Goal: Task Accomplishment & Management: Manage account settings

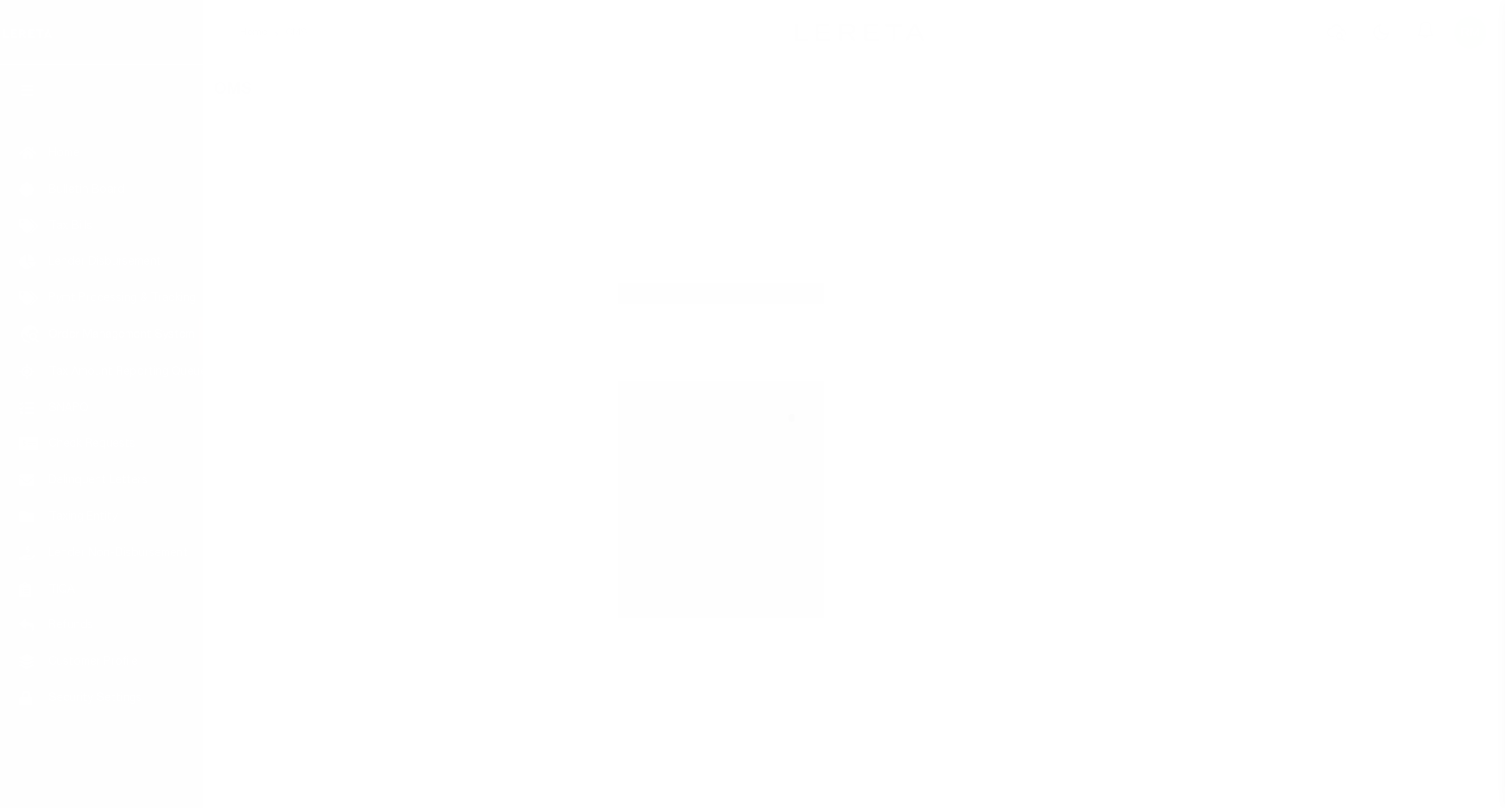
select select "200"
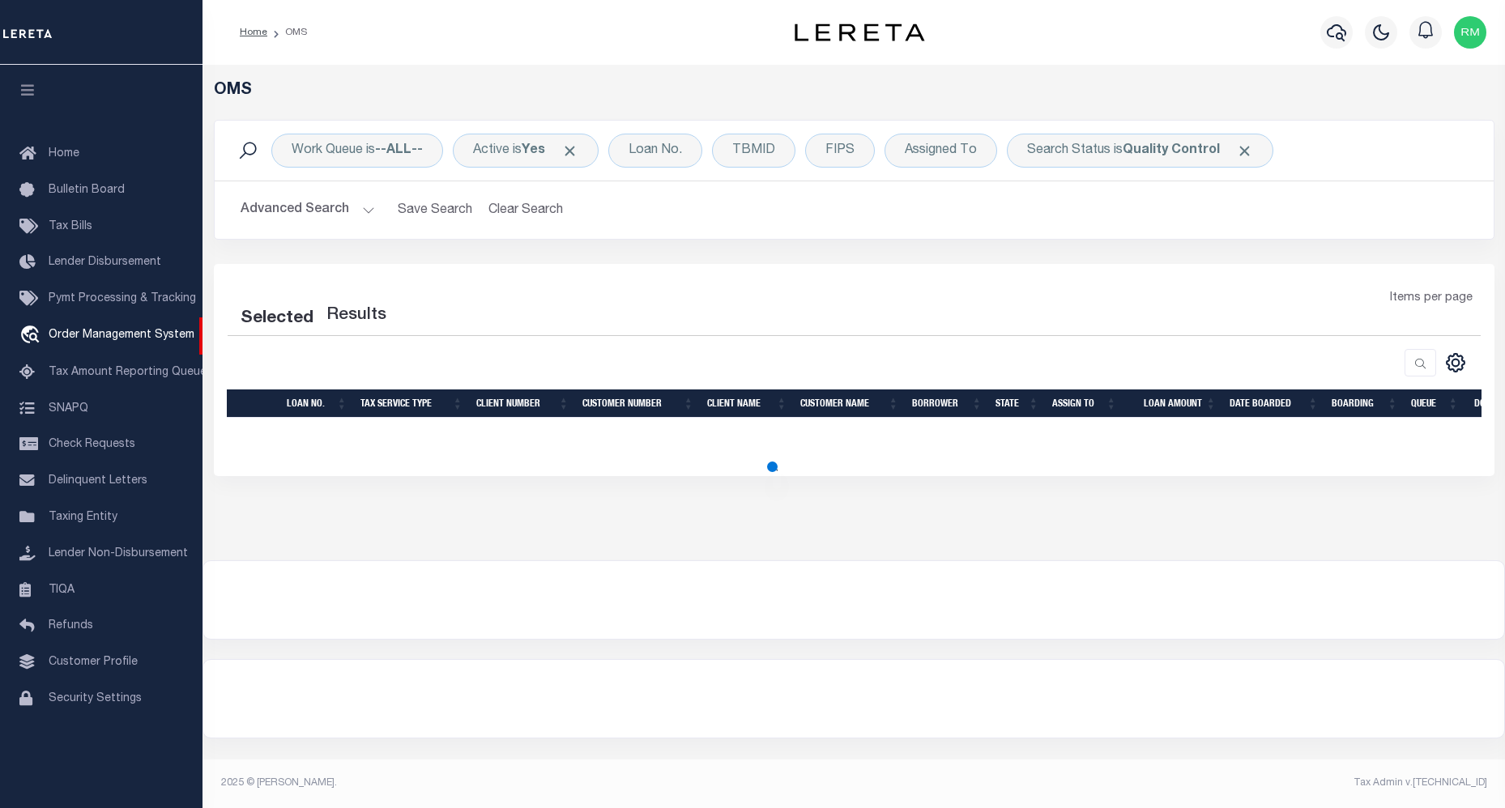
select select "200"
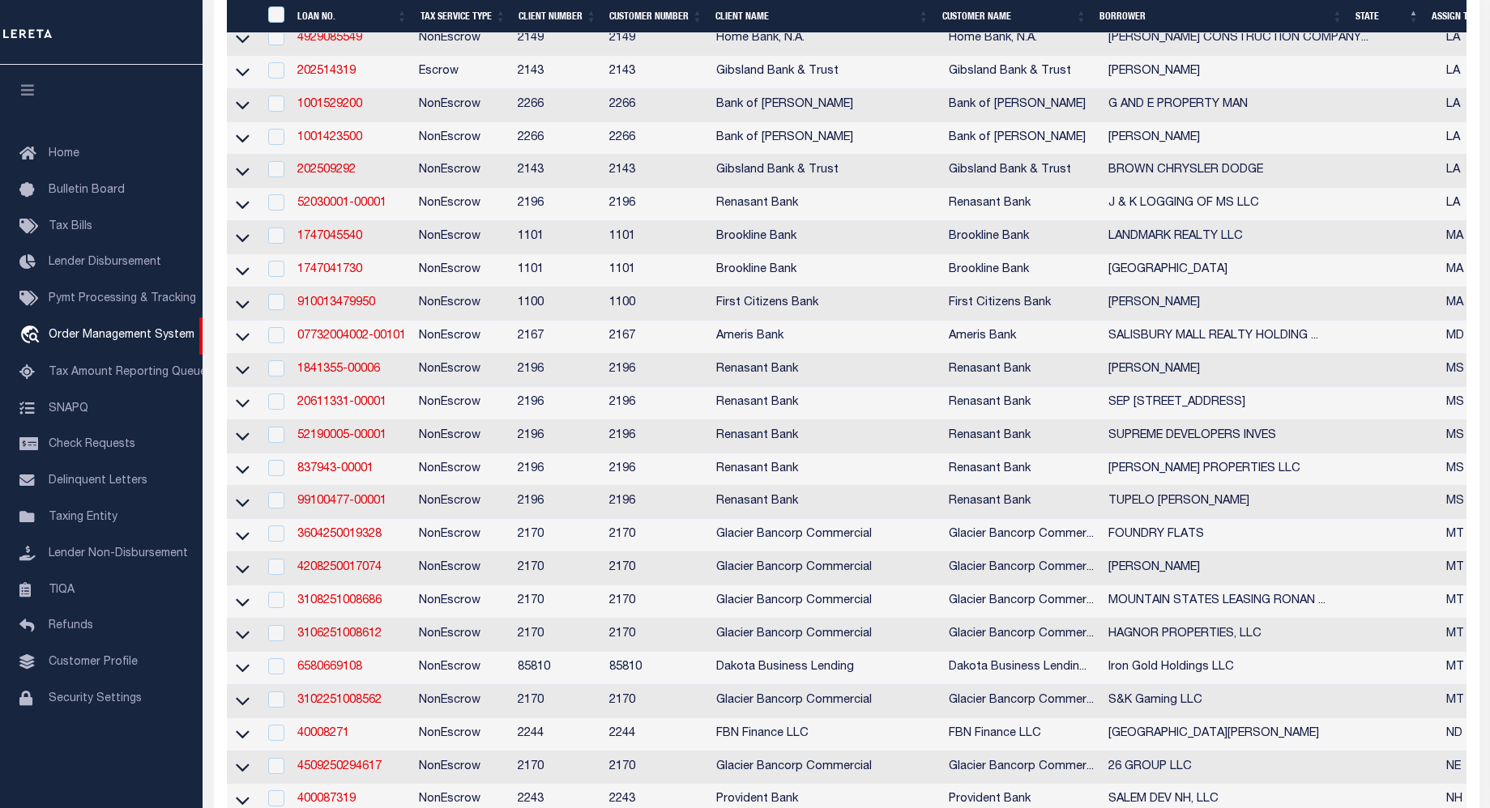
scroll to position [1363, 0]
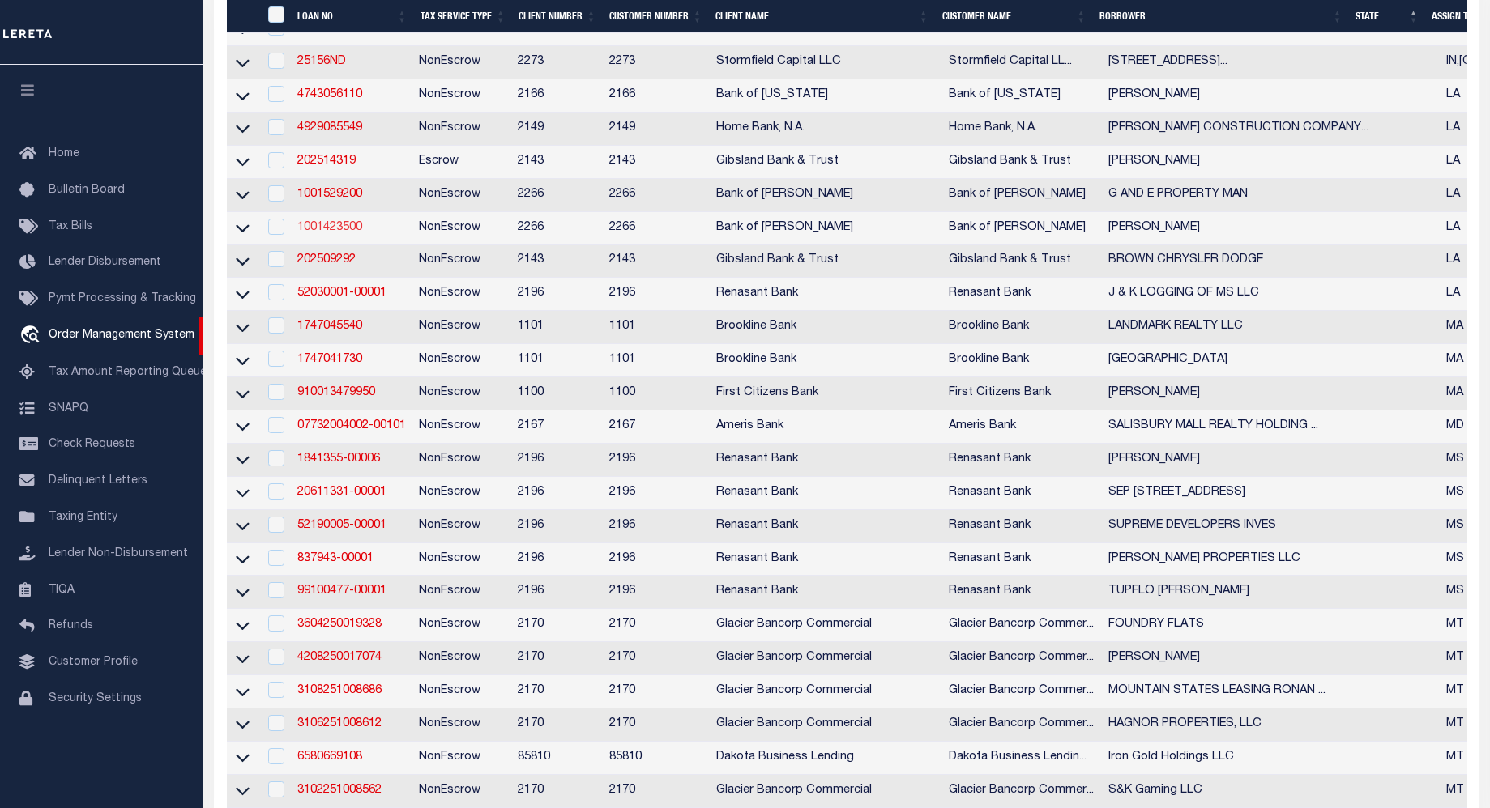
click at [318, 233] on link "1001423500" at bounding box center [329, 227] width 65 height 11
checkbox input "true"
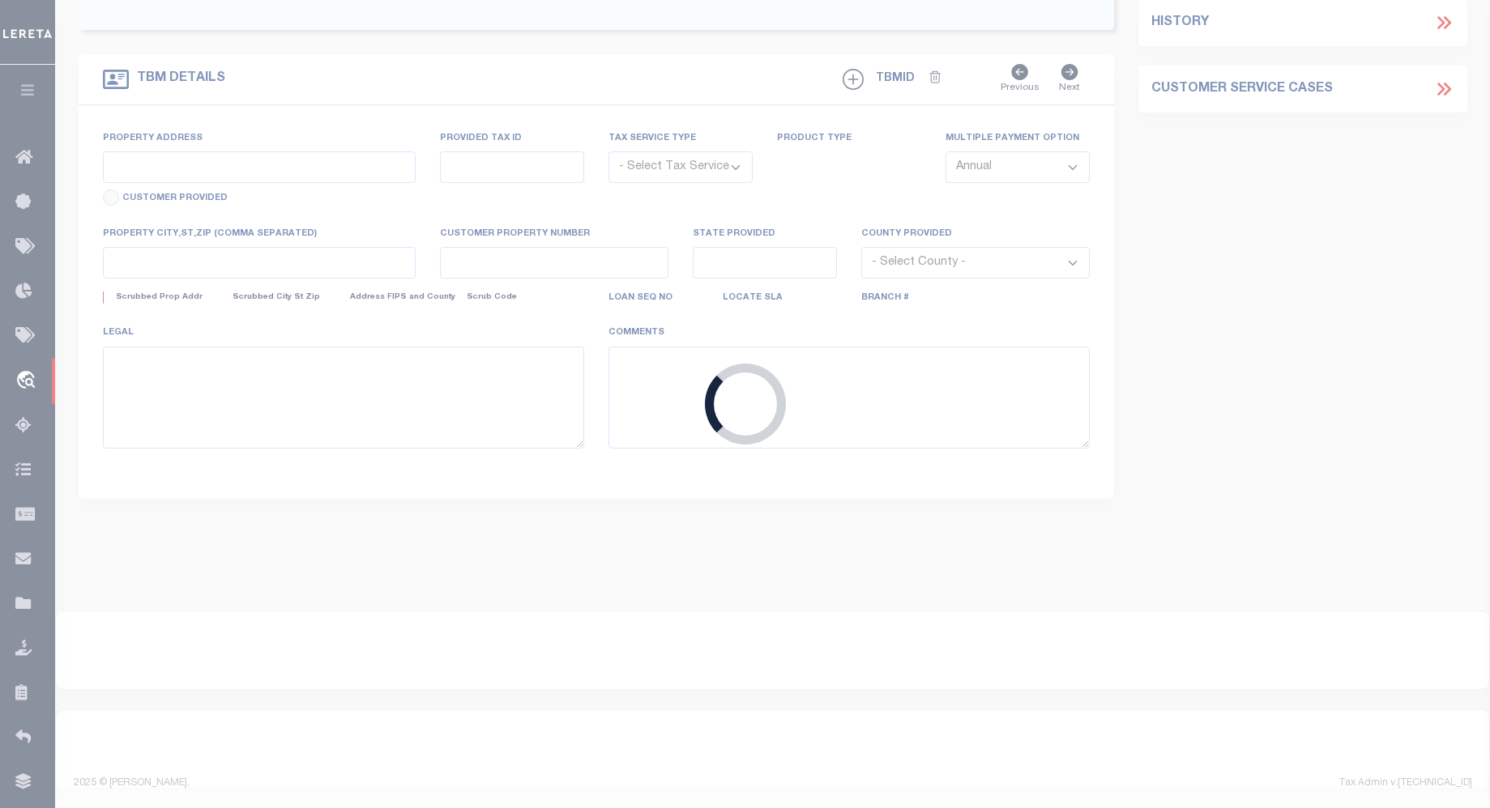
type input "1001423500"
type input "[PERSON_NAME]"
select select
type input "43239 WEBER CITY RD"
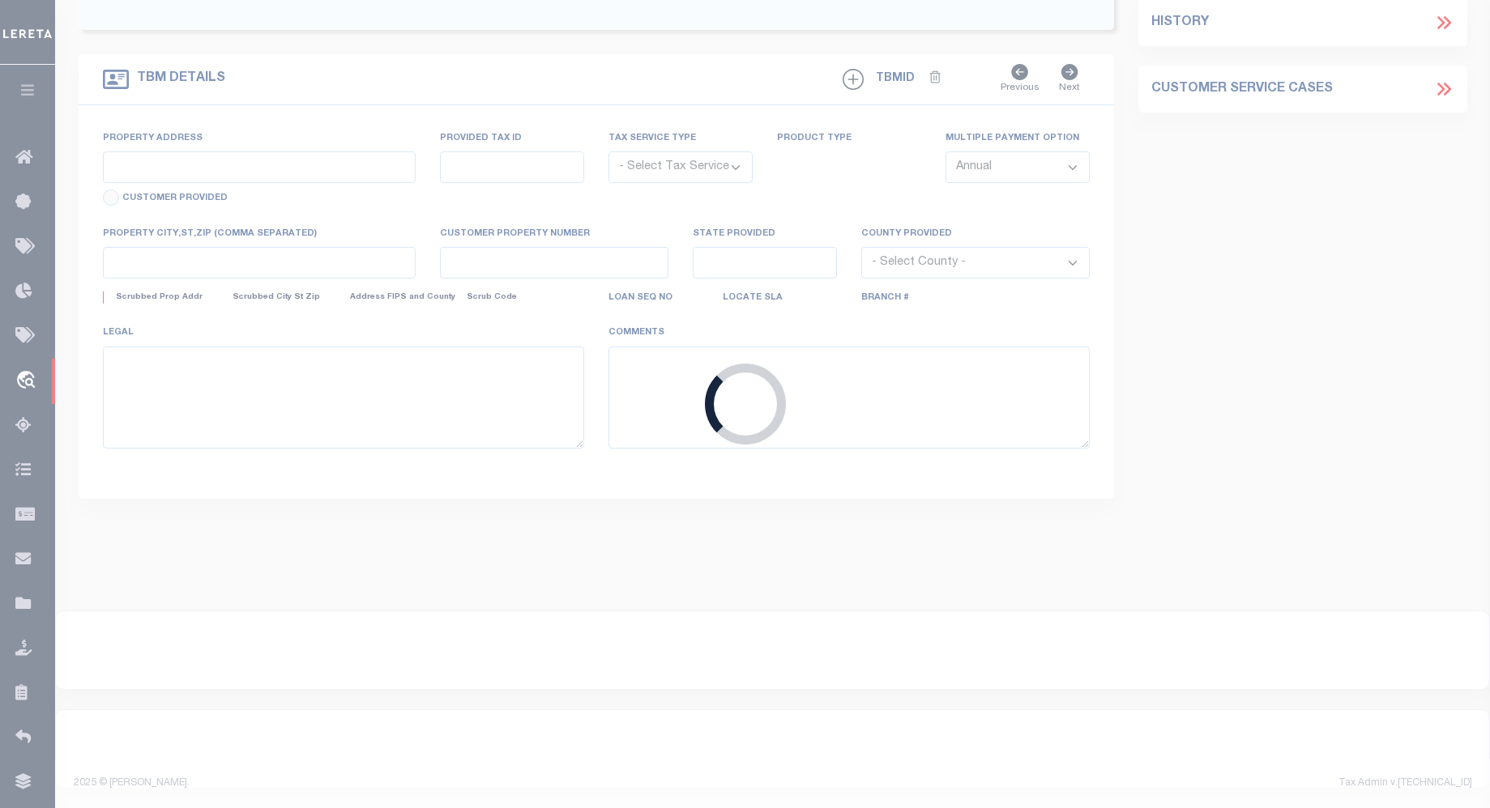
type input "GONZALES LA 70737-7835"
type input "06/01/2023"
select select "10"
select select "NonEscrow"
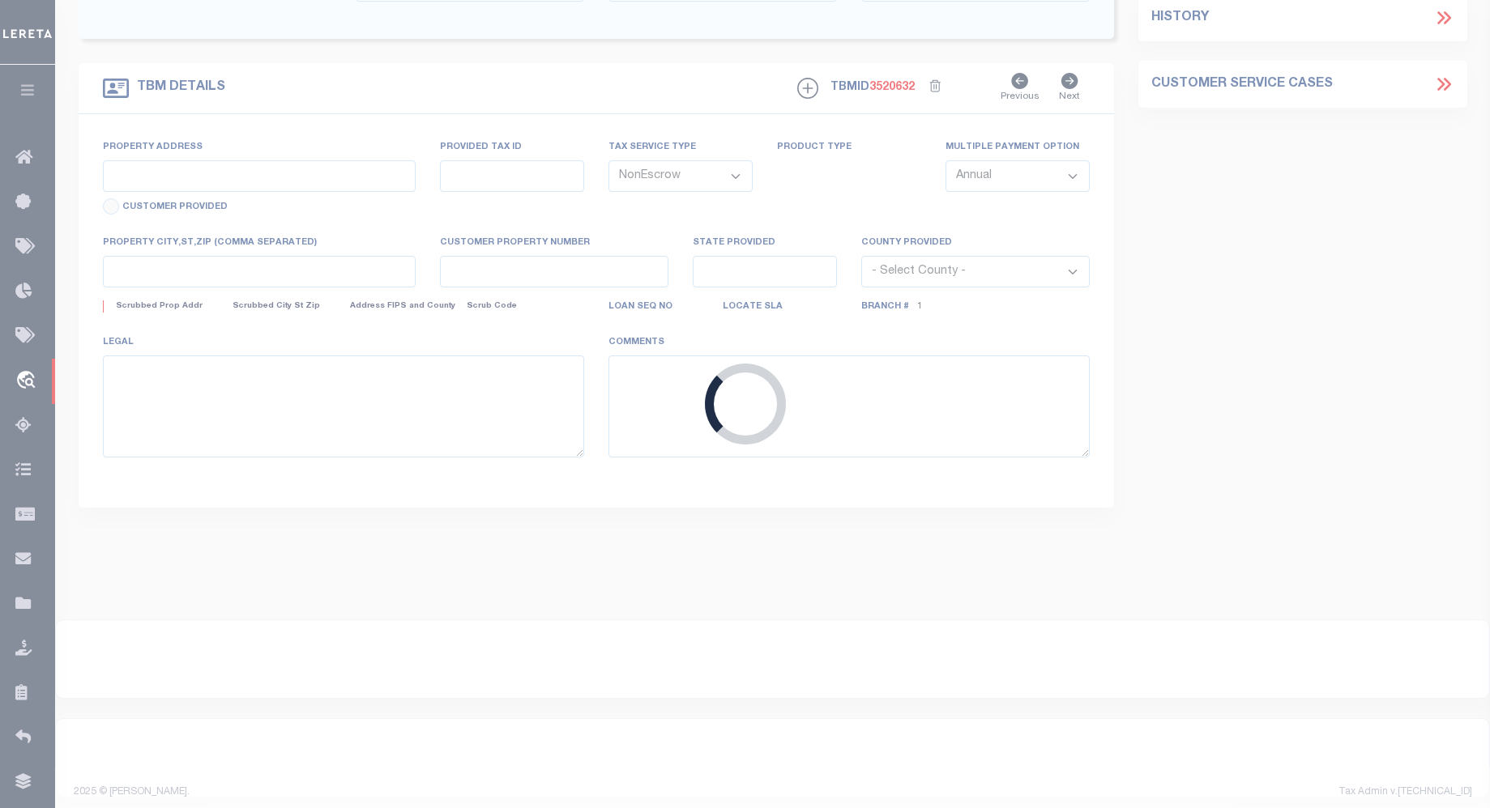
select select "25340"
select select "8660"
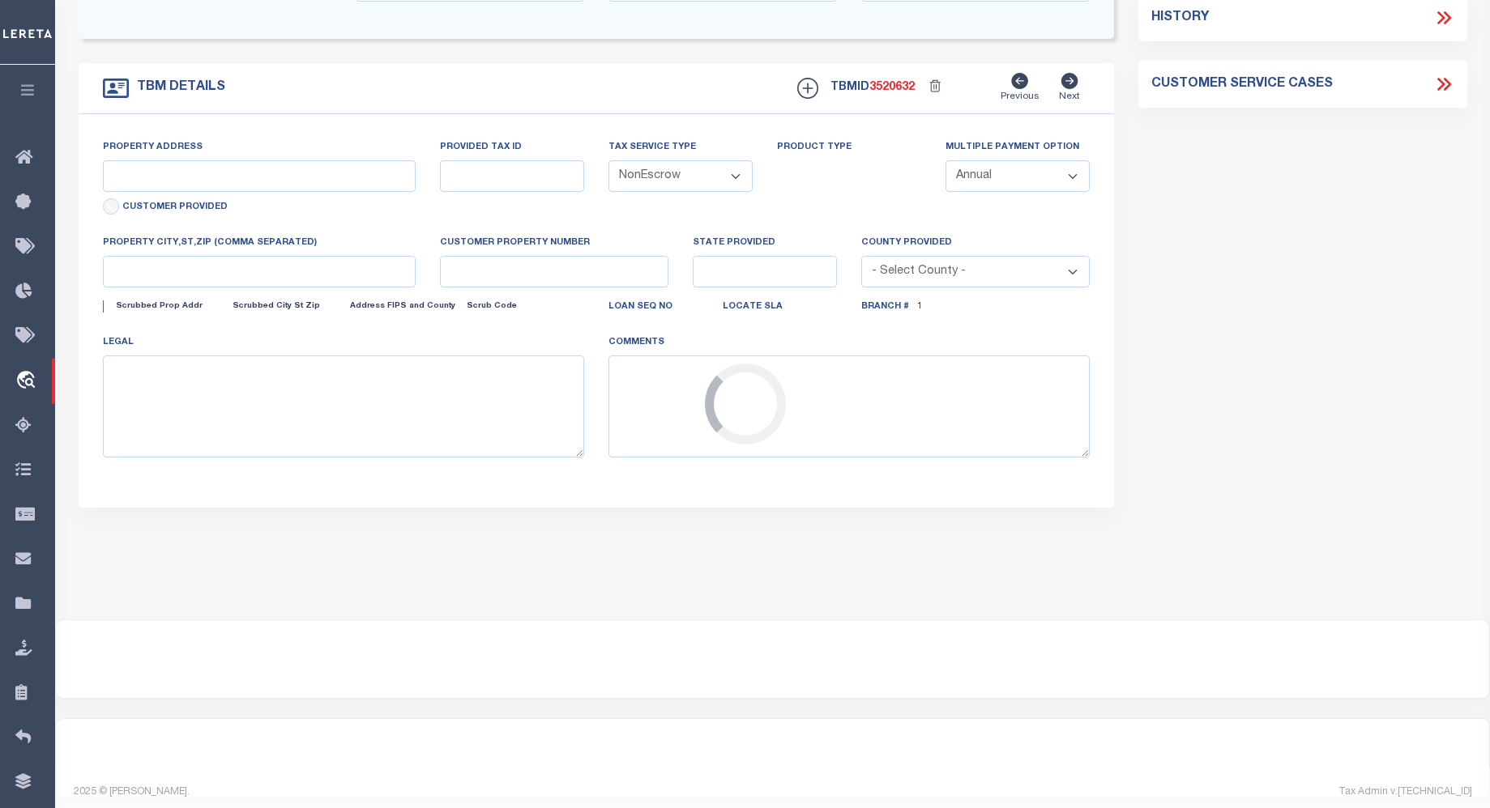
type input "43239 WEBER CITY RD"
type input "8355601"
select select
type input "GONZALES LA 70737-7835"
type input "LA"
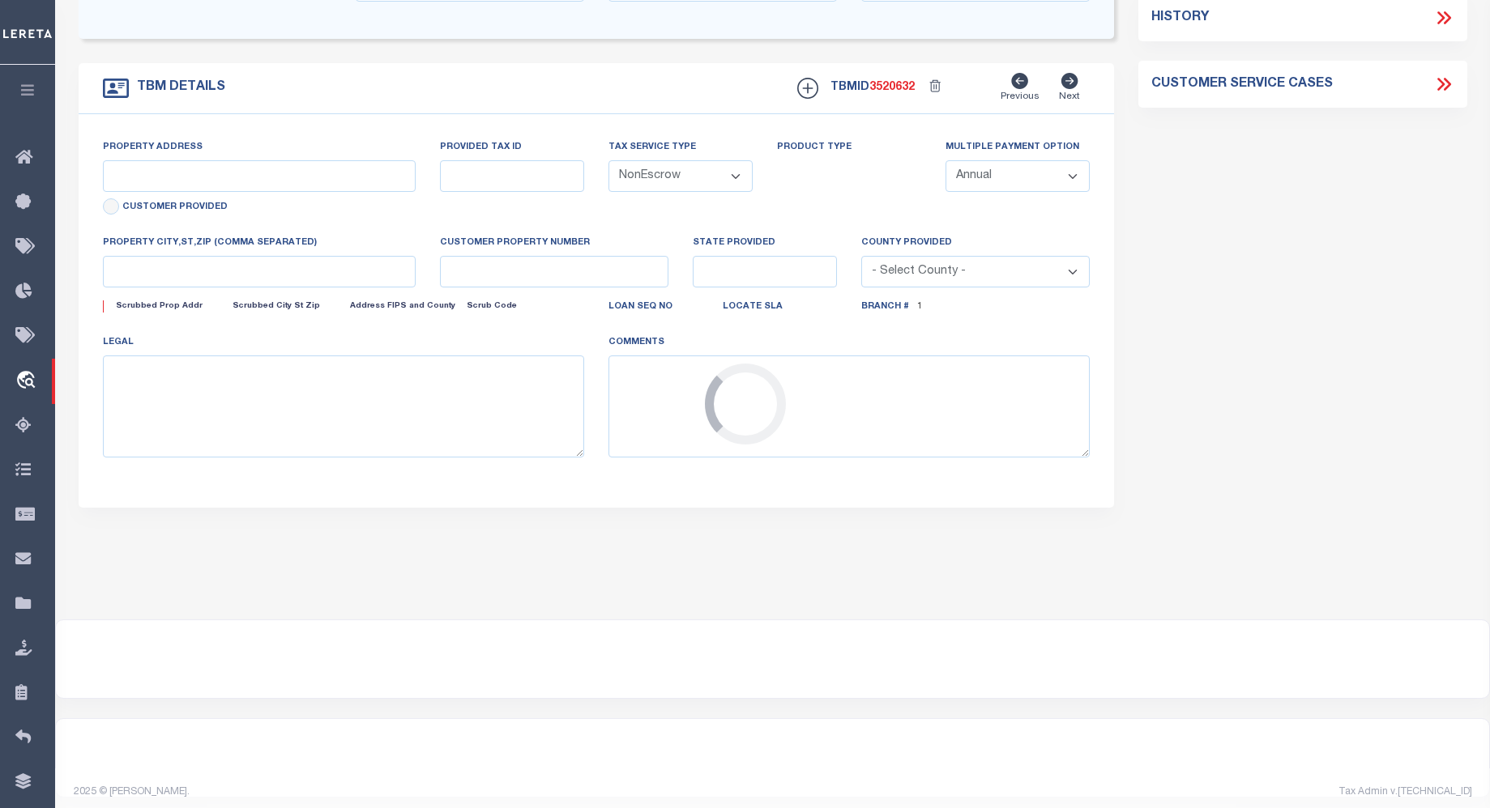
select select
type textarea "TRACT B-1-A-2, 24.47 ACRES, SEC 26 & 35-"
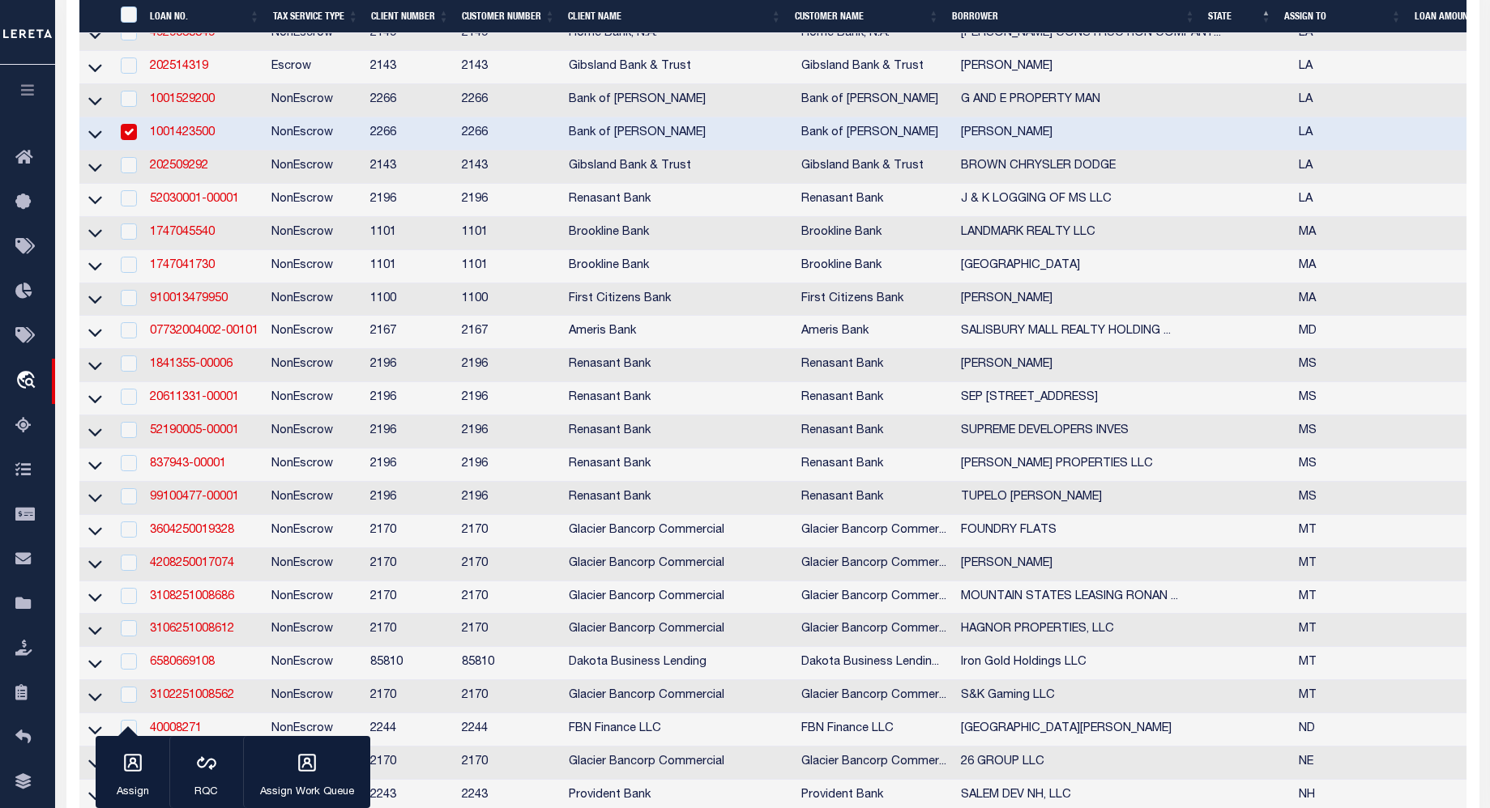
scroll to position [1556, 0]
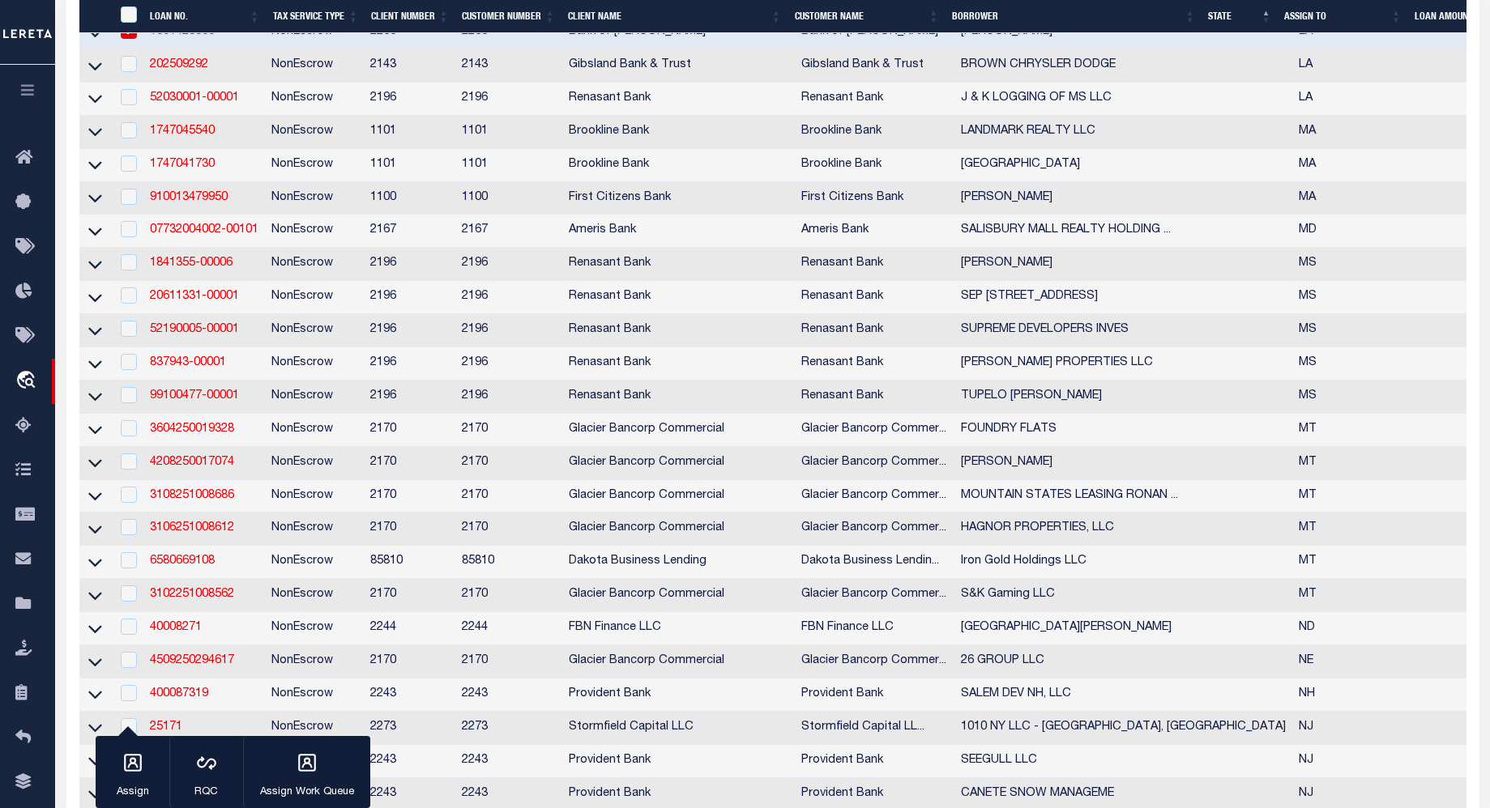
click at [125, 39] on input "checkbox" at bounding box center [129, 31] width 16 height 16
checkbox input "false"
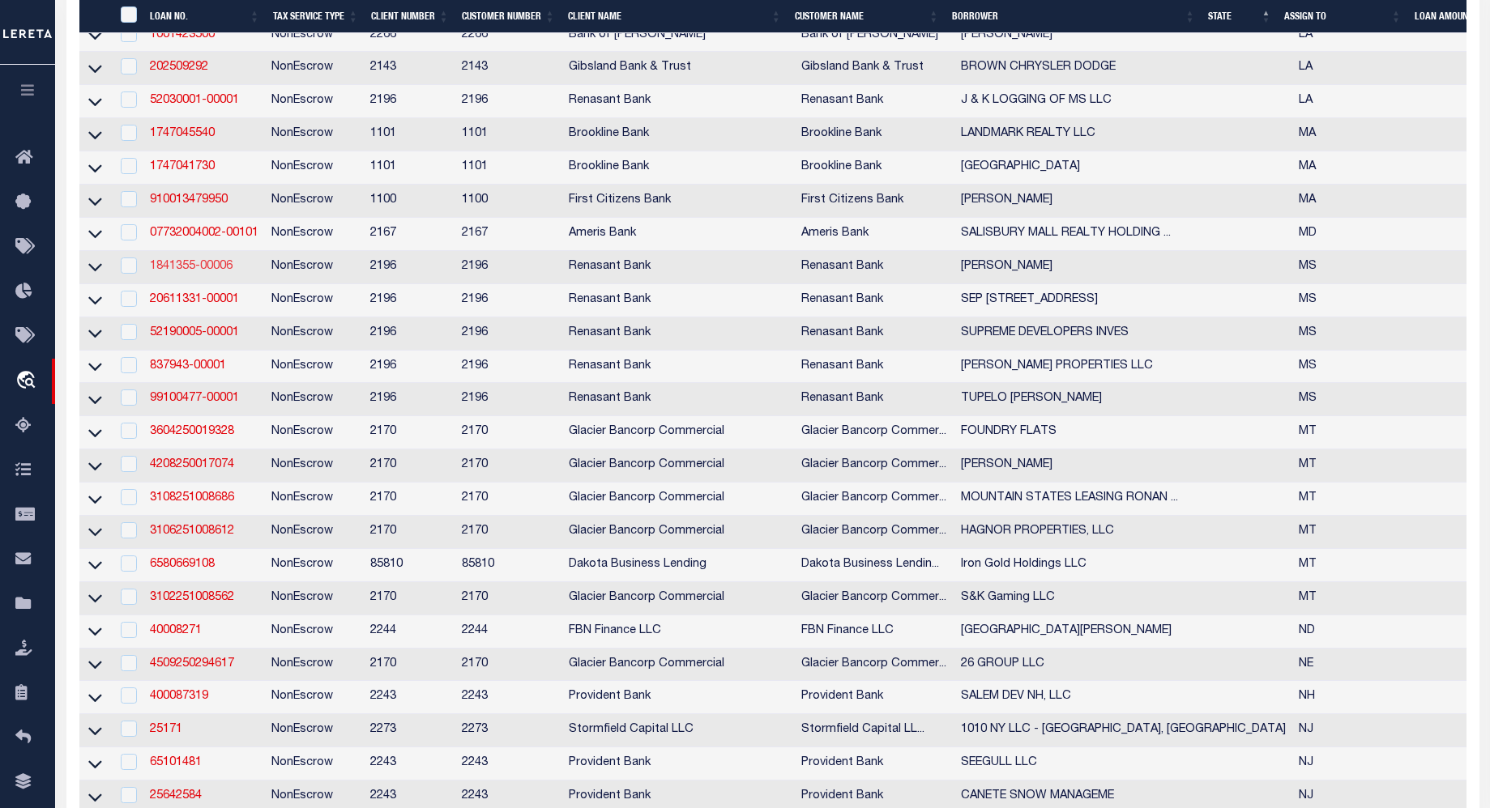
click at [196, 272] on link "1841355-00006" at bounding box center [191, 266] width 83 height 11
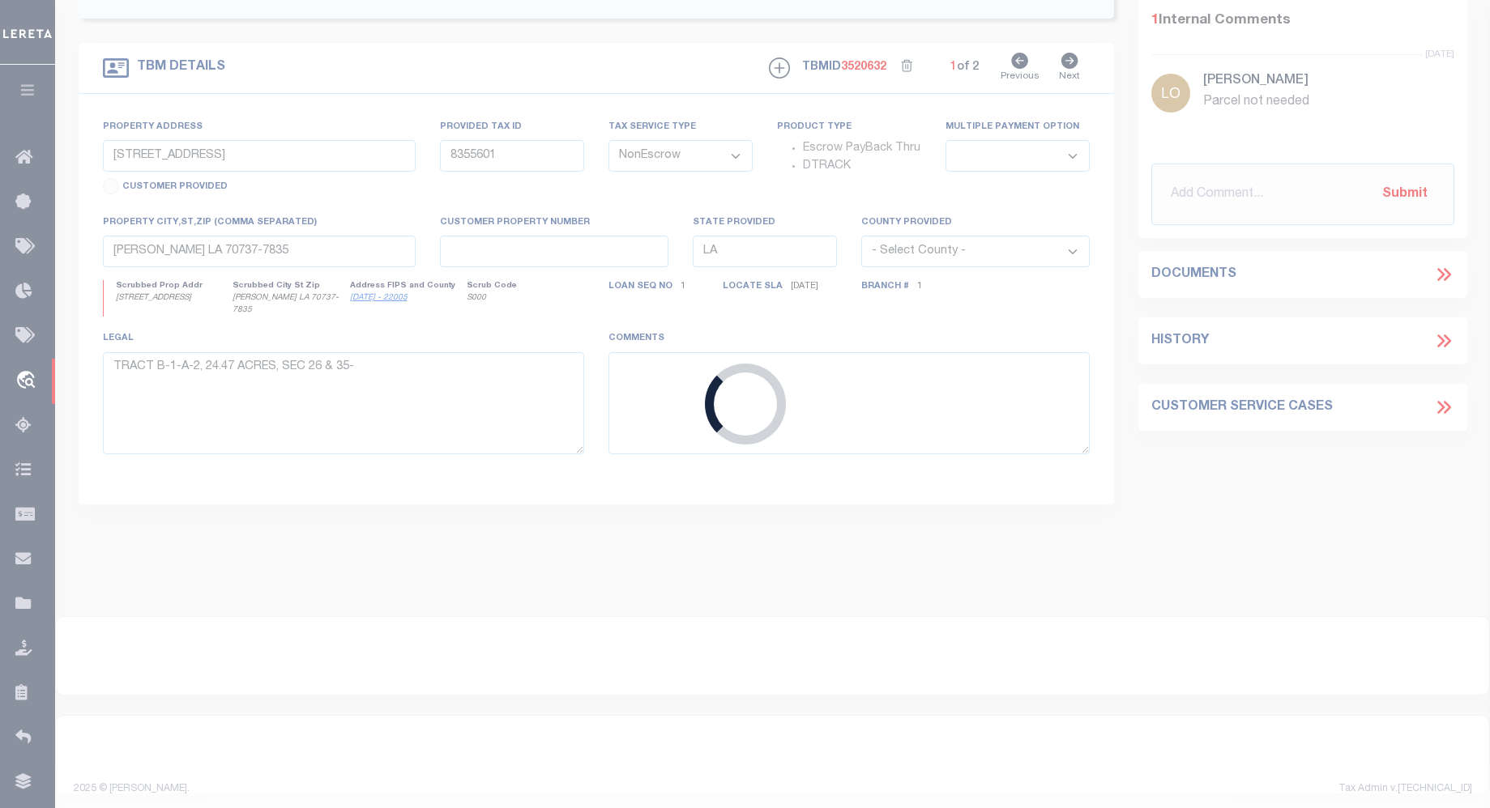
type input "1841355-00006"
type input "[PERSON_NAME]"
select select
select select "100"
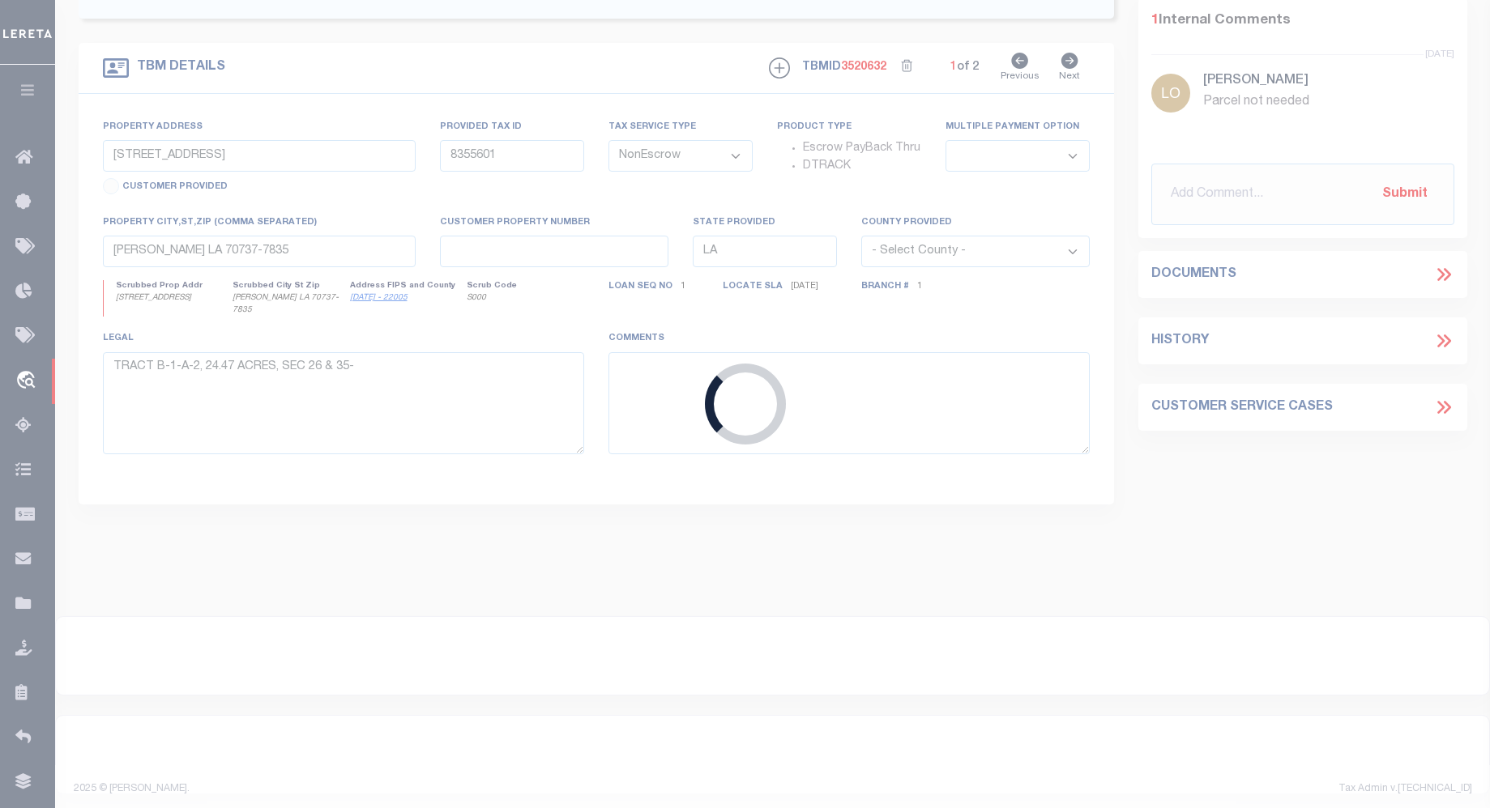
select select
type input "3812 ATTALA RD 1137"
select select
type input "KOSCIUSKO MS 39090"
type input "MS"
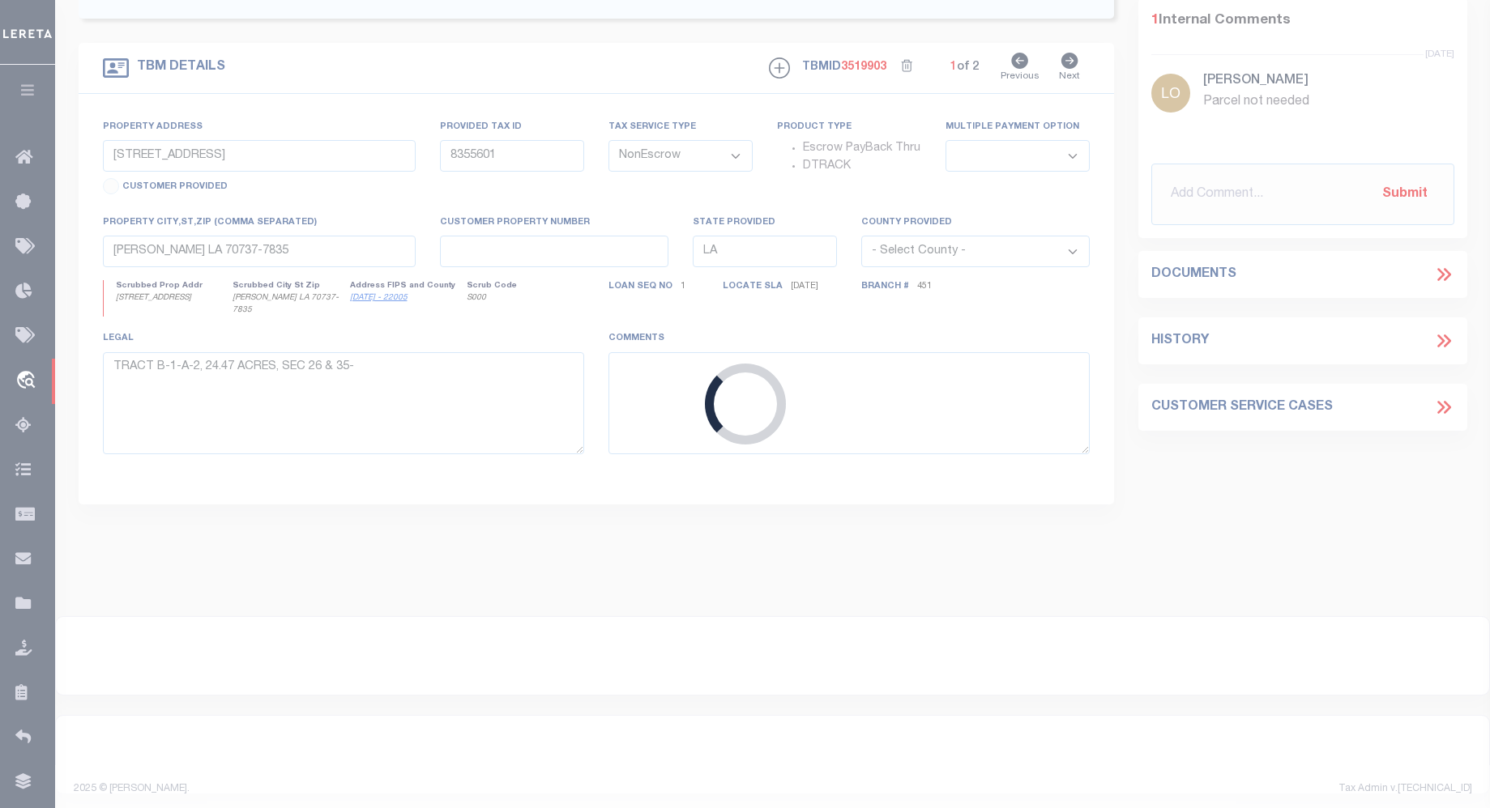
select select
select select "164191"
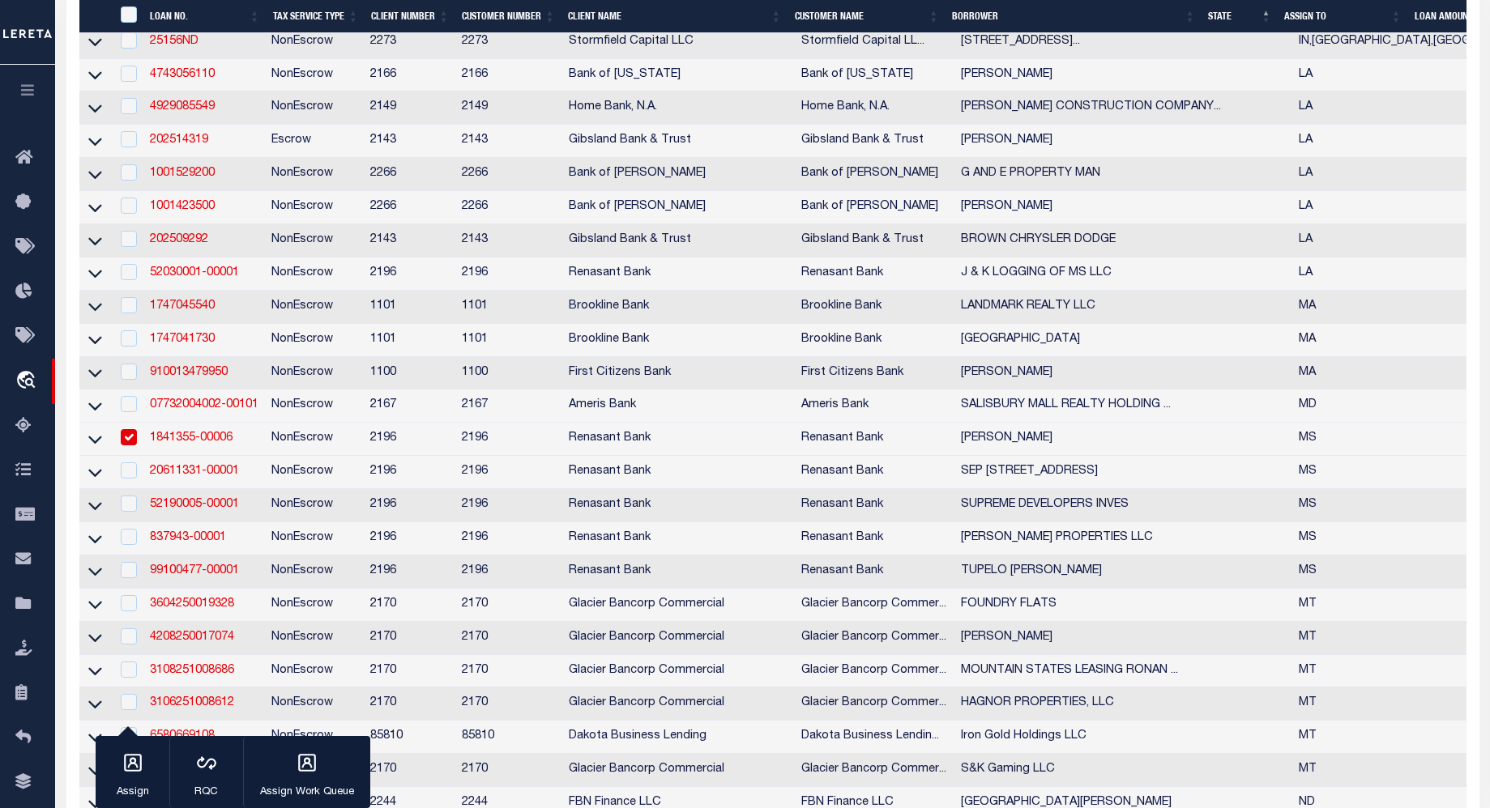
scroll to position [1713, 0]
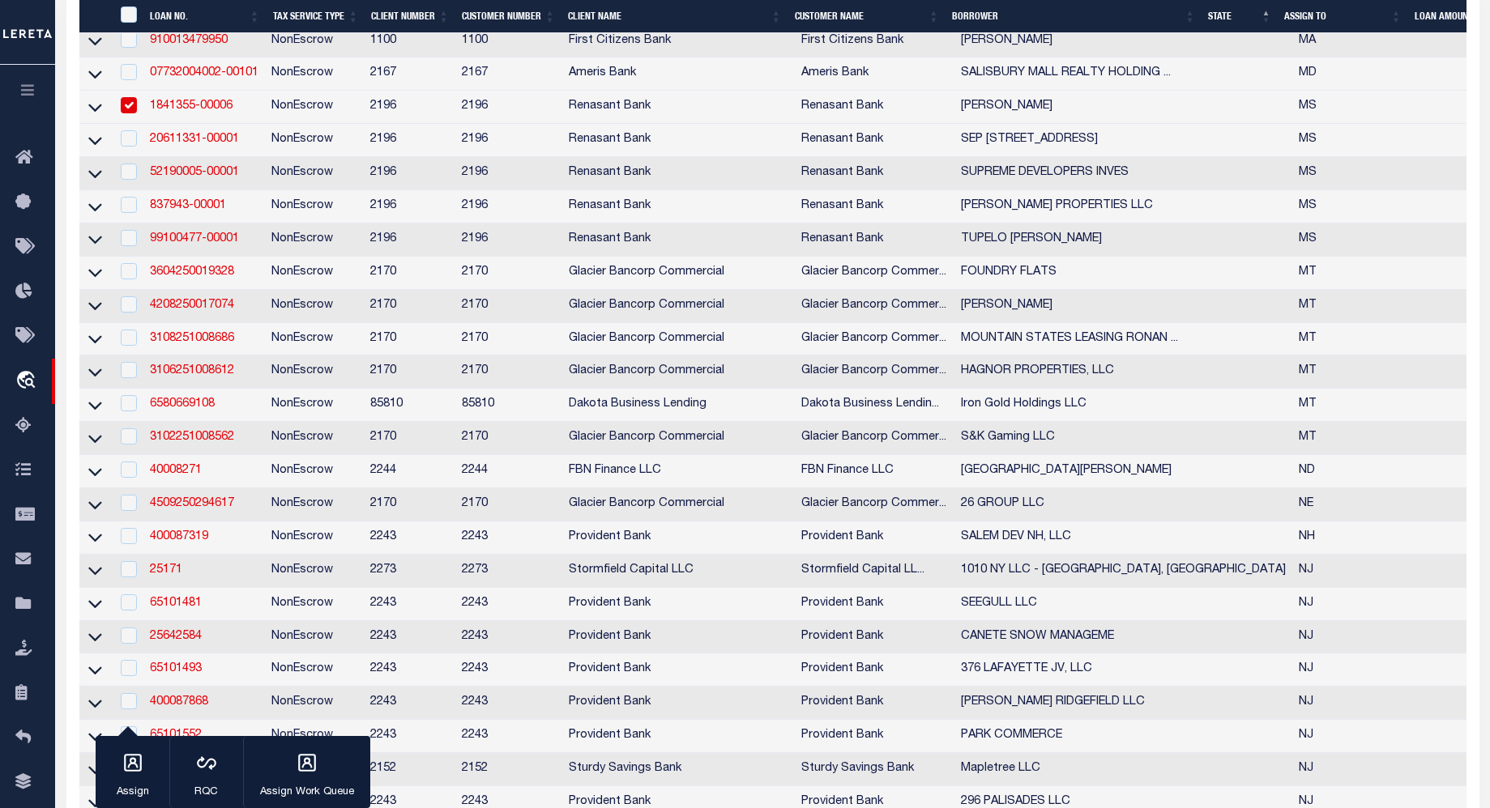
click at [137, 113] on input "checkbox" at bounding box center [129, 105] width 16 height 16
checkbox input "false"
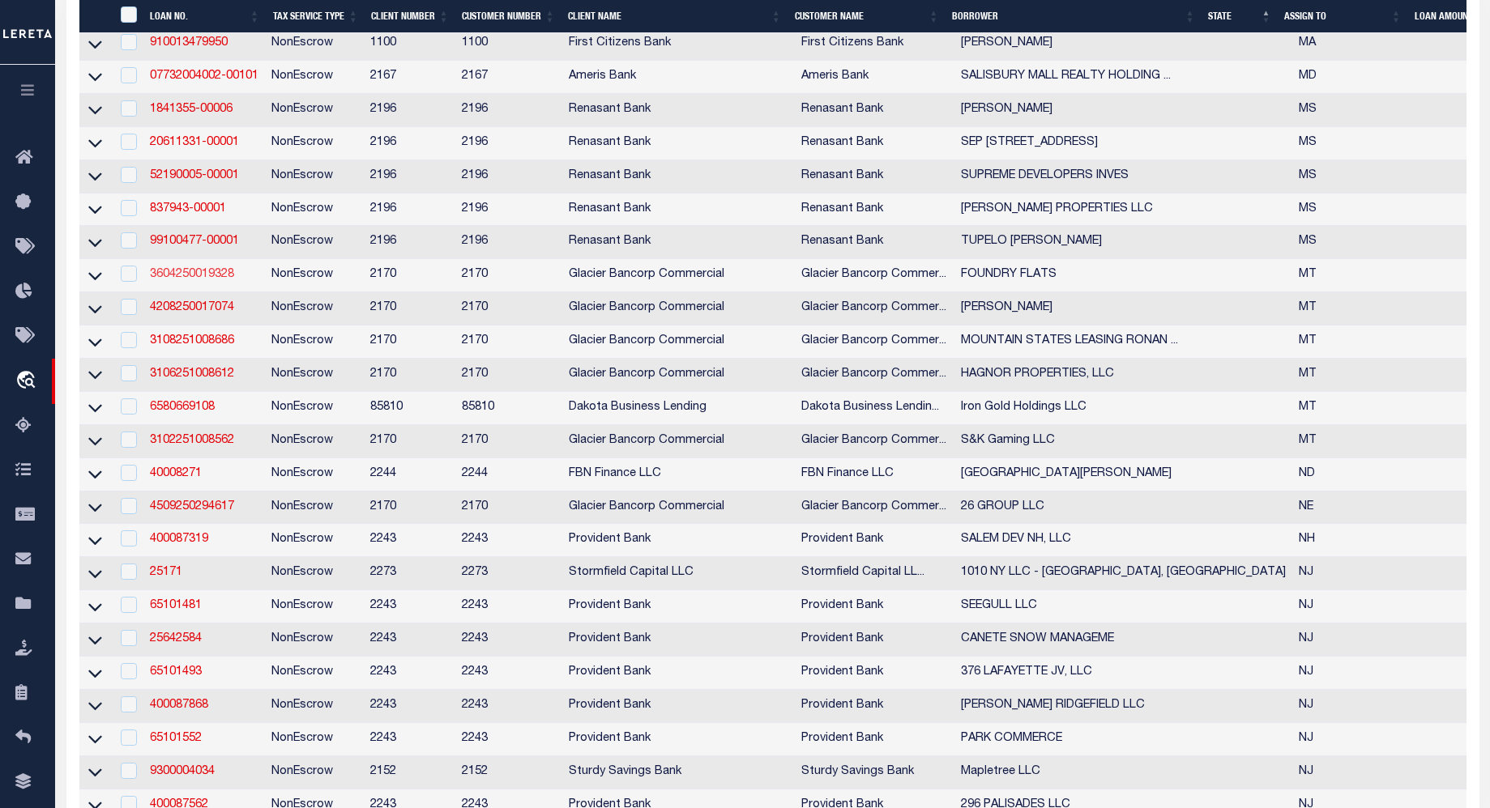
click at [191, 280] on link "3604250019328" at bounding box center [192, 274] width 84 height 11
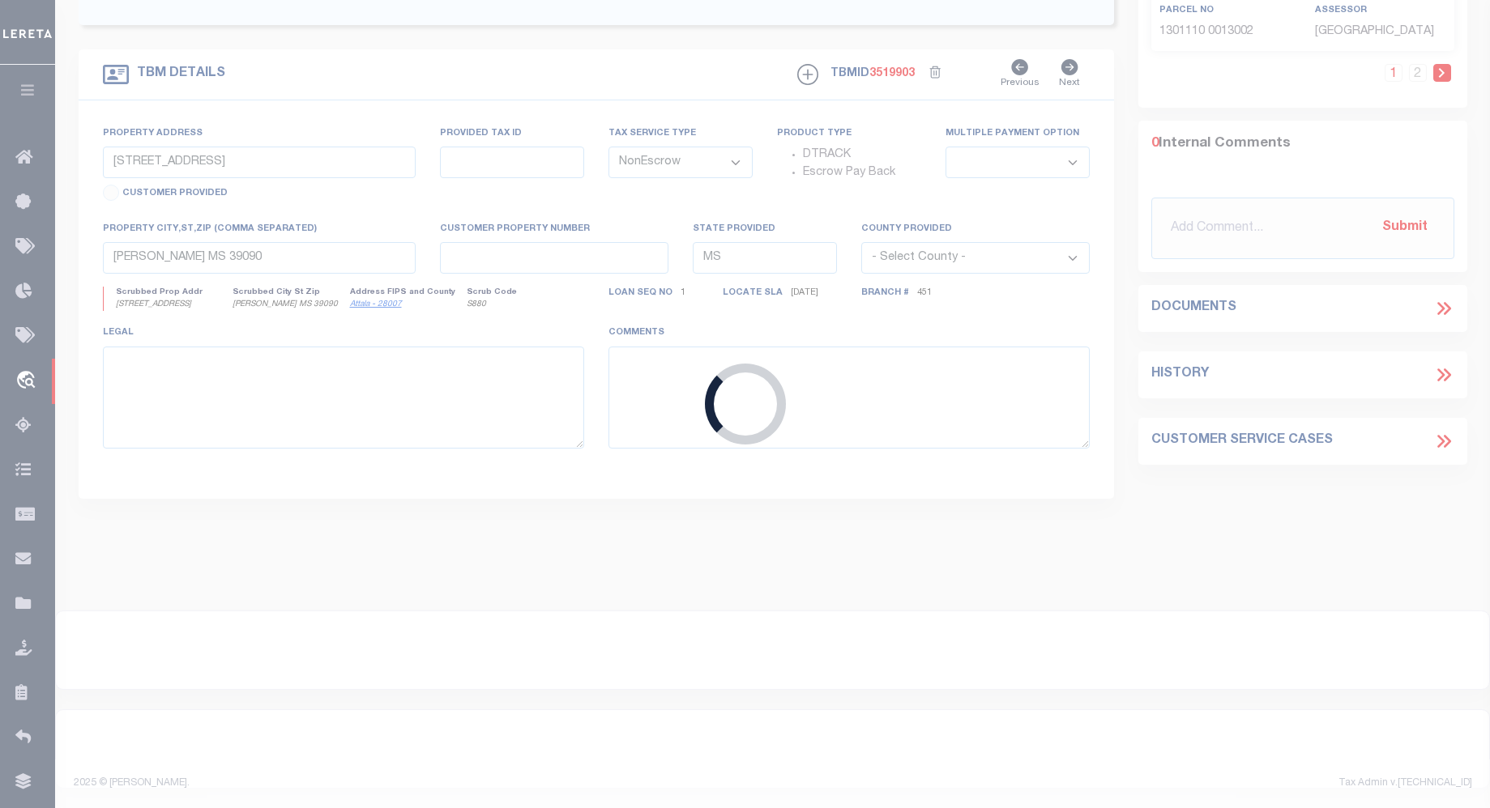
type input "3604250019328"
type input "FOUNDRY FLATS"
select select
type input "2246 BOOTHILL CT STE 1"
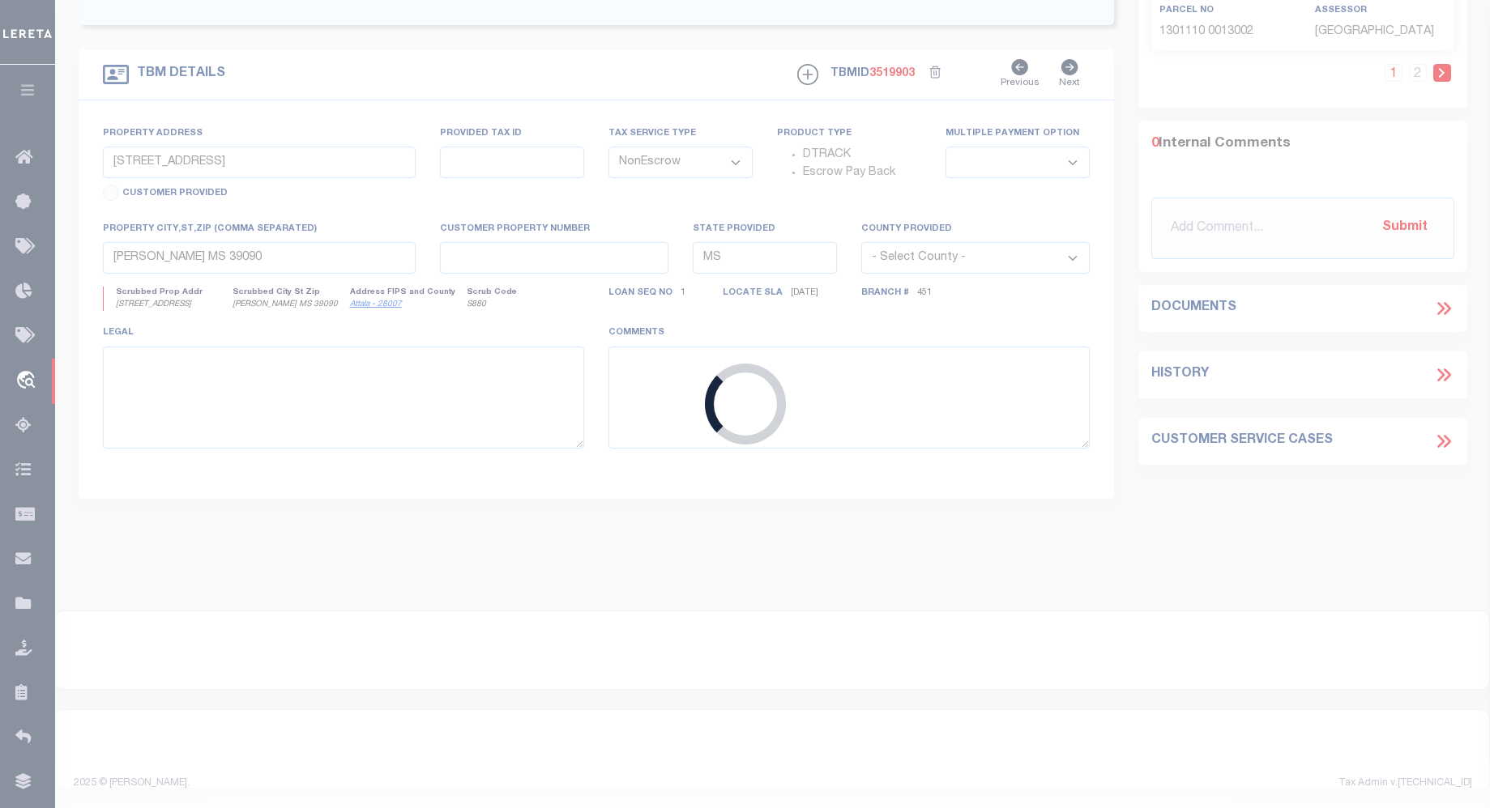
type input "BOZEMAN MT 59715-7213"
type input "09/29/2025"
select select
select select "20"
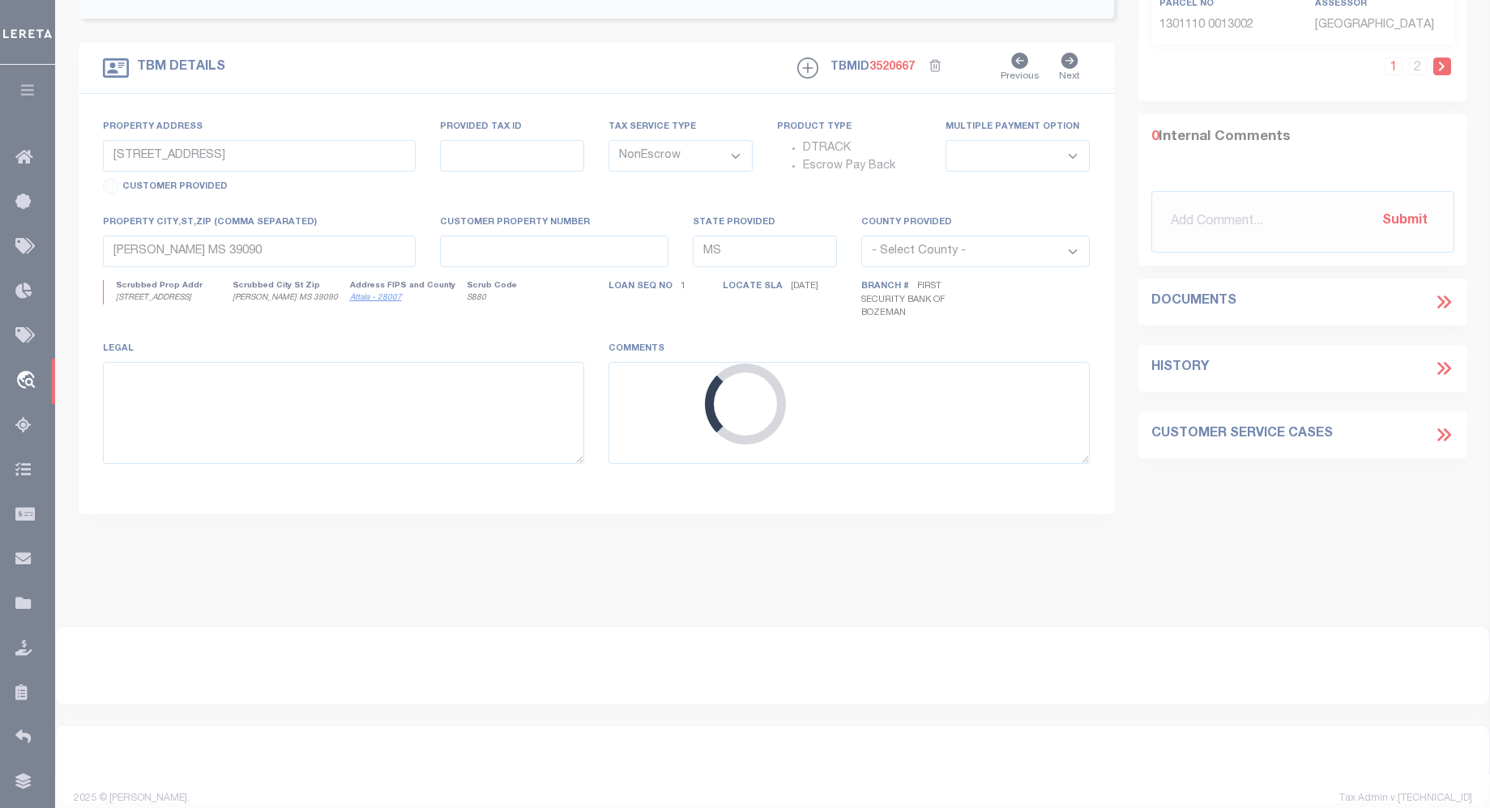
type input "NO ADDRESS ASSIGNED BREWERS AVE"
type input "00RFF20449"
select select
type input "BELGRADE MT 59714"
type input "MT"
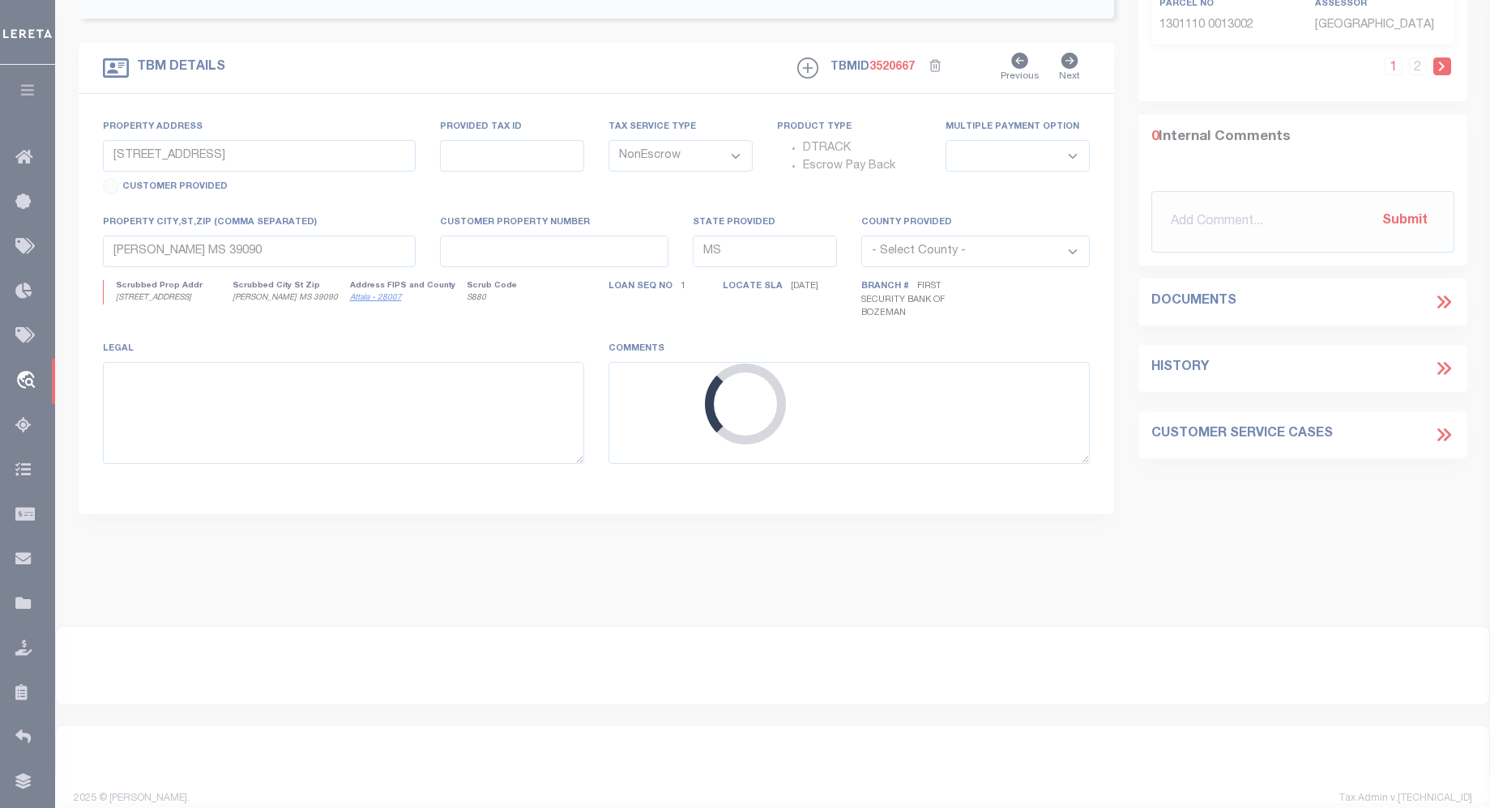
type textarea "ATTACHED DOT"
select select "4574"
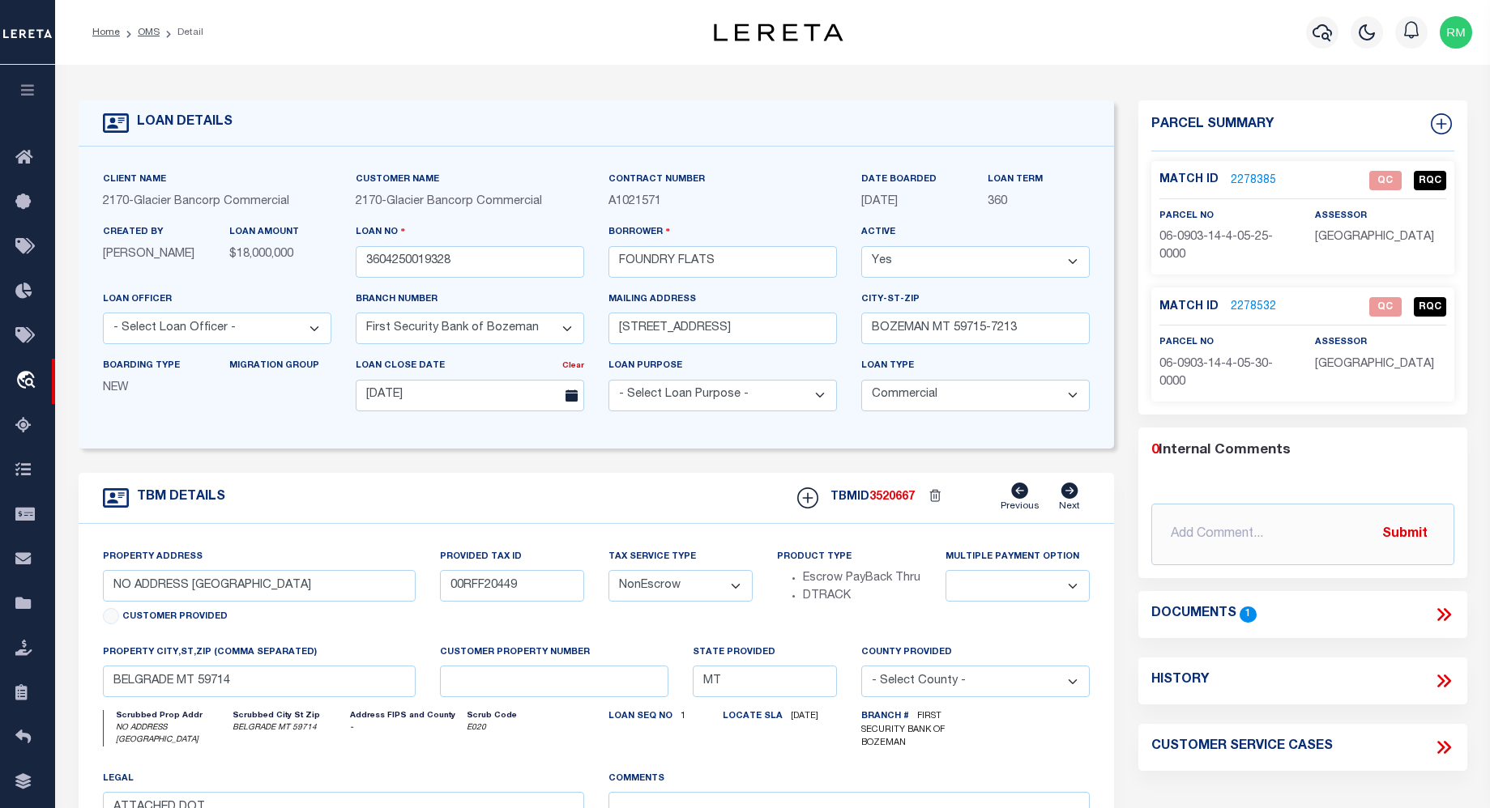
click at [1451, 610] on icon at bounding box center [1443, 614] width 21 height 21
click at [1454, 612] on div "Documents 1" at bounding box center [1302, 614] width 329 height 21
click at [1434, 610] on icon at bounding box center [1443, 614] width 21 height 21
click at [1192, 607] on h4 "Documents" at bounding box center [1193, 614] width 85 height 15
drag, startPoint x: 1194, startPoint y: 606, endPoint x: 1209, endPoint y: 607, distance: 14.6
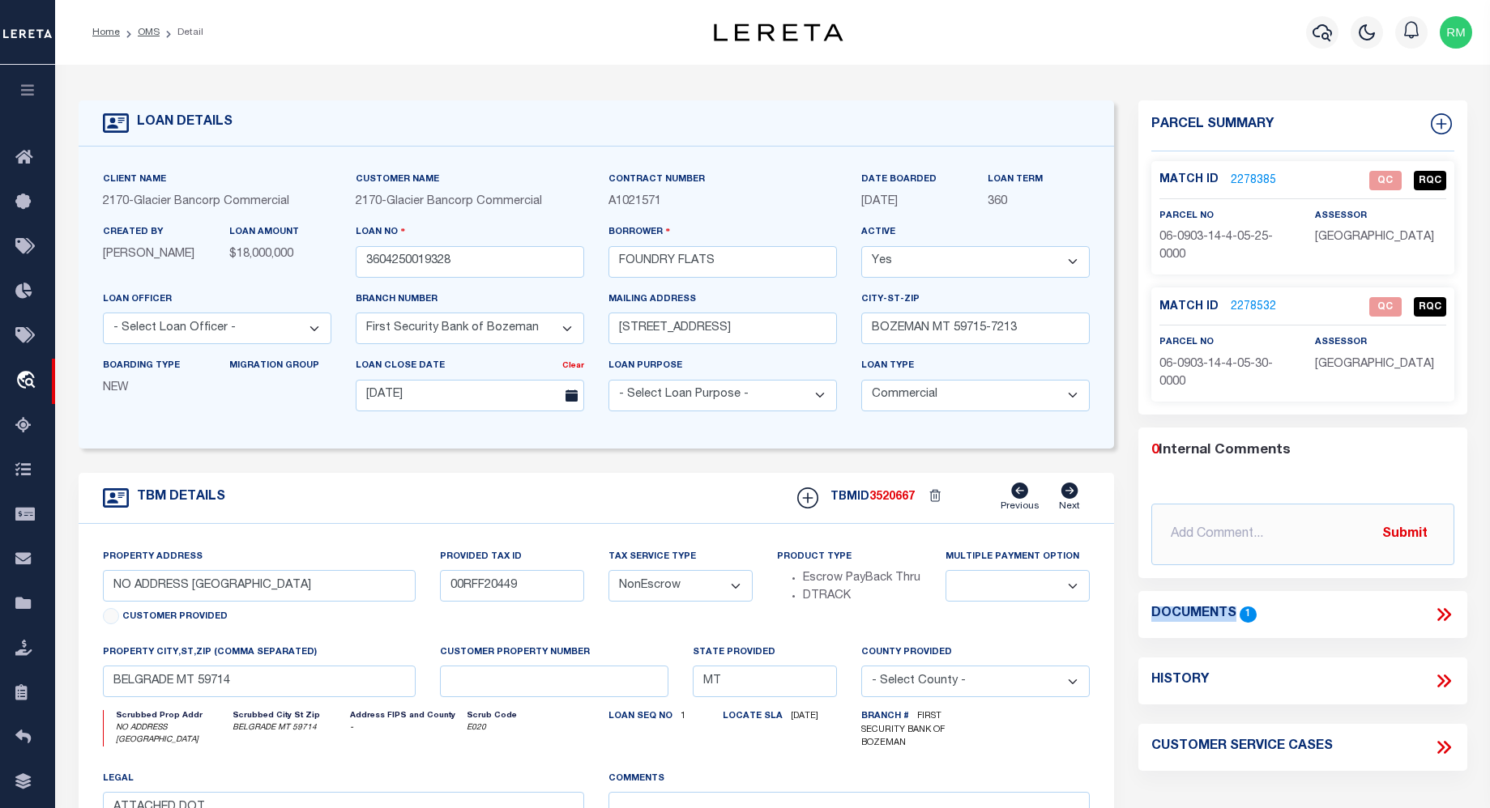
click at [1196, 607] on h4 "Documents" at bounding box center [1193, 614] width 85 height 15
click at [1443, 604] on icon at bounding box center [1443, 614] width 21 height 21
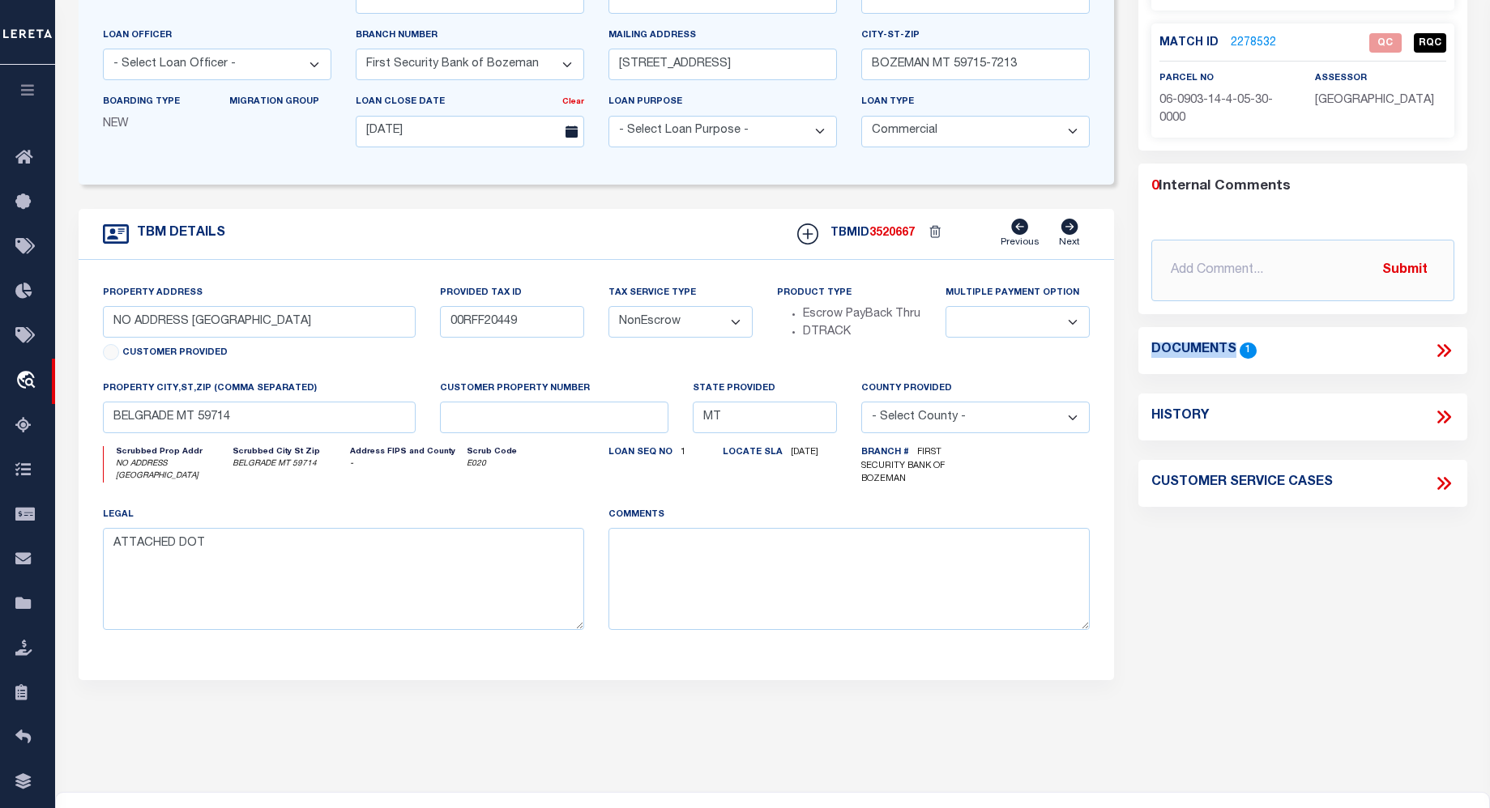
scroll to position [240, 0]
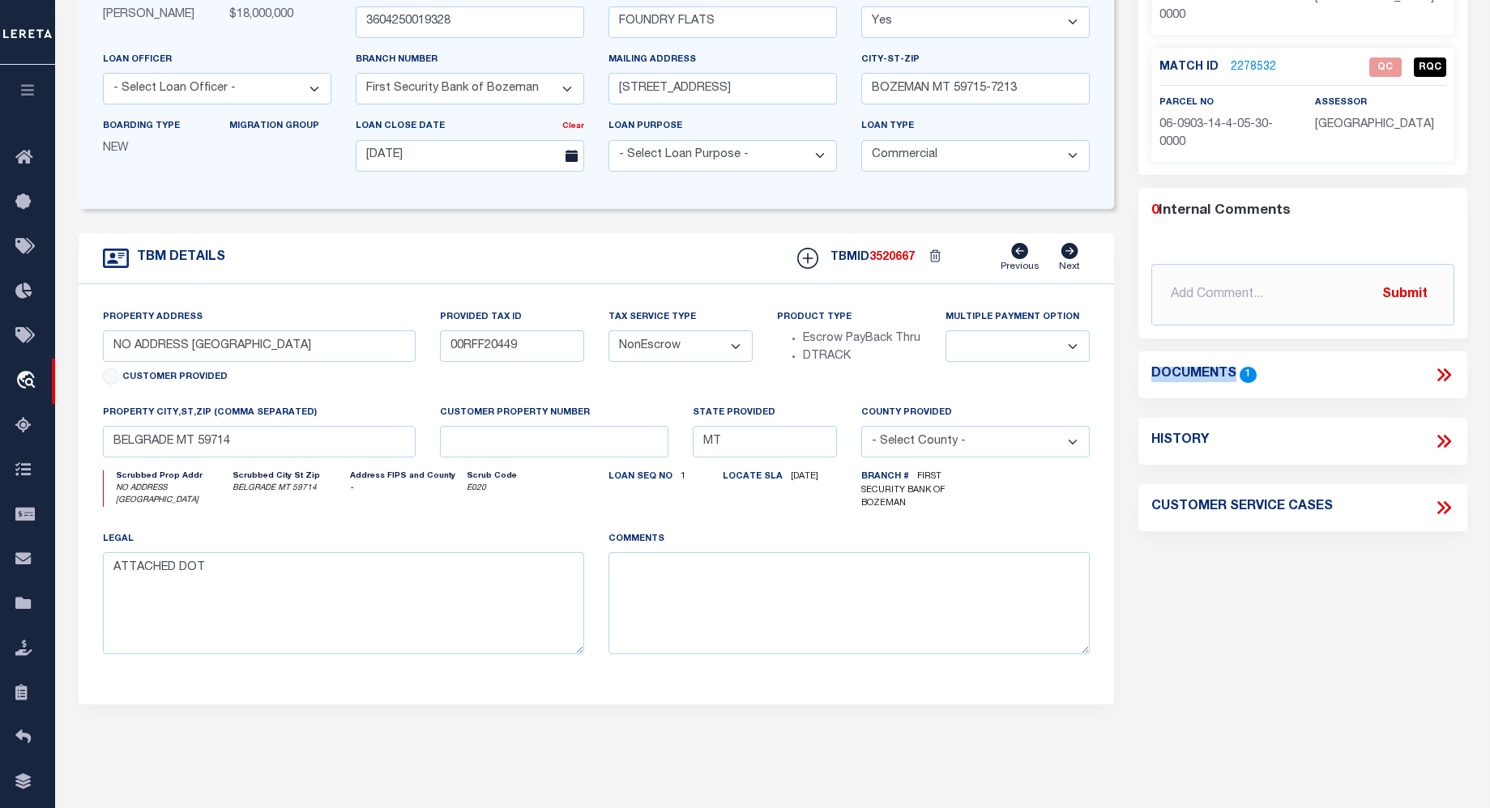
click at [1220, 360] on div "Documents 1" at bounding box center [1302, 375] width 329 height 47
click at [1228, 367] on h4 "Documents" at bounding box center [1193, 374] width 85 height 15
click at [1246, 371] on span "1" at bounding box center [1247, 374] width 17 height 15
click at [1439, 371] on icon at bounding box center [1440, 375] width 7 height 13
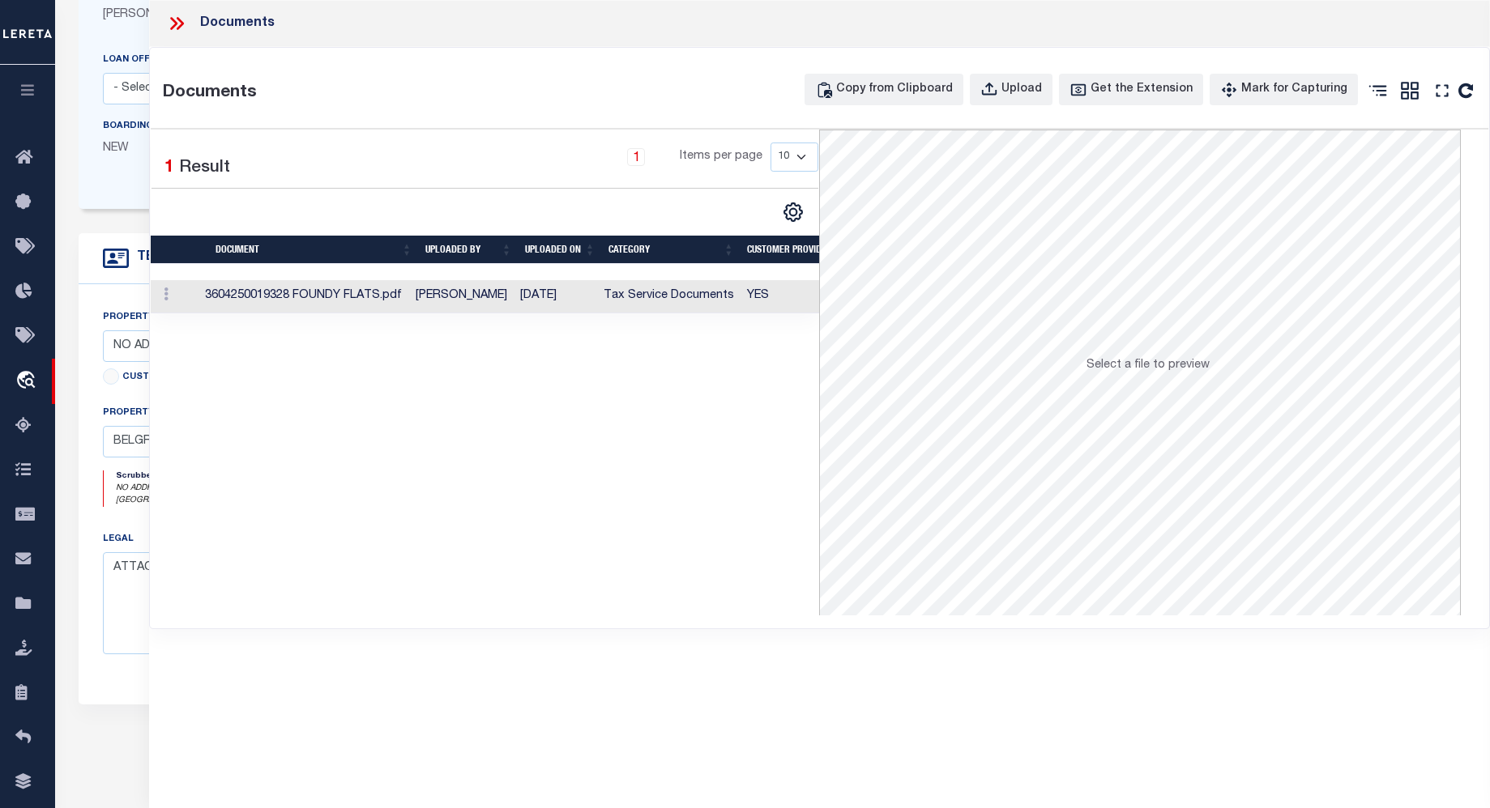
click at [281, 293] on td "3604250019328 FOUNDY FLATS.pdf" at bounding box center [303, 296] width 211 height 33
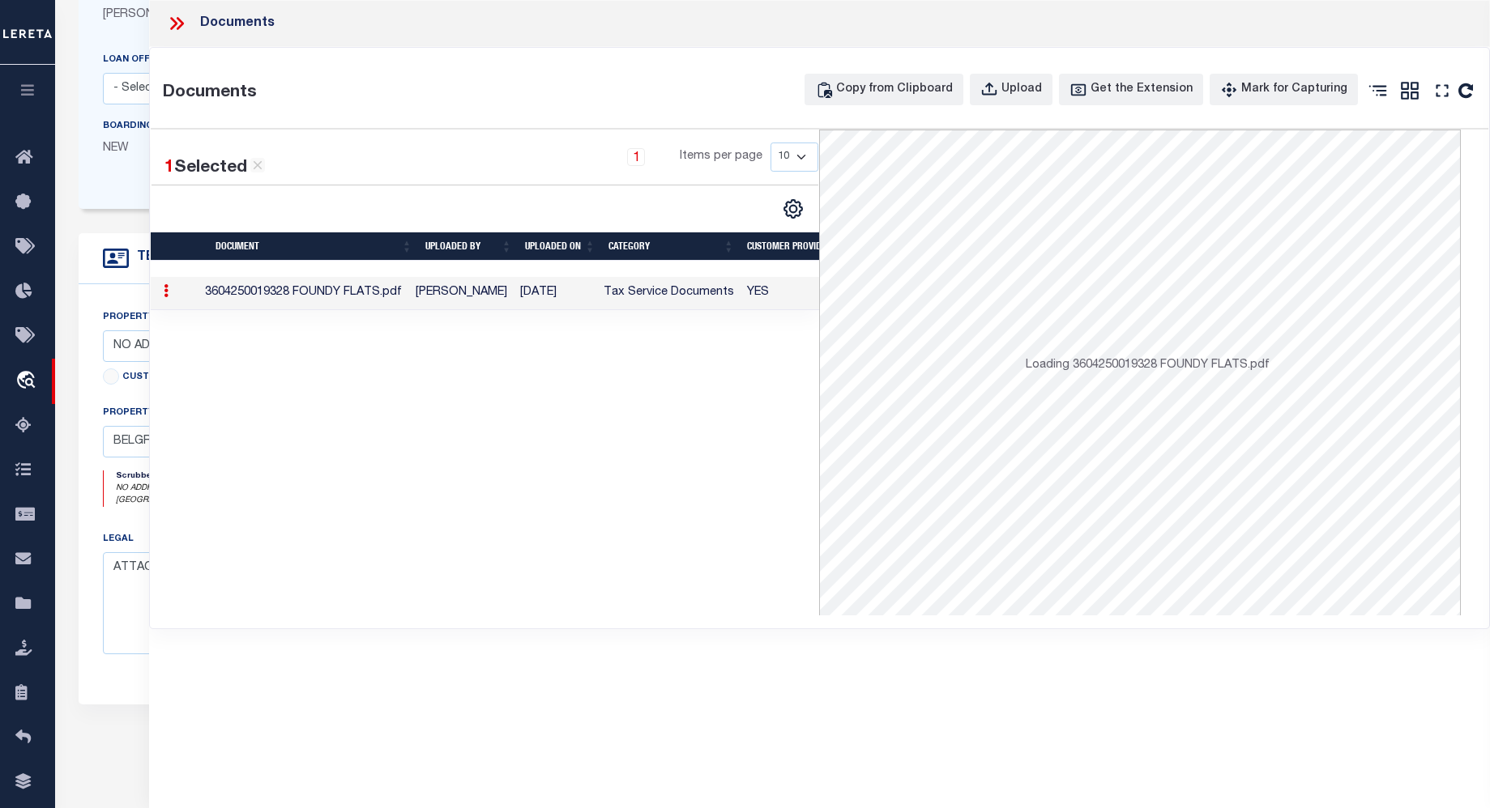
click at [282, 293] on td "3604250019328 FOUNDY FLATS.pdf" at bounding box center [303, 293] width 211 height 33
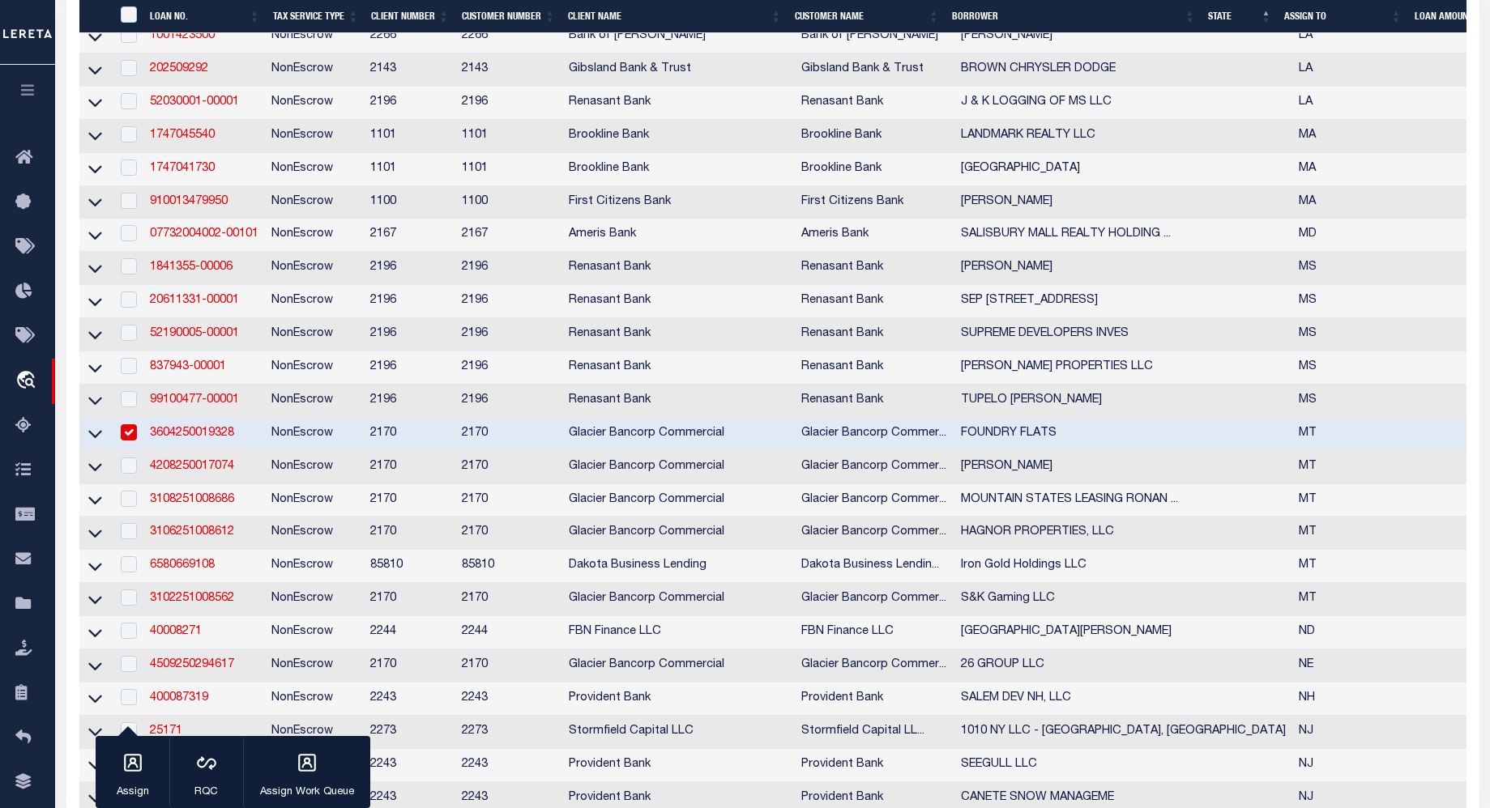
scroll to position [1541, 0]
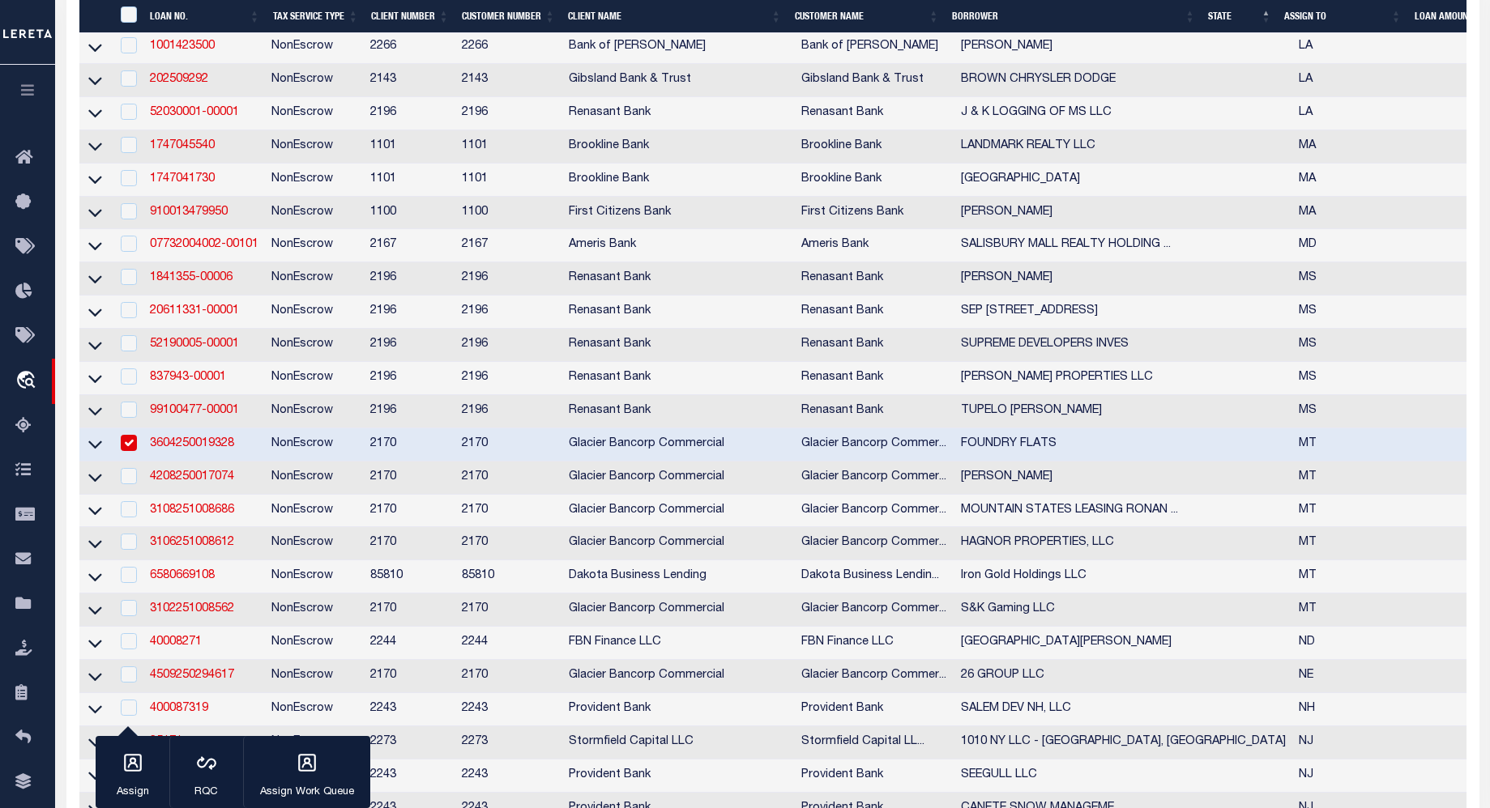
click at [189, 450] on link "3604250019328" at bounding box center [192, 443] width 84 height 11
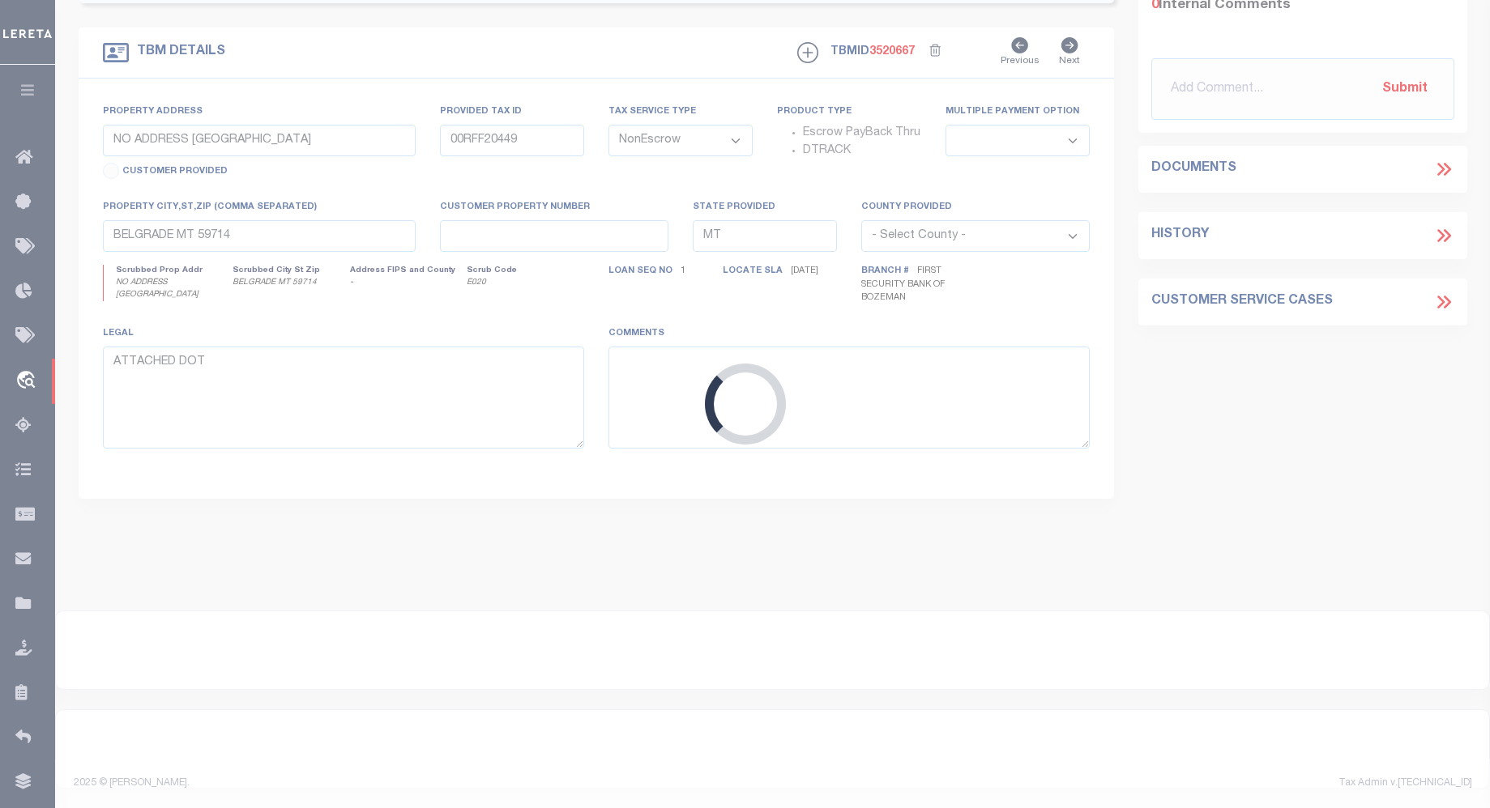
select select
select select "4574"
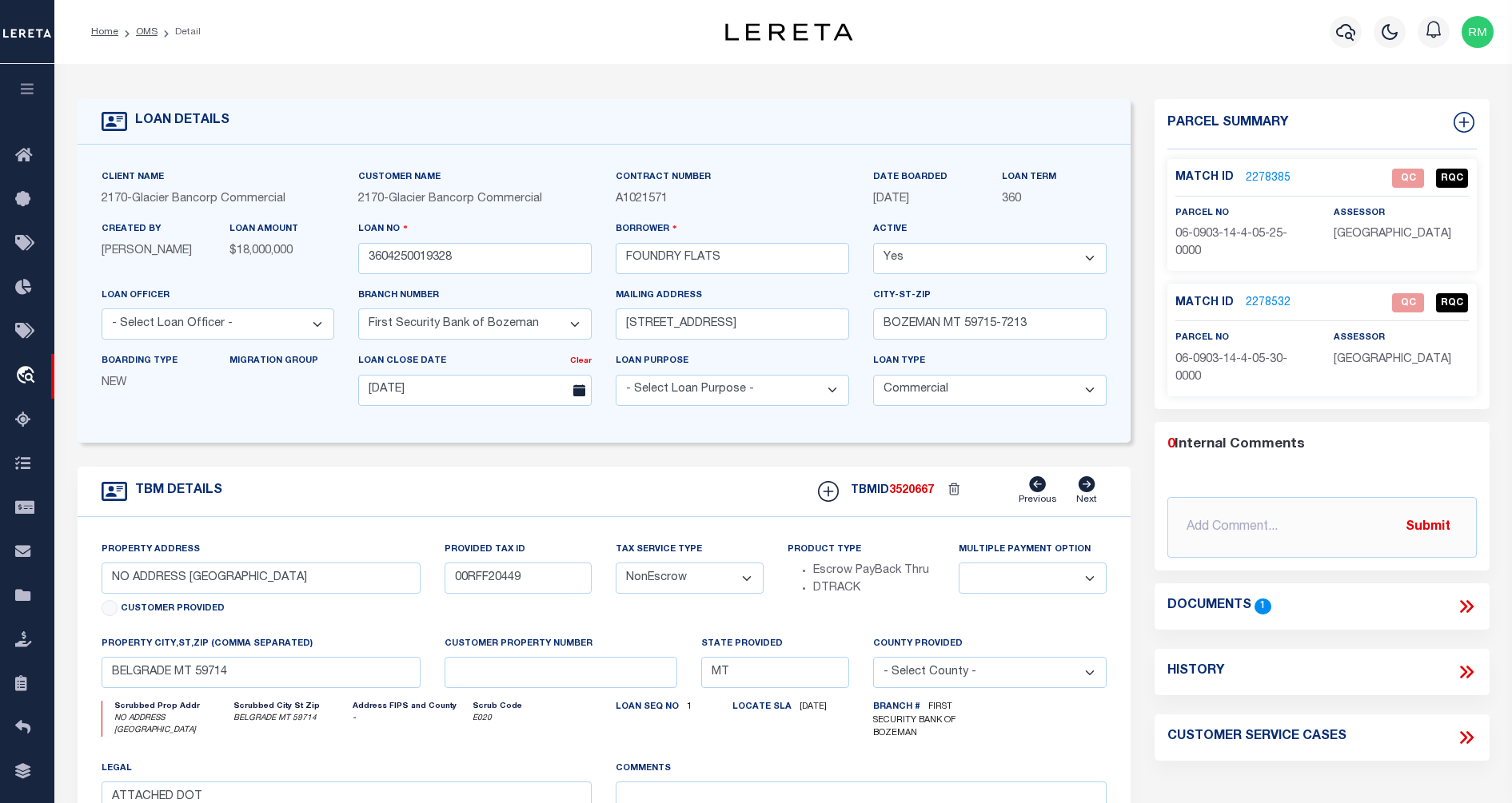
click at [1256, 172] on link "2278385" at bounding box center [1267, 179] width 44 height 17
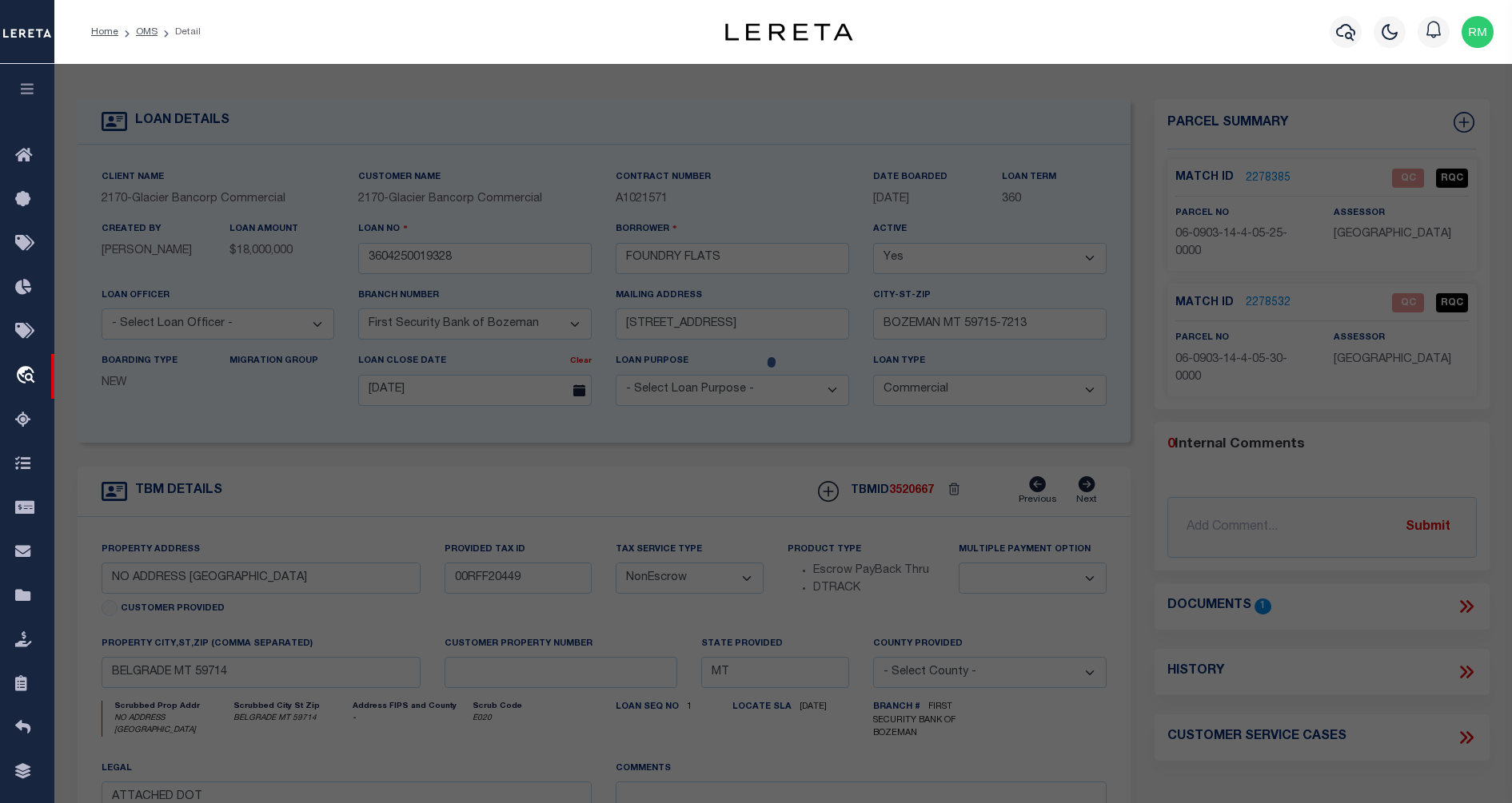
checkbox input "false"
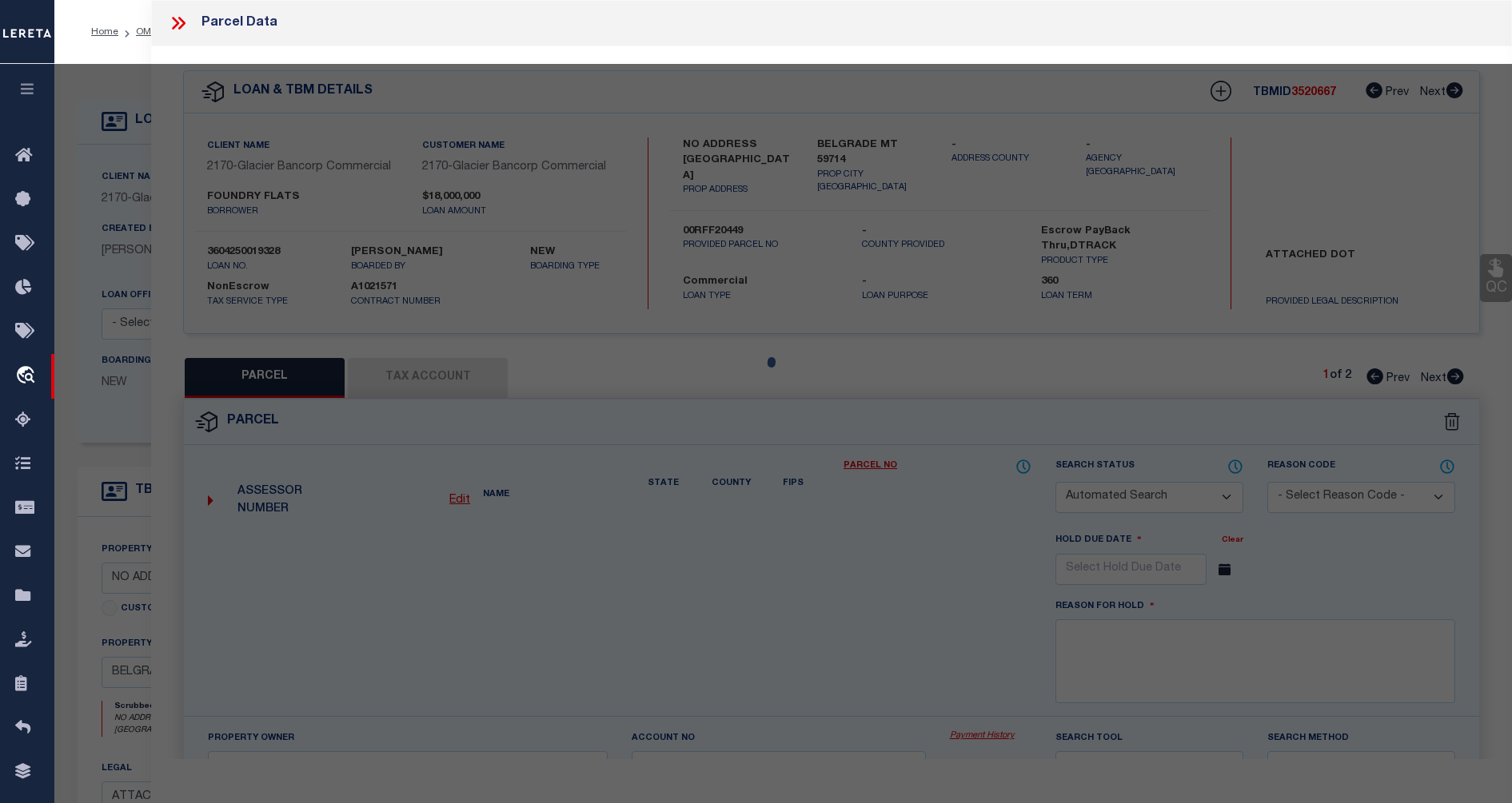
select select "QC"
type input "FOUNDRY FLATS LLC"
select select "AGW"
select select "LEG"
type textarea "JACKRABBIT CROSSING SUB PH 1A, S14, T01 S, R04 E, BLOCK 1, Lot 3, ACRES 5"
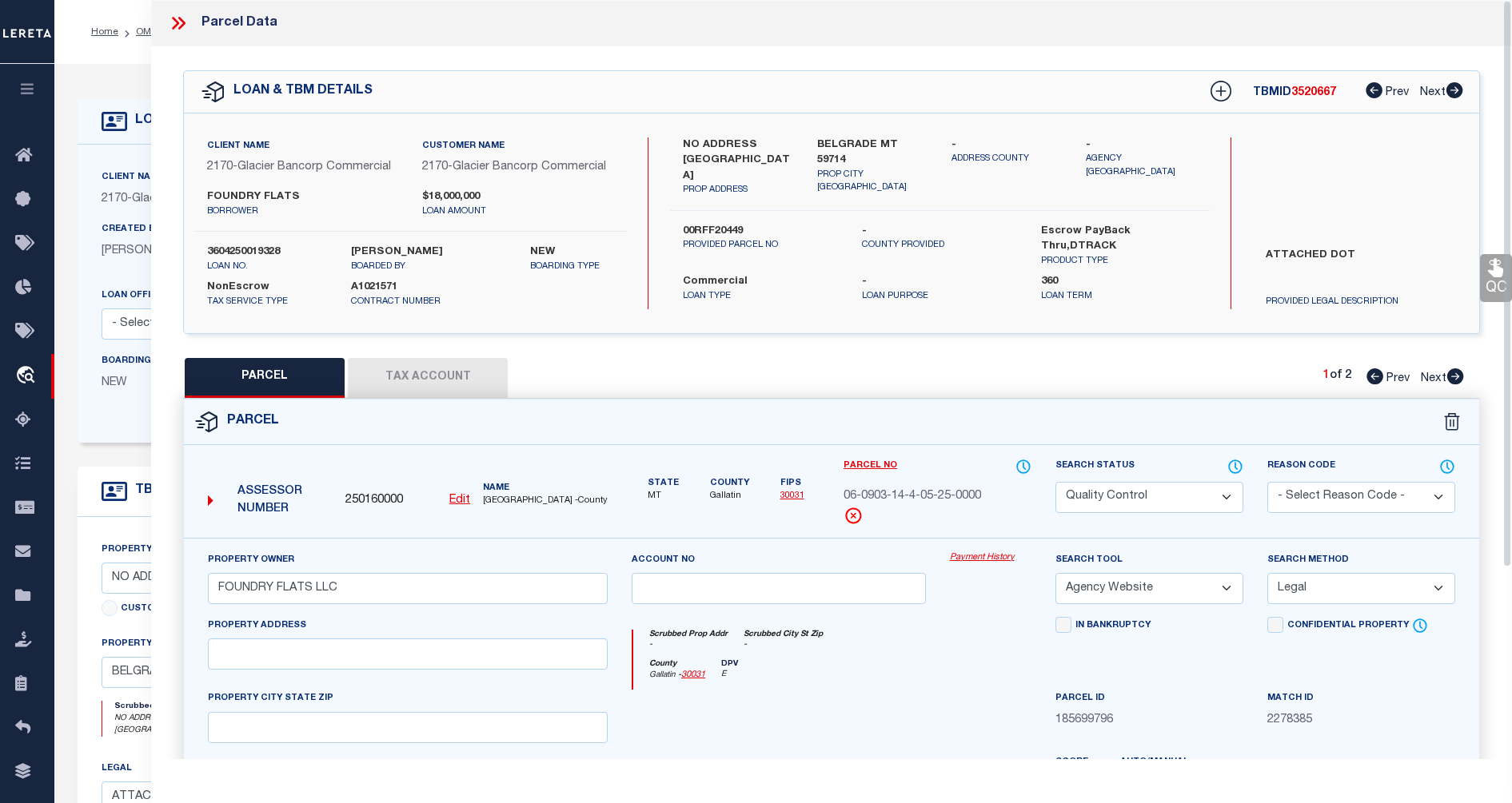
click at [1220, 489] on select "Automated Search Bad Parcel Complete Duplicate Parcel High Dollar Reporting In …" at bounding box center [1149, 497] width 188 height 32
select select "CP"
click at [1055, 481] on select "Automated Search Bad Parcel Complete Duplicate Parcel High Dollar Reporting In …" at bounding box center [1149, 497] width 188 height 32
drag, startPoint x: 1508, startPoint y: 402, endPoint x: 1520, endPoint y: 355, distance: 48.5
click at [1484, 355] on html "Home OMS Detail" at bounding box center [756, 619] width 1512 height 1237
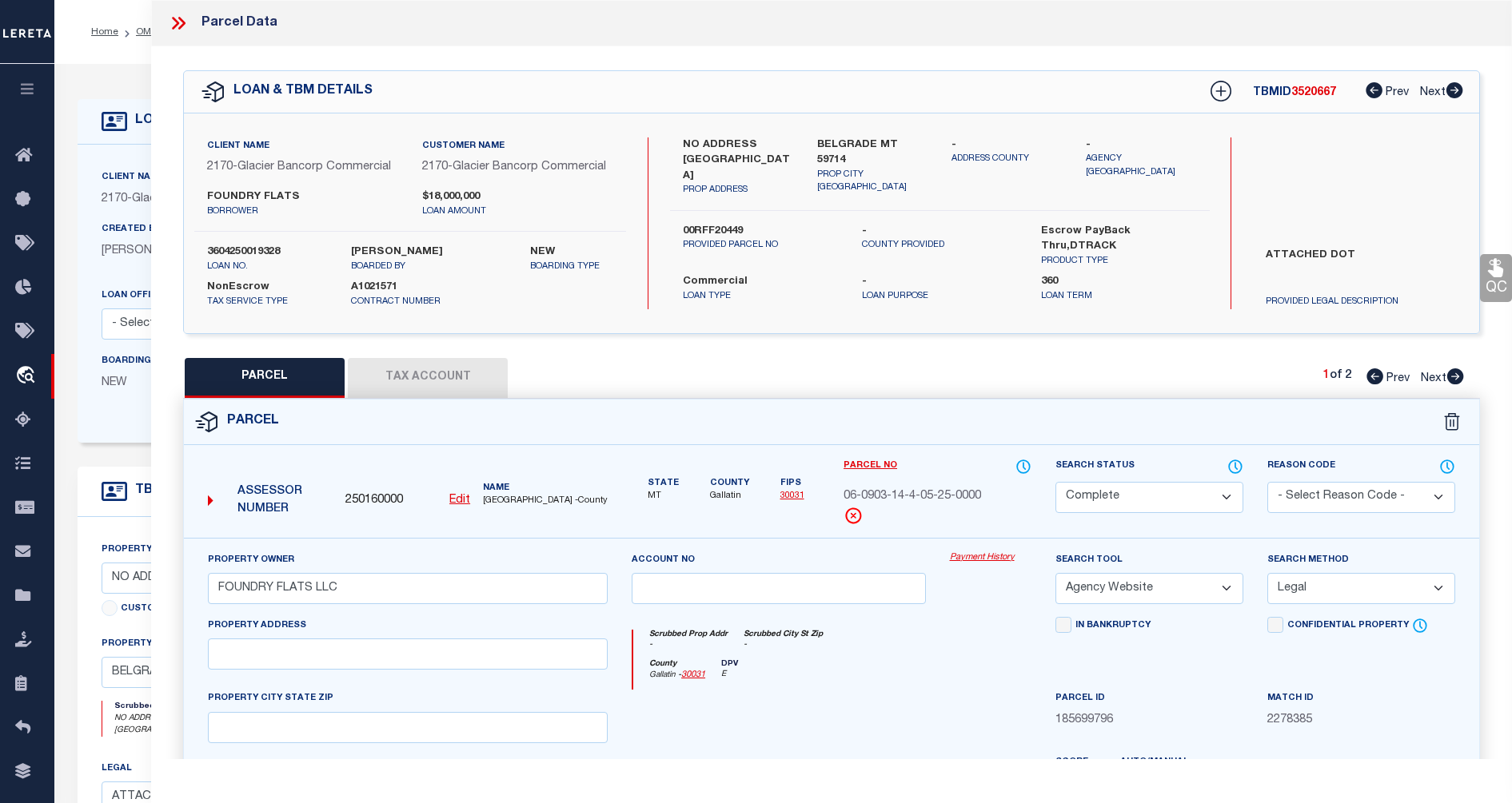
click at [1484, 273] on icon at bounding box center [1495, 267] width 21 height 21
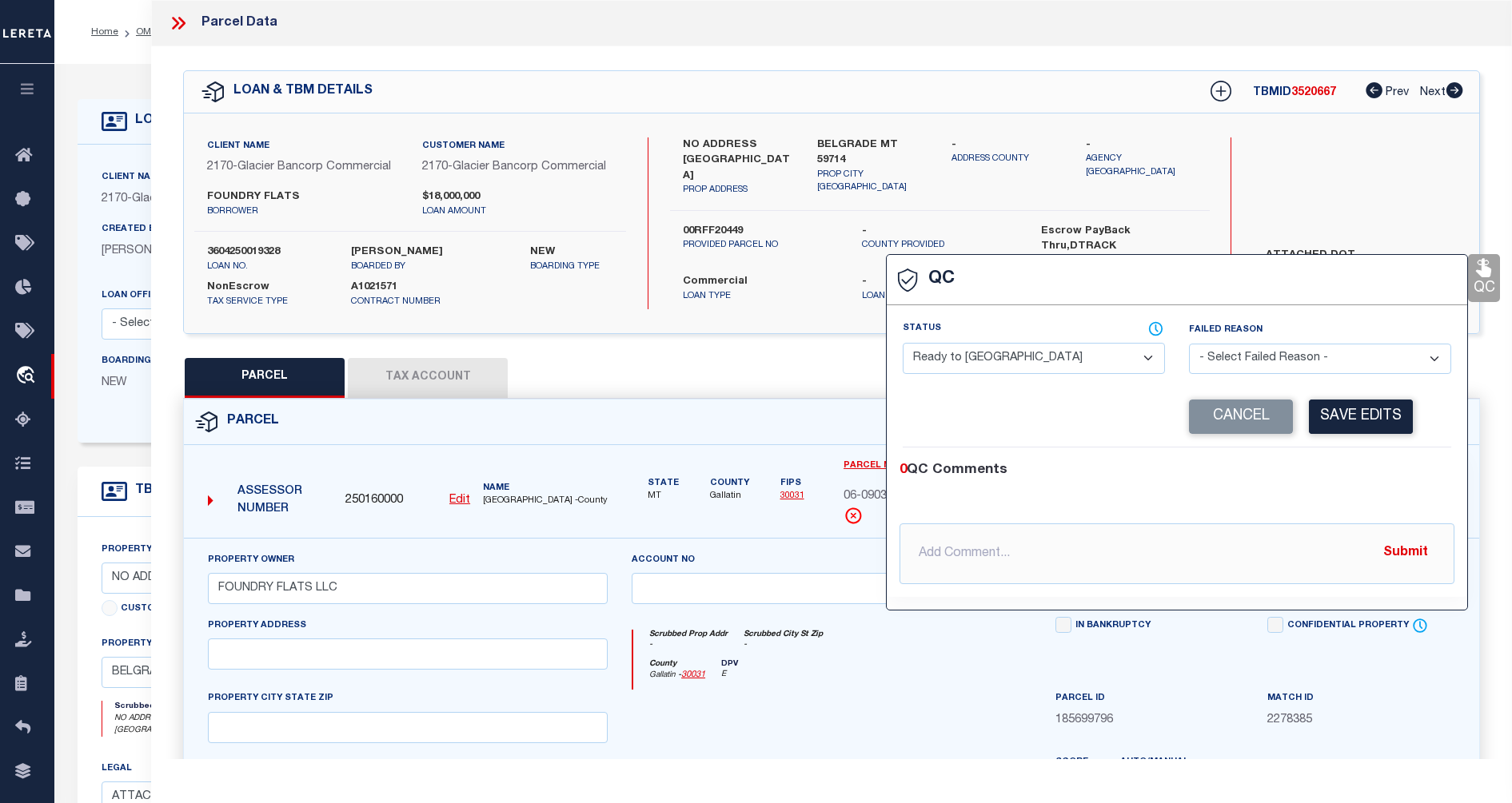
click at [1150, 360] on select "- Select Status - Ready to QC Correct Incorrect" at bounding box center [1034, 359] width 263 height 32
select select "COR"
click at [903, 343] on select "- Select Status - Ready to QC Correct Incorrect" at bounding box center [1034, 359] width 263 height 32
click at [1357, 411] on button "Save Edits" at bounding box center [1360, 416] width 104 height 35
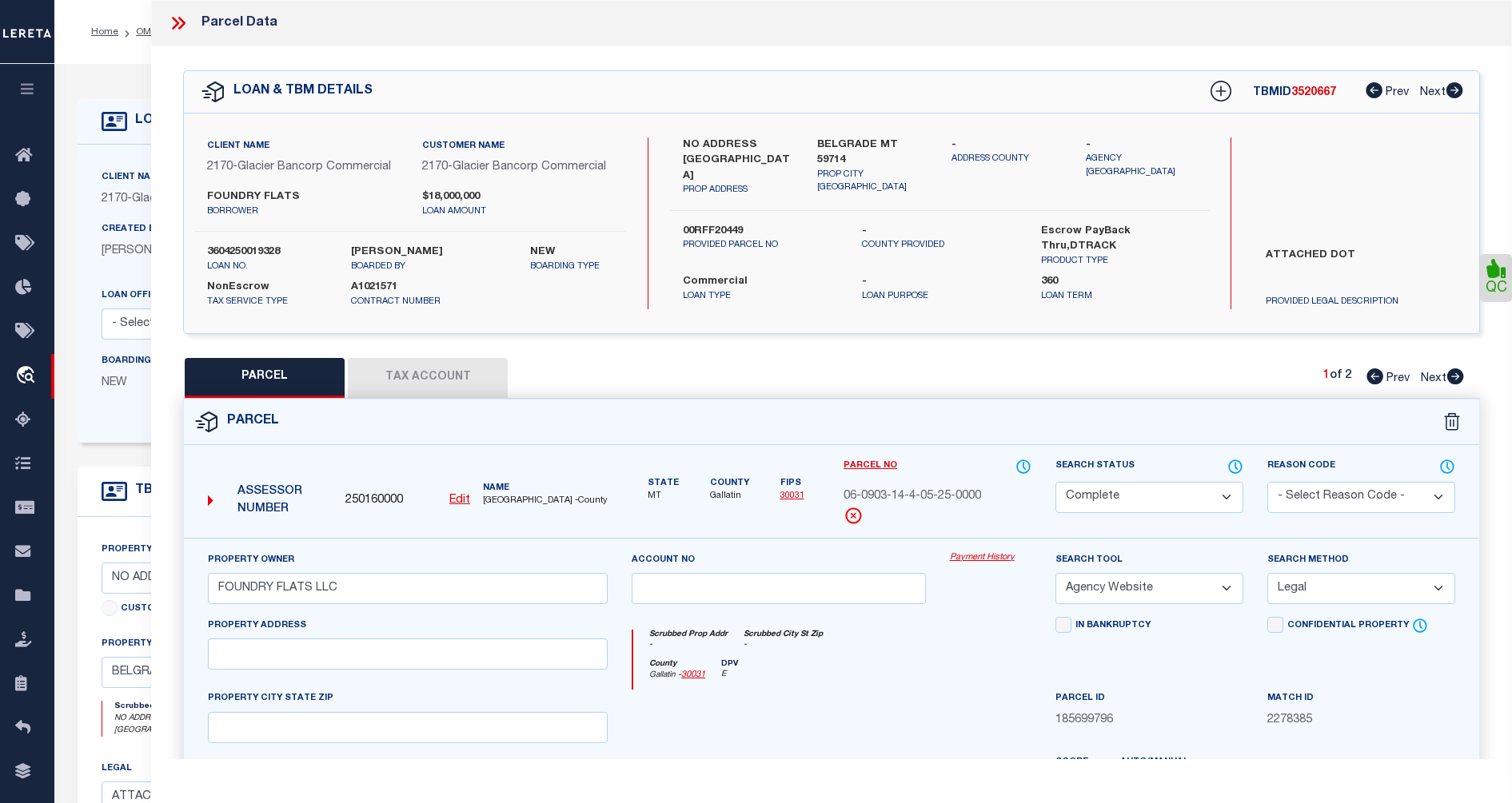
click at [461, 377] on button "Tax Account" at bounding box center [427, 378] width 160 height 40
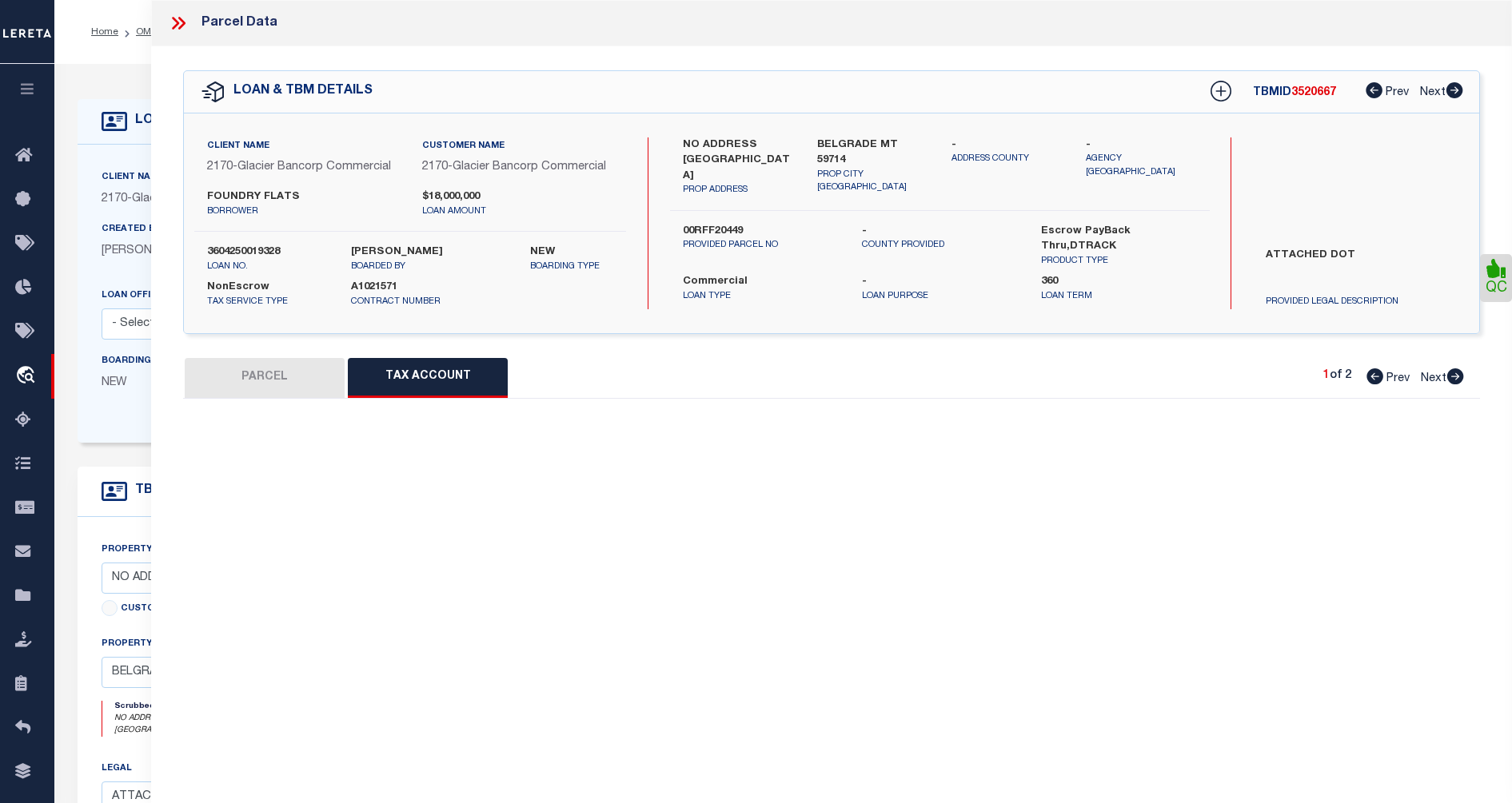
select select "100"
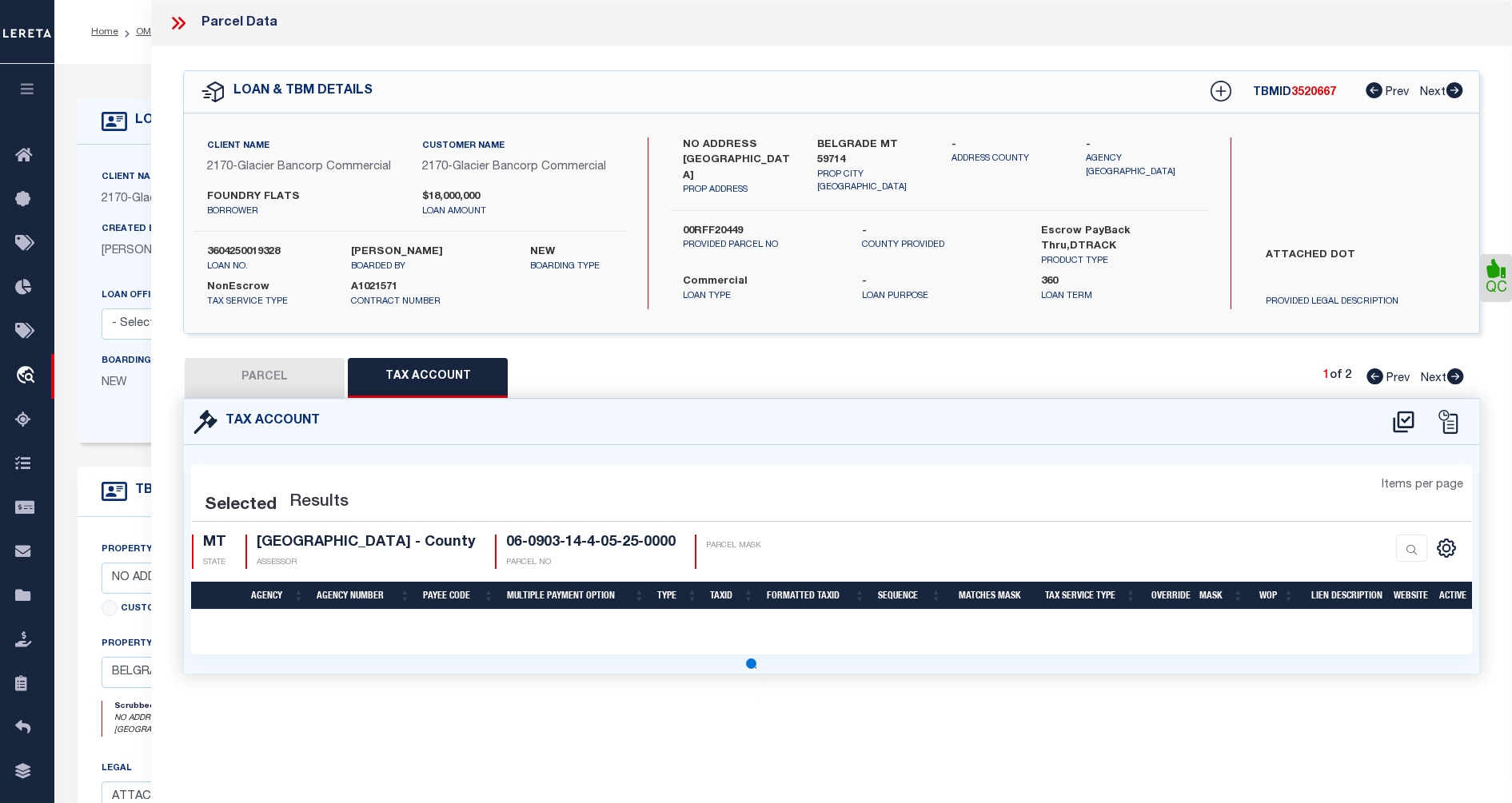
select select "100"
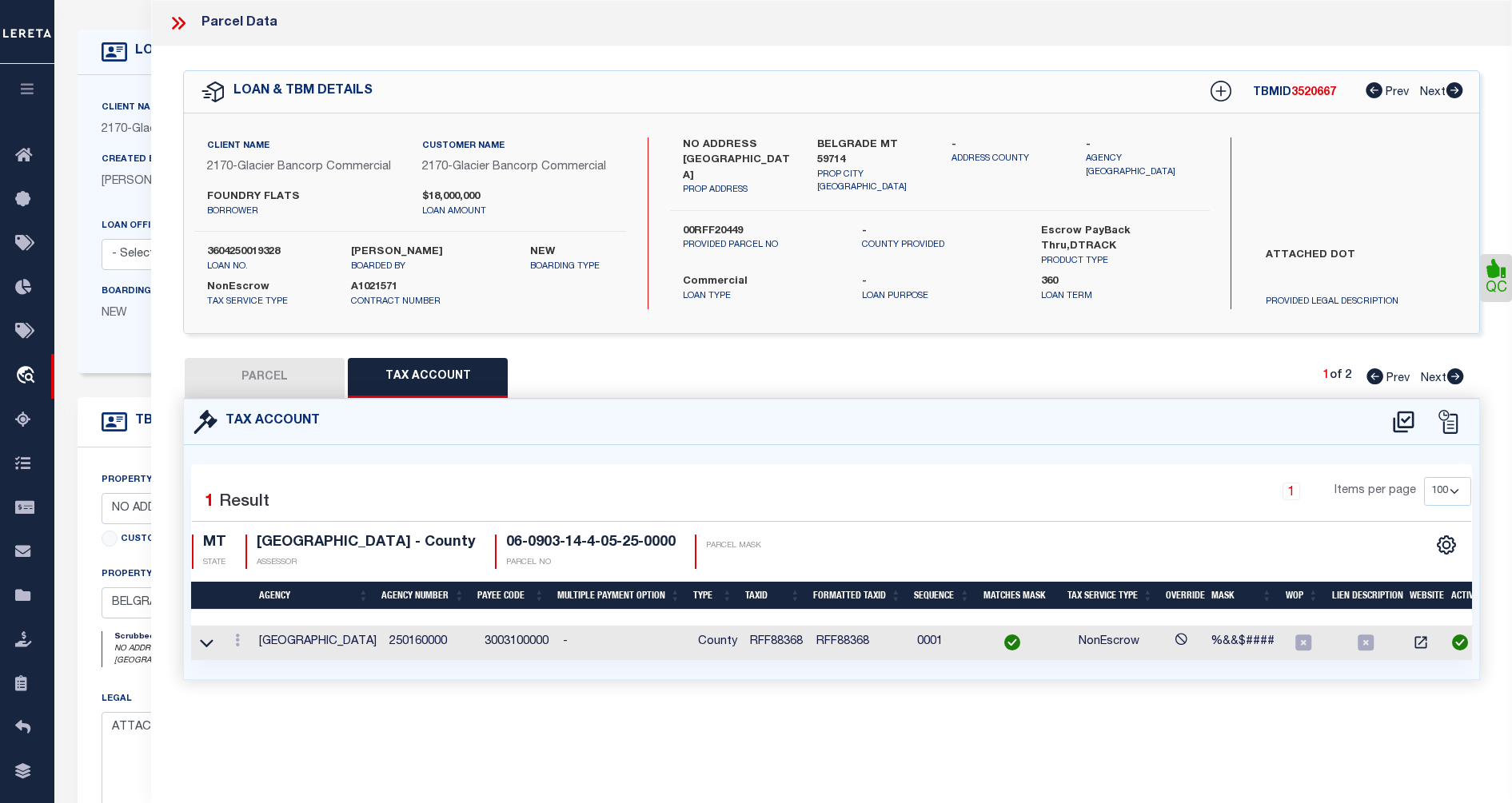
scroll to position [46, 0]
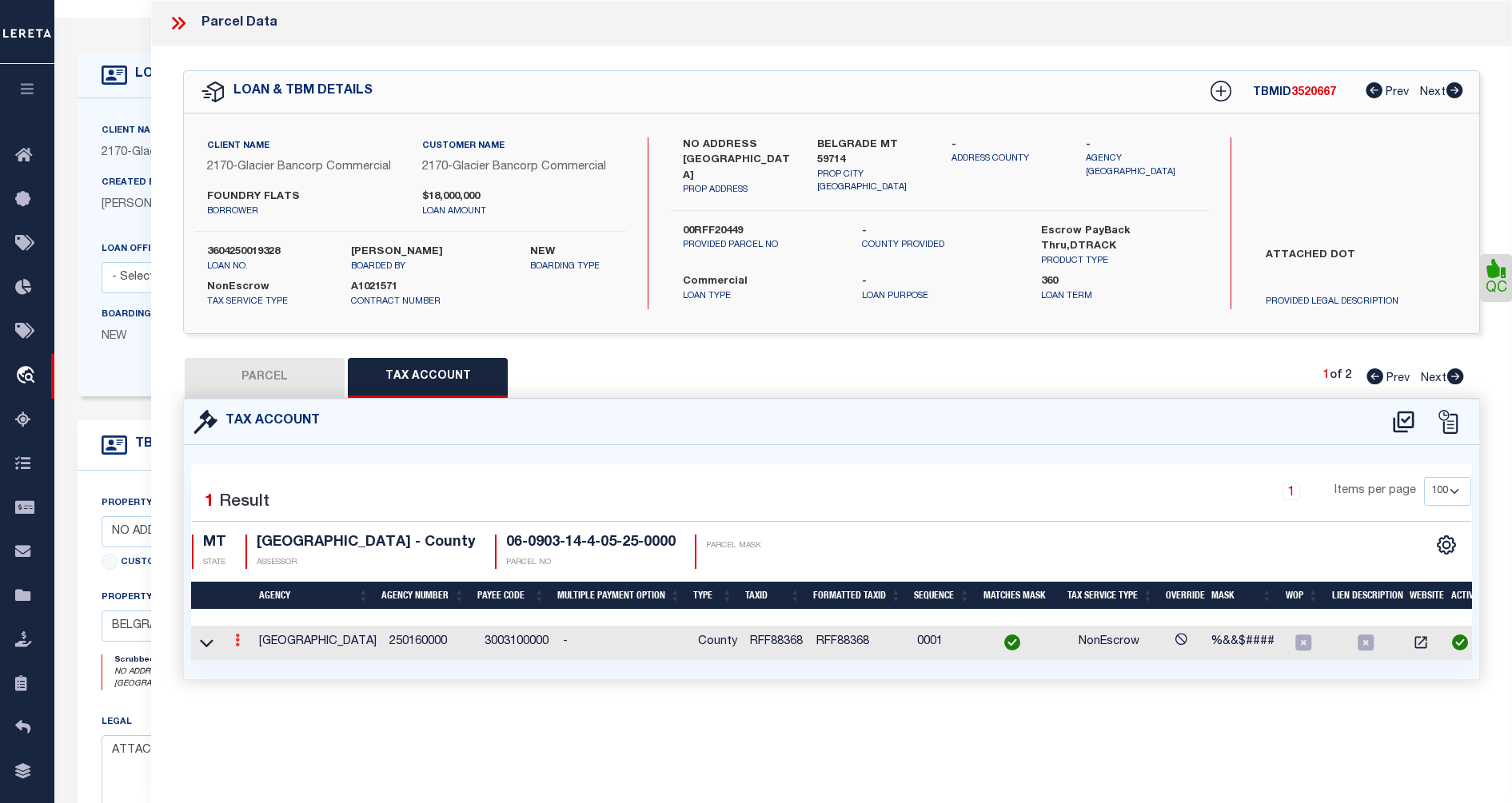
click at [239, 643] on icon at bounding box center [237, 639] width 5 height 13
click at [259, 655] on link at bounding box center [259, 666] width 59 height 27
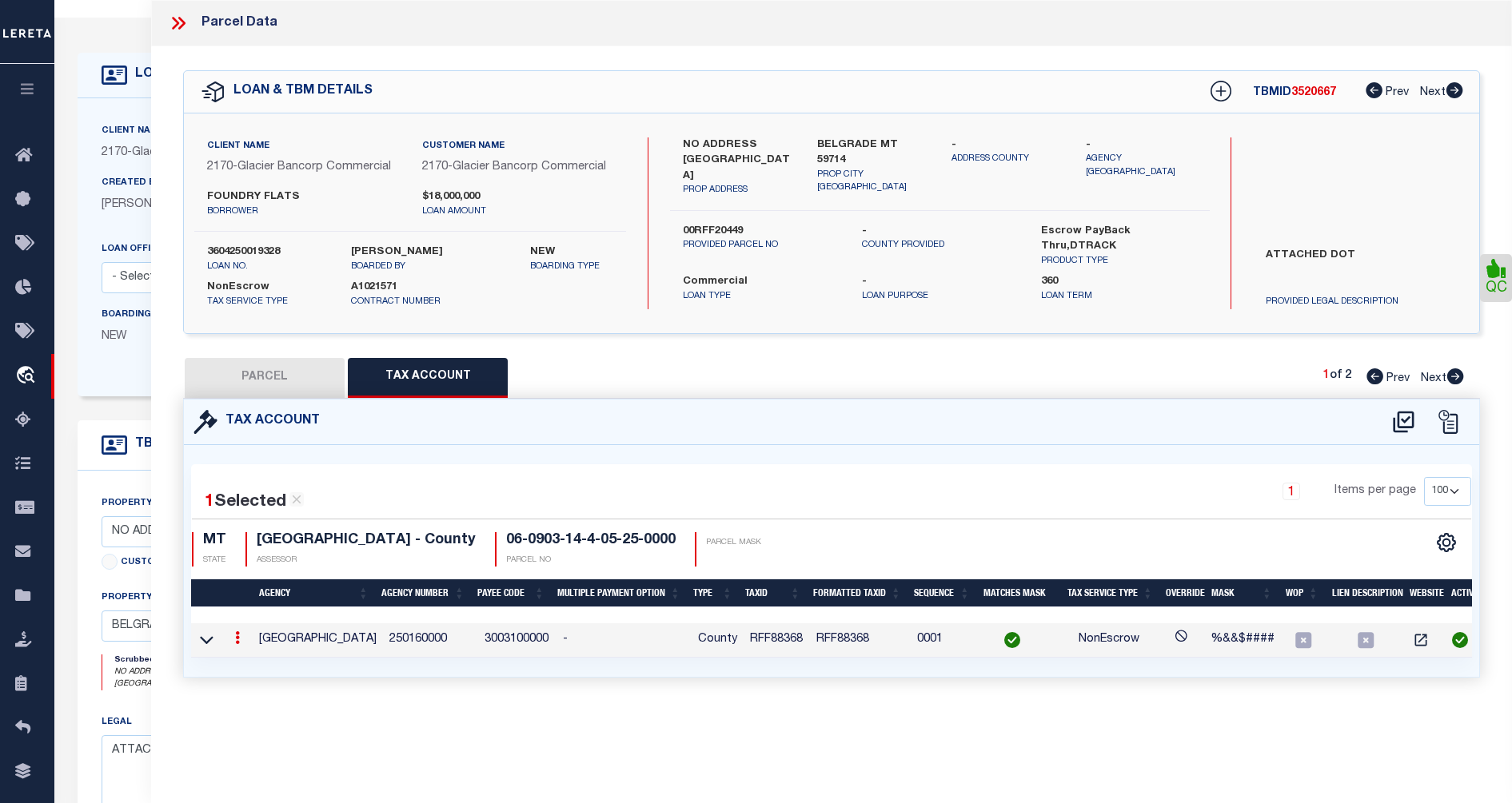
type input "RFF88368"
type textarea "%&&$####"
checkbox input "true"
type input "XXXXXXXX*"
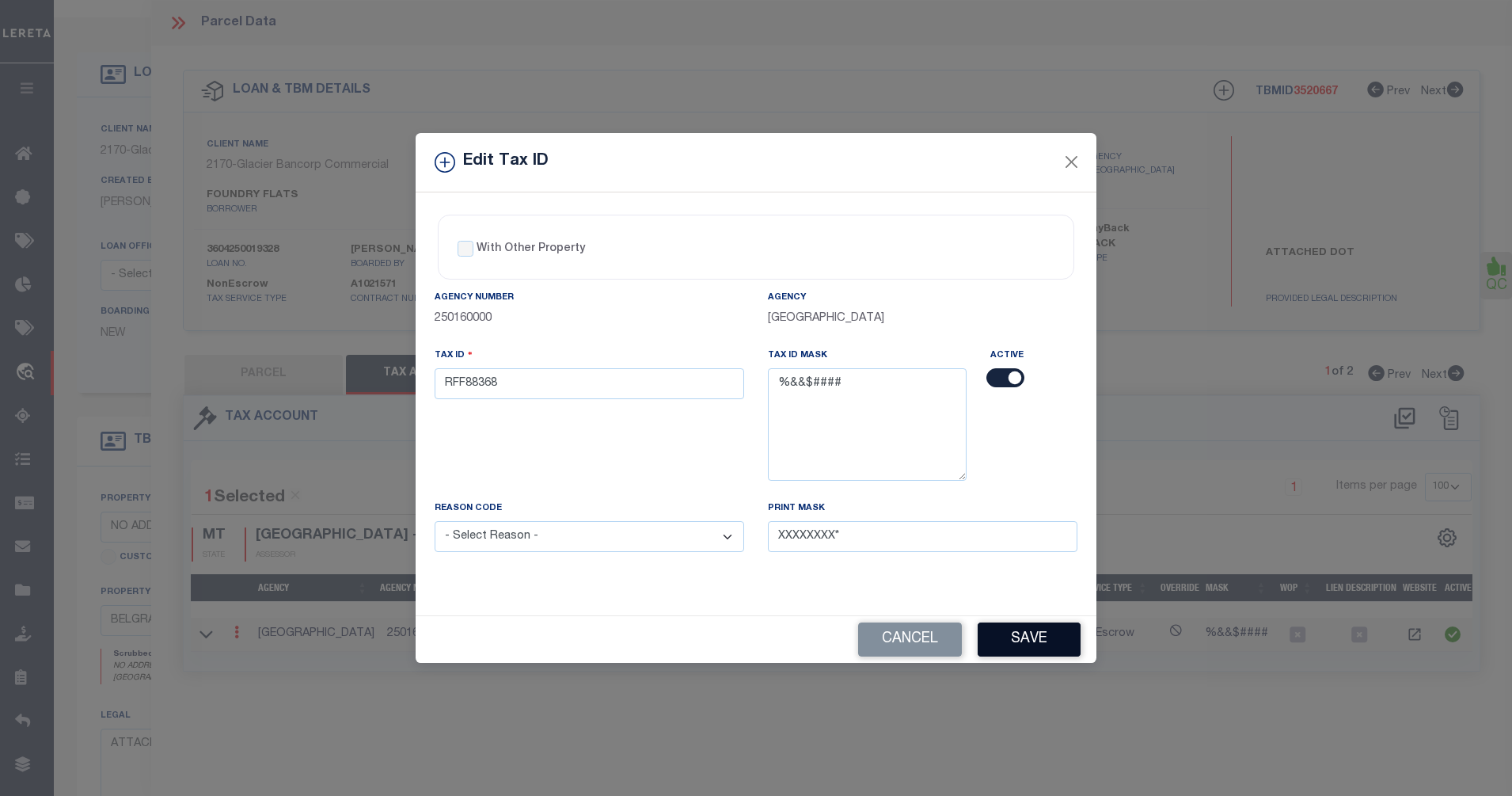
click at [1050, 637] on button "Save" at bounding box center [1028, 640] width 103 height 34
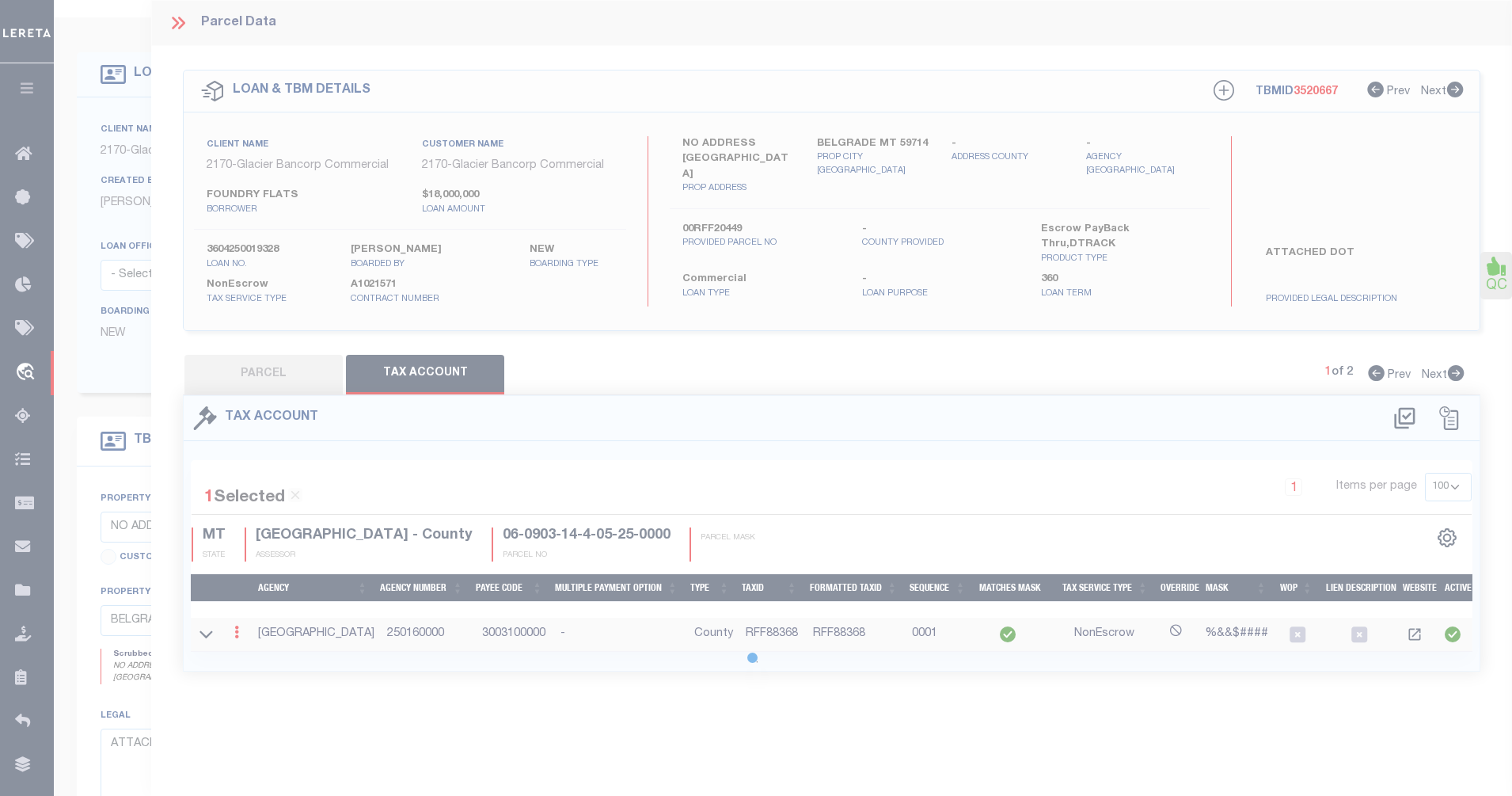
select select
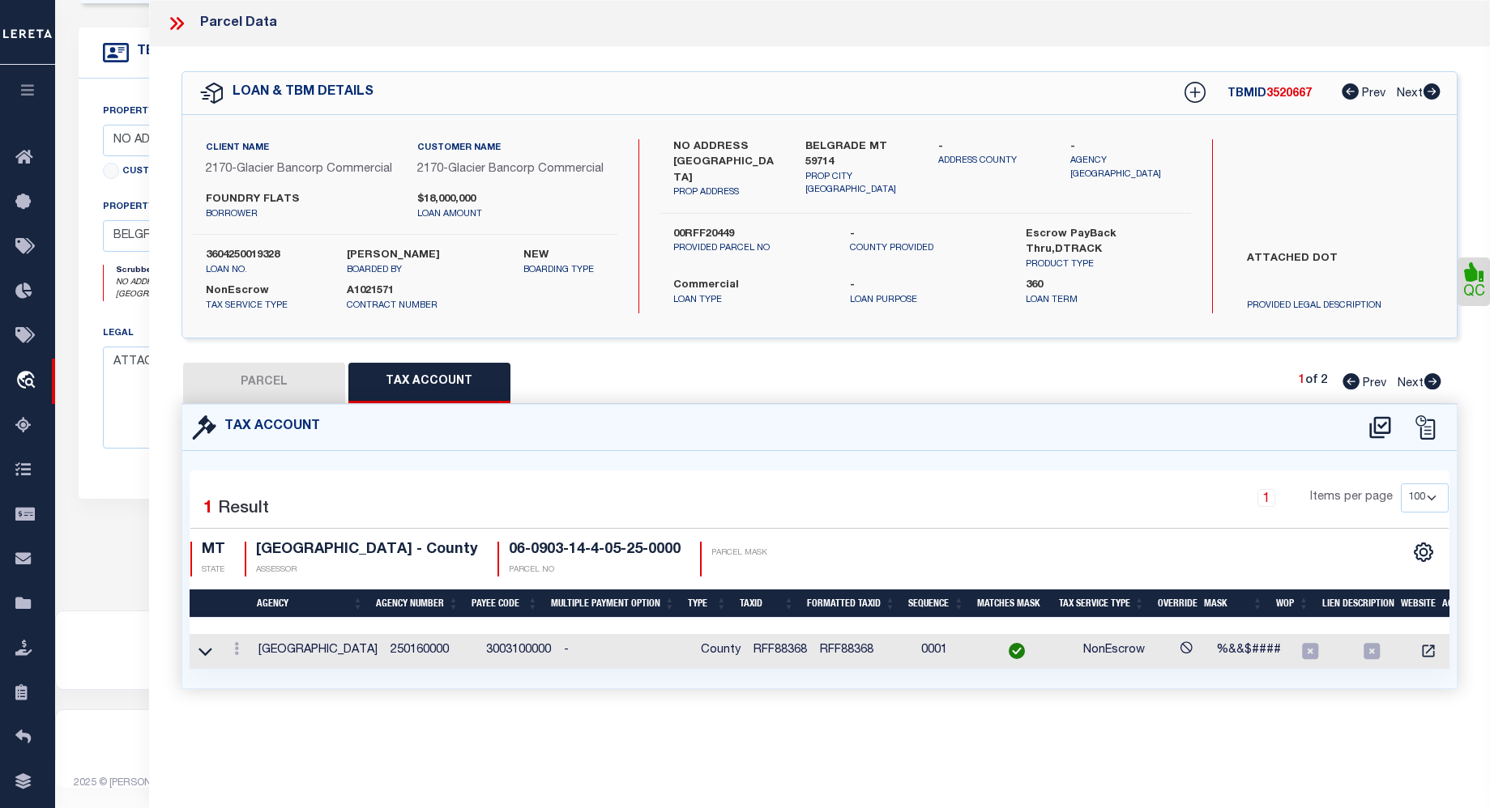
scroll to position [0, 0]
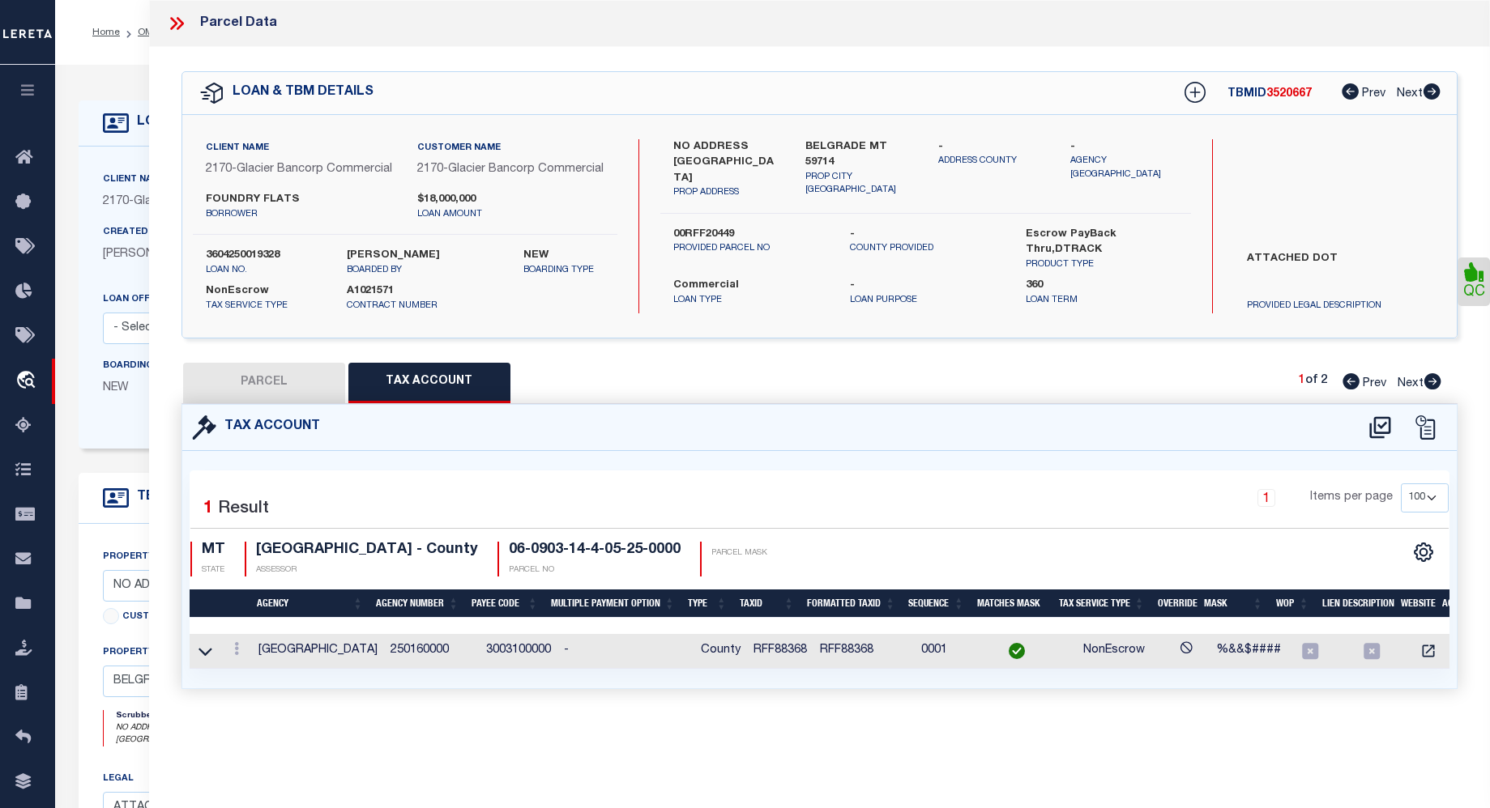
click at [1431, 390] on icon at bounding box center [1432, 381] width 18 height 16
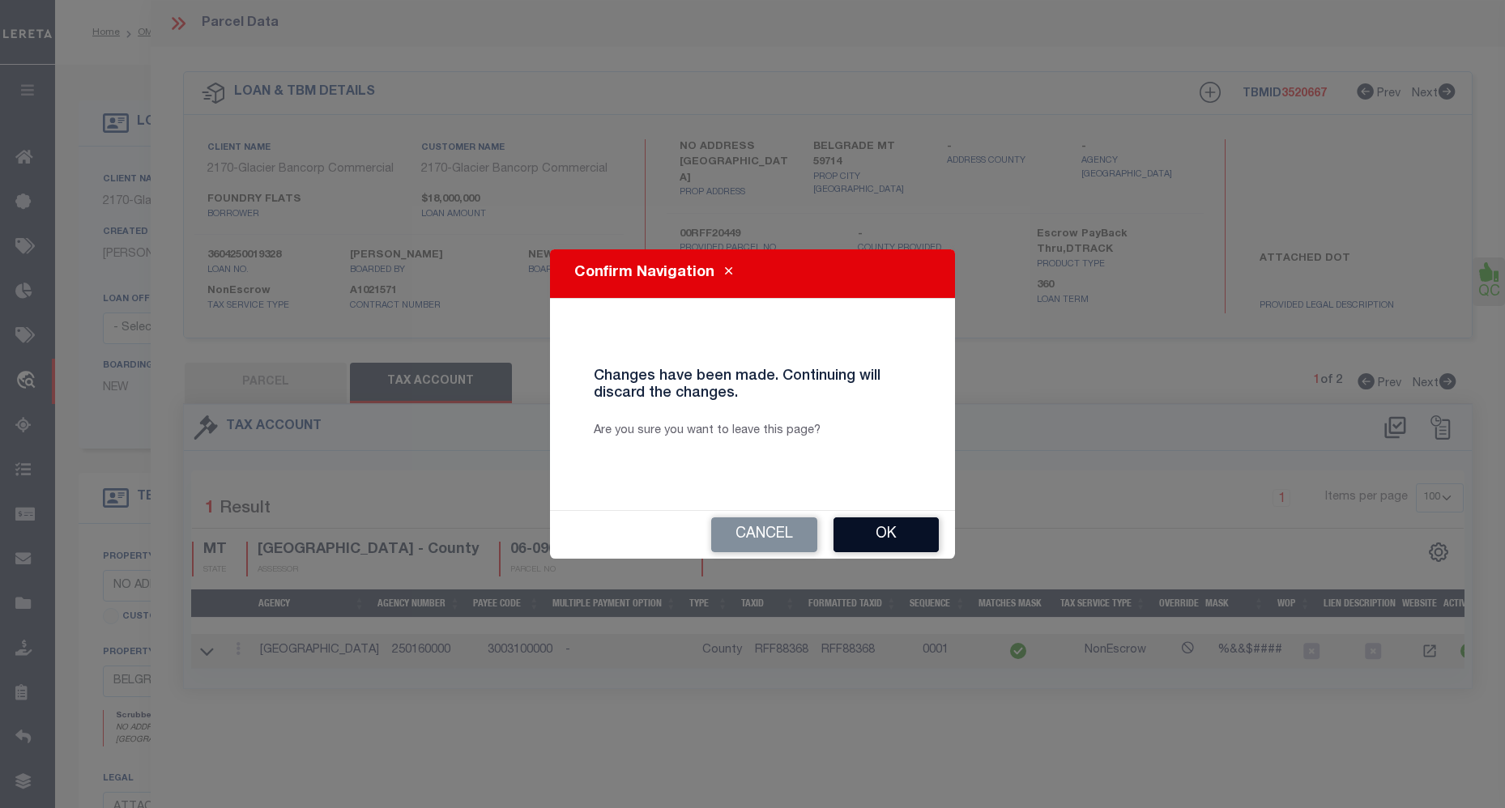
click at [878, 536] on button "Ok" at bounding box center [886, 535] width 105 height 35
select select "AS"
select select
checkbox input "false"
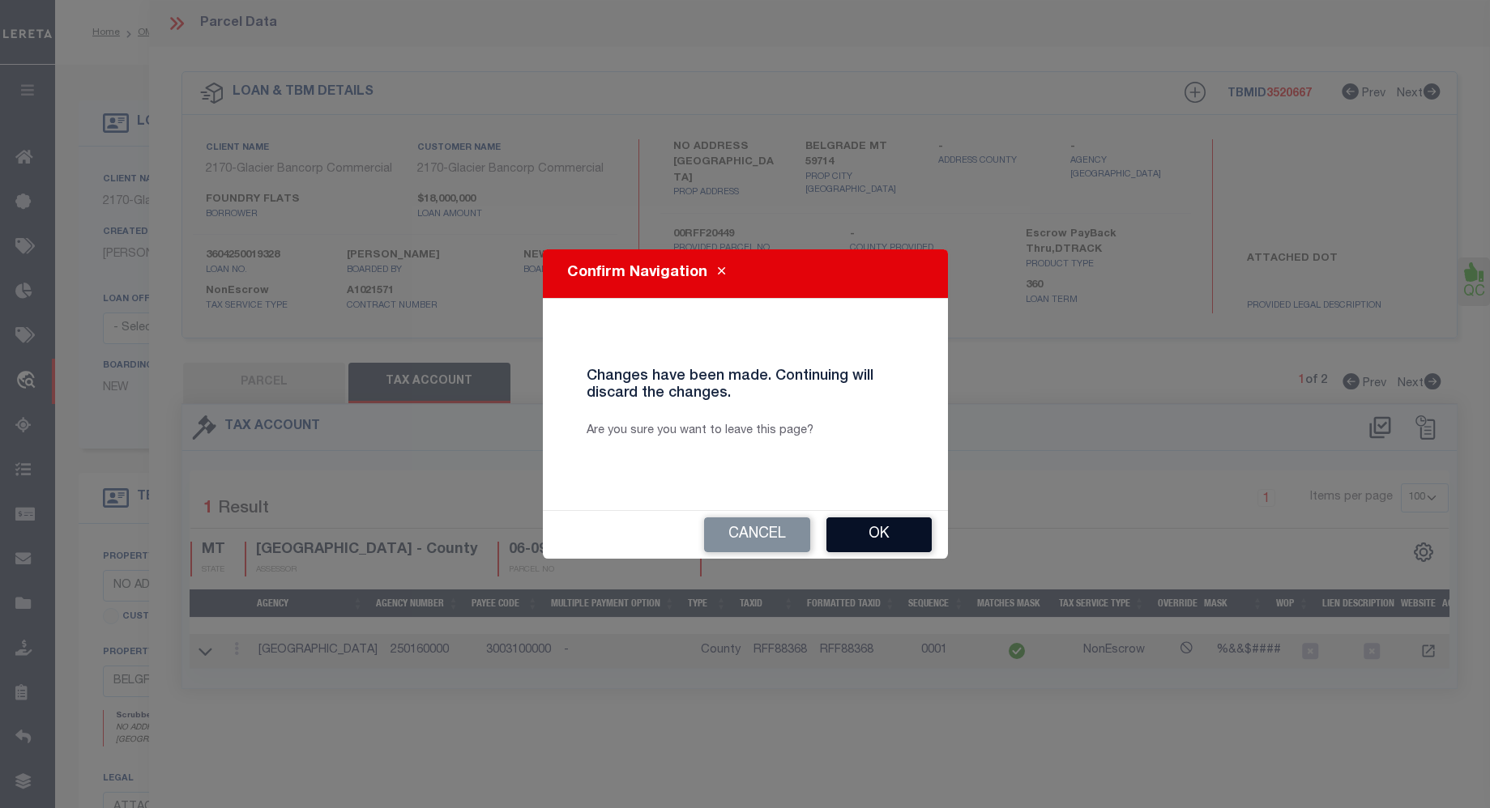
checkbox input "false"
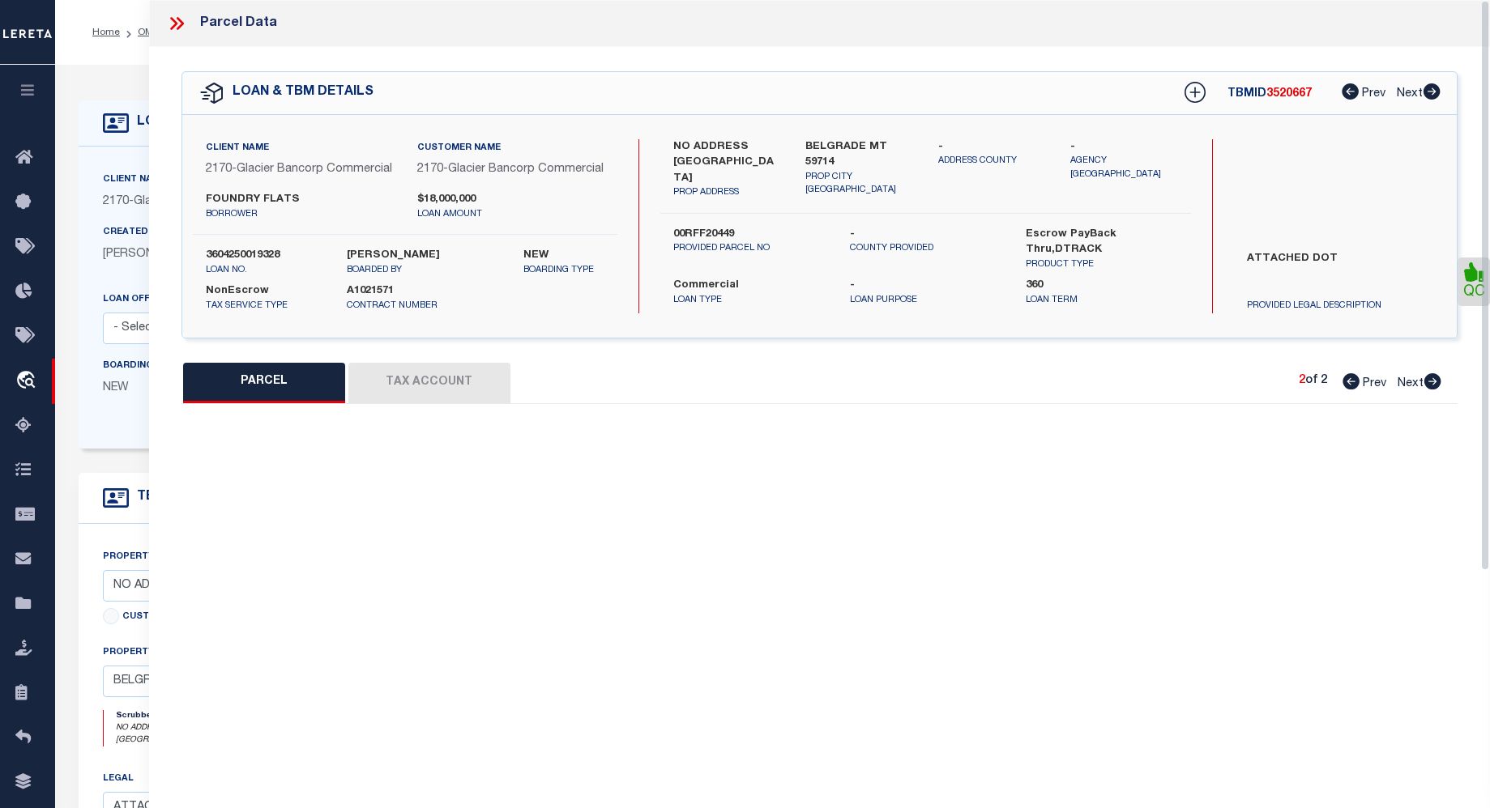
select select "QC"
type input "FOUNDRY FLATS LLC"
select select "AGW"
select select "LEG"
type textarea "JACKRABBIT CROSSING SUB PH 1A, S14, T01 S, R04 E, BLOCK 1, Lot 4, ACRES 5"
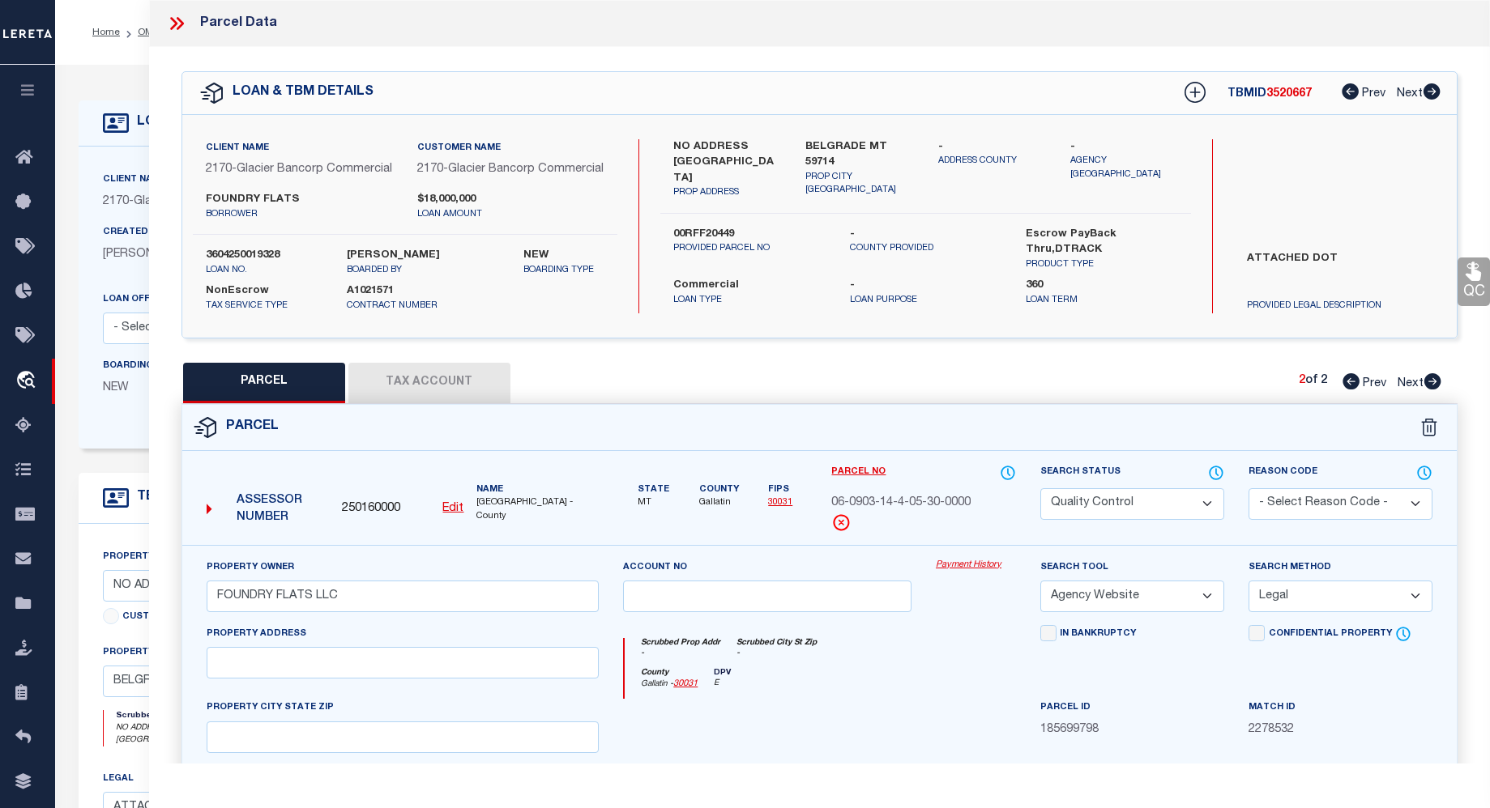
click at [1202, 517] on select "Automated Search Bad Parcel Complete Duplicate Parcel High Dollar Reporting In …" at bounding box center [1132, 504] width 184 height 32
select select "CP"
click at [1040, 503] on select "Automated Search Bad Parcel Complete Duplicate Parcel High Dollar Reporting In …" at bounding box center [1132, 504] width 184 height 32
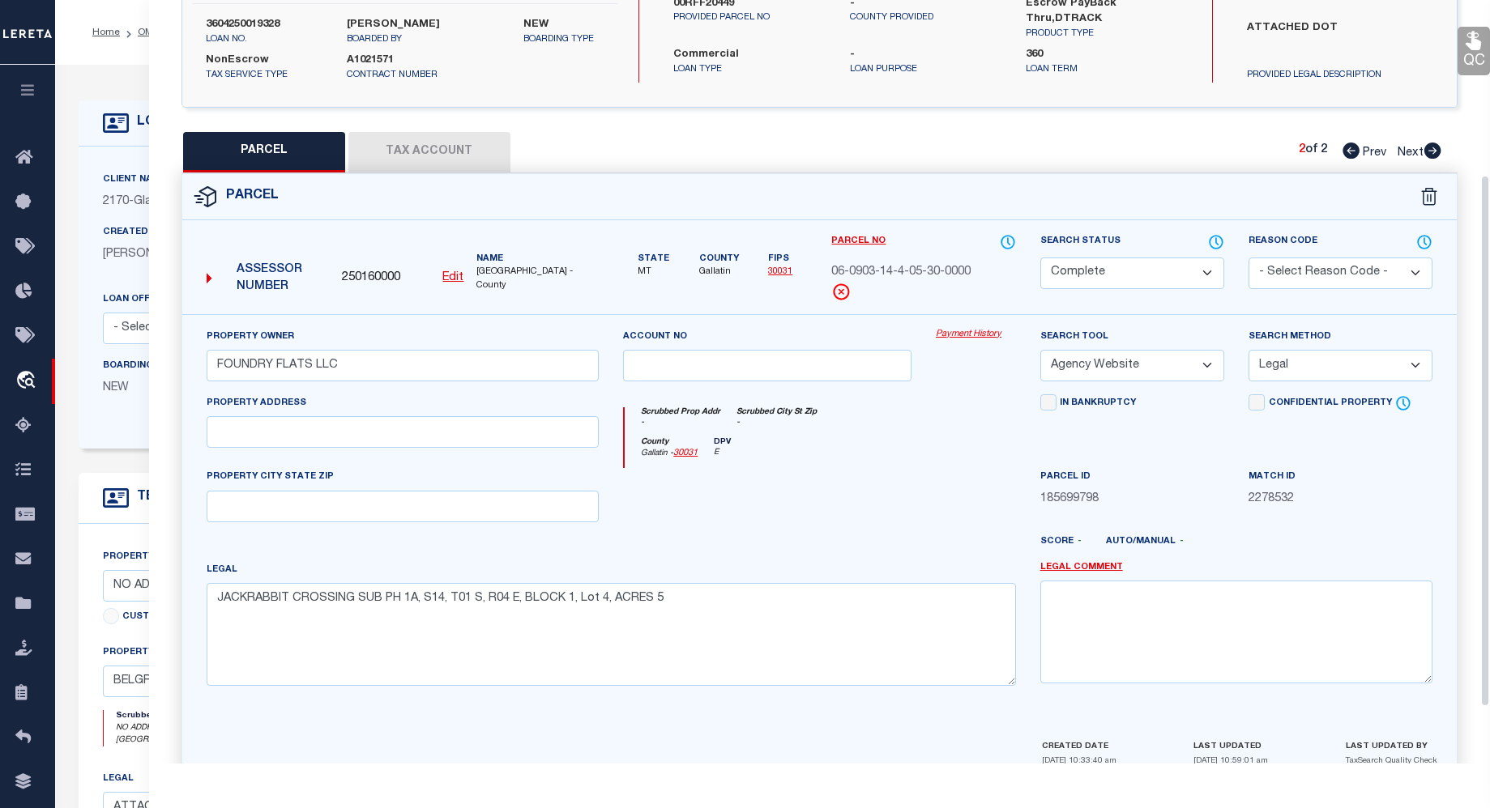
scroll to position [331, 0]
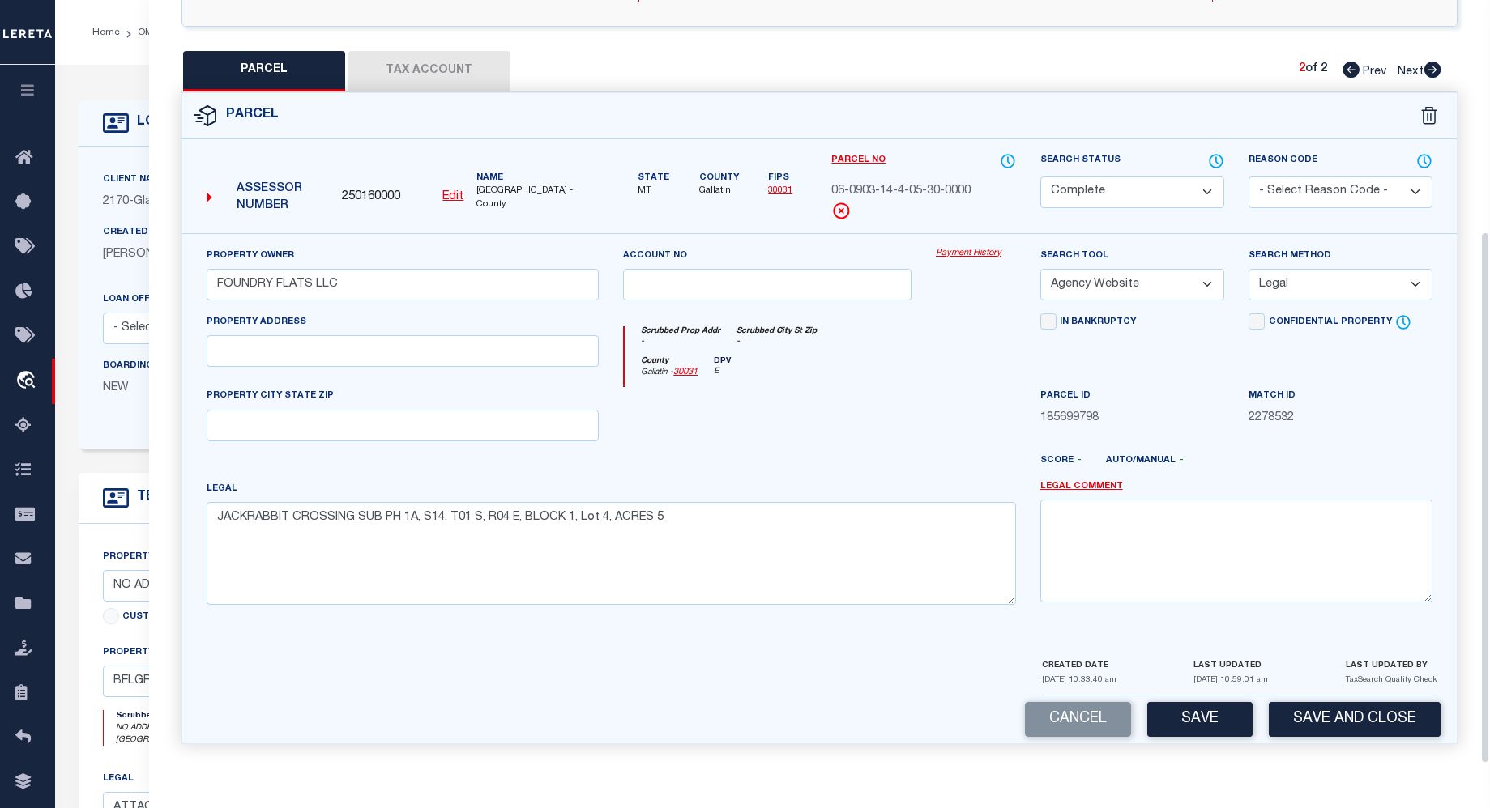
drag, startPoint x: 1486, startPoint y: 467, endPoint x: 1397, endPoint y: 763, distance: 308.6
click at [1490, 720] on html "Home OMS Detail" at bounding box center [745, 627] width 1490 height 1254
click at [1176, 710] on button "Save" at bounding box center [1199, 719] width 105 height 35
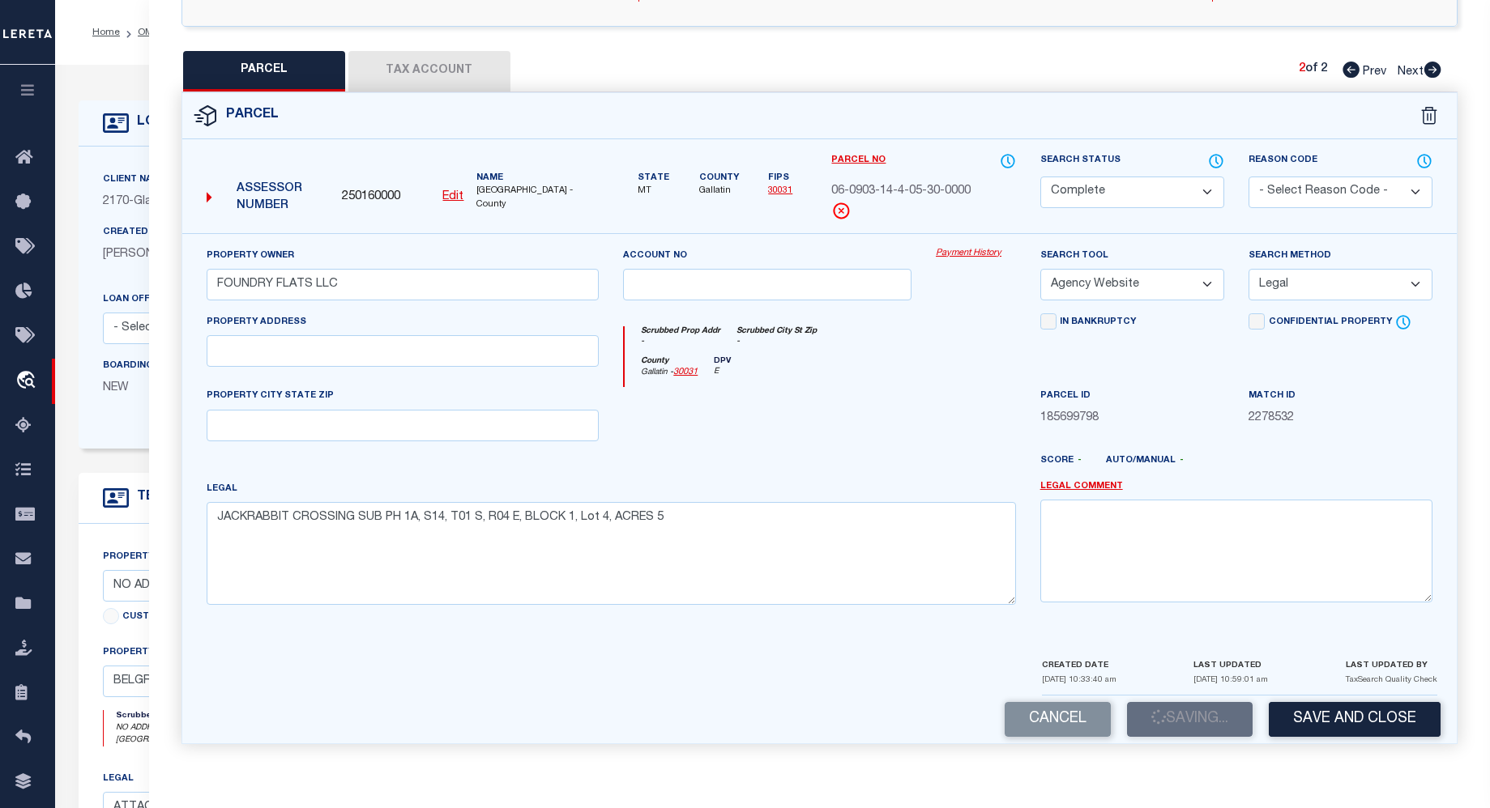
click at [1354, 708] on button "Save and Close" at bounding box center [1354, 719] width 172 height 35
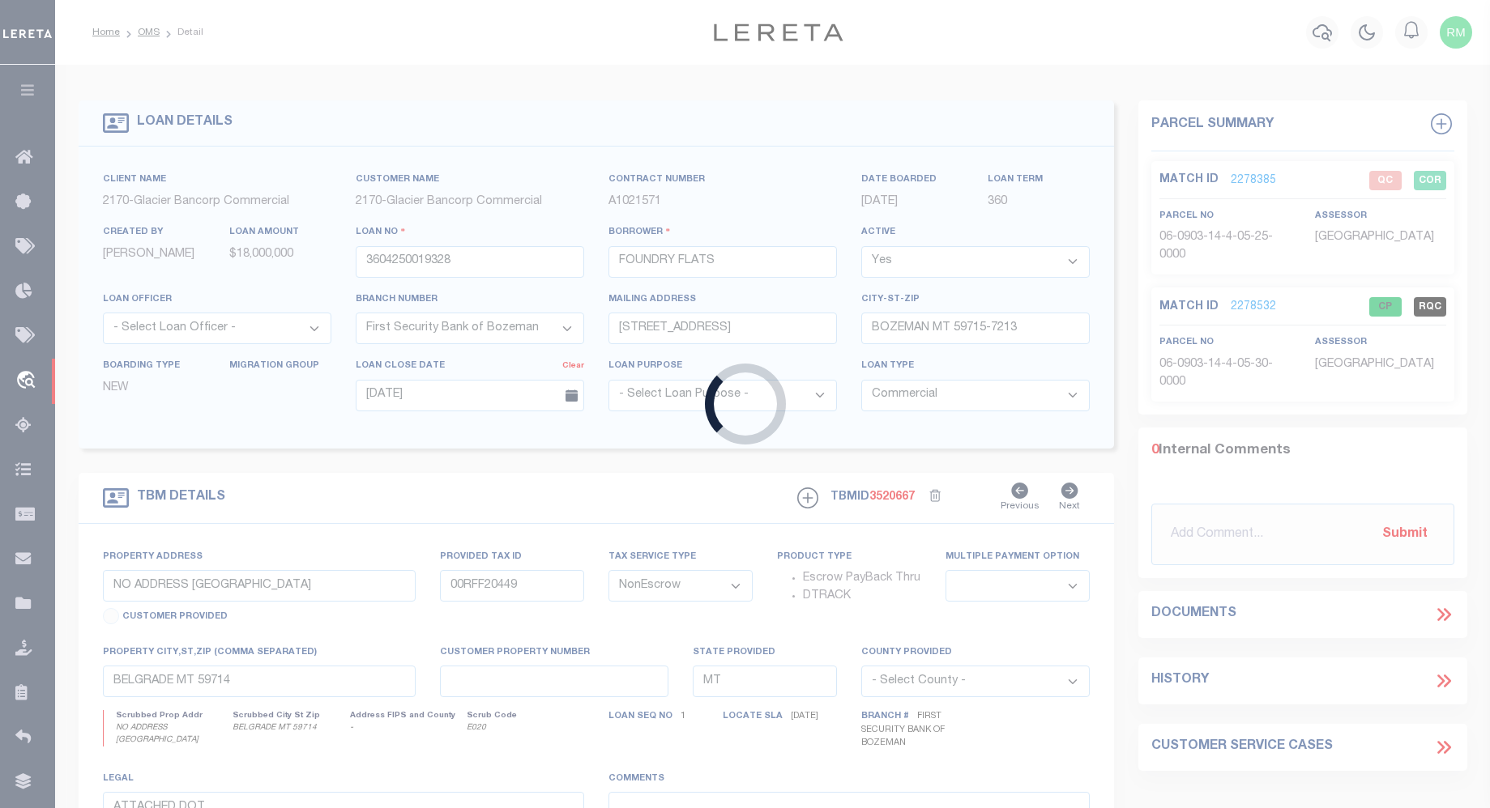
select select
select select "4574"
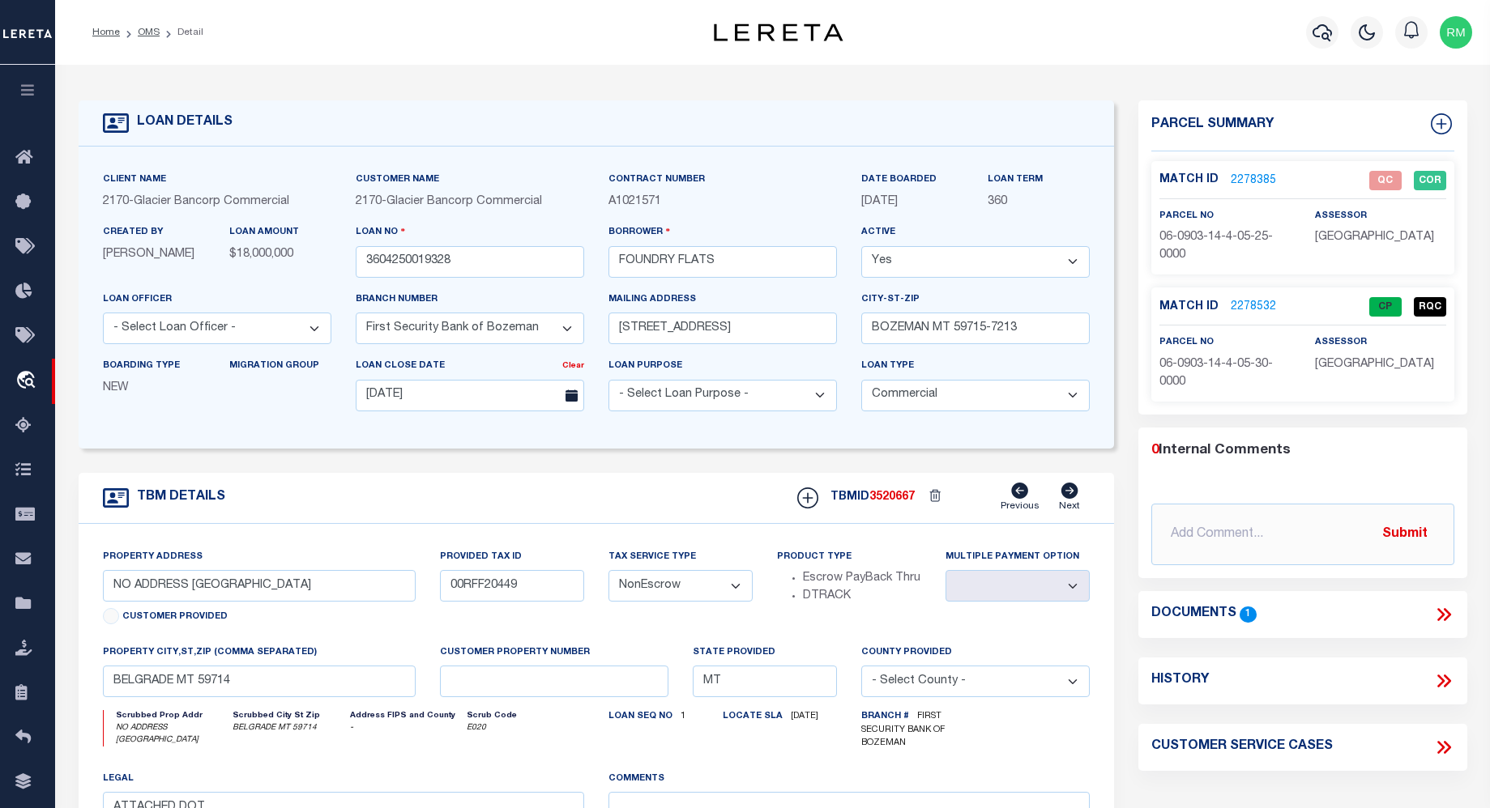
click at [1240, 301] on link "2278532" at bounding box center [1252, 307] width 45 height 17
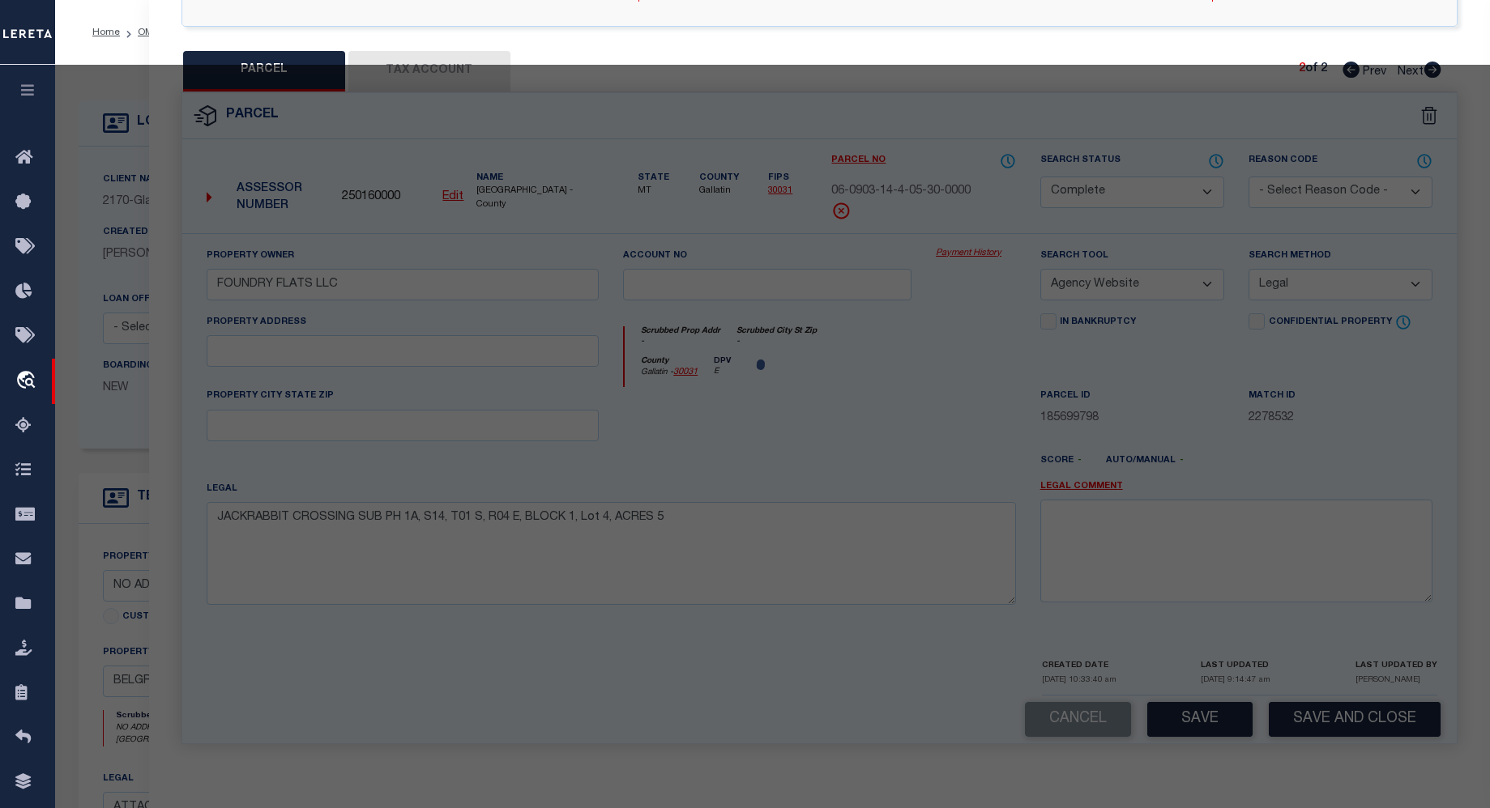
select select "AS"
select select
checkbox input "false"
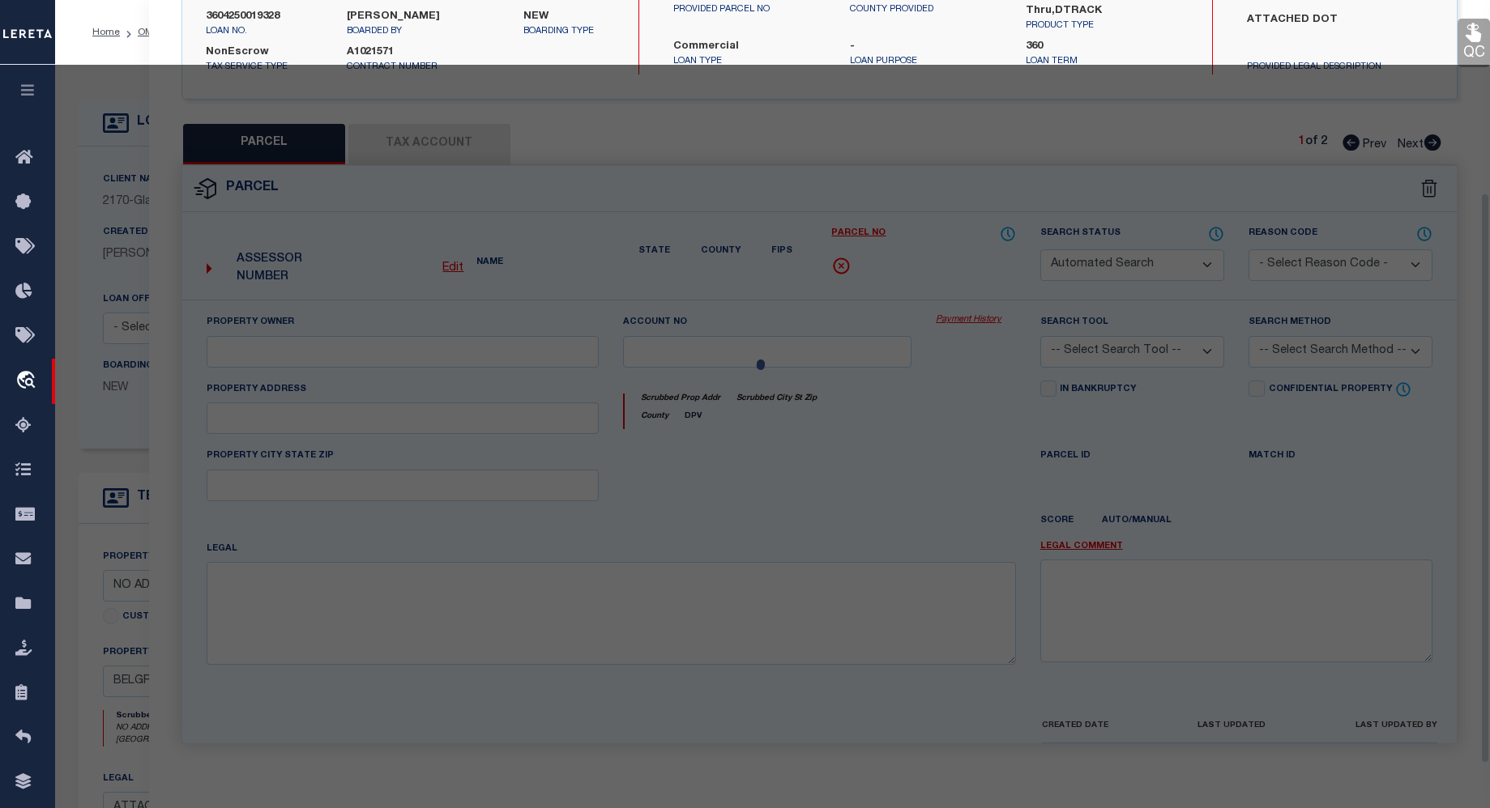
select select "CP"
type input "FOUNDRY FLATS LLC"
select select "AGW"
select select "LEG"
type textarea "JACKRABBIT CROSSING SUB PH 1A, S14, T01 S, R04 E, BLOCK 1, Lot 4, ACRES 5"
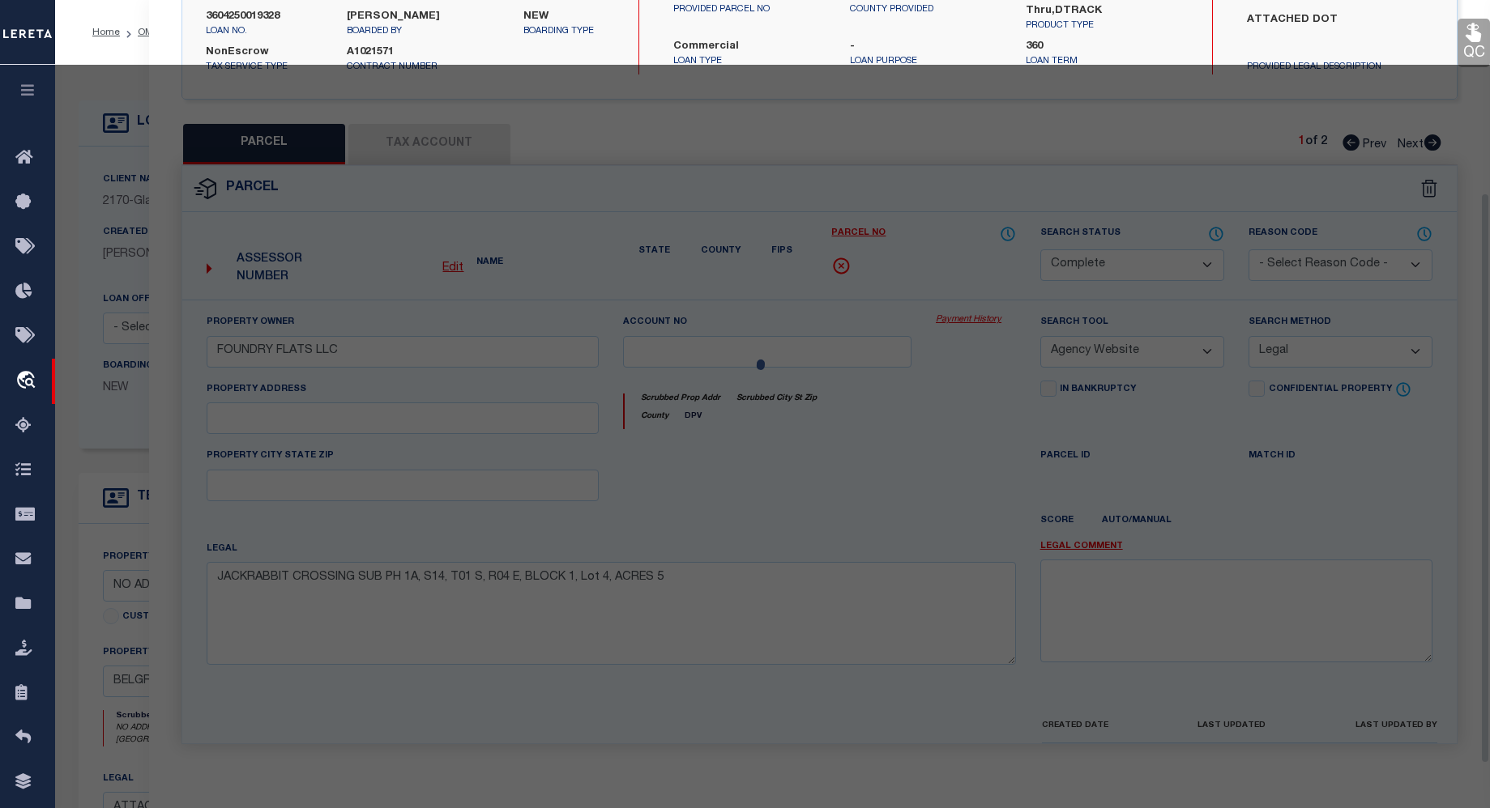
scroll to position [284, 0]
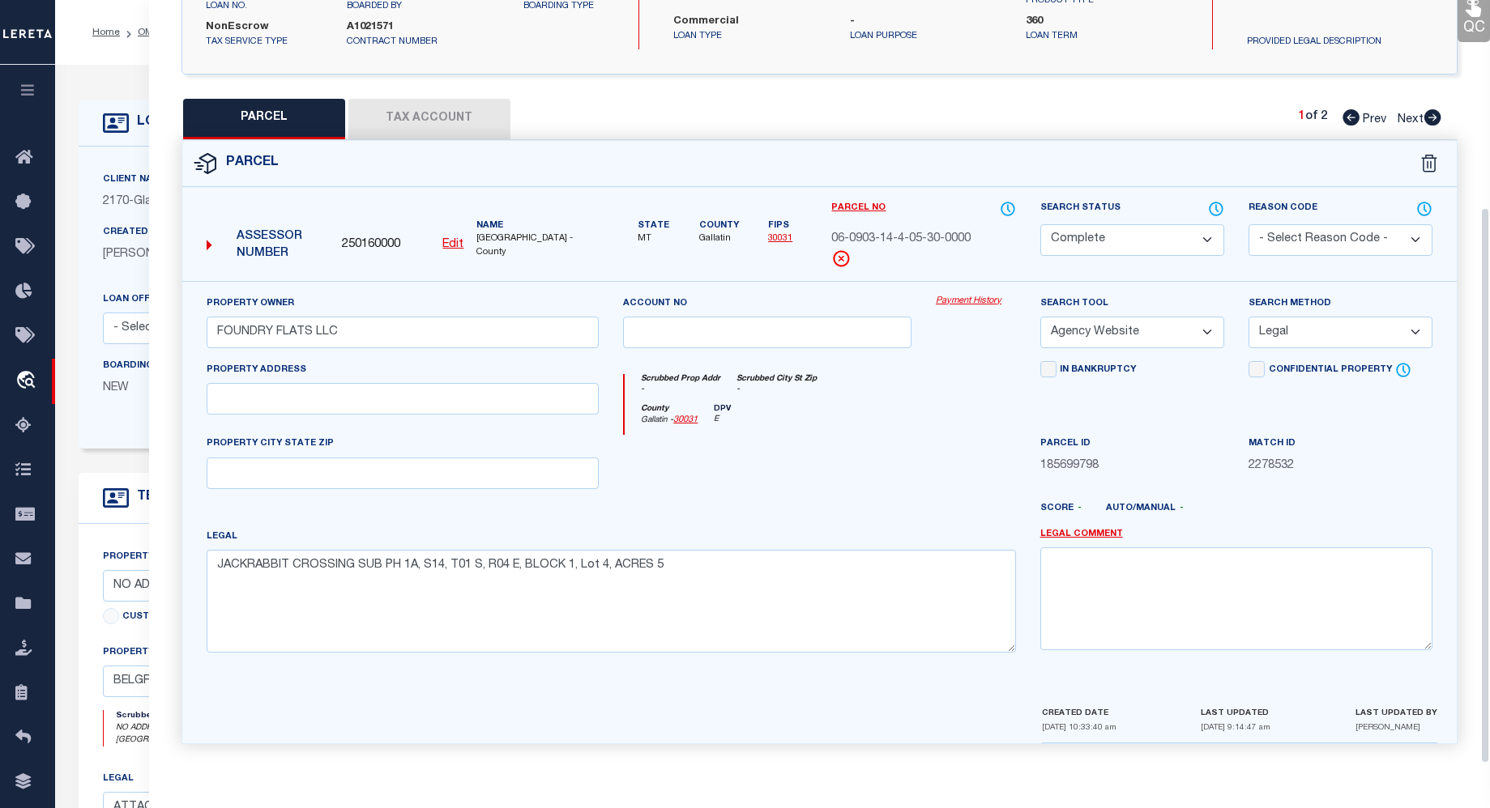
drag, startPoint x: 1490, startPoint y: 399, endPoint x: 1495, endPoint y: 460, distance: 61.8
click at [1490, 464] on html "Home OMS Detail" at bounding box center [745, 627] width 1490 height 1254
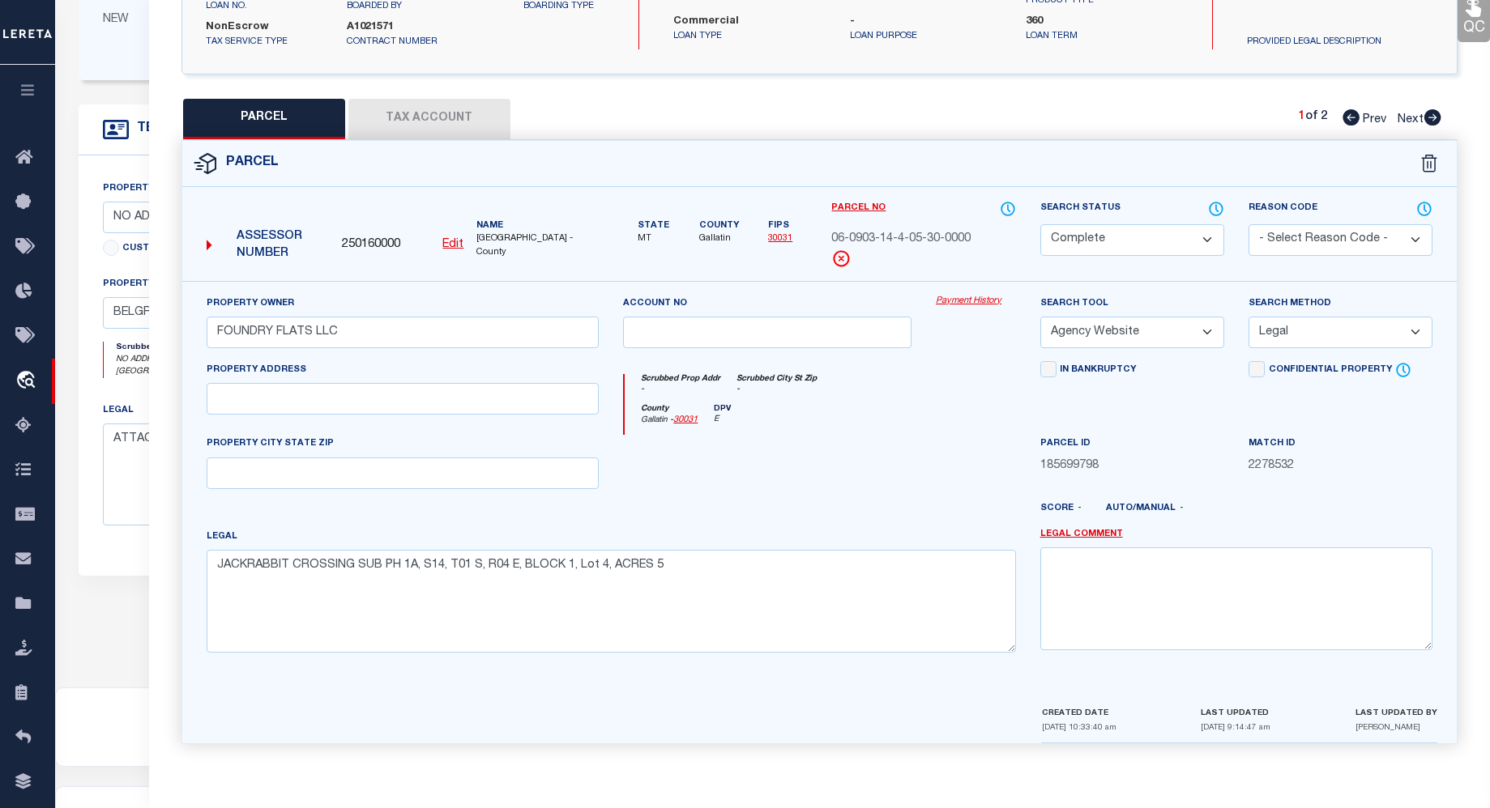
scroll to position [0, 0]
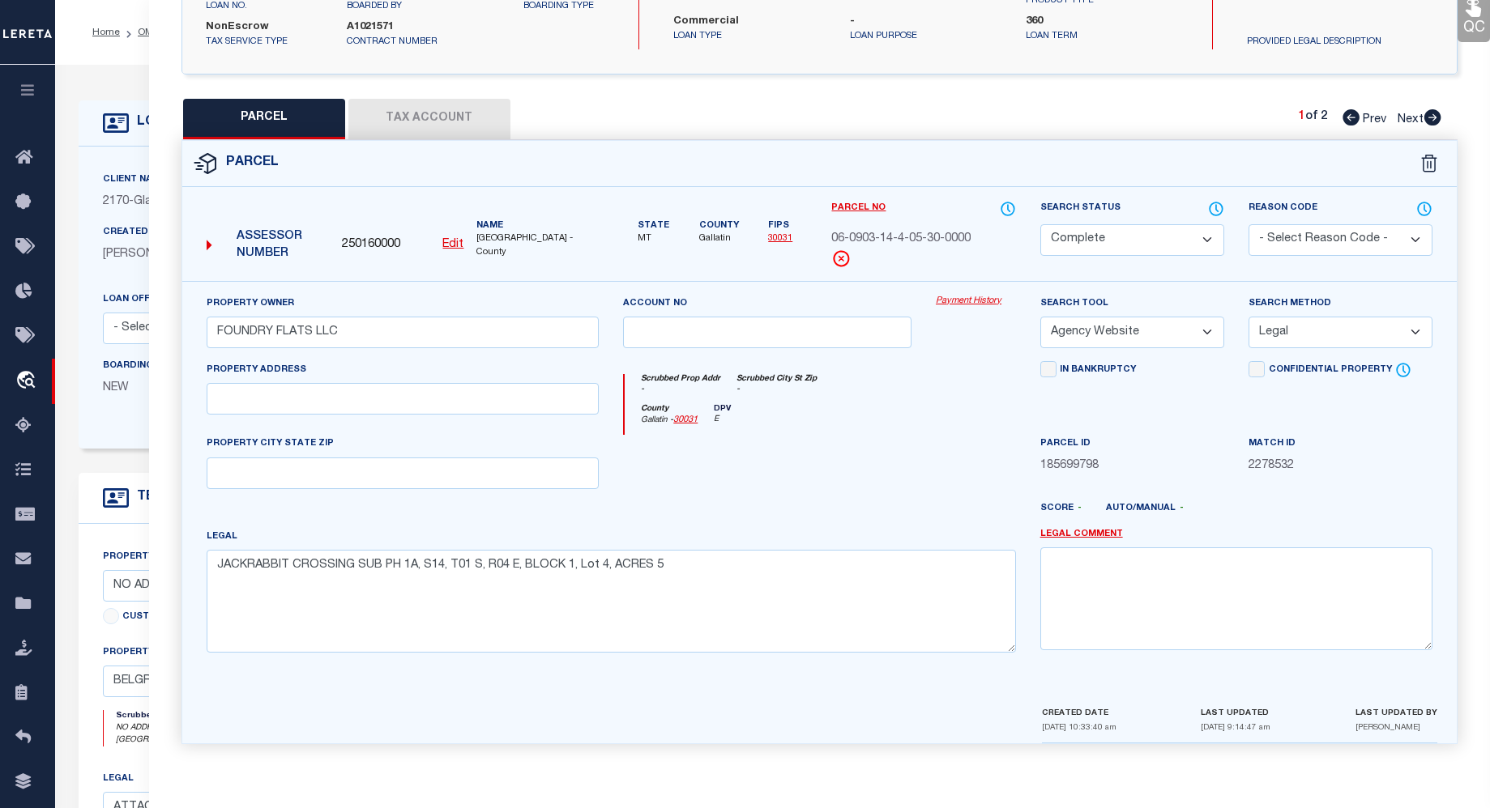
click at [1203, 234] on select "Automated Search Bad Parcel Complete Duplicate Parcel High Dollar Reporting In …" at bounding box center [1132, 240] width 184 height 32
click at [1205, 231] on select "Automated Search Bad Parcel Complete Duplicate Parcel High Dollar Reporting In …" at bounding box center [1132, 240] width 184 height 32
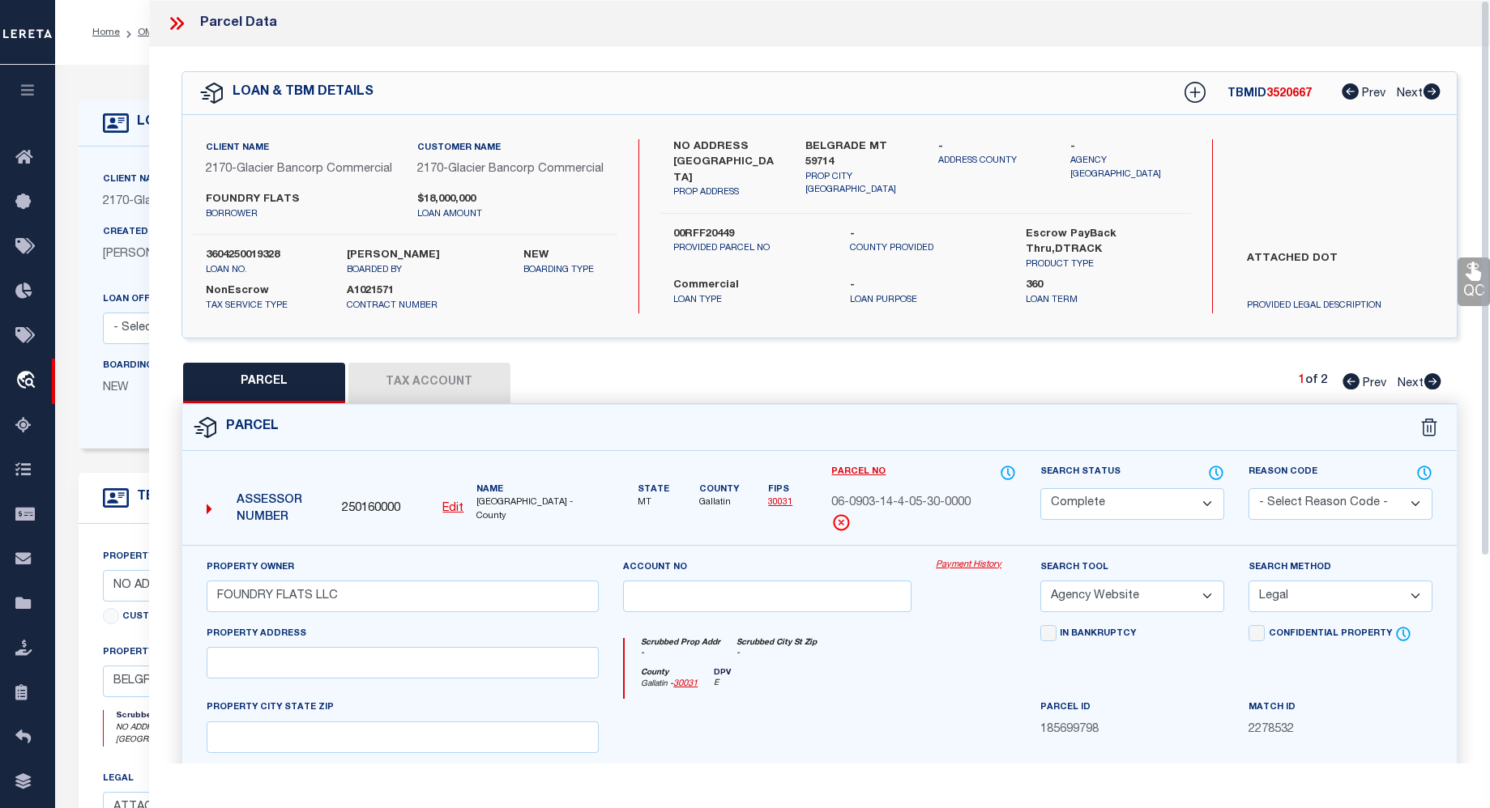
scroll to position [284, 0]
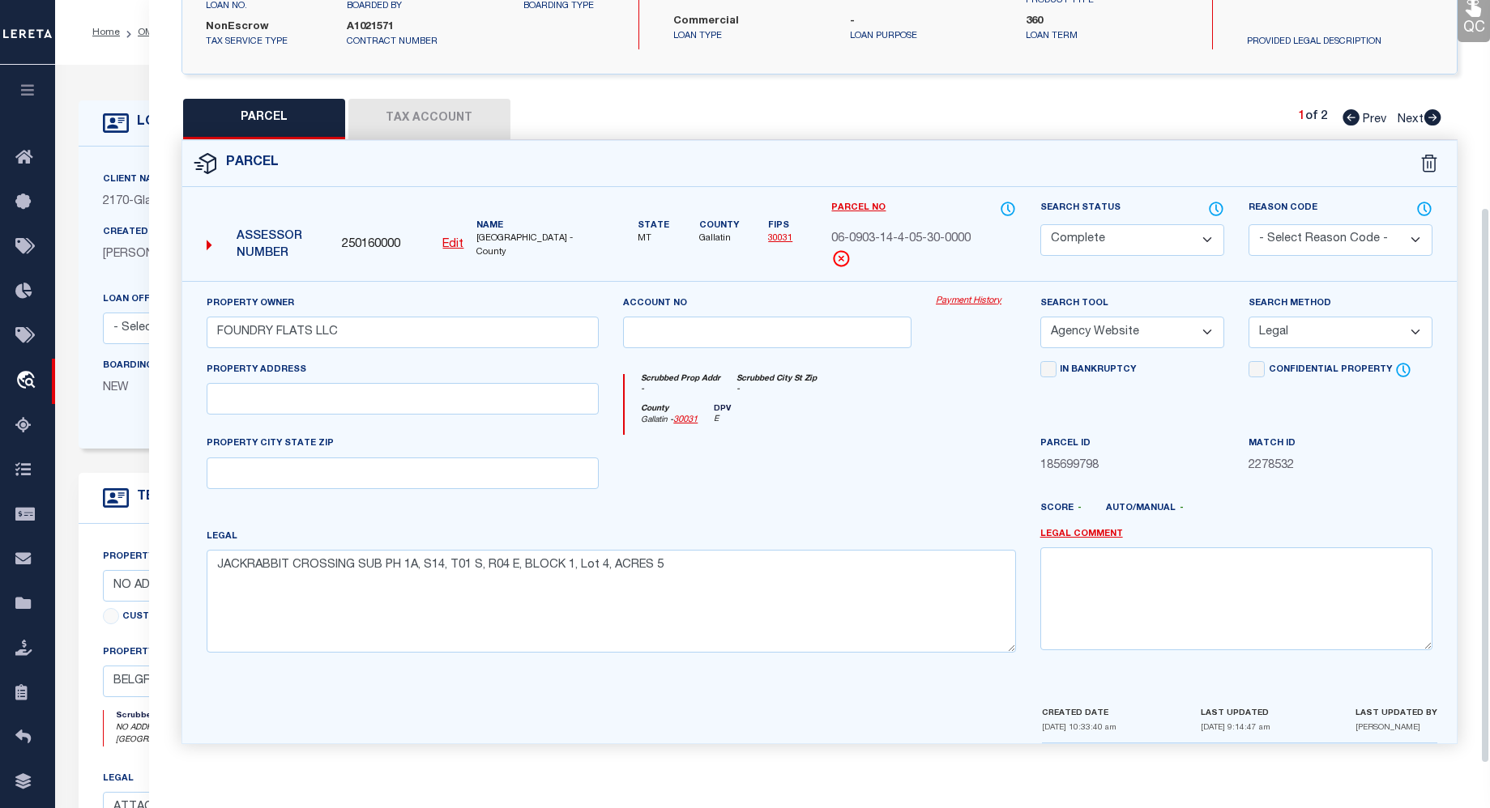
drag, startPoint x: 1482, startPoint y: 329, endPoint x: 1547, endPoint y: 364, distance: 73.6
click at [1490, 364] on html "Home OMS Detail" at bounding box center [745, 627] width 1490 height 1254
click at [1420, 237] on select "- Select Reason Code - 099 - Other (Provide additional detail) ACT - Agency Cha…" at bounding box center [1340, 240] width 184 height 32
select select "099"
click at [1248, 224] on select "- Select Reason Code - 099 - Other (Provide additional detail) ACT - Agency Cha…" at bounding box center [1340, 240] width 184 height 32
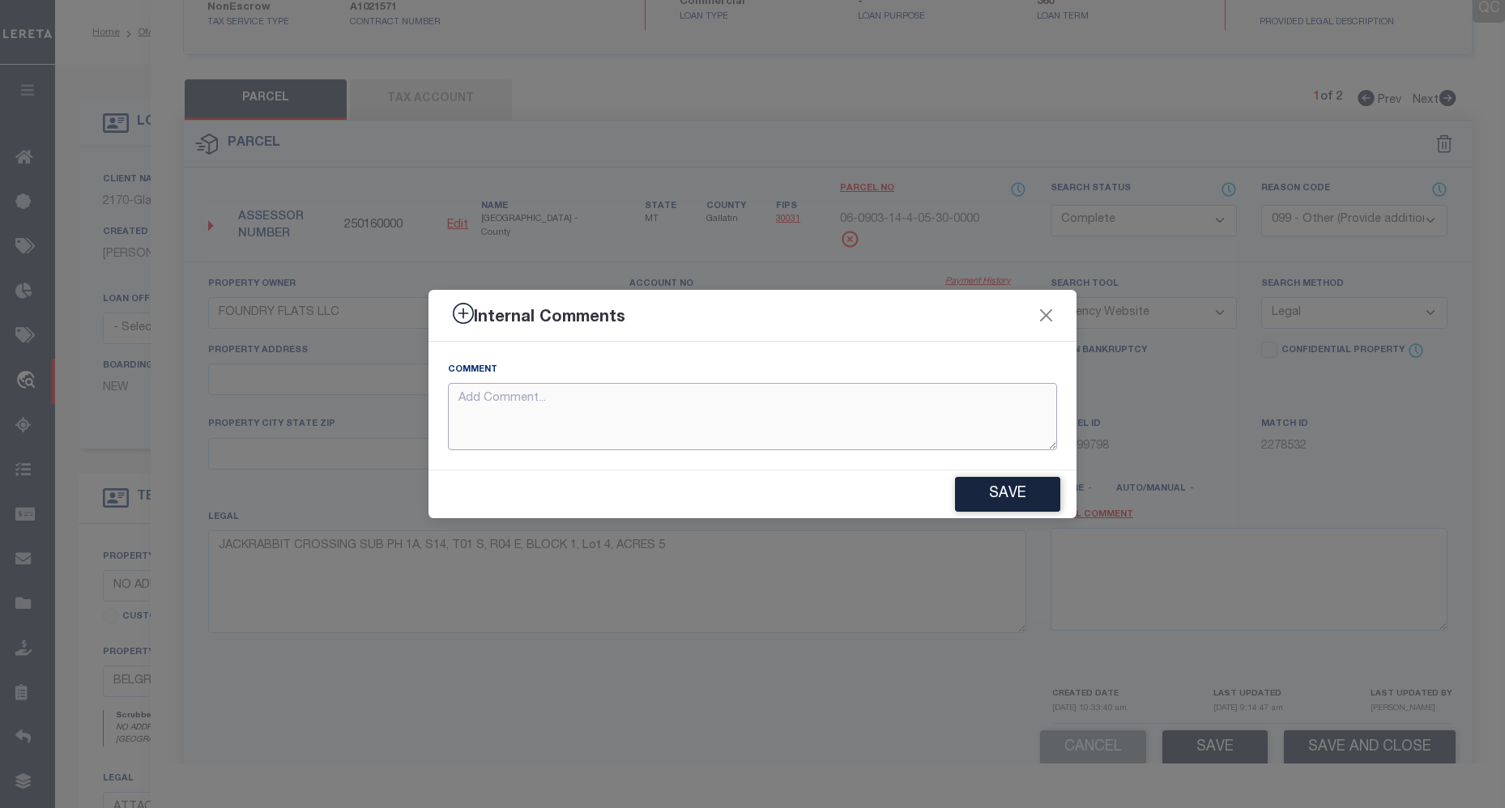
click at [619, 398] on textarea at bounding box center [752, 416] width 609 height 67
type textarea "parcel correct per legl both parcels"
click at [1021, 496] on button "Save" at bounding box center [1007, 494] width 105 height 35
type textarea "parcel correct per legl both parcels"
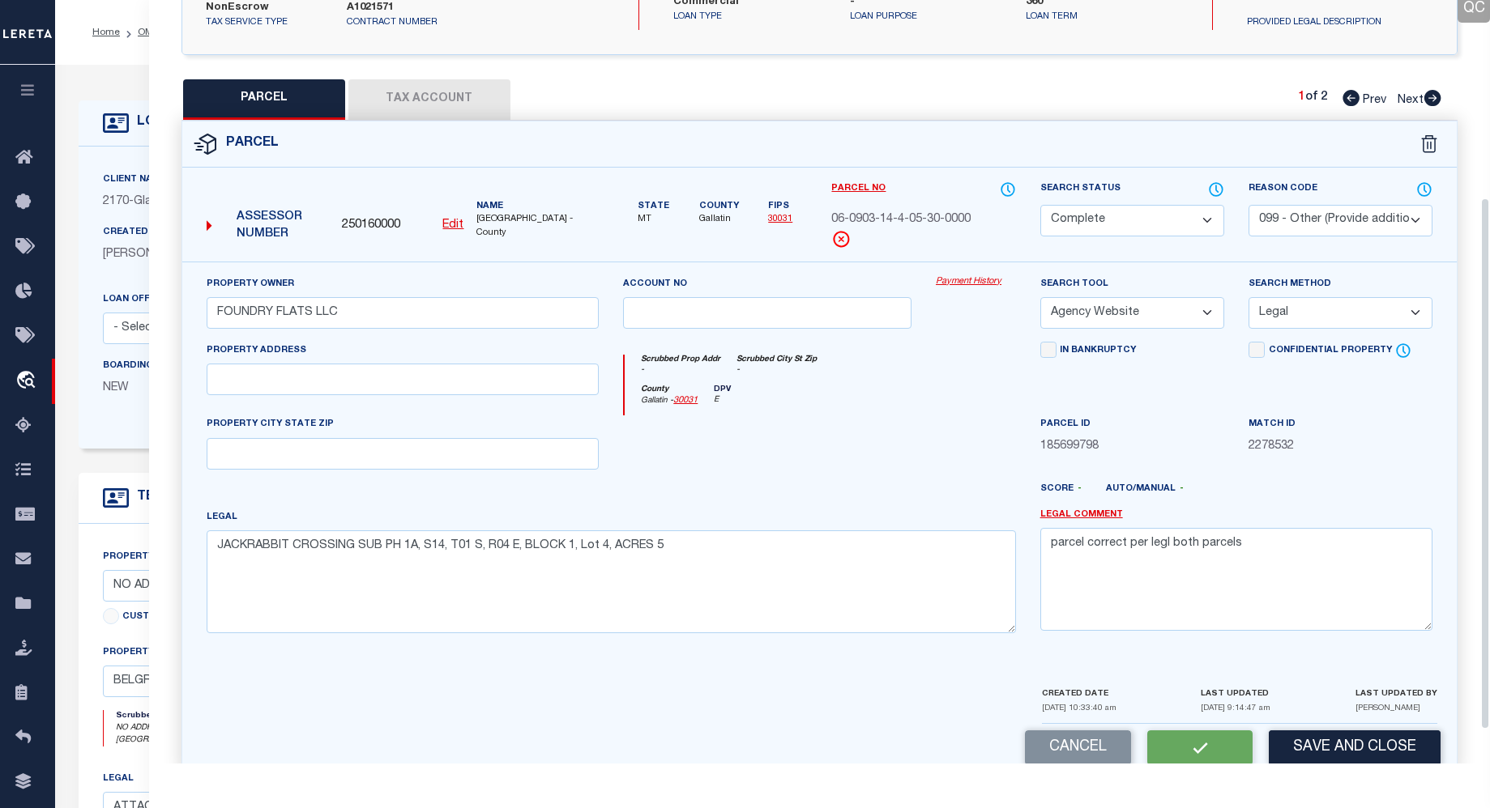
select select "AS"
select select
checkbox input "false"
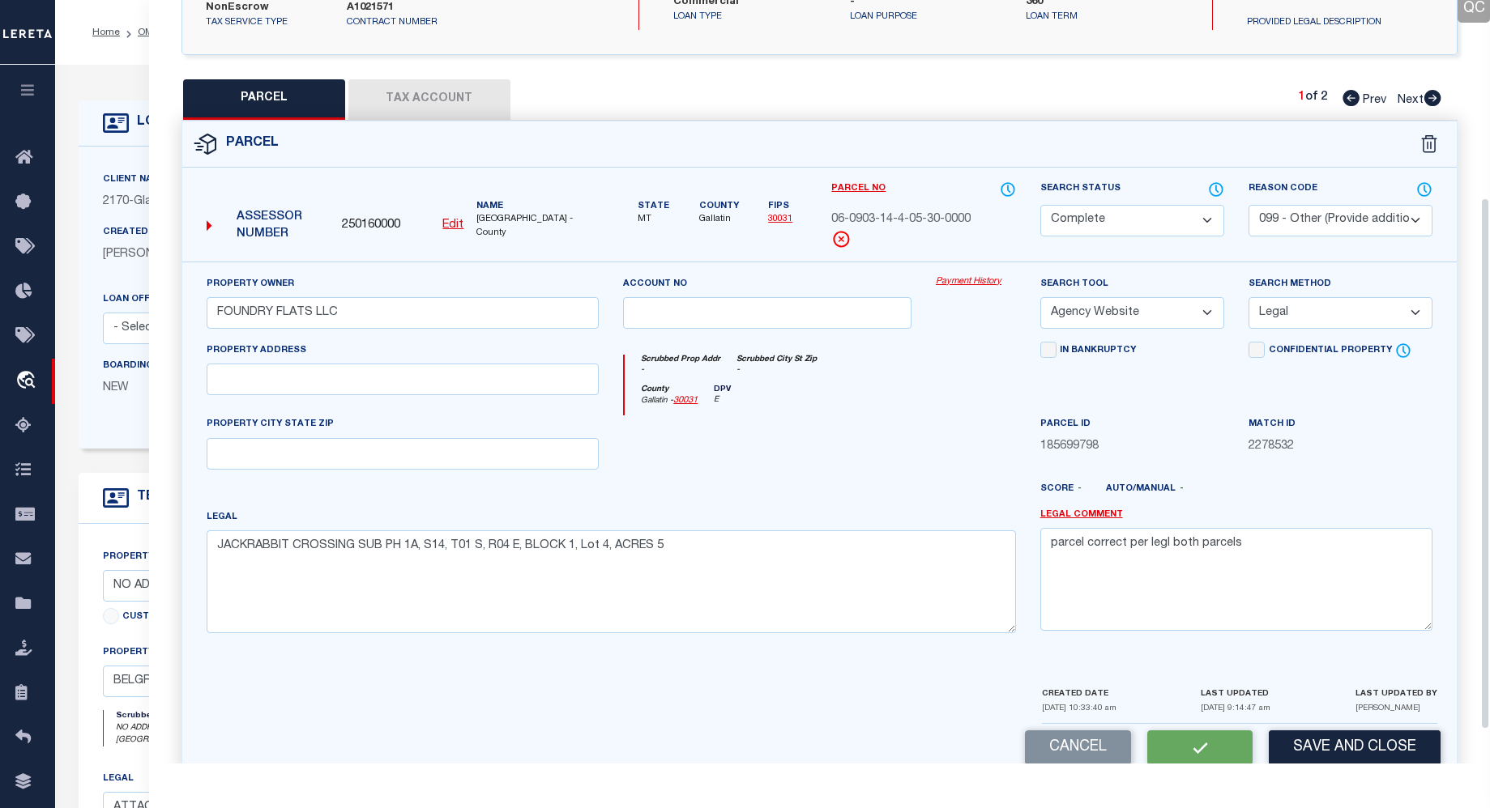
checkbox input "false"
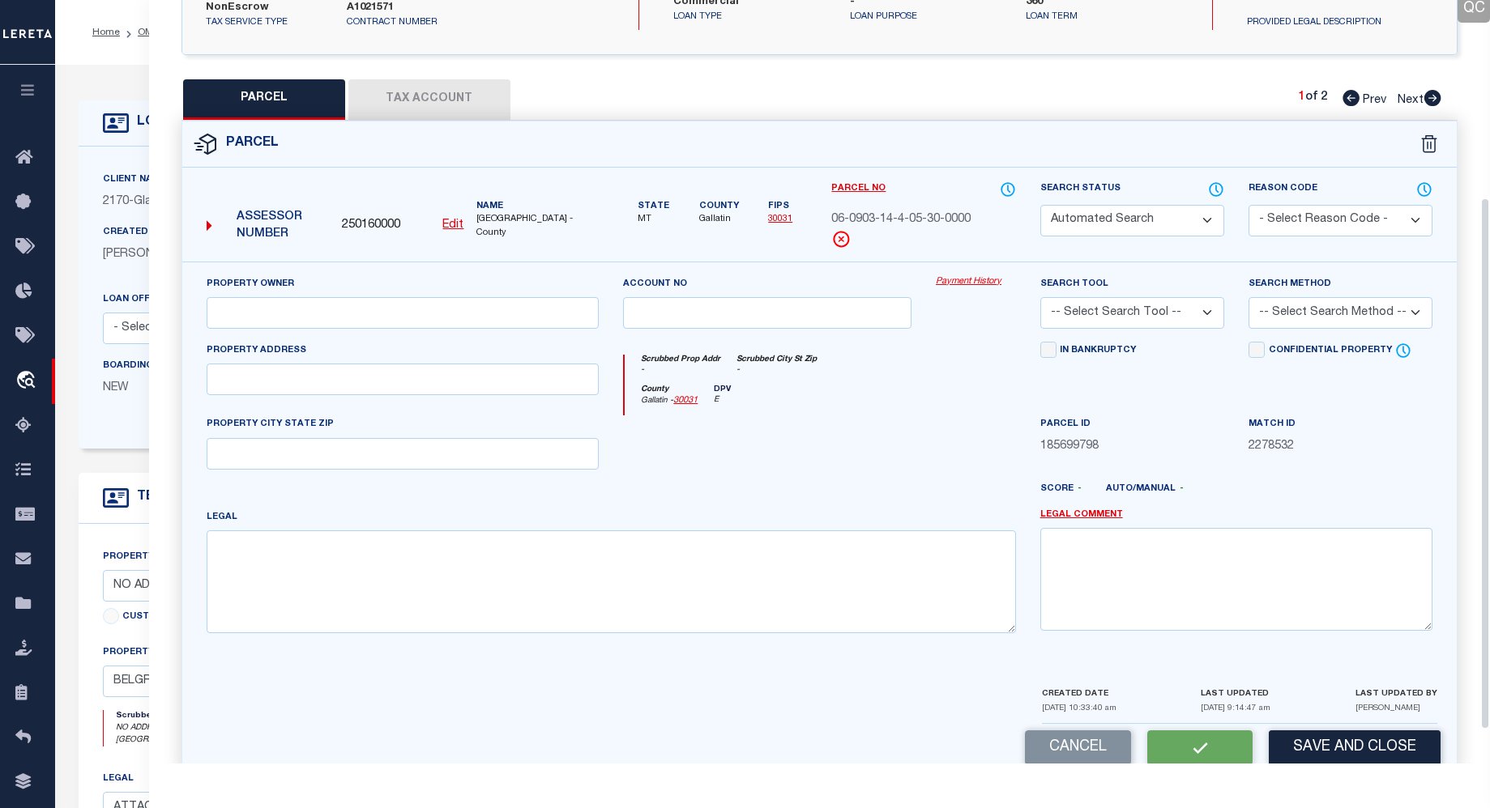
select select "CP"
select select "099"
type input "FOUNDRY FLATS LLC"
select select "AGW"
select select "LEG"
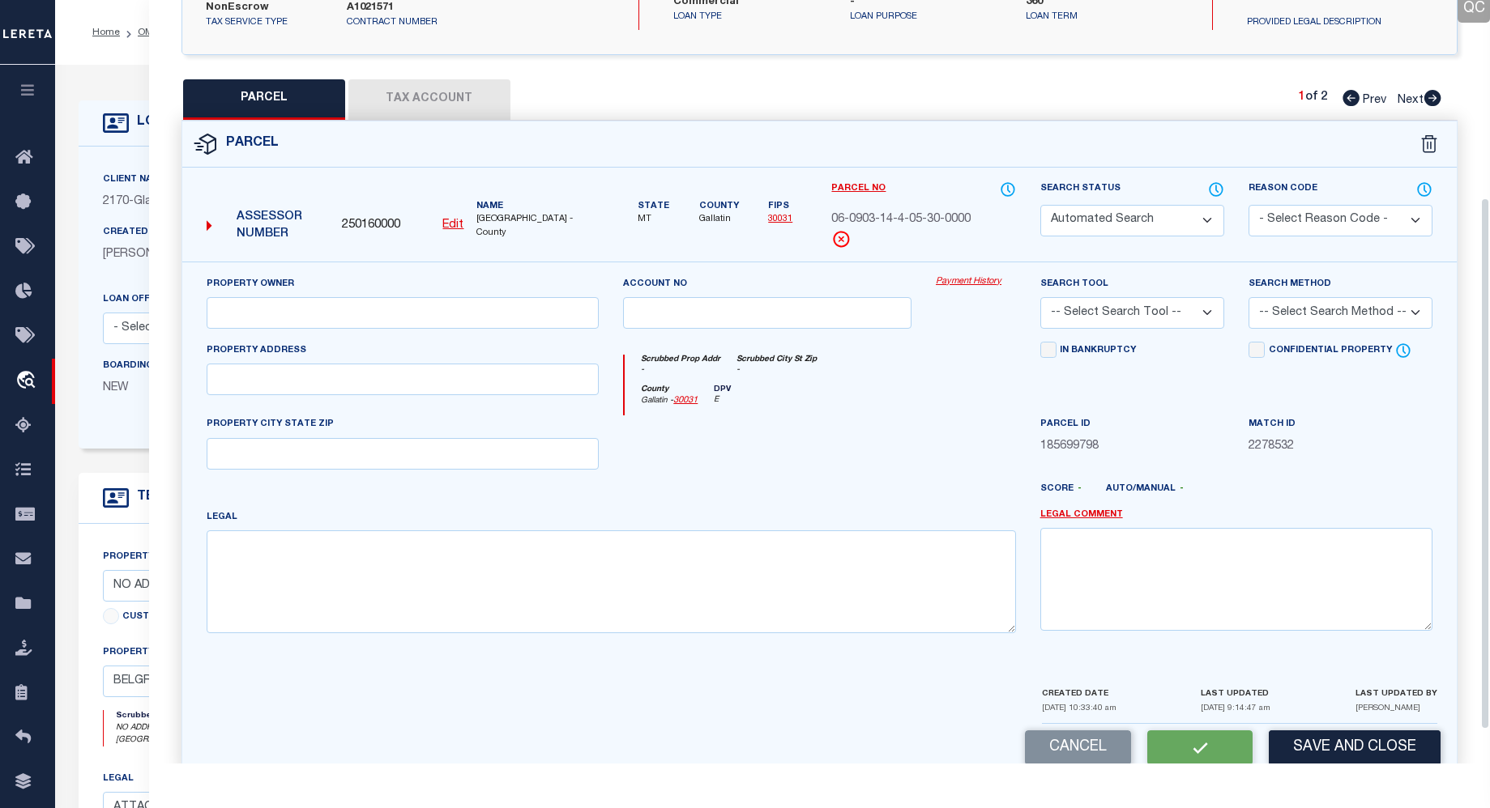
type textarea "JACKRABBIT CROSSING SUB PH 1A, S14, T01 S, R04 E, BLOCK 1, Lot 4, ACRES 5"
type textarea "parcel correct per legl both parcels"
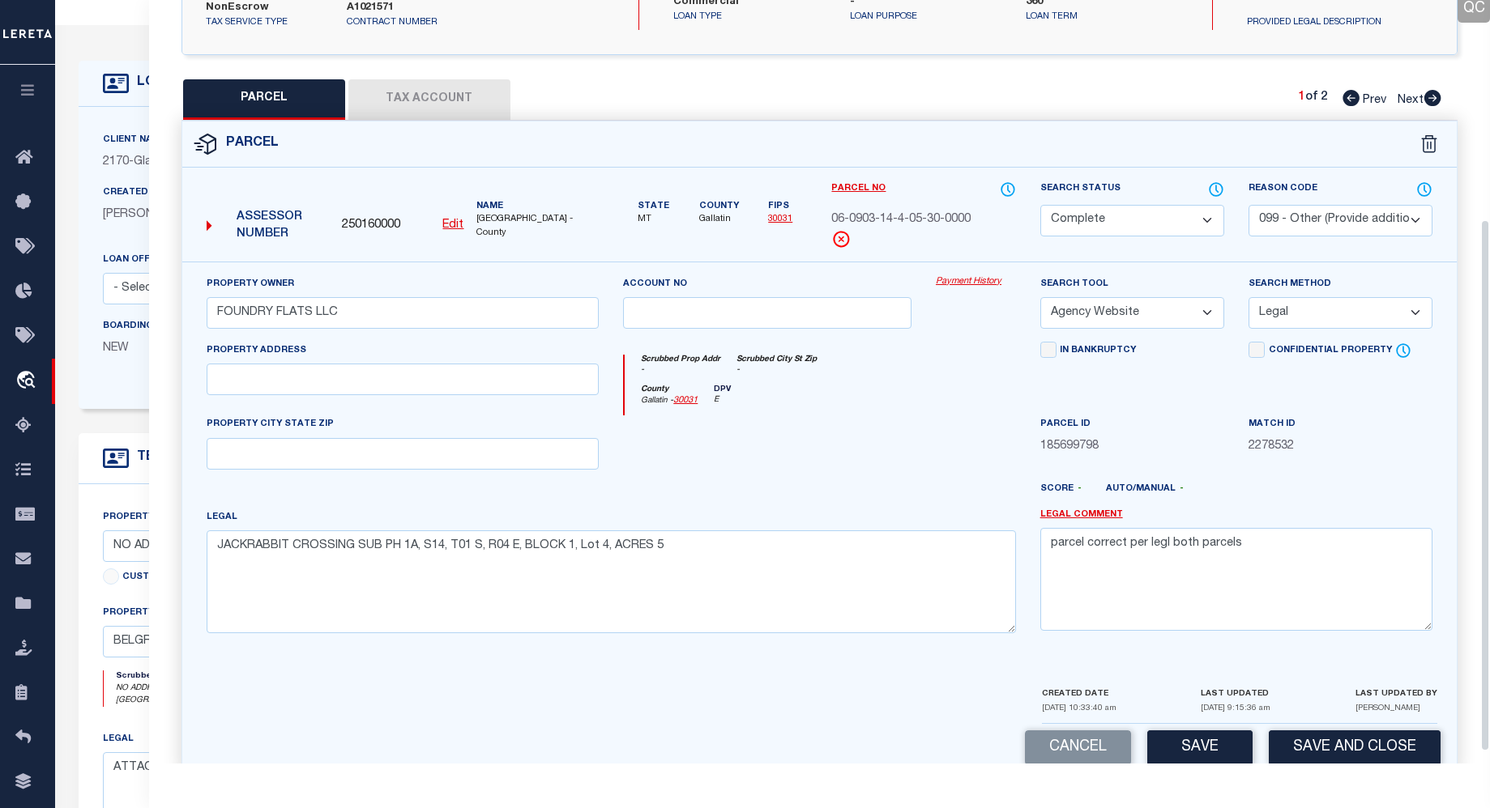
scroll to position [331, 0]
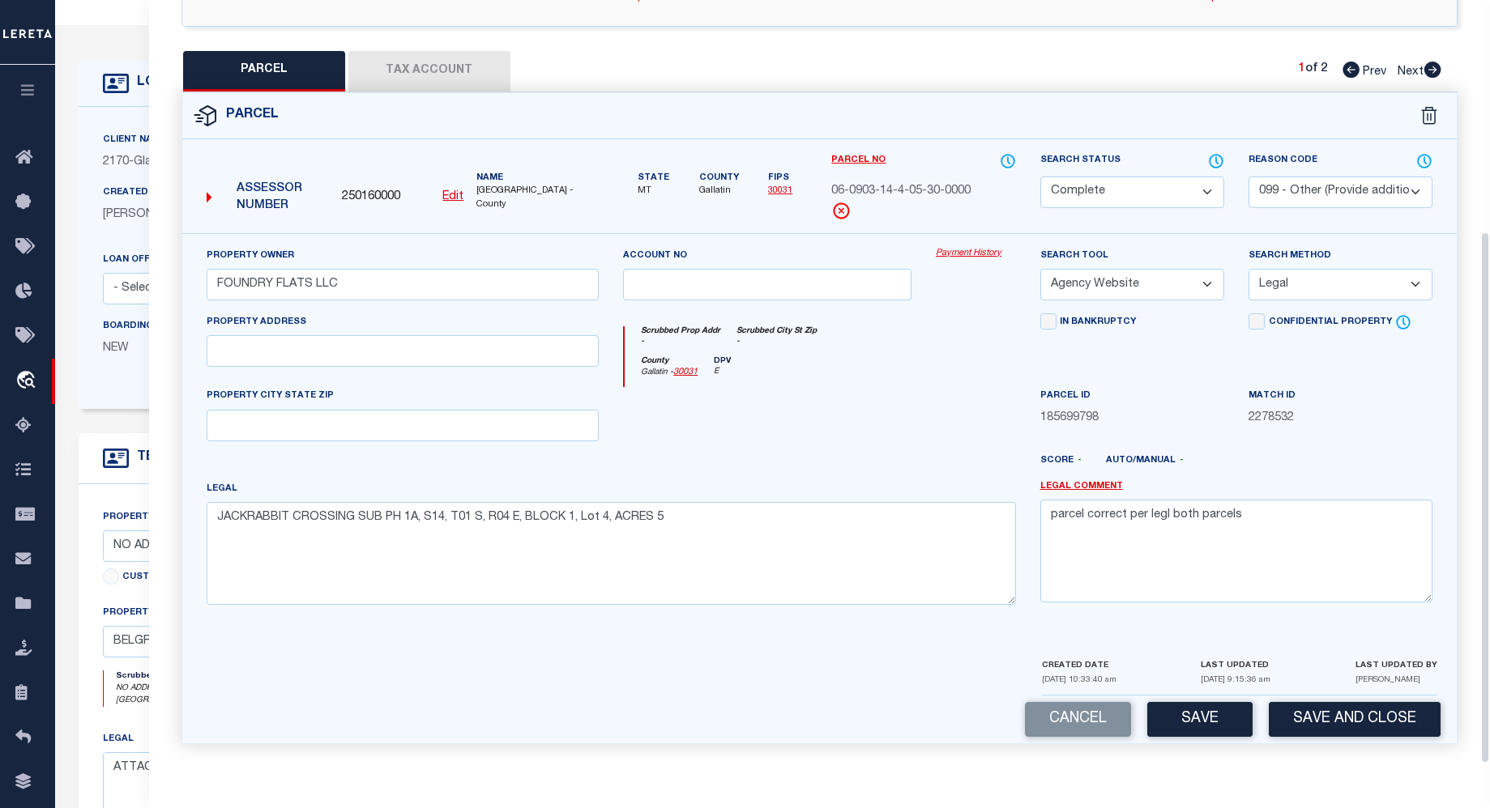
drag, startPoint x: 1486, startPoint y: 504, endPoint x: 1484, endPoint y: 576, distance: 72.1
click at [1484, 576] on div "Parcel Data QC QC QC - Select Status - Ready to QC" at bounding box center [819, 382] width 1341 height 764
click at [1184, 727] on button "Save" at bounding box center [1199, 719] width 105 height 35
click at [1361, 717] on button "Save and Close" at bounding box center [1354, 719] width 172 height 35
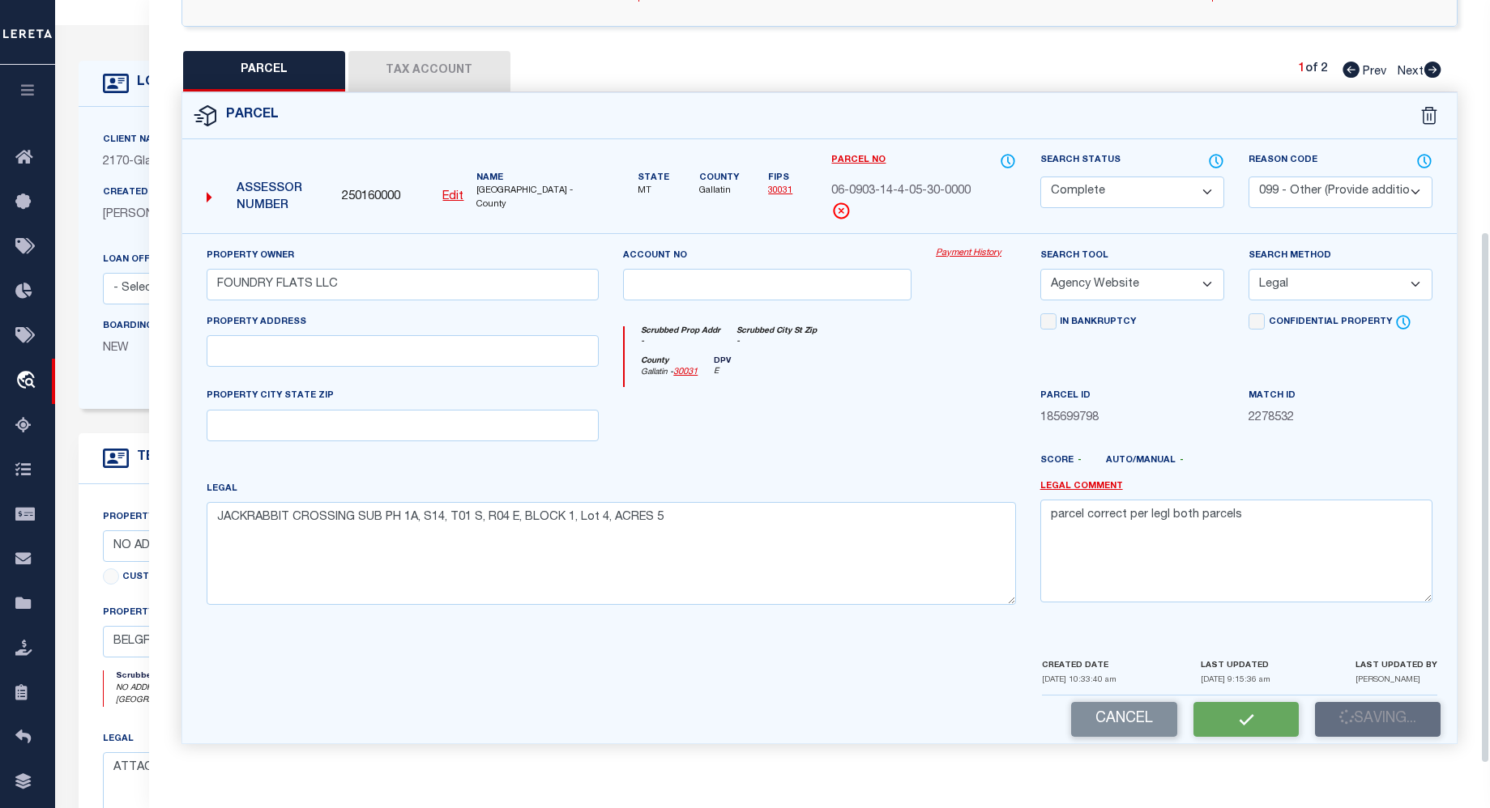
select select "AS"
select select
checkbox input "false"
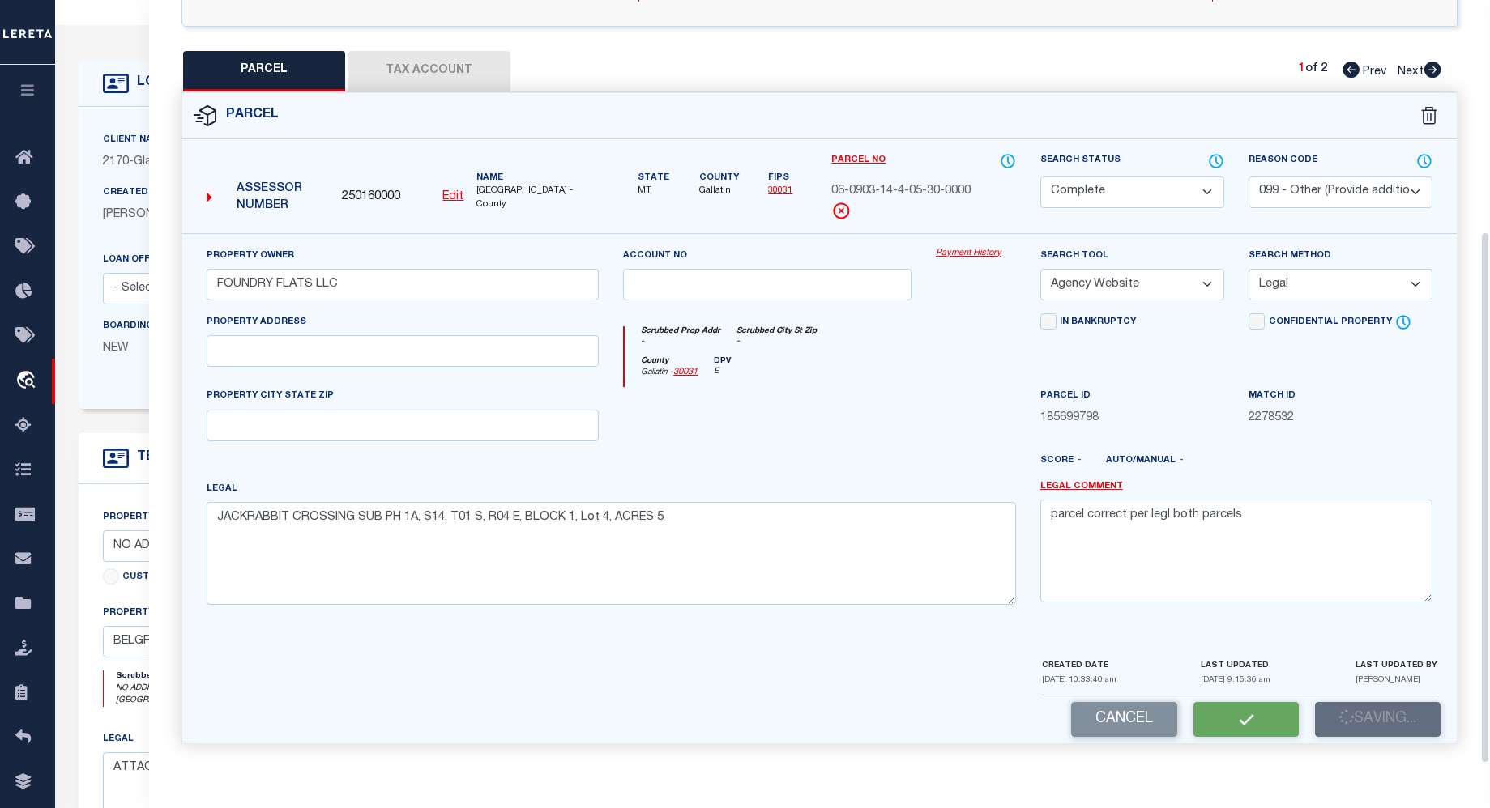
checkbox input "false"
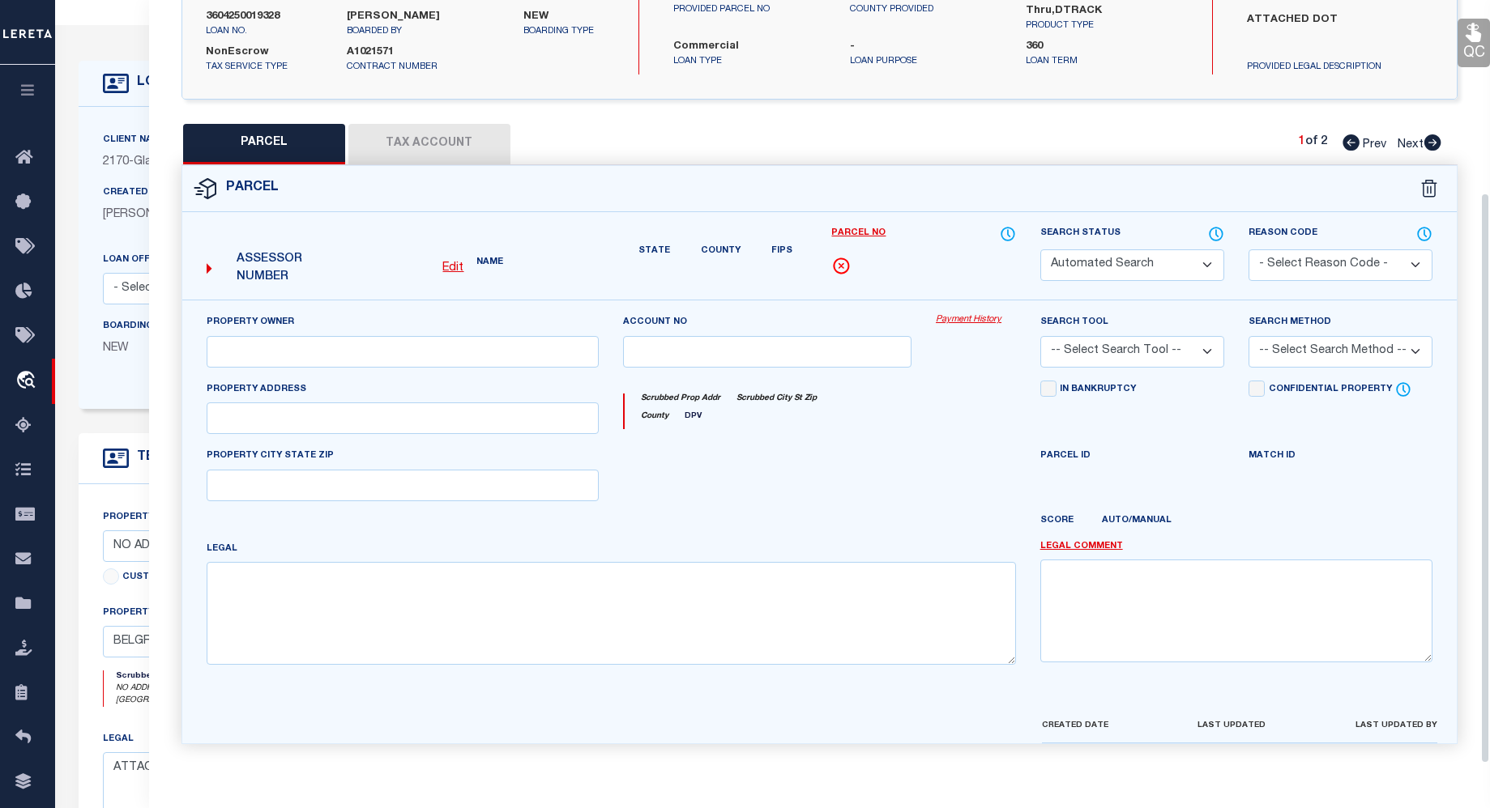
select select "CP"
select select "099"
type input "FOUNDRY FLATS LLC"
select select "AGW"
select select "LEG"
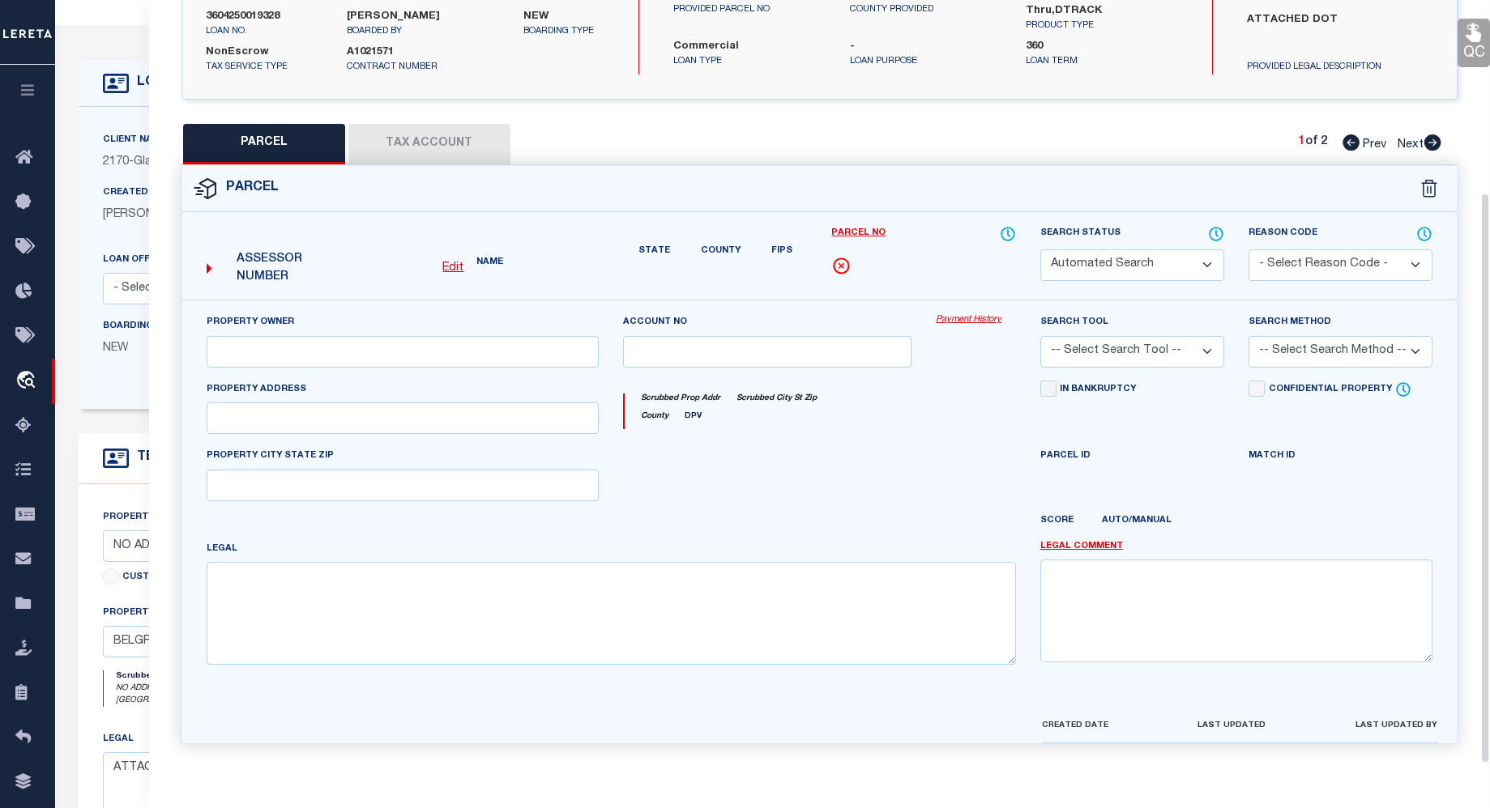
type textarea "JACKRABBIT CROSSING SUB PH 1A, S14, T01 S, R04 E, BLOCK 1, Lot 4, ACRES 5"
type textarea "parcel correct per legl both parcels"
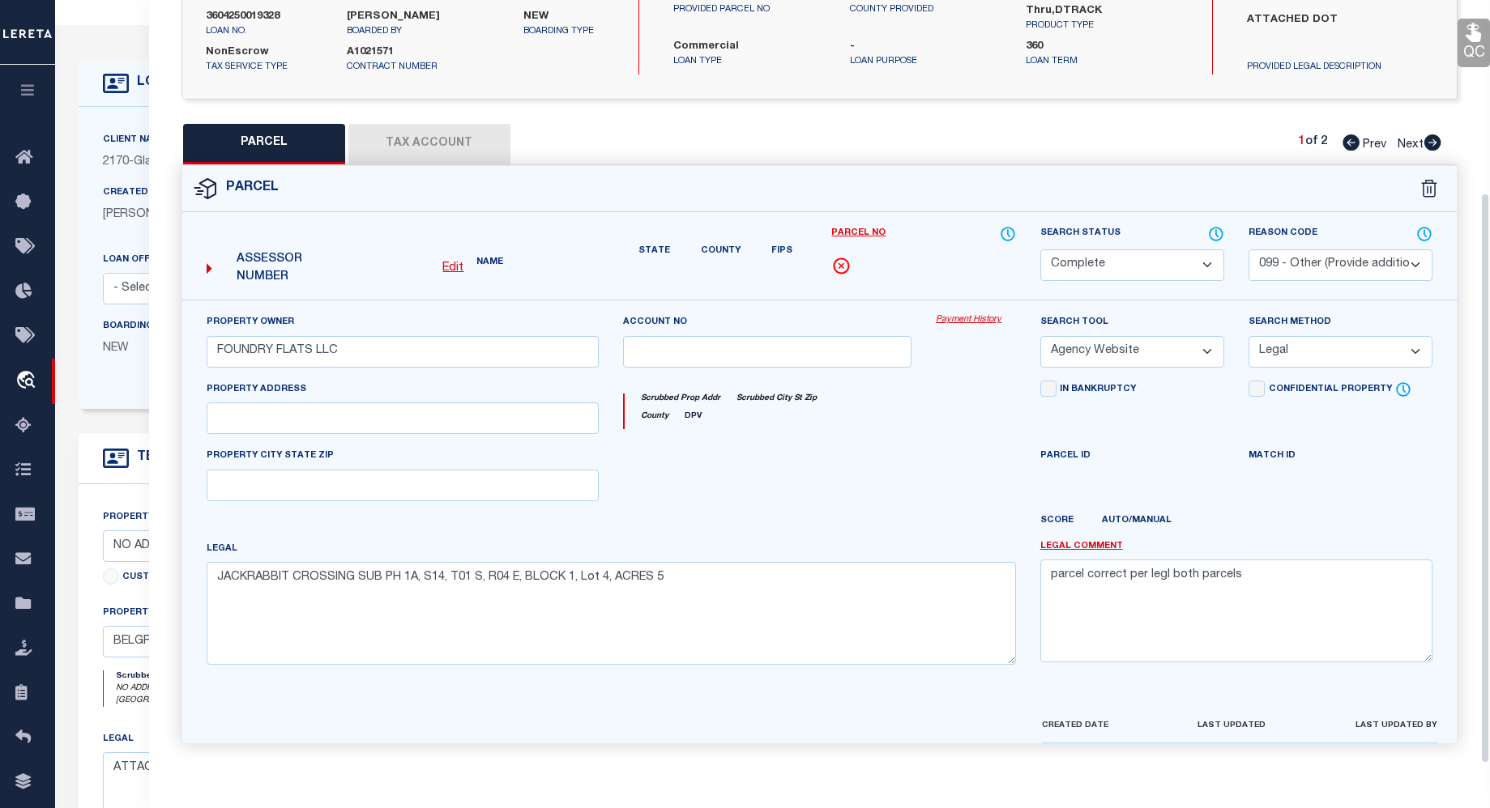
scroll to position [284, 0]
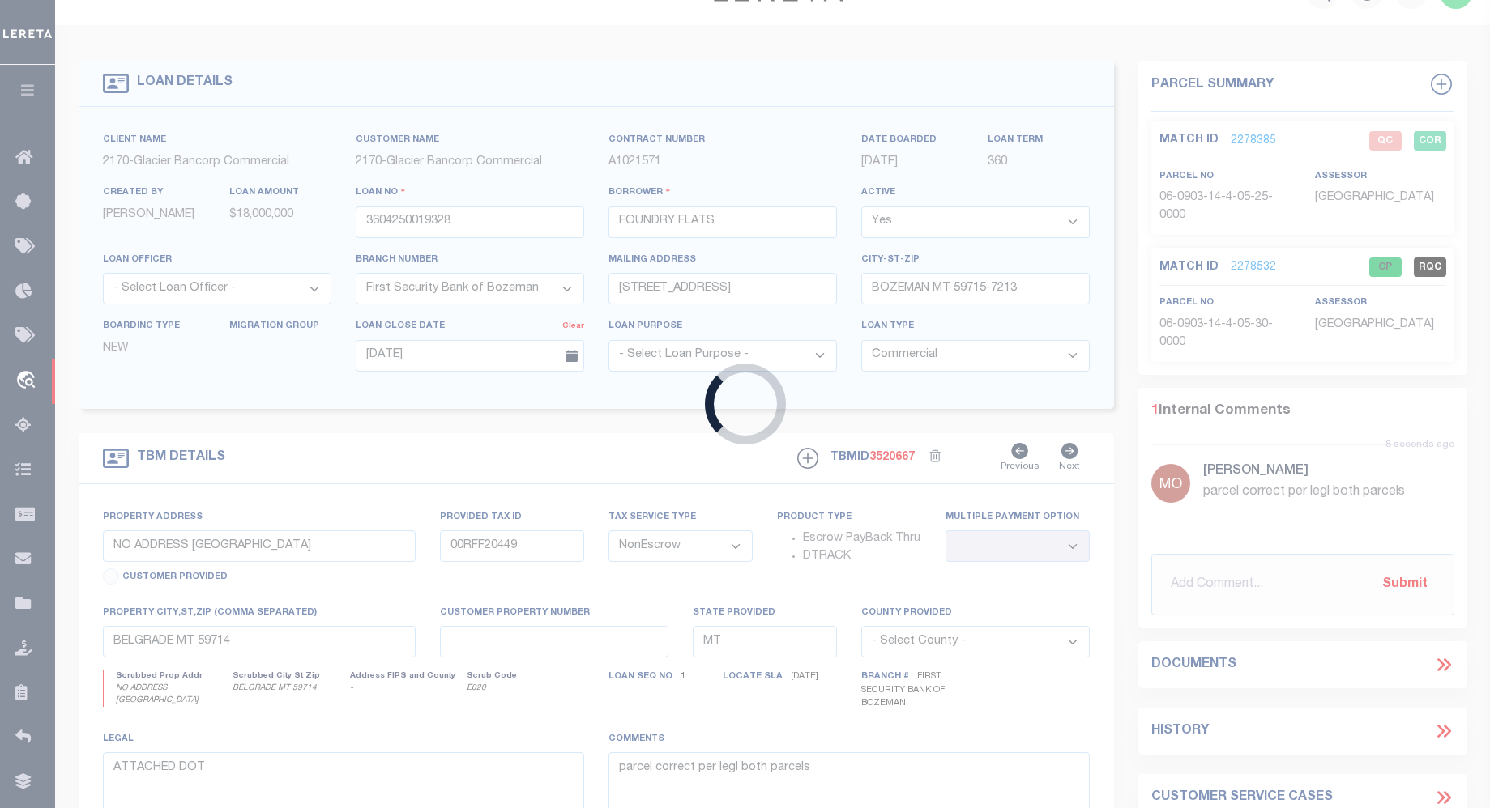
select select "4574"
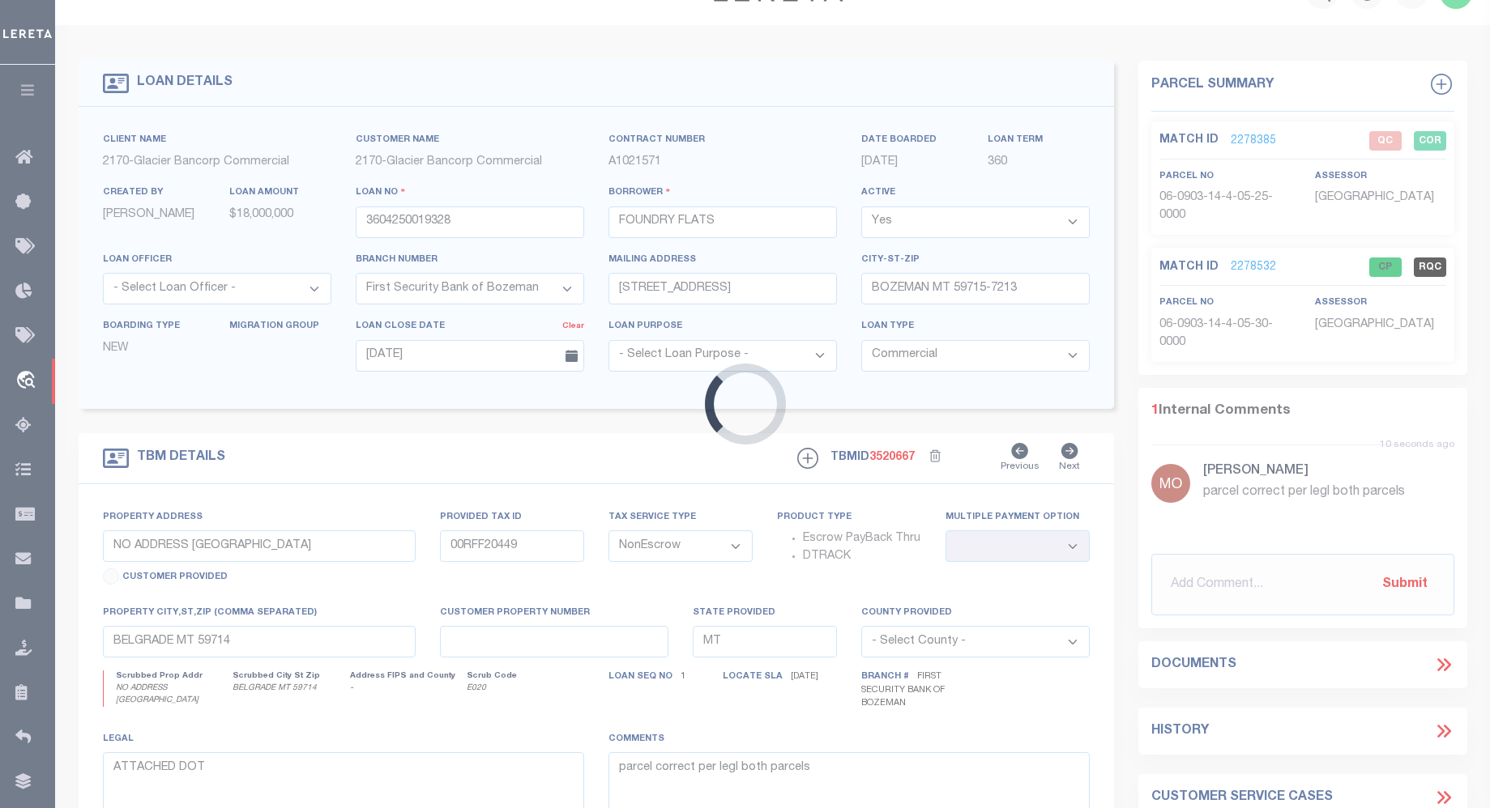
select select
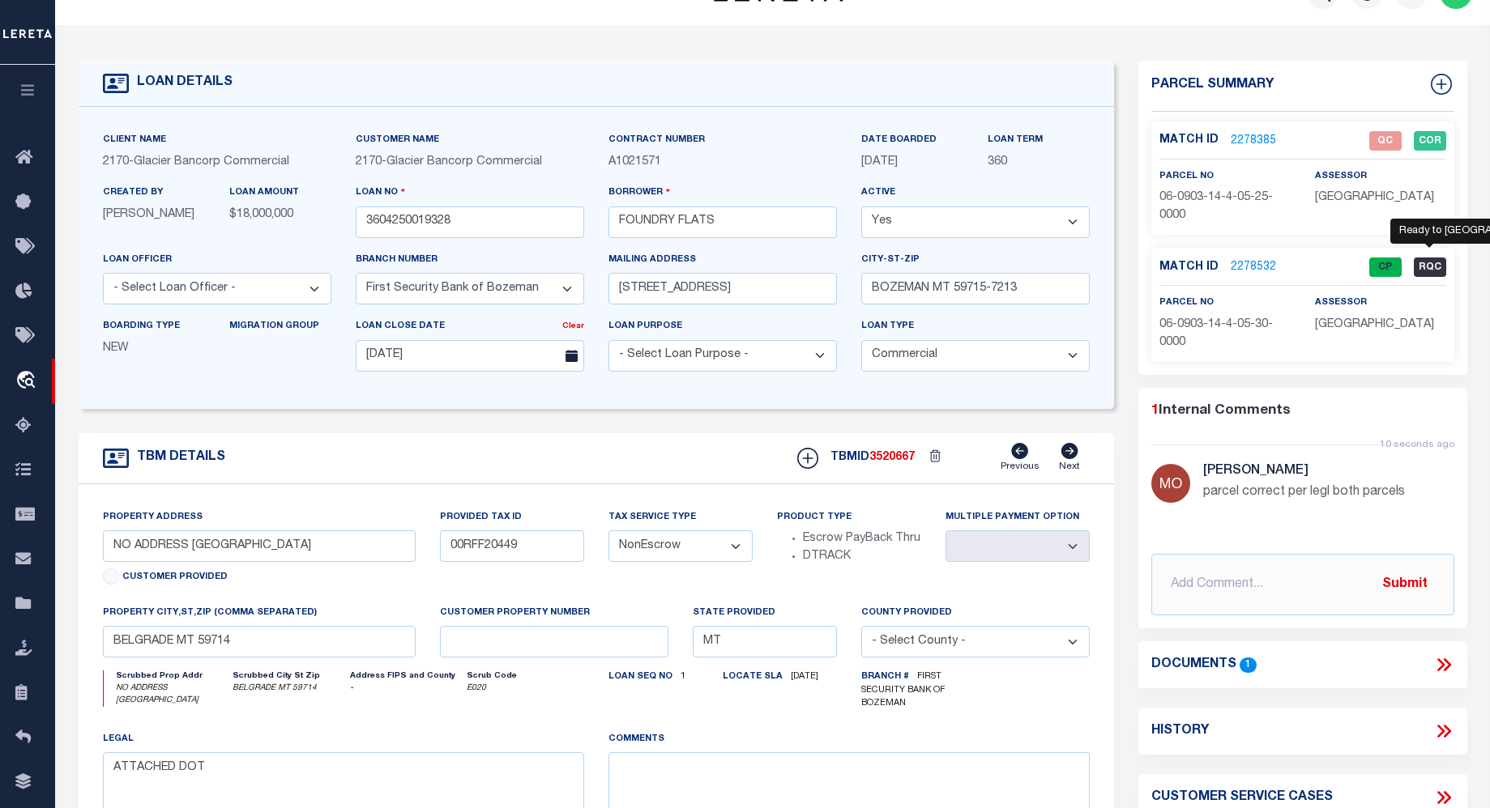
click at [1430, 262] on span "RQC" at bounding box center [1429, 267] width 32 height 19
click at [1429, 271] on div "Match ID 2278532 CP RQC" at bounding box center [1302, 272] width 287 height 28
click at [1428, 267] on span "RQC" at bounding box center [1429, 267] width 32 height 19
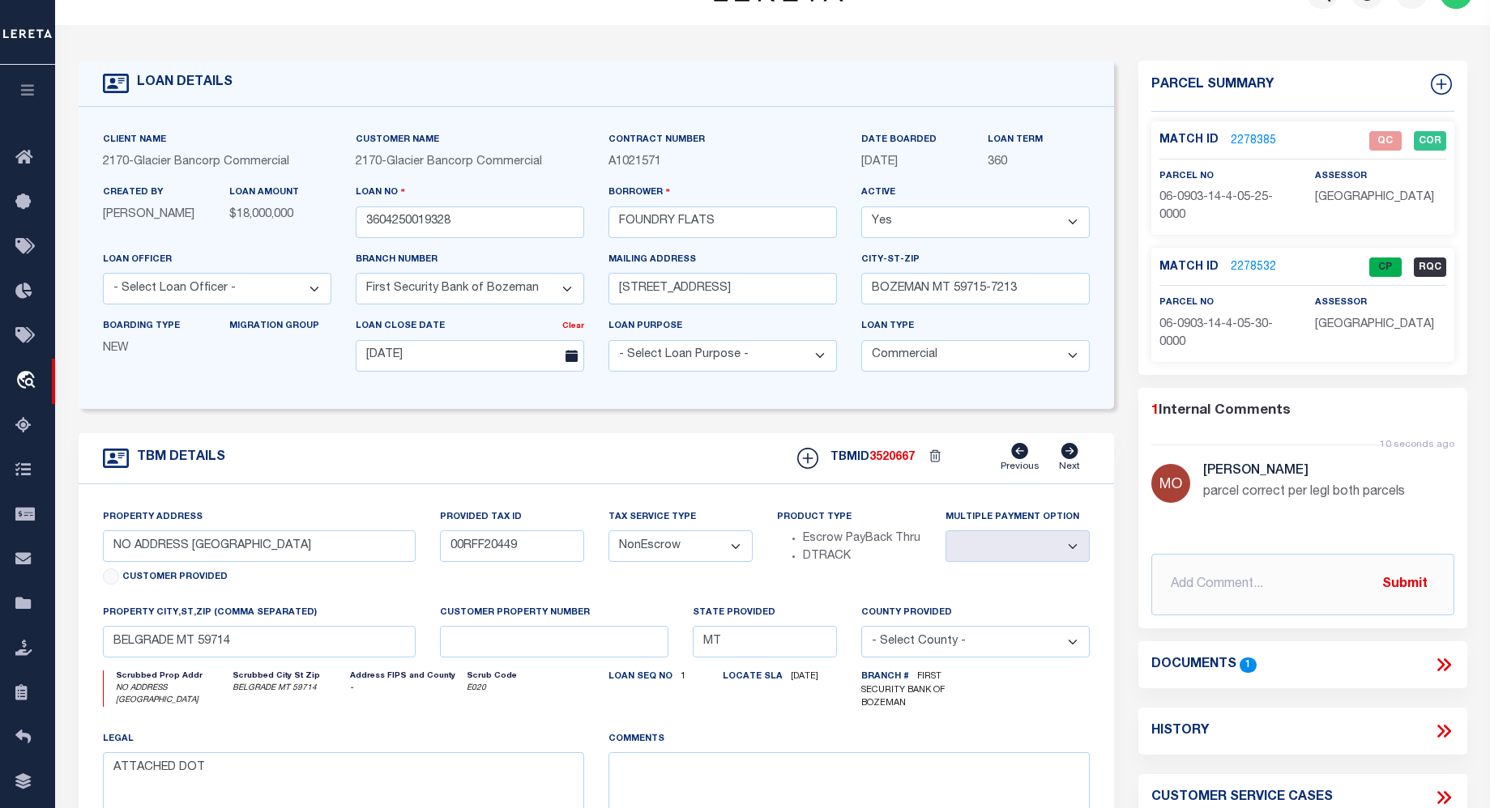
click at [1428, 269] on span "RQC" at bounding box center [1429, 267] width 32 height 19
click at [1253, 266] on link "2278532" at bounding box center [1252, 267] width 45 height 17
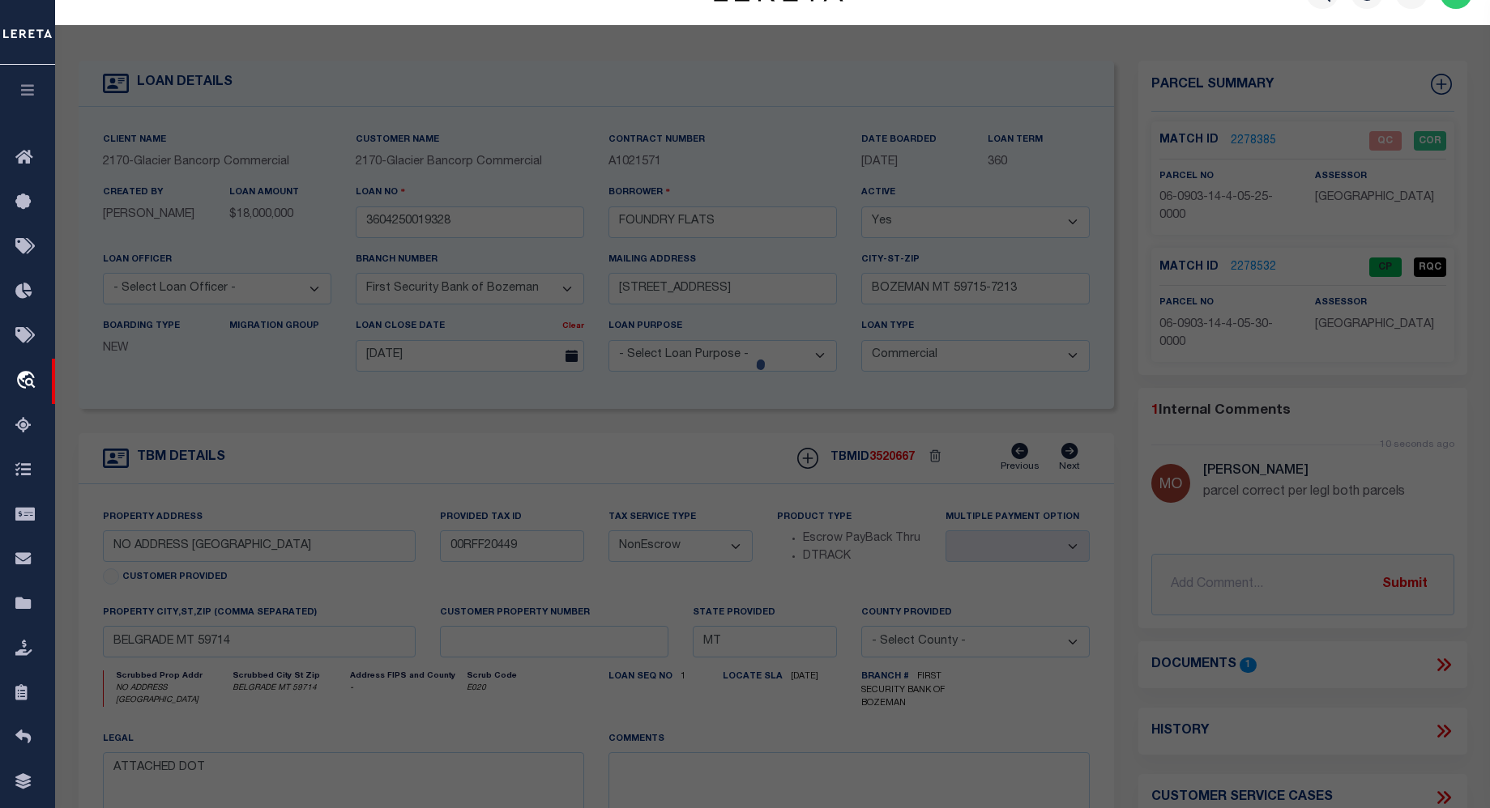
select select "AS"
select select
checkbox input "false"
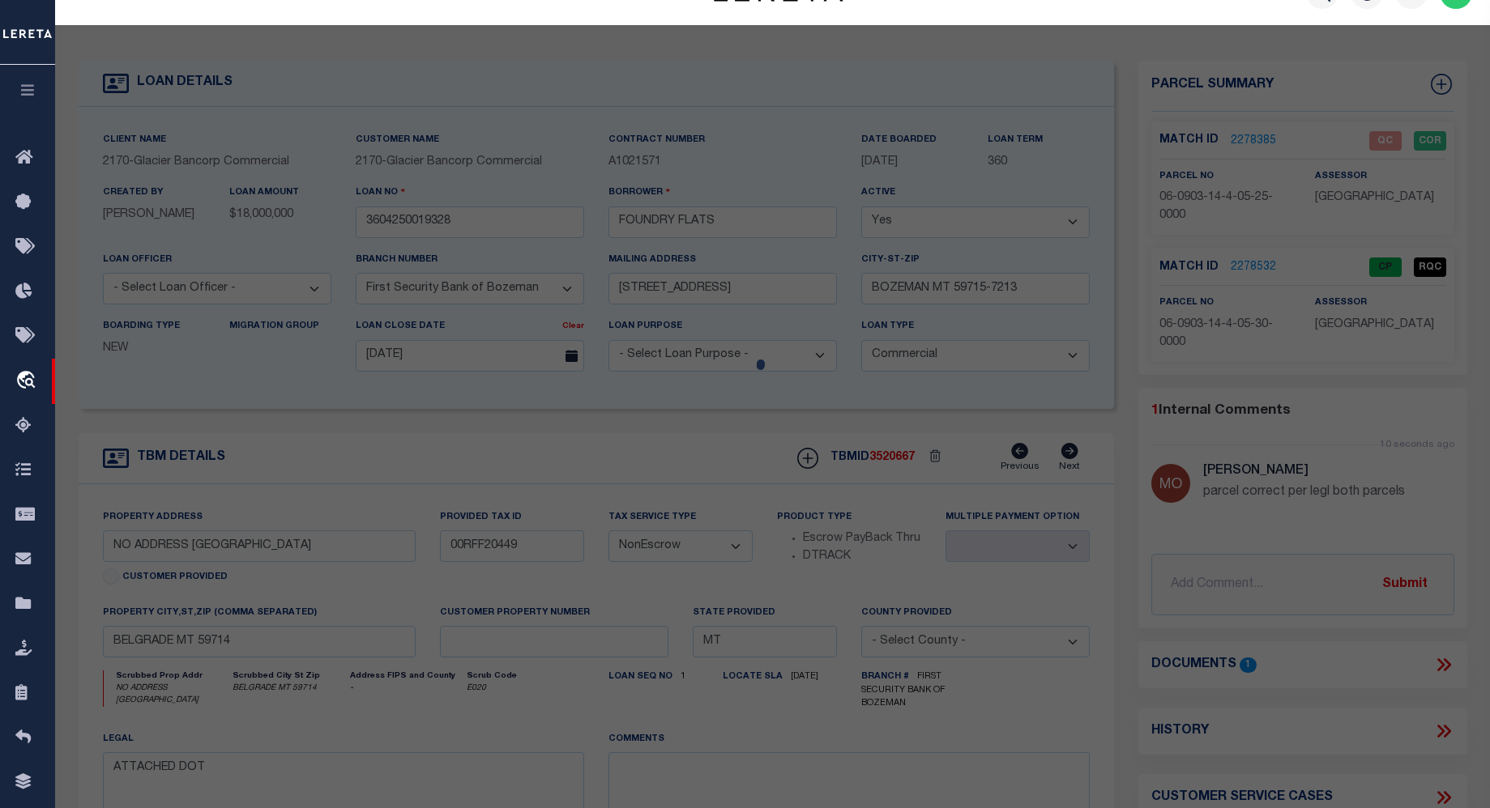
checkbox input "false"
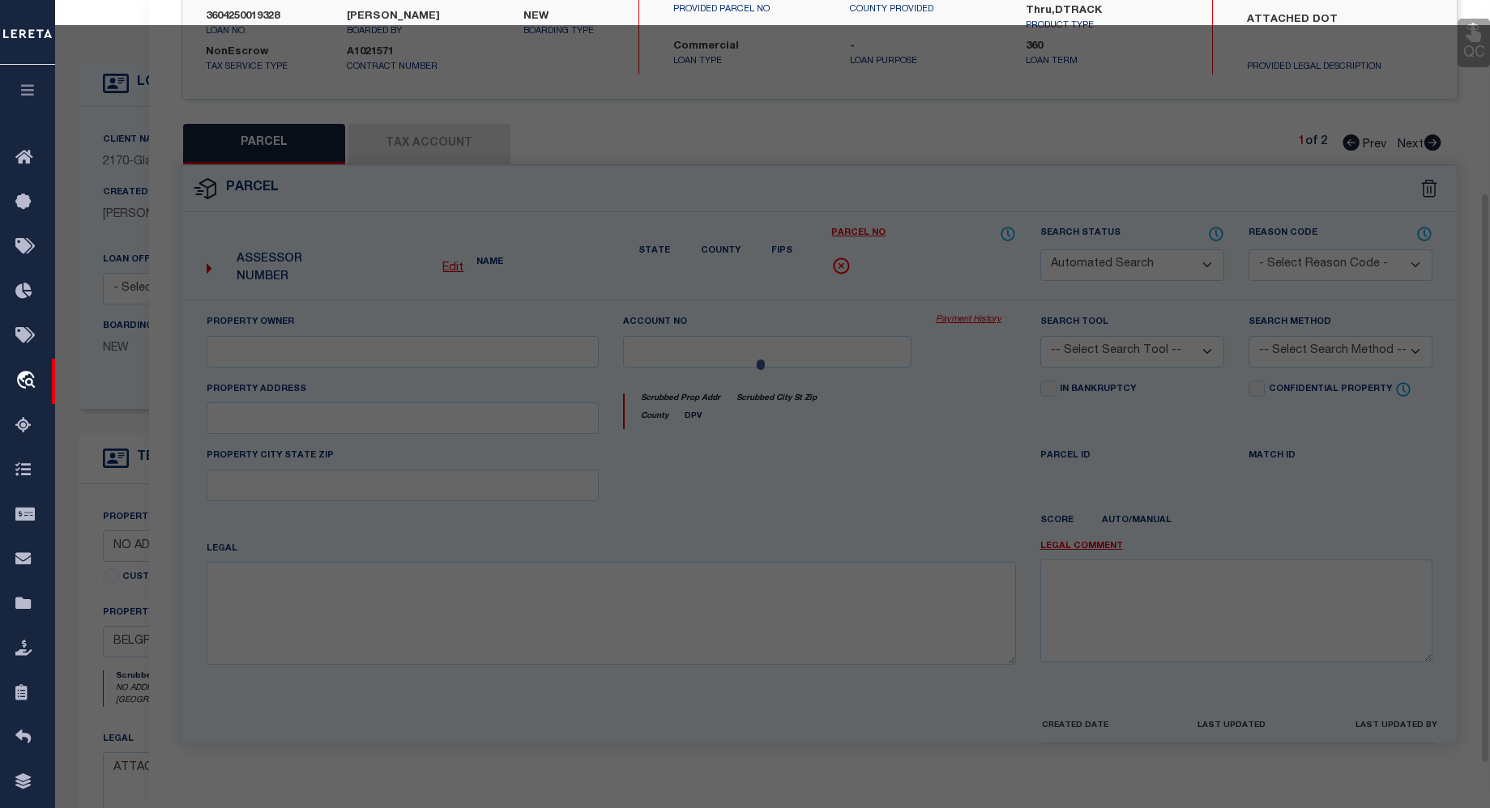
select select "CP"
select select "099"
type input "FOUNDRY FLATS LLC"
select select "AGW"
select select "LEG"
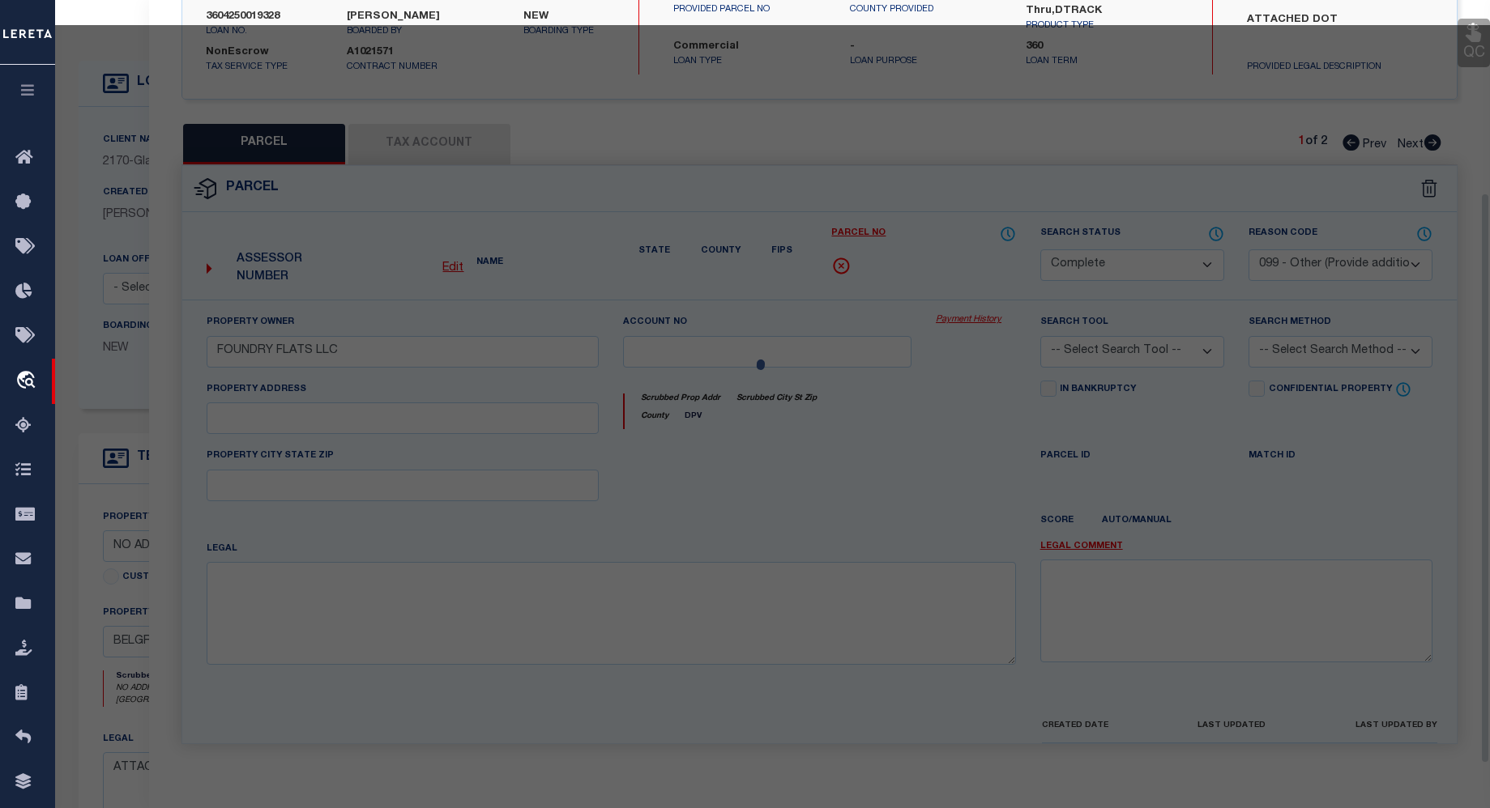
type textarea "JACKRABBIT CROSSING SUB PH 1A, S14, T01 S, R04 E, BLOCK 1, Lot 4, ACRES 5"
type textarea "parcel correct per legl both parcels"
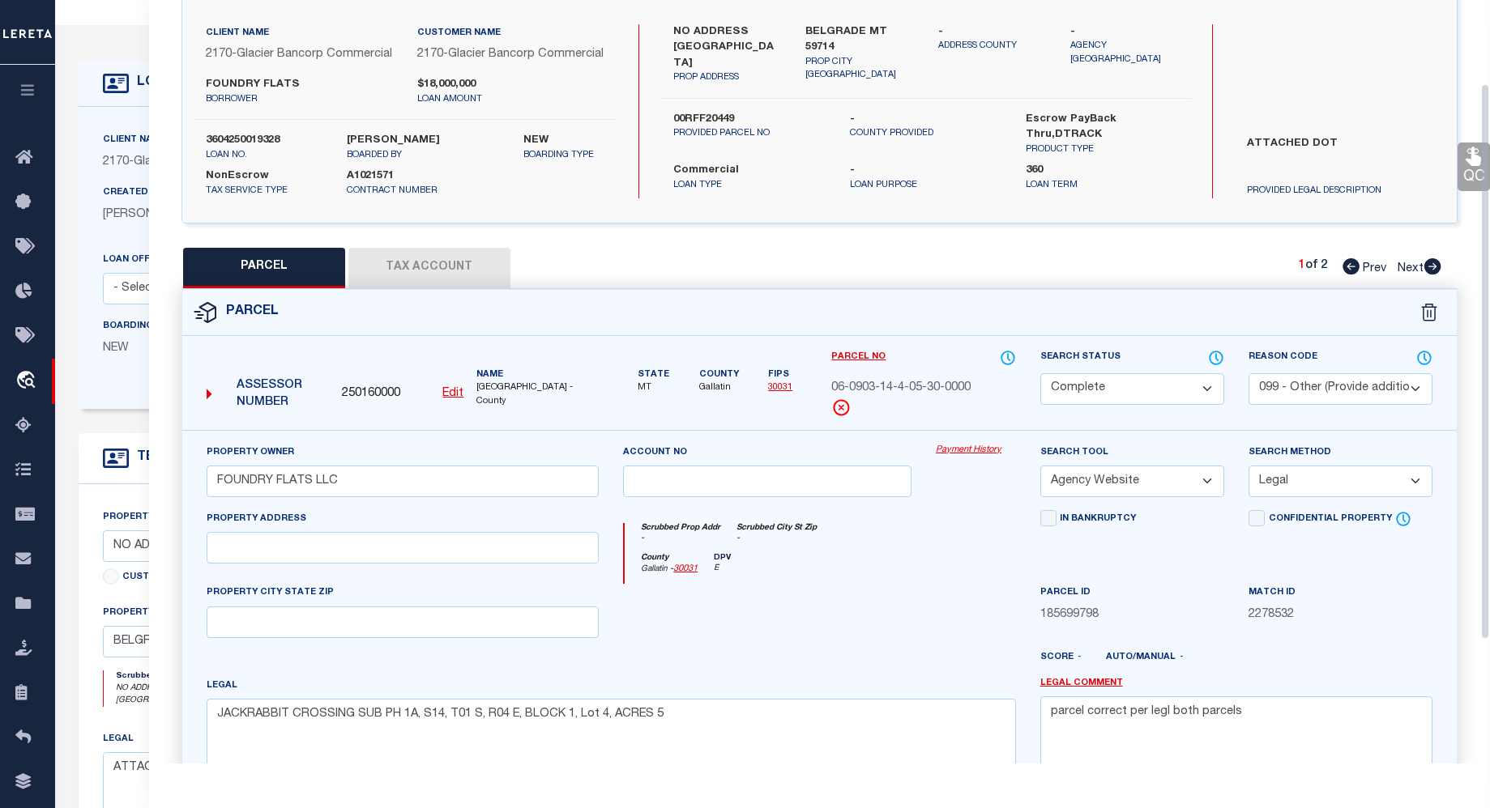
scroll to position [156, 0]
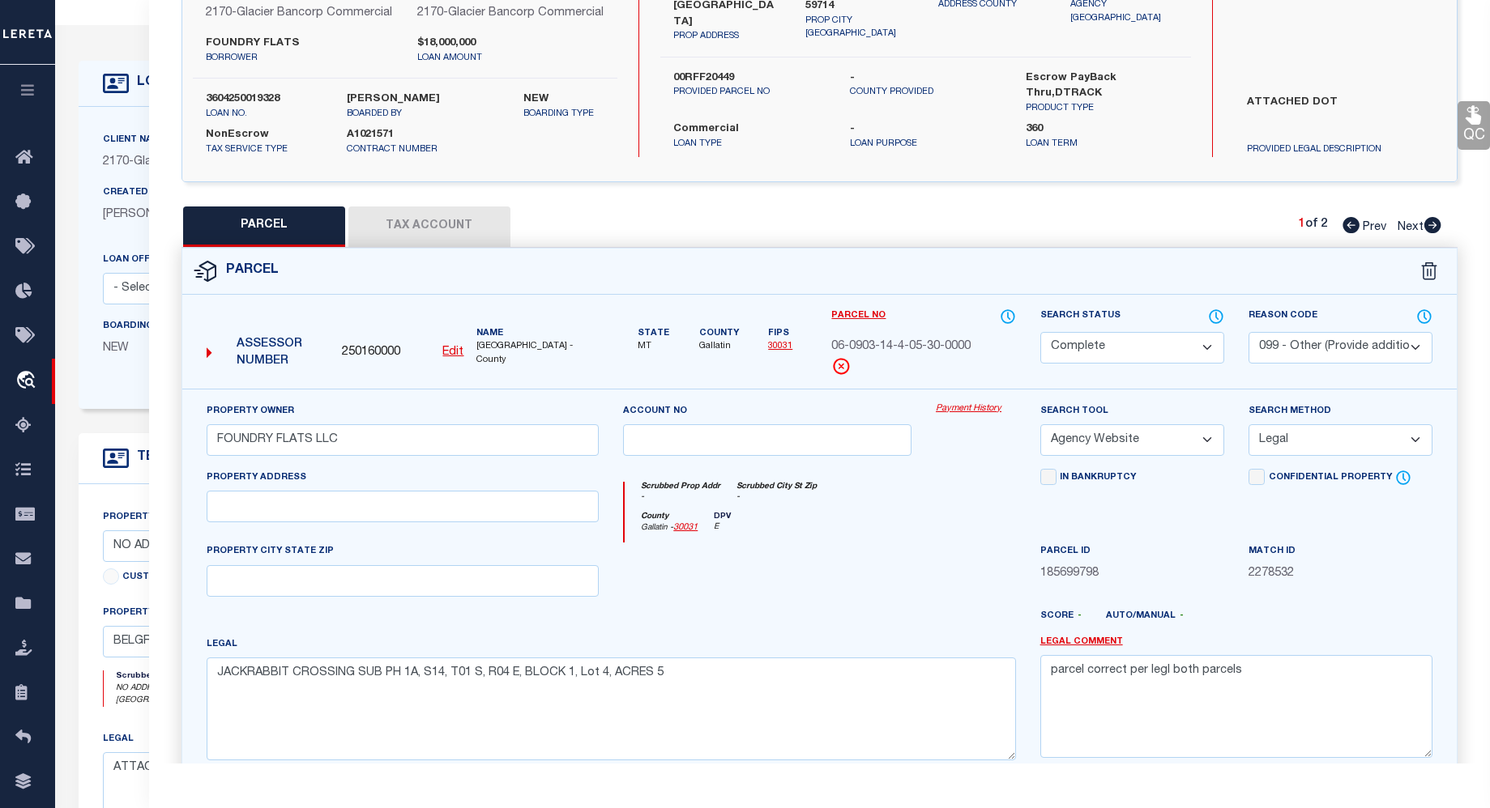
drag, startPoint x: 1485, startPoint y: 301, endPoint x: 1503, endPoint y: 208, distance: 95.0
click at [1490, 208] on html "Home OMS Detail" at bounding box center [745, 587] width 1490 height 1254
click at [1202, 456] on select "-- Select Search Tool -- 3rd Party Website Agency File Agency Website ATLS CNV-…" at bounding box center [1132, 440] width 184 height 32
click at [1200, 456] on select "-- Select Search Tool -- 3rd Party Website Agency File Agency Website ATLS CNV-…" at bounding box center [1132, 440] width 184 height 32
click at [1412, 364] on select "- Select Reason Code - 099 - Other (Provide additional detail) ACT - Agency Cha…" at bounding box center [1340, 348] width 184 height 32
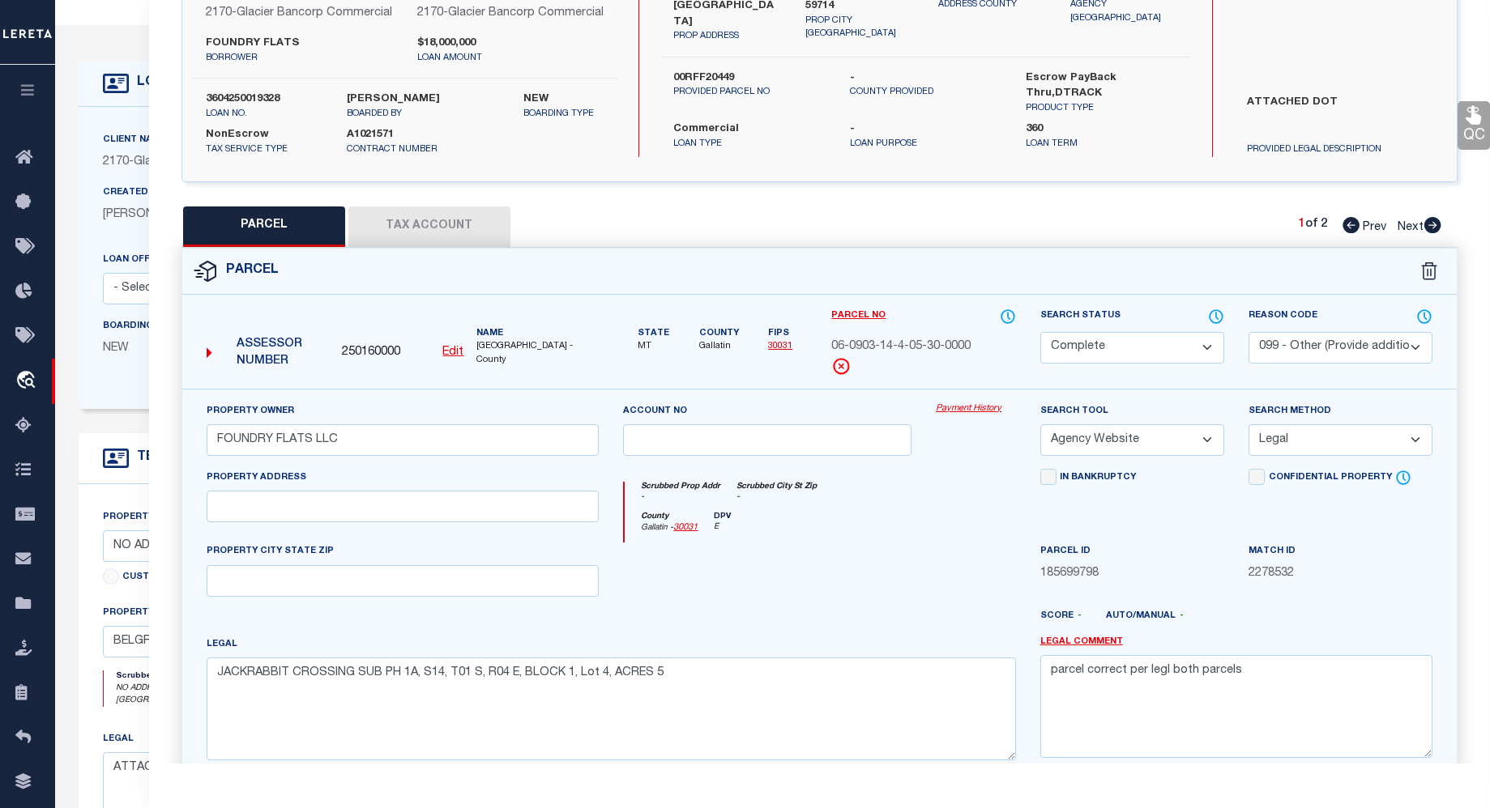
click at [1248, 347] on select "- Select Reason Code - 099 - Other (Provide additional detail) ACT - Agency Cha…" at bounding box center [1340, 348] width 184 height 32
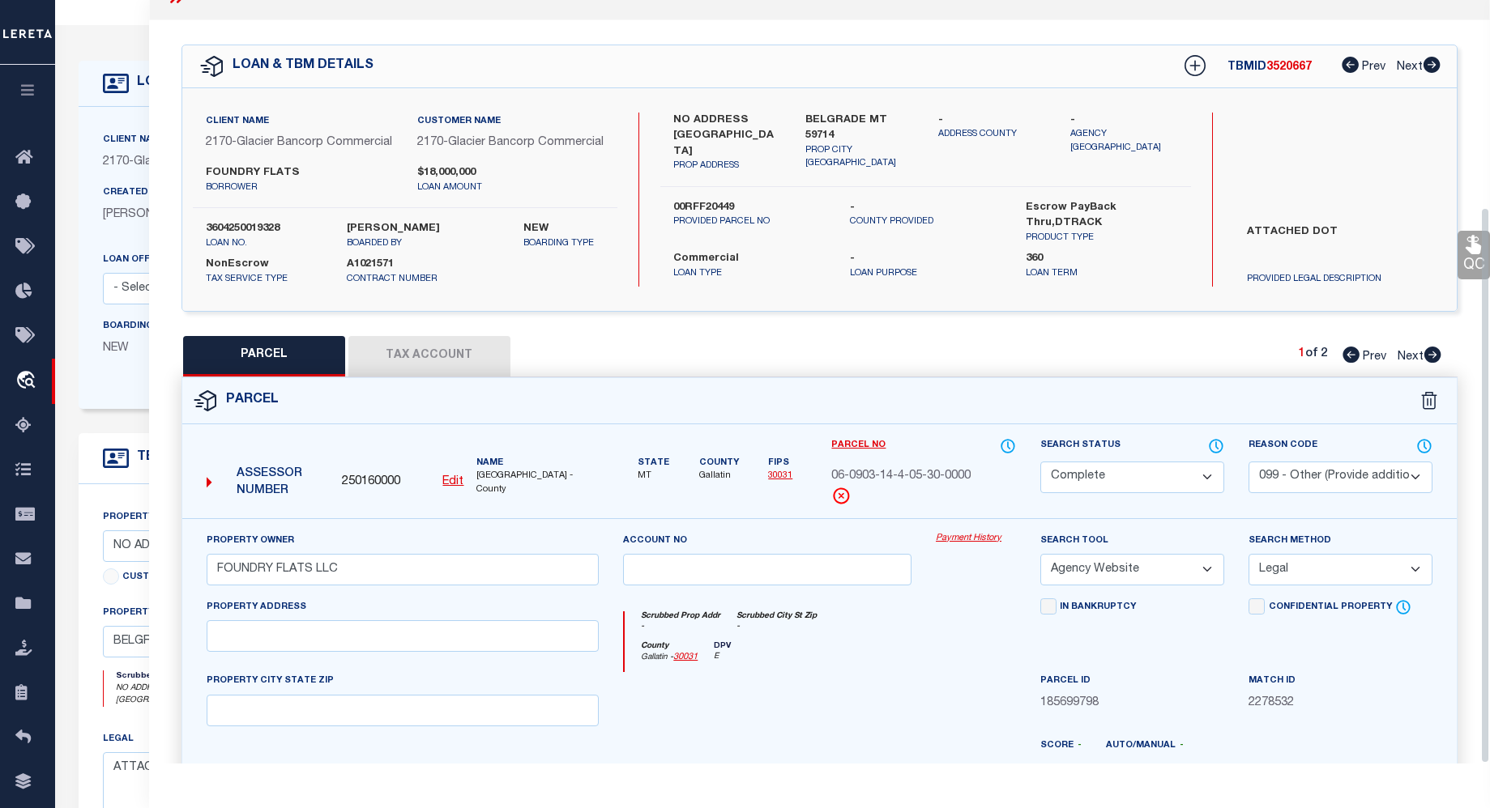
drag, startPoint x: 1483, startPoint y: 427, endPoint x: 1486, endPoint y: 313, distance: 113.4
click at [1487, 318] on div "Parcel Data QC QC QC - Select Status - Ready to QC" at bounding box center [819, 382] width 1341 height 764
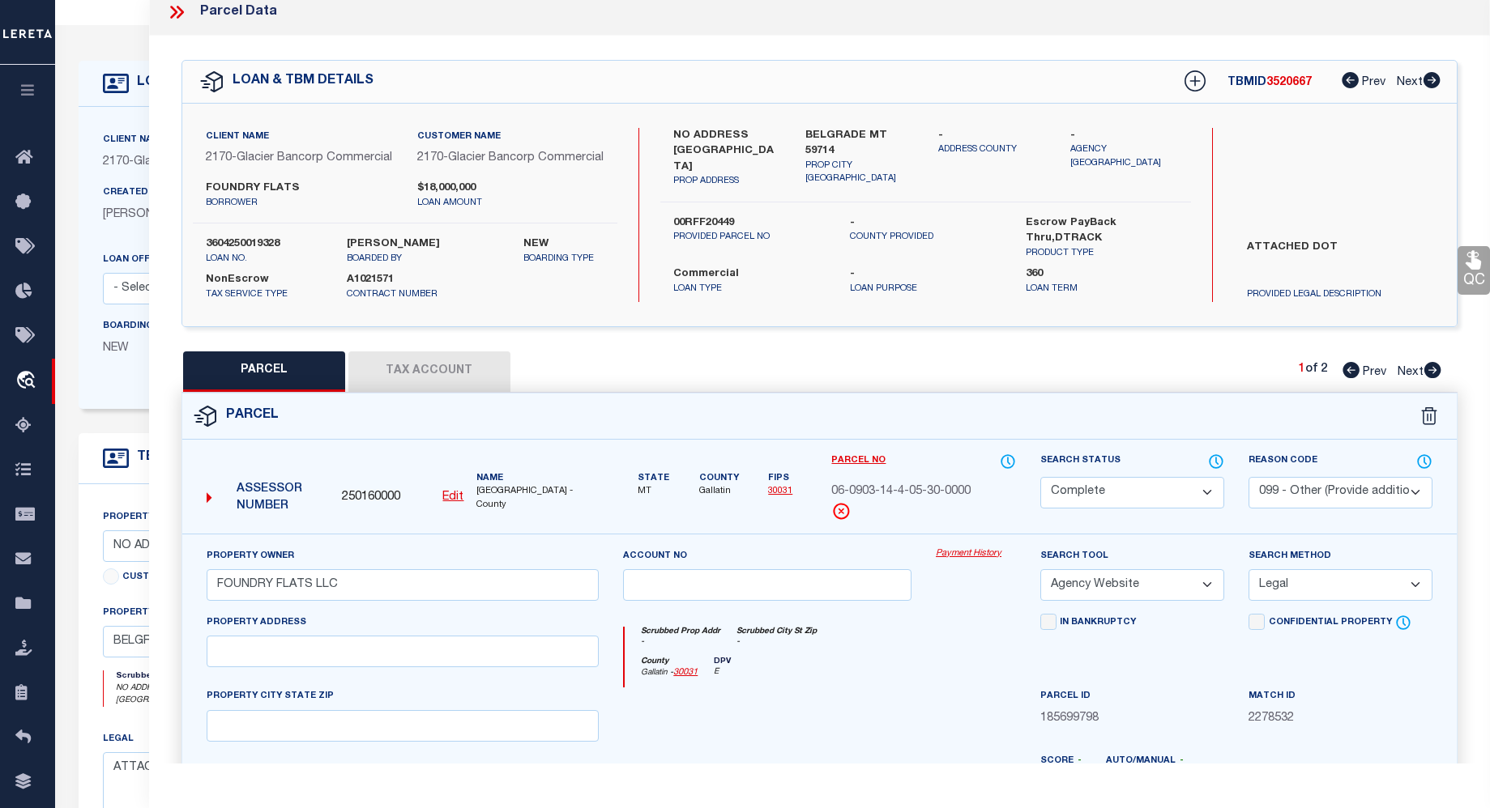
click at [432, 392] on button "Tax Account" at bounding box center [429, 372] width 162 height 41
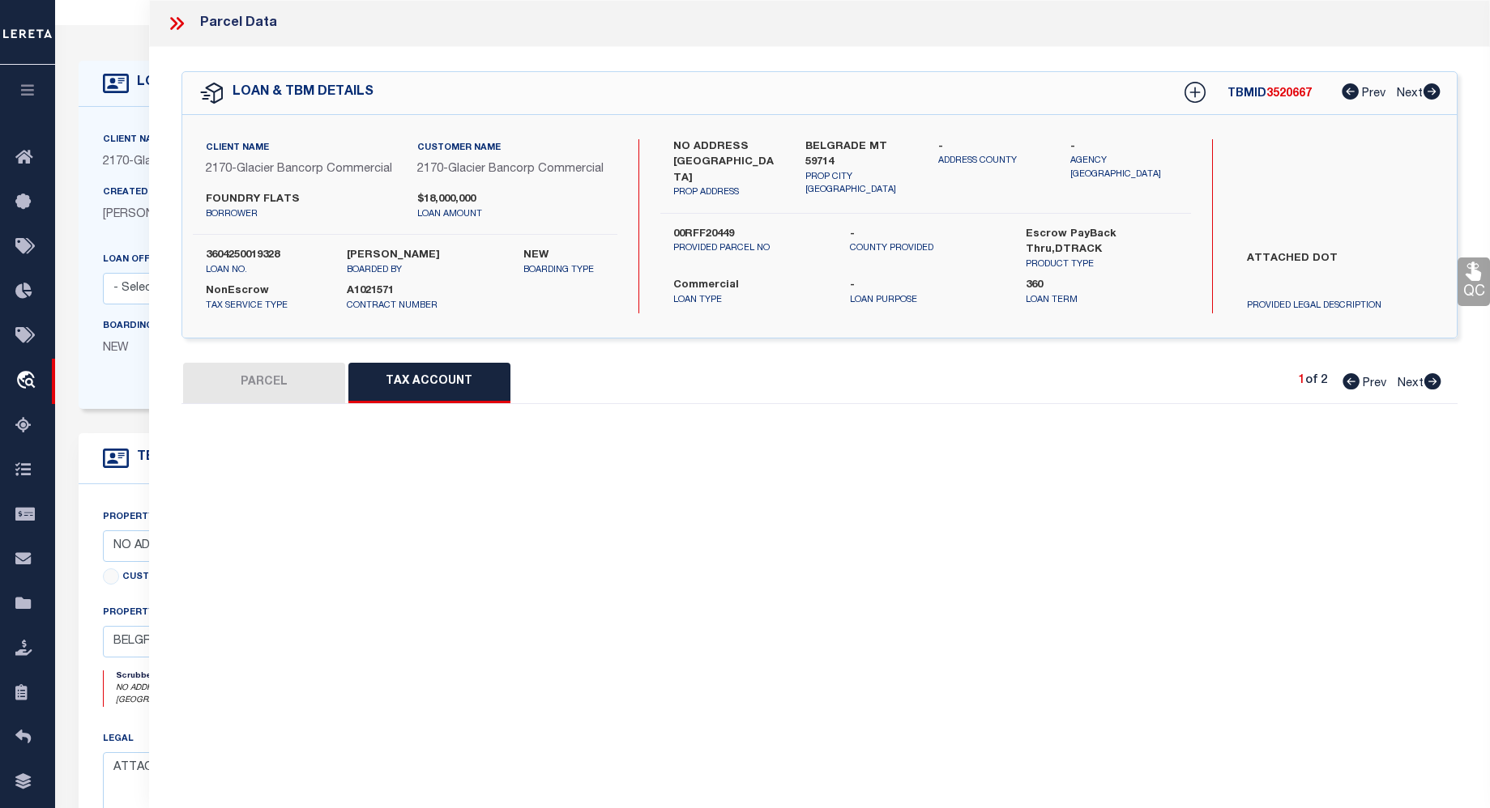
scroll to position [0, 0]
select select "100"
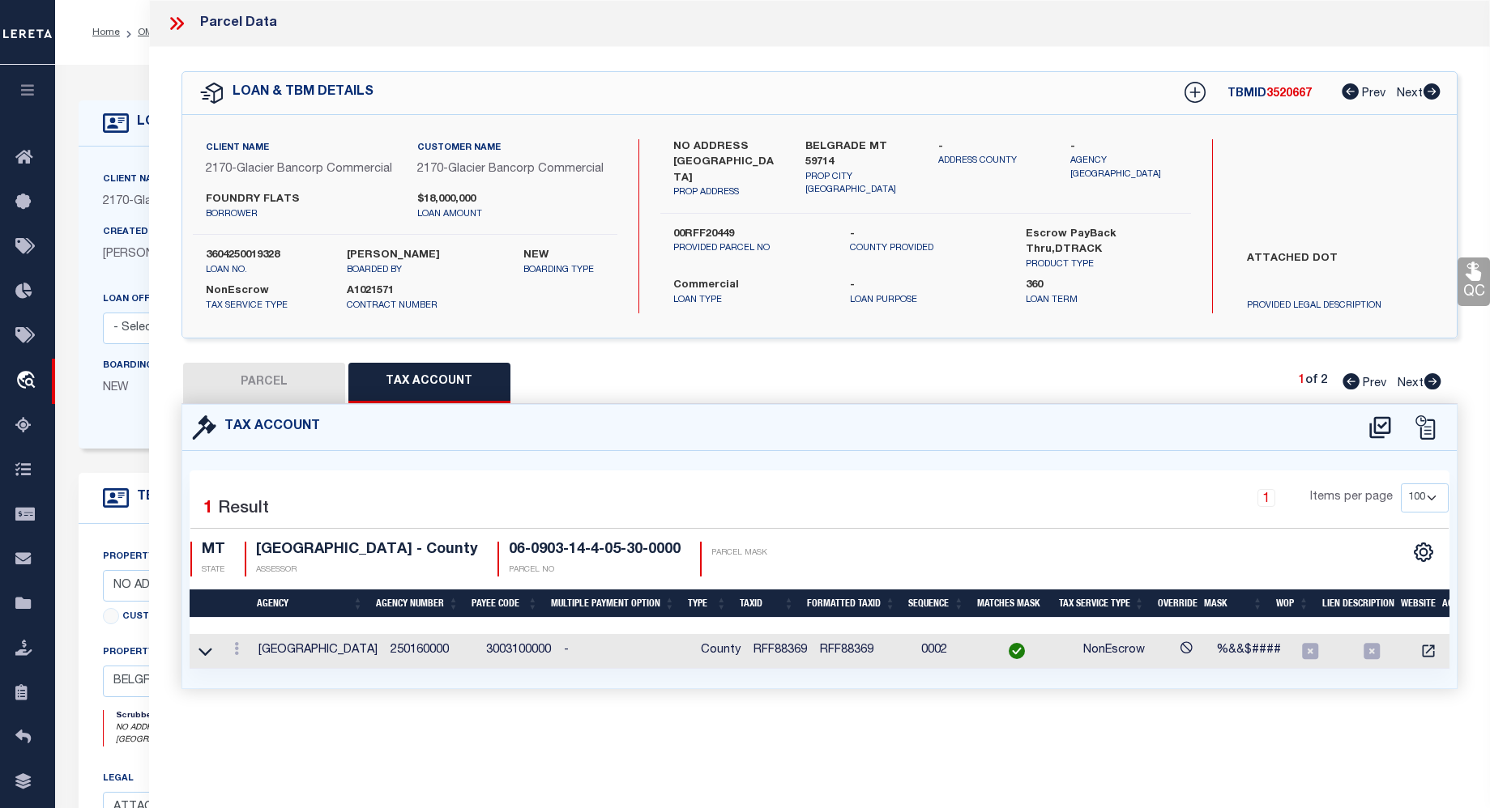
click at [1469, 280] on icon at bounding box center [1473, 271] width 21 height 21
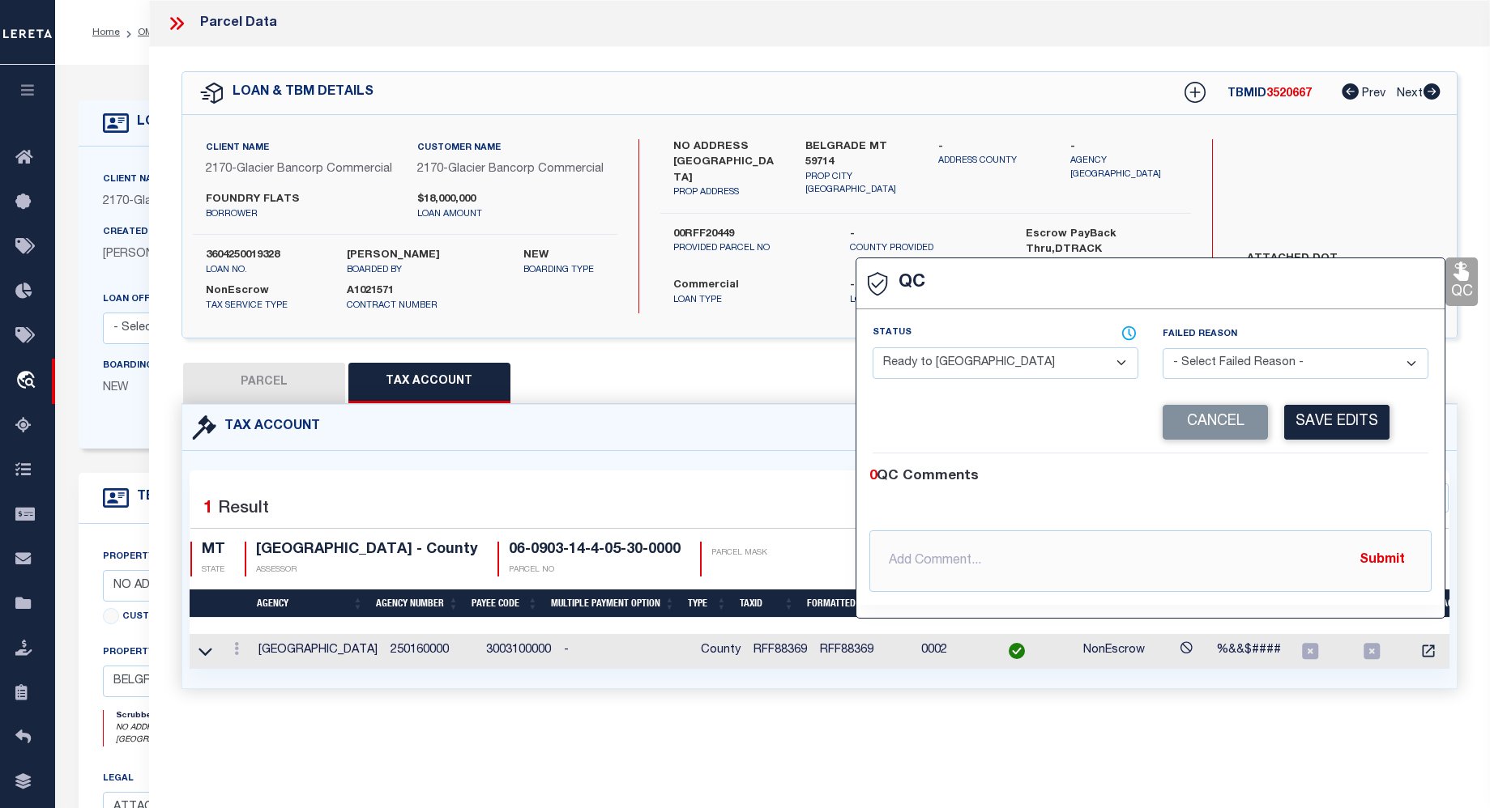
click at [1115, 365] on select "- Select Status - Ready to QC Correct Incorrect" at bounding box center [1005, 364] width 266 height 32
select select "COR"
click at [872, 348] on select "- Select Status - Ready to QC Correct Incorrect" at bounding box center [1005, 364] width 266 height 32
click at [1344, 421] on button "Save Edits" at bounding box center [1336, 422] width 105 height 35
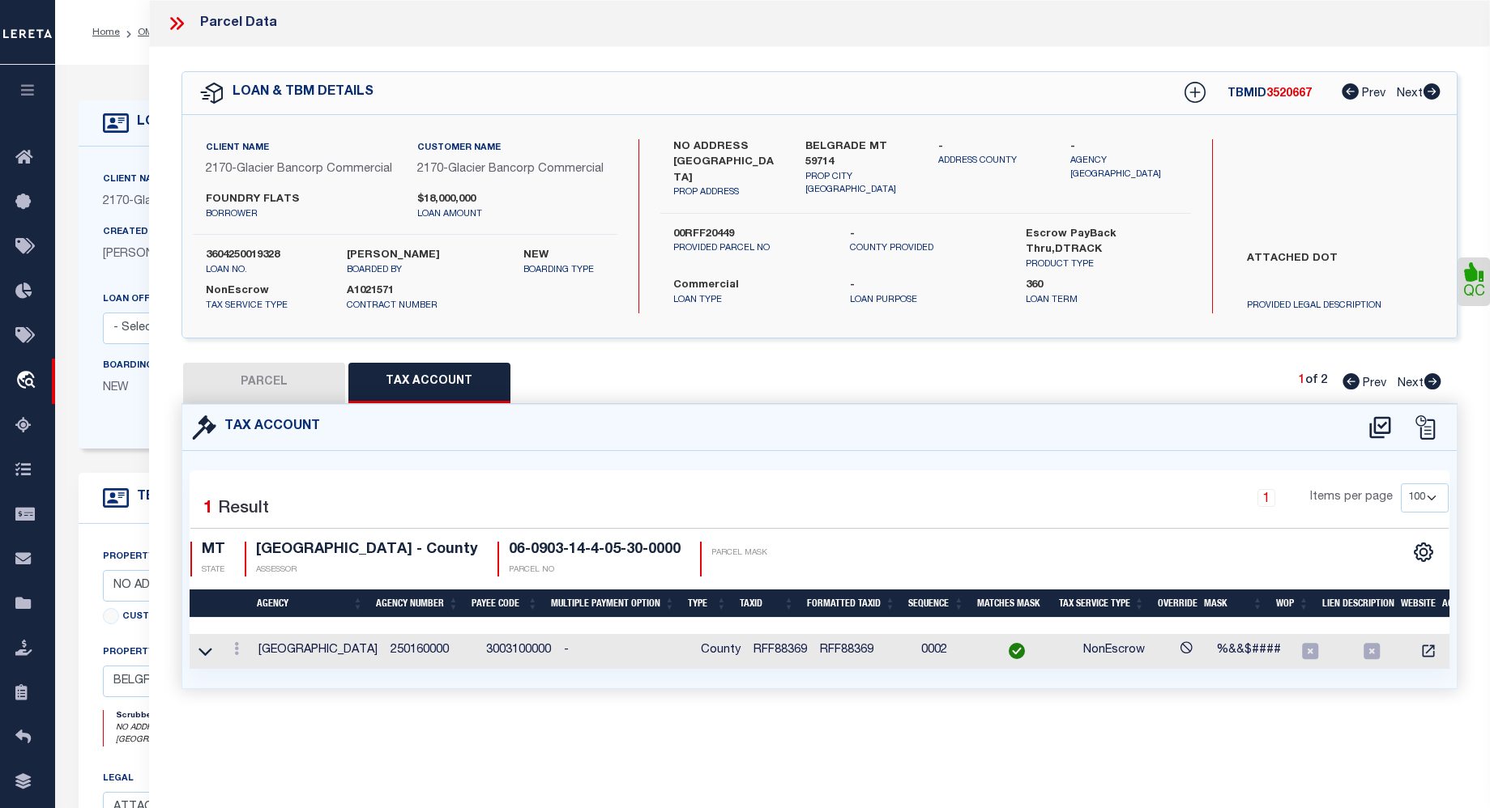
click at [179, 16] on icon at bounding box center [176, 23] width 21 height 21
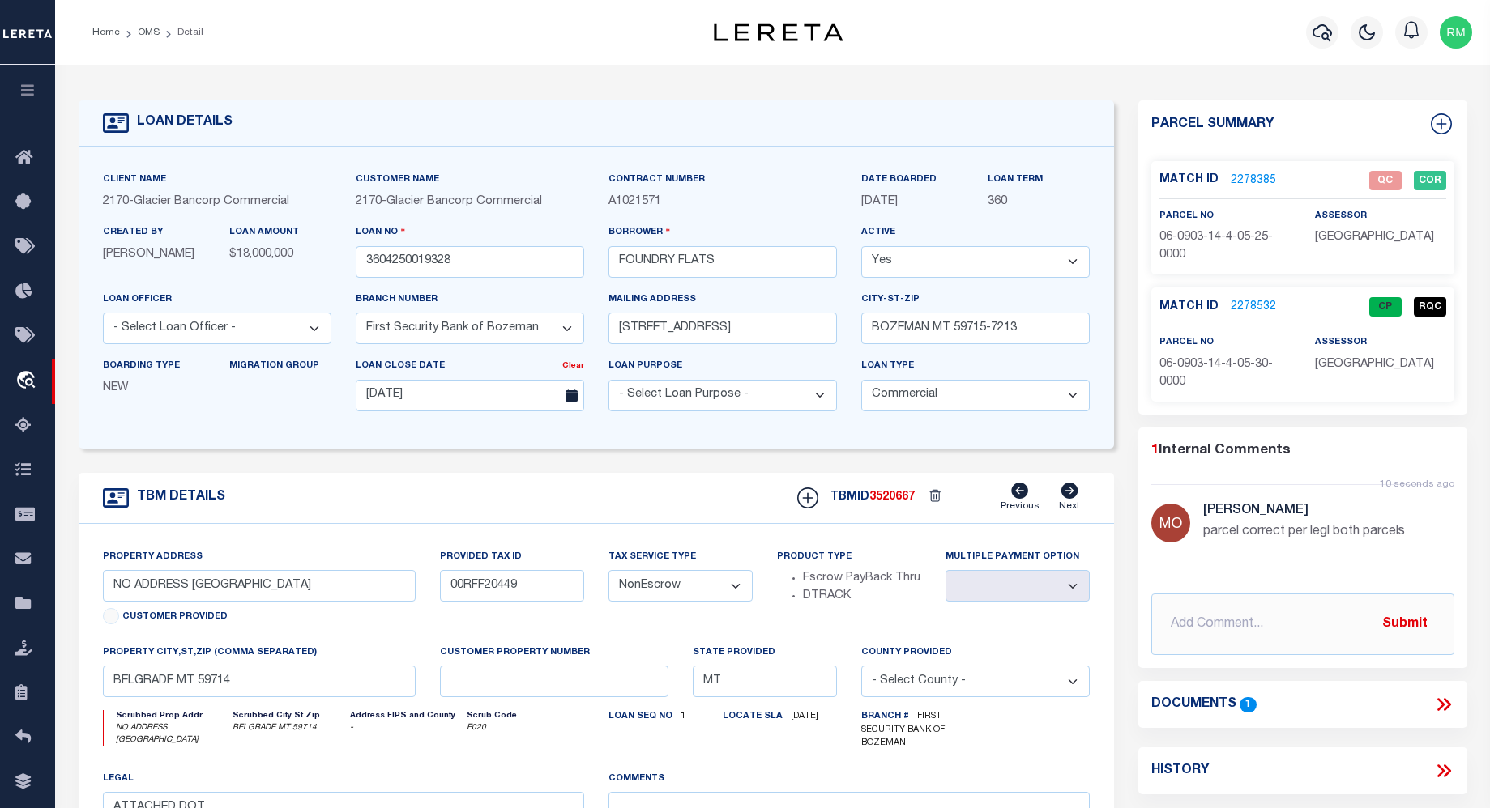
click at [1247, 299] on link "2278532" at bounding box center [1252, 307] width 45 height 17
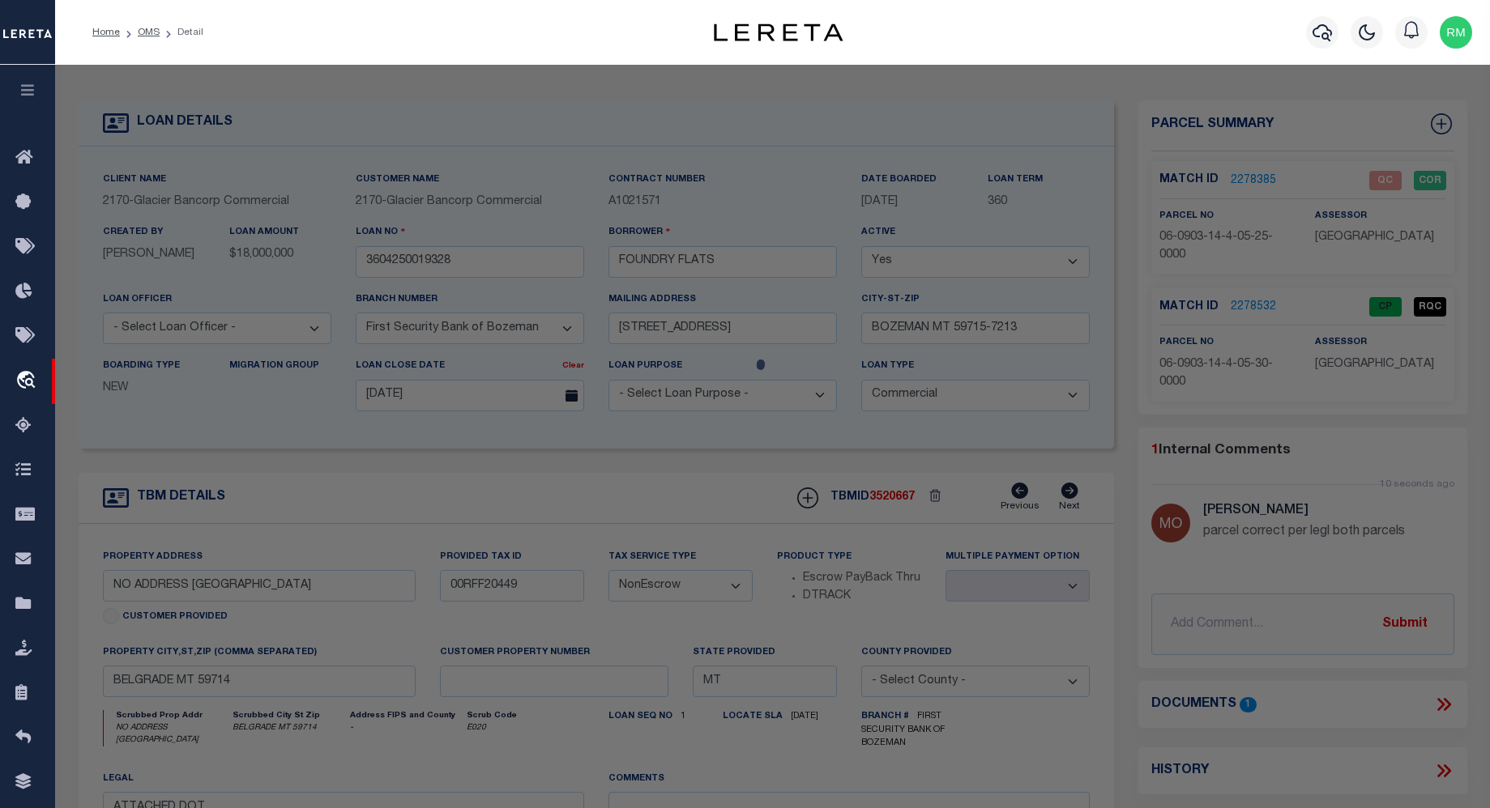
select select "AS"
select select
checkbox input "false"
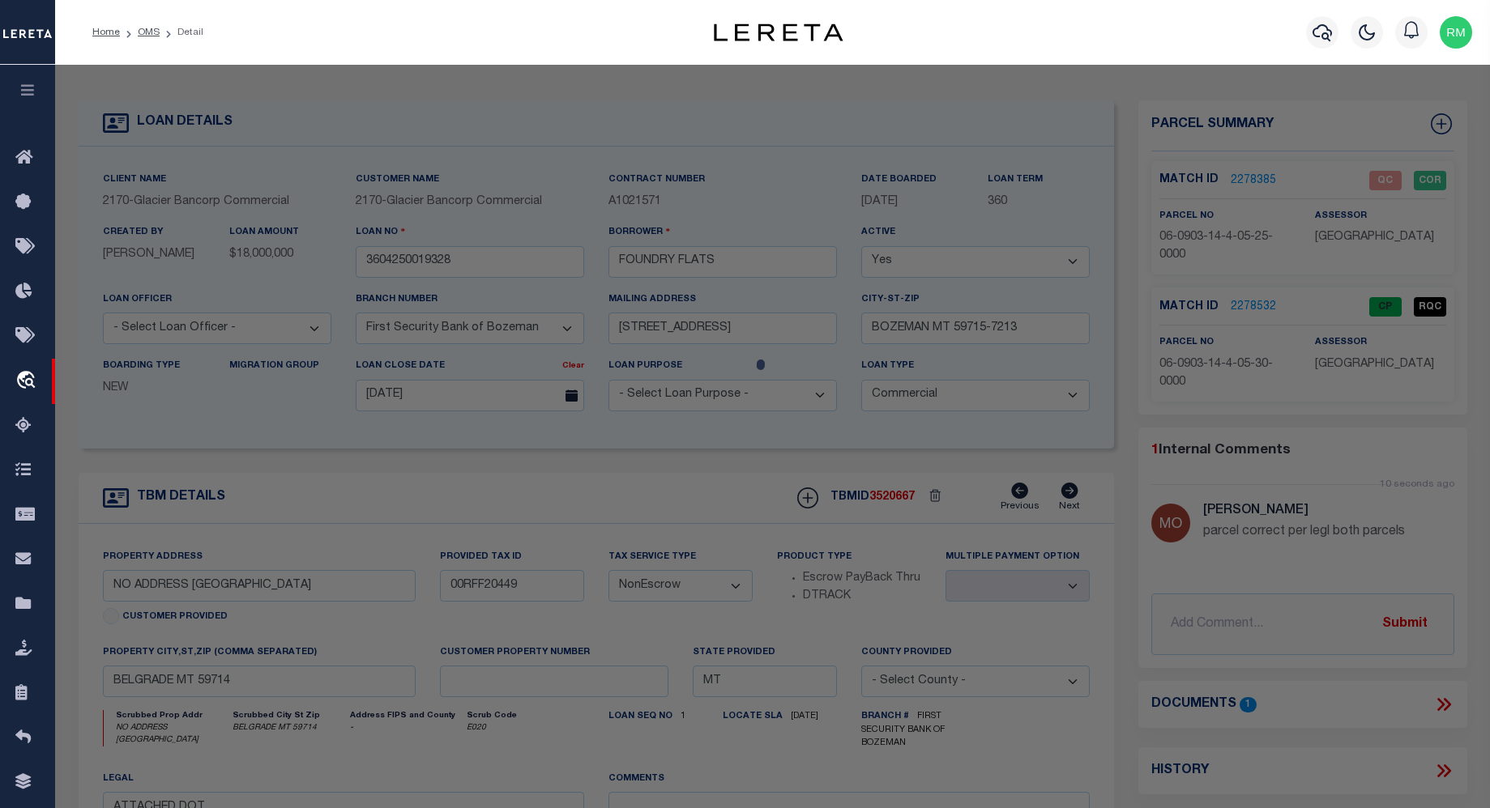
checkbox input "false"
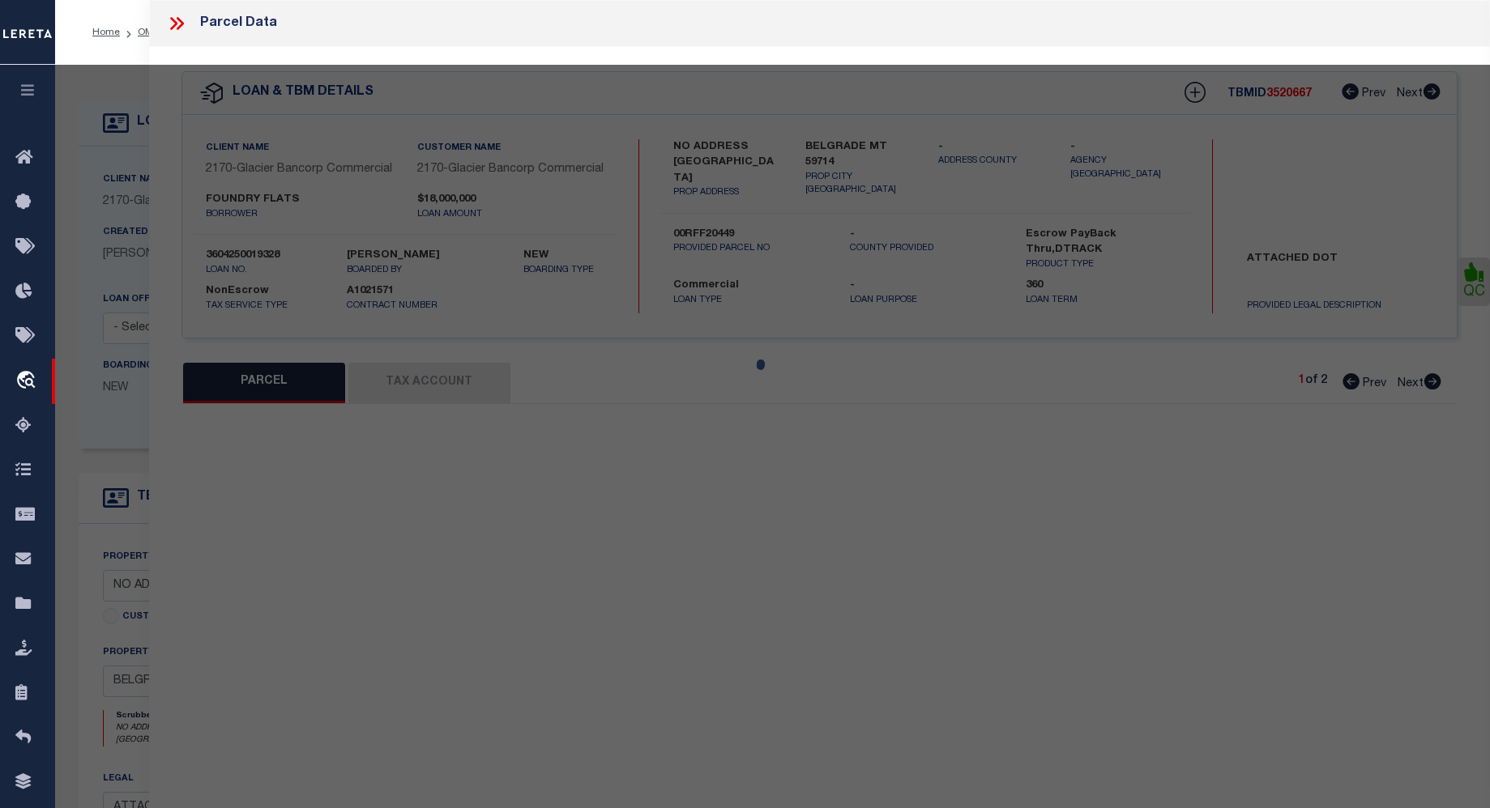
select select "CP"
select select "099"
type input "FOUNDRY FLATS LLC"
select select "AGW"
select select "LEG"
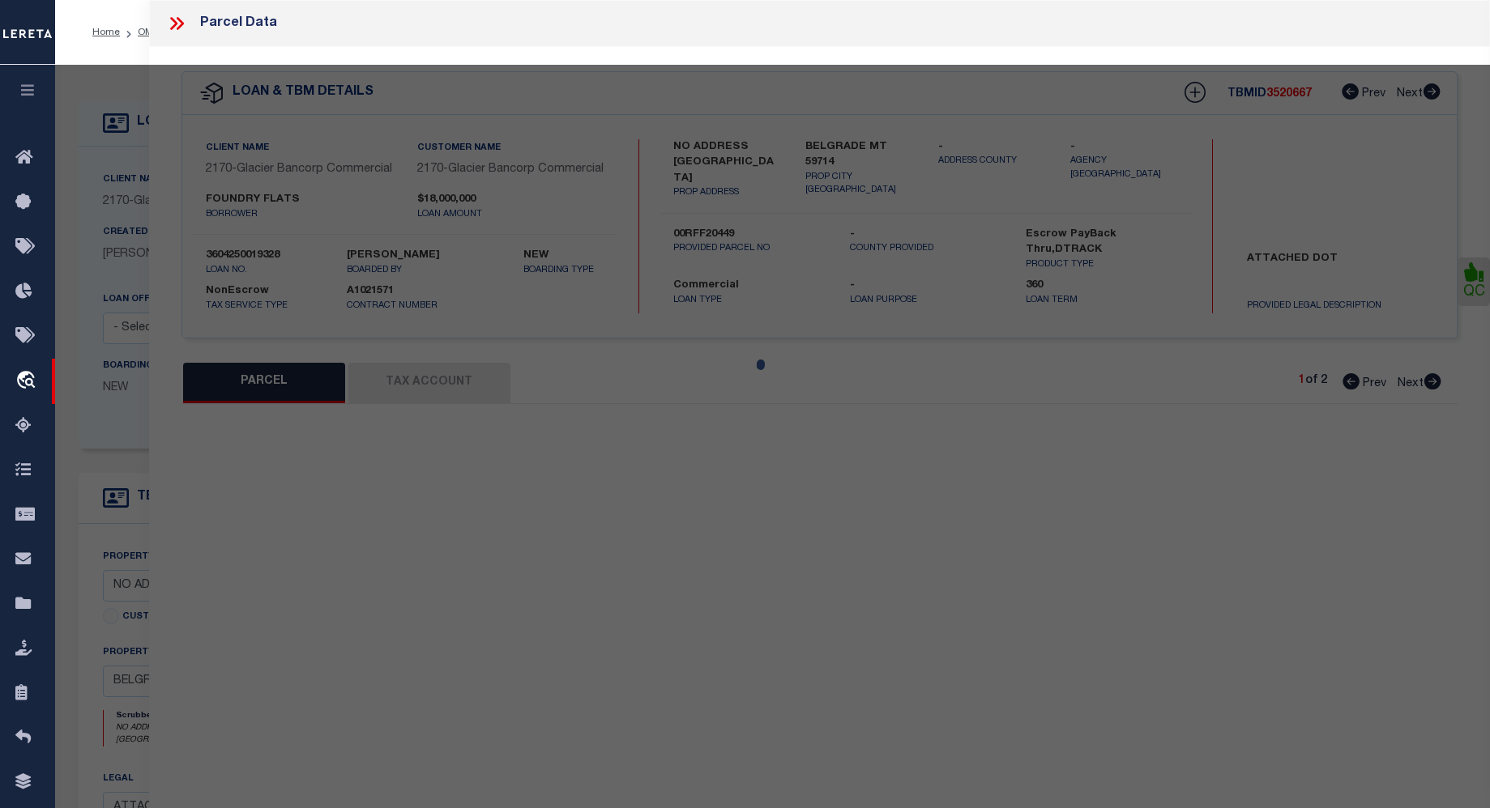
type textarea "JACKRABBIT CROSSING SUB PH 1A, S14, T01 S, R04 E, BLOCK 1, Lot 4, ACRES 5"
type textarea "parcel correct per legl both parcels"
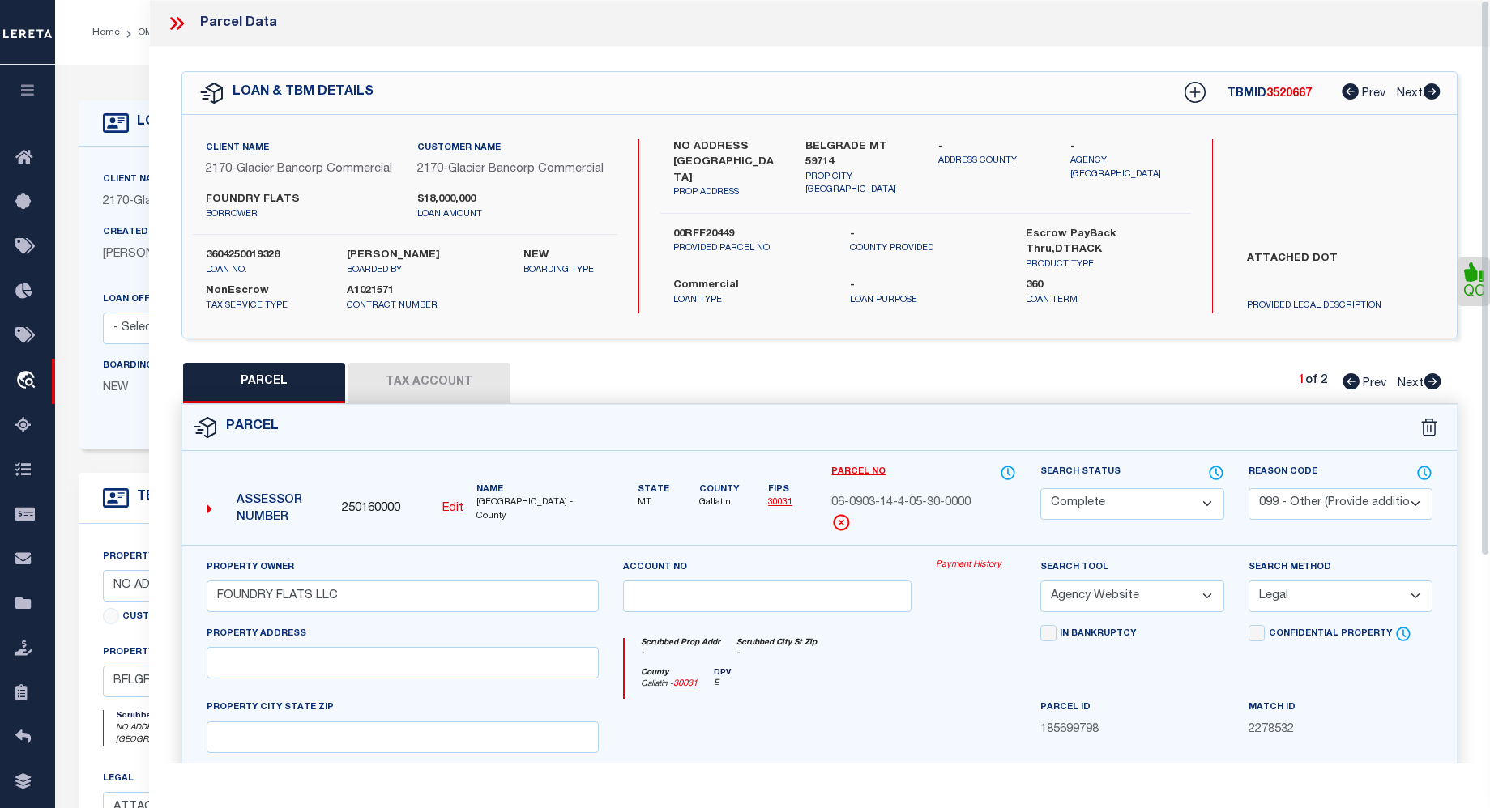
click at [1472, 282] on icon at bounding box center [1473, 271] width 19 height 19
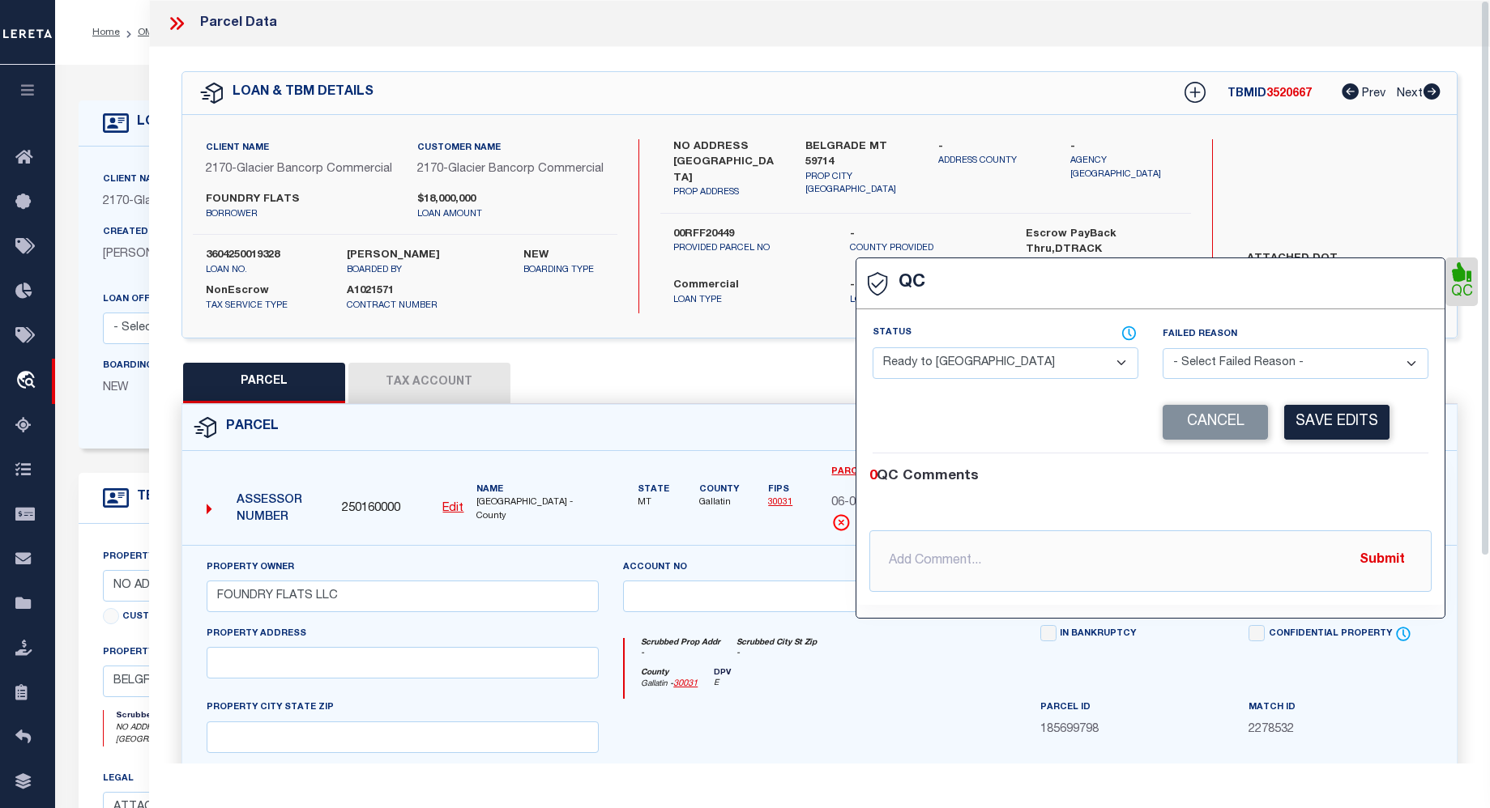
select select "COR"
click at [1332, 430] on button "Save Edits" at bounding box center [1336, 422] width 105 height 35
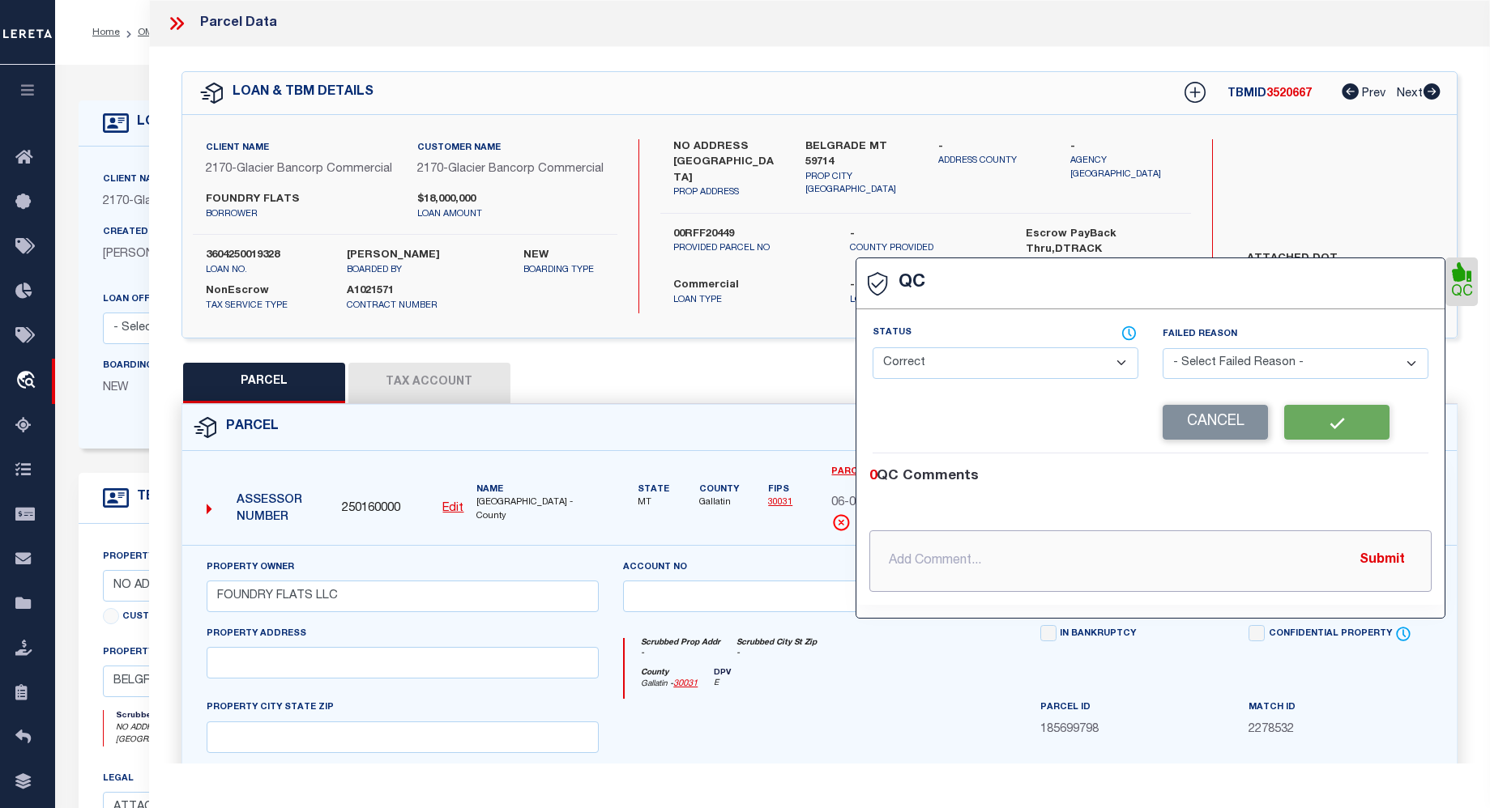
click at [1121, 547] on input "text" at bounding box center [1150, 562] width 562 height 62
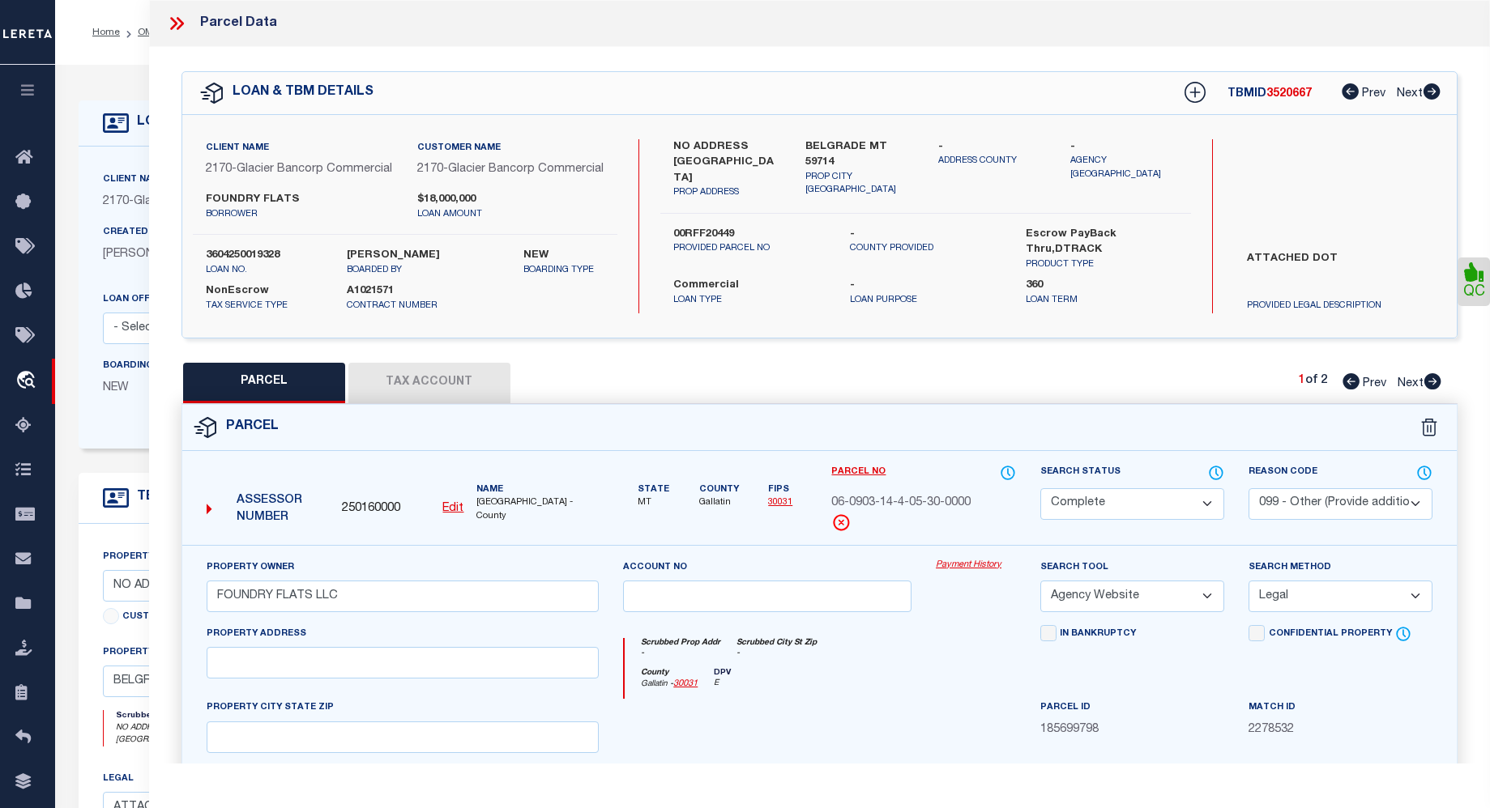
click at [186, 24] on icon at bounding box center [176, 23] width 21 height 21
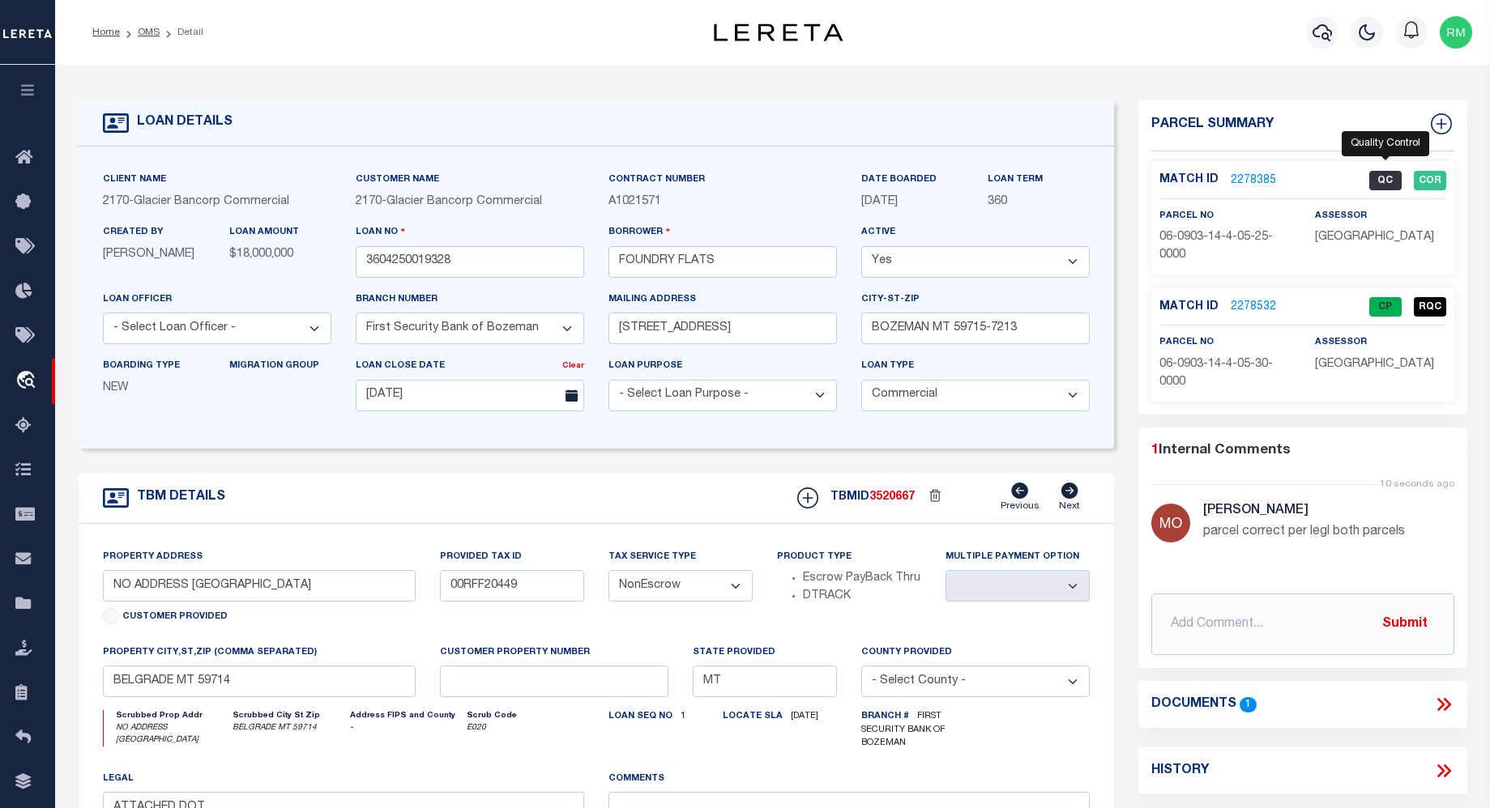
click at [1388, 177] on span "QC" at bounding box center [1385, 180] width 32 height 19
click at [1427, 171] on span "COR" at bounding box center [1429, 180] width 32 height 19
click at [1439, 299] on span "RQC" at bounding box center [1429, 306] width 32 height 19
click at [1379, 306] on span "CP" at bounding box center [1385, 306] width 32 height 19
click at [1445, 322] on div "Match ID 2278532 CP RQC" at bounding box center [1302, 311] width 287 height 28
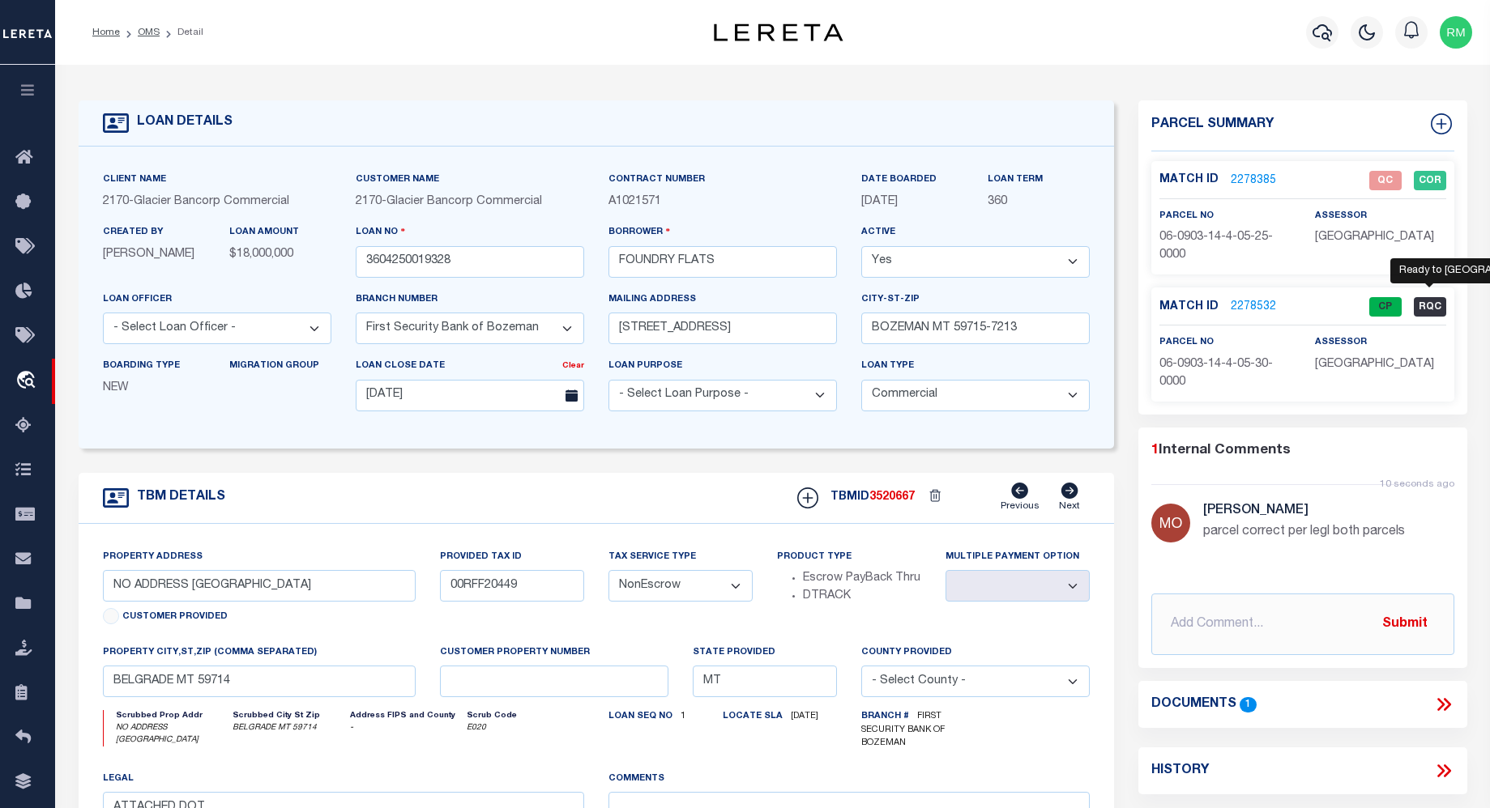
click at [1439, 307] on span "RQC" at bounding box center [1429, 306] width 32 height 19
click at [1260, 303] on link "2278532" at bounding box center [1252, 307] width 45 height 17
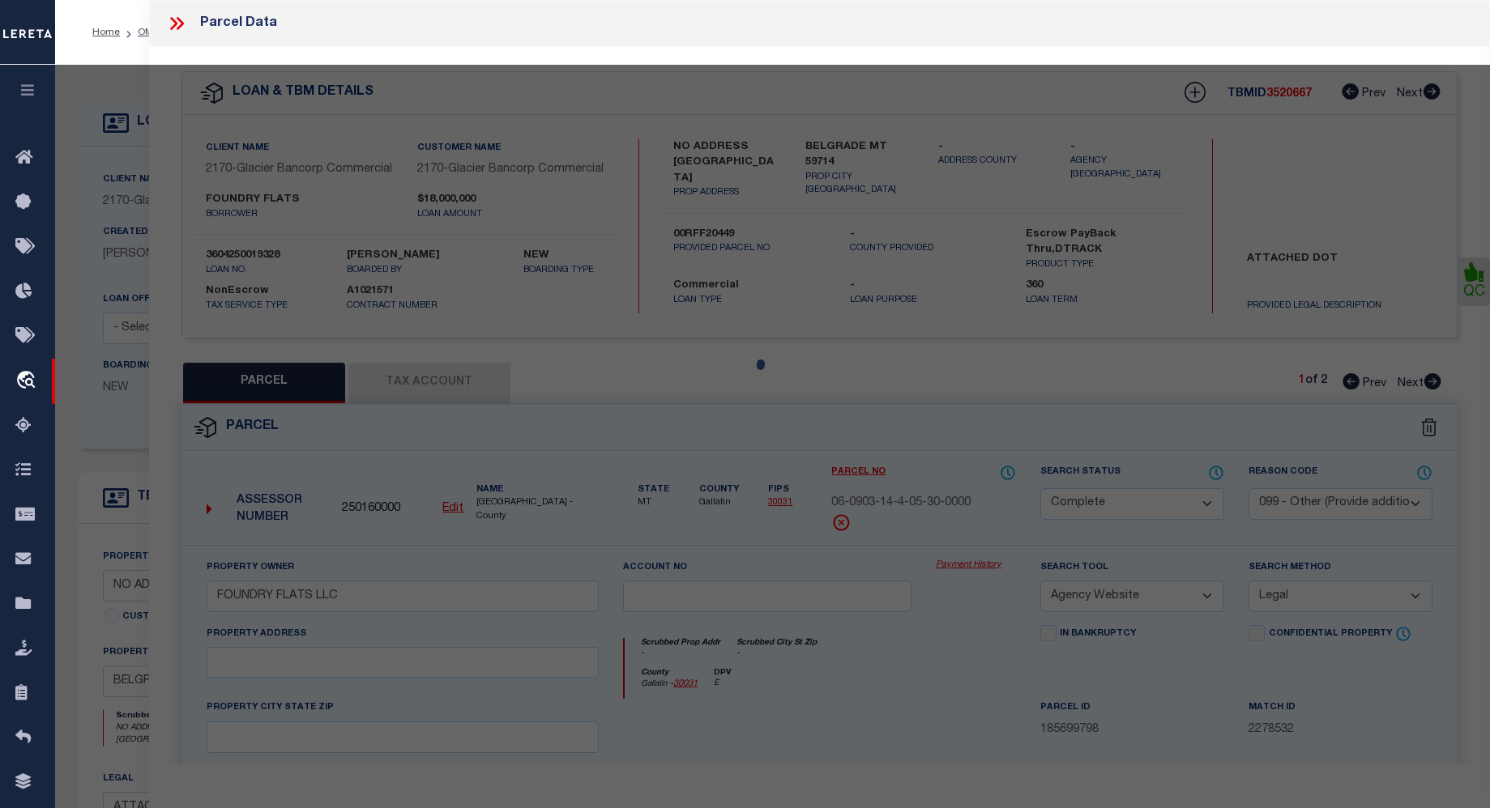
select select "AS"
select select
checkbox input "false"
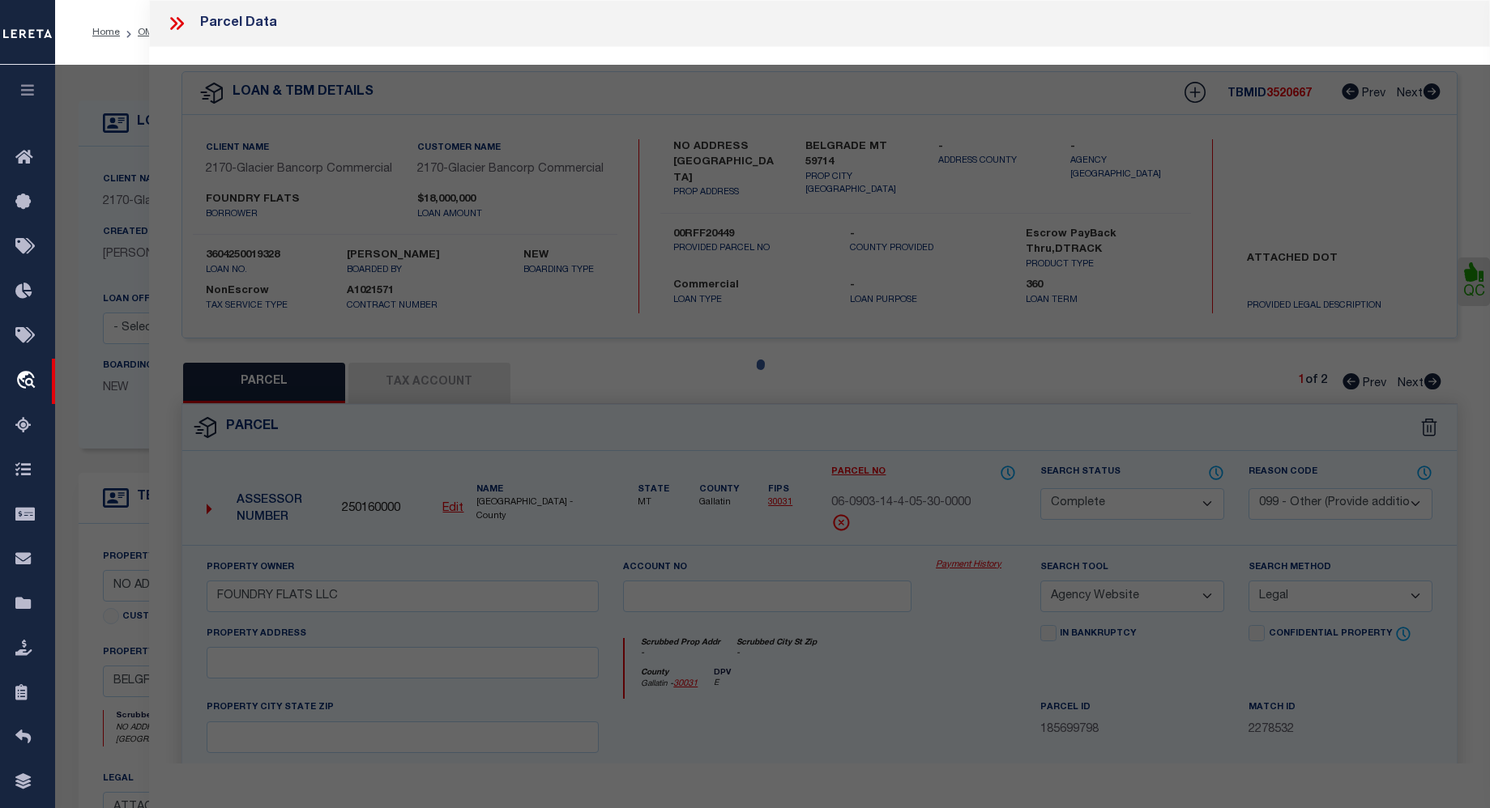
checkbox input "false"
select select "CP"
select select "099"
type input "FOUNDRY FLATS LLC"
select select "AGW"
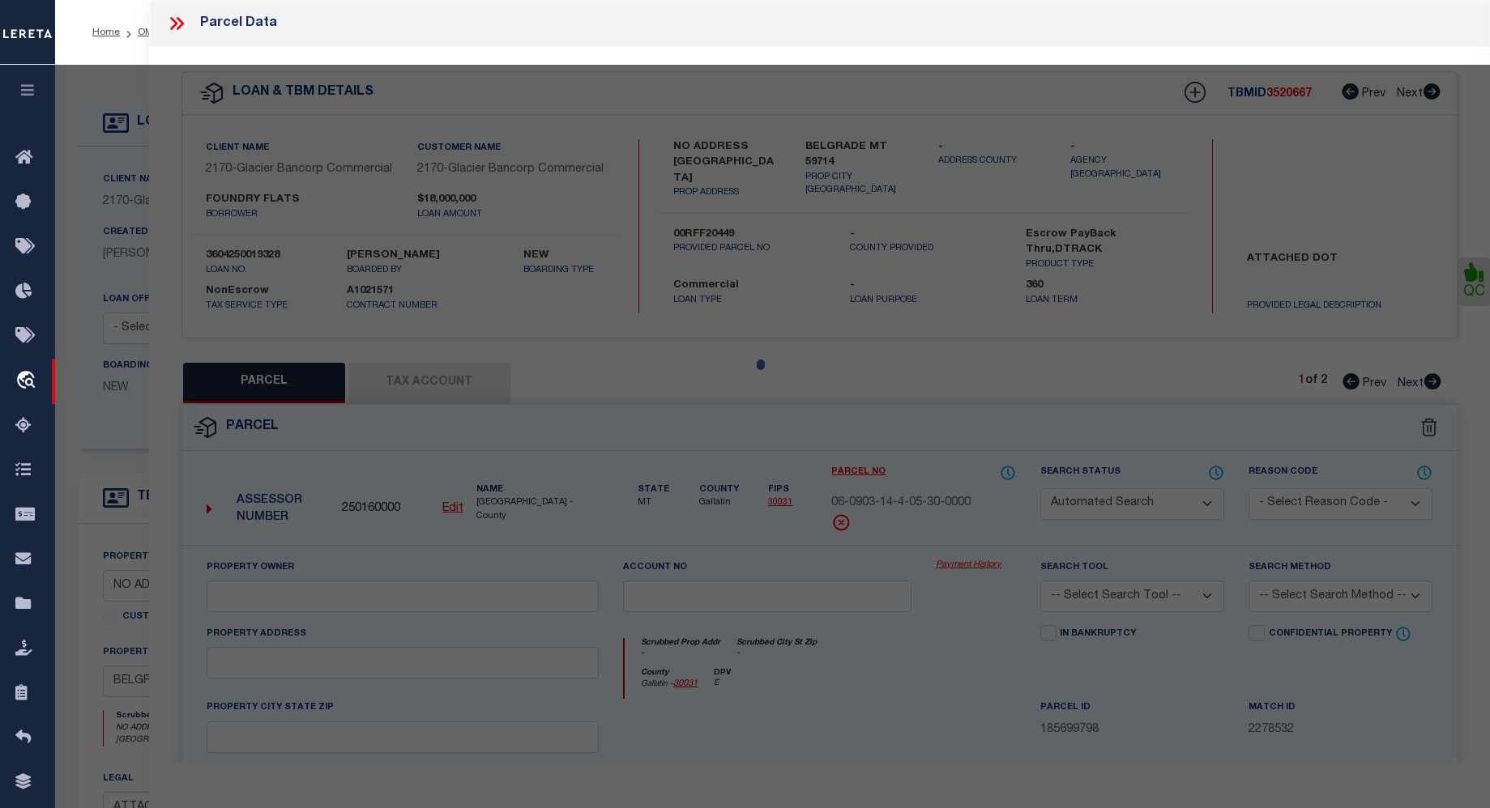
select select "LEG"
type textarea "JACKRABBIT CROSSING SUB PH 1A, S14, T01 S, R04 E, BLOCK 1, Lot 4, ACRES 5"
type textarea "parcel correct per legl both parcels"
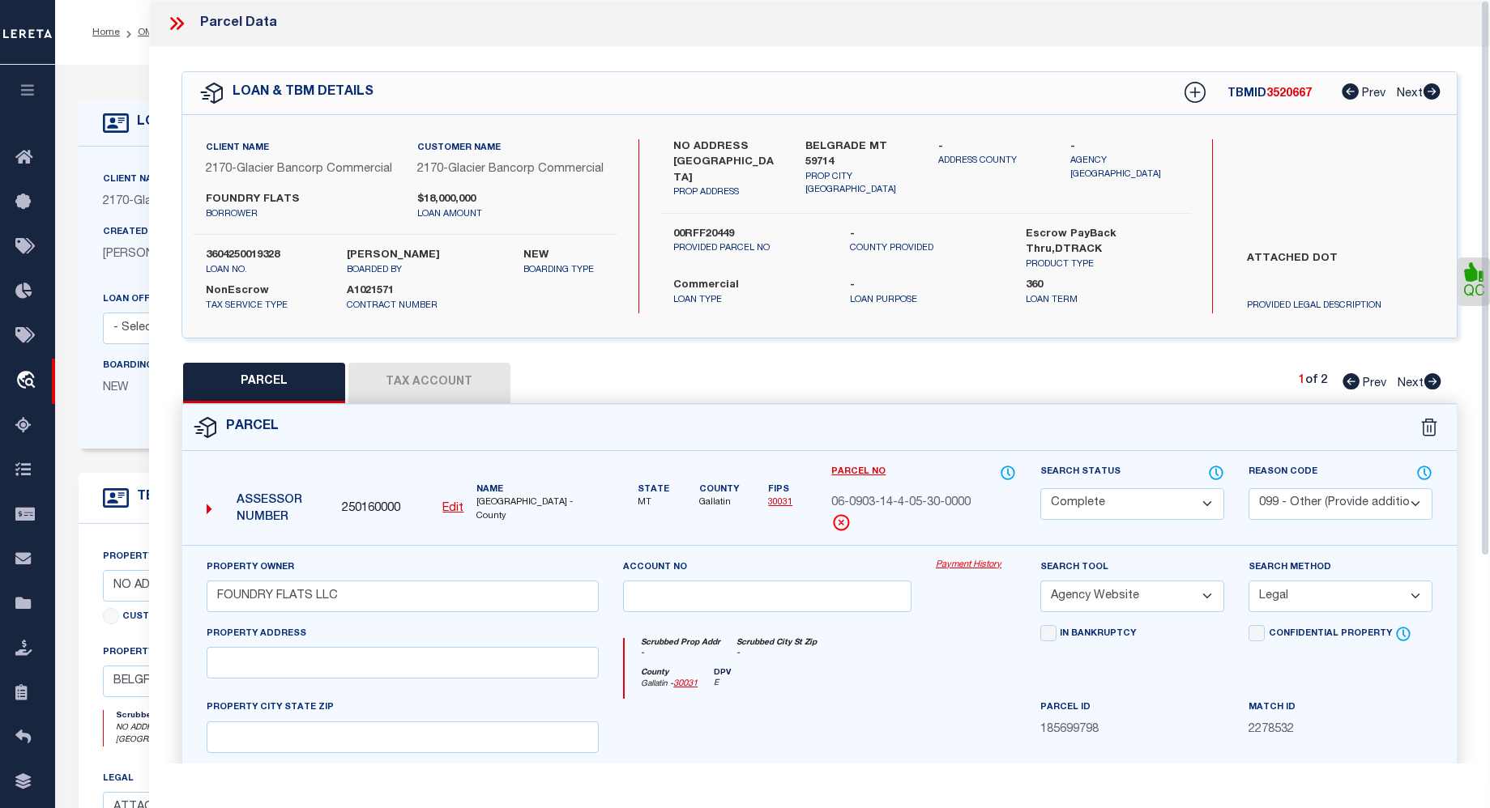
drag, startPoint x: 1487, startPoint y: 374, endPoint x: 930, endPoint y: 355, distance: 557.6
click at [1473, 264] on div "Parcel Data QC" at bounding box center [819, 382] width 1341 height 764
click at [430, 403] on button "Tax Account" at bounding box center [429, 383] width 162 height 41
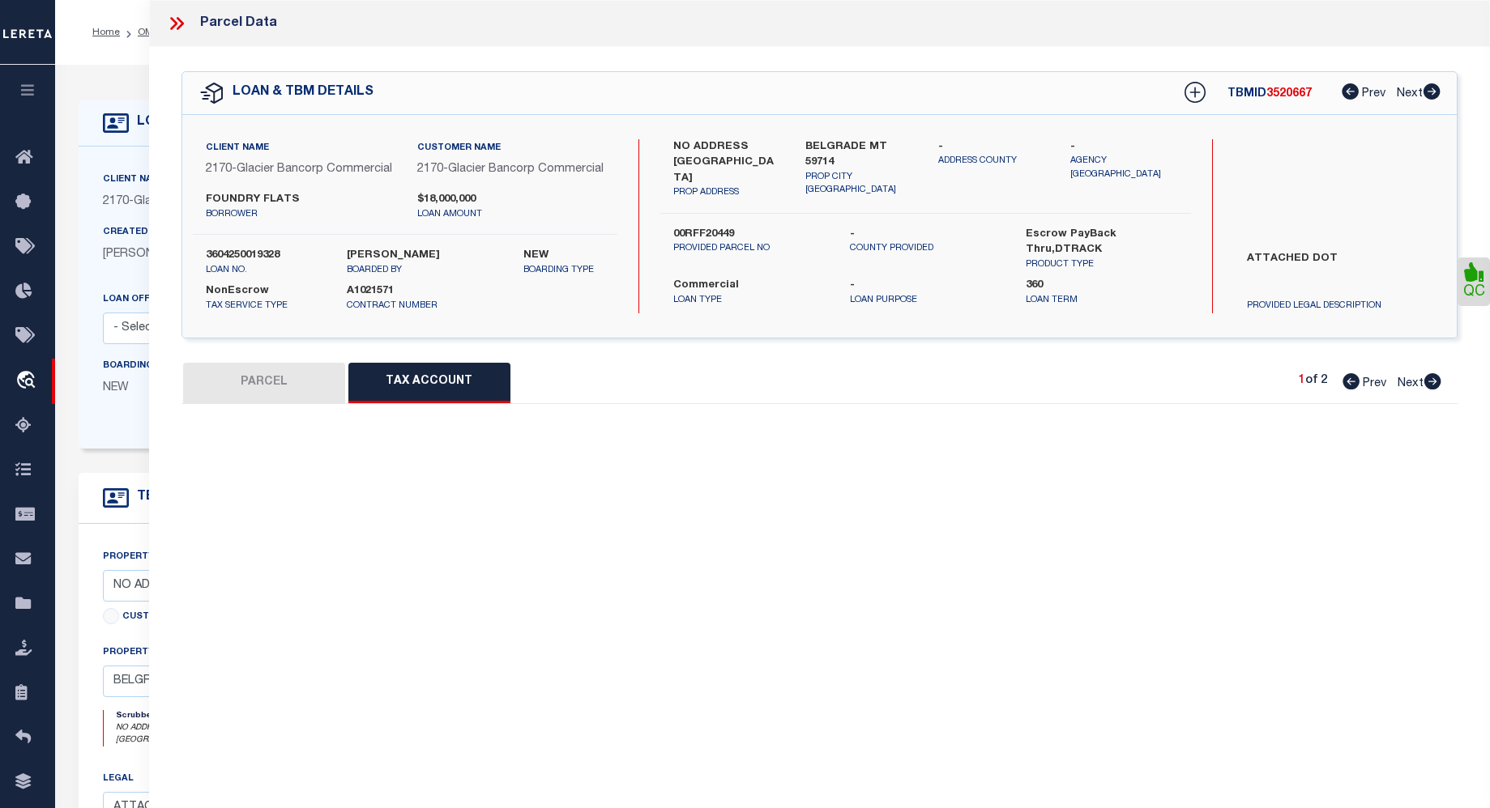
select select "100"
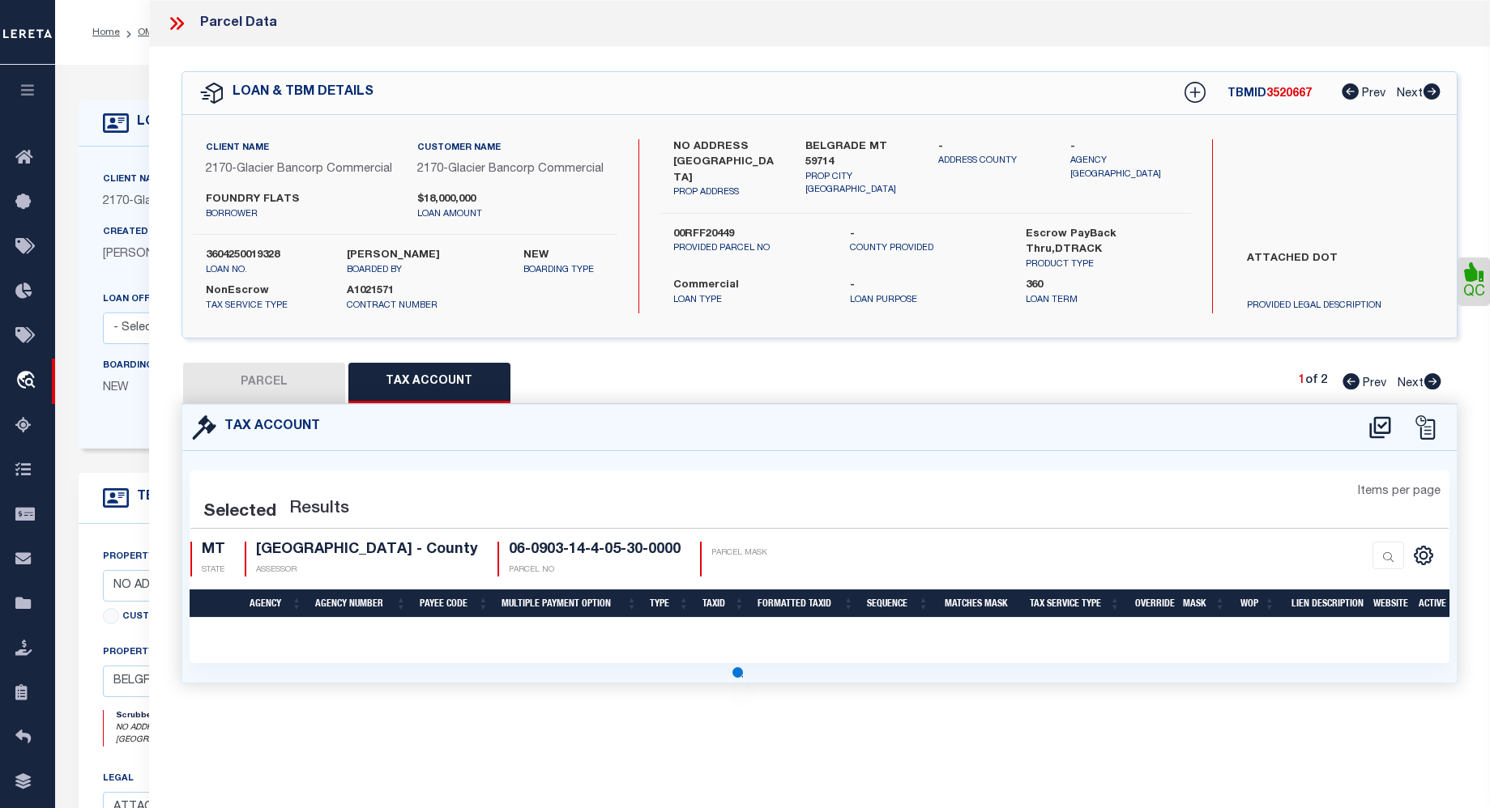
select select "100"
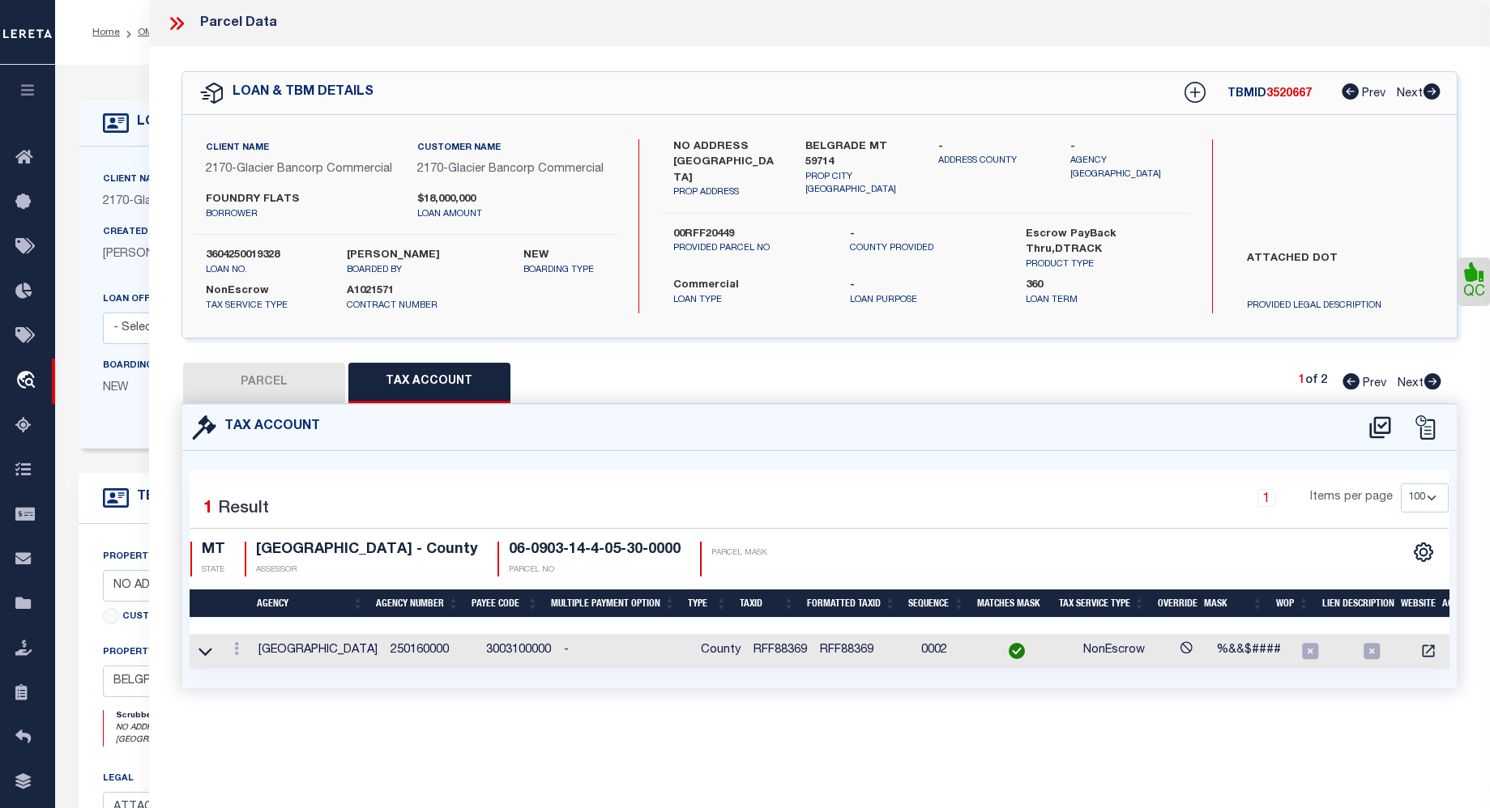
click at [1474, 281] on icon at bounding box center [1473, 271] width 19 height 19
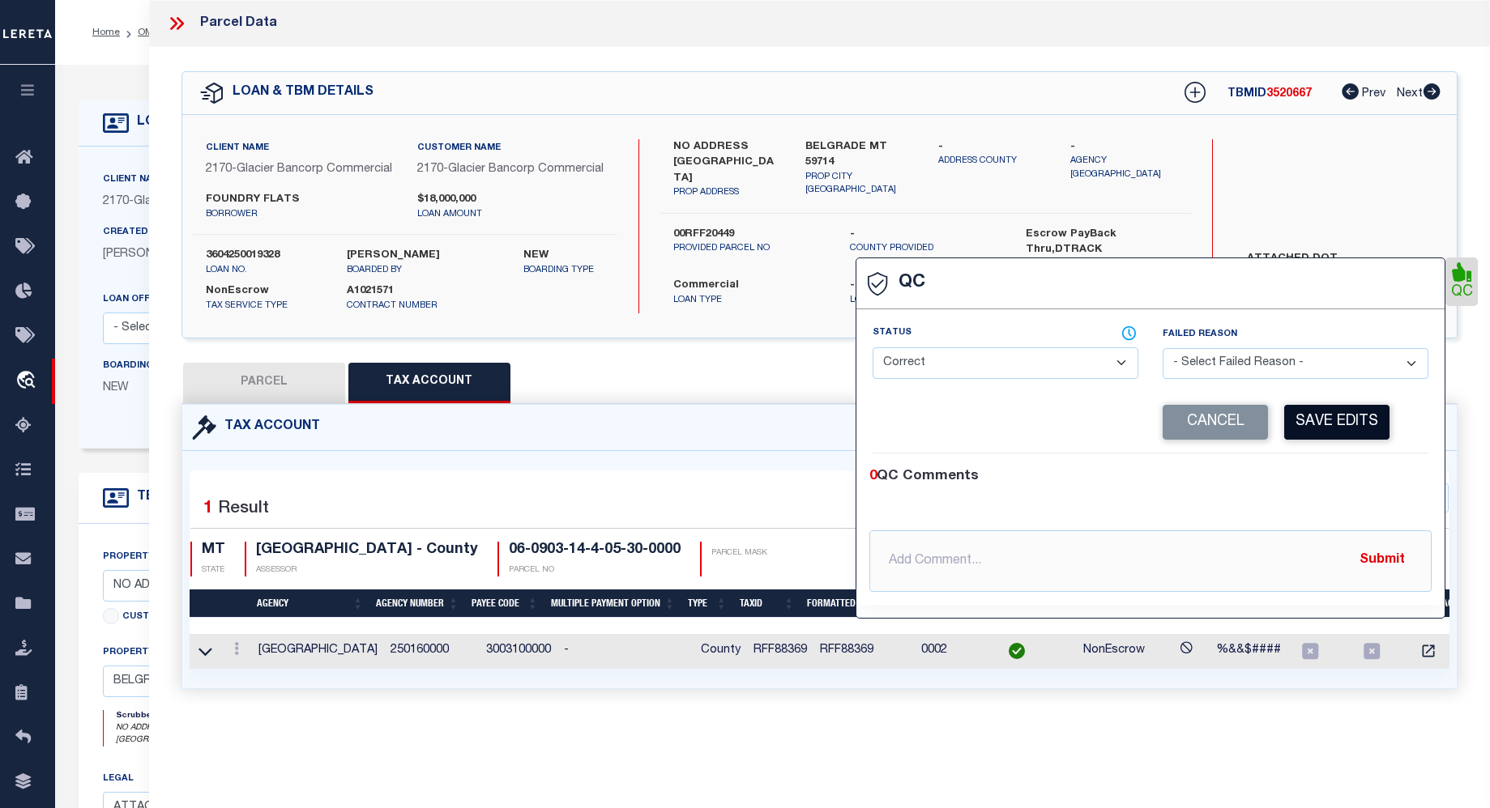
click at [1368, 437] on button "Save Edits" at bounding box center [1336, 422] width 105 height 35
click at [1389, 556] on button "Submit" at bounding box center [1382, 560] width 66 height 33
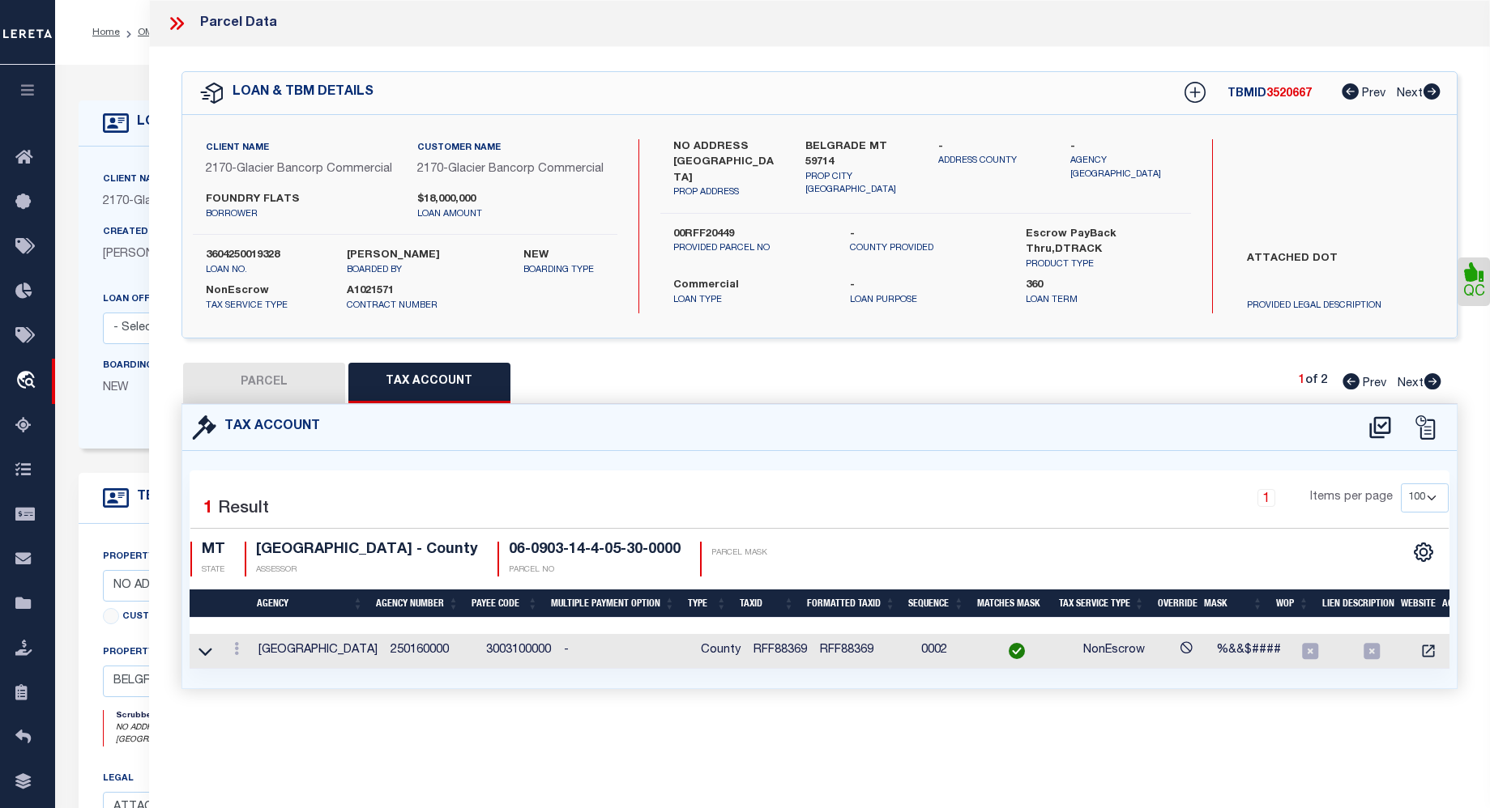
click at [177, 28] on g at bounding box center [177, 23] width 14 height 13
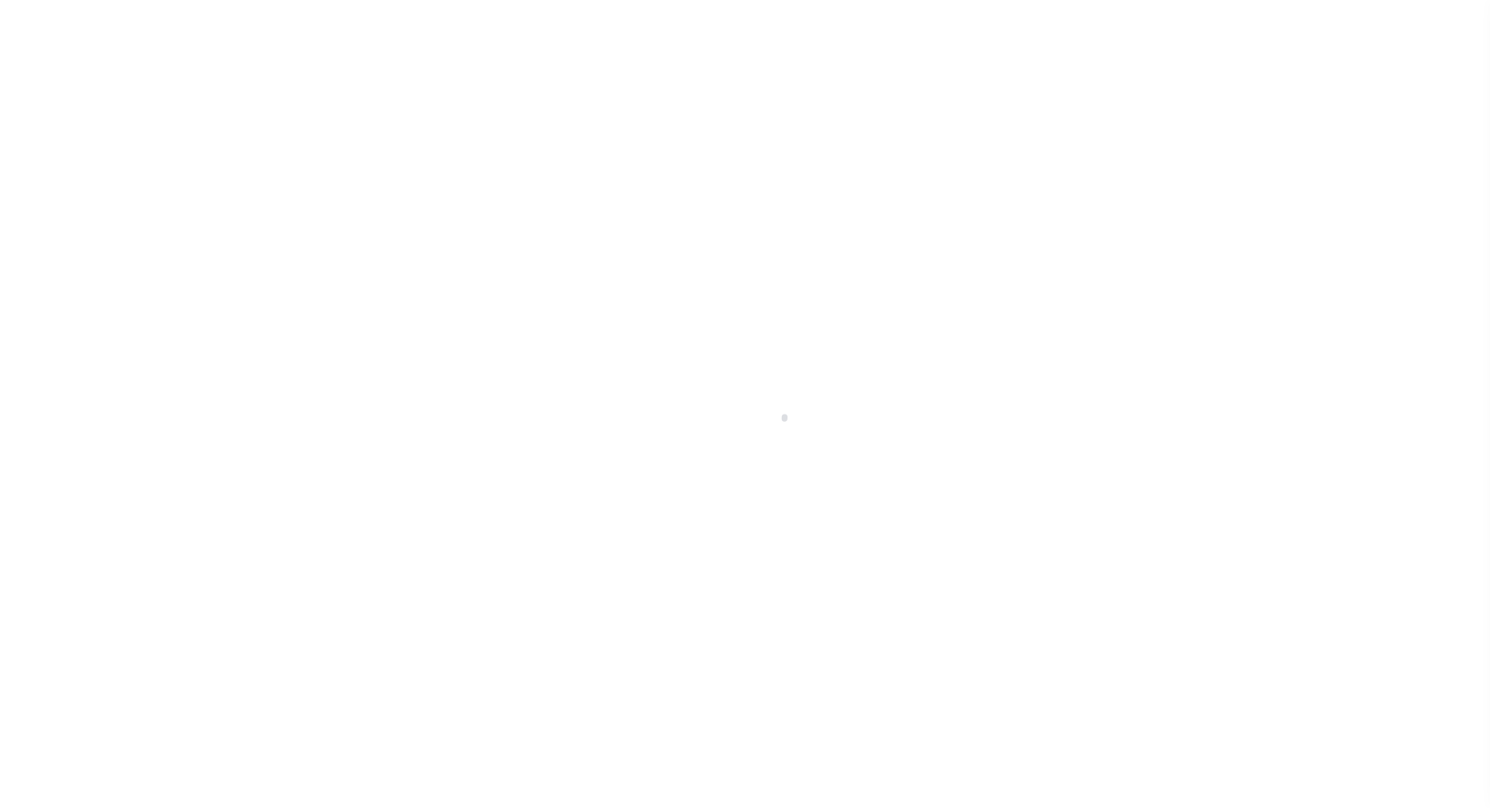
select select "4574"
select select "20"
select select "NonEscrow"
type input "NO ADDRESS [GEOGRAPHIC_DATA]"
type input "00RFF20449"
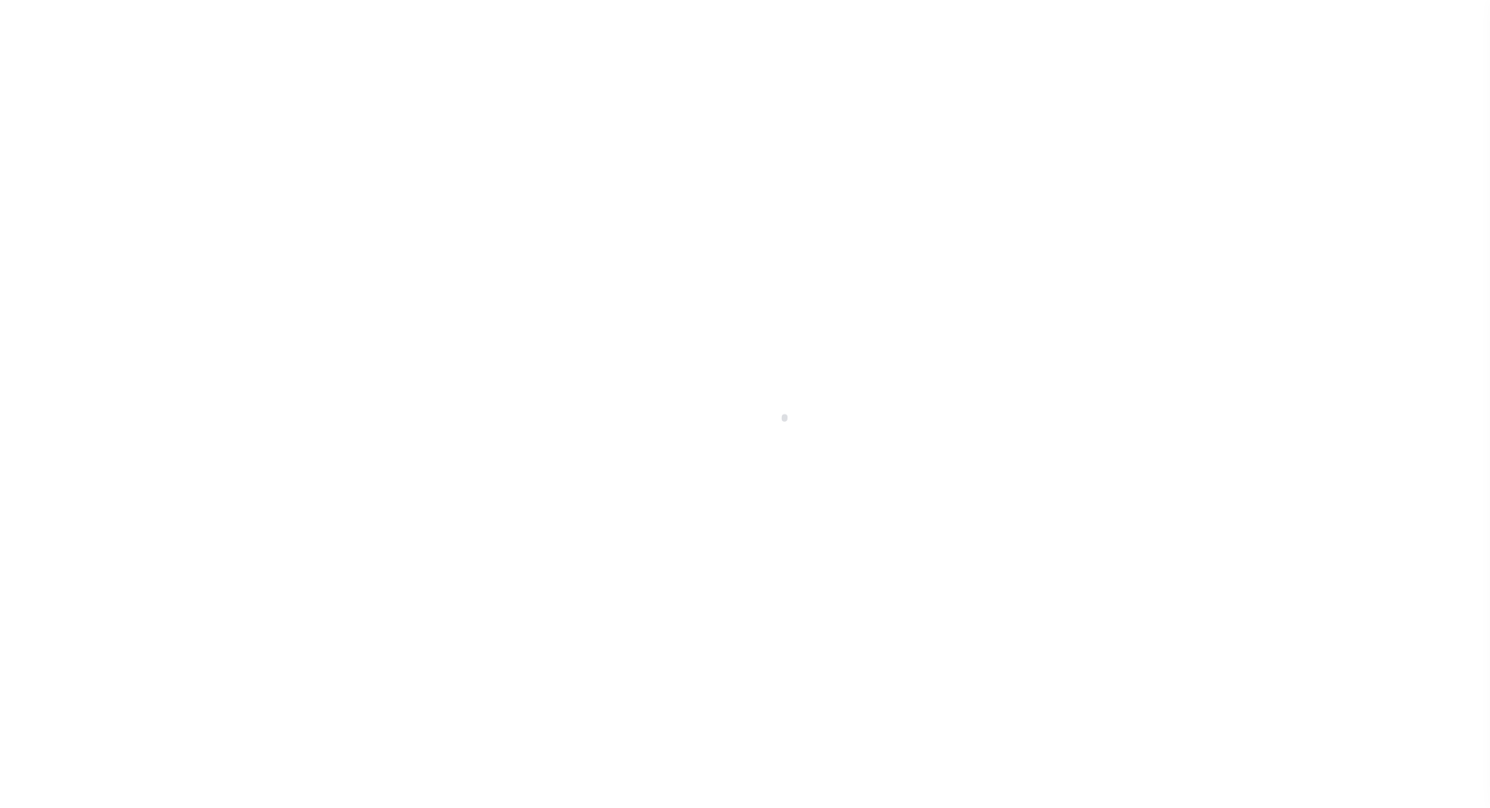
select select
type input "BELGRADE MT 59714"
type input "MT"
type textarea "ATTACHED DOT"
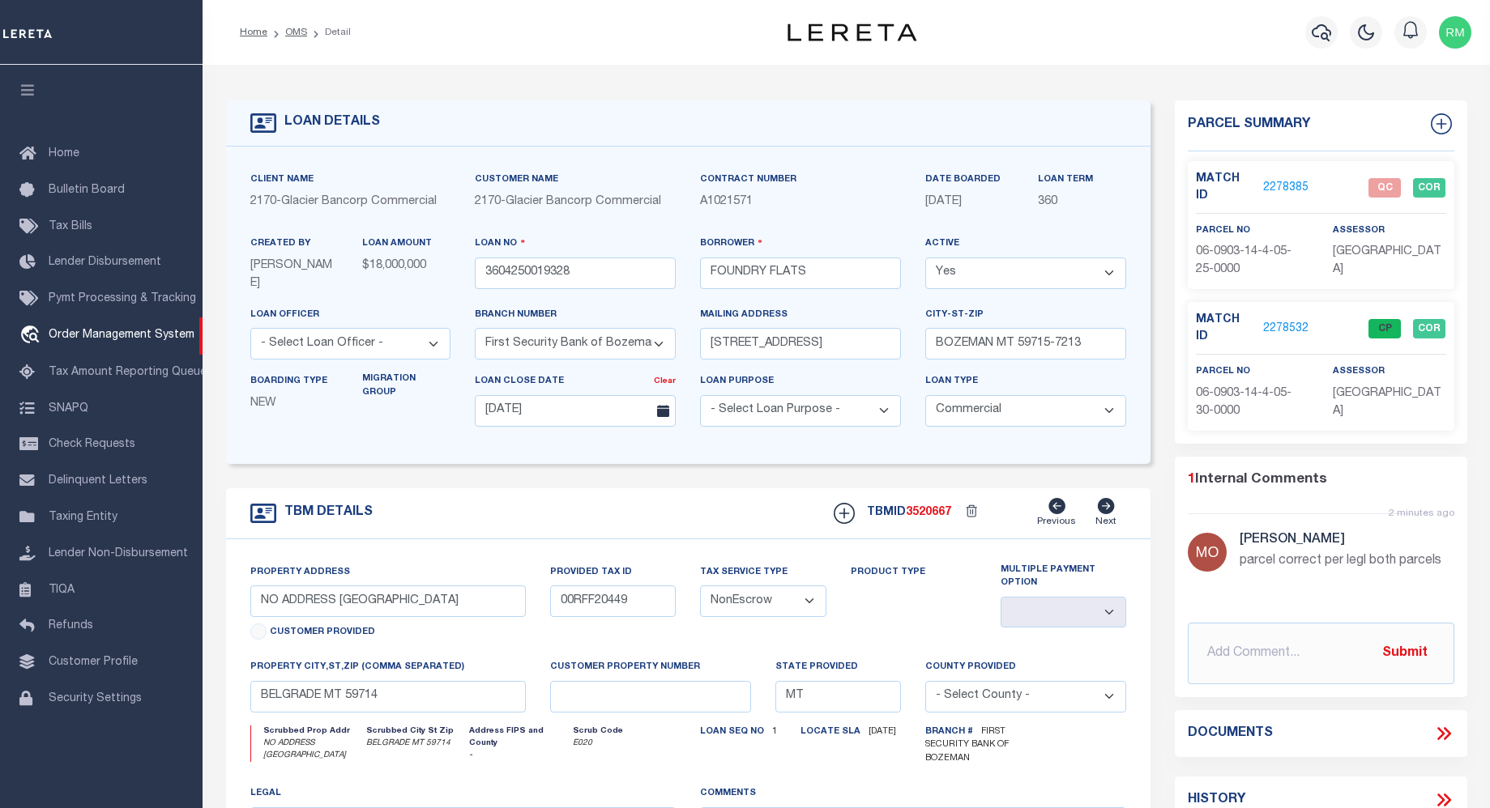
select select "200"
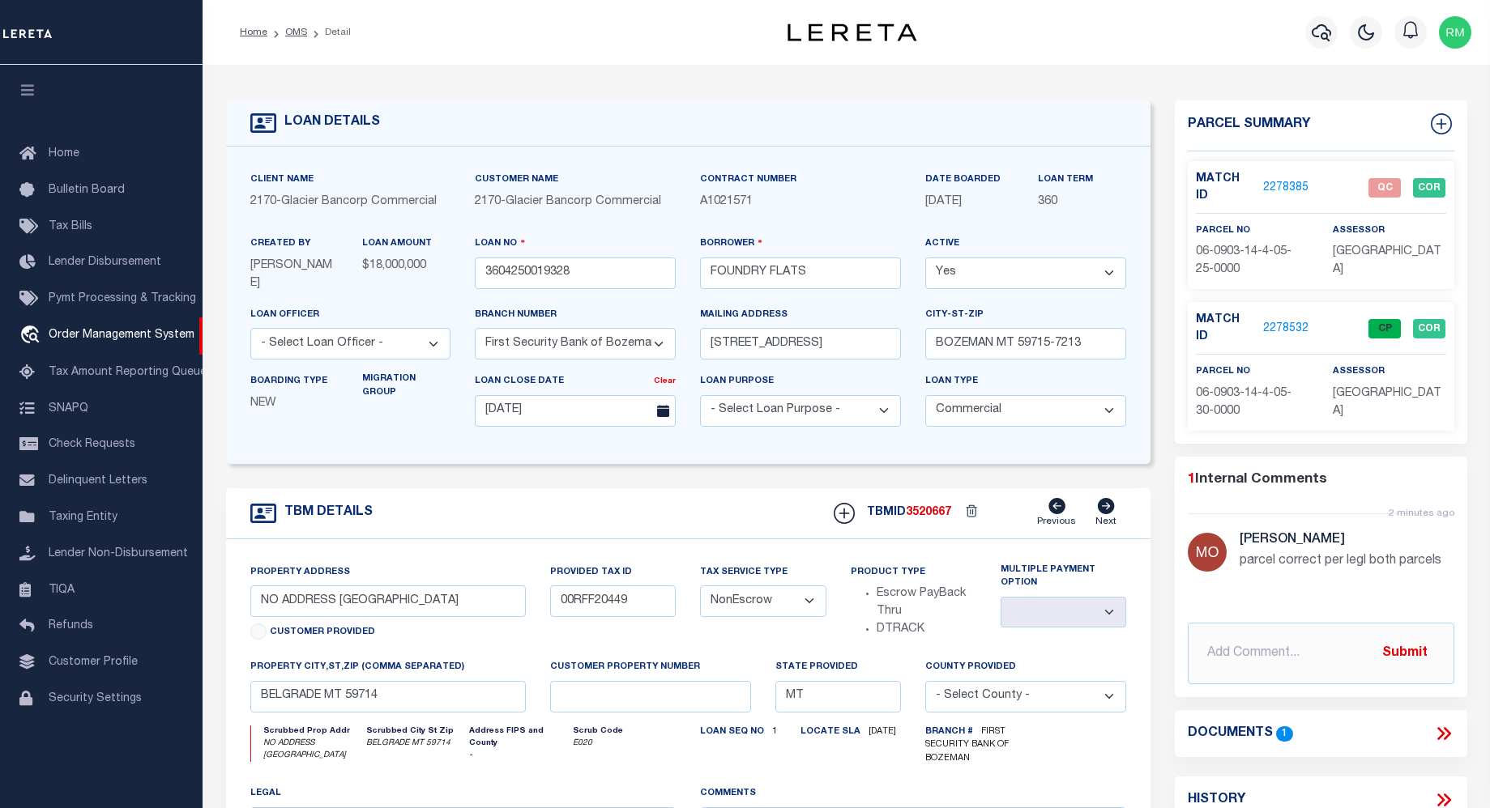
select select "200"
click at [296, 33] on link "OMS" at bounding box center [296, 33] width 22 height 10
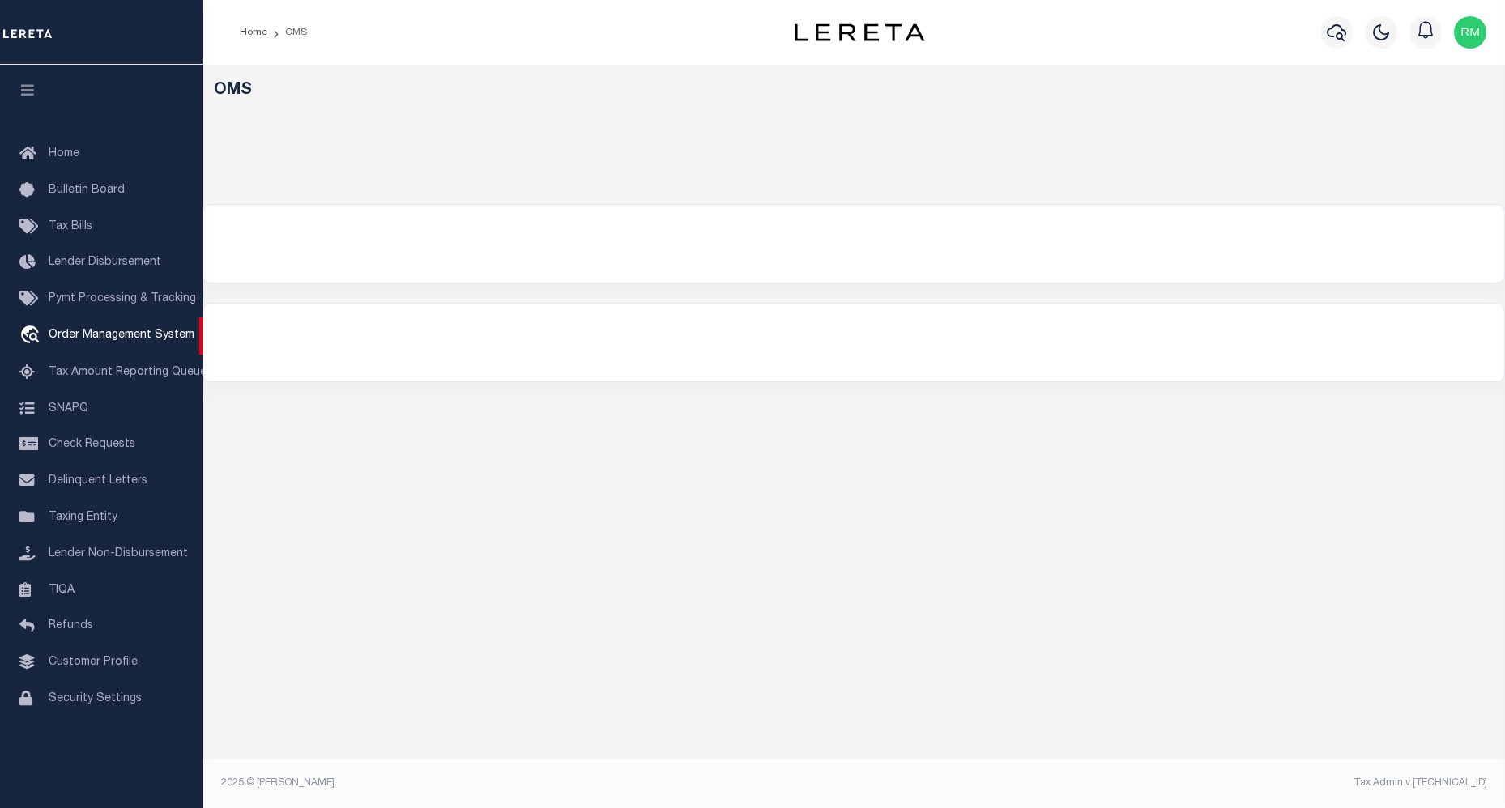
select select "200"
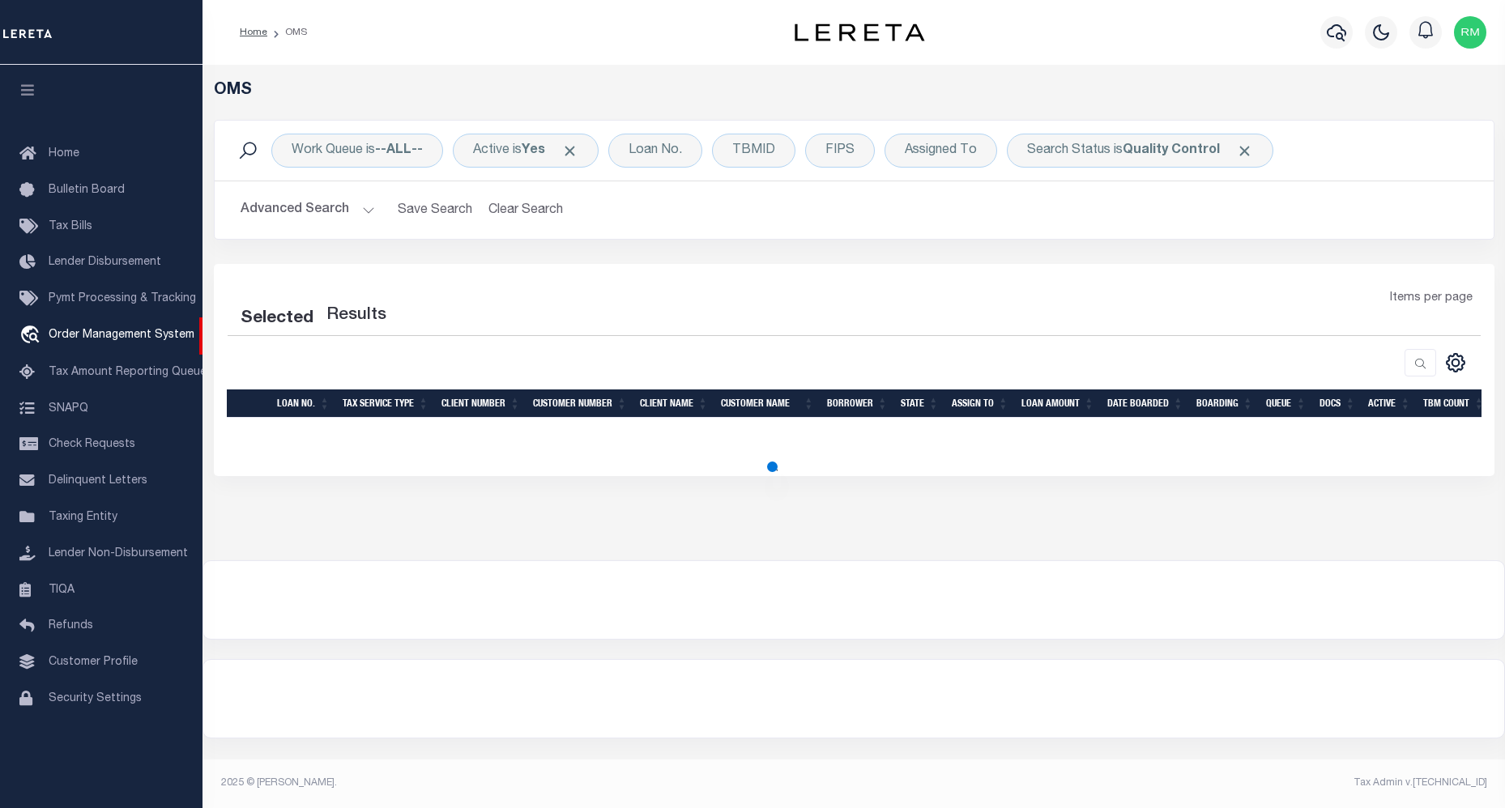
select select "200"
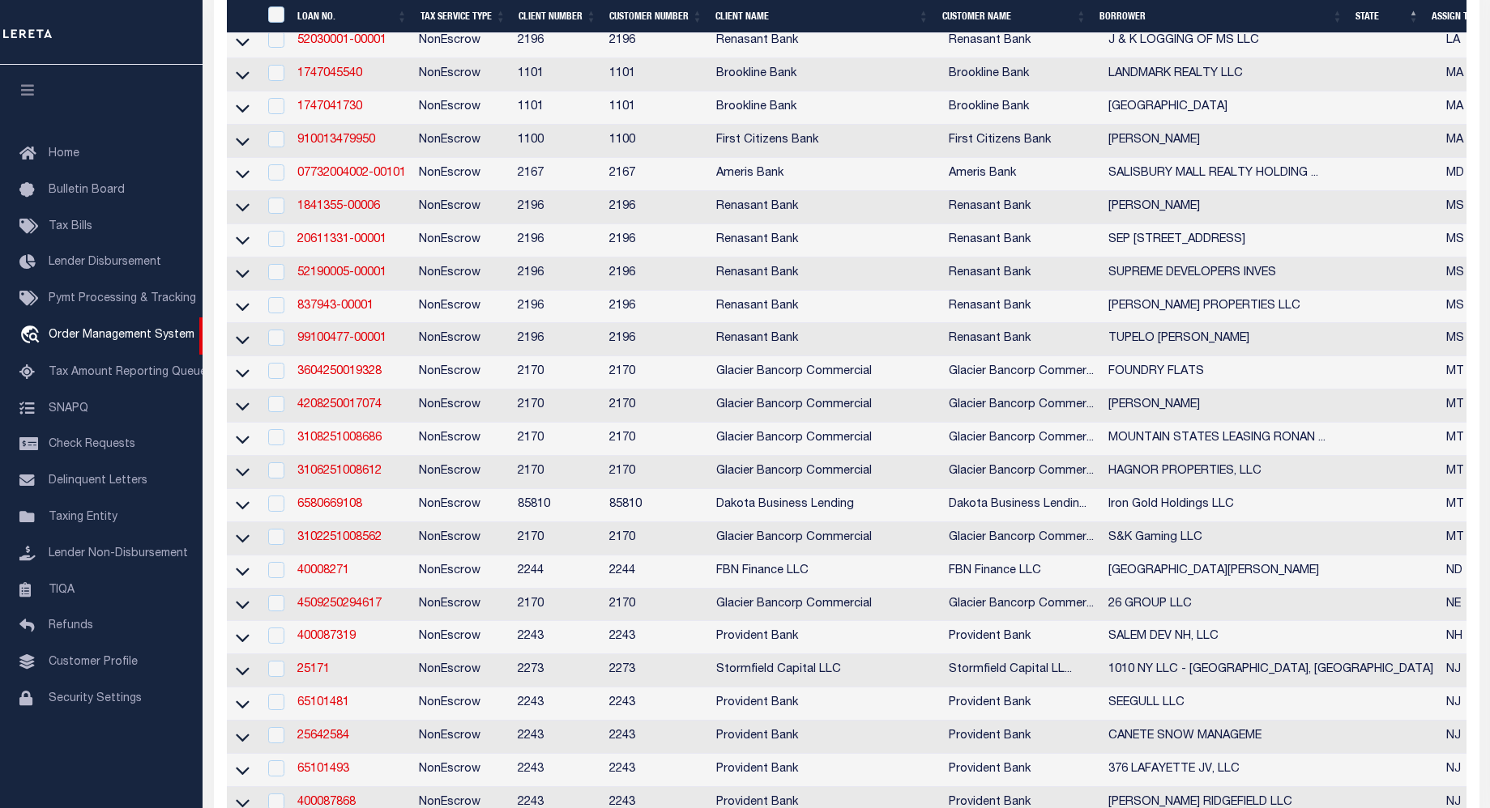
scroll to position [1610, 0]
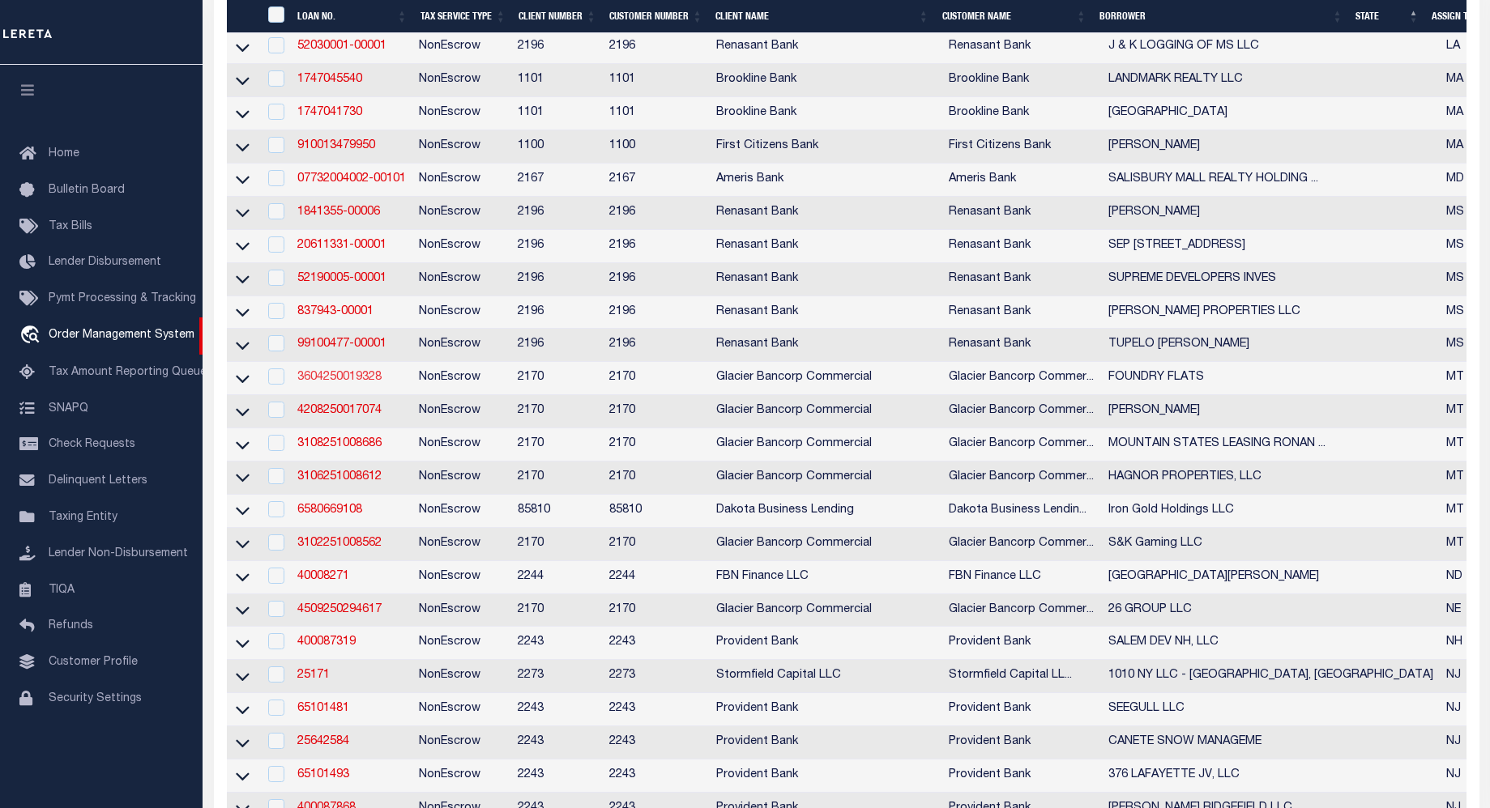
click at [366, 383] on link "3604250019328" at bounding box center [339, 377] width 84 height 11
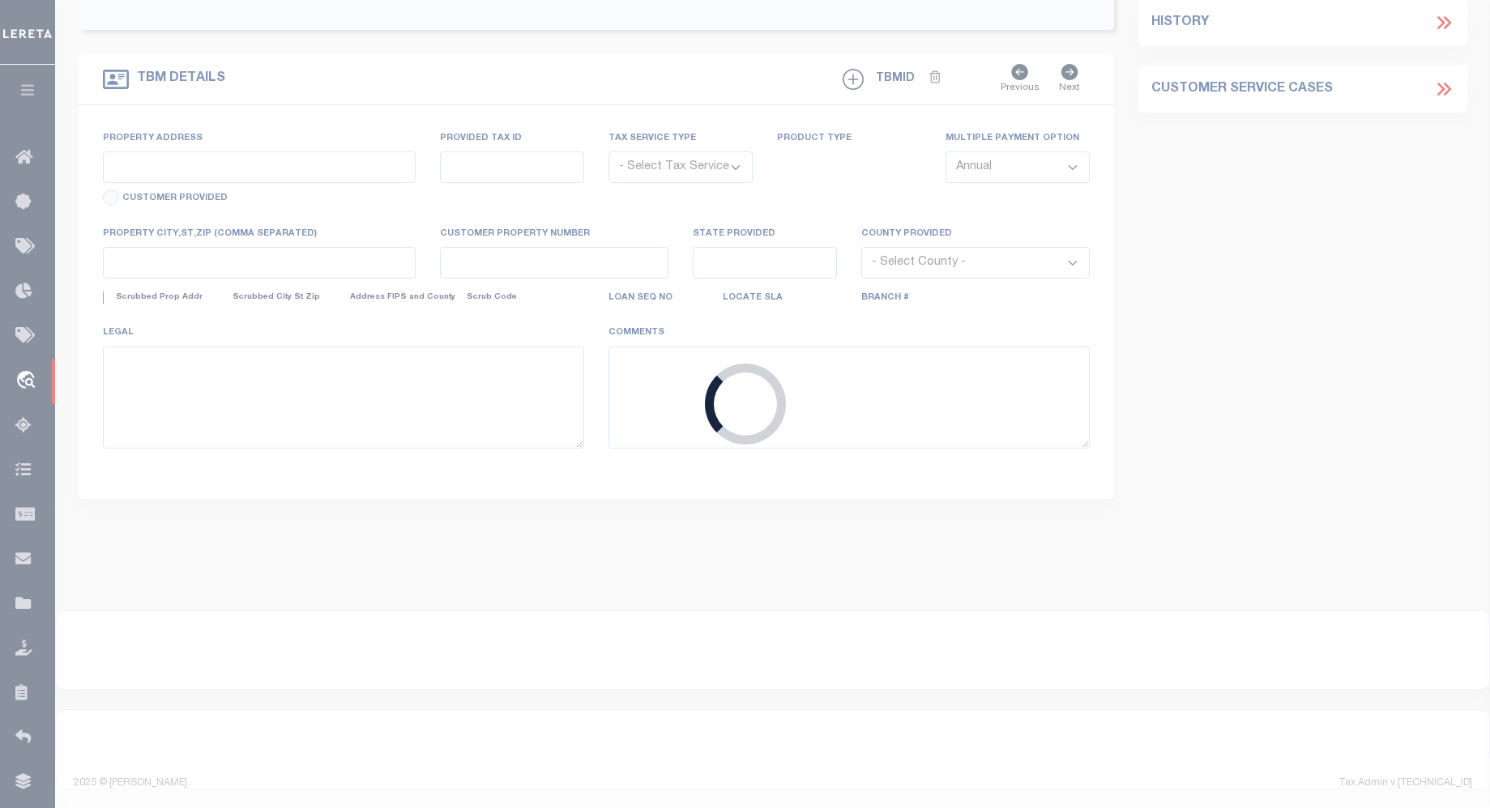
type input "3604250019328"
type input "FOUNDRY FLATS"
select select
type input "[STREET_ADDRESS]"
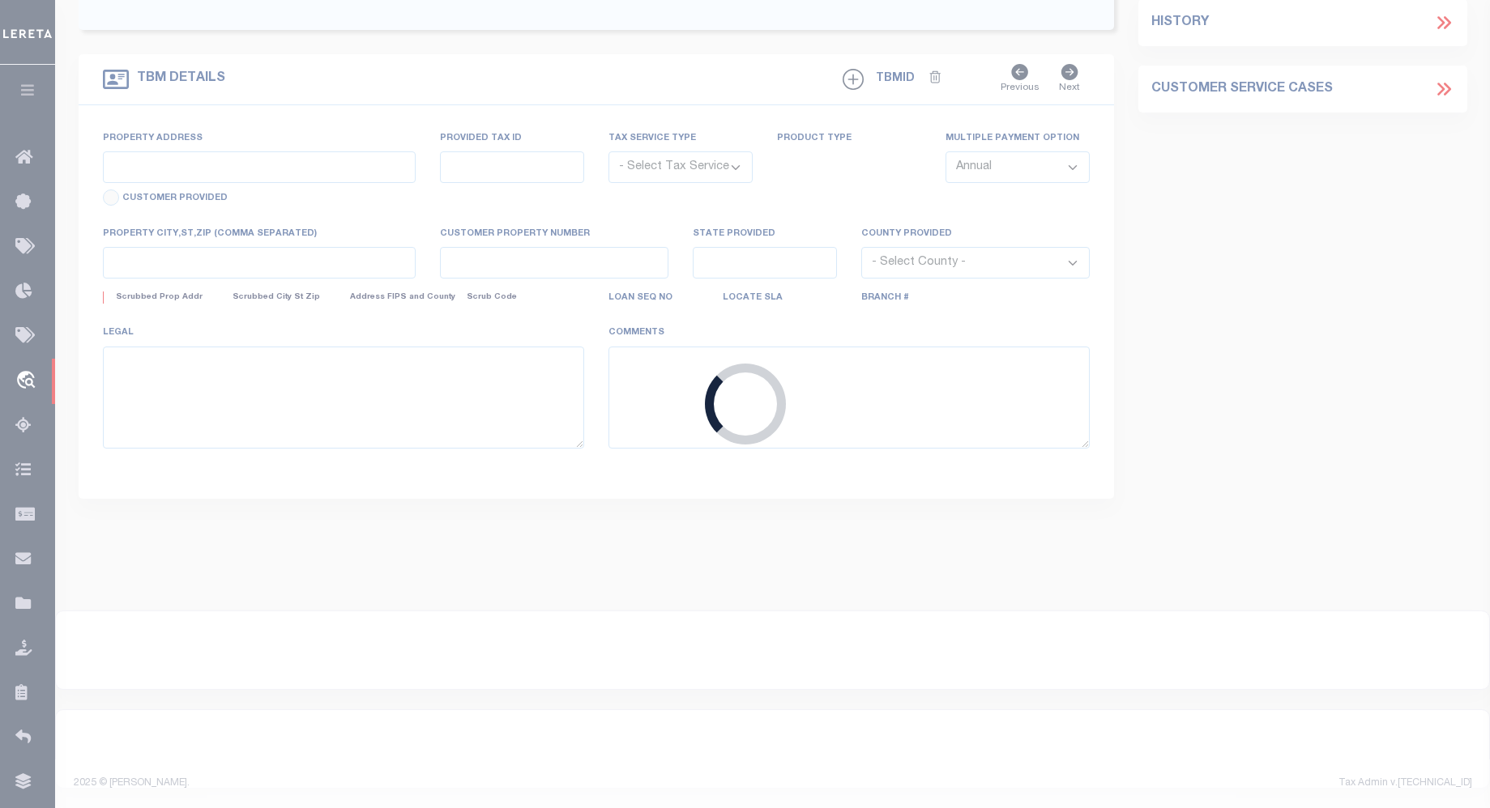
type input "BOZEMAN MT 59715-7213"
type input "[DATE]"
select select "20"
select select "NonEscrow"
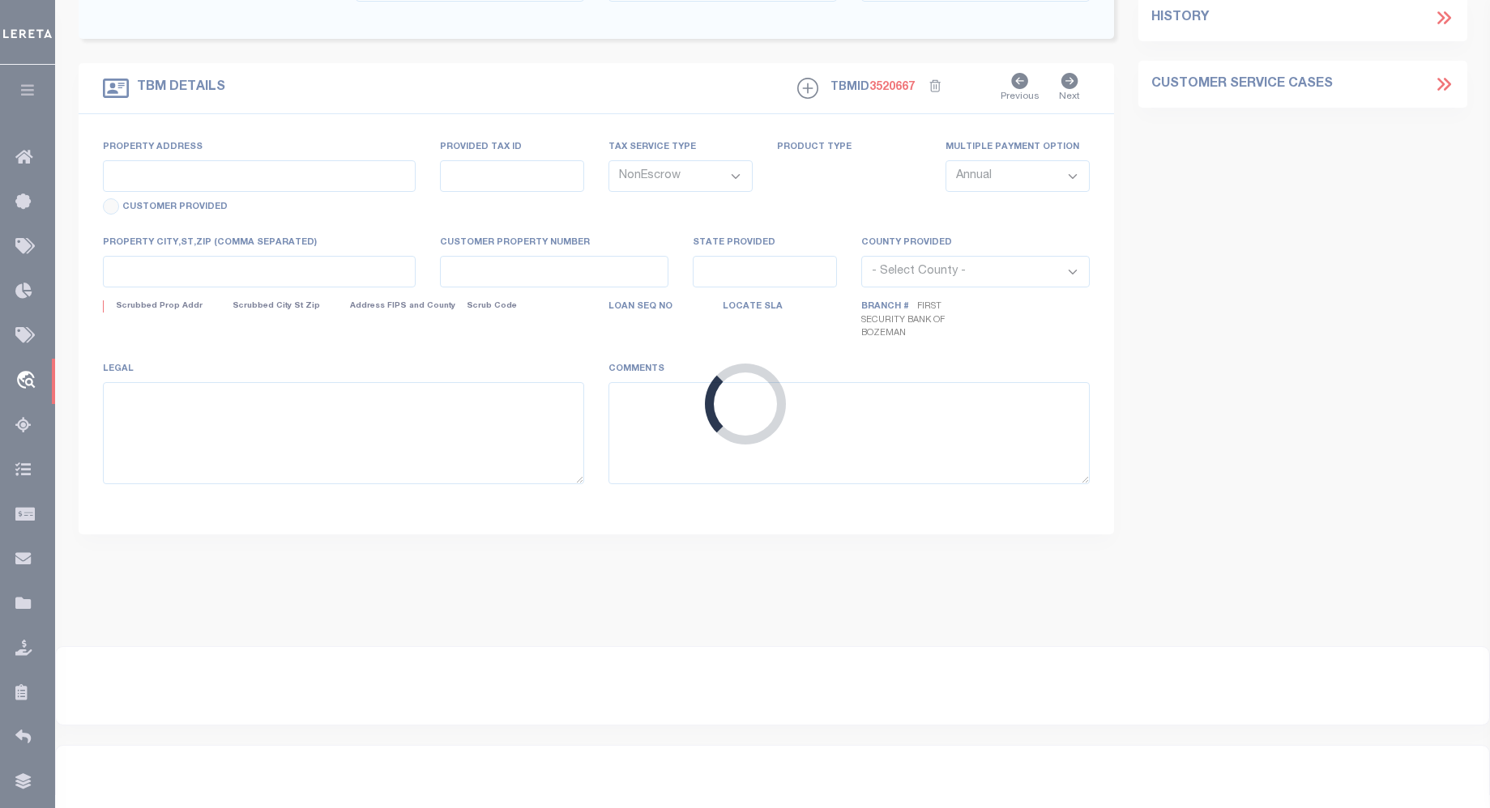
type input "NO ADDRESS [GEOGRAPHIC_DATA]"
type input "00RFF20449"
select select
type input "BELGRADE MT 59714"
type input "MT"
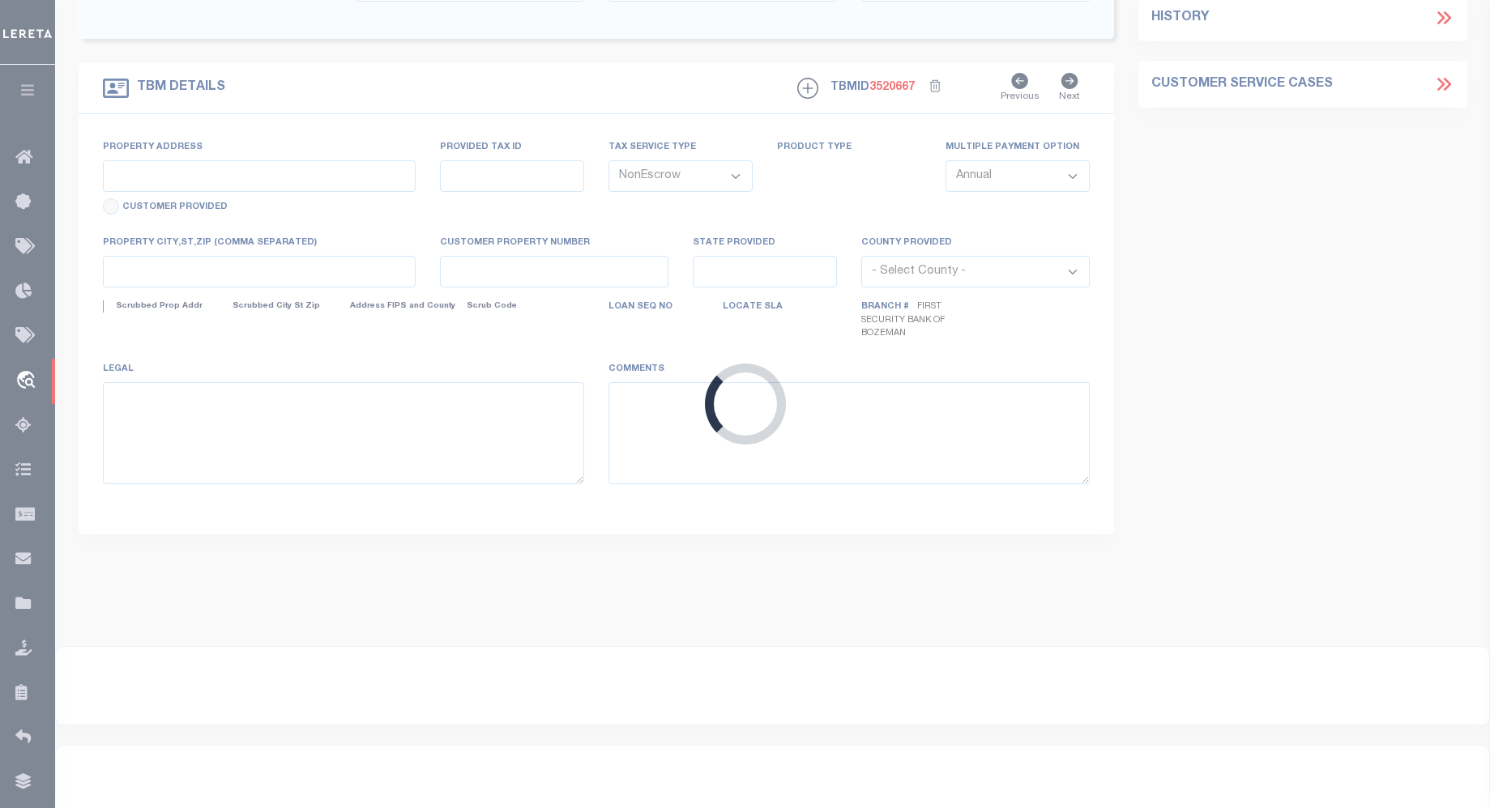
type textarea "ATTACHED DOT"
select select "4574"
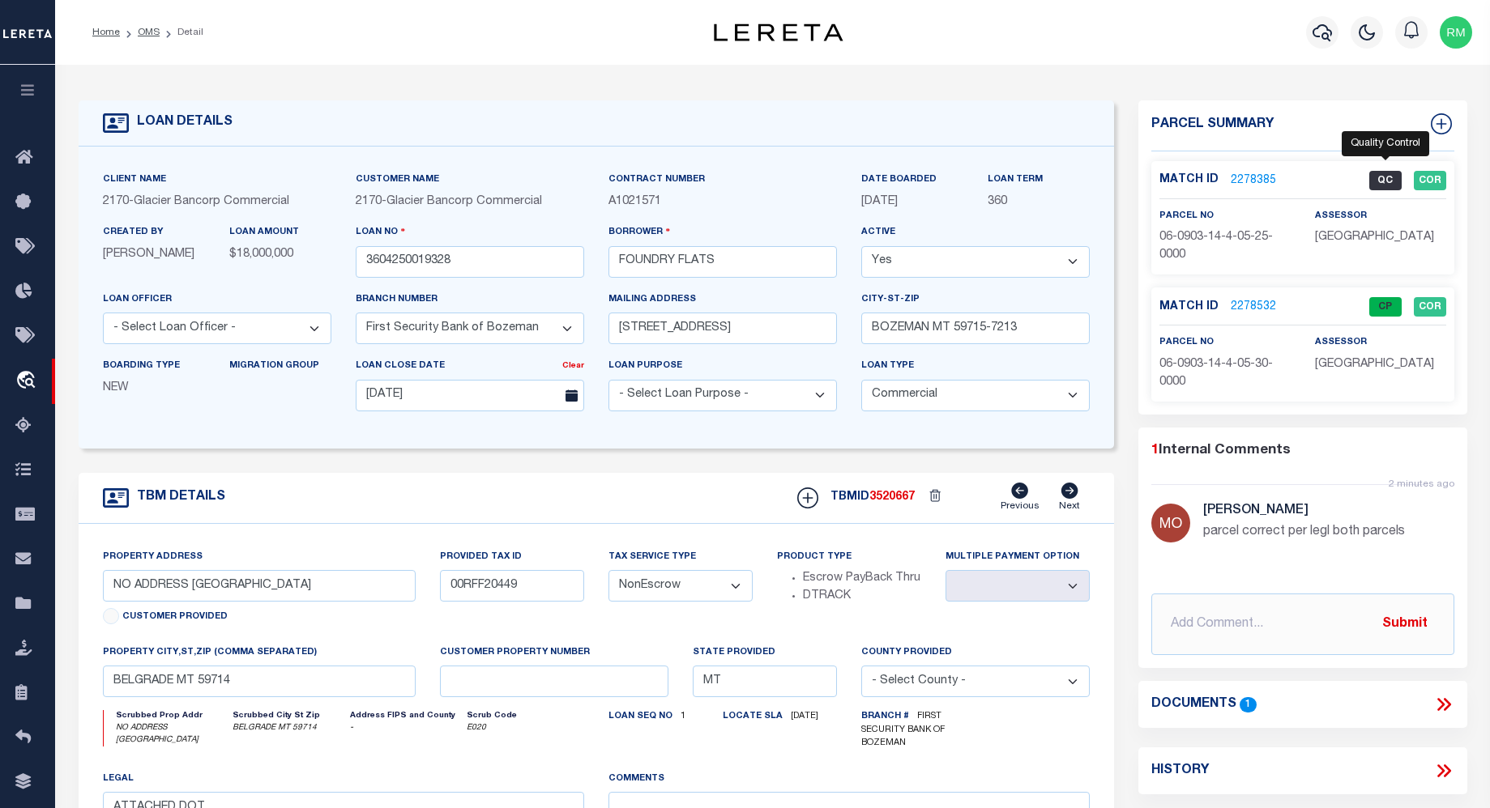
click at [1384, 176] on span "QC" at bounding box center [1385, 180] width 32 height 19
click at [1384, 175] on span "QC" at bounding box center [1385, 180] width 32 height 19
click at [1258, 177] on link "2278385" at bounding box center [1252, 181] width 45 height 17
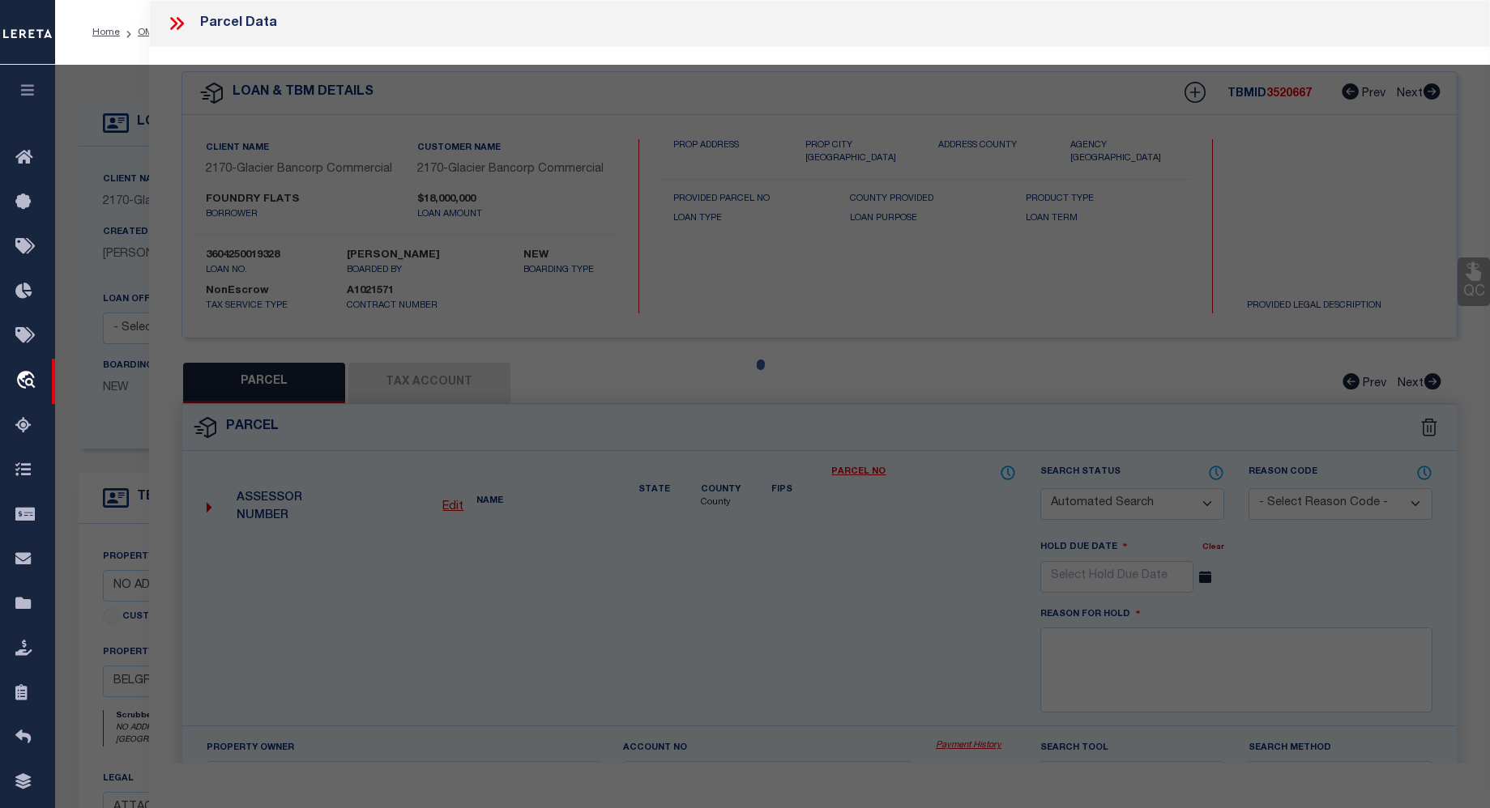
checkbox input "false"
select select "QC"
type input "FOUNDRY FLATS LLC"
select select "AGW"
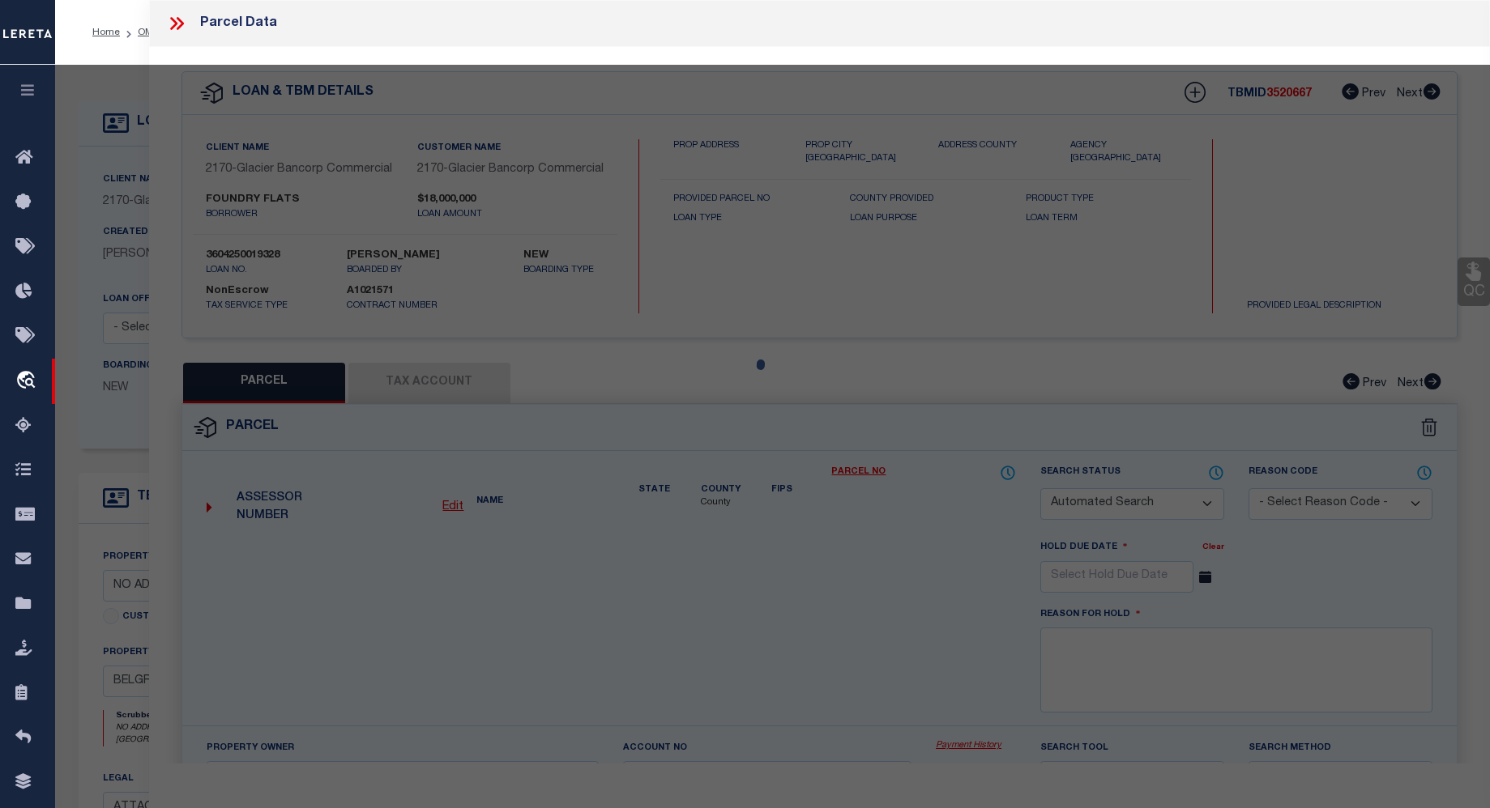
select select "LEG"
type textarea "JACKRABBIT CROSSING SUB PH 1A, S14, T01 S, R04 E, BLOCK 1, Lot 3, ACRES 5"
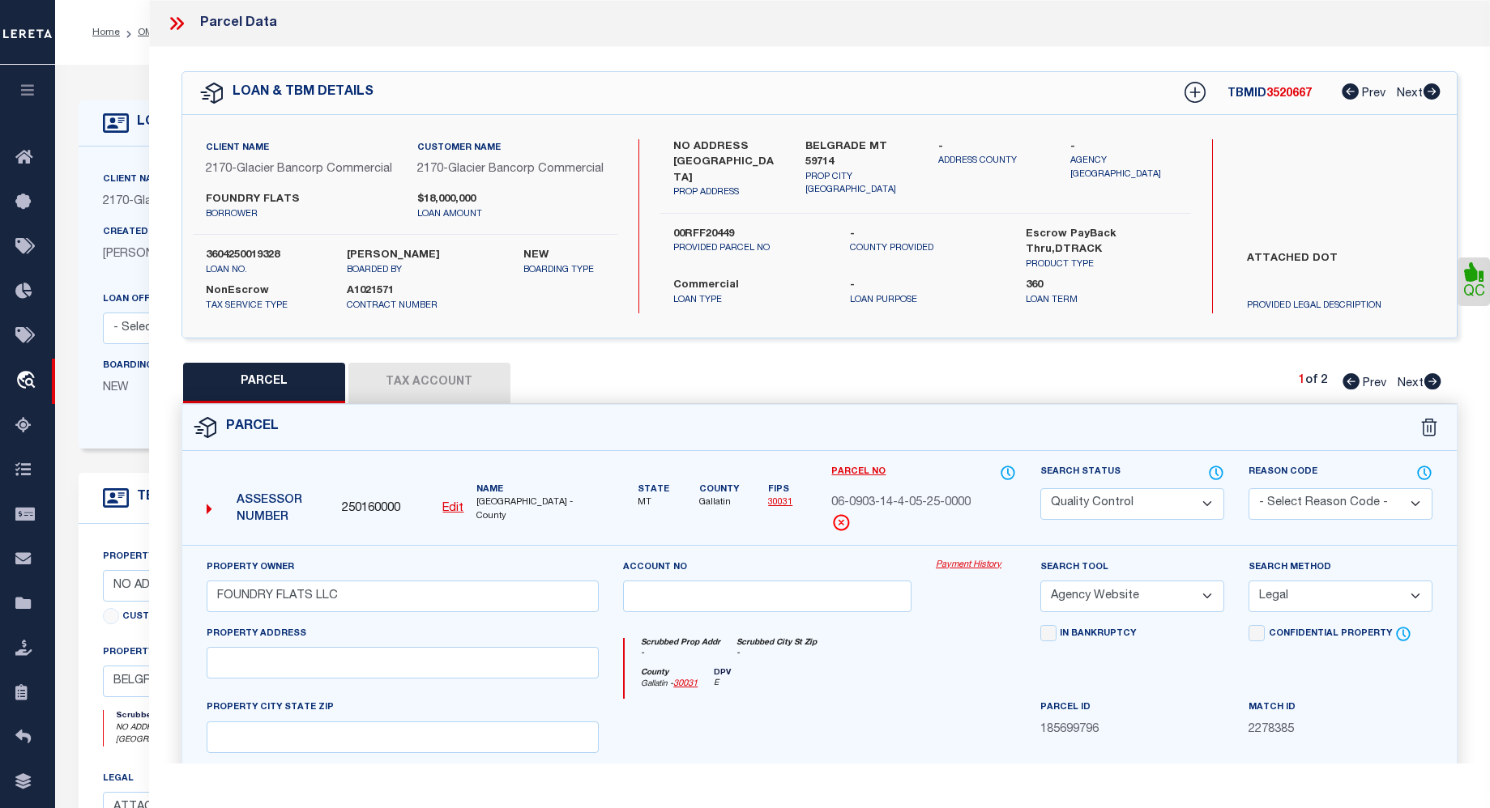
click at [1206, 520] on select "Automated Search Bad Parcel Complete Duplicate Parcel High Dollar Reporting In …" at bounding box center [1132, 504] width 184 height 32
select select "CP"
click at [1040, 503] on select "Automated Search Bad Parcel Complete Duplicate Parcel High Dollar Reporting In …" at bounding box center [1132, 504] width 184 height 32
click at [1414, 519] on select "- Select Reason Code - 099 - Other (Provide additional detail) ACT - Agency Cha…" at bounding box center [1340, 504] width 184 height 32
select select "099"
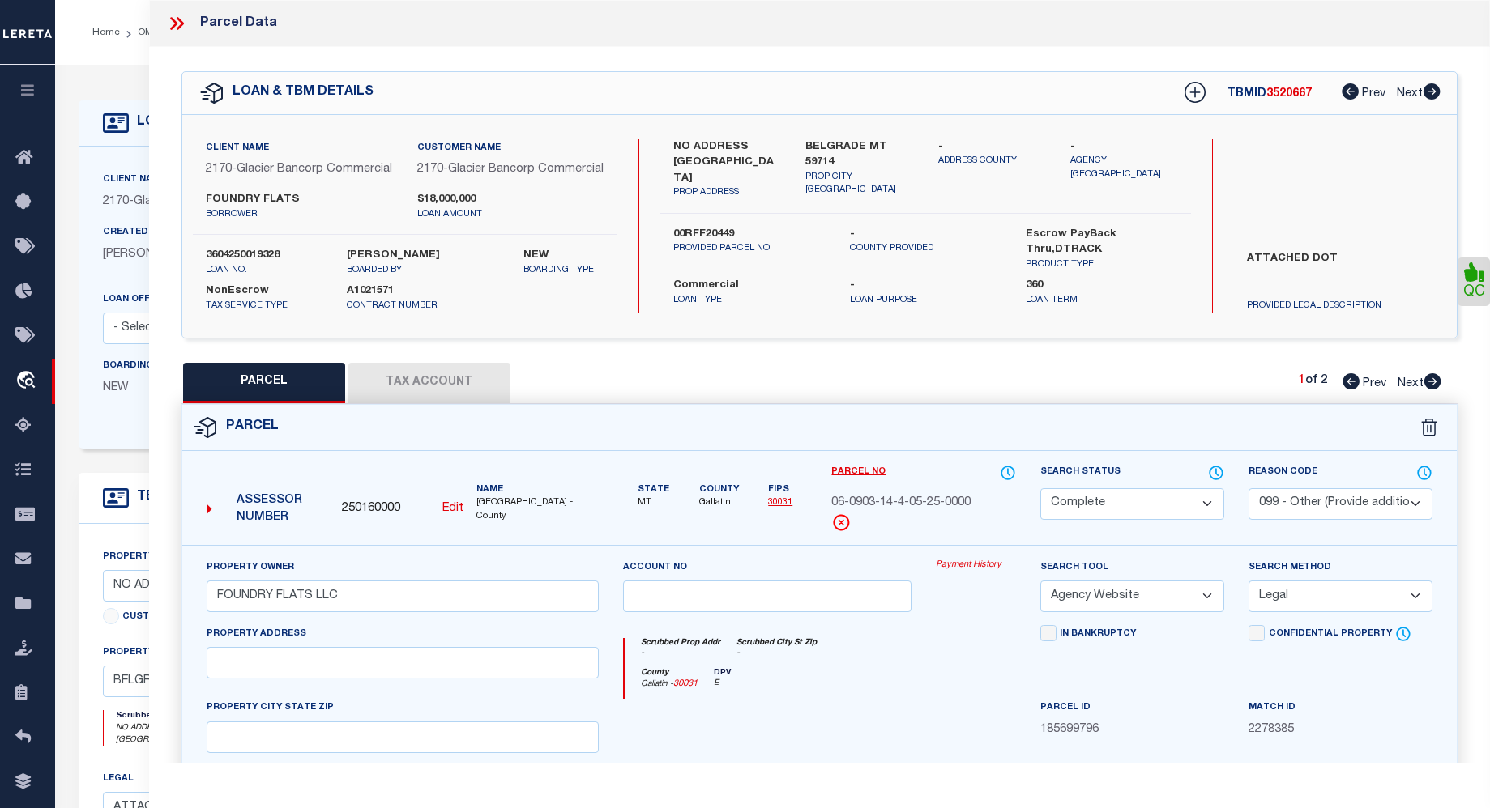
click at [1248, 503] on select "- Select Reason Code - 099 - Other (Provide additional detail) ACT - Agency Cha…" at bounding box center [1340, 504] width 184 height 32
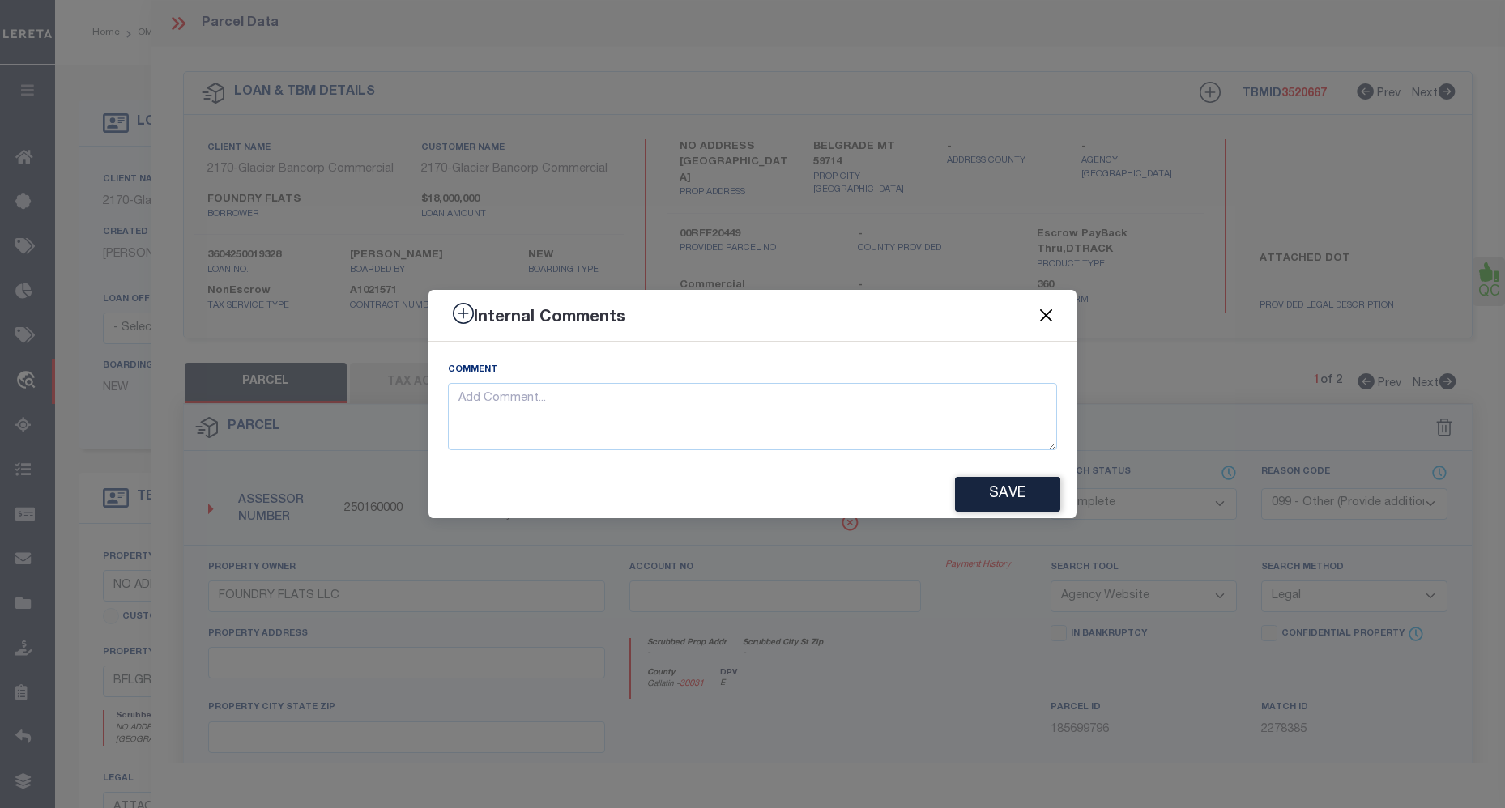
click at [1042, 317] on button "Close" at bounding box center [1046, 315] width 21 height 21
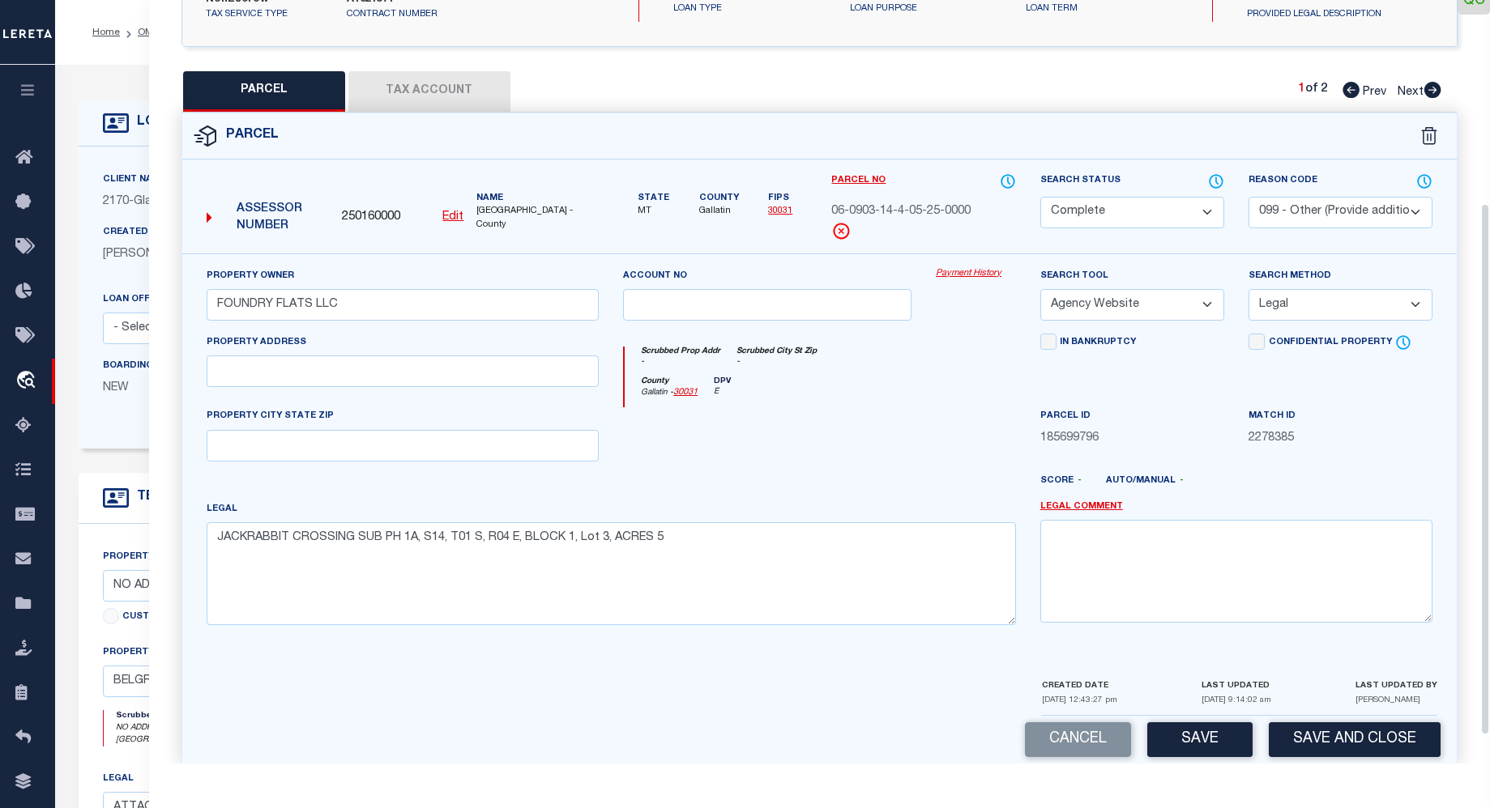
scroll to position [331, 0]
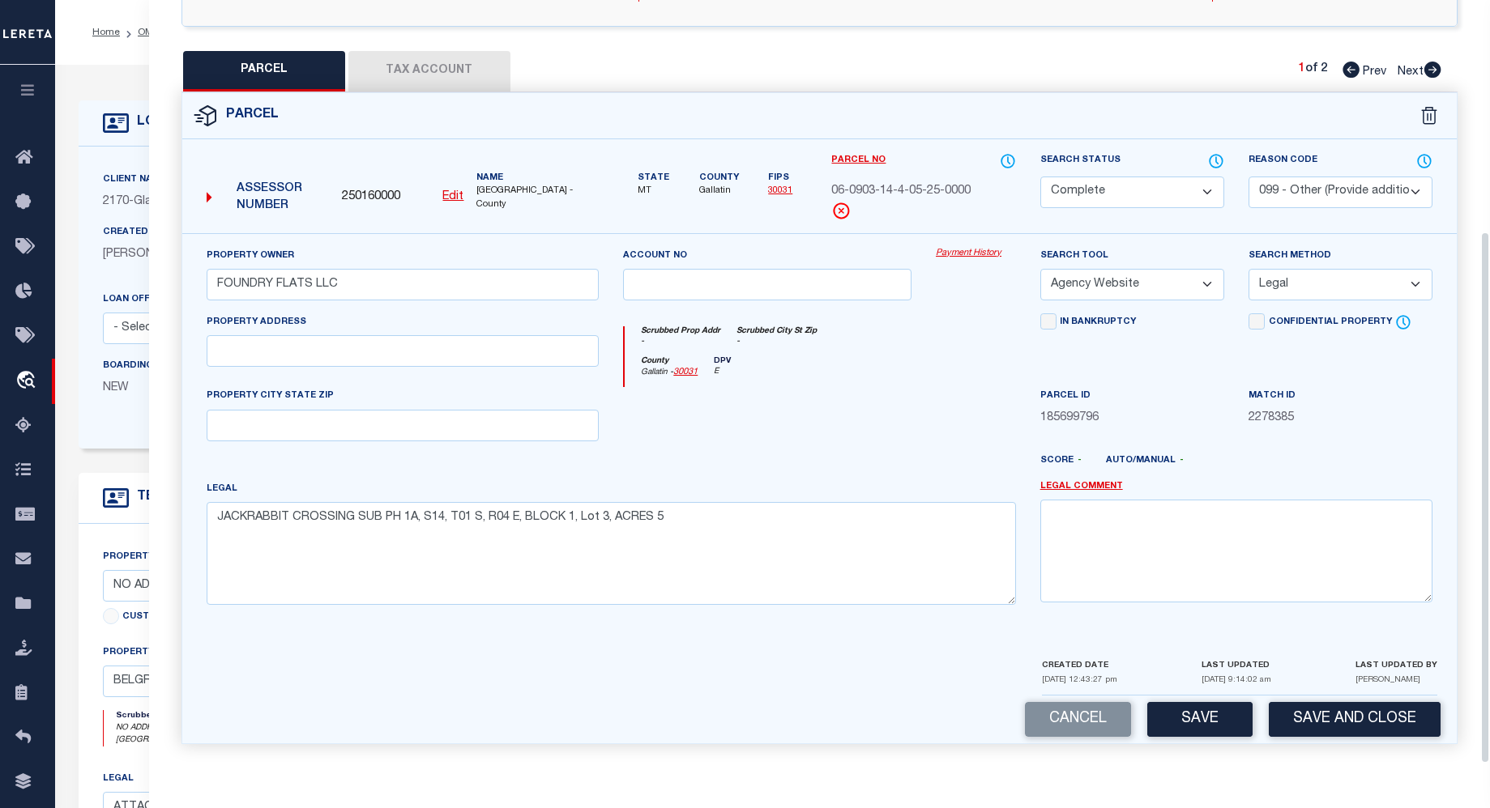
drag, startPoint x: 1482, startPoint y: 446, endPoint x: 1500, endPoint y: 680, distance: 234.8
click at [1490, 680] on html "Home OMS Detail" at bounding box center [745, 627] width 1490 height 1254
click at [1200, 710] on button "Save" at bounding box center [1199, 719] width 105 height 35
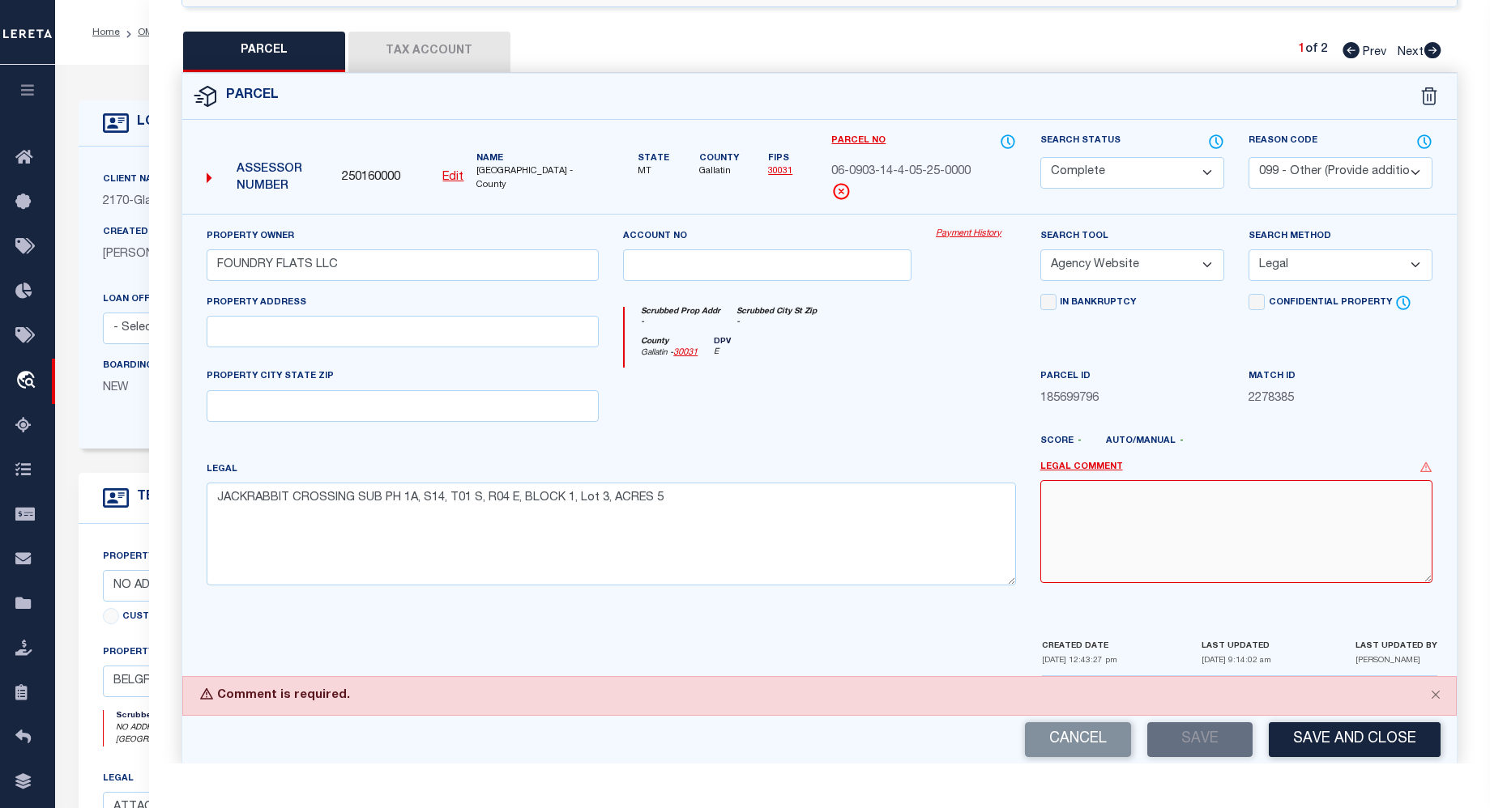
click at [1147, 524] on textarea at bounding box center [1236, 531] width 392 height 102
type textarea "v"
type textarea "["
type textarea "parcels correct per legal"
click at [1205, 750] on button "Save" at bounding box center [1199, 740] width 105 height 35
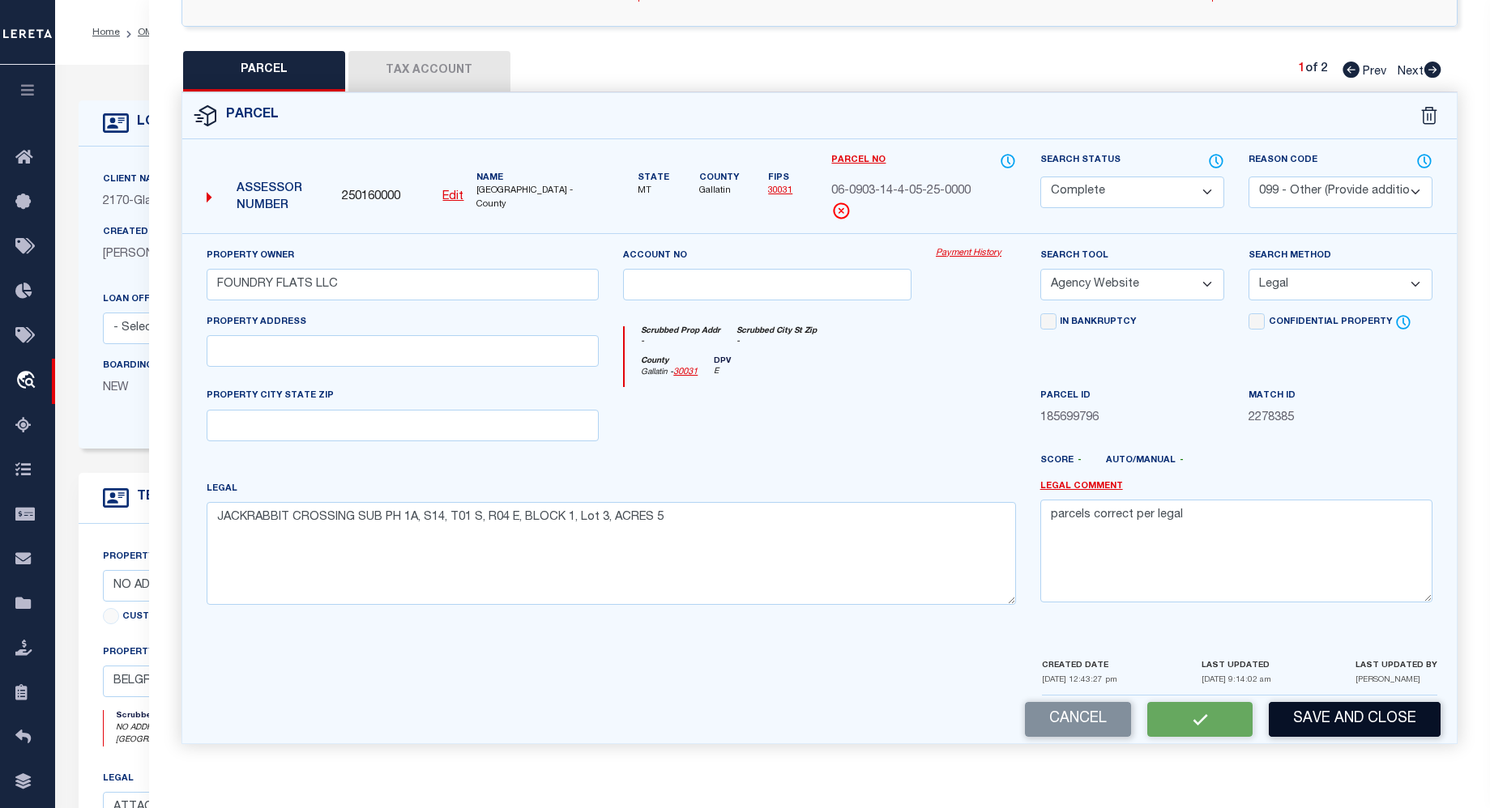
click at [1344, 727] on button "Save and Close" at bounding box center [1354, 719] width 172 height 35
select select "AS"
select select
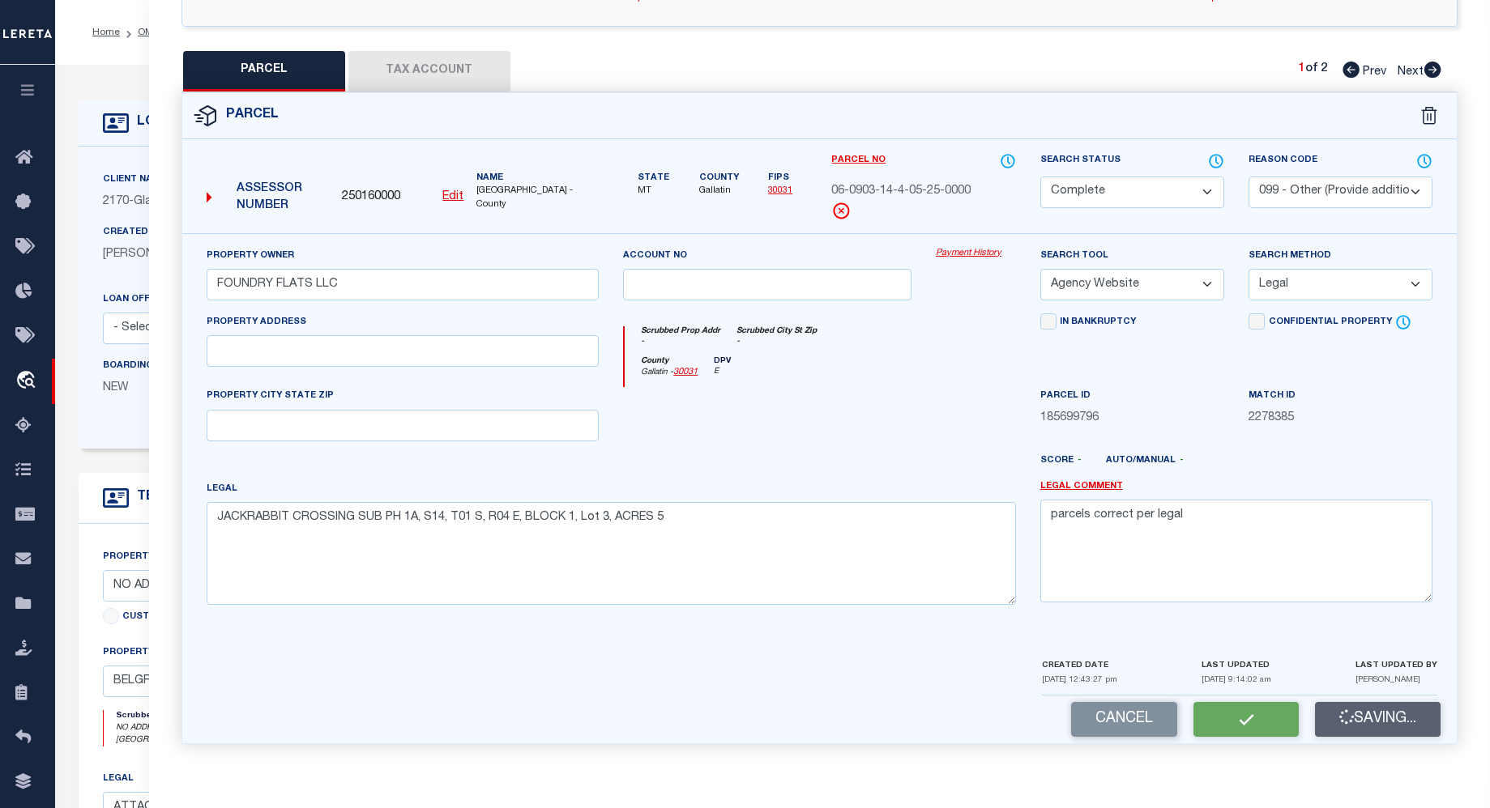
checkbox input "false"
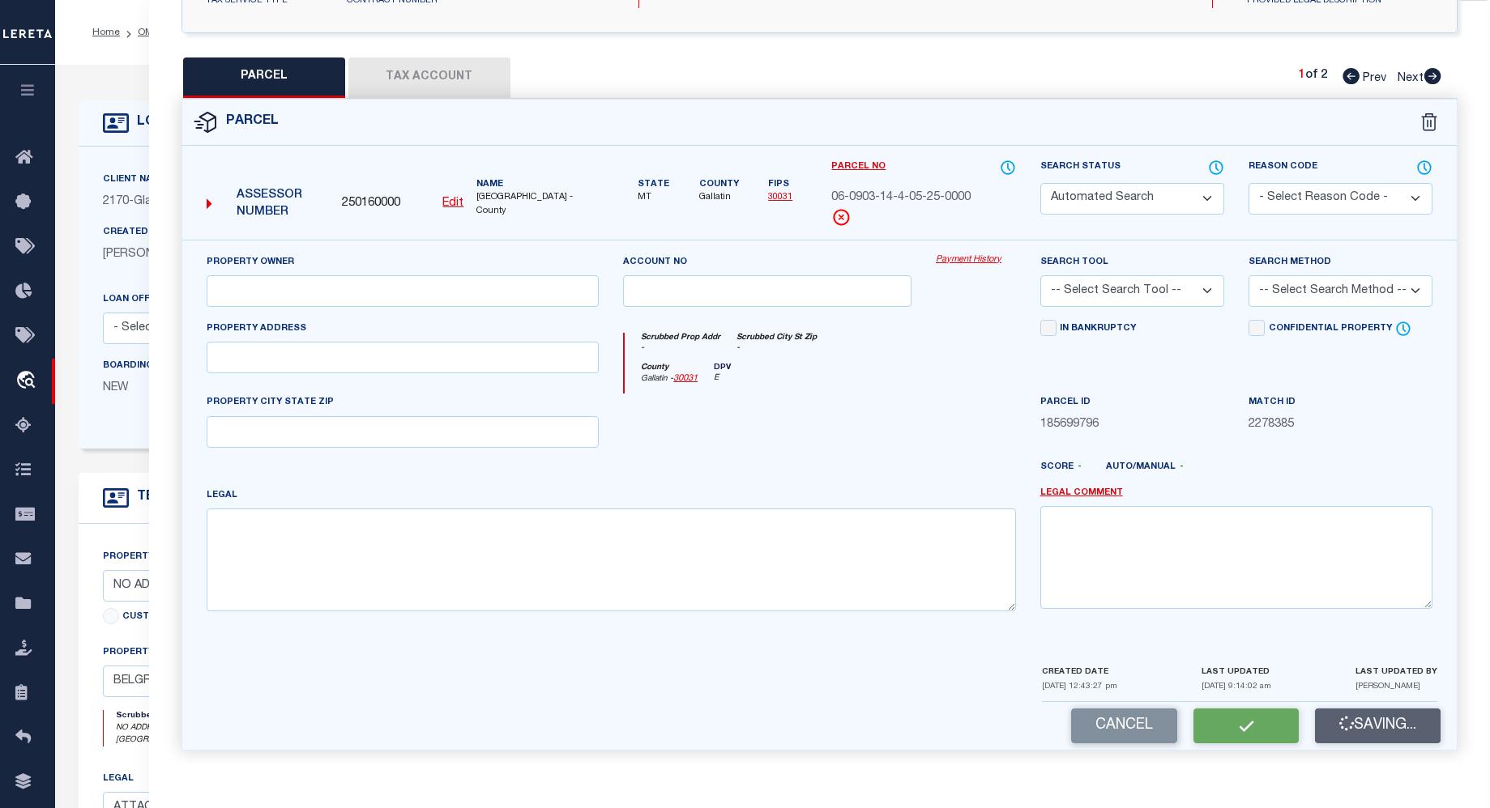
select select "CP"
select select "099"
type input "FOUNDRY FLATS LLC"
select select "AGW"
select select "LEG"
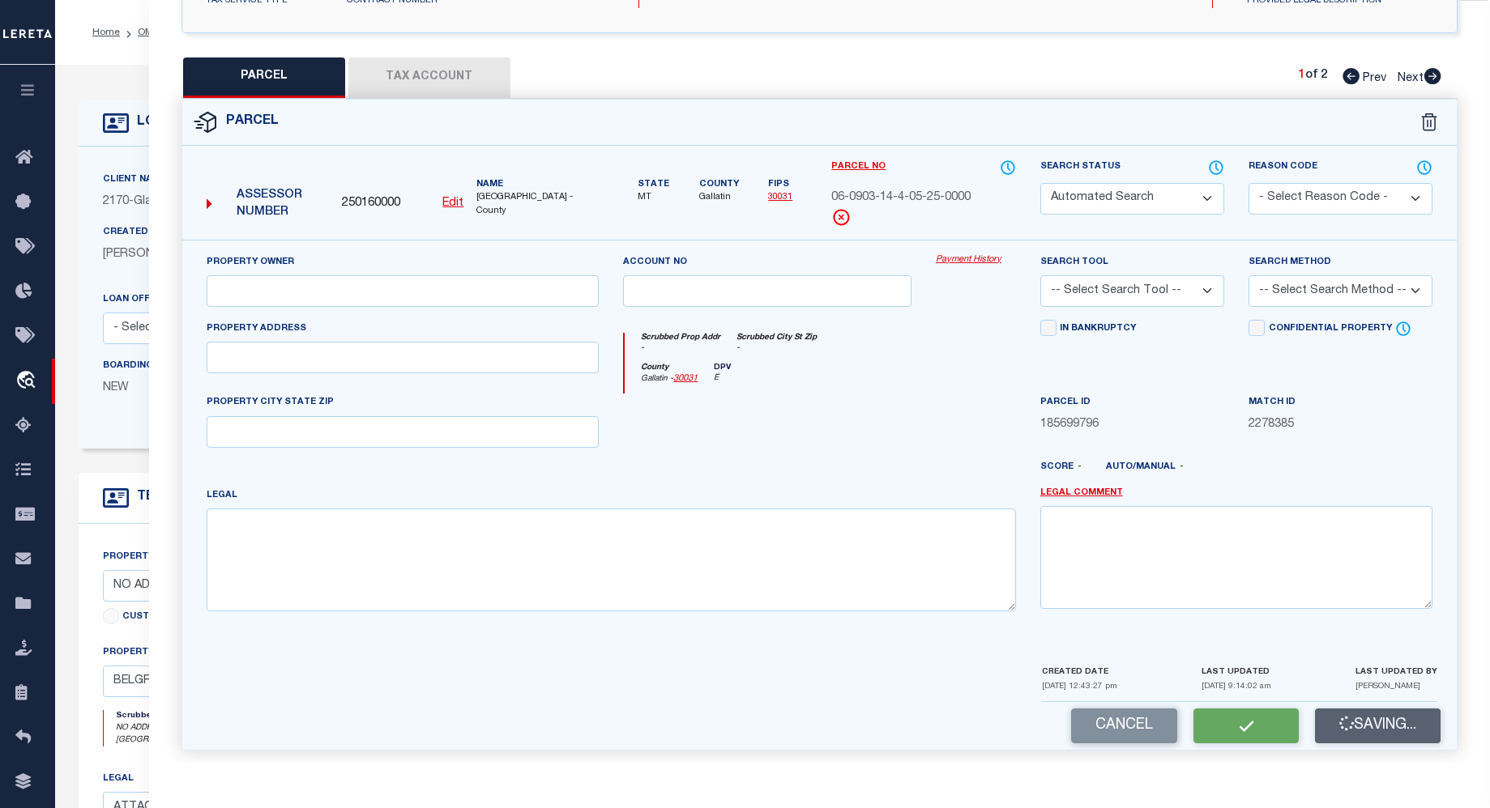
type textarea "JACKRABBIT CROSSING SUB PH 1A, S14, T01 S, R04 E, BLOCK 1, Lot 3, ACRES 5"
type textarea "parcels correct per legal"
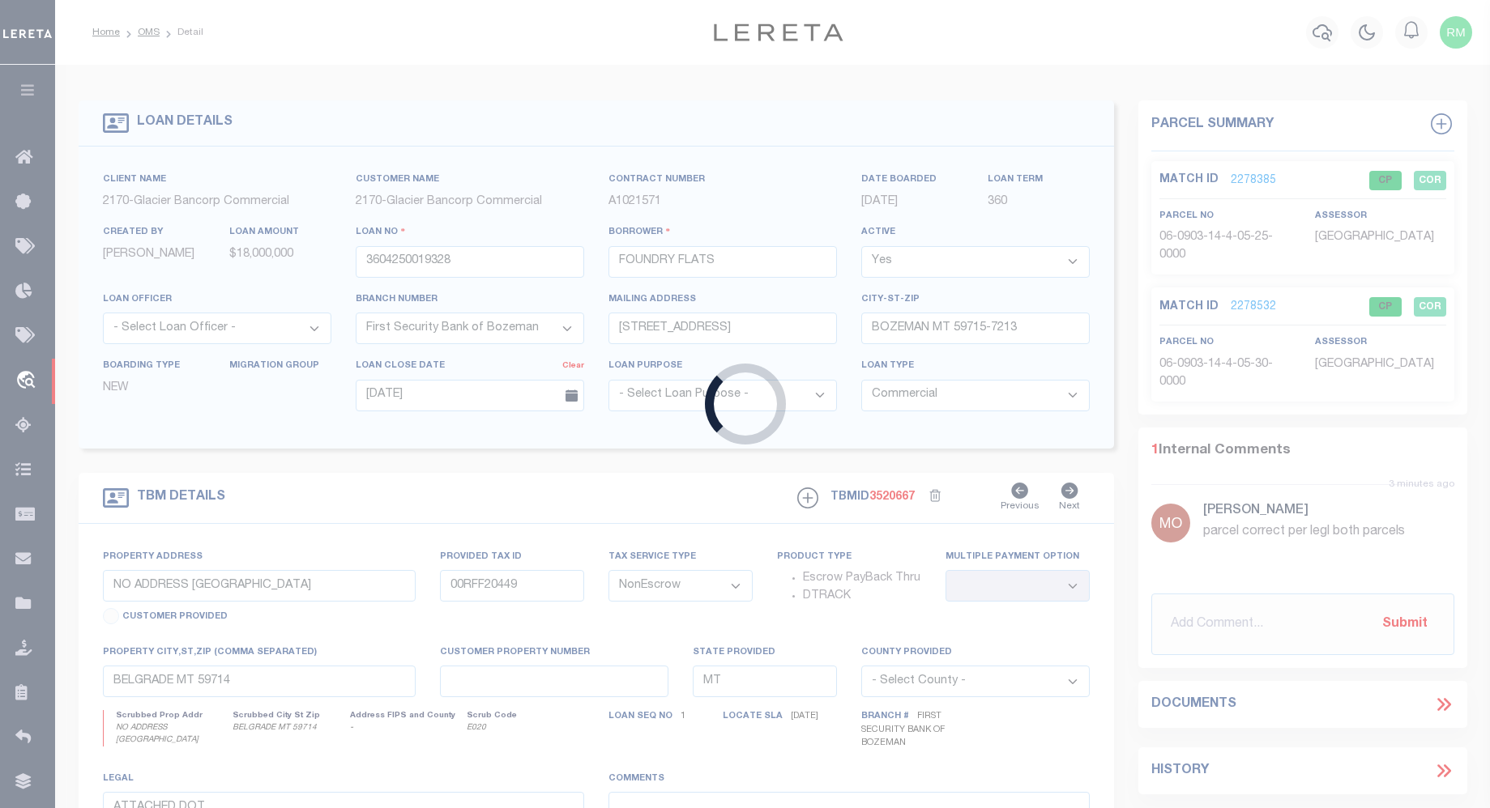
select select "4574"
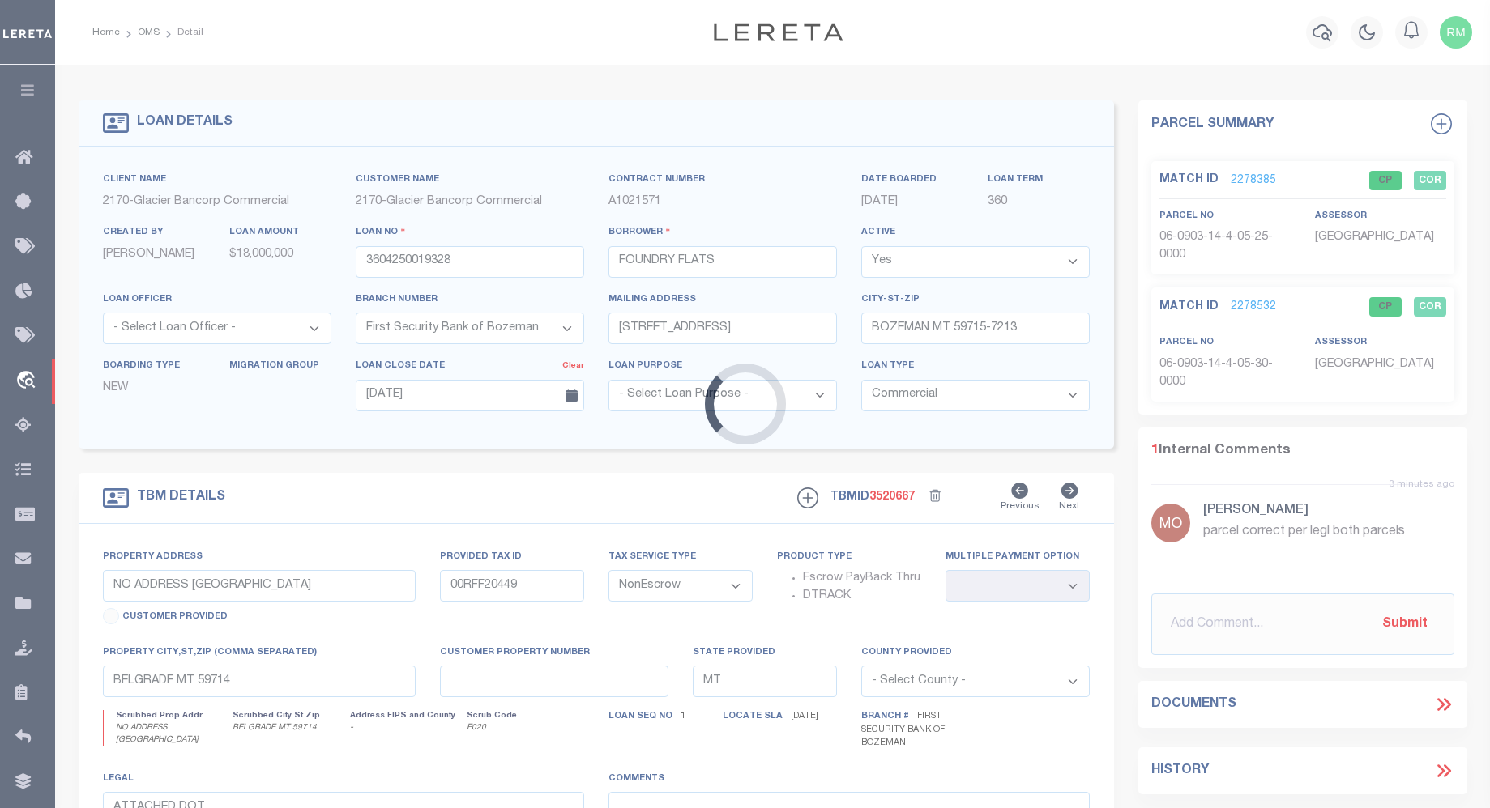
select select
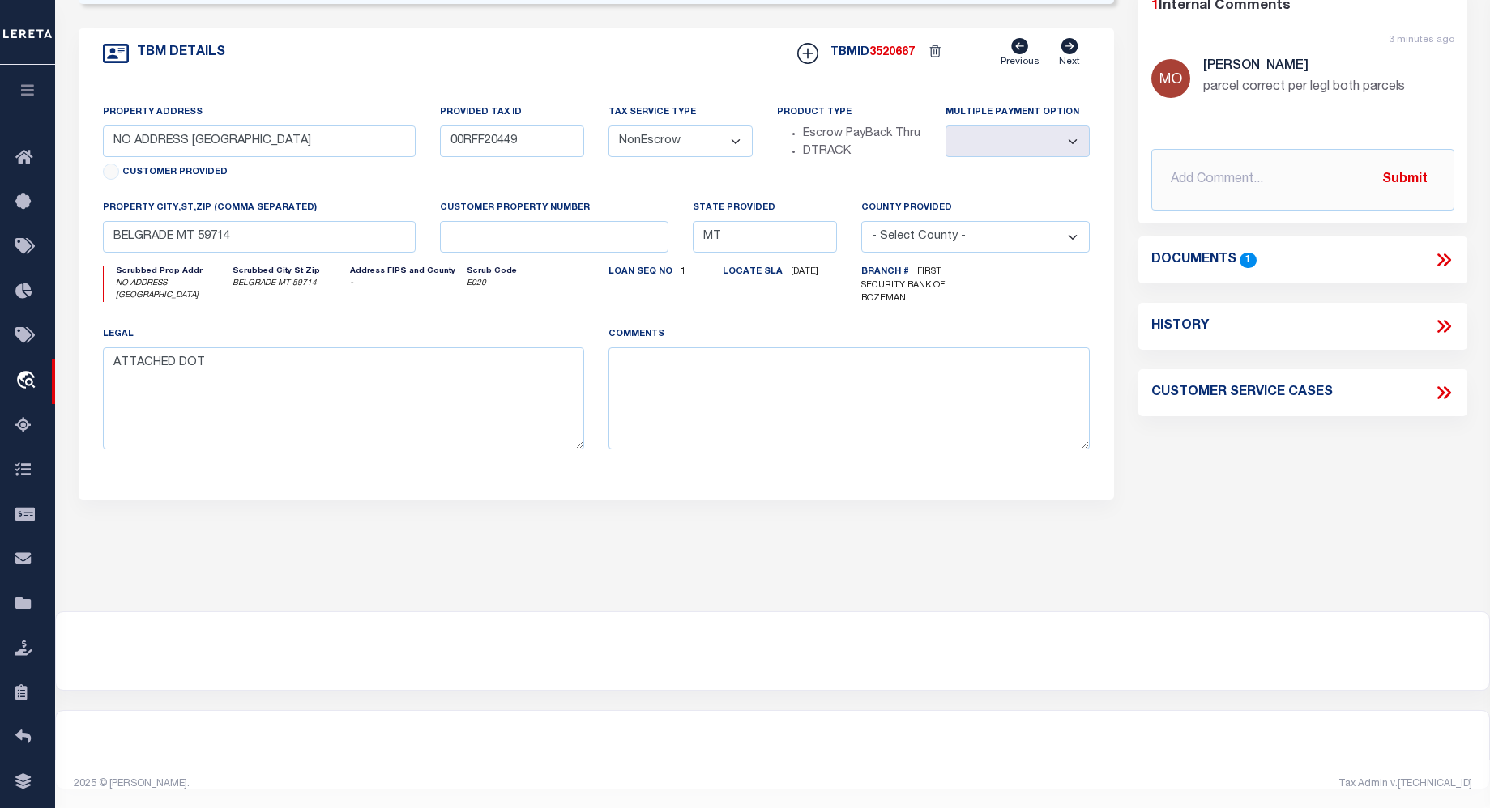
scroll to position [0, 0]
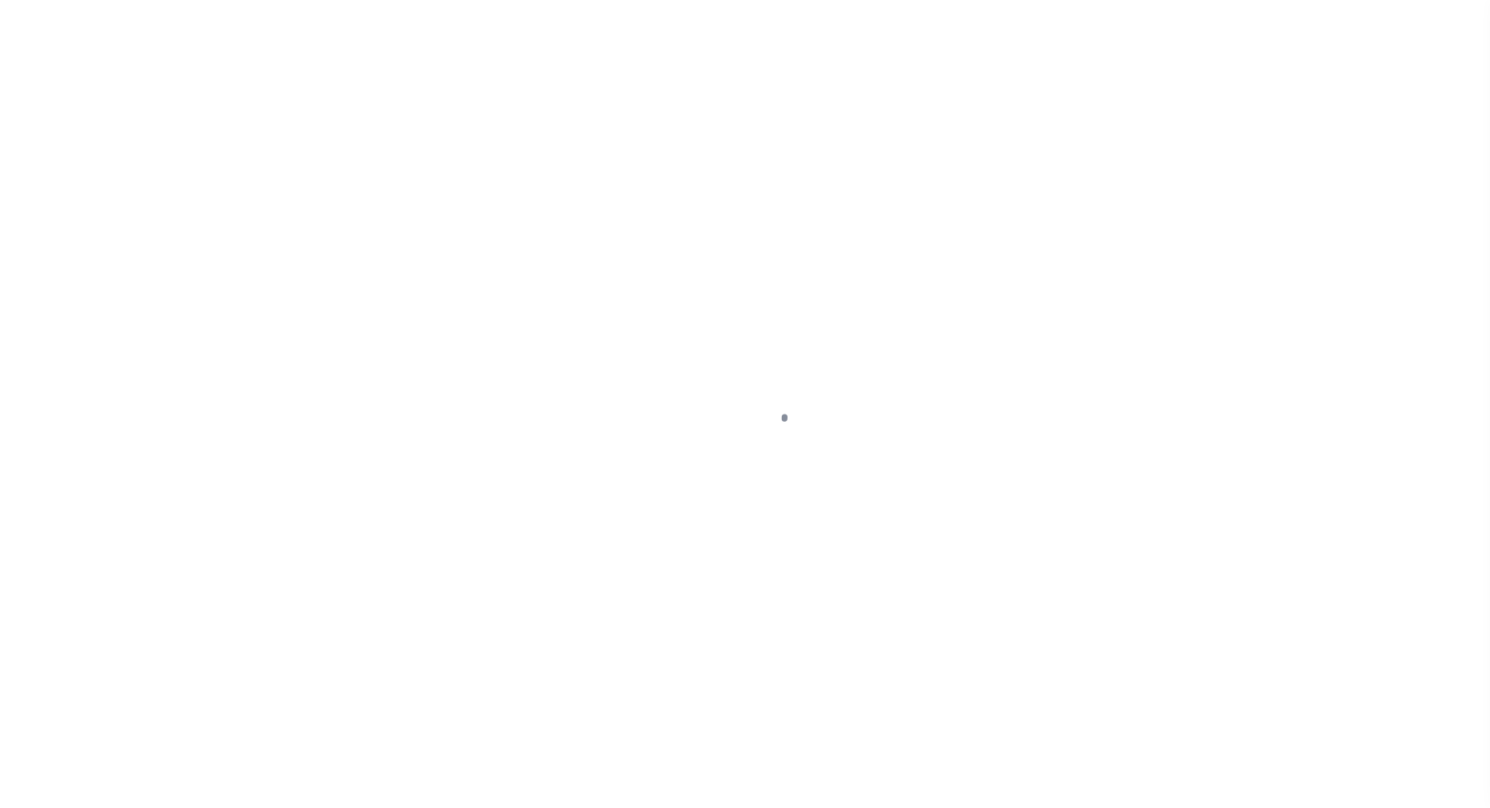
select select "20"
select select "NonEscrow"
type input "NO ADDRESS [GEOGRAPHIC_DATA]"
type input "00RFF20449"
select select
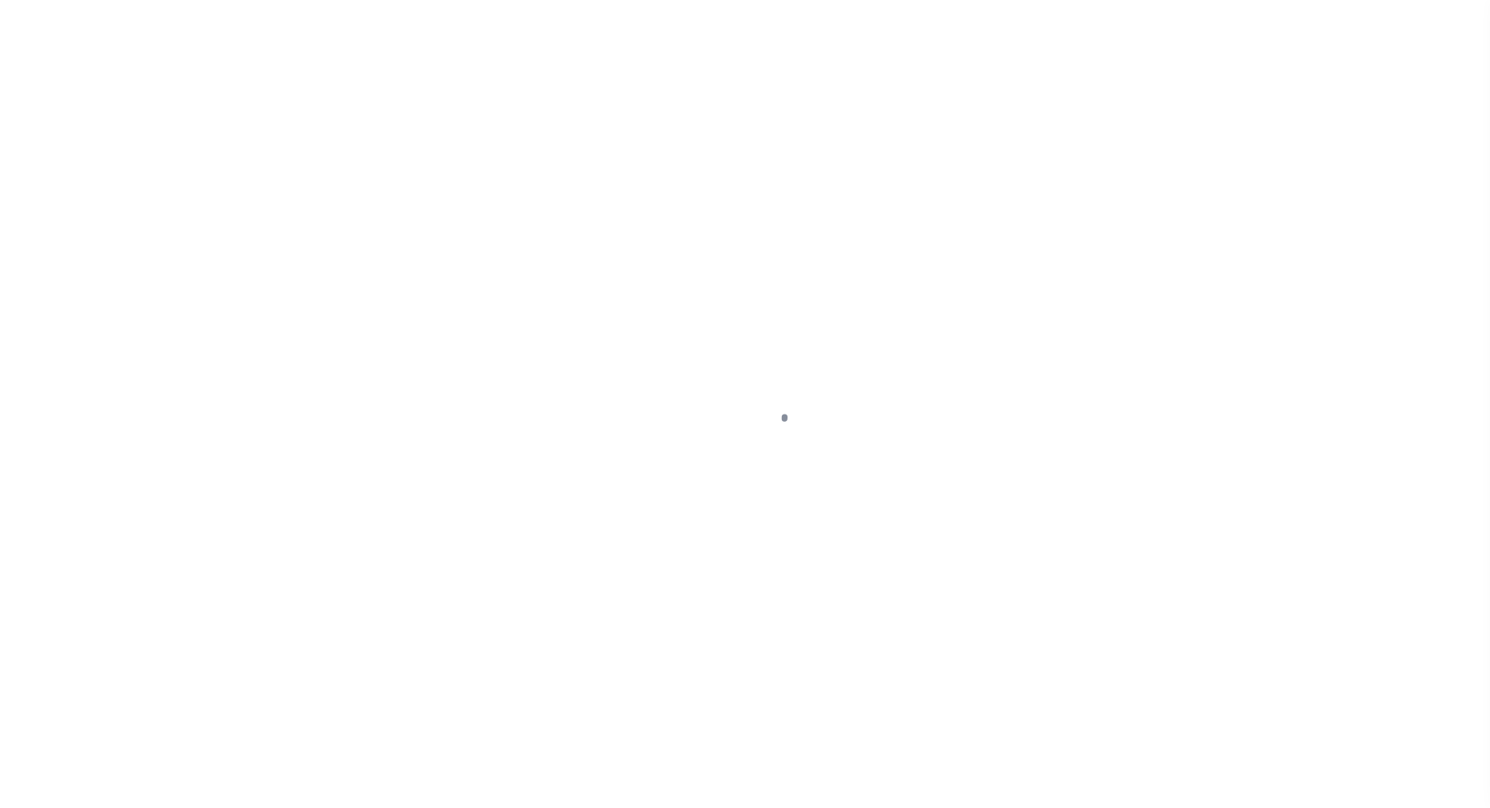
type input "BELGRADE MT 59714"
type input "MT"
type textarea "ATTACHED DOT"
select select "4574"
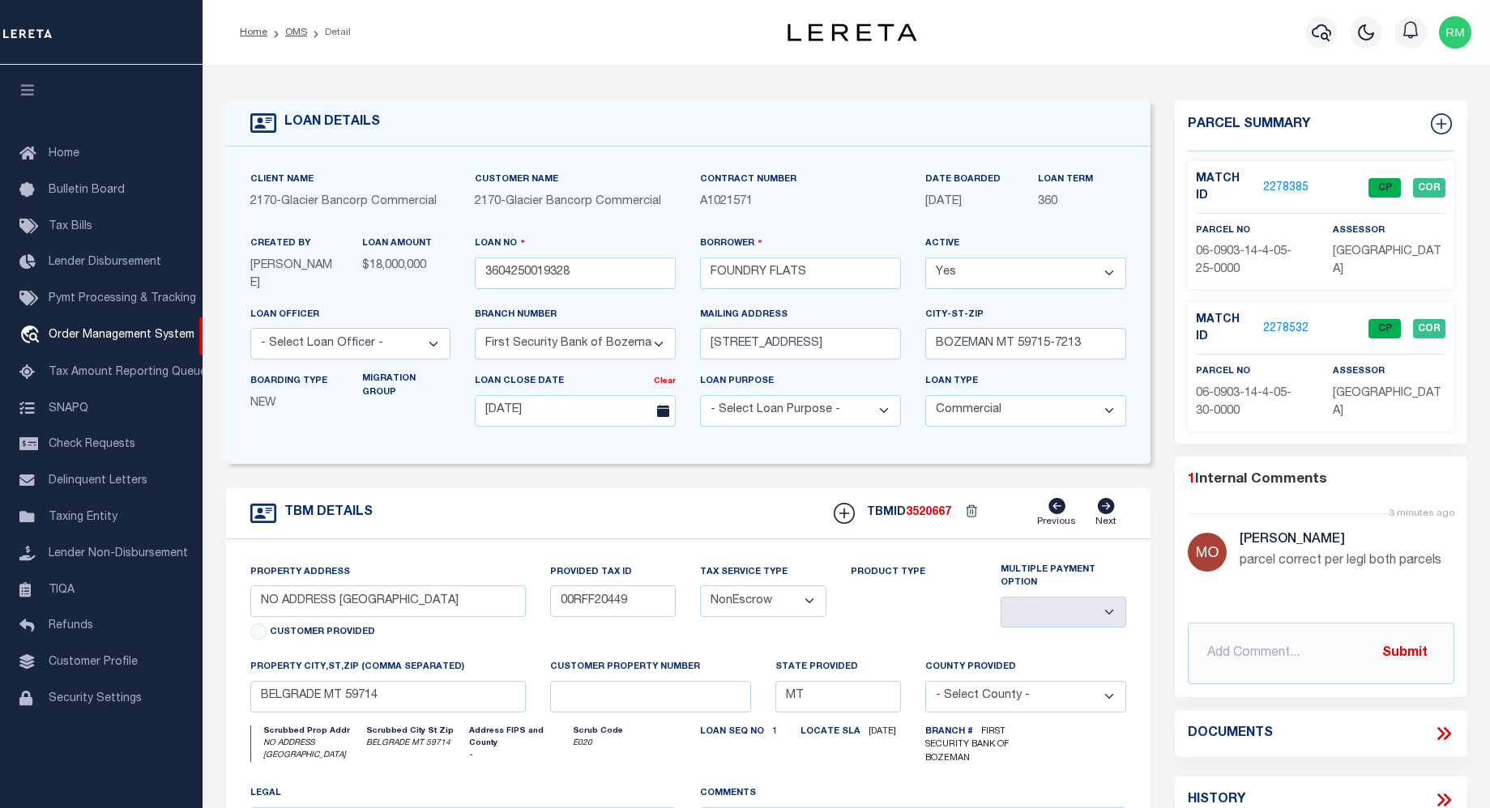
select select "200"
click at [298, 30] on link "OMS" at bounding box center [296, 33] width 22 height 10
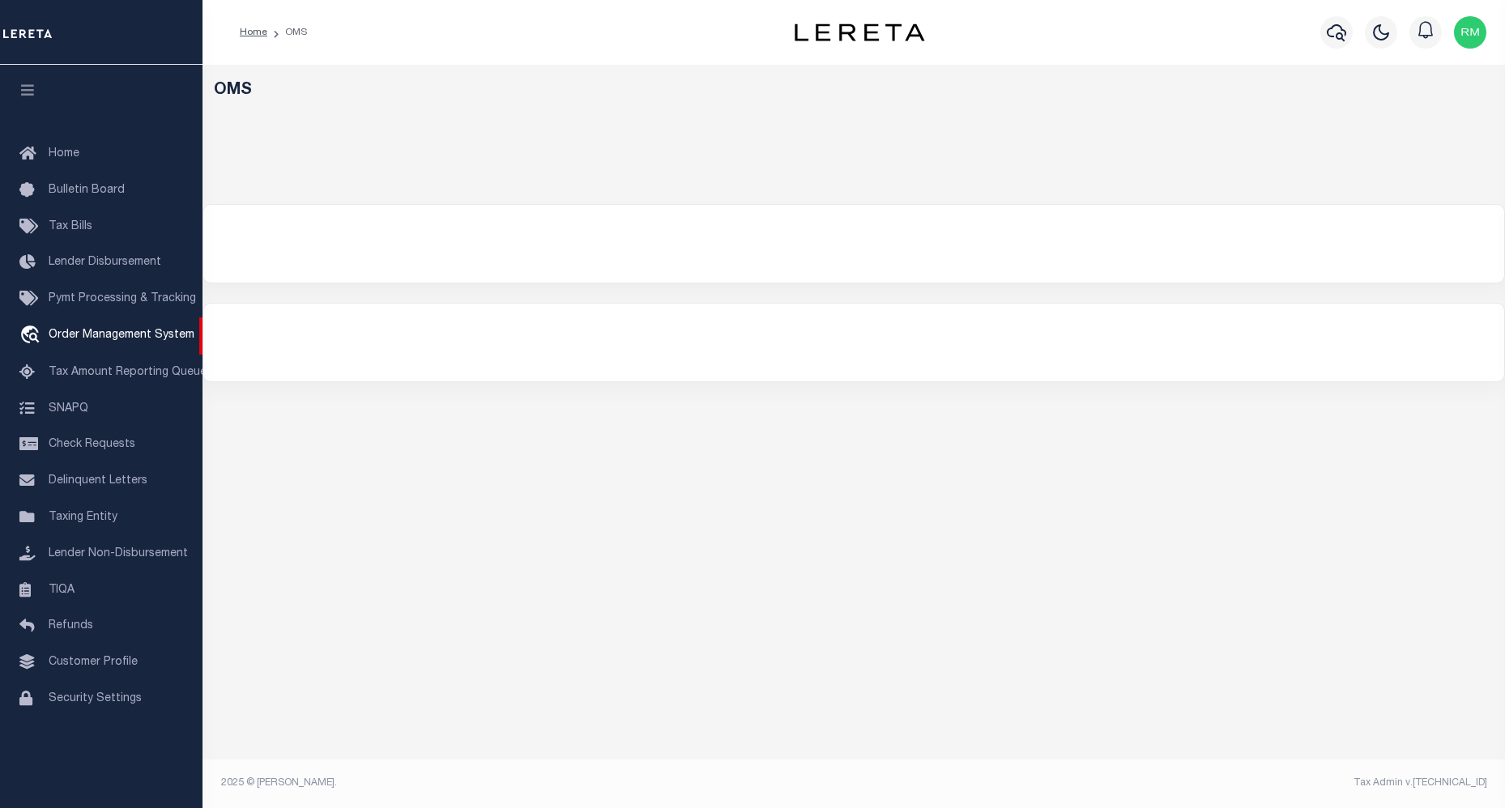
select select "200"
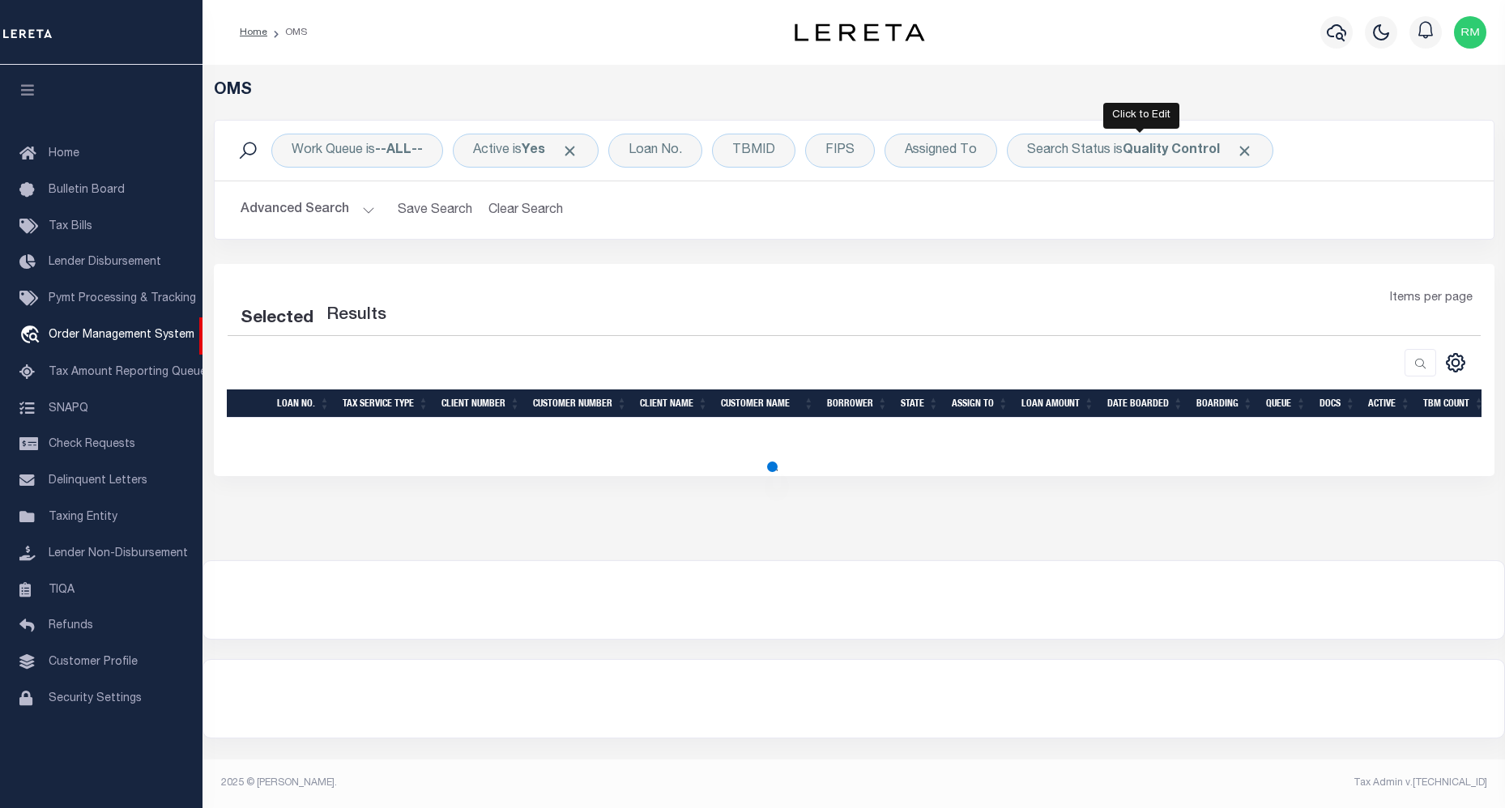
select select "200"
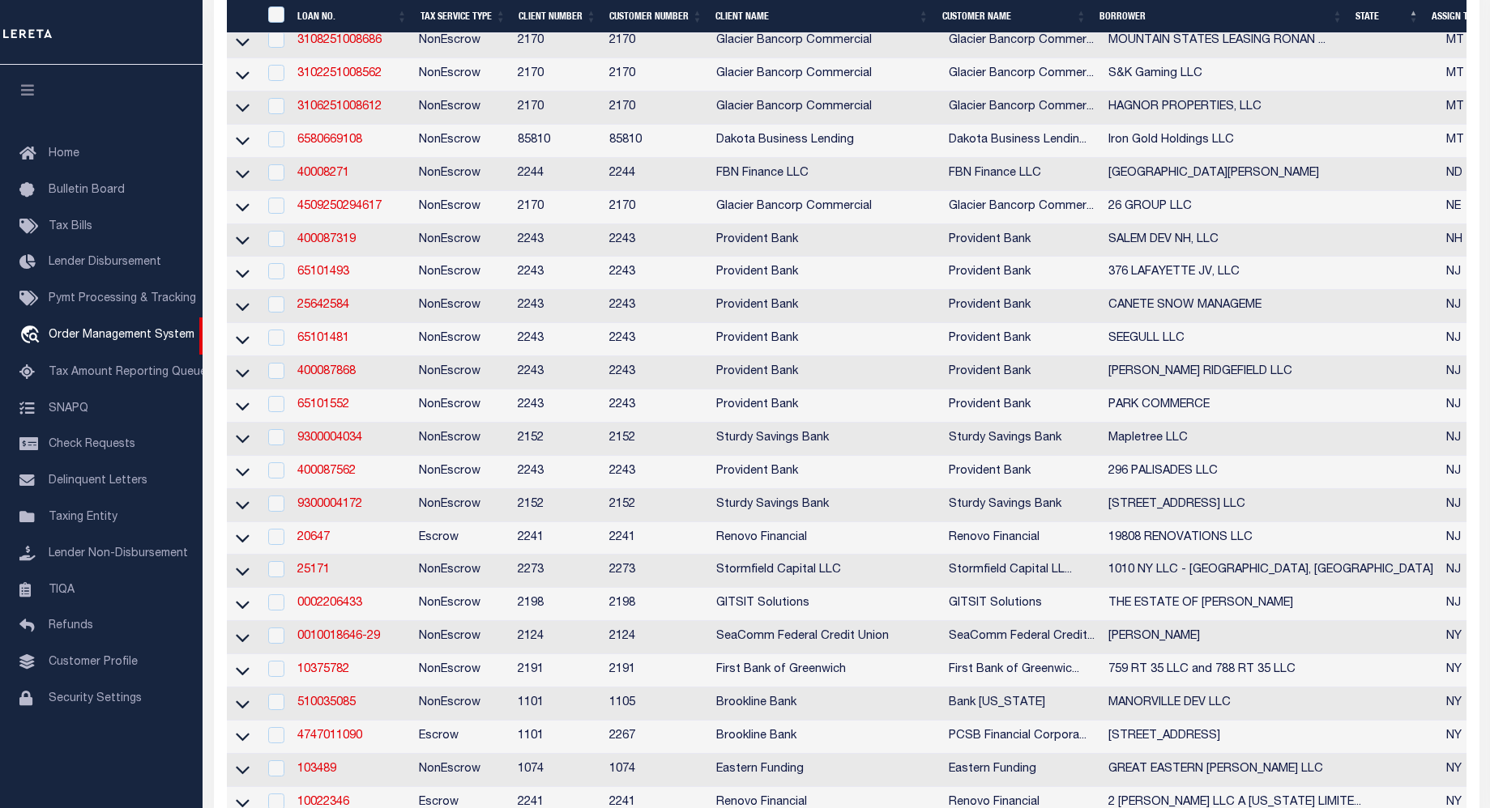
scroll to position [1975, 0]
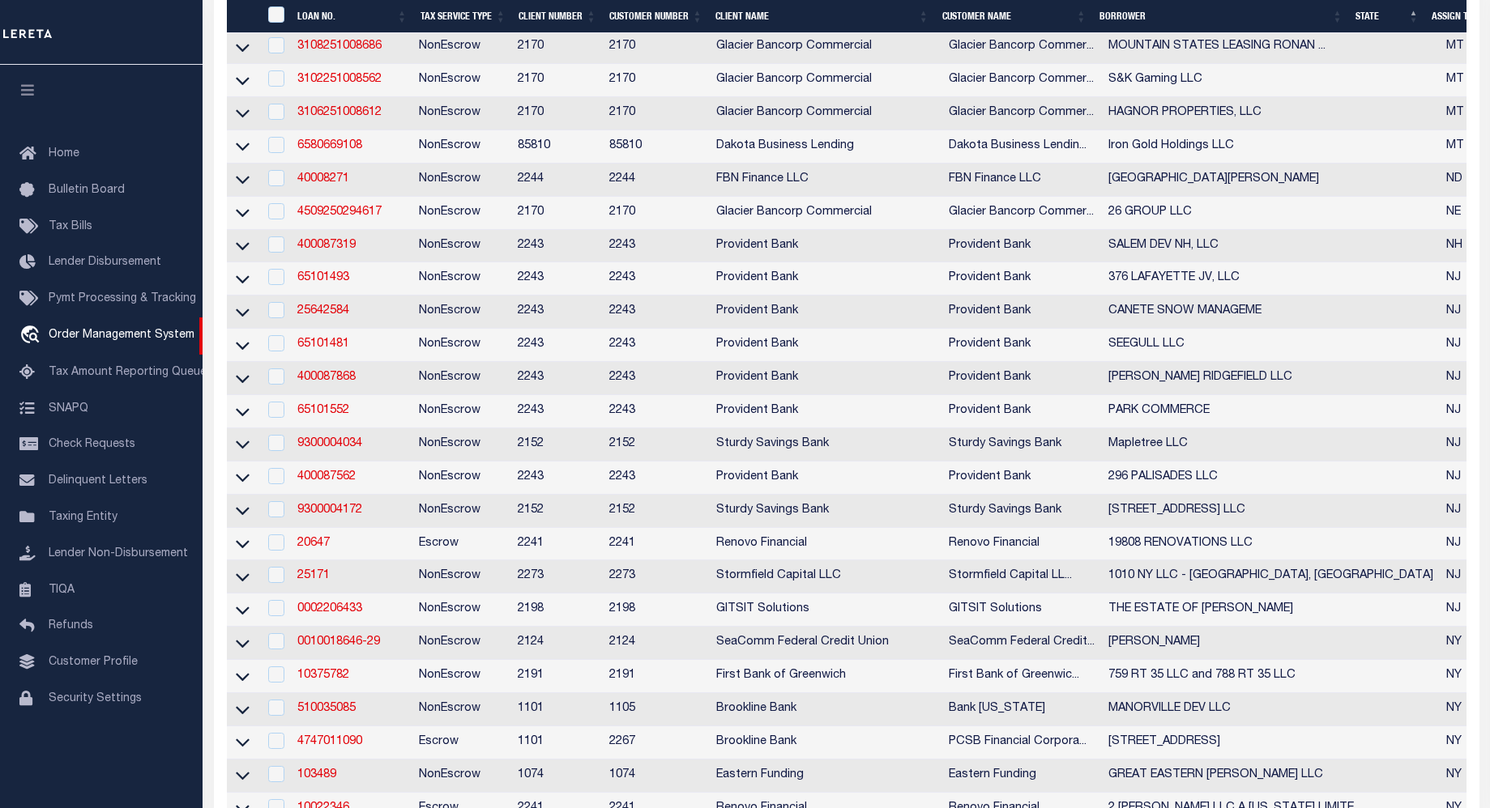
click at [354, 97] on td "3102251008562" at bounding box center [352, 80] width 122 height 33
checkbox input "true"
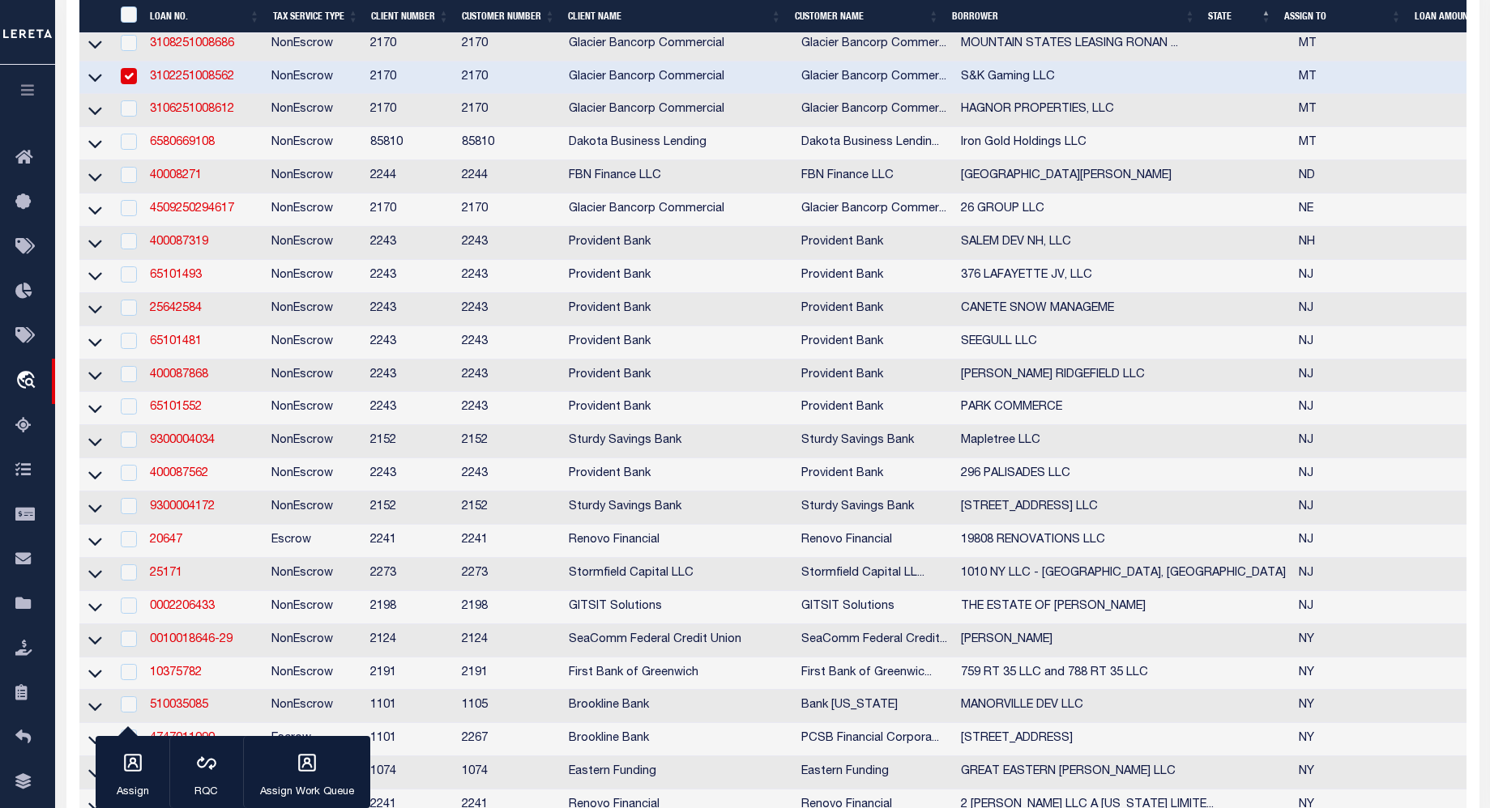
click at [179, 83] on link "3102251008562" at bounding box center [192, 76] width 84 height 11
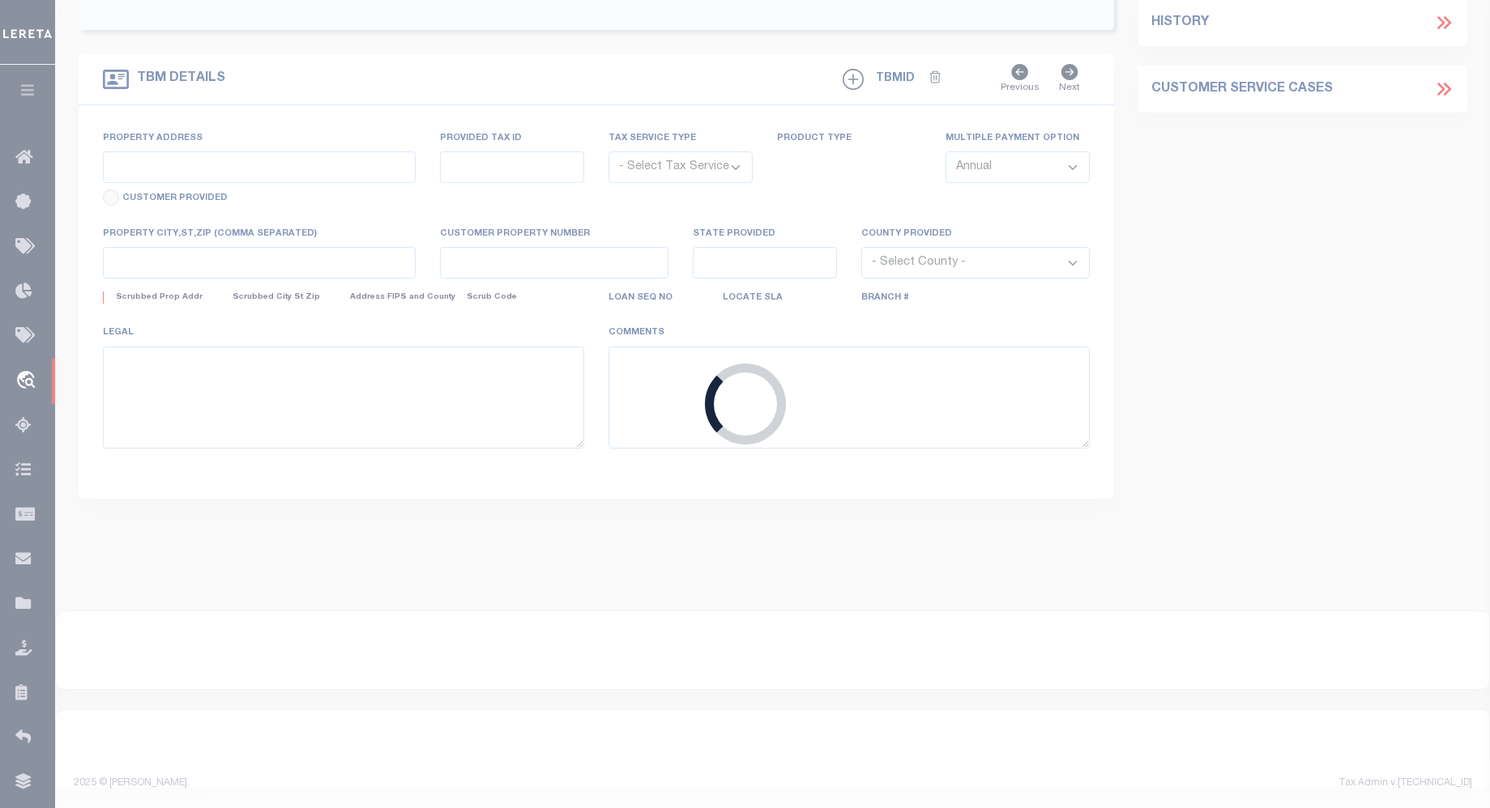
type input "3102251008562"
type input "S&K Gaming LLC"
select select
type input "PO BOX 969"
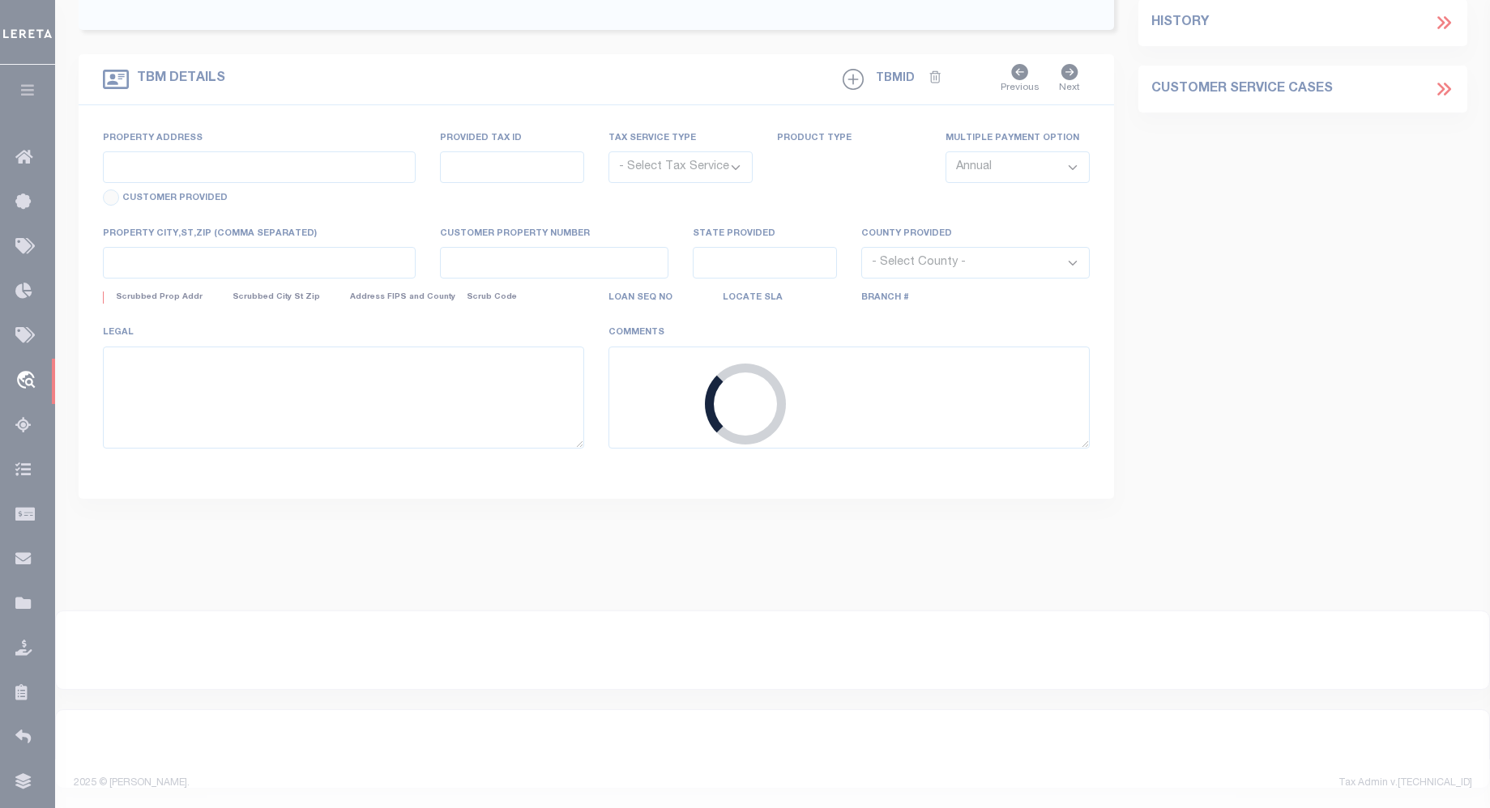
type input "POLSON MT 59860-0969"
type input "05/13/2025"
select select "500"
select select "20"
select select "NonEscrow"
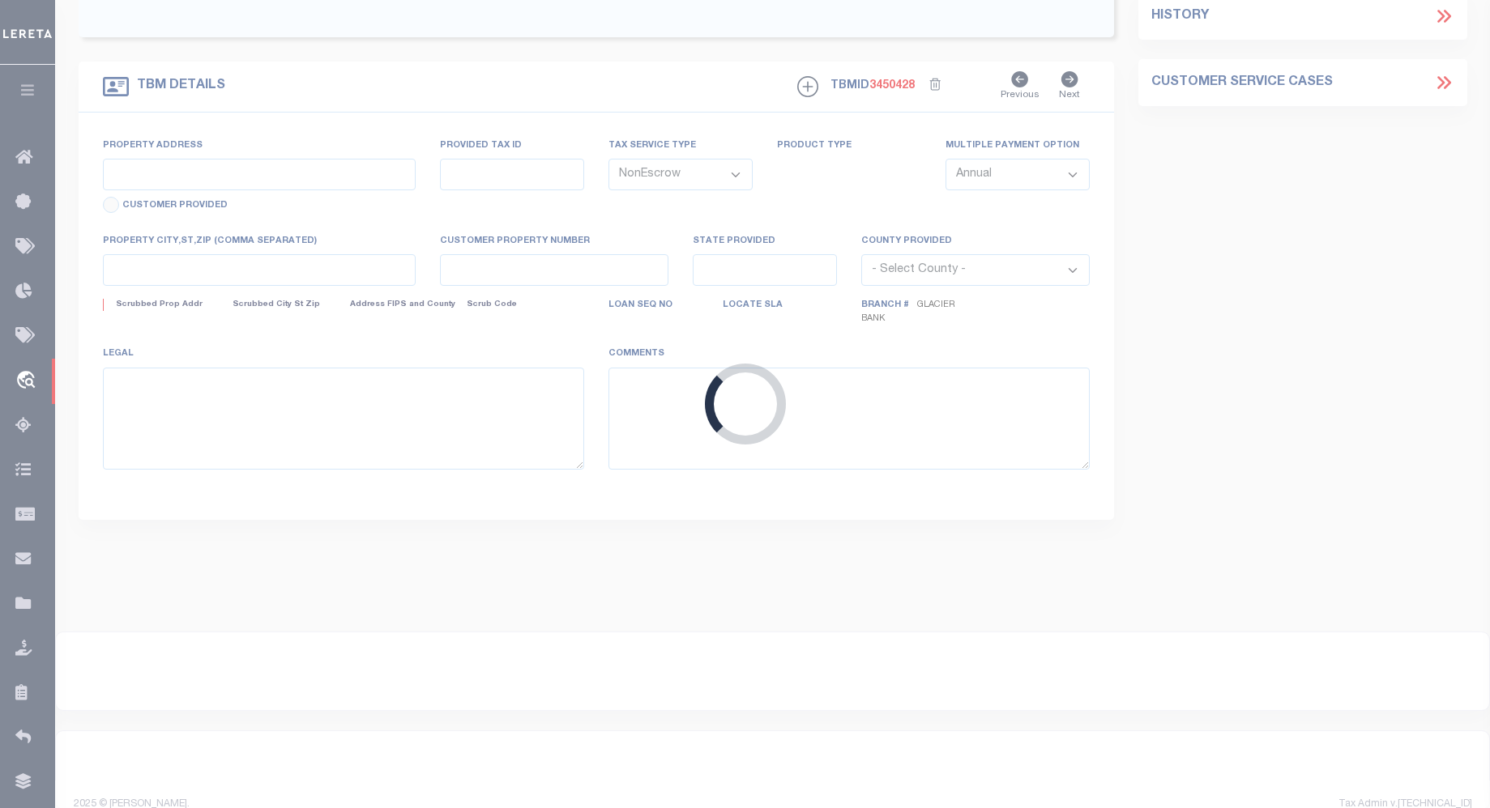
type input "NHN IRVINE FLATS RD"
type input "56-2605934"
select select
type input "POLSON MT 59860"
type input "MT"
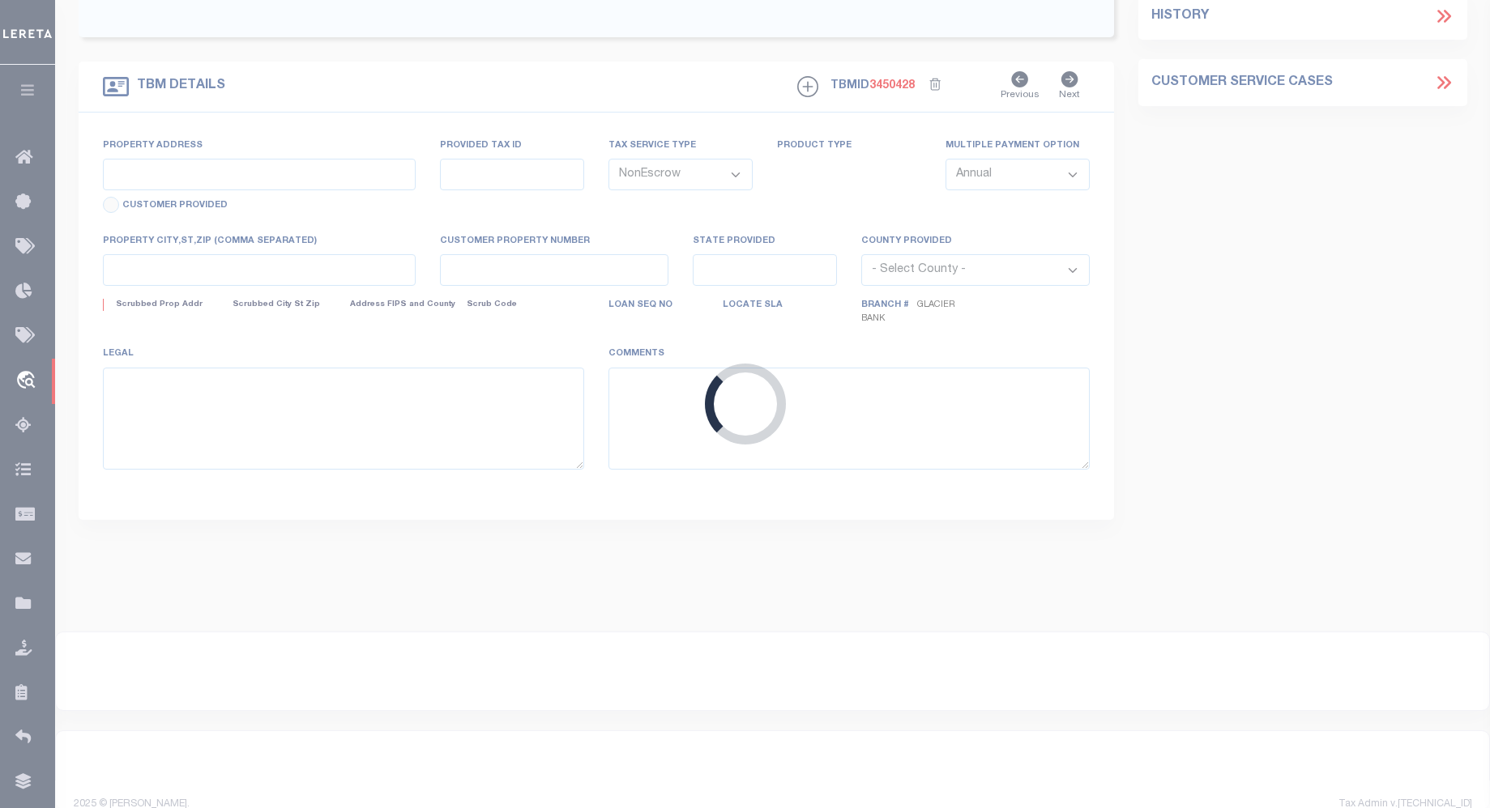
type textarea "A portion of Government Lots 1 and 2, Section 5, Township 22 North, Range 20 We…"
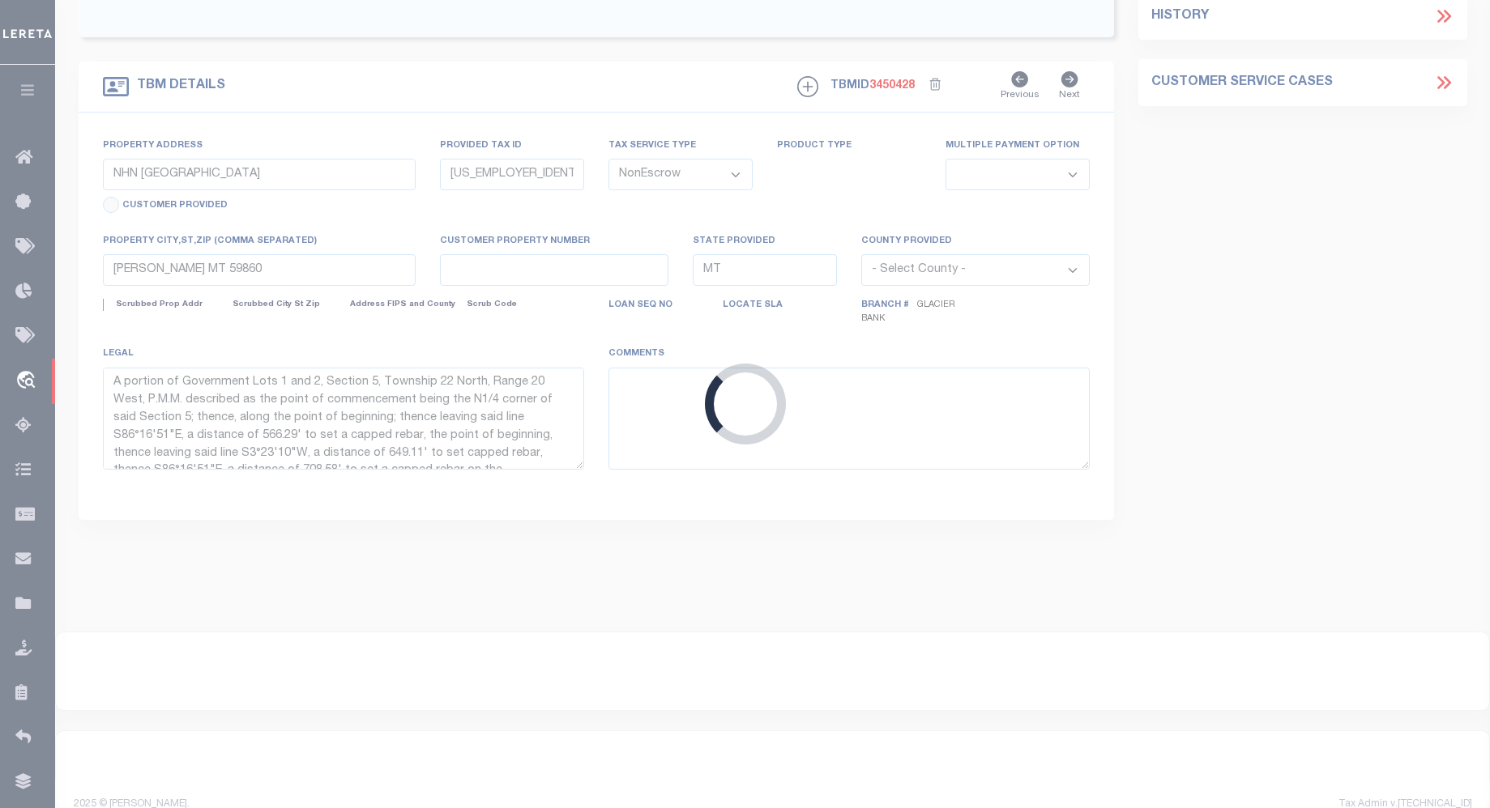
select select "4569"
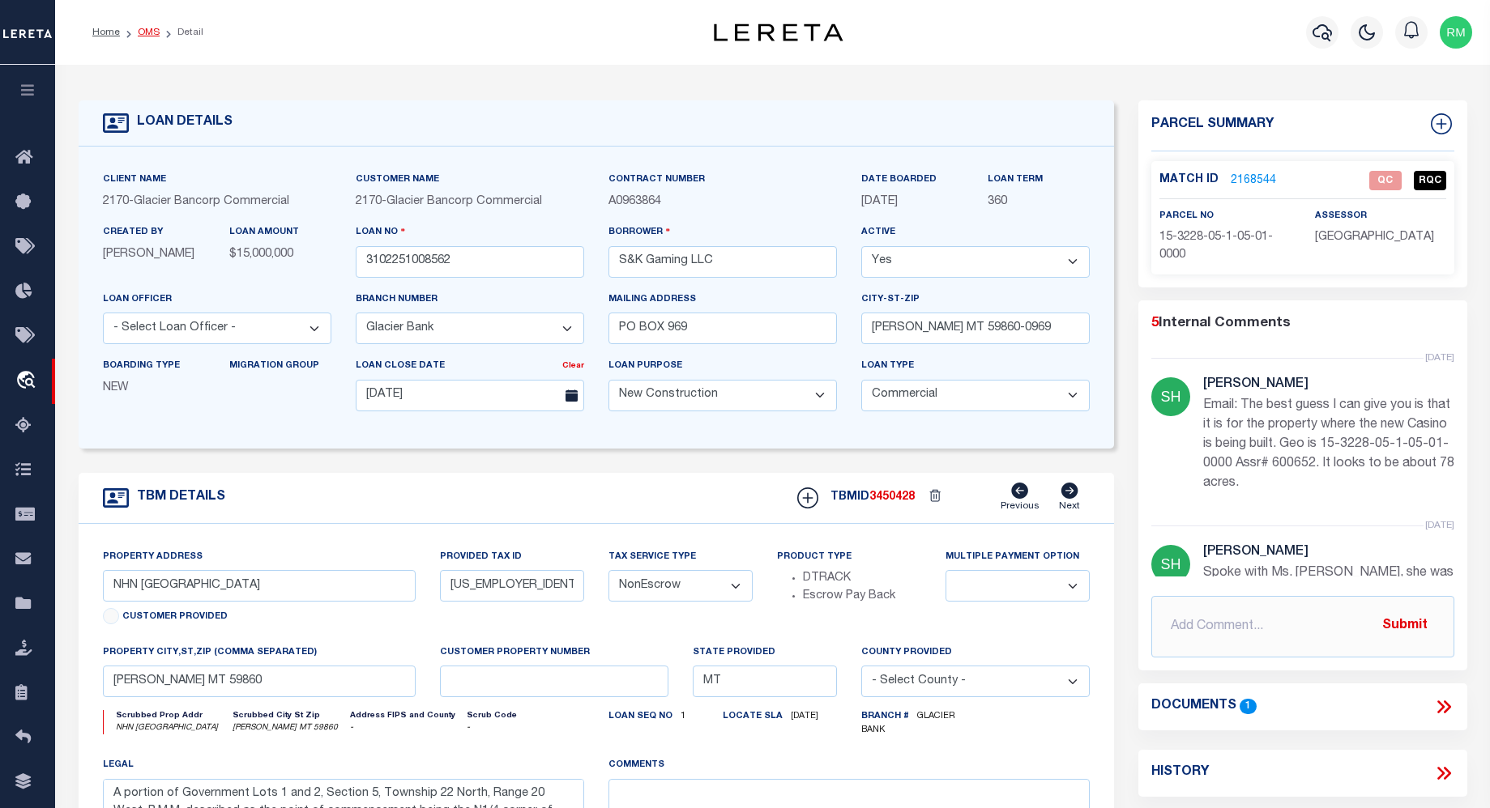
click at [147, 35] on link "OMS" at bounding box center [149, 33] width 22 height 10
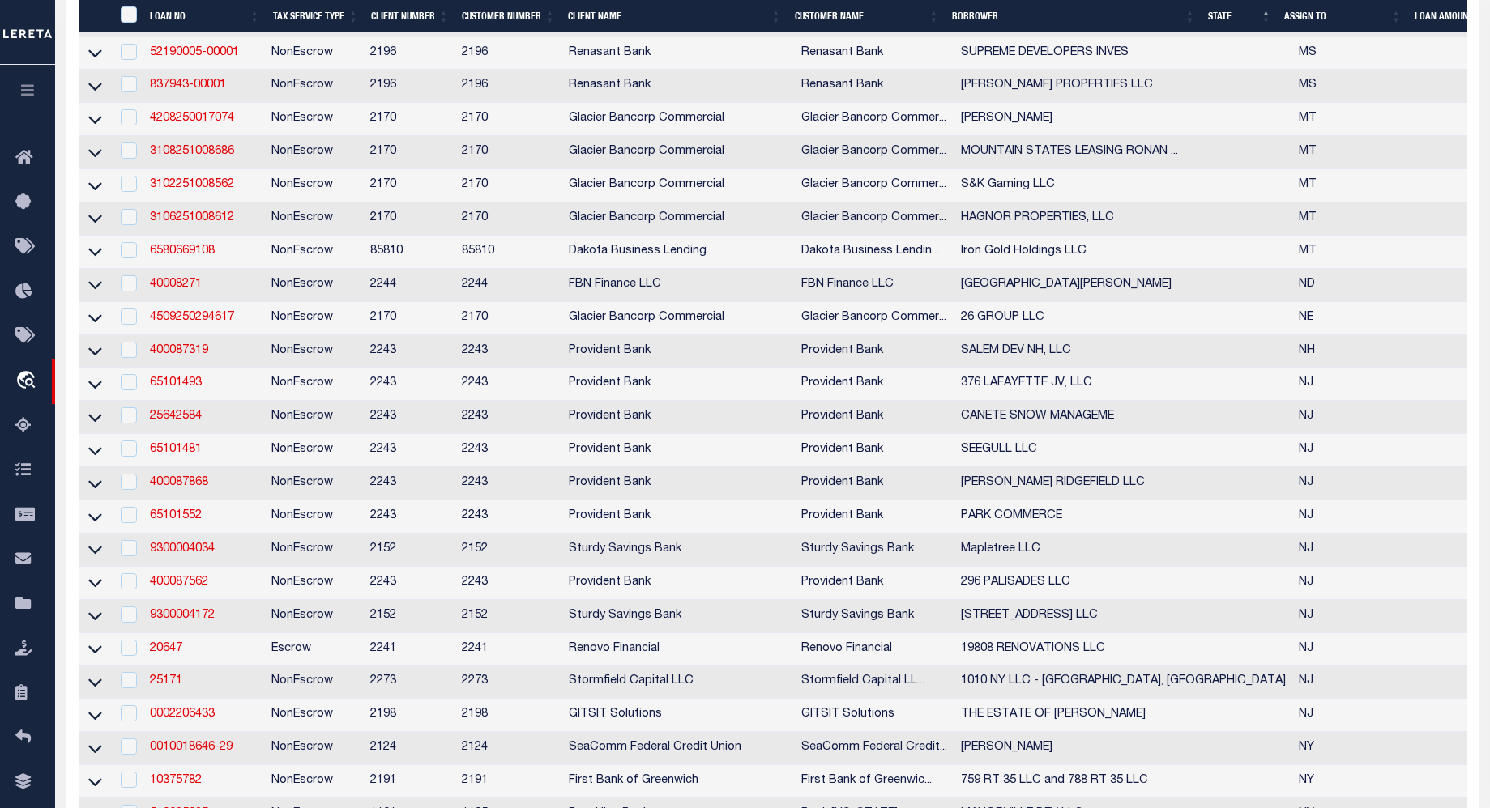
scroll to position [2300, 0]
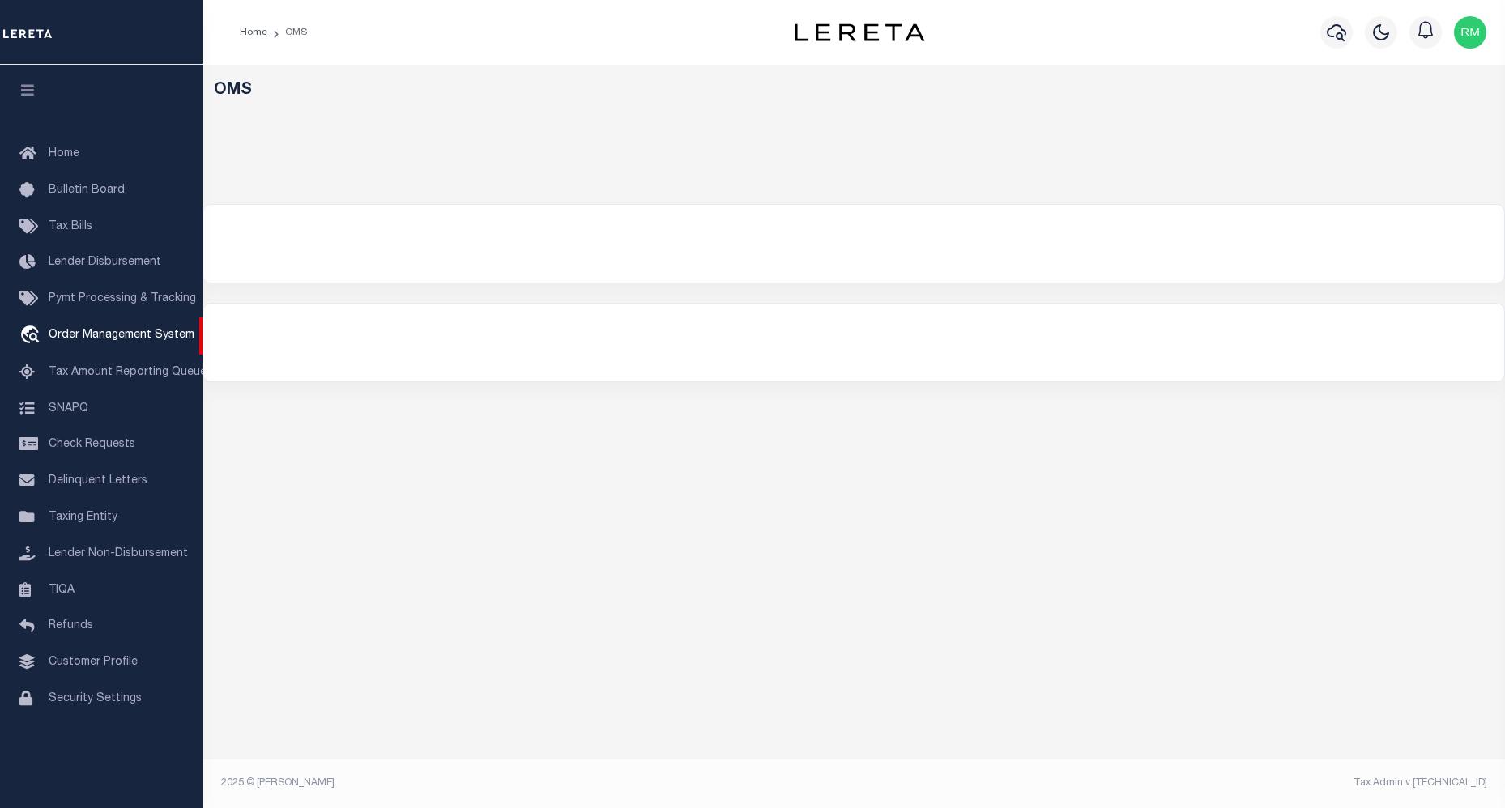
select select "200"
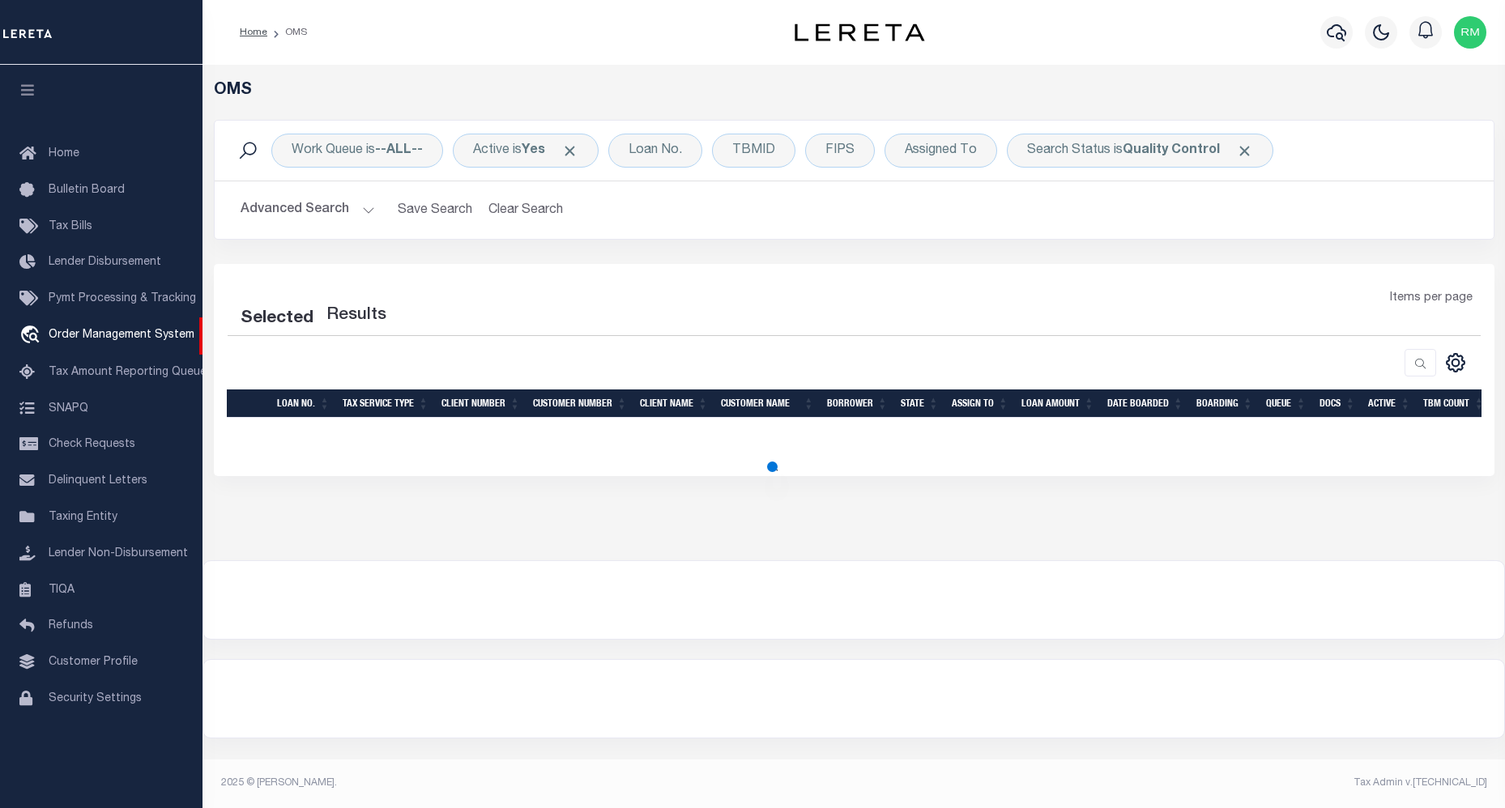
select select "200"
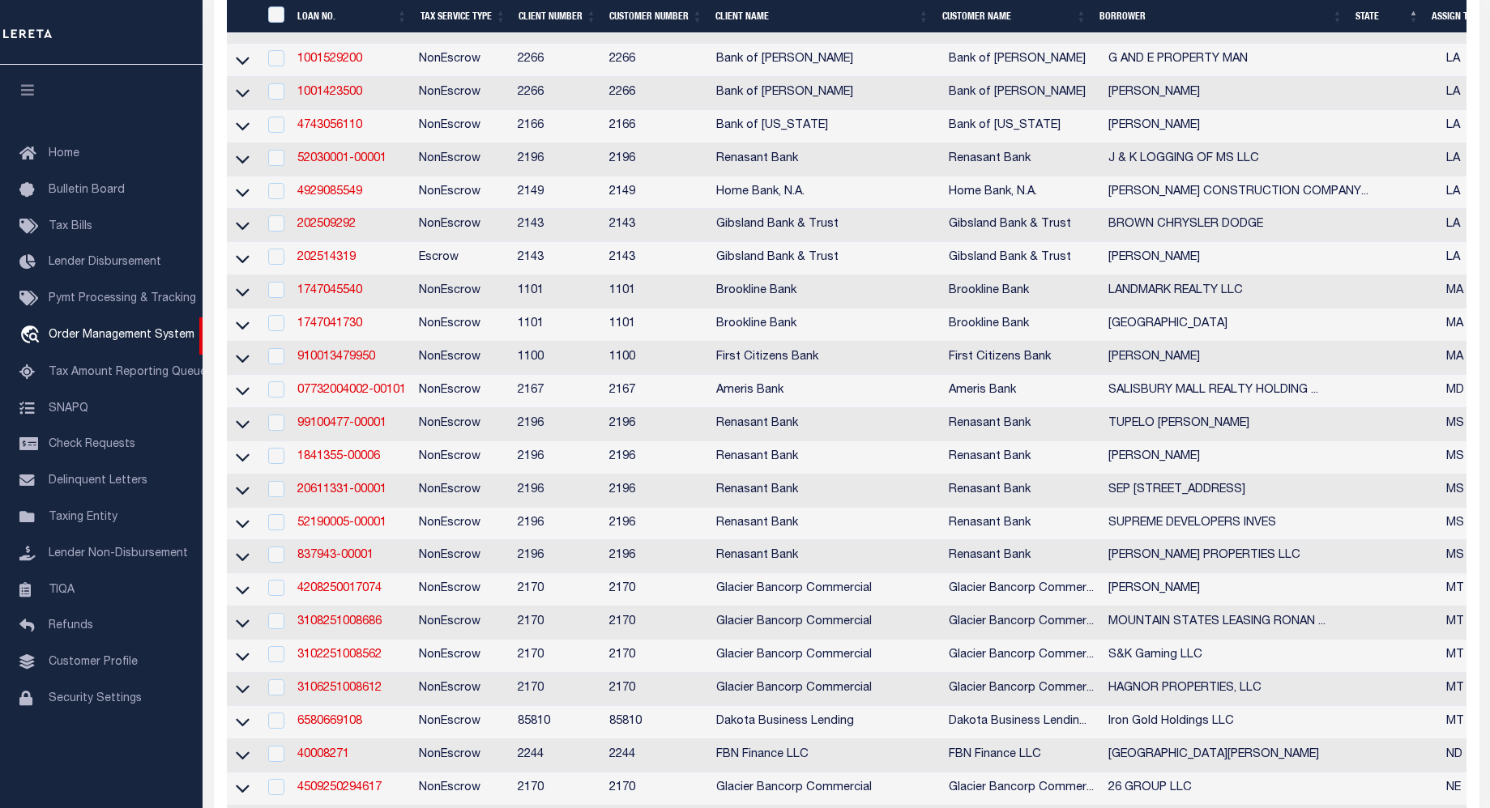
scroll to position [1405, 0]
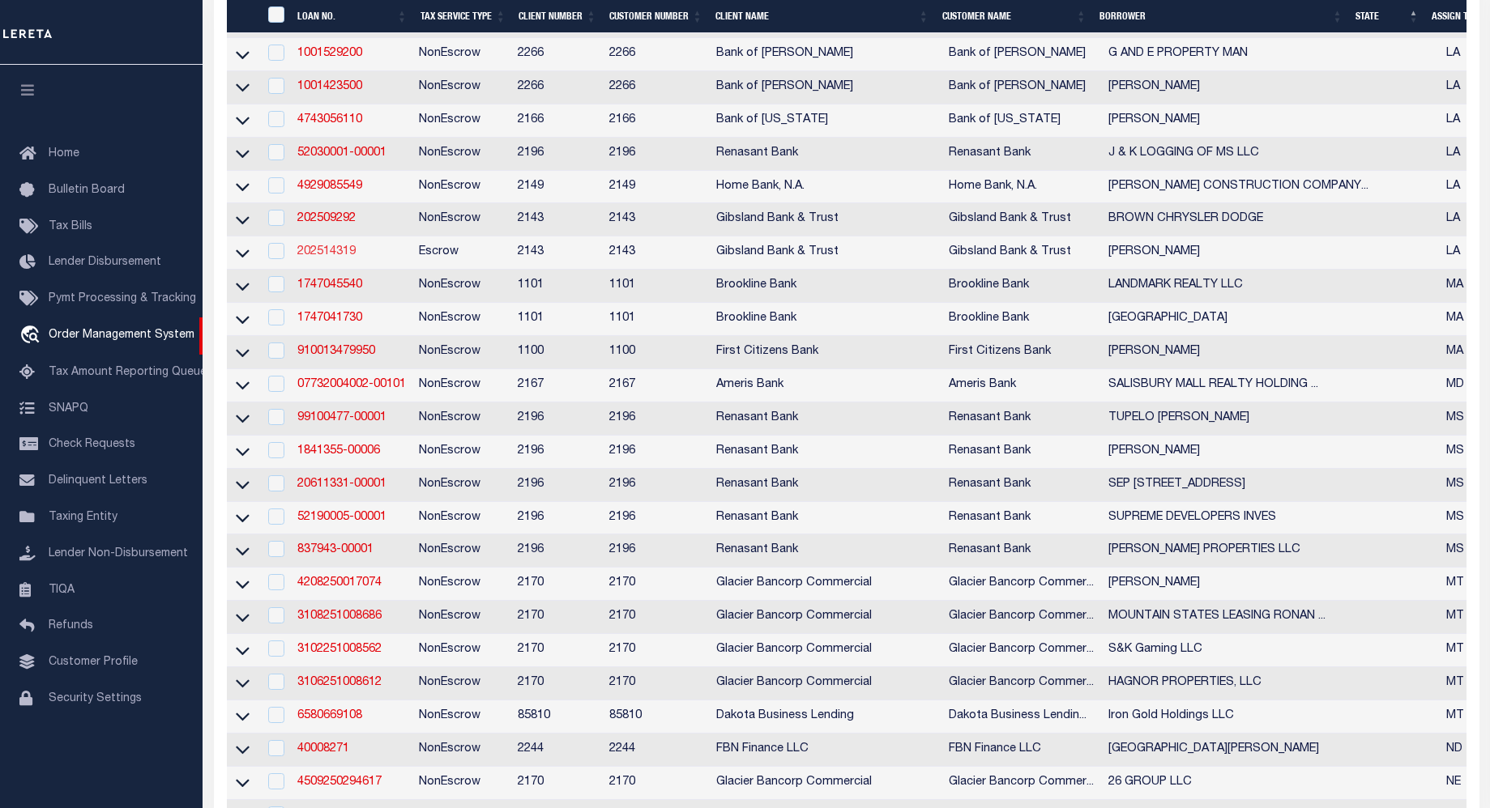
click at [339, 258] on link "202514319" at bounding box center [326, 251] width 58 height 11
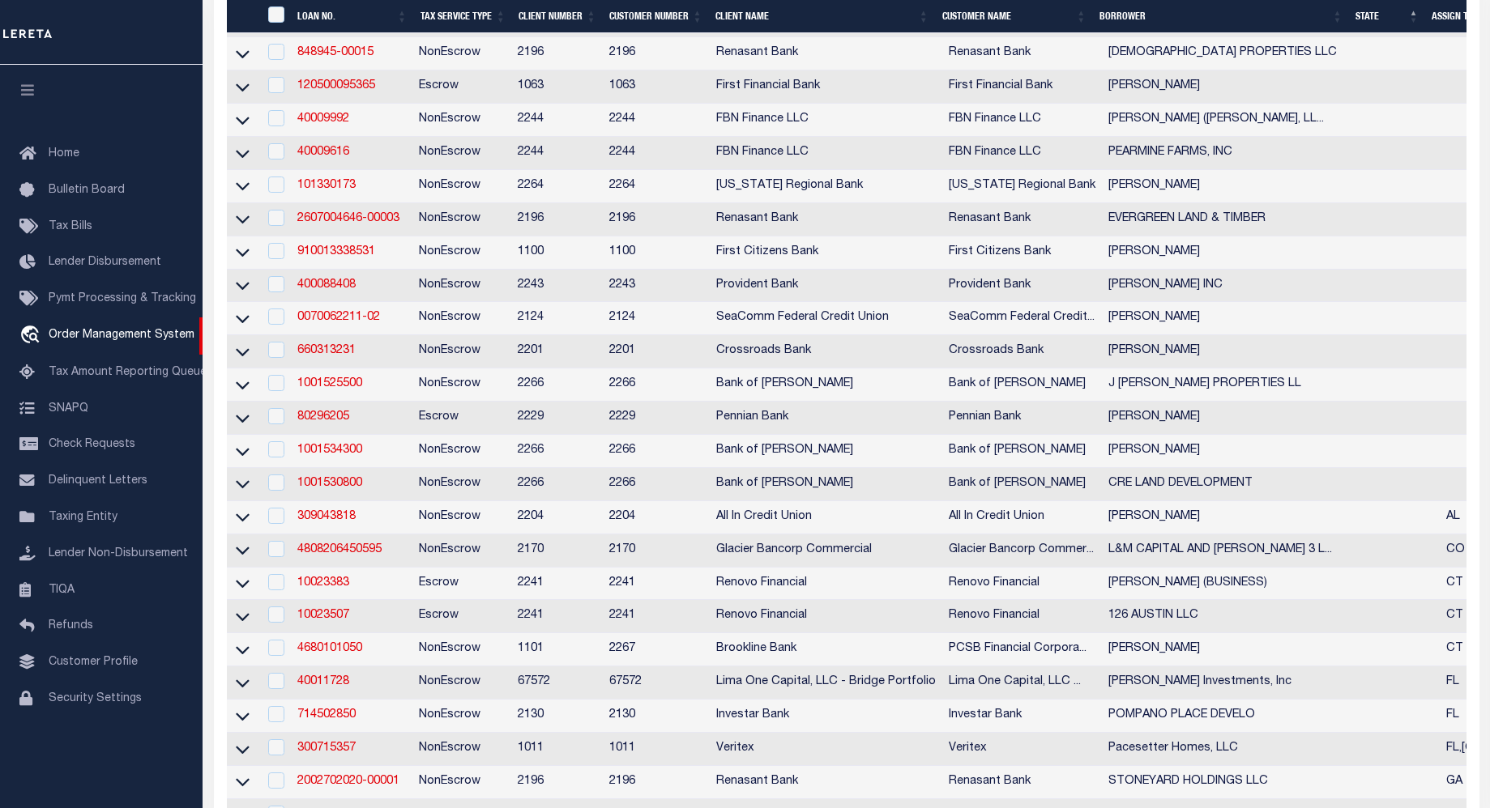
type input "202514319"
type input "[PERSON_NAME]"
select select
select select "100"
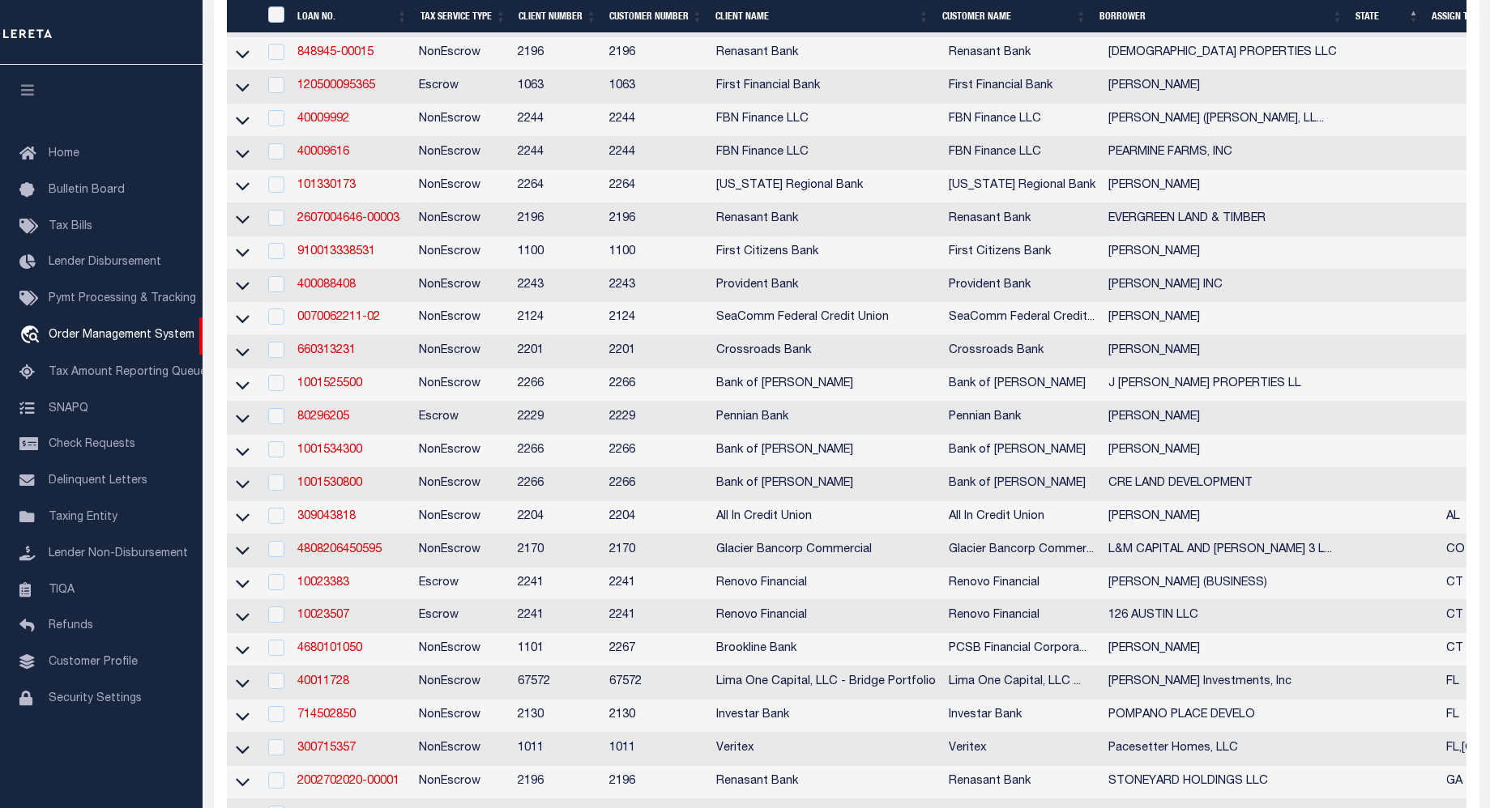
select select "Escrow"
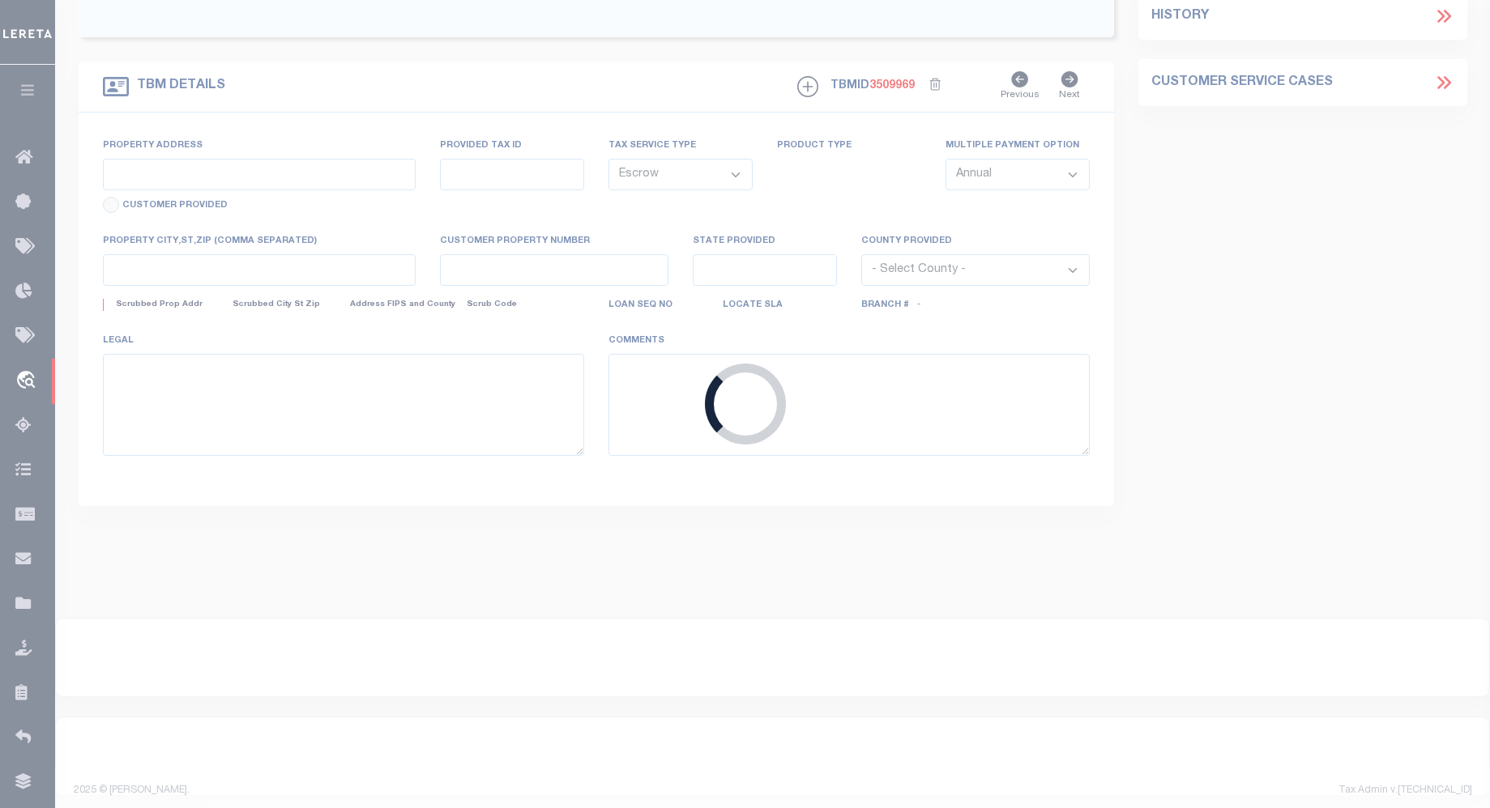
type input "[STREET_ADDRESS]"
type input "3174926209"
select select
type input "SIMSBORO LA 71275"
type input "LA"
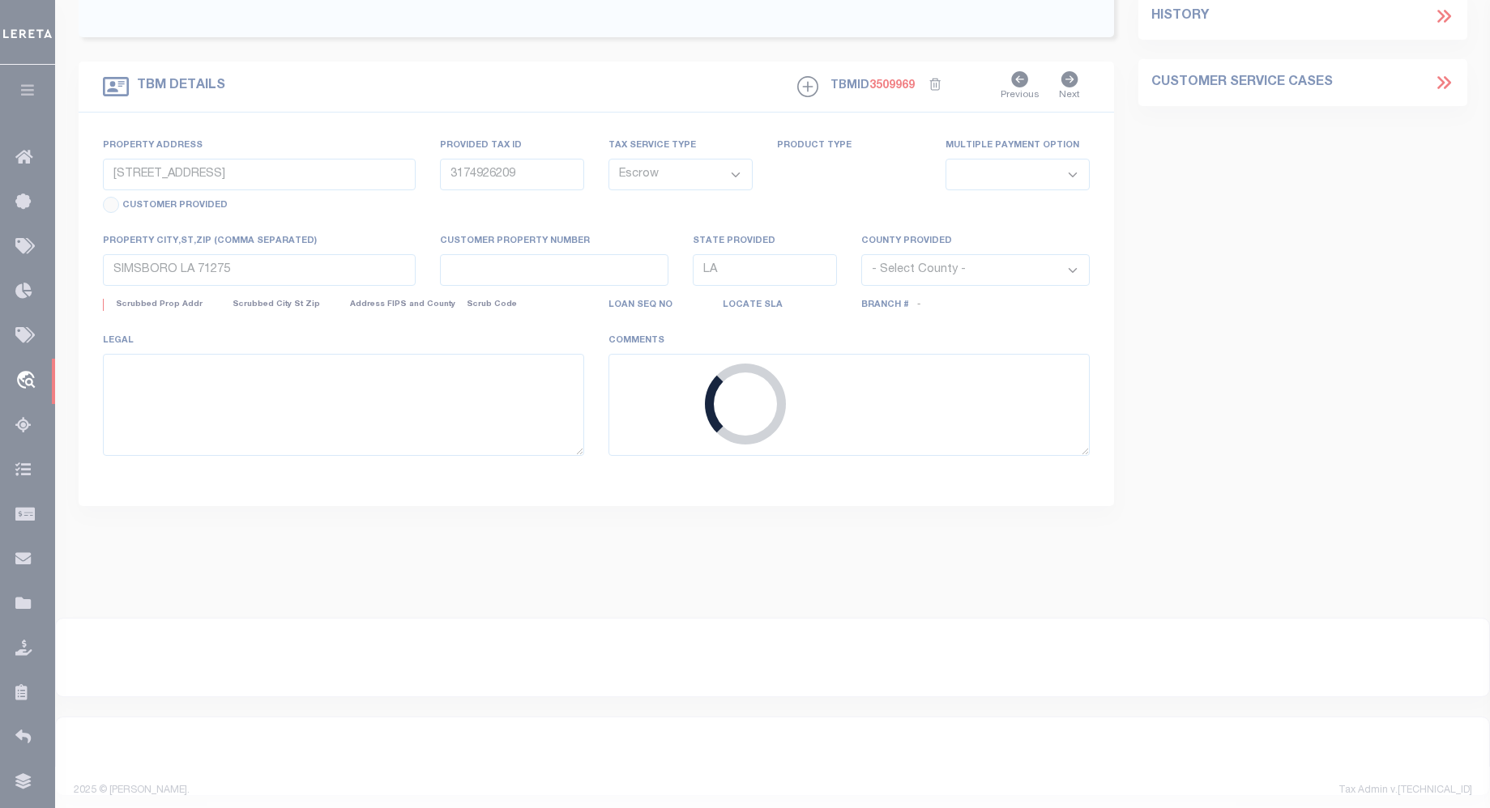
select select
select select "3332"
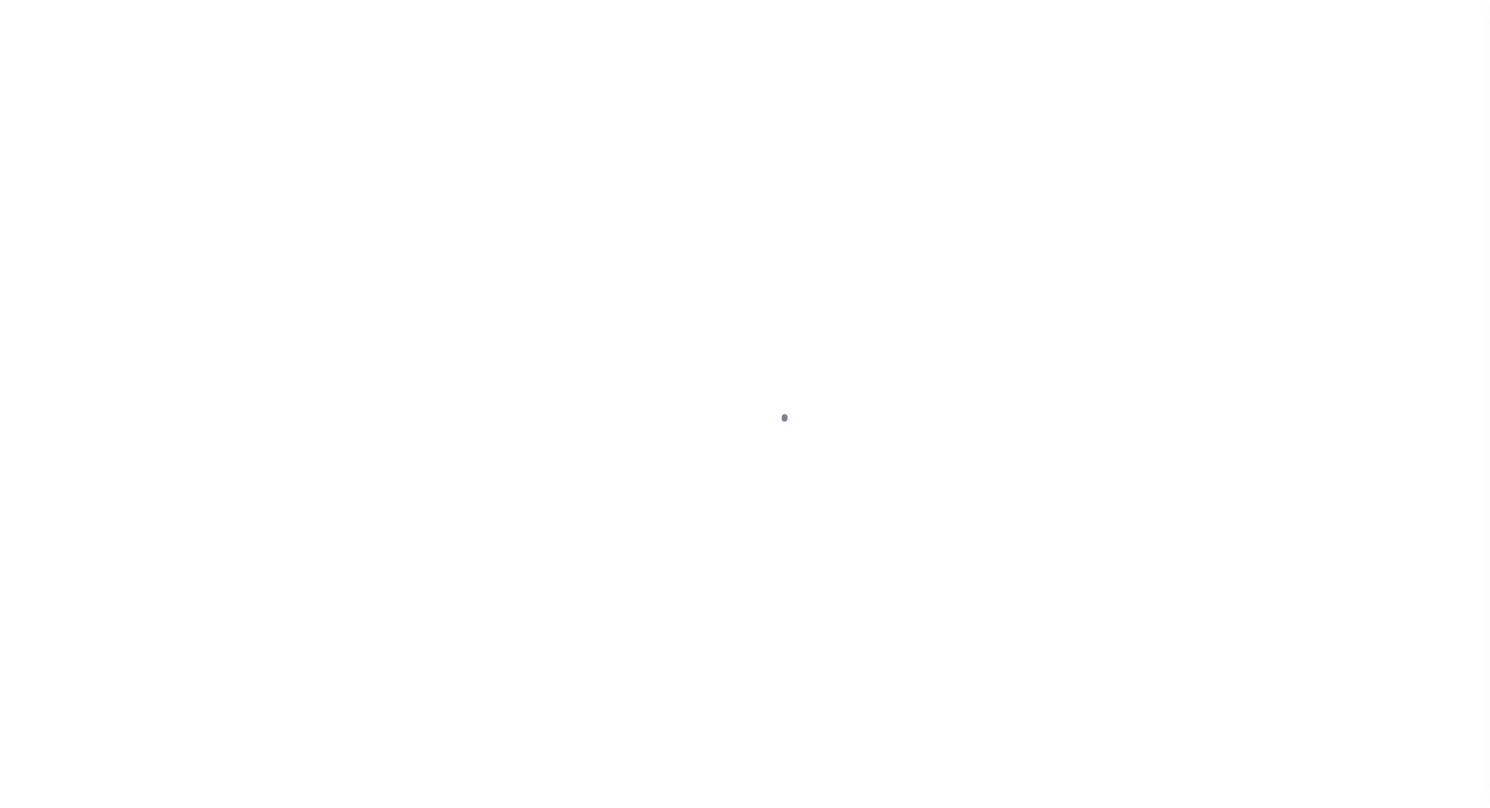
select select "100"
select select "Escrow"
type input "[STREET_ADDRESS]"
type input "3174926209"
select select
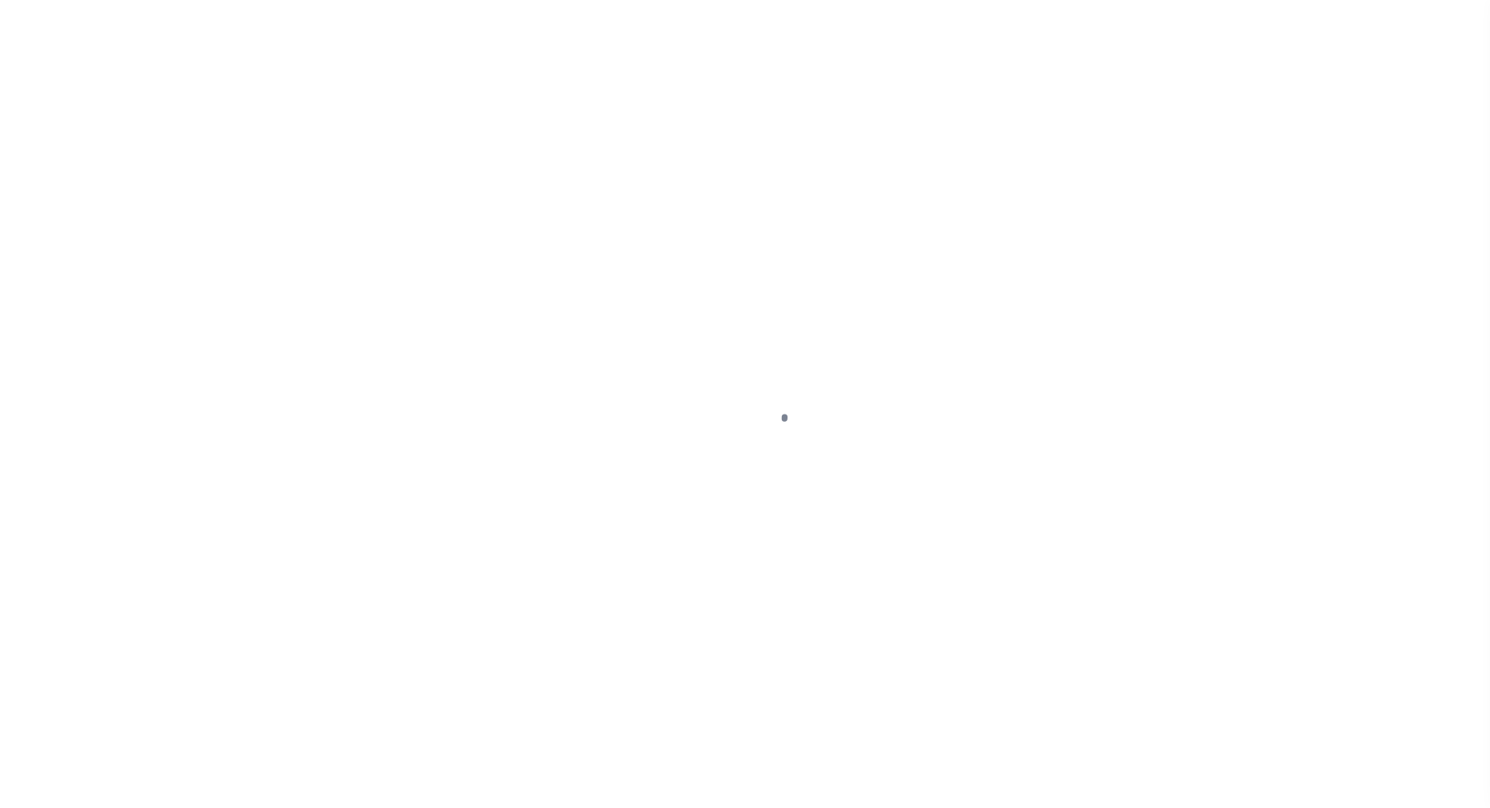
type input "SIMSBORO LA 71275"
type input "LA"
select select
select select "3332"
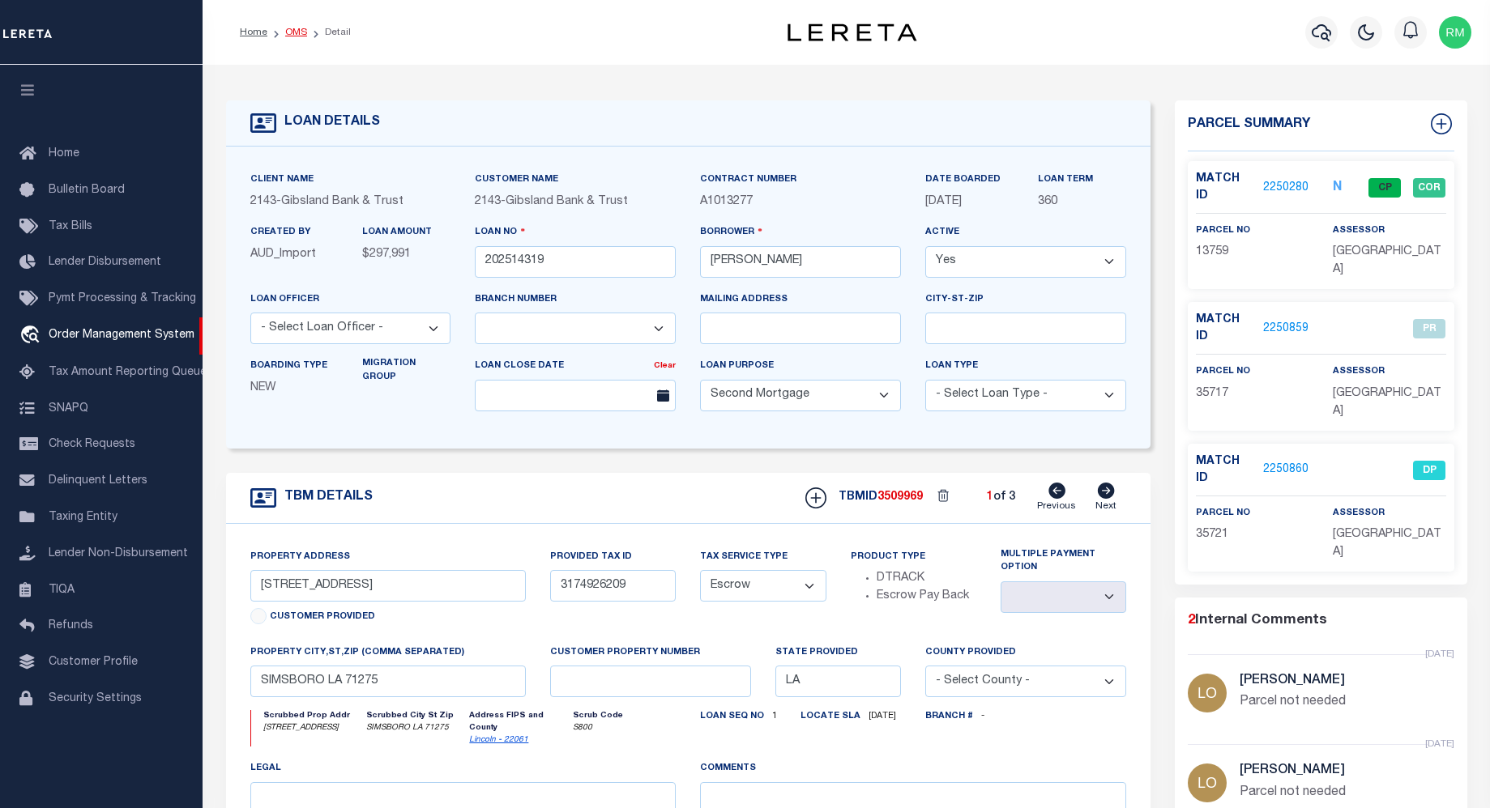
click at [289, 28] on link "OMS" at bounding box center [296, 33] width 22 height 10
select select "200"
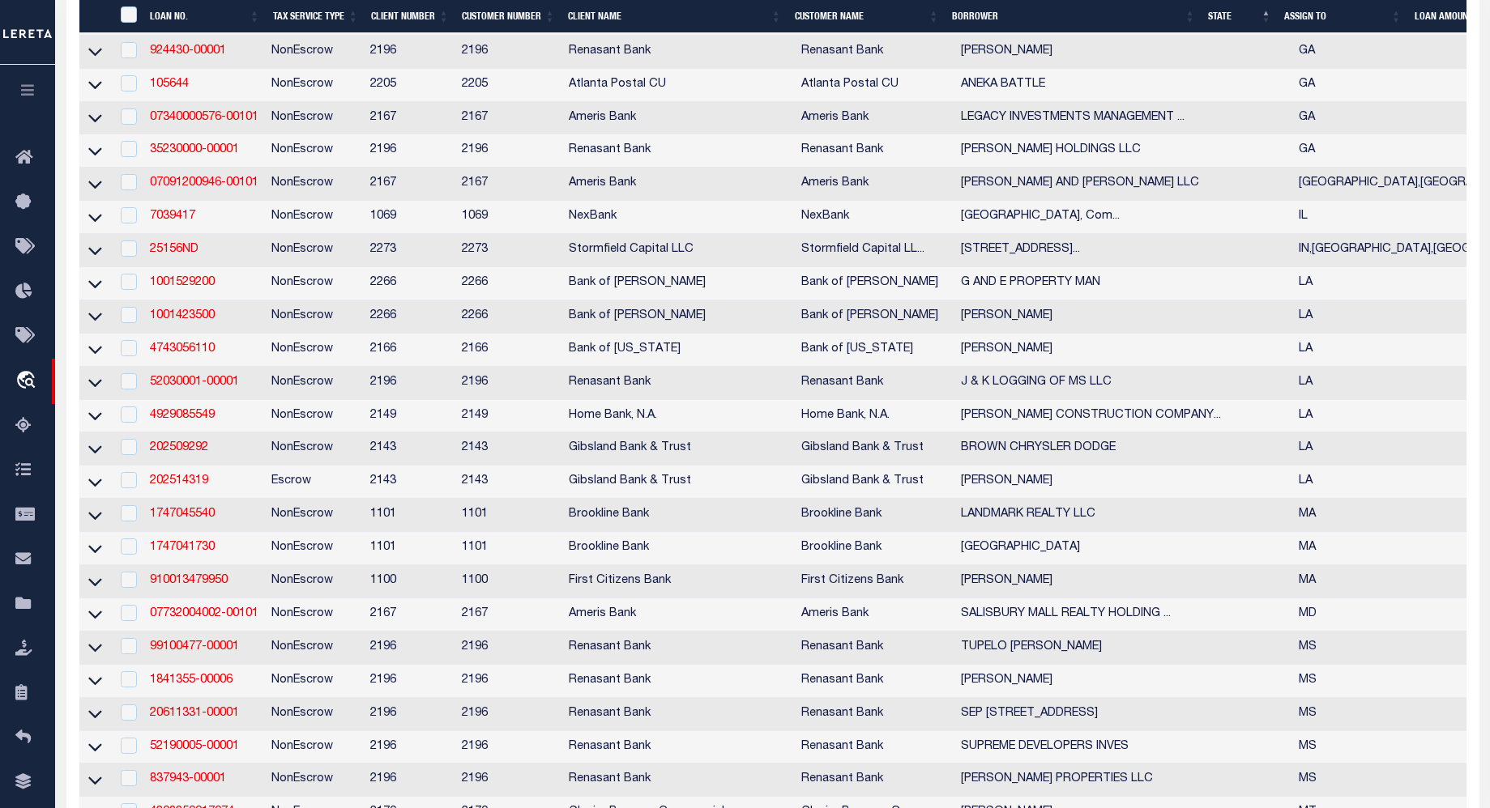
scroll to position [1187, 0]
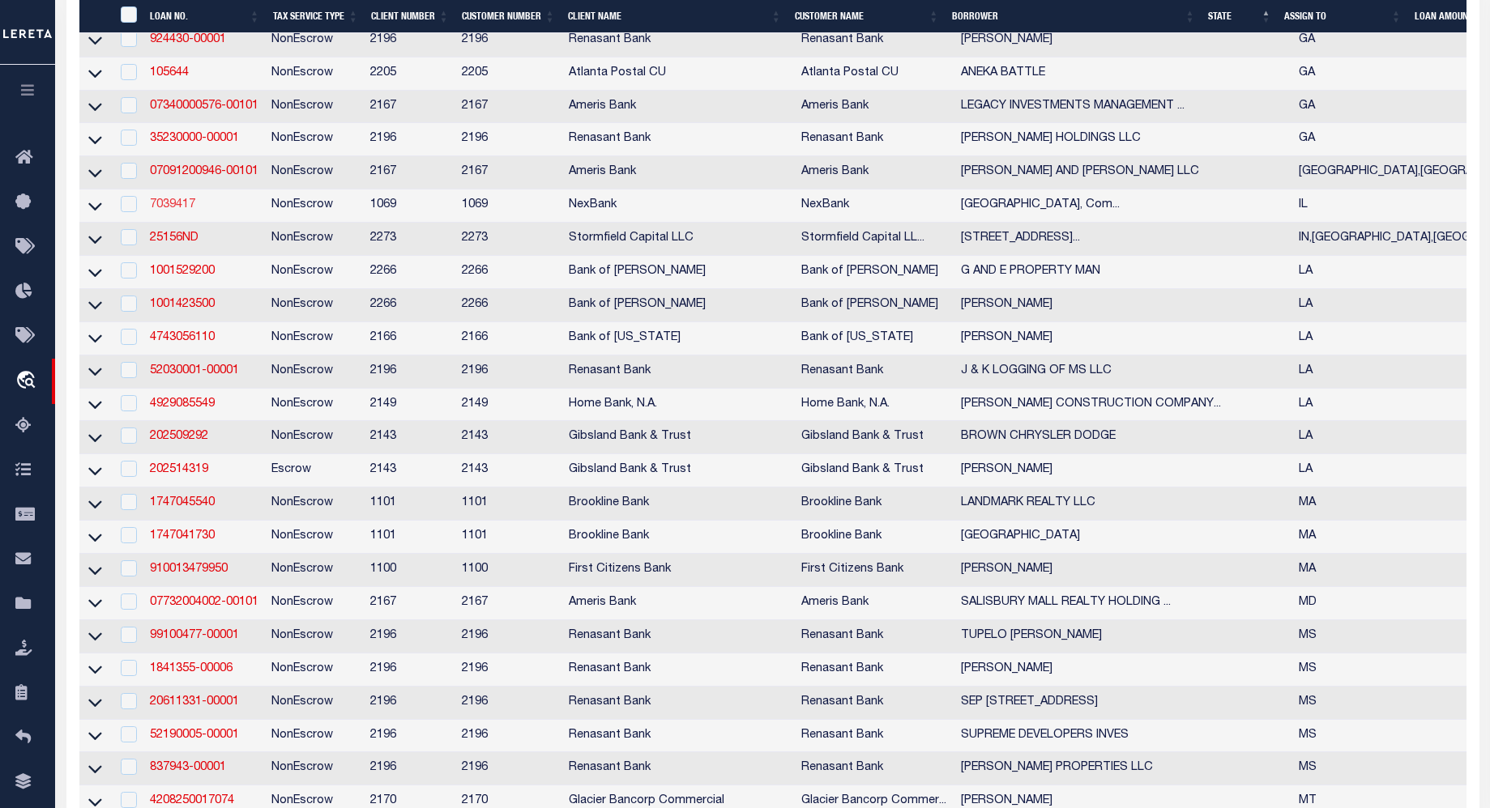
click at [179, 211] on link "7039417" at bounding box center [172, 204] width 45 height 11
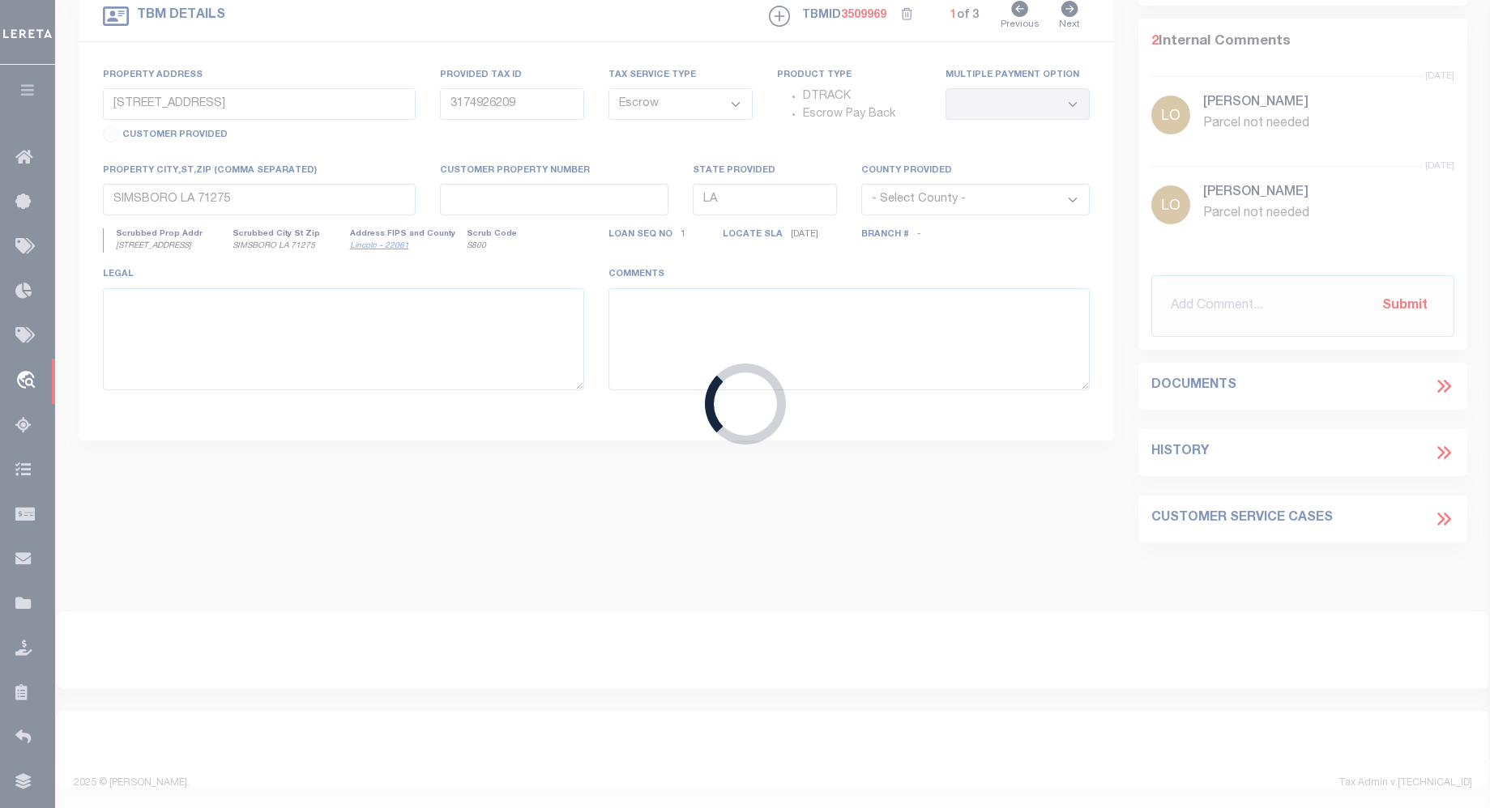
type input "7039417"
type input "[GEOGRAPHIC_DATA], Combined LLC"
select select
select select "400"
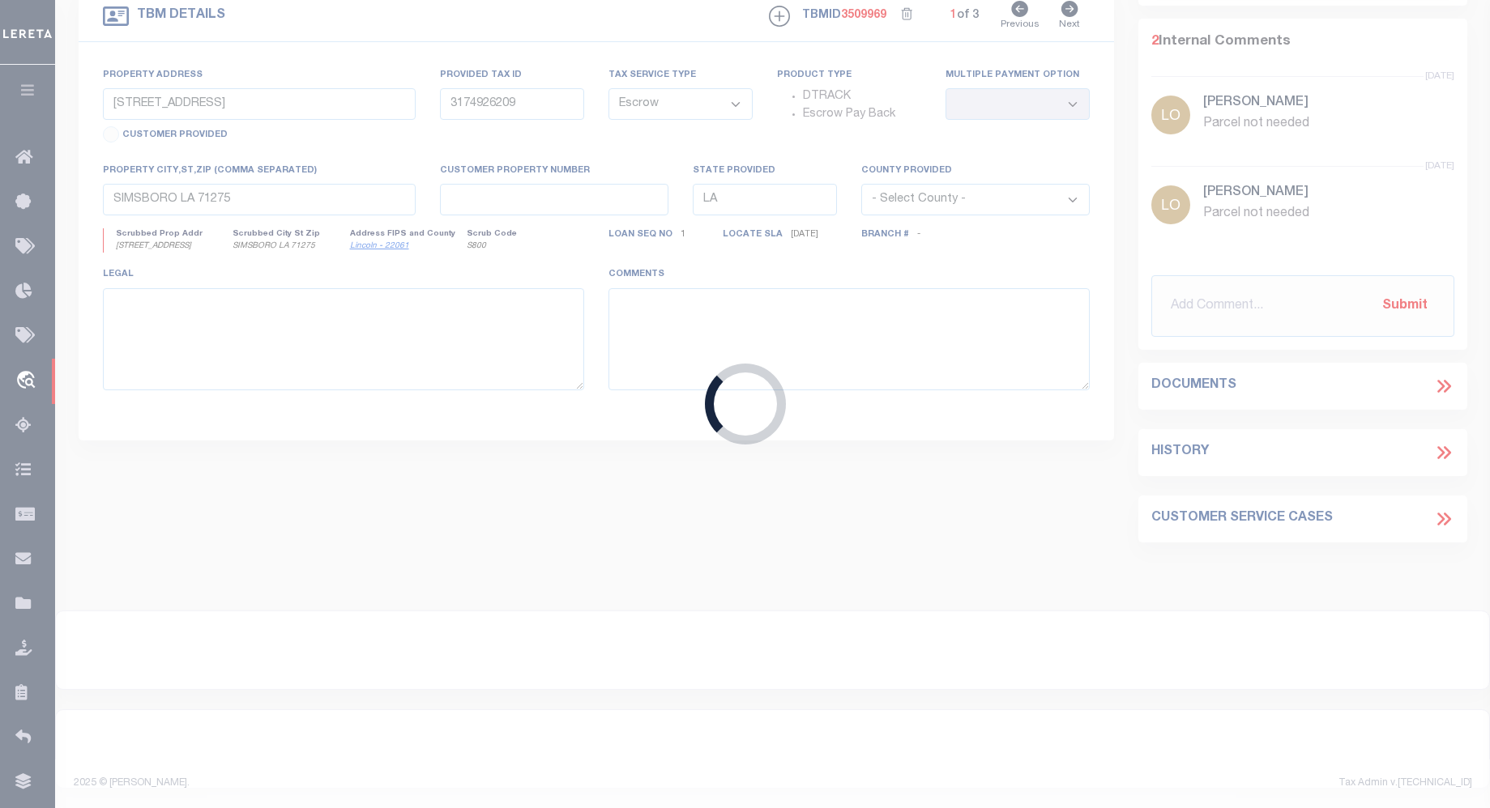
select select "NonEscrow"
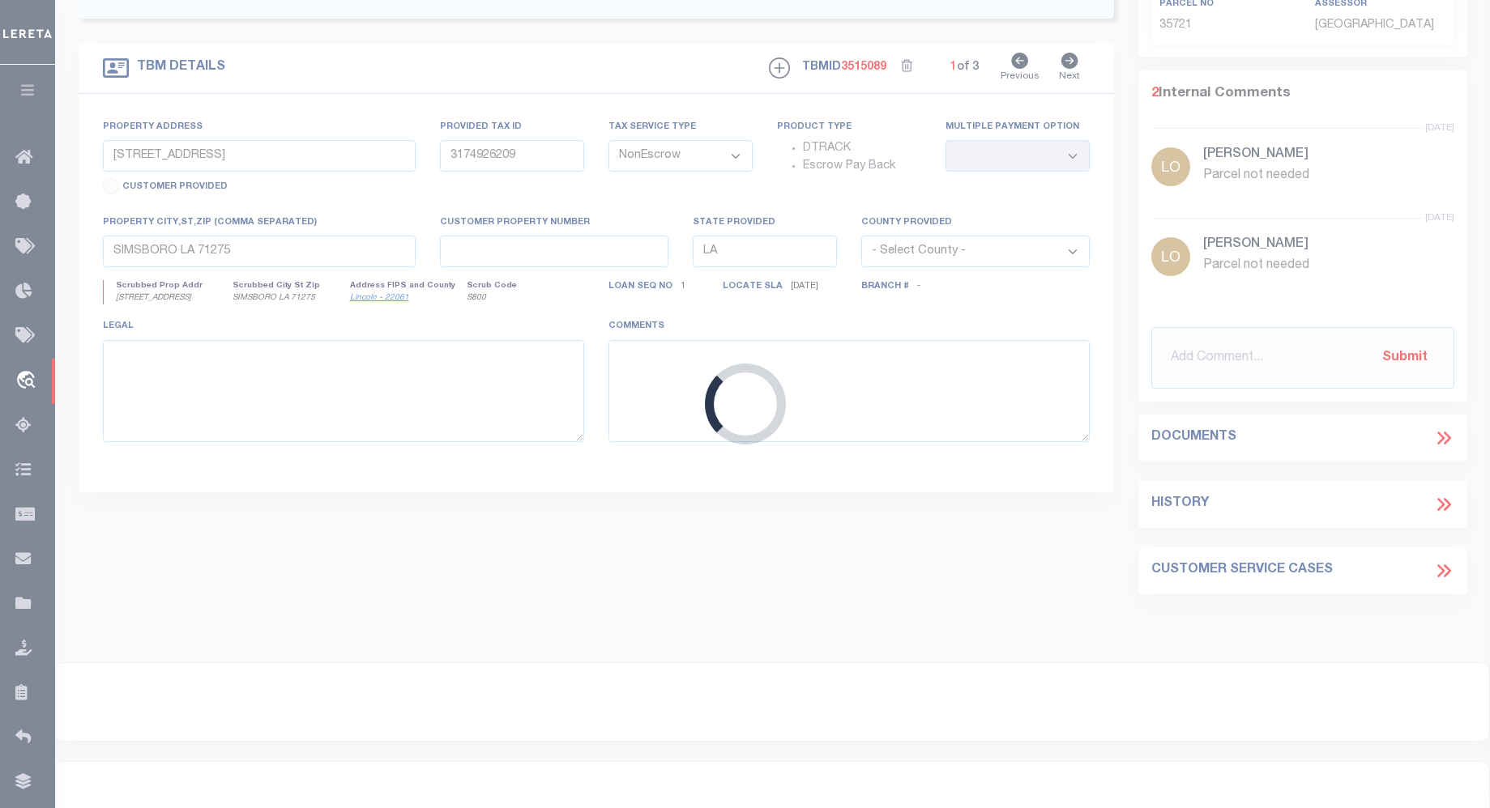
type input "[STREET_ADDRESS]"
select select
type input "Oswego IL 60543"
type input "IL"
select select
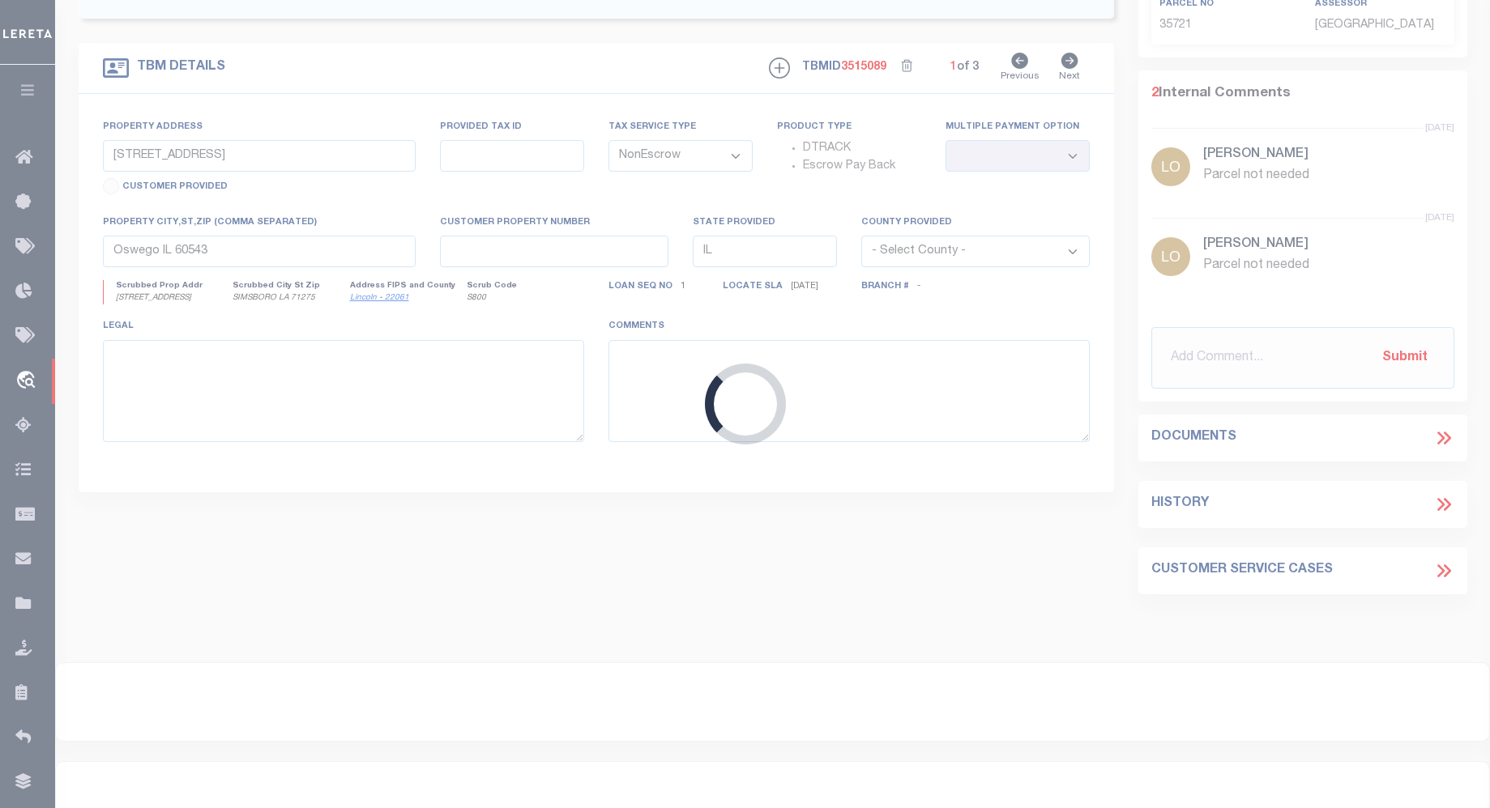
select select "7185"
select select "1766"
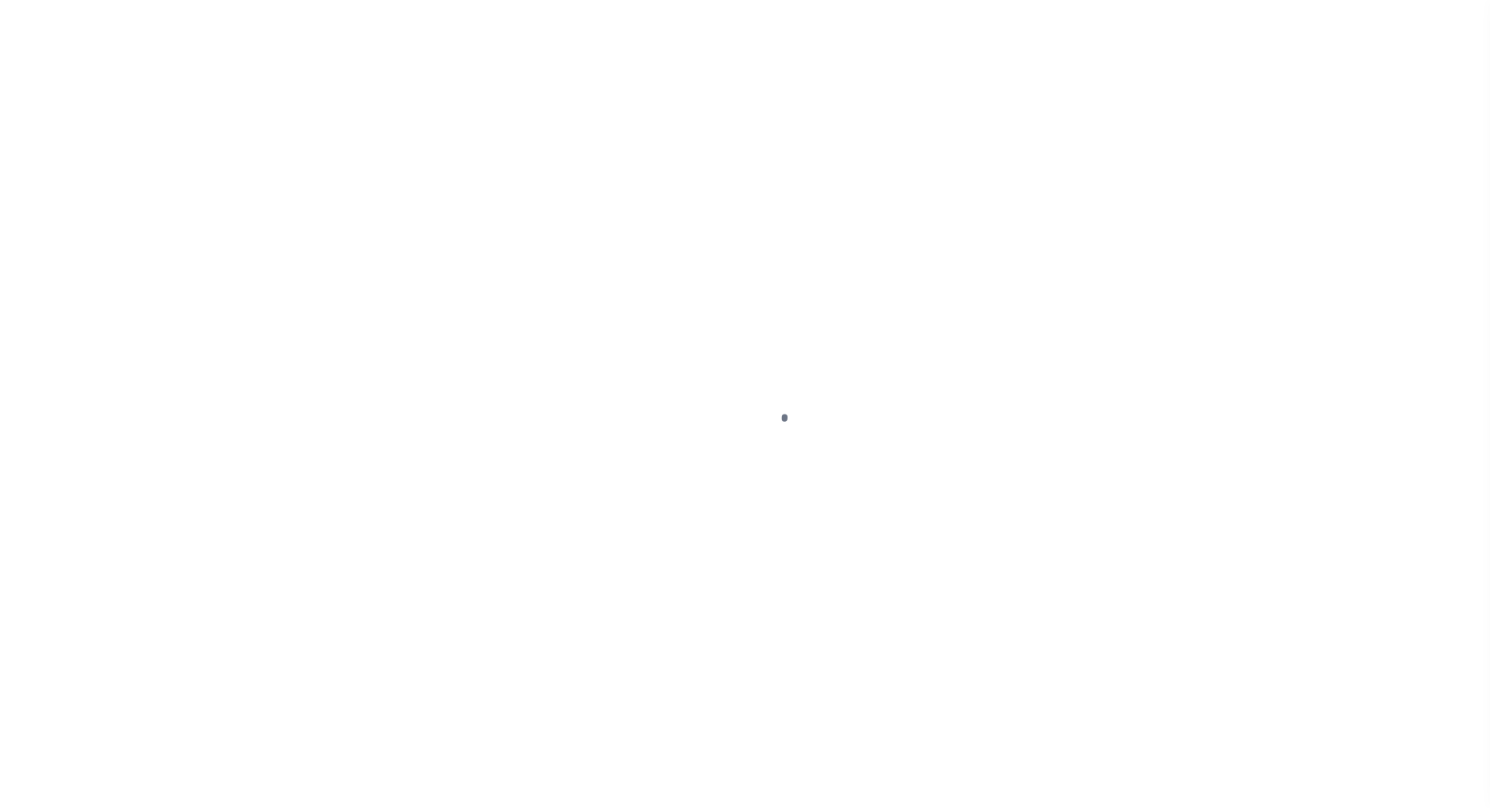
select select "400"
select select "NonEscrow"
type input "[STREET_ADDRESS]"
select select
type input "Oswego IL 60543"
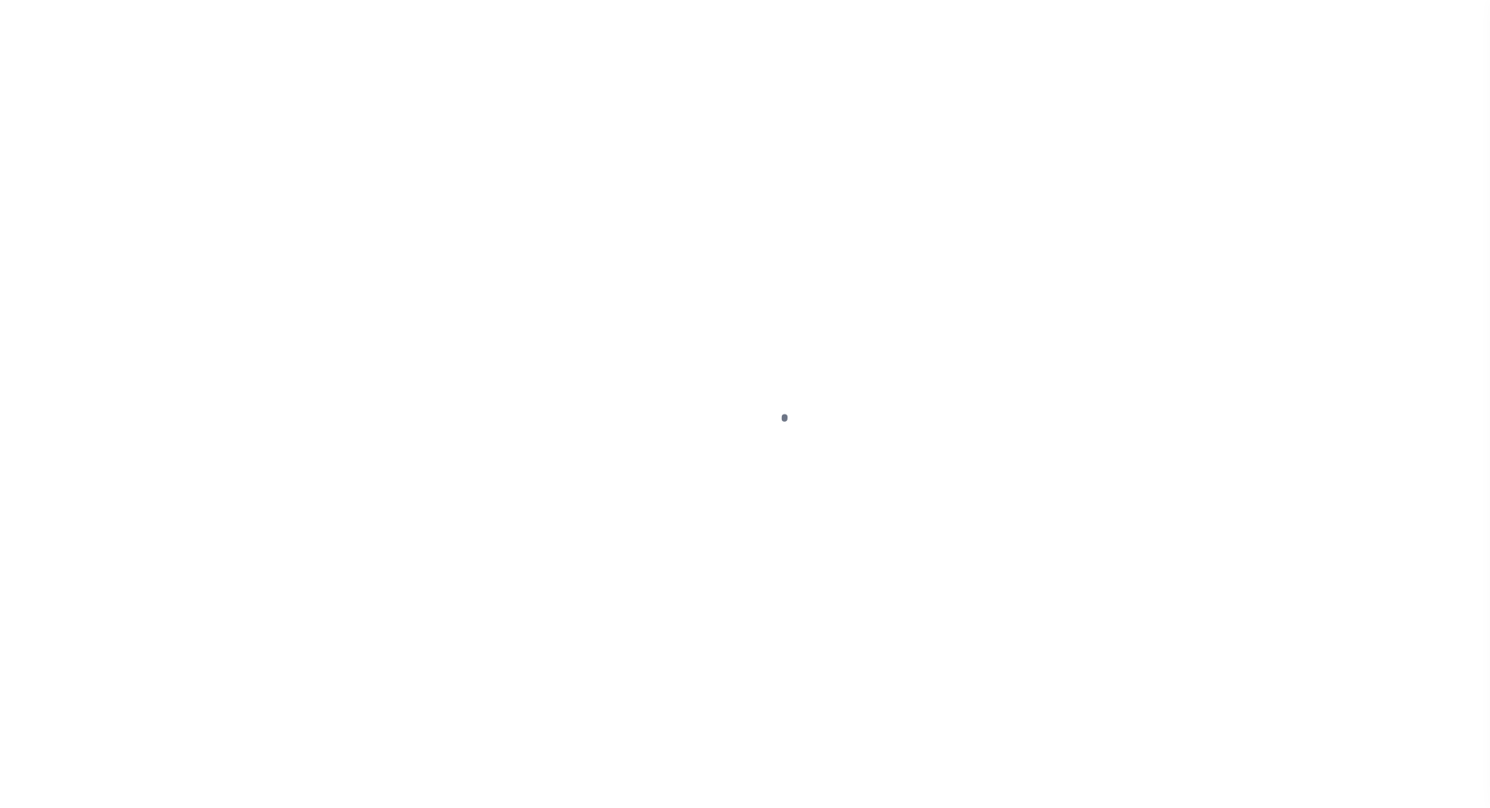
type input "IL"
select select
select select "7185"
select select "1766"
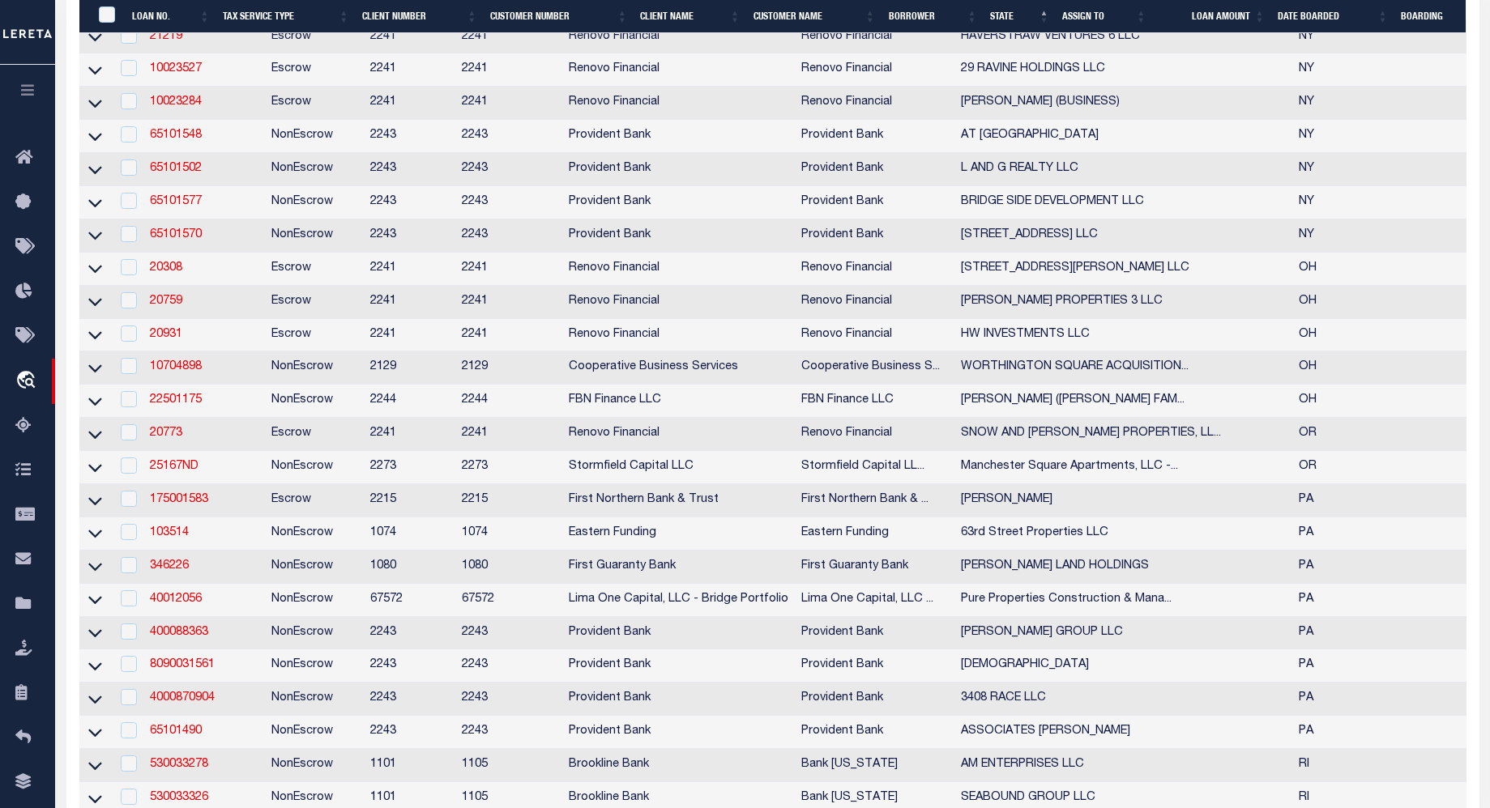
scroll to position [2880, 0]
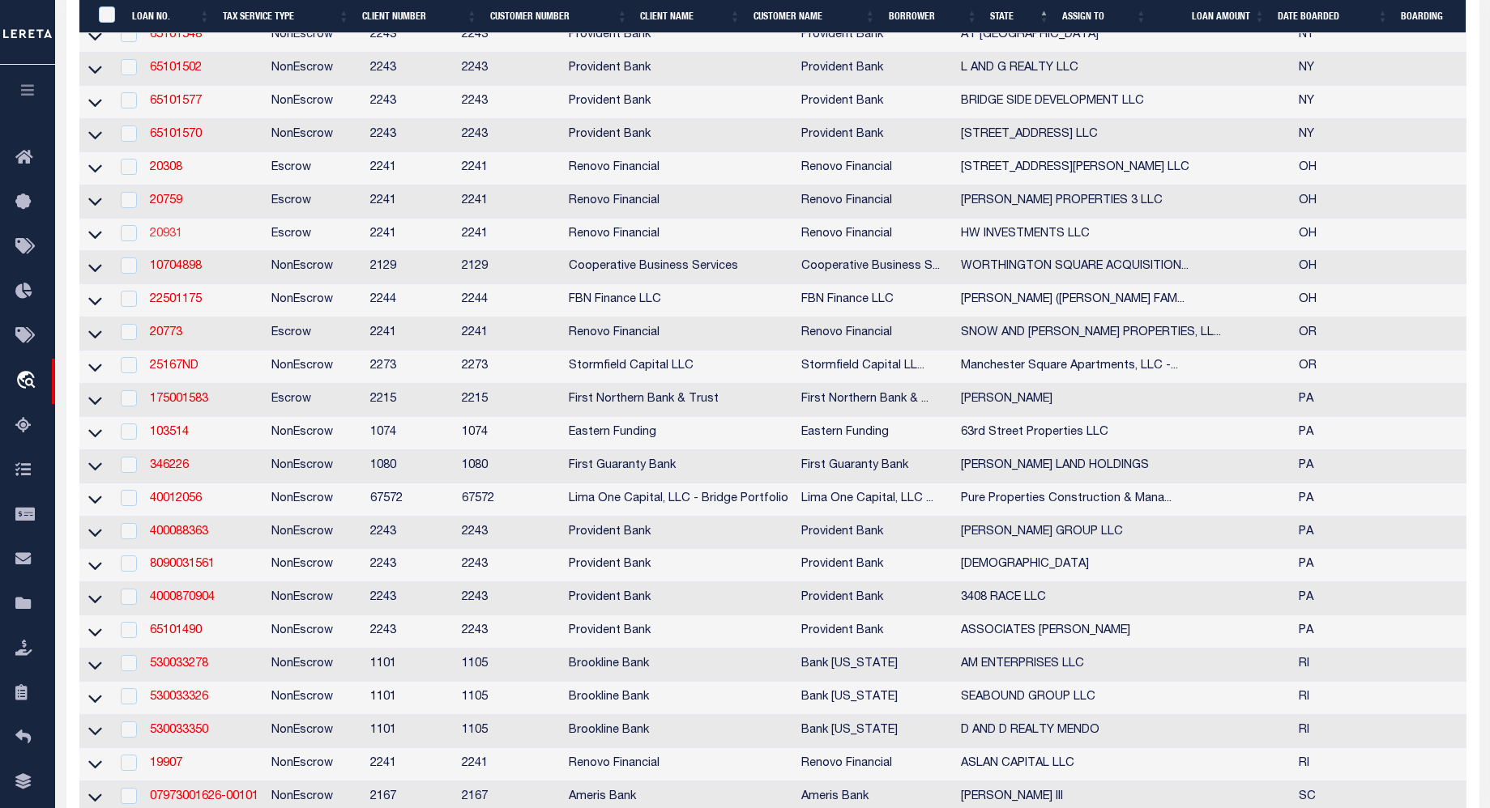
click at [163, 240] on link "20931" at bounding box center [166, 233] width 32 height 11
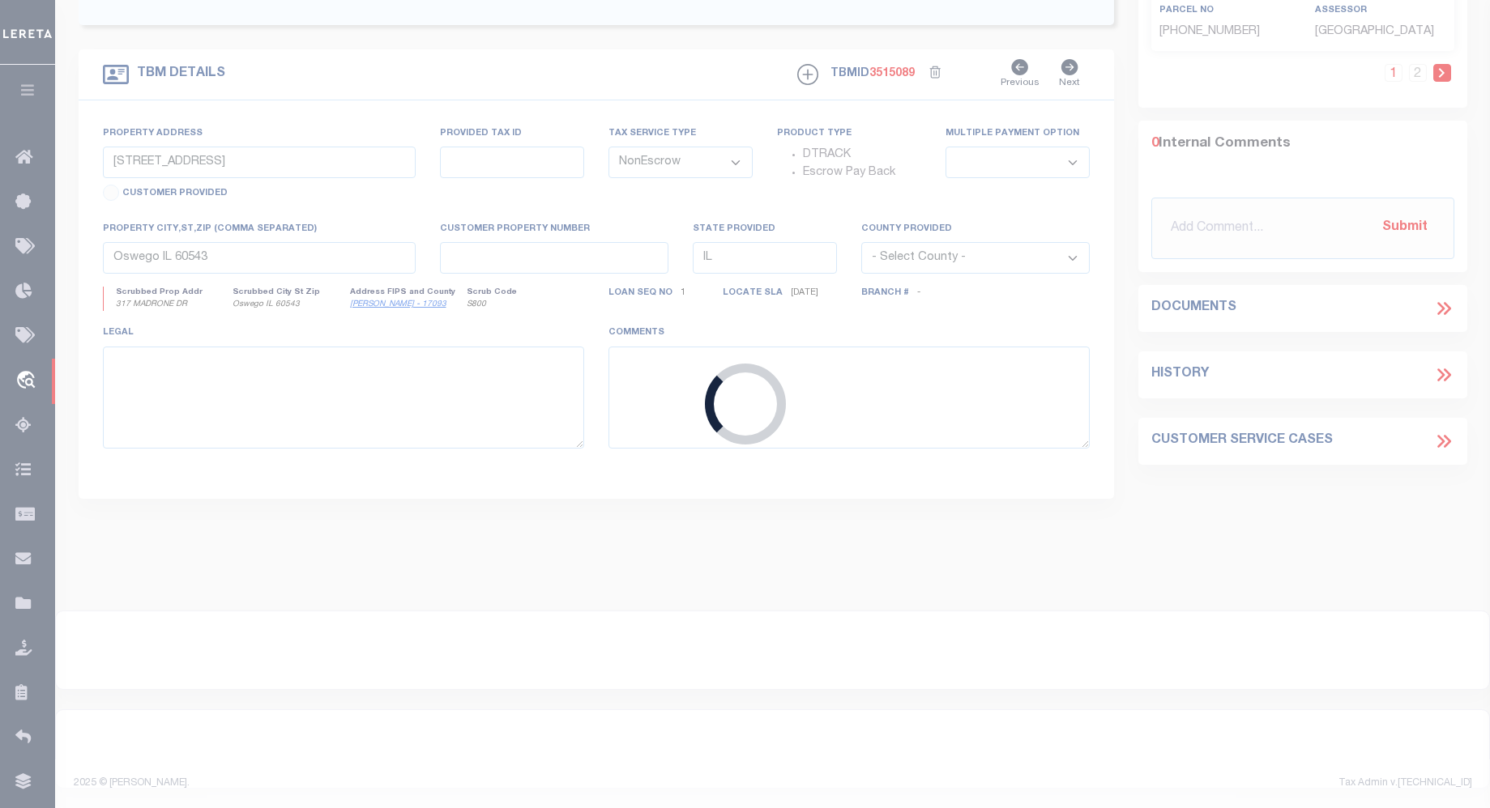
type input "20931"
type input "HW INVESTMENTS LLC"
select select
type input "3800 Kauffman Rd Nw"
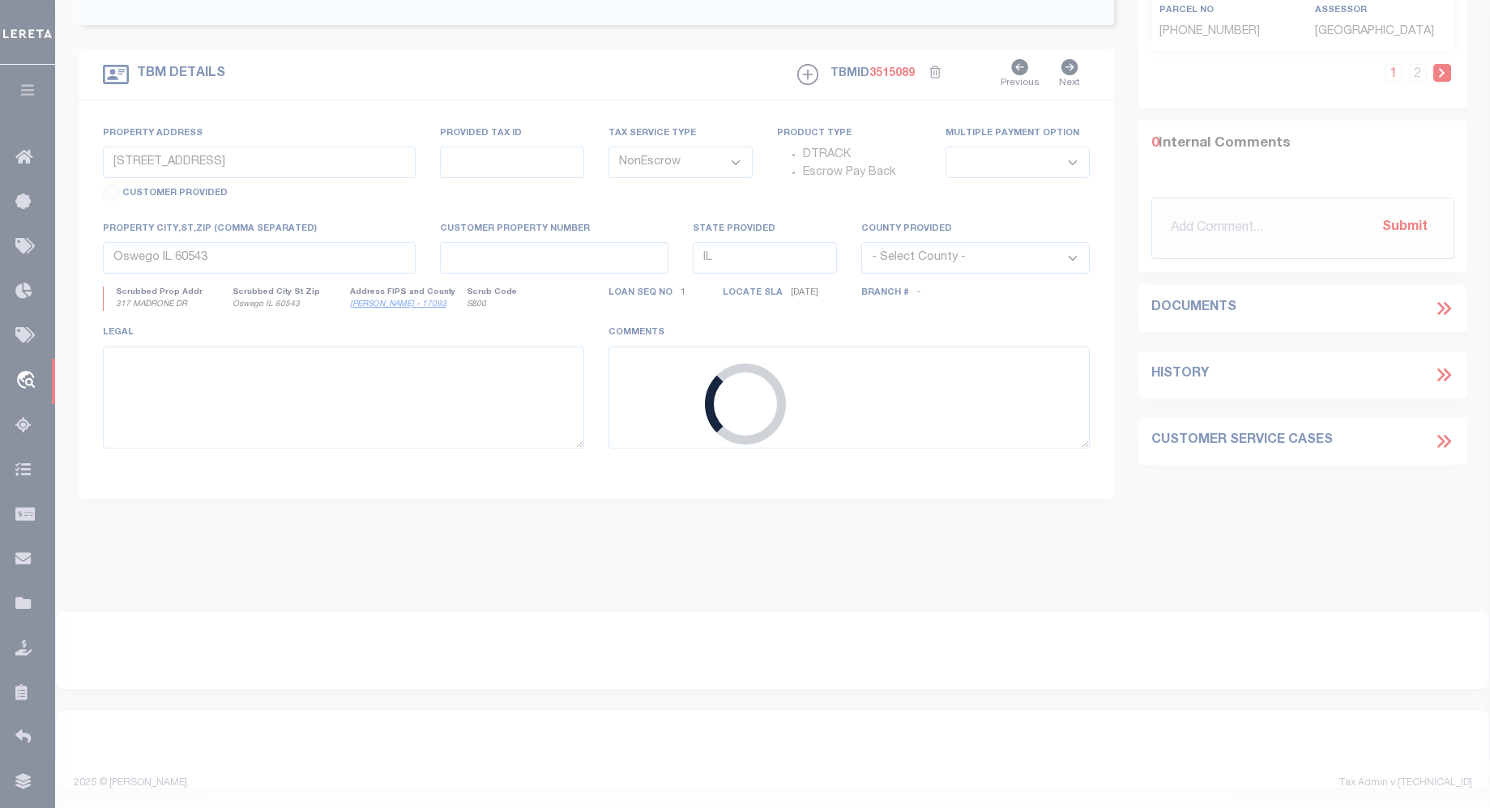
type input "Carroll OH 43112"
select select "Escrow"
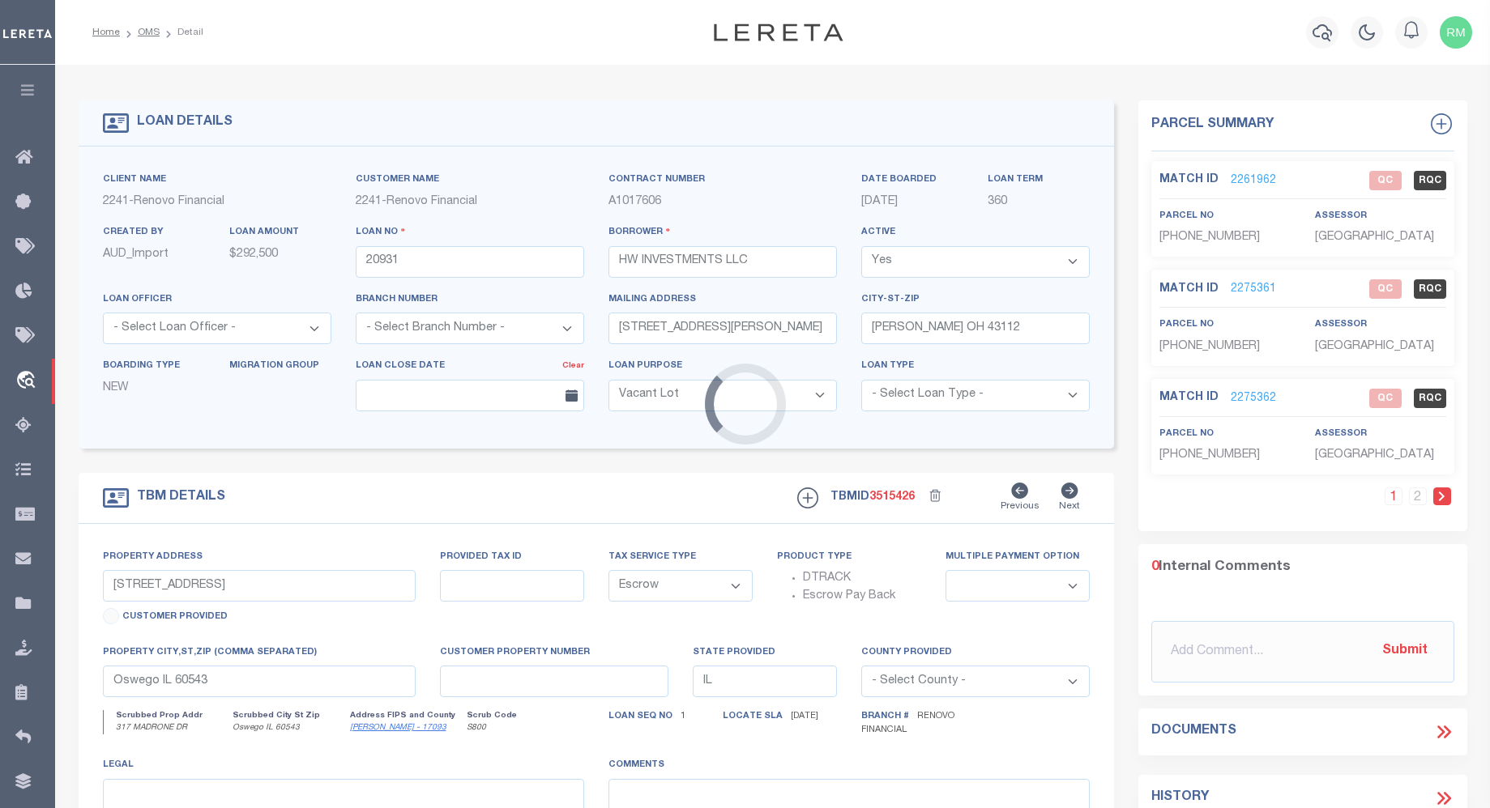
type input "1327 Gilbert Street"
select select
type input "Columbus, OH 43206"
type input "a0kUS00000DBLPq"
type input "OH"
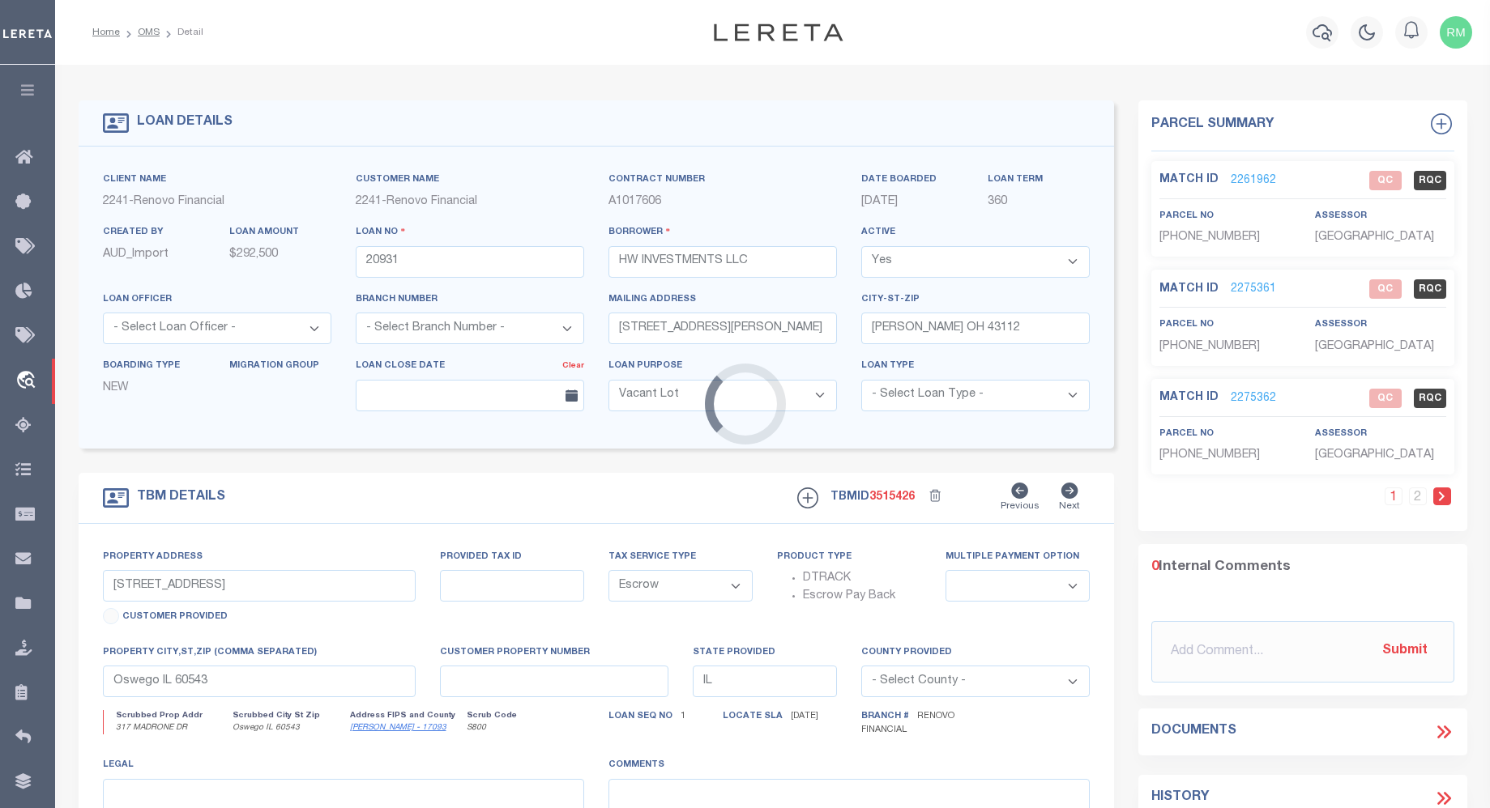
select select
type textarea "LEGAL REQUIRED"
select select "164194"
select select "25066"
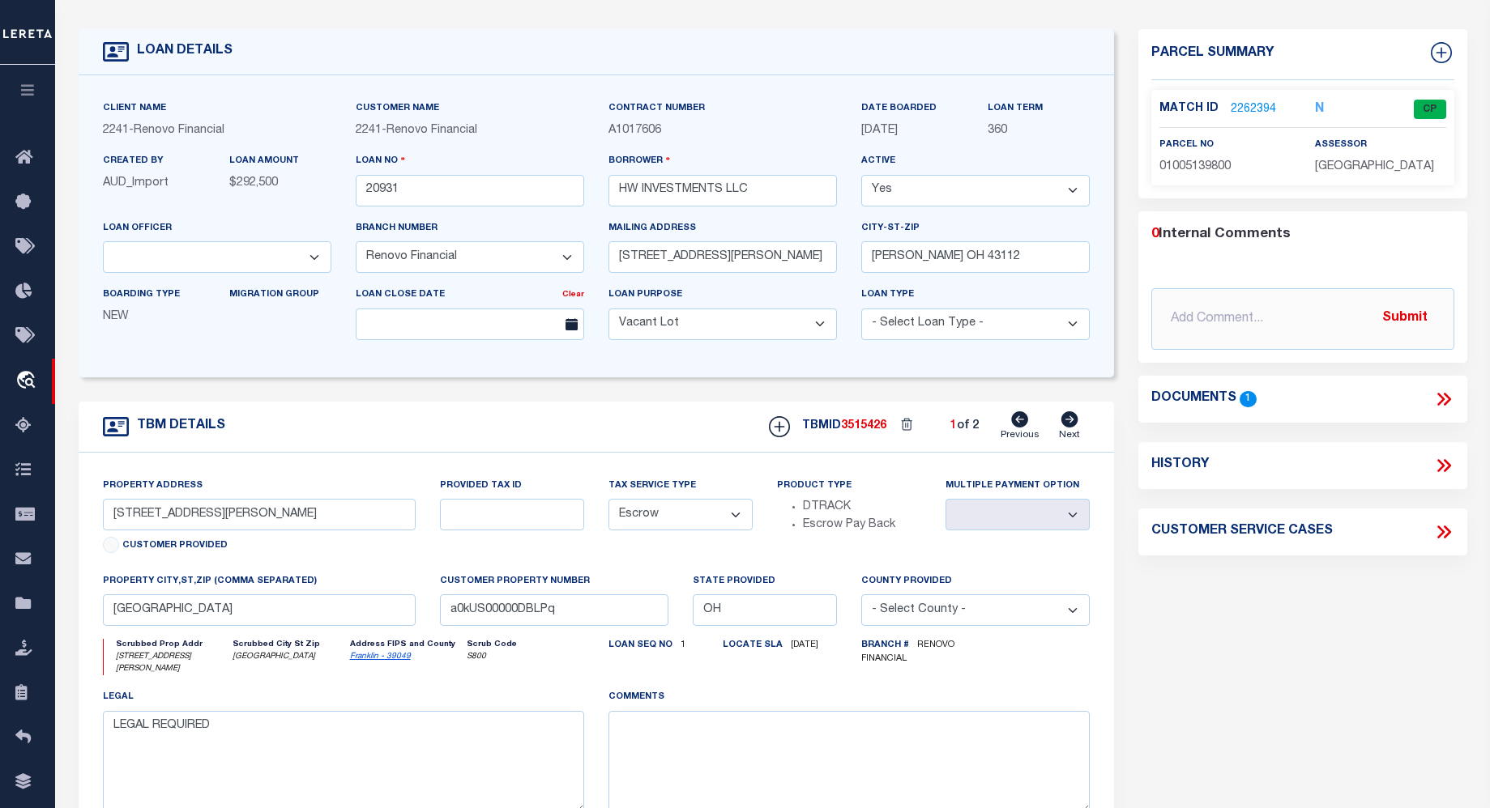
scroll to position [70, 0]
click at [1443, 397] on icon at bounding box center [1443, 400] width 21 height 21
click at [1441, 400] on icon at bounding box center [1440, 400] width 7 height 13
click at [1243, 400] on span "1" at bounding box center [1247, 400] width 17 height 15
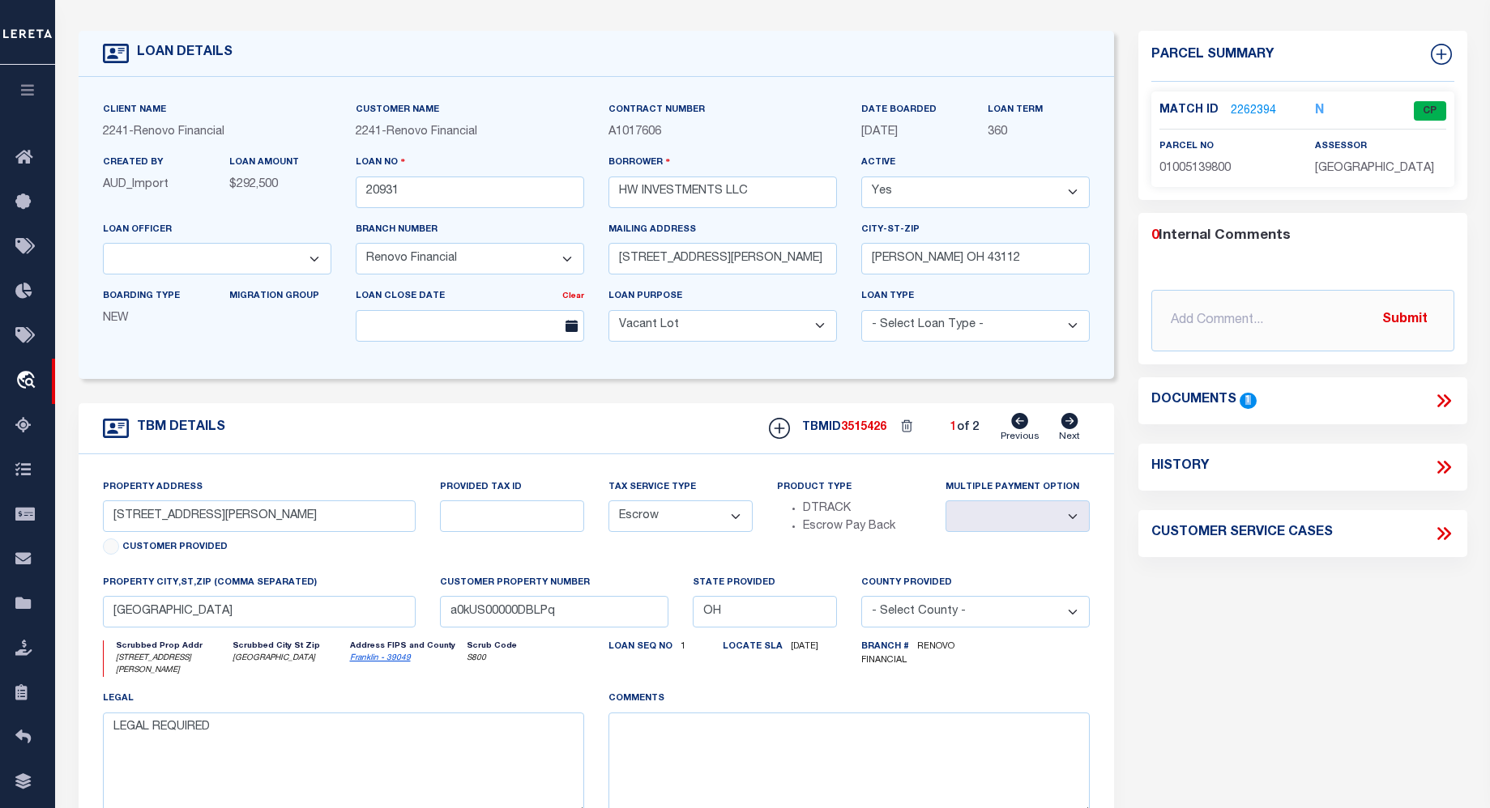
click at [1251, 399] on span "1" at bounding box center [1247, 400] width 17 height 15
click at [1247, 398] on span "1" at bounding box center [1247, 400] width 17 height 15
drag, startPoint x: 1442, startPoint y: 396, endPoint x: 1434, endPoint y: 397, distance: 8.1
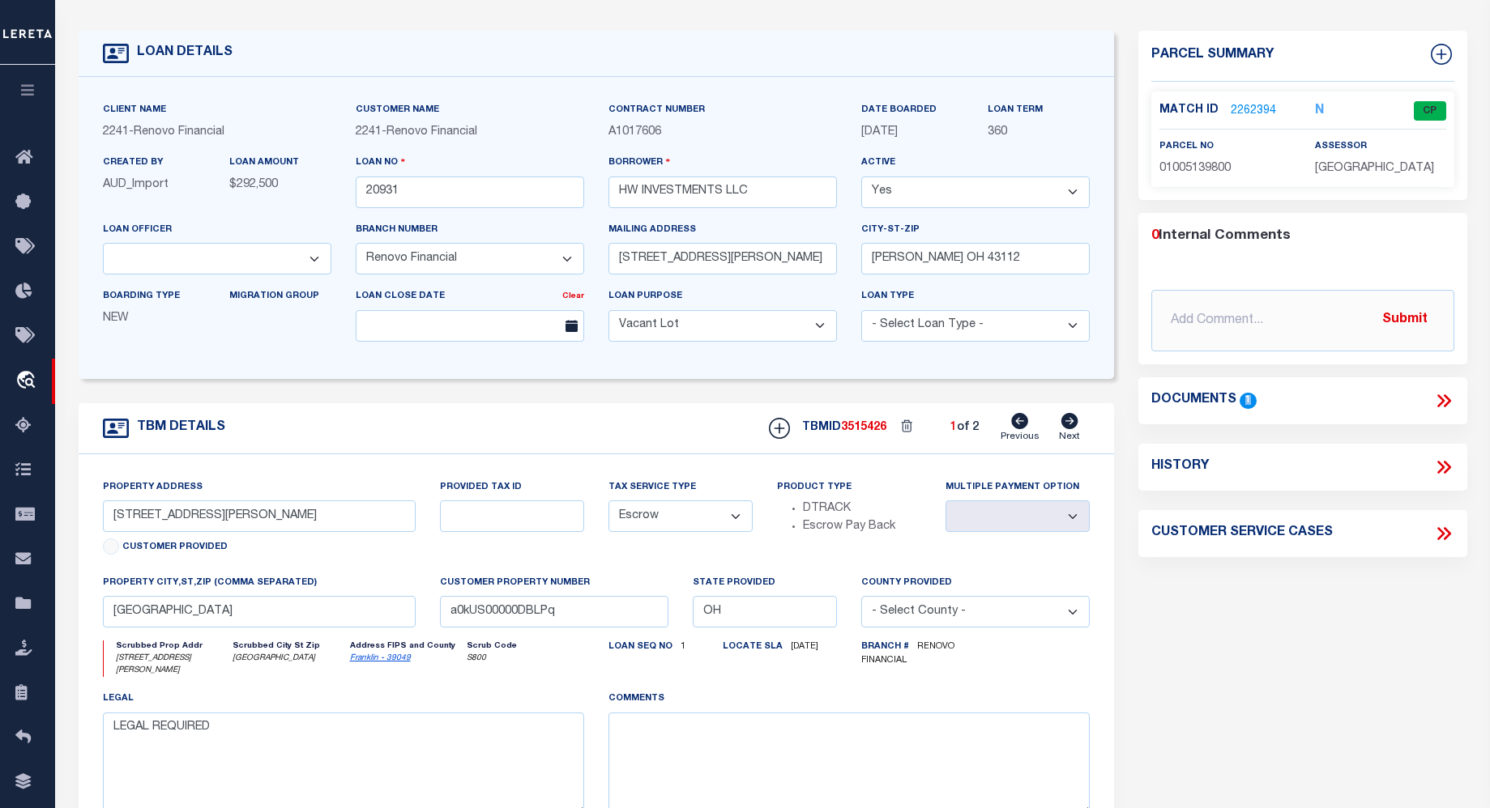
click at [1441, 396] on icon at bounding box center [1443, 400] width 21 height 21
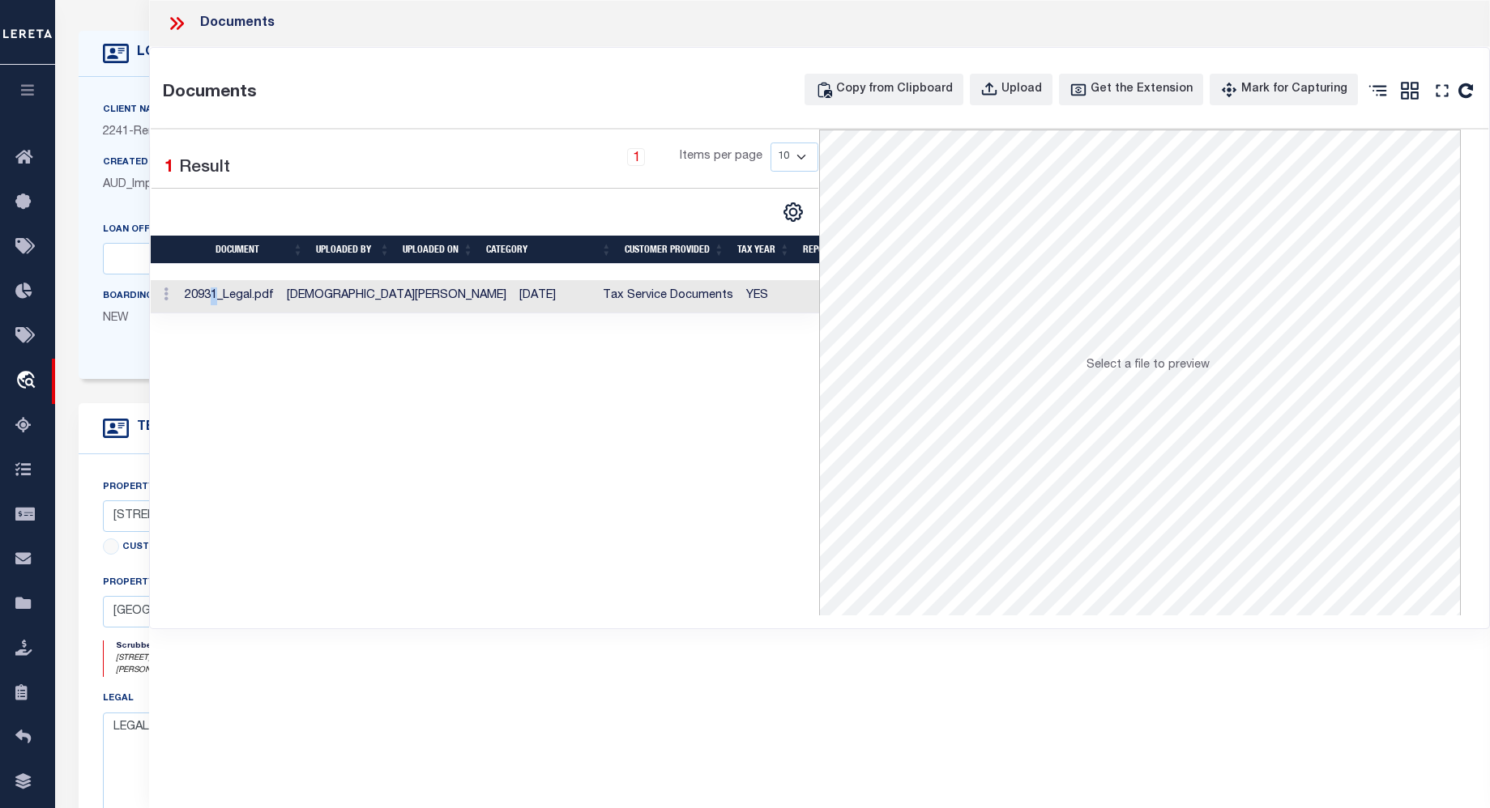
click at [249, 299] on td "20931_Legal.pdf" at bounding box center [229, 296] width 102 height 33
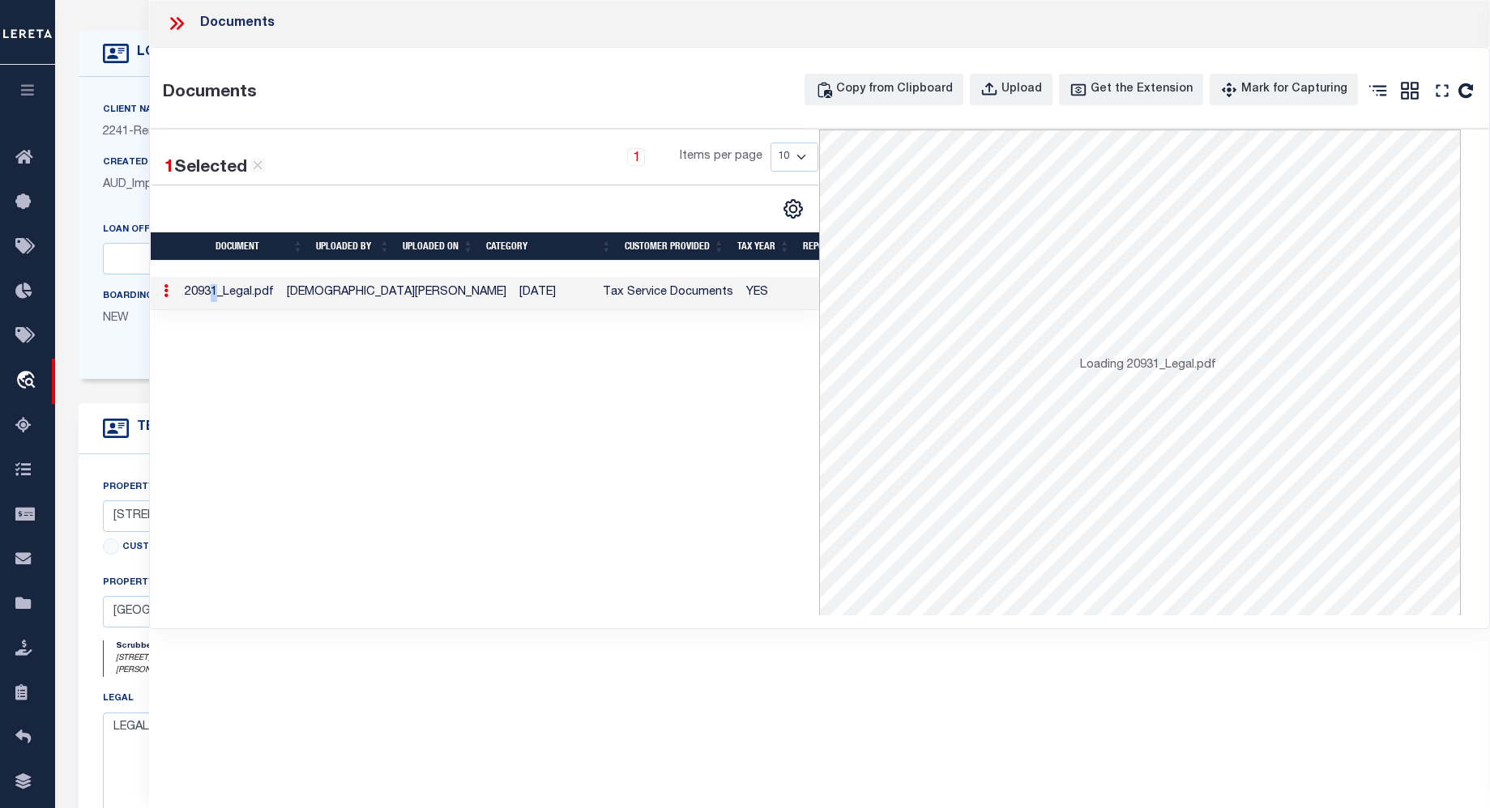
click at [249, 297] on td "20931_Legal.pdf" at bounding box center [229, 293] width 102 height 33
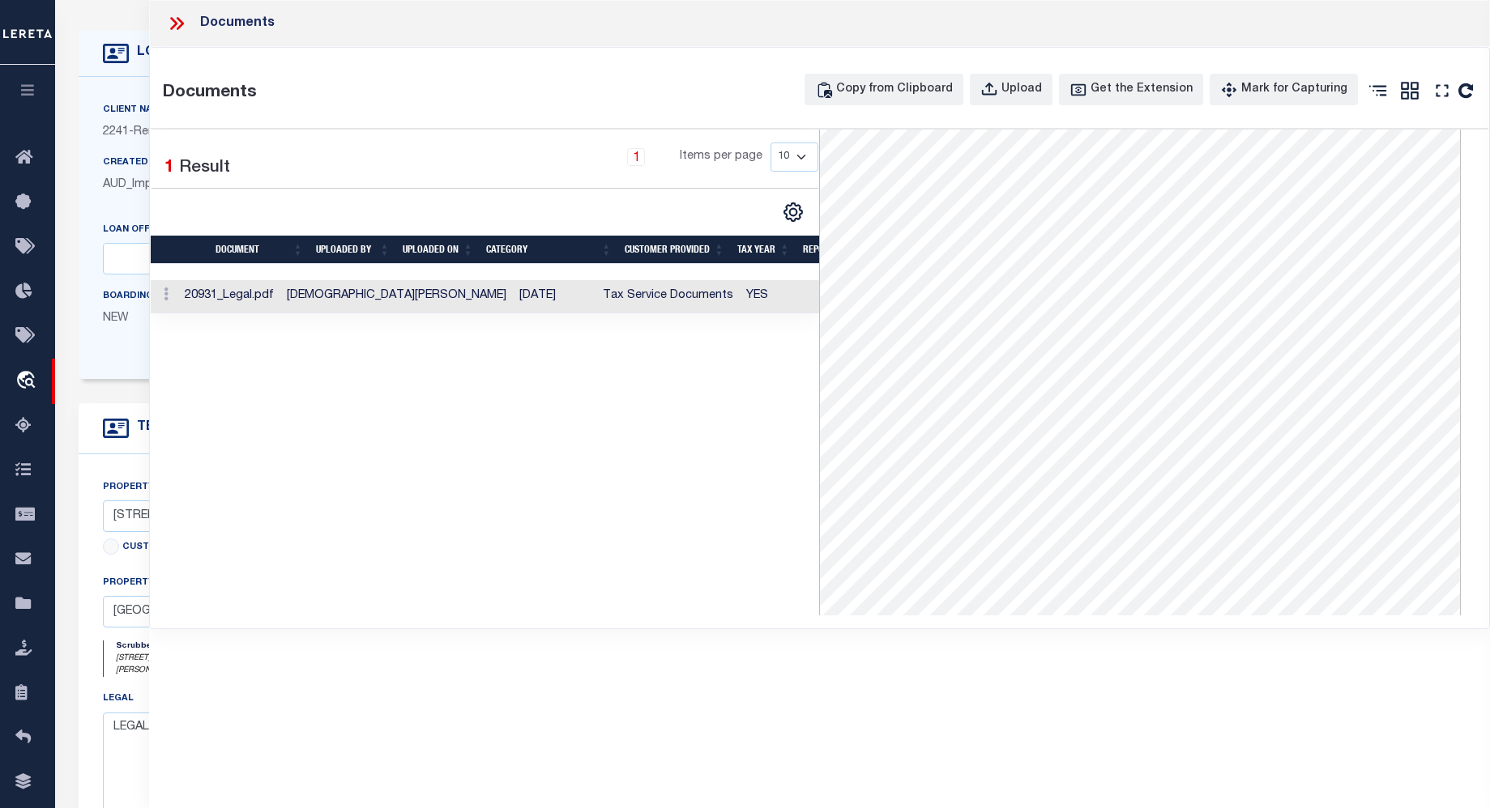
scroll to position [14, 0]
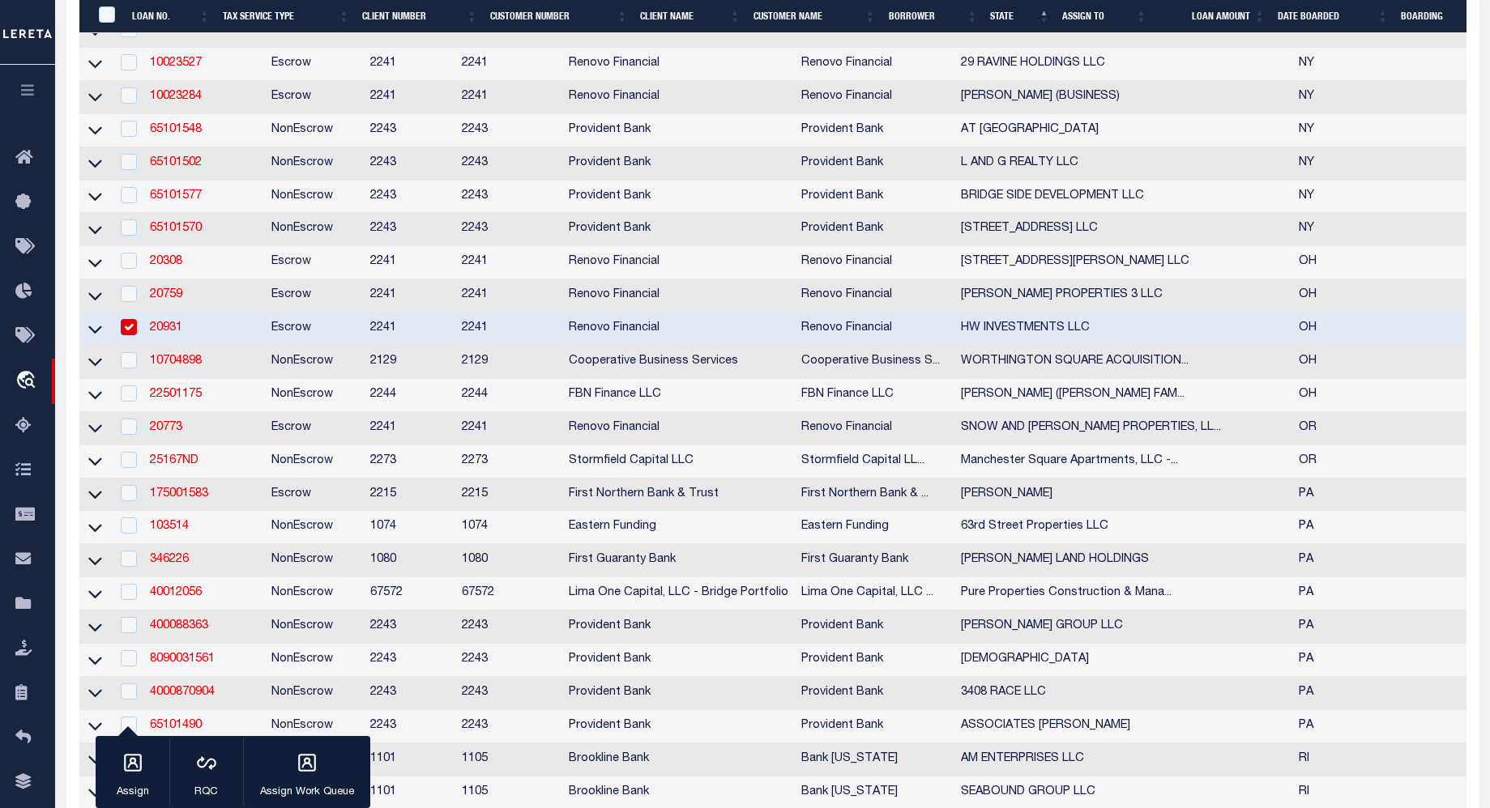
scroll to position [2794, 0]
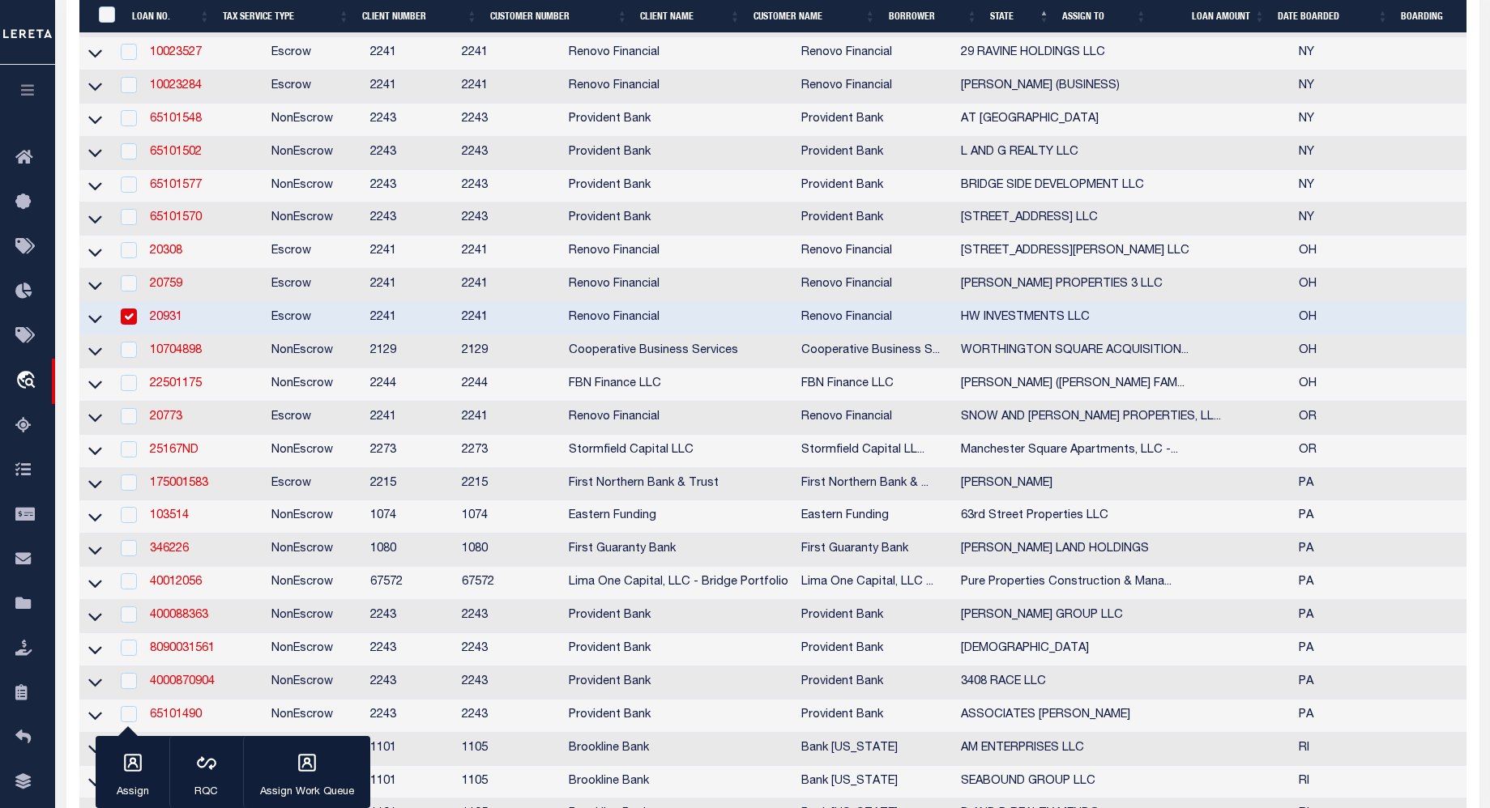
click at [168, 323] on link "20931" at bounding box center [166, 317] width 32 height 11
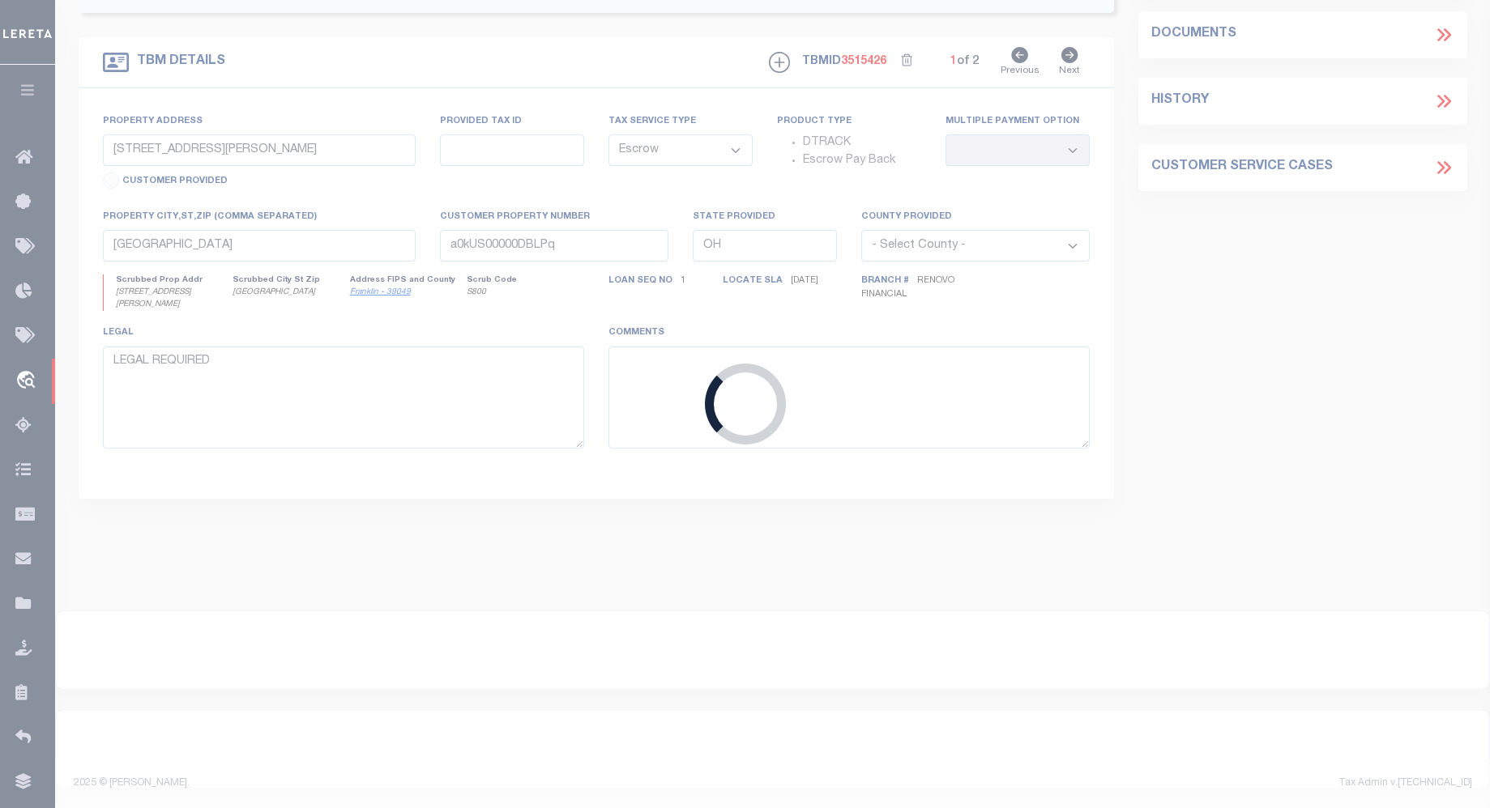
select select
select select "25066"
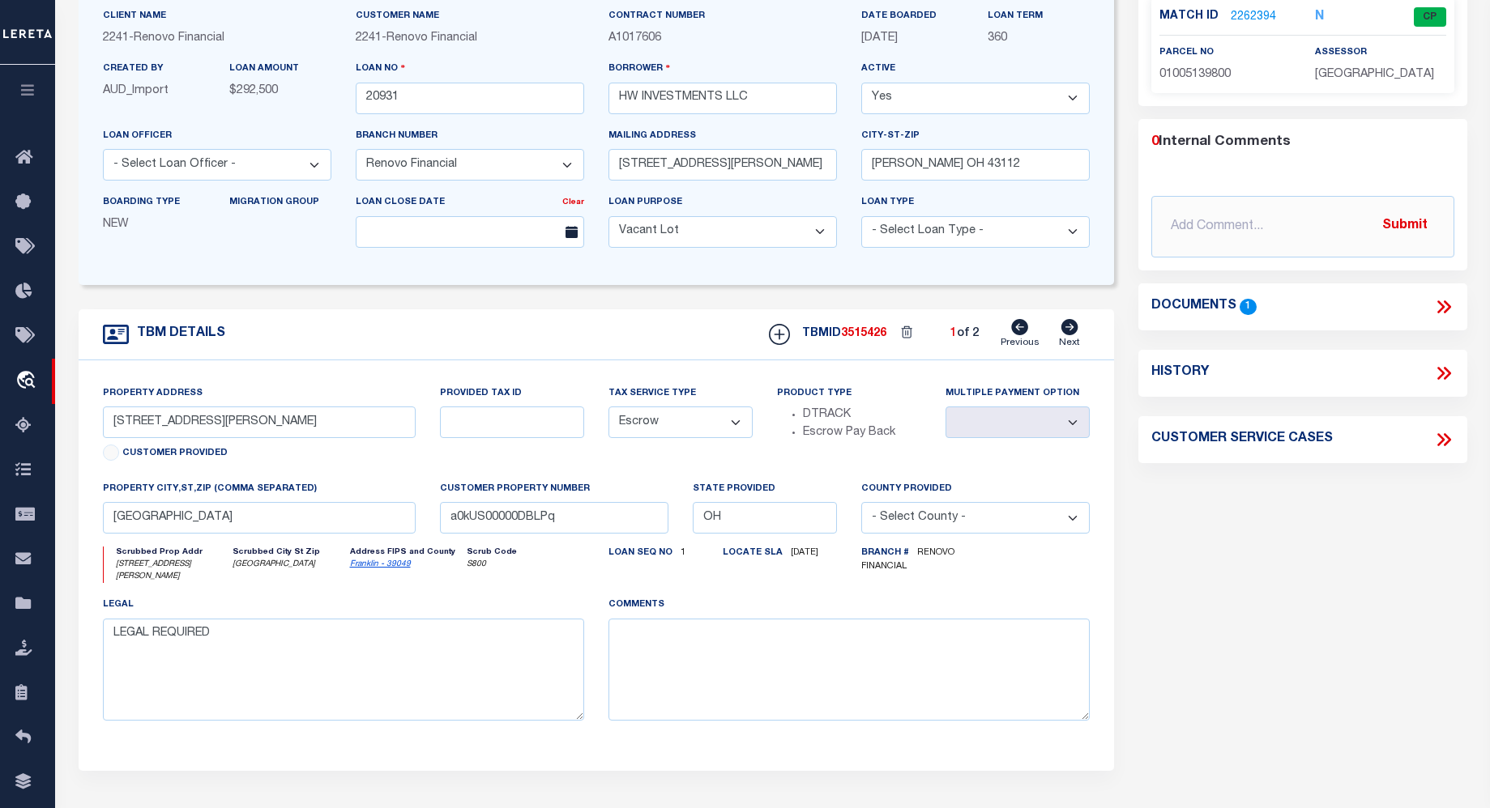
scroll to position [168, 0]
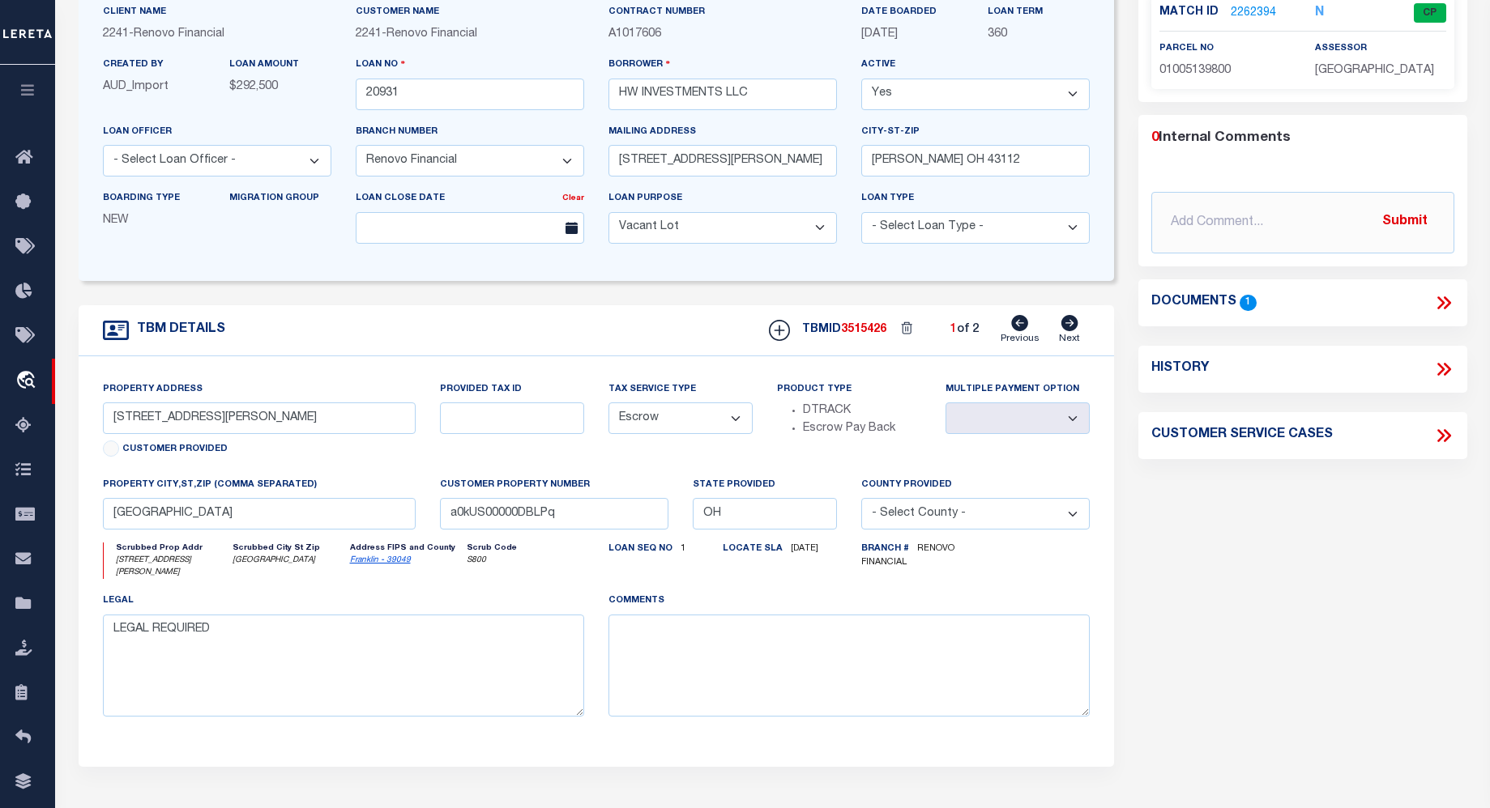
click at [1256, 10] on link "2262394" at bounding box center [1252, 13] width 45 height 17
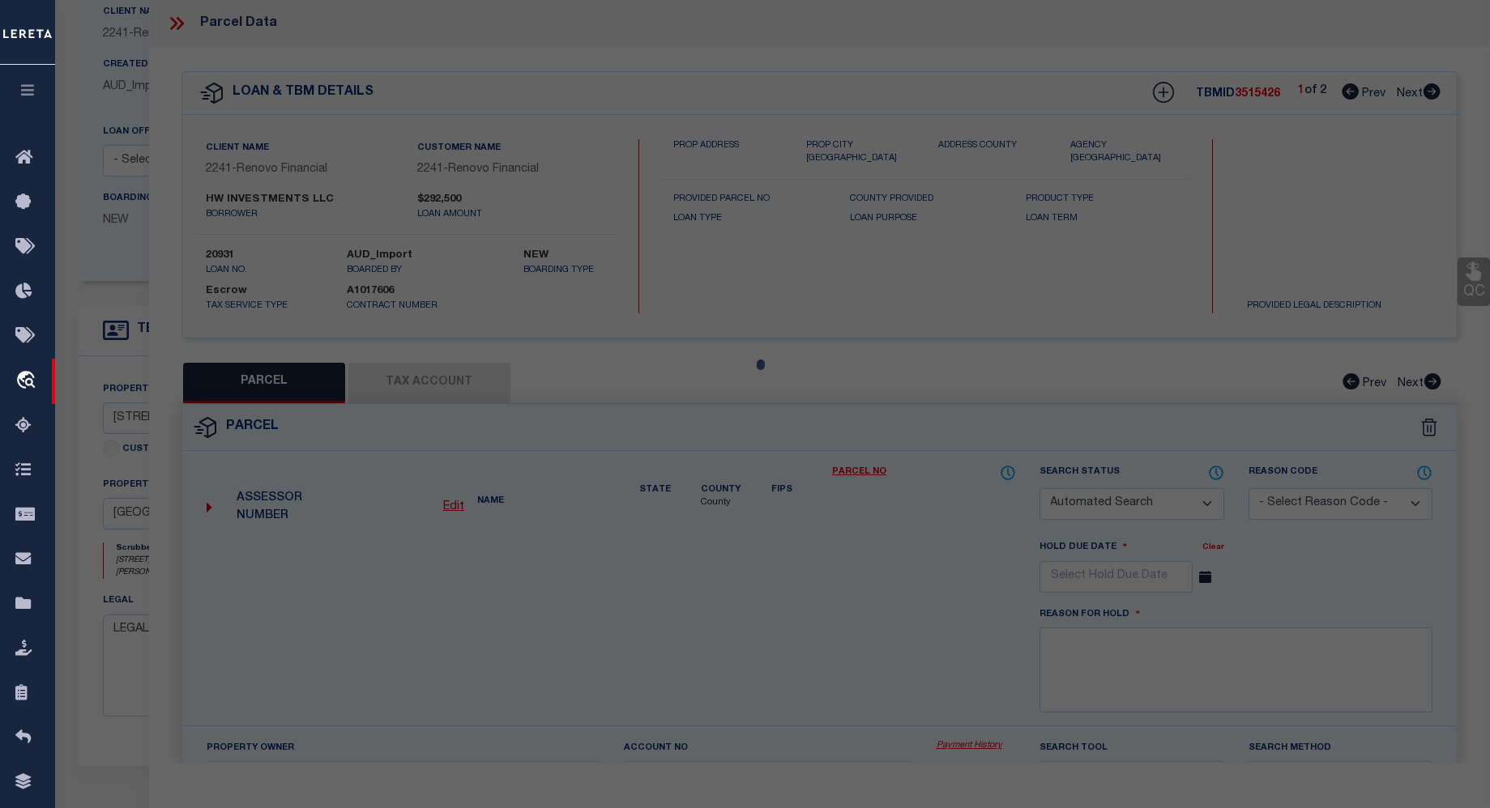
checkbox input "false"
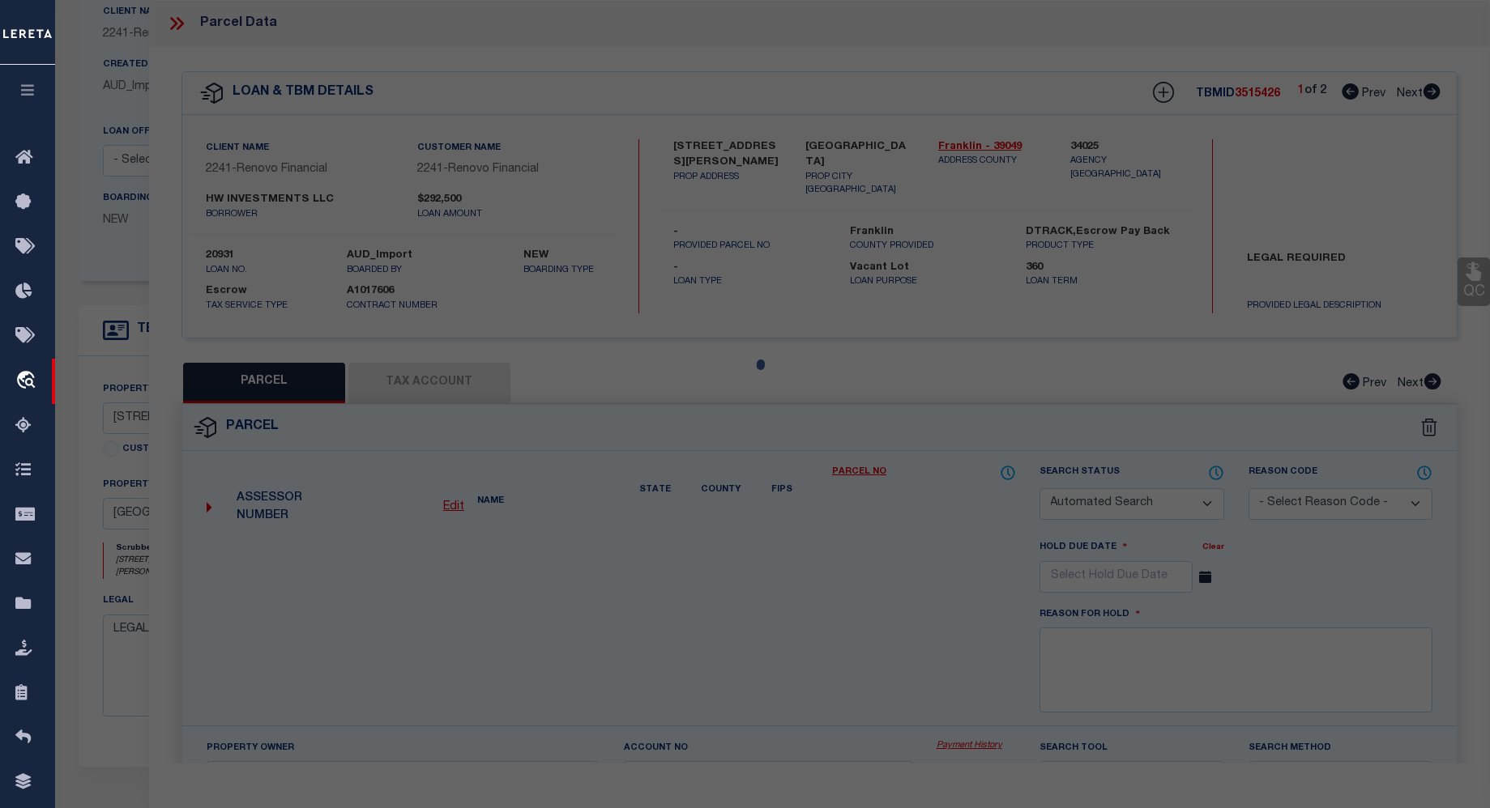
select select "CP"
type input "HW INVESTMENTS LLC"
select select "ATL"
select select "ADD"
type input "1327 GILBERT ST"
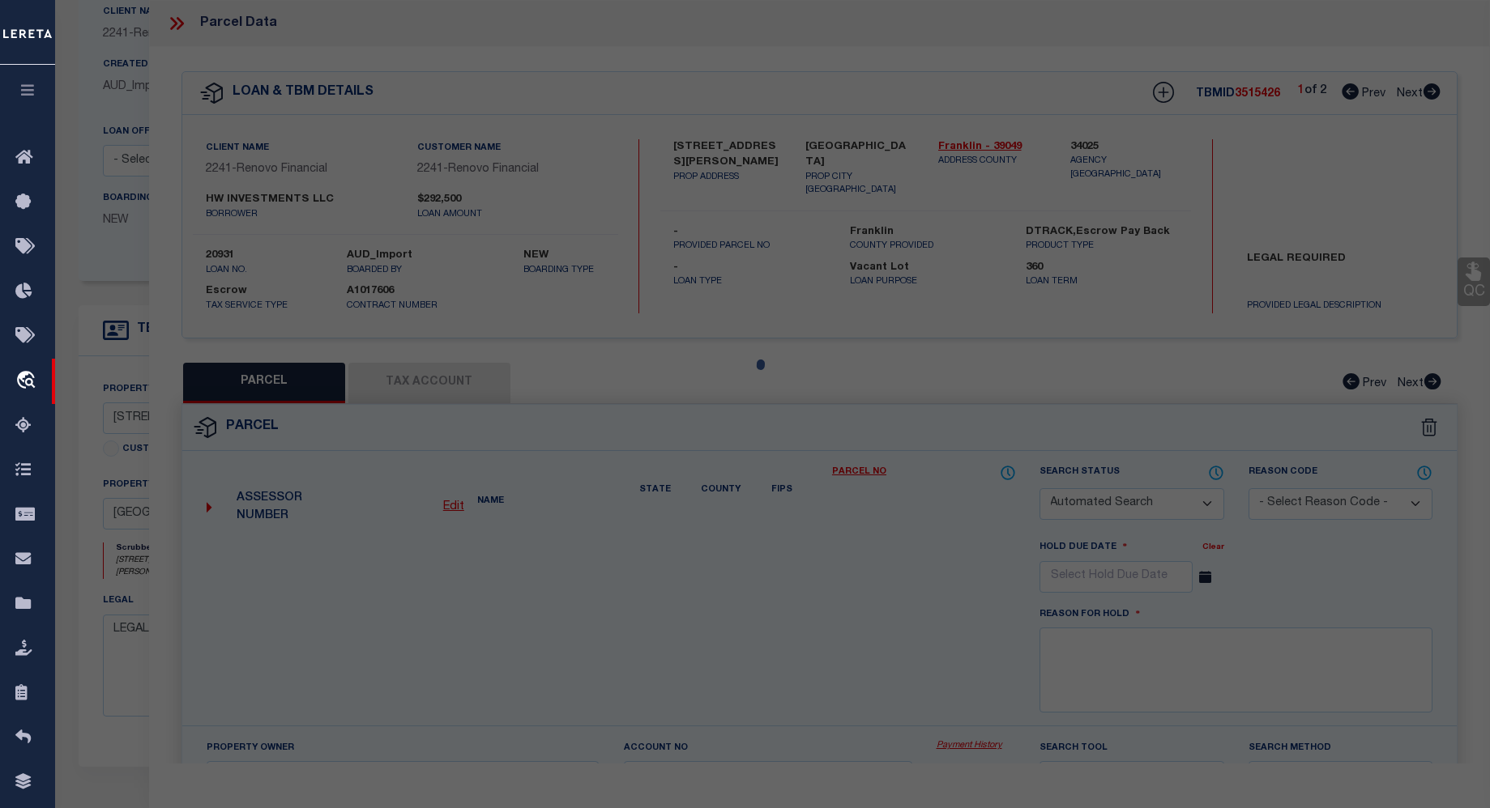
checkbox input "false"
type input "COLUMBUS, OH 43206"
type textarea "GILBERT ST HOMEVILLE LOT 33-34"
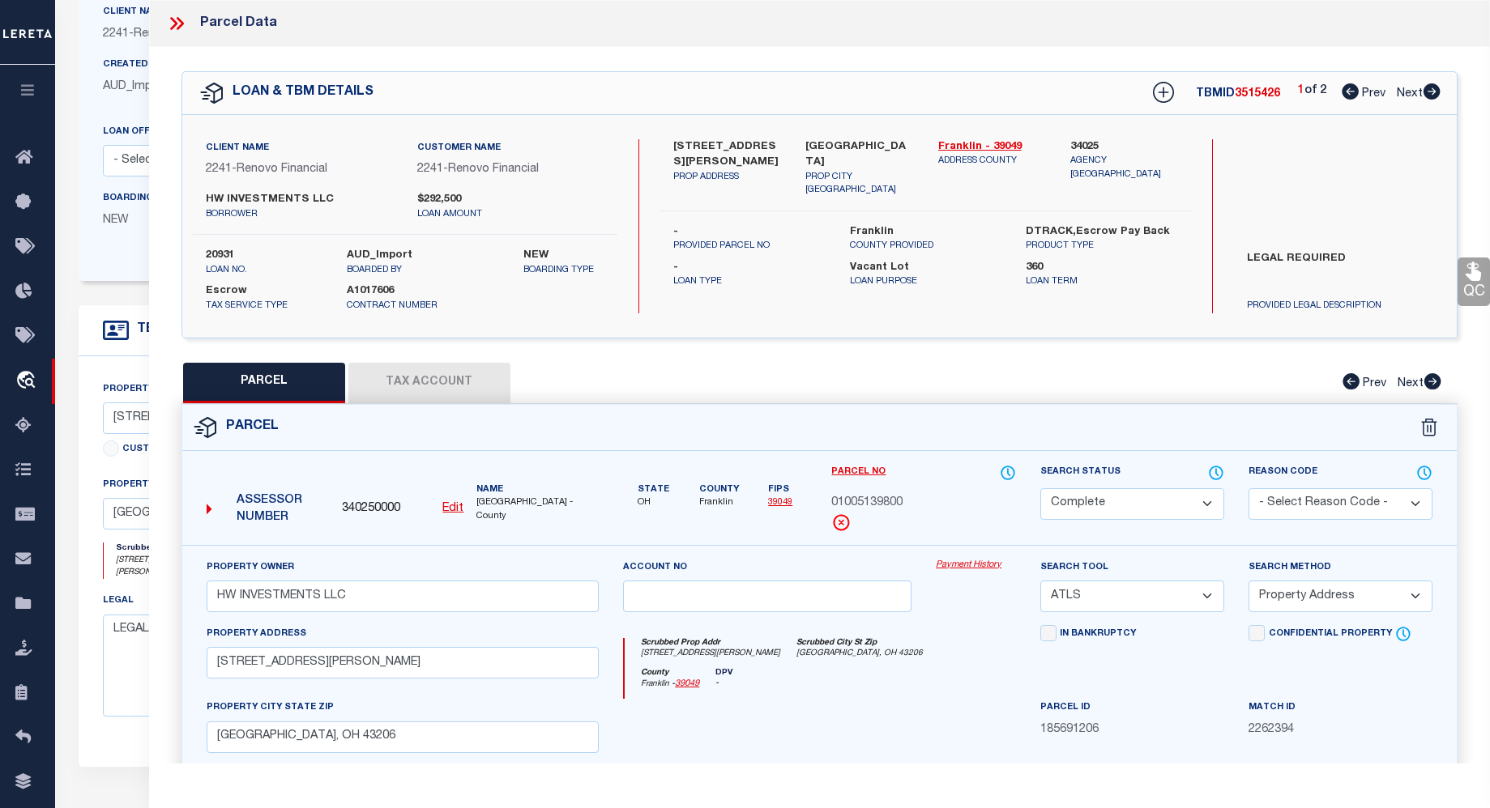
click at [376, 364] on button "Tax Account" at bounding box center [429, 383] width 162 height 41
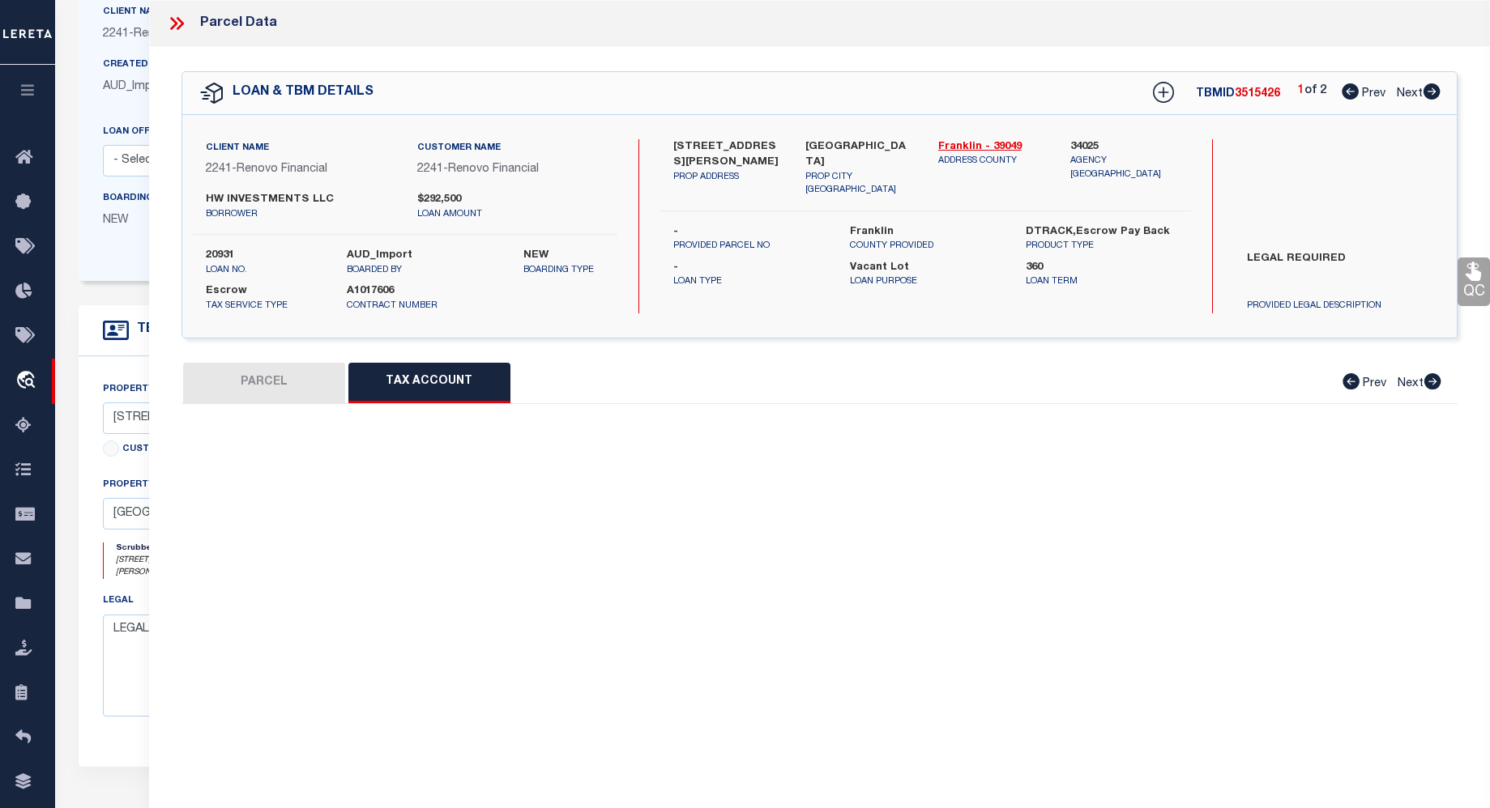
select select "100"
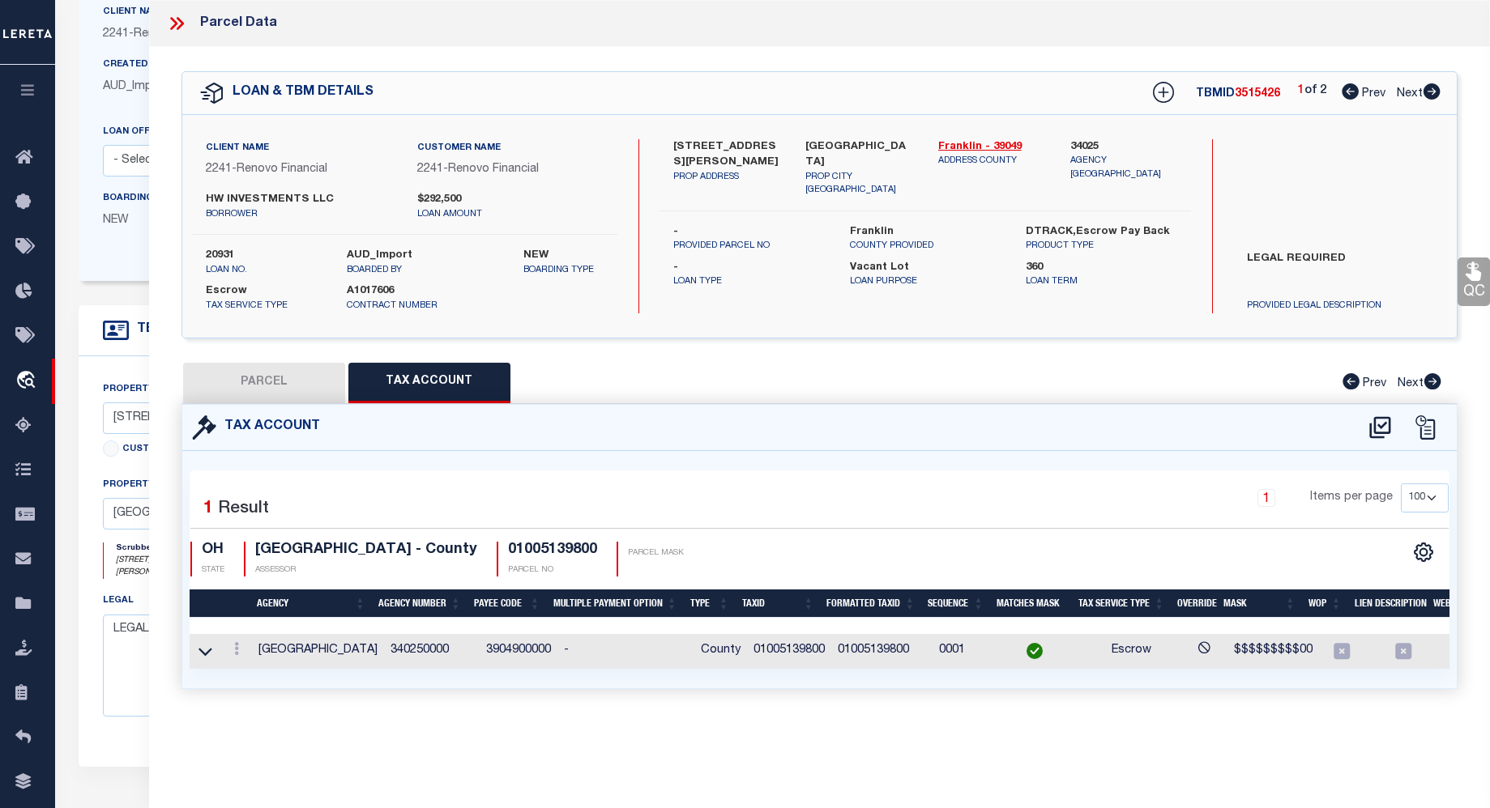
scroll to position [0, 0]
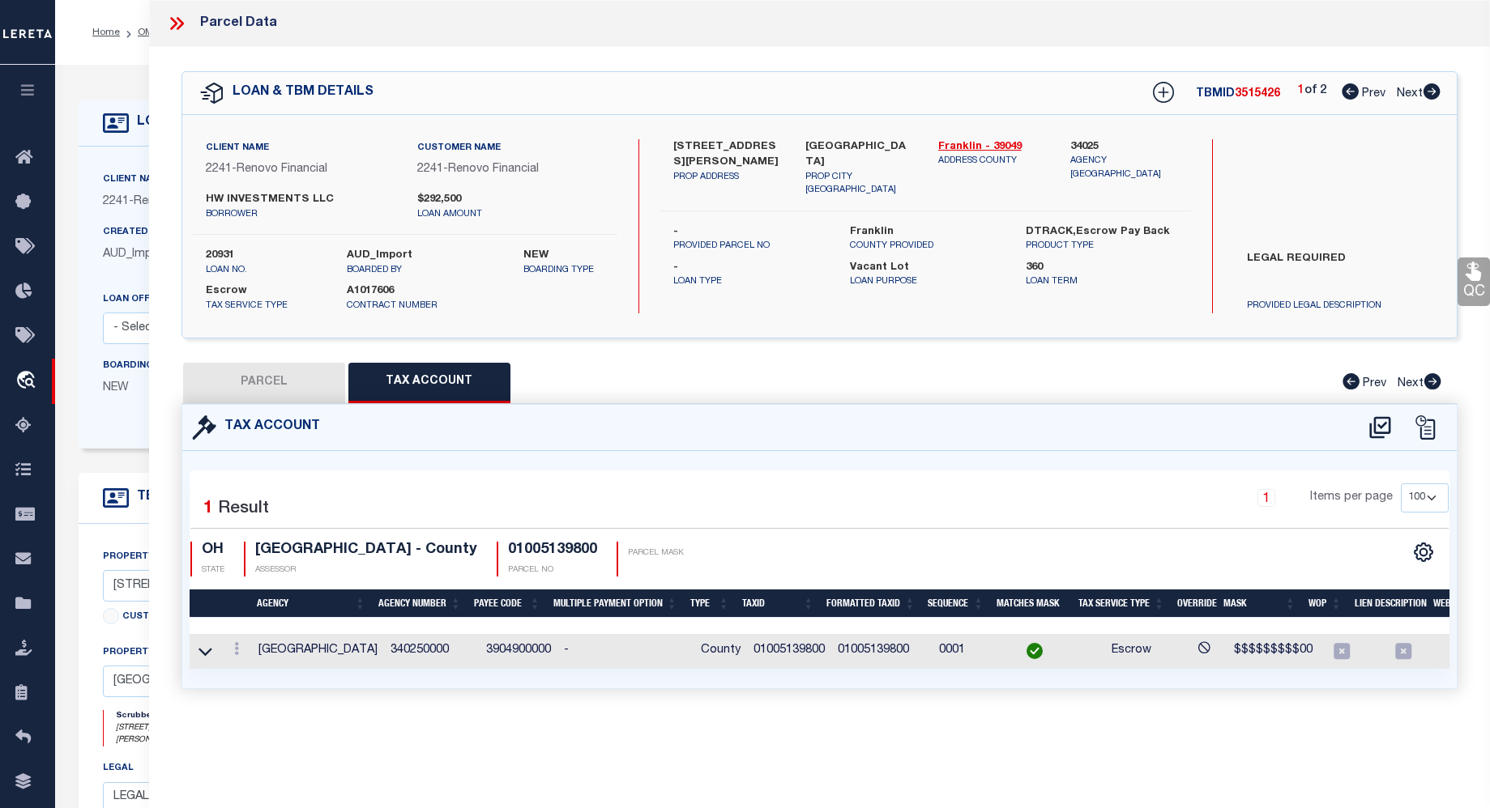
click at [1427, 91] on icon at bounding box center [1431, 91] width 17 height 16
select select "AS"
select select
checkbox input "false"
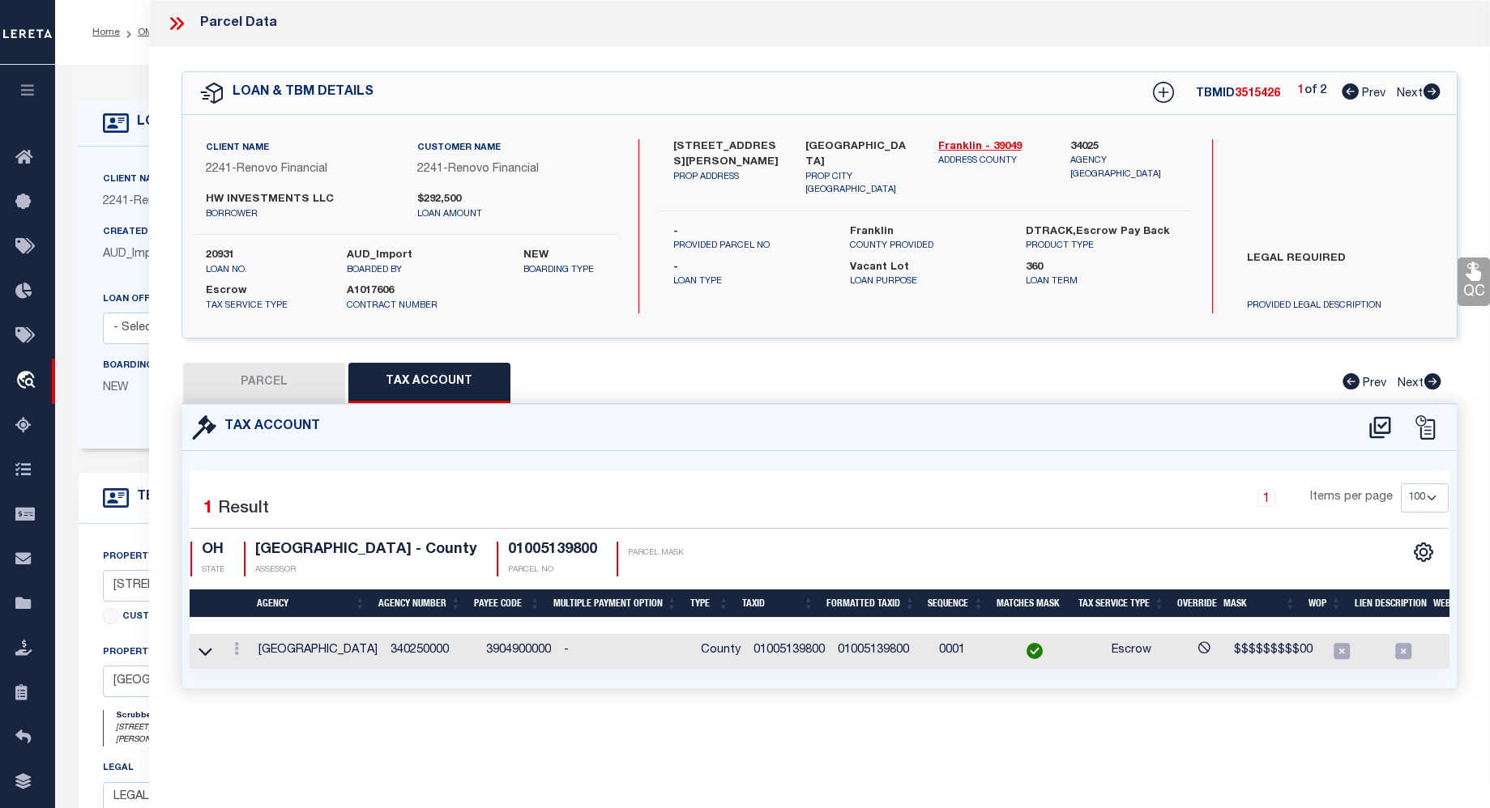
checkbox input "false"
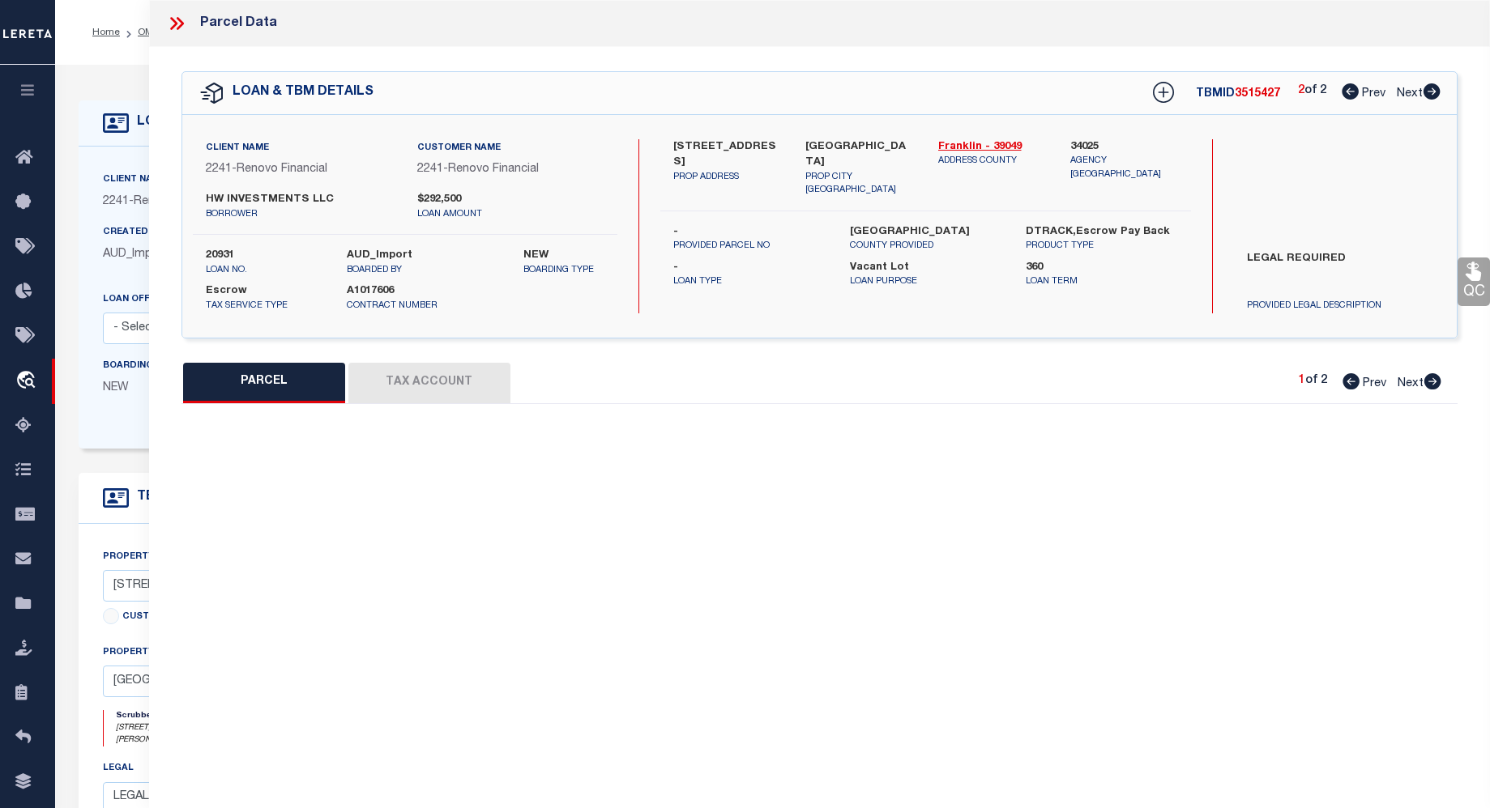
select select "QC"
type input "HW INVESTMENTS LLC"
select select "AGW"
select select "LEG"
type input "2429 MELROSE AV"
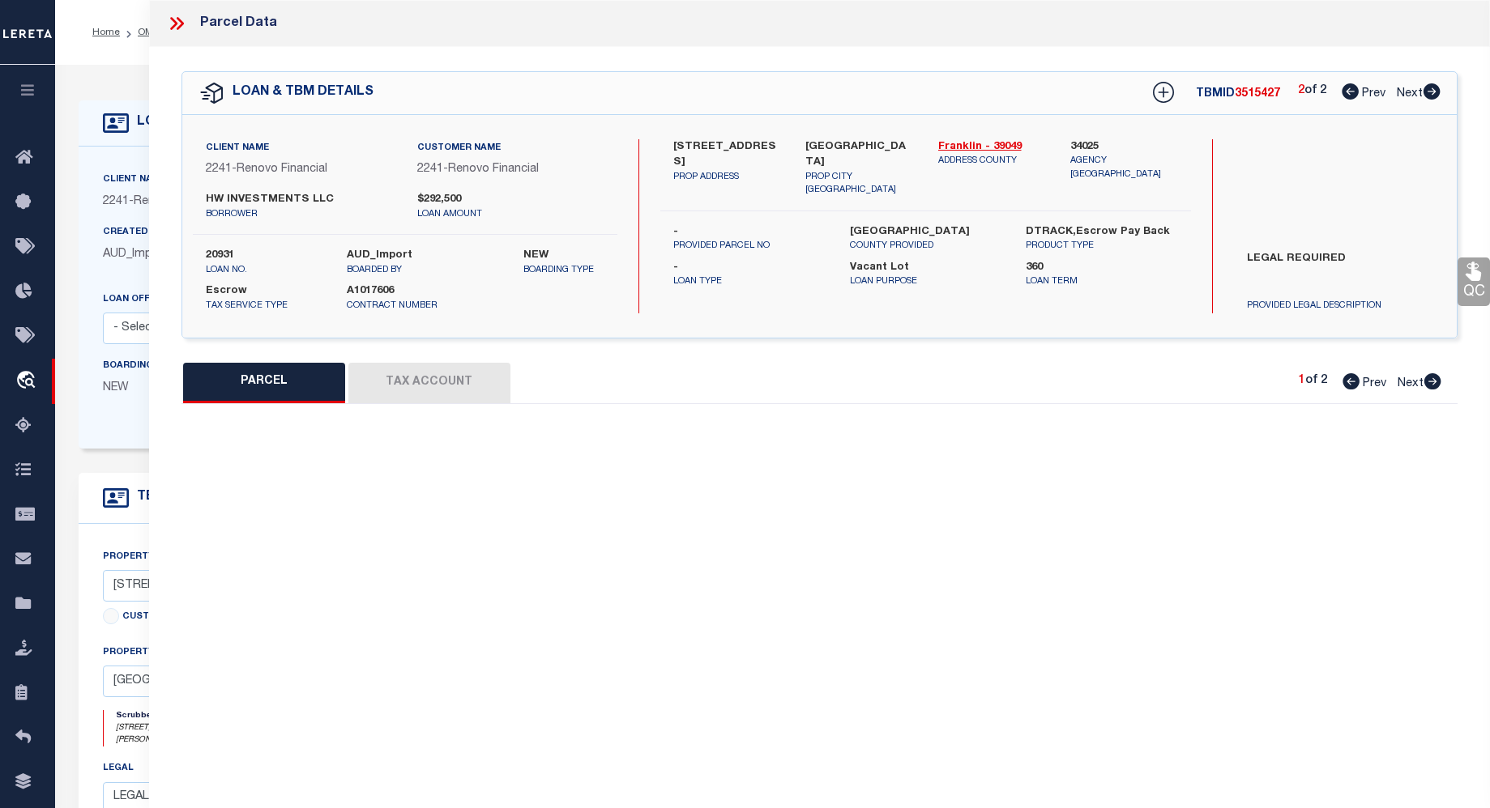
type textarea "MELROSE AVE 2429 TUXEDO PARK 108 Calculated Acres .11"
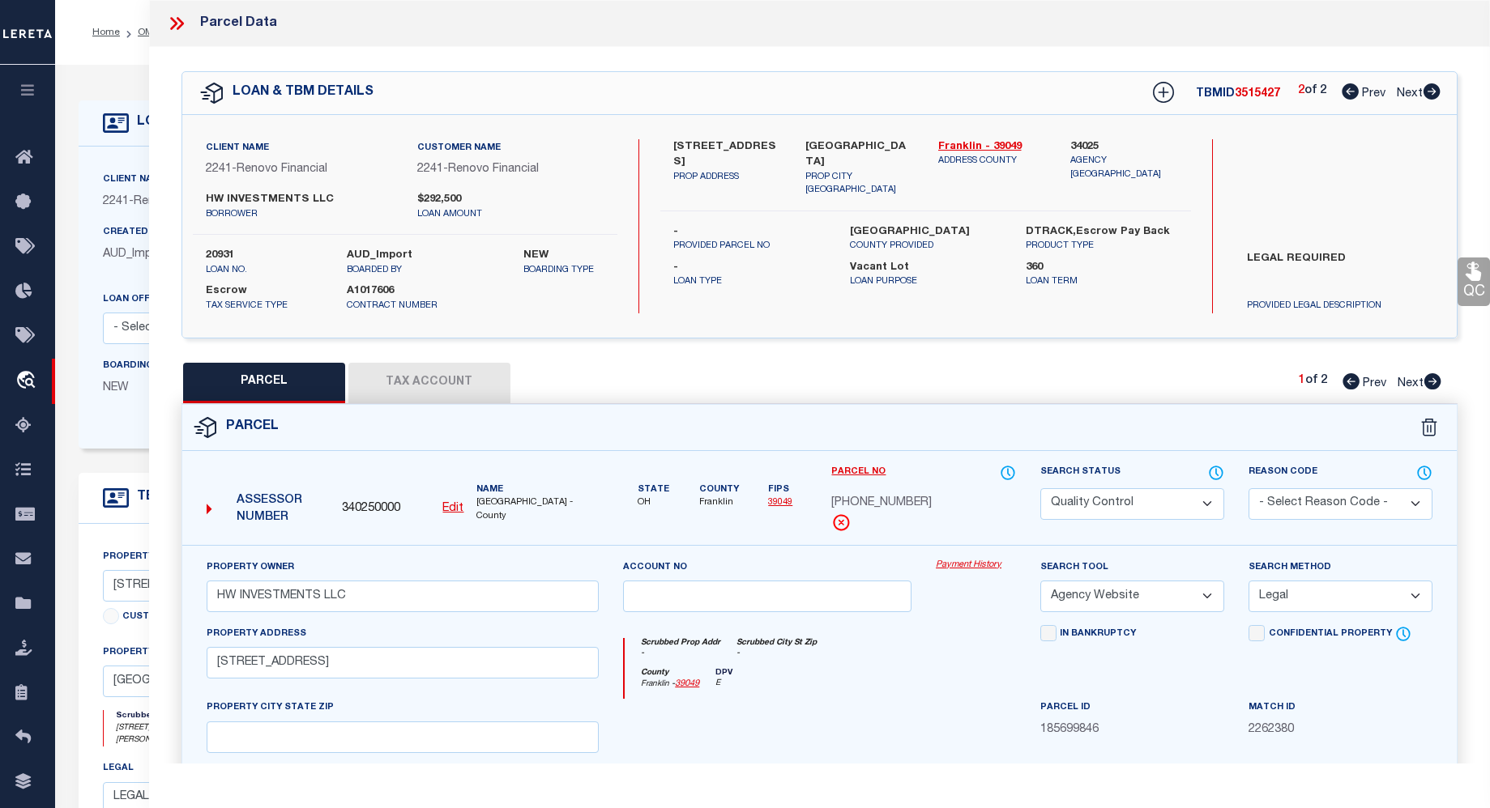
click at [442, 378] on button "Tax Account" at bounding box center [429, 383] width 162 height 41
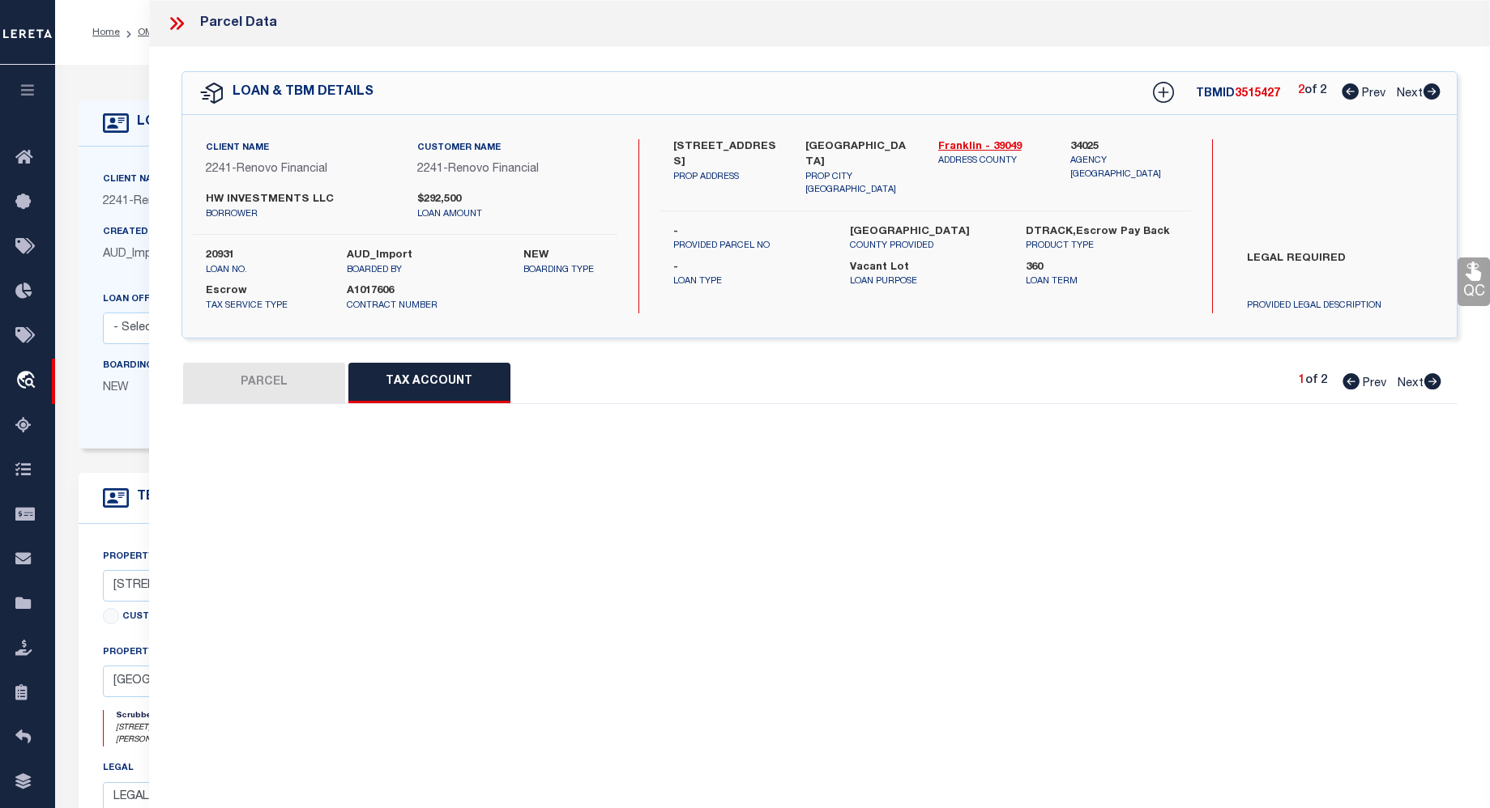
select select "100"
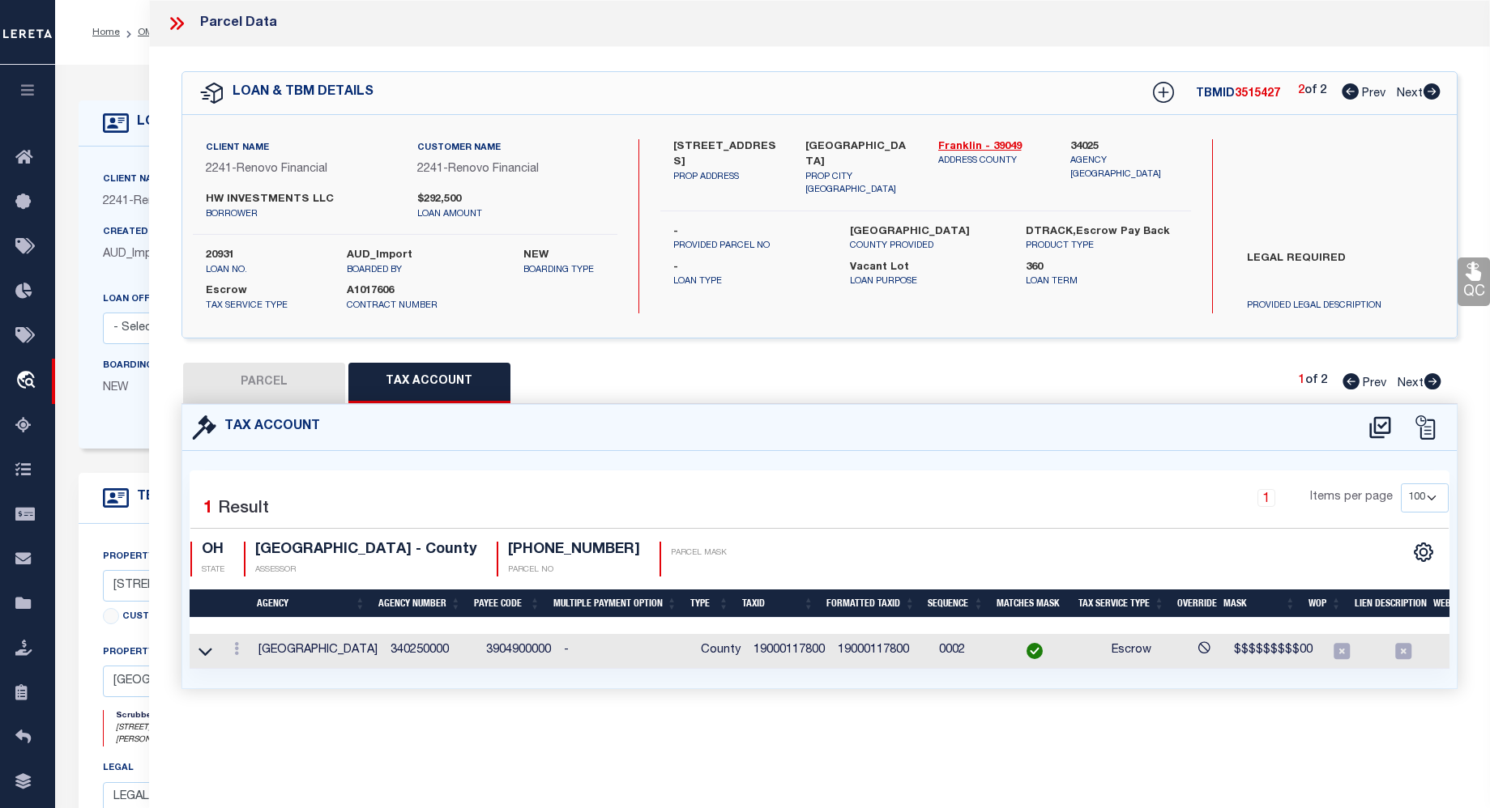
click at [175, 27] on icon at bounding box center [176, 23] width 21 height 21
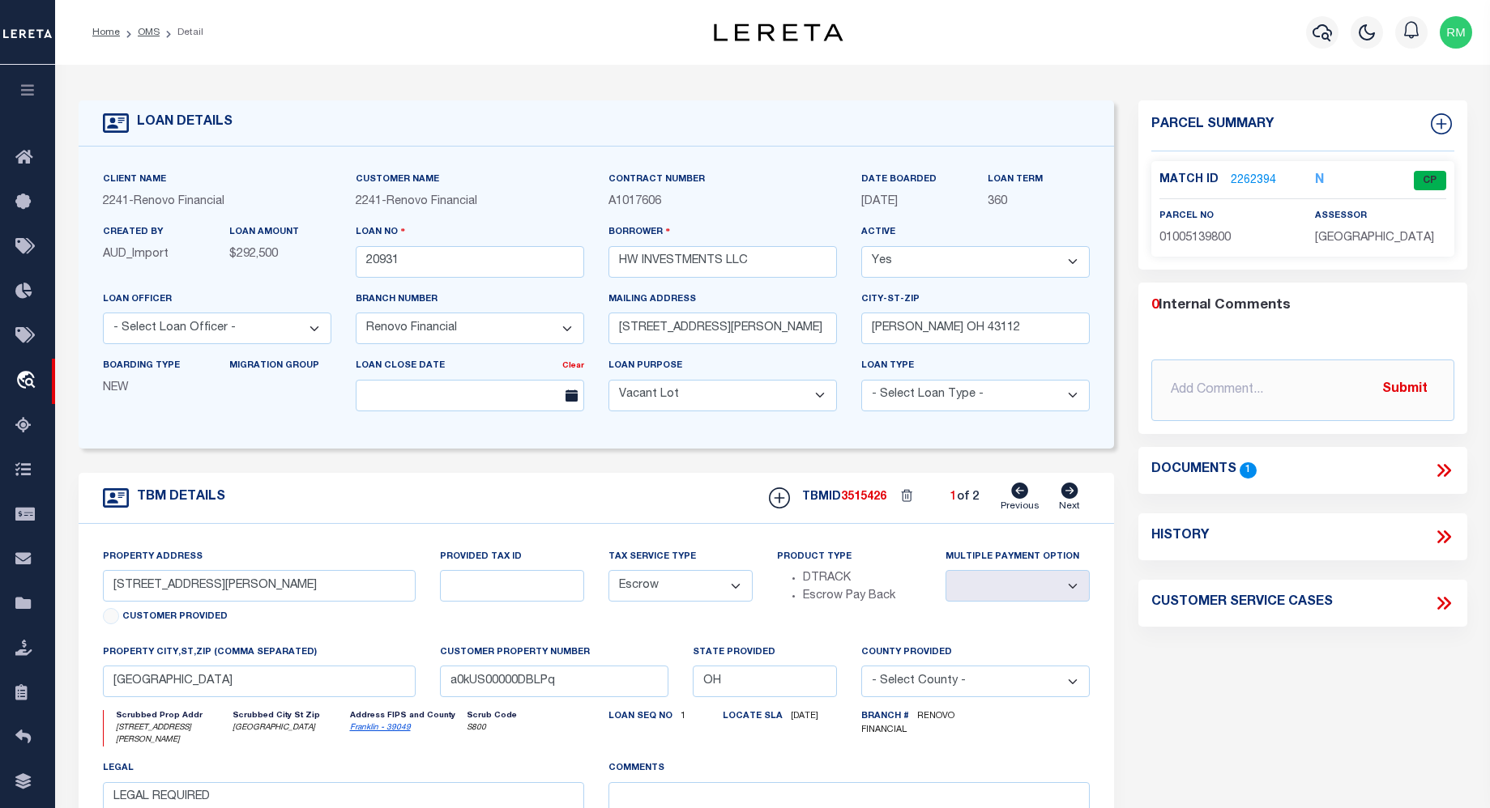
click at [1239, 467] on span "1" at bounding box center [1247, 470] width 17 height 15
click at [1244, 467] on span "1" at bounding box center [1247, 470] width 17 height 15
click at [1354, 475] on div "Documents 1" at bounding box center [1302, 470] width 303 height 21
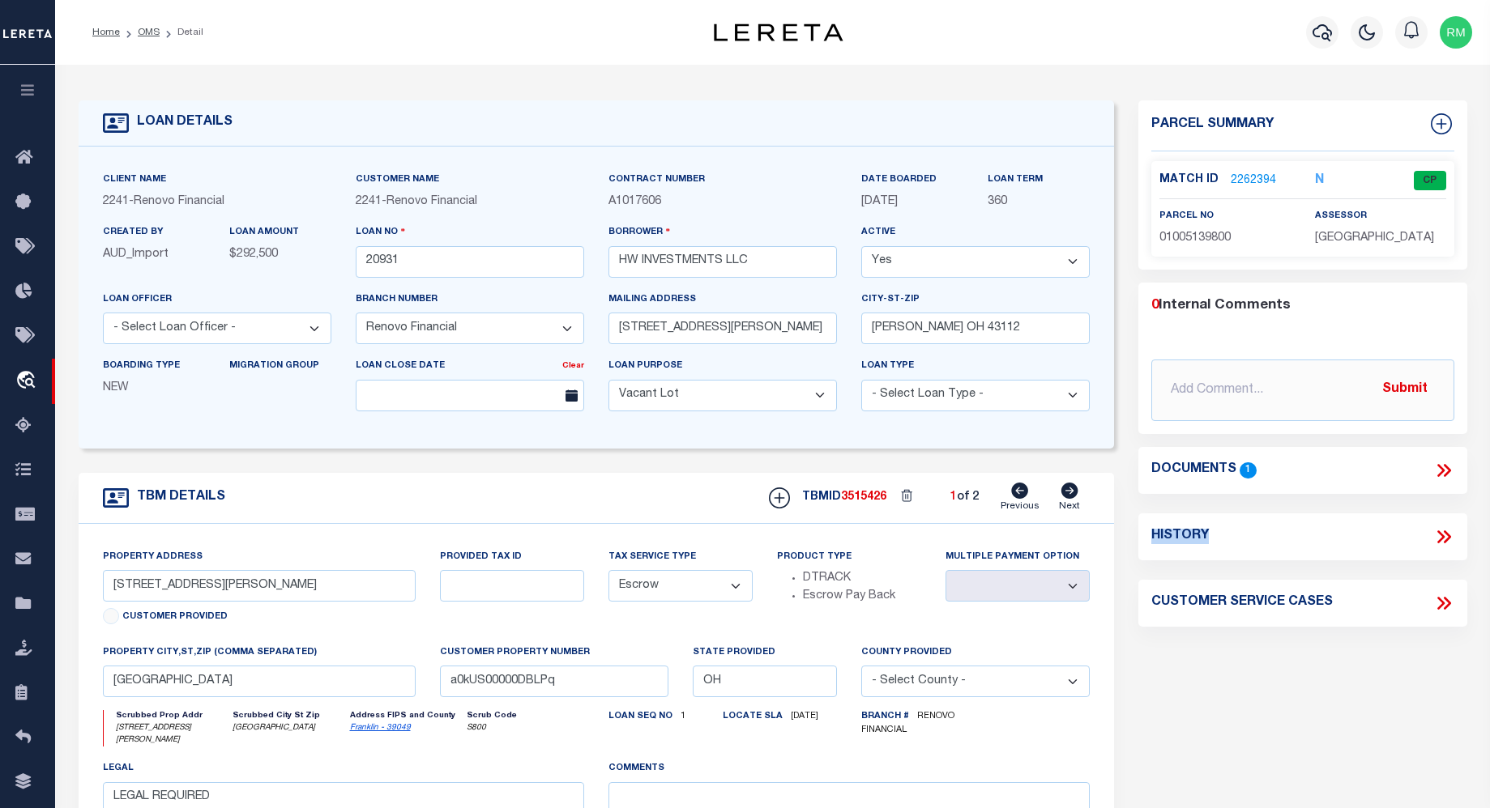
click at [1354, 476] on div "Documents 1" at bounding box center [1302, 470] width 303 height 21
click at [1435, 475] on icon at bounding box center [1443, 470] width 21 height 21
click at [1443, 472] on icon at bounding box center [1443, 470] width 21 height 21
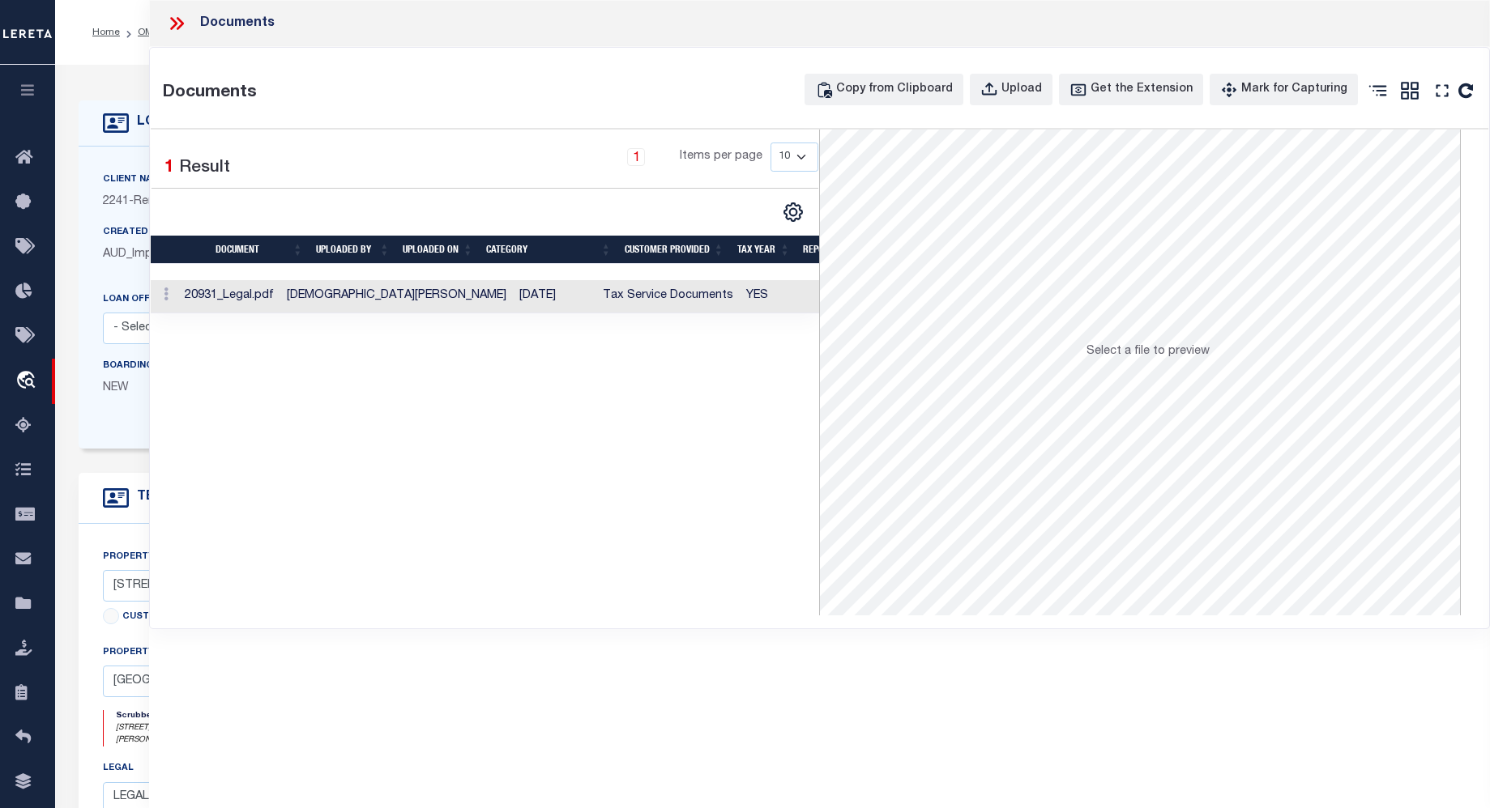
click at [237, 297] on td "20931_Legal.pdf" at bounding box center [229, 296] width 102 height 33
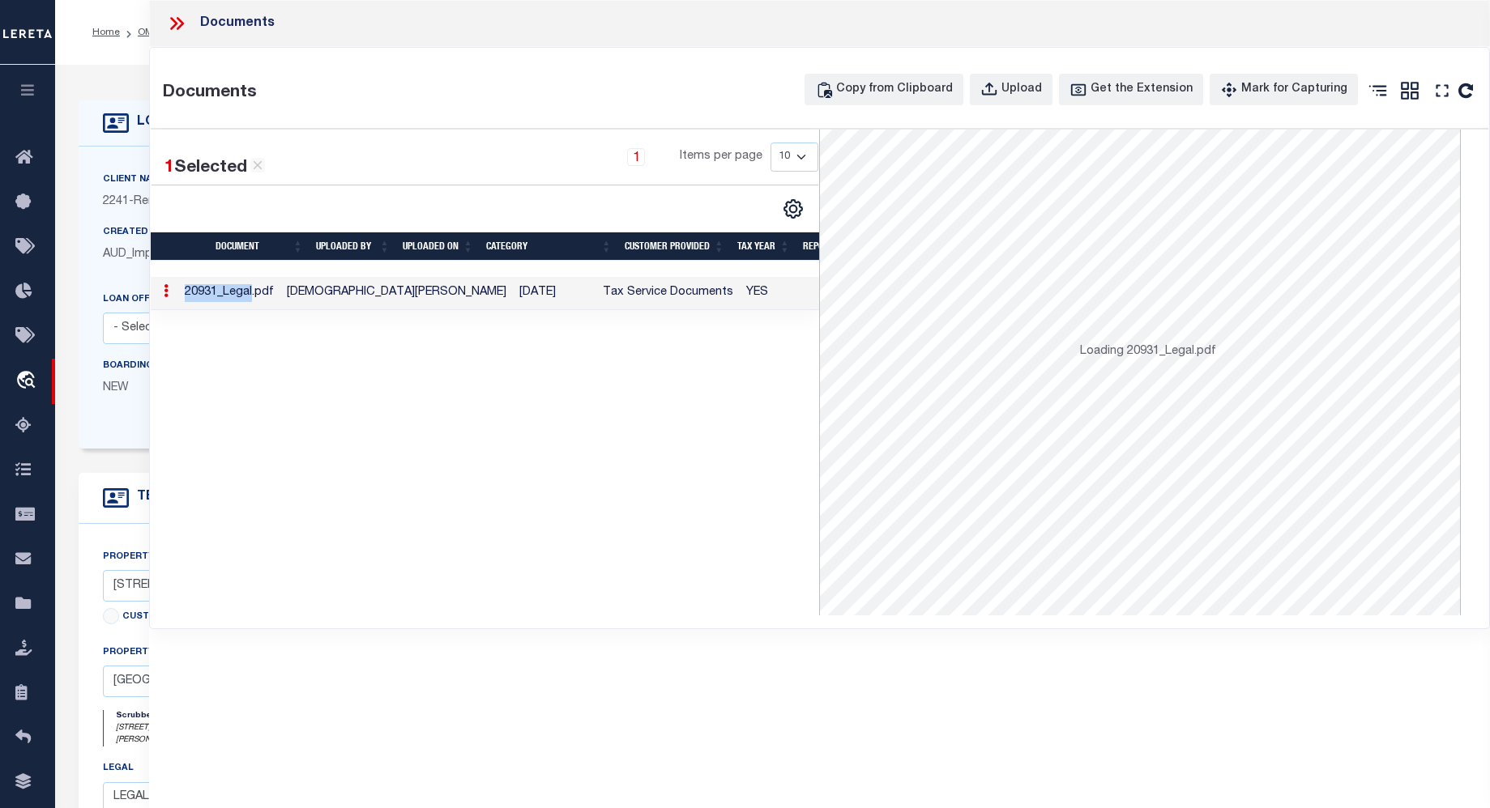
click at [237, 300] on td "20931_Legal.pdf" at bounding box center [229, 293] width 102 height 33
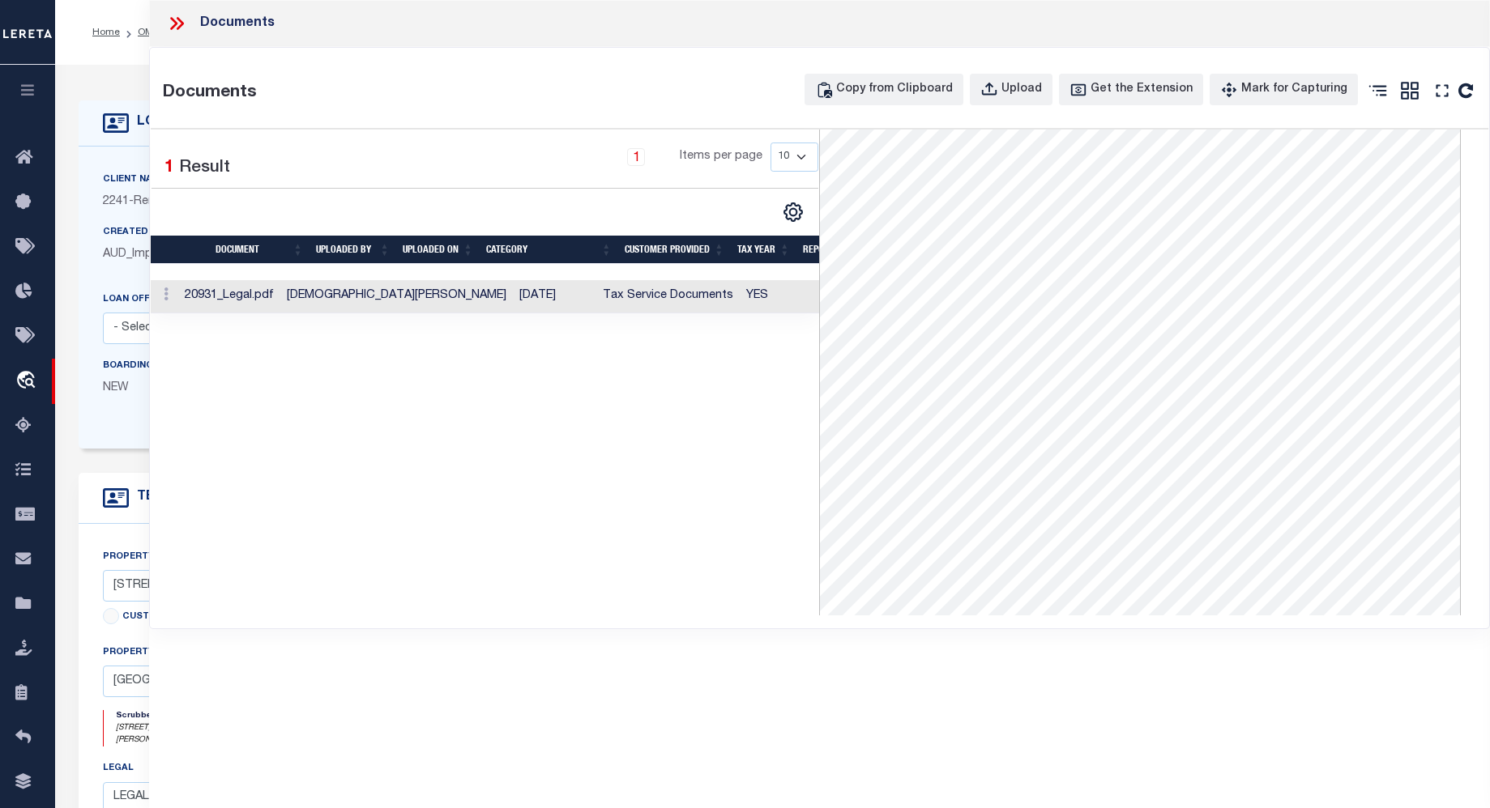
click at [181, 11] on div "Documents" at bounding box center [819, 23] width 1341 height 47
click at [173, 23] on icon at bounding box center [176, 23] width 21 height 21
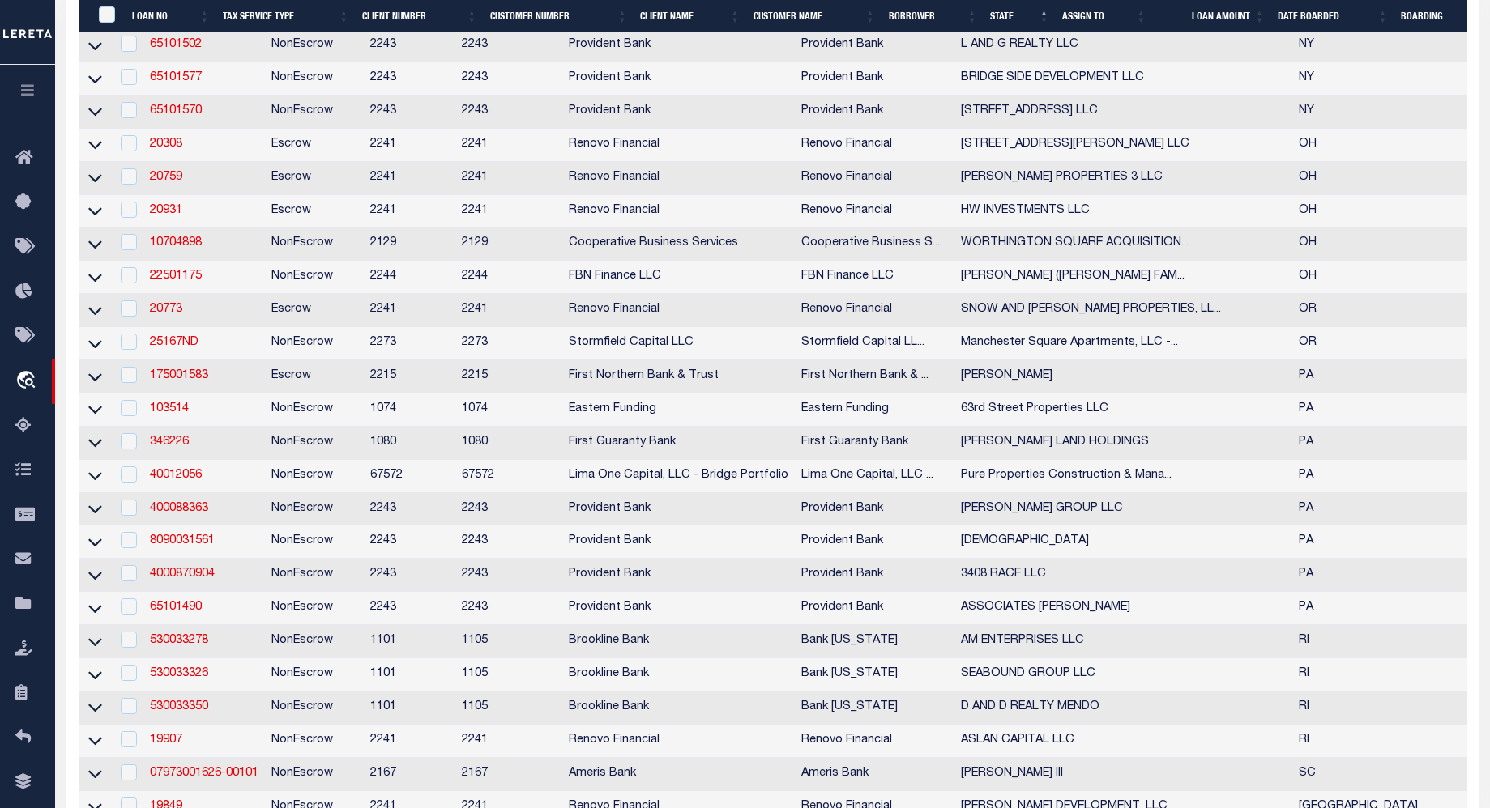
scroll to position [2899, 0]
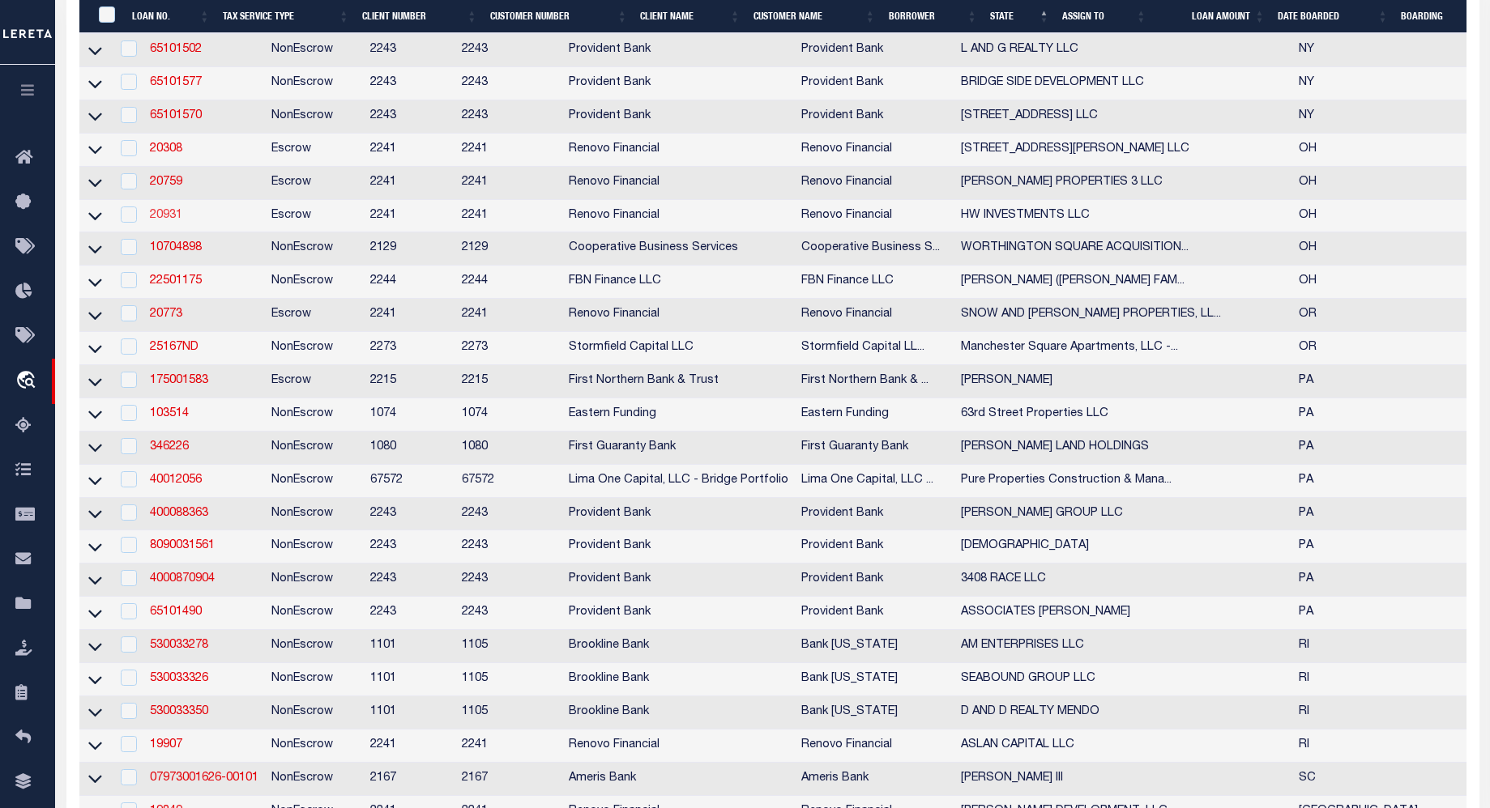
click at [169, 221] on link "20931" at bounding box center [166, 215] width 32 height 11
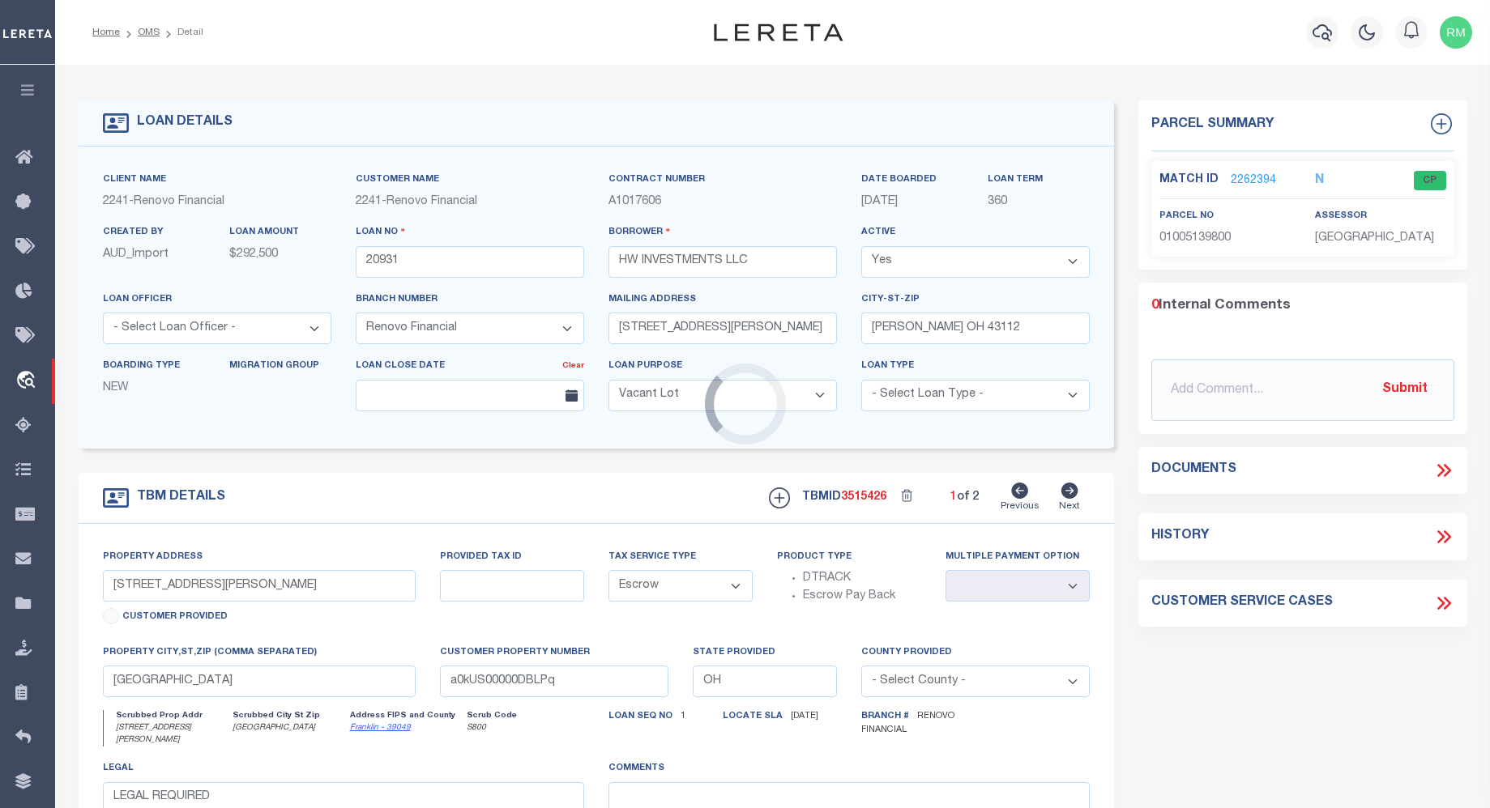
select select
select select "25066"
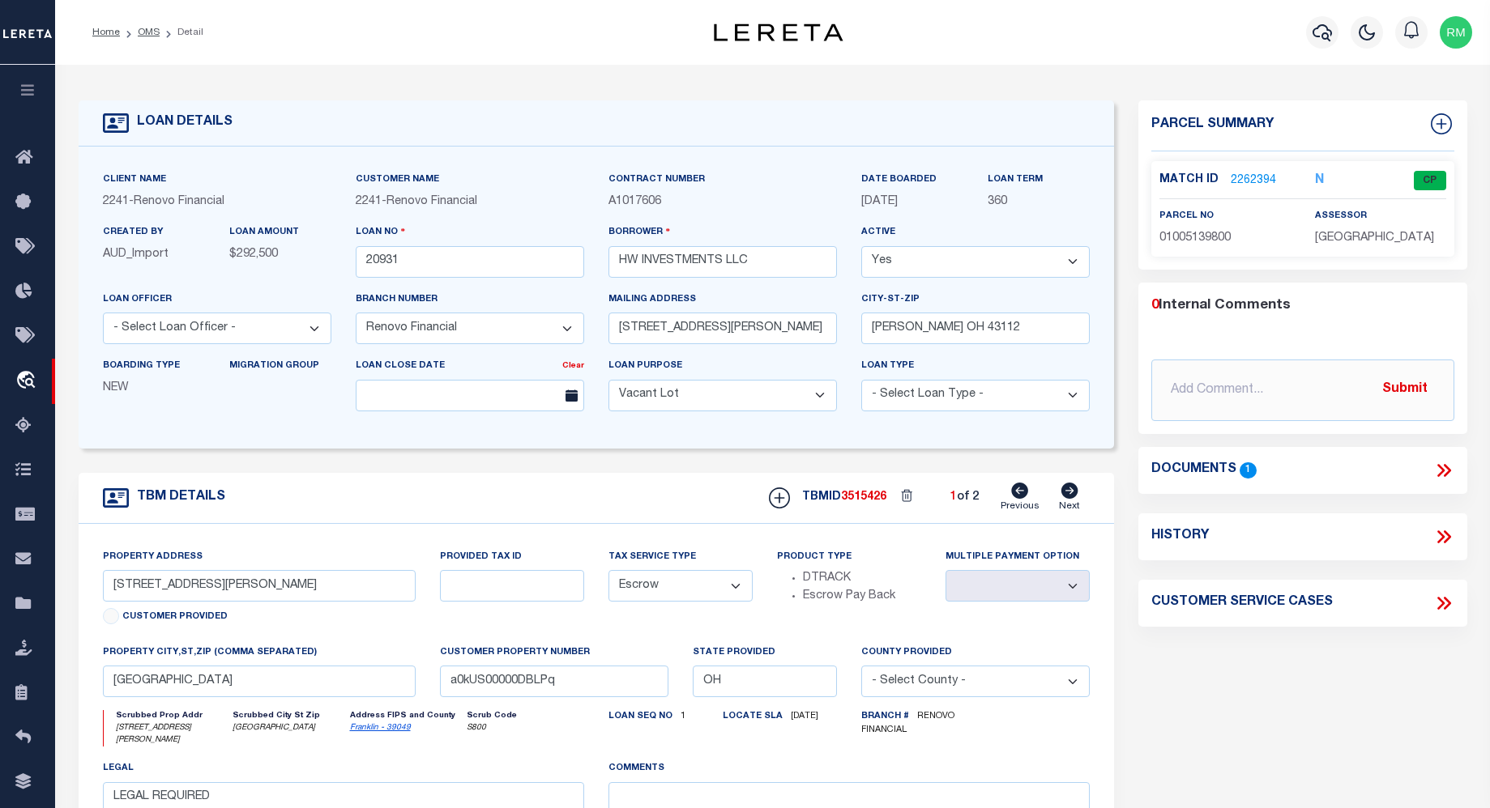
click at [1239, 174] on link "2262394" at bounding box center [1252, 181] width 45 height 17
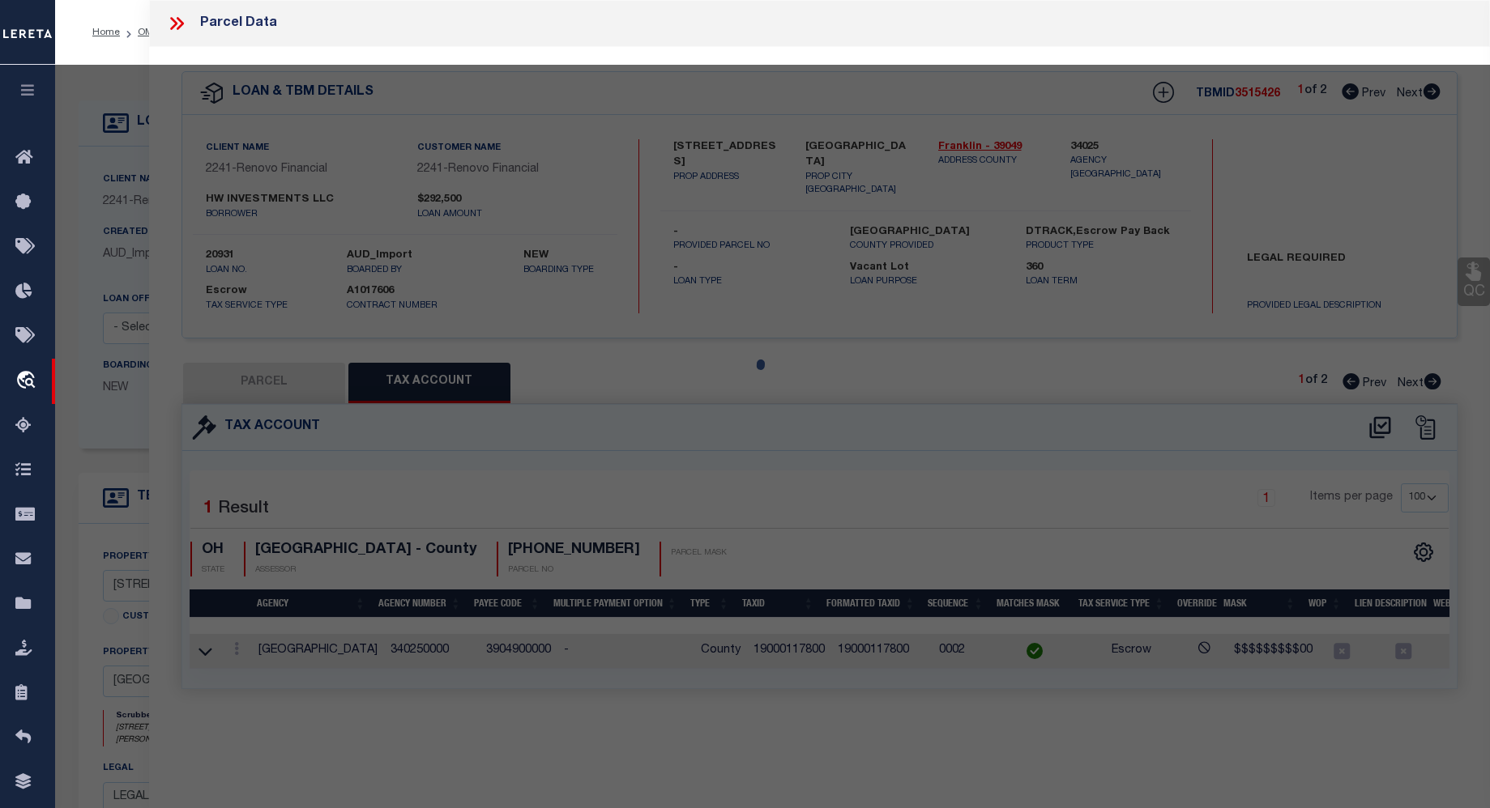
select select "AS"
select select
checkbox input "false"
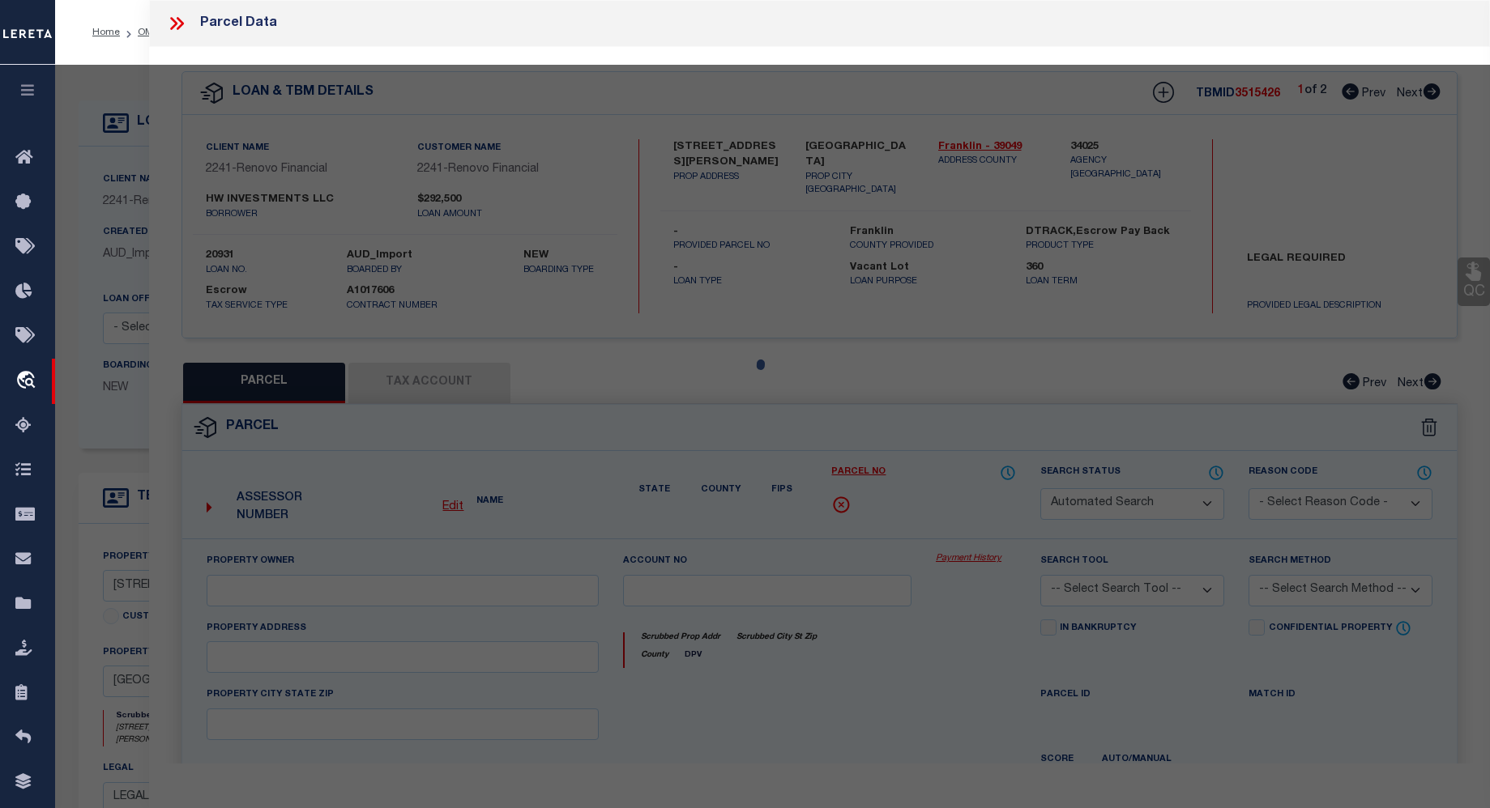
select select "CP"
type input "HW INVESTMENTS LLC"
select select "ATL"
select select "ADD"
type input "1327 GILBERT ST"
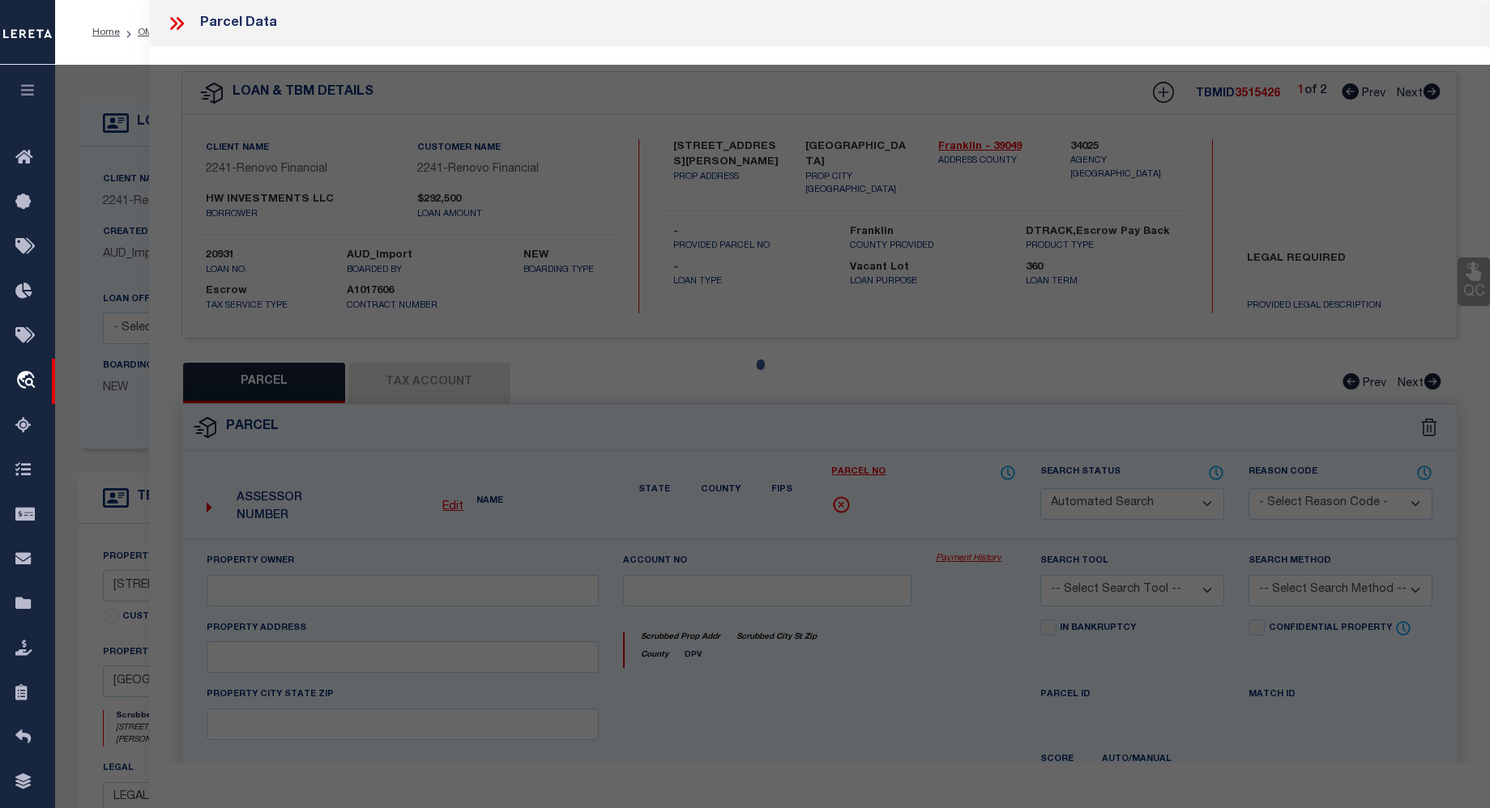
checkbox input "false"
type input "COLUMBUS, OH 43206"
type textarea "GILBERT ST HOMEVILLE LOT 33-34"
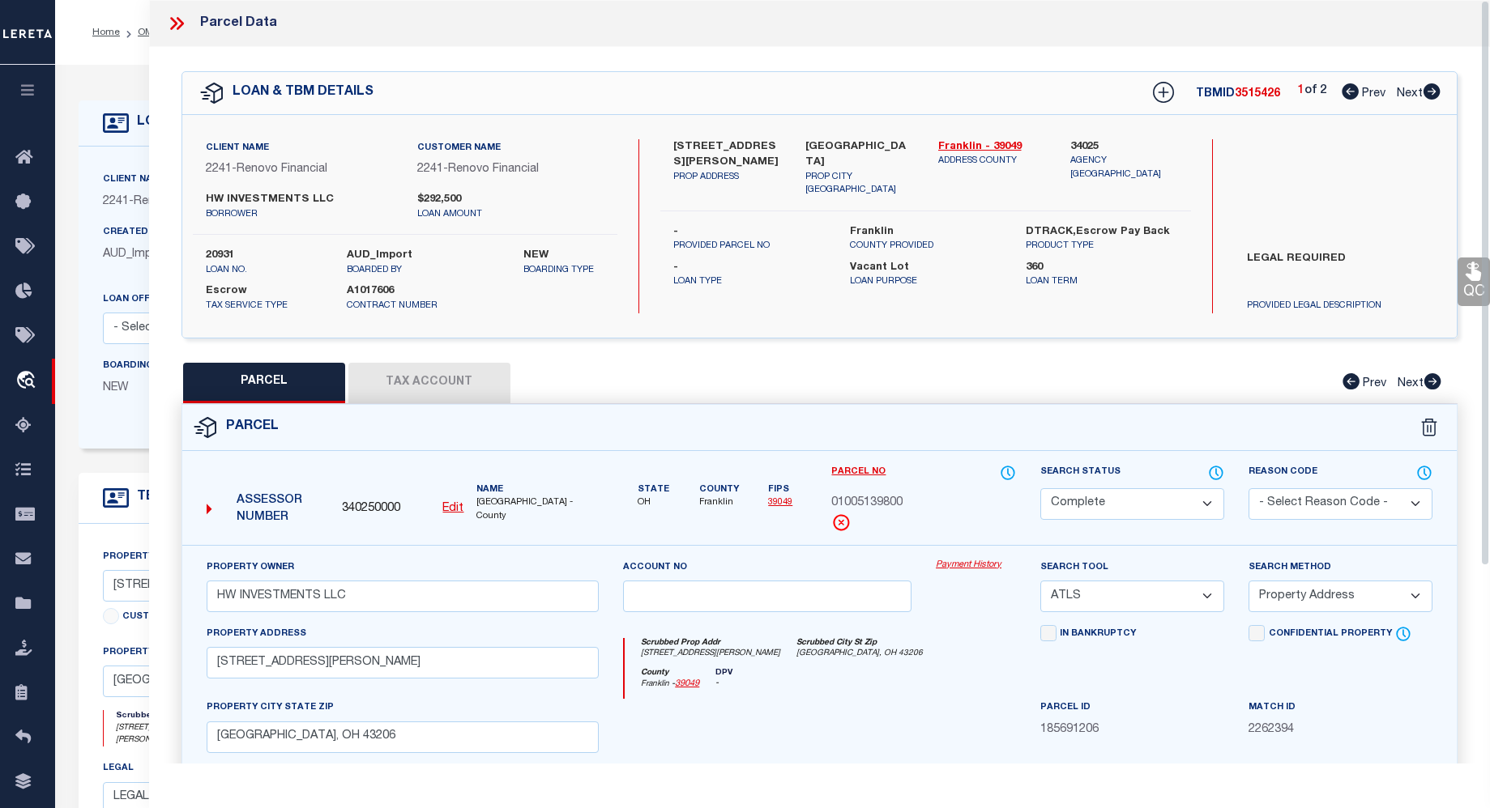
drag, startPoint x: 1487, startPoint y: 343, endPoint x: 1477, endPoint y: 355, distance: 14.9
click at [1475, 365] on div "QC QC QC" at bounding box center [819, 537] width 1341 height 981
click at [437, 388] on button "Tax Account" at bounding box center [429, 383] width 162 height 41
select select "100"
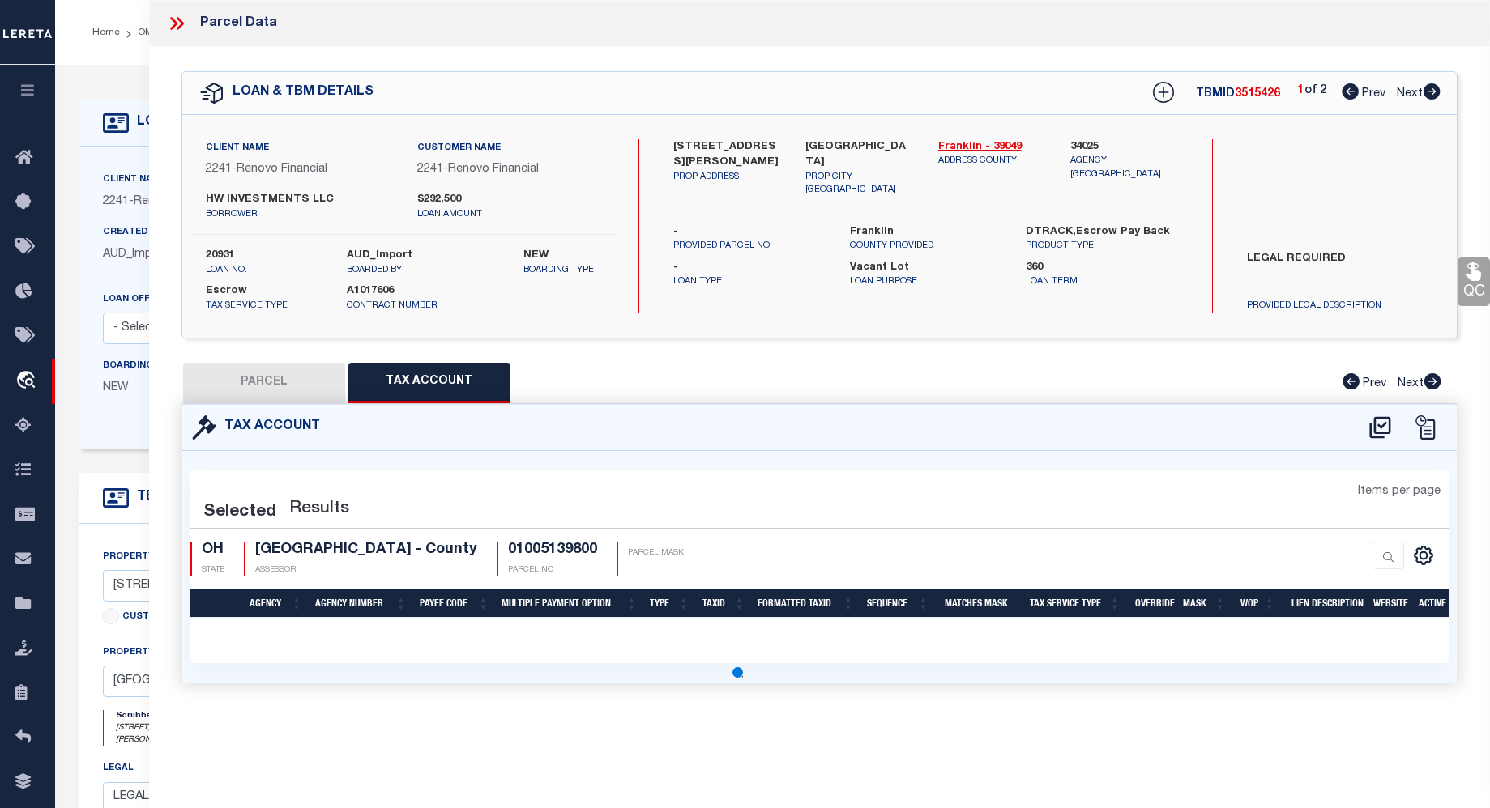
select select "100"
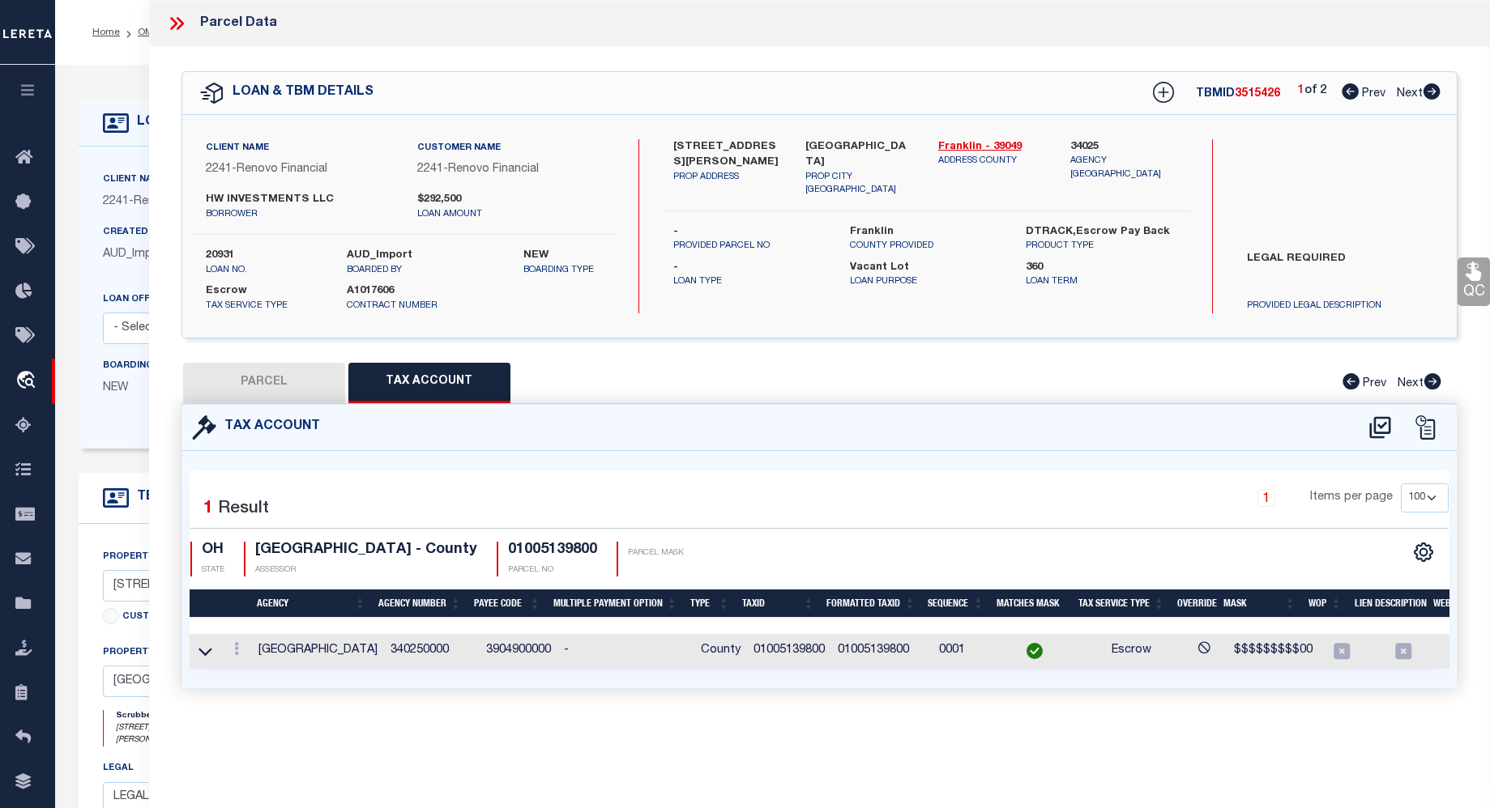
click at [1428, 90] on icon at bounding box center [1431, 91] width 17 height 16
select select "AS"
select select
checkbox input "false"
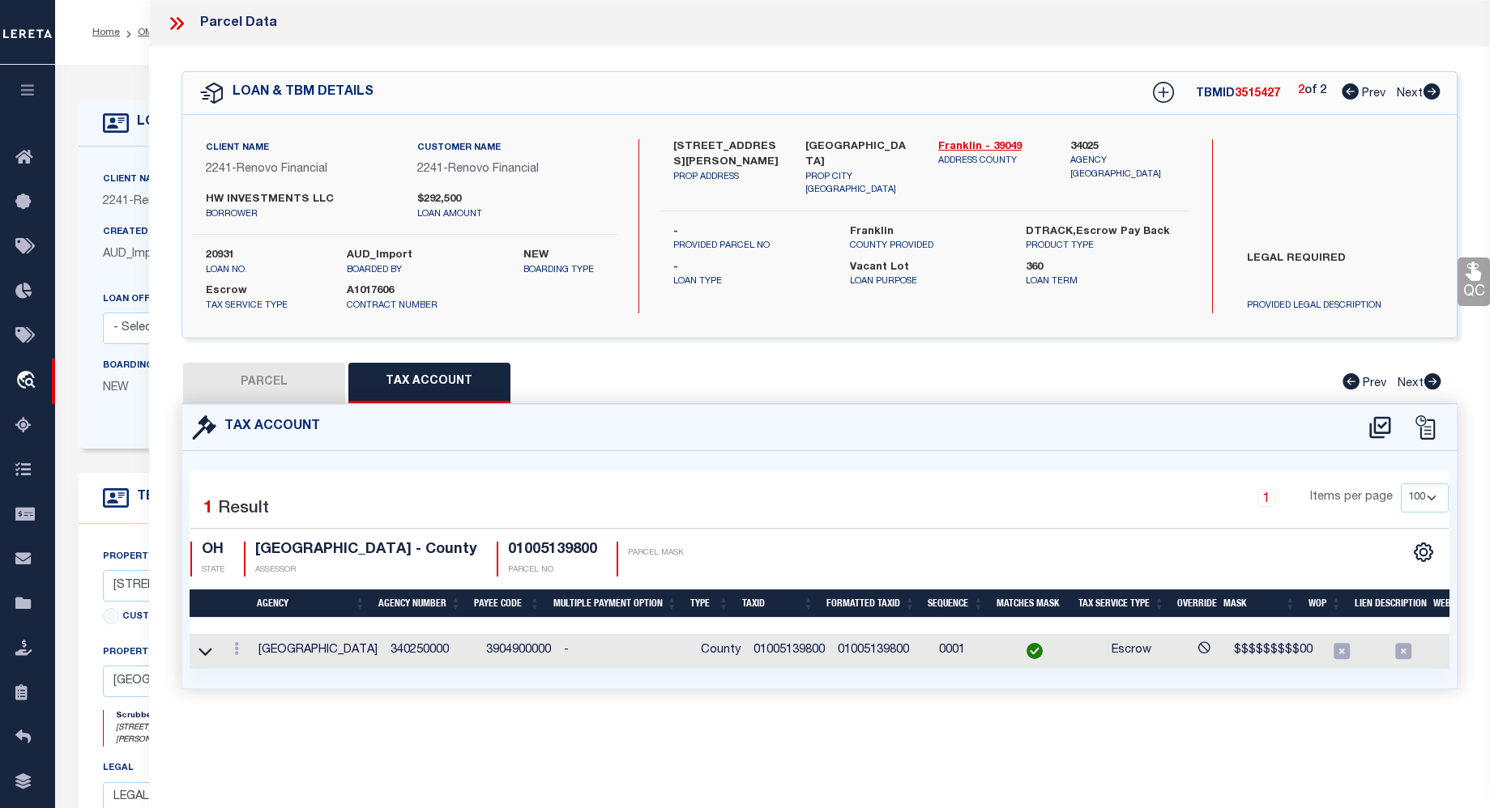
checkbox input "false"
select select "QC"
type input "HW INVESTMENTS LLC"
select select "AGW"
select select "LEG"
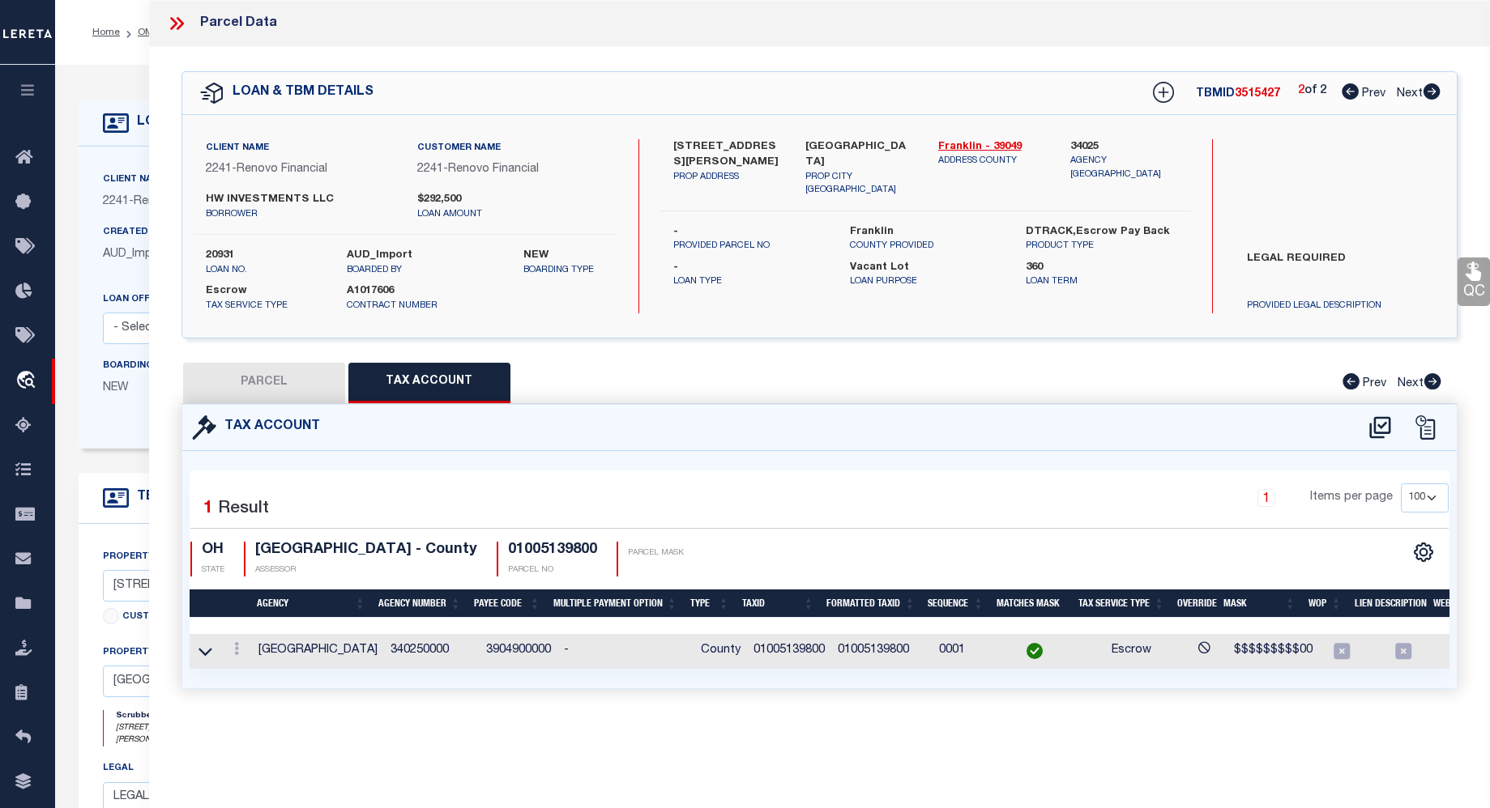
type input "2429 MELROSE AV"
type textarea "MELROSE AVE 2429 TUXEDO PARK 108 Calculated Acres .11"
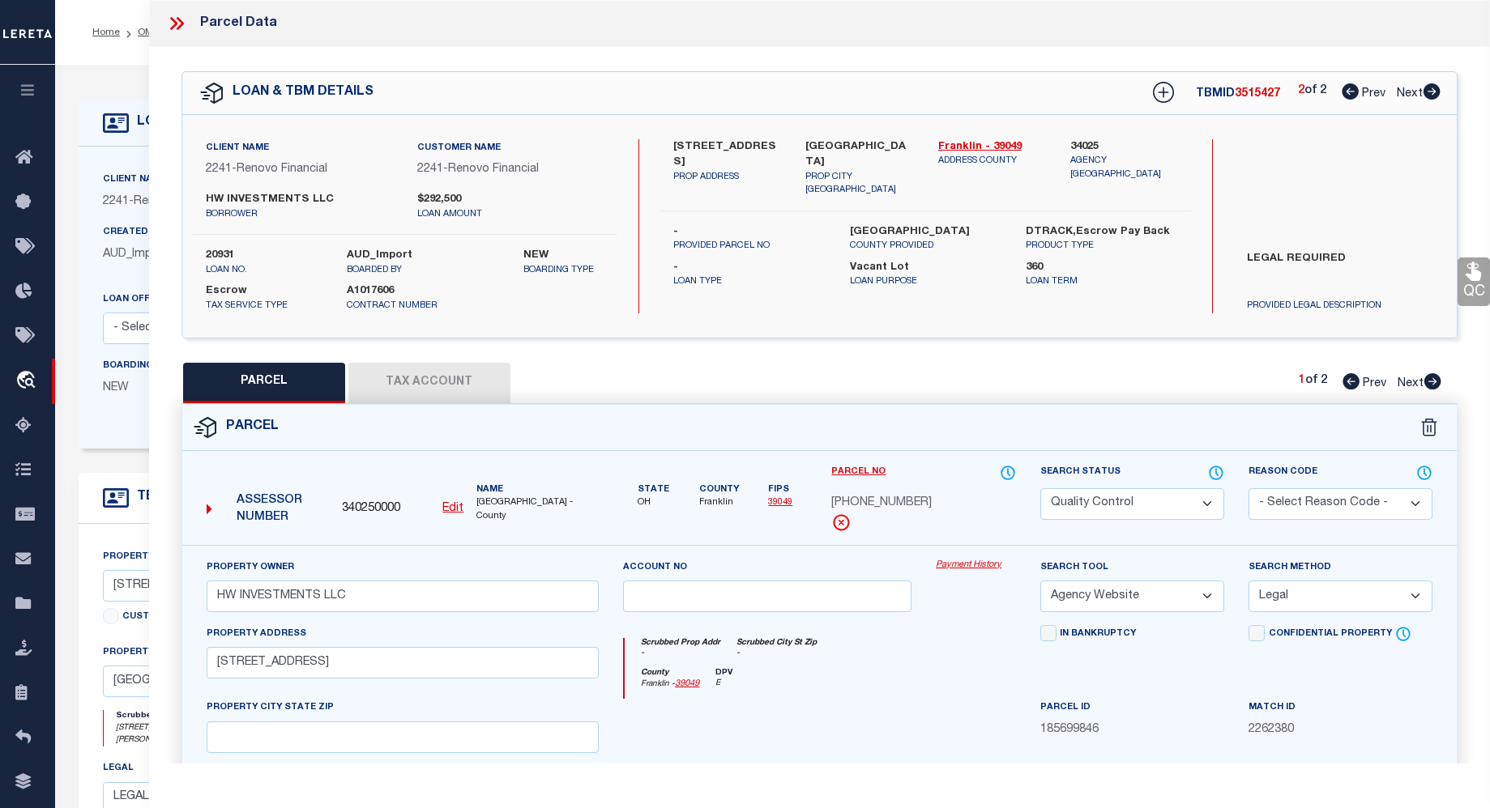
click at [424, 382] on button "Tax Account" at bounding box center [429, 383] width 162 height 41
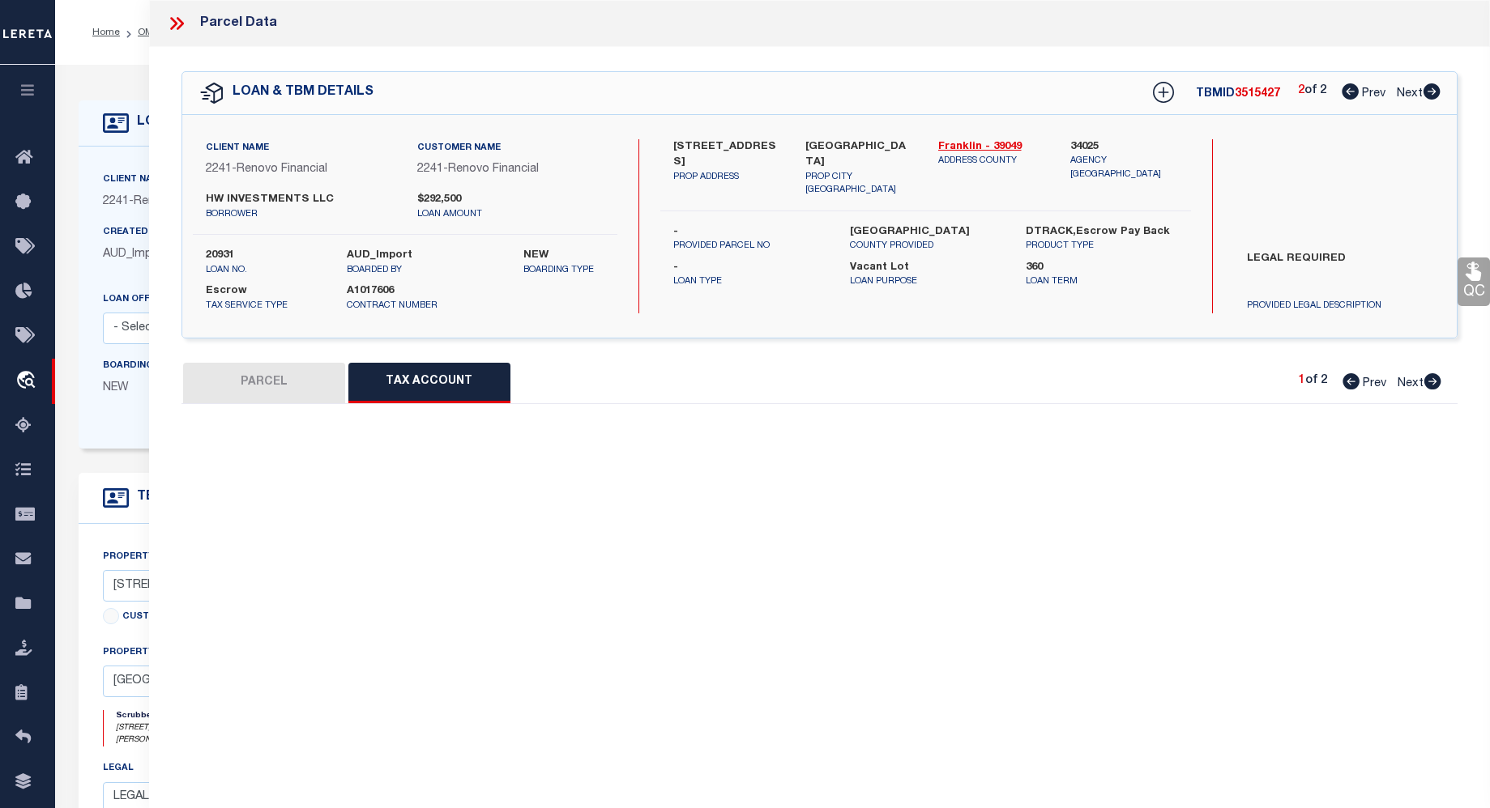
select select "100"
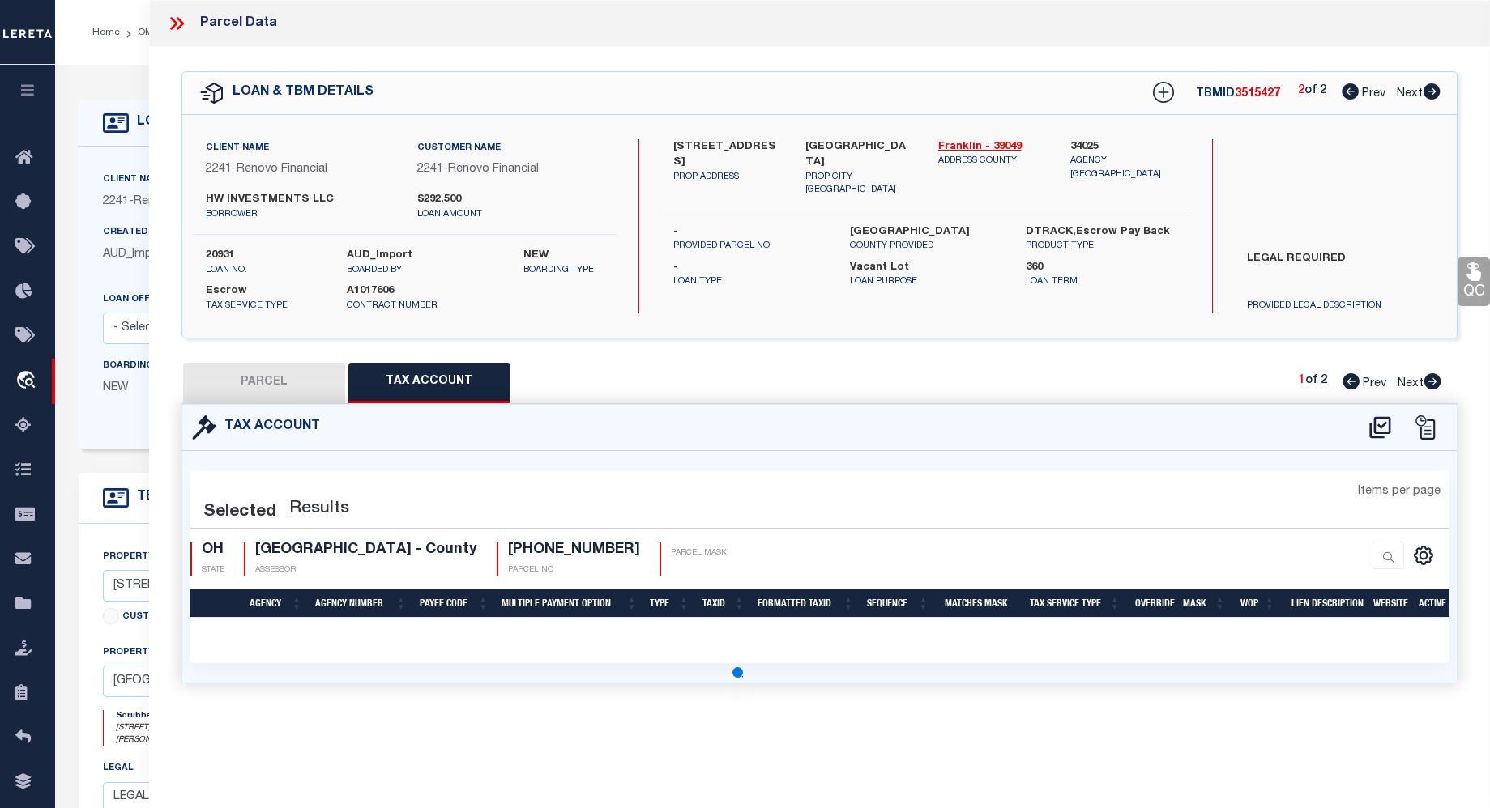
select select "100"
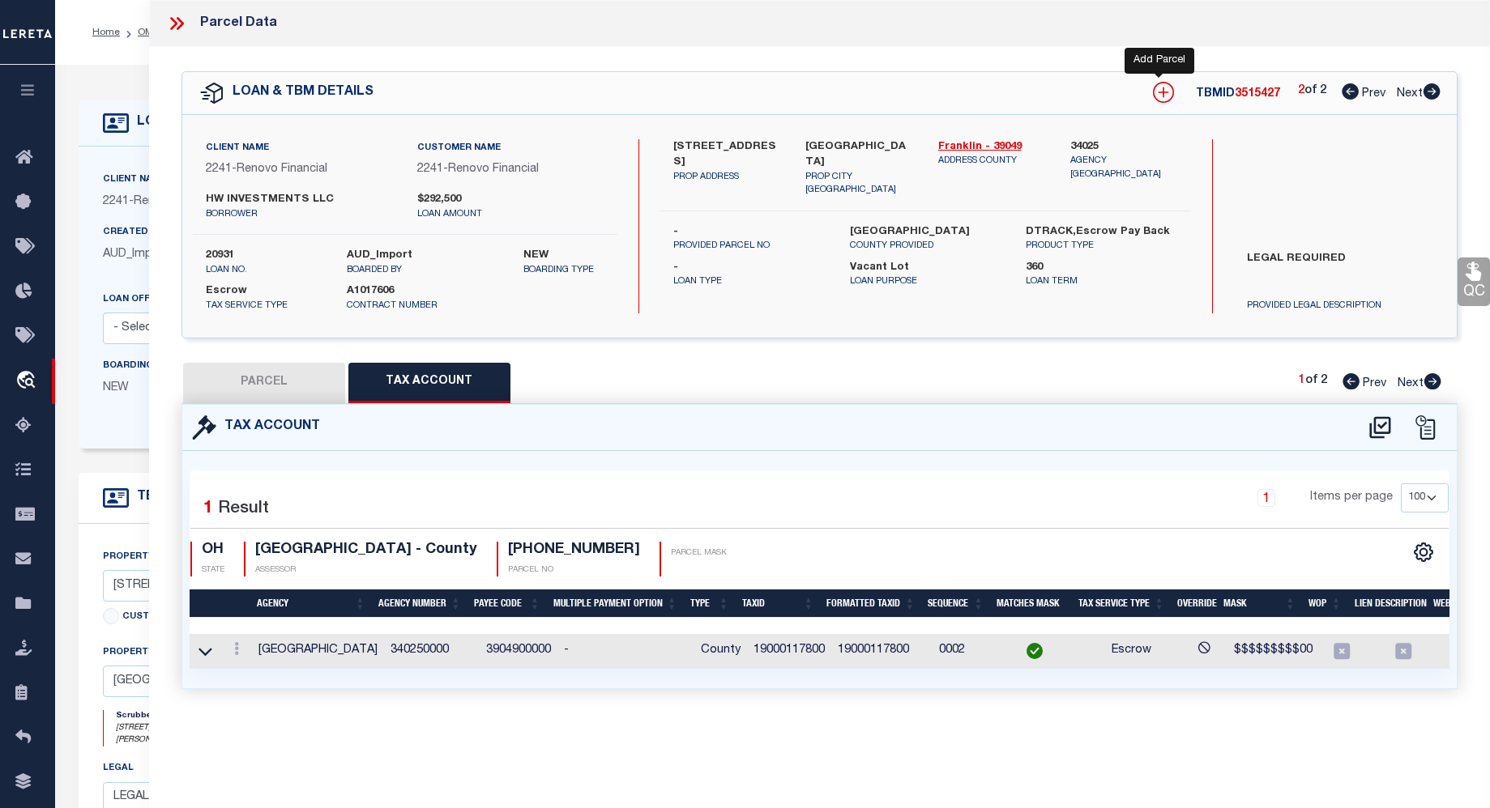
click at [1163, 92] on icon at bounding box center [1163, 92] width 11 height 11
select select "IP"
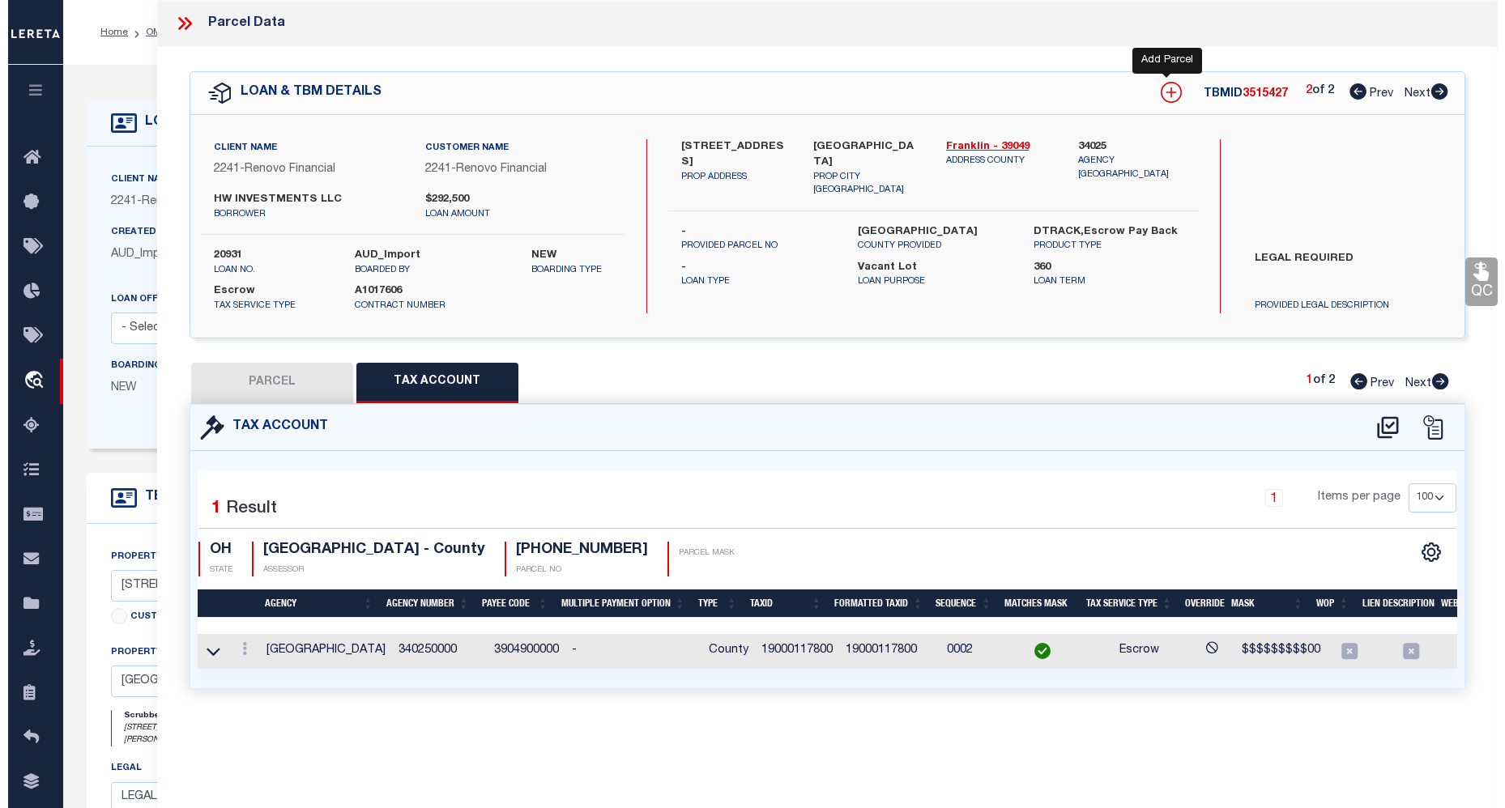
type textarea "-"
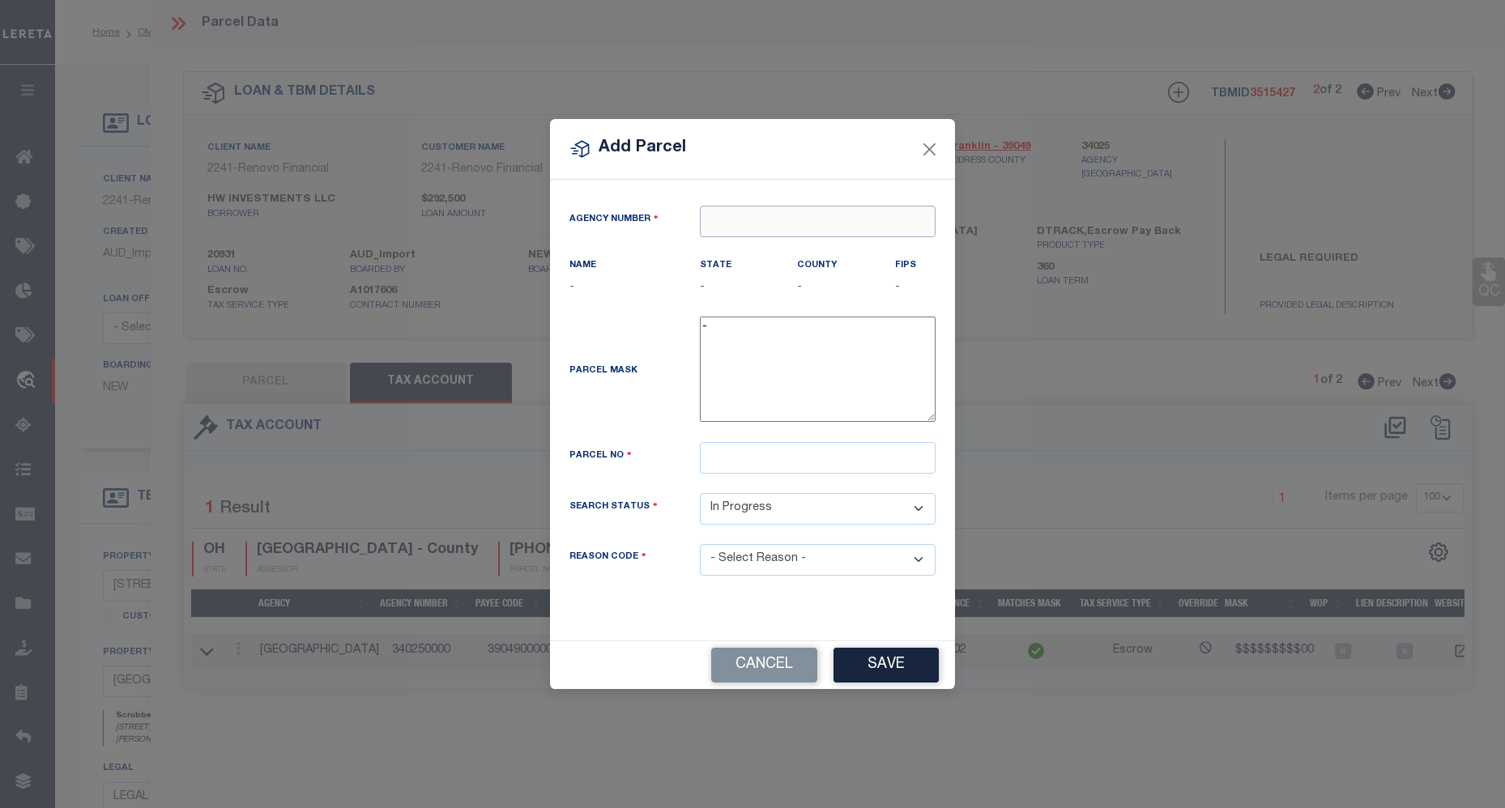
click at [724, 225] on input "text" at bounding box center [818, 222] width 236 height 32
type input "340250000"
click at [744, 245] on div "340250000 : FRANKLIN COUNTY" at bounding box center [818, 260] width 236 height 46
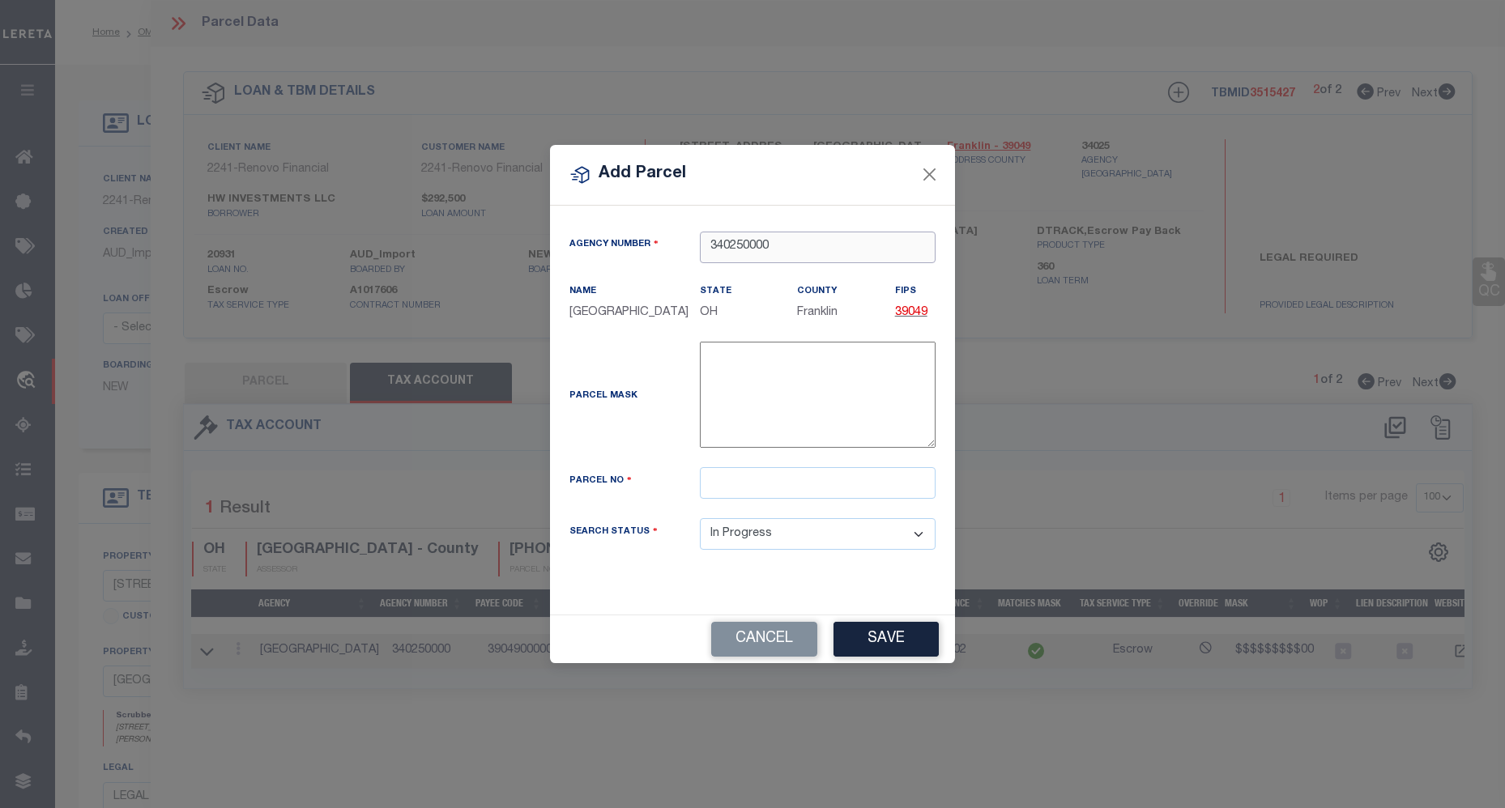
type input "340250000"
click at [764, 368] on textarea "-" at bounding box center [818, 394] width 236 height 105
click at [774, 498] on input "text" at bounding box center [818, 483] width 236 height 32
type input "19000135100"
click at [921, 544] on select "Automated Search Bad Parcel Complete Duplicate Parcel High Dollar Reporting In …" at bounding box center [818, 534] width 236 height 32
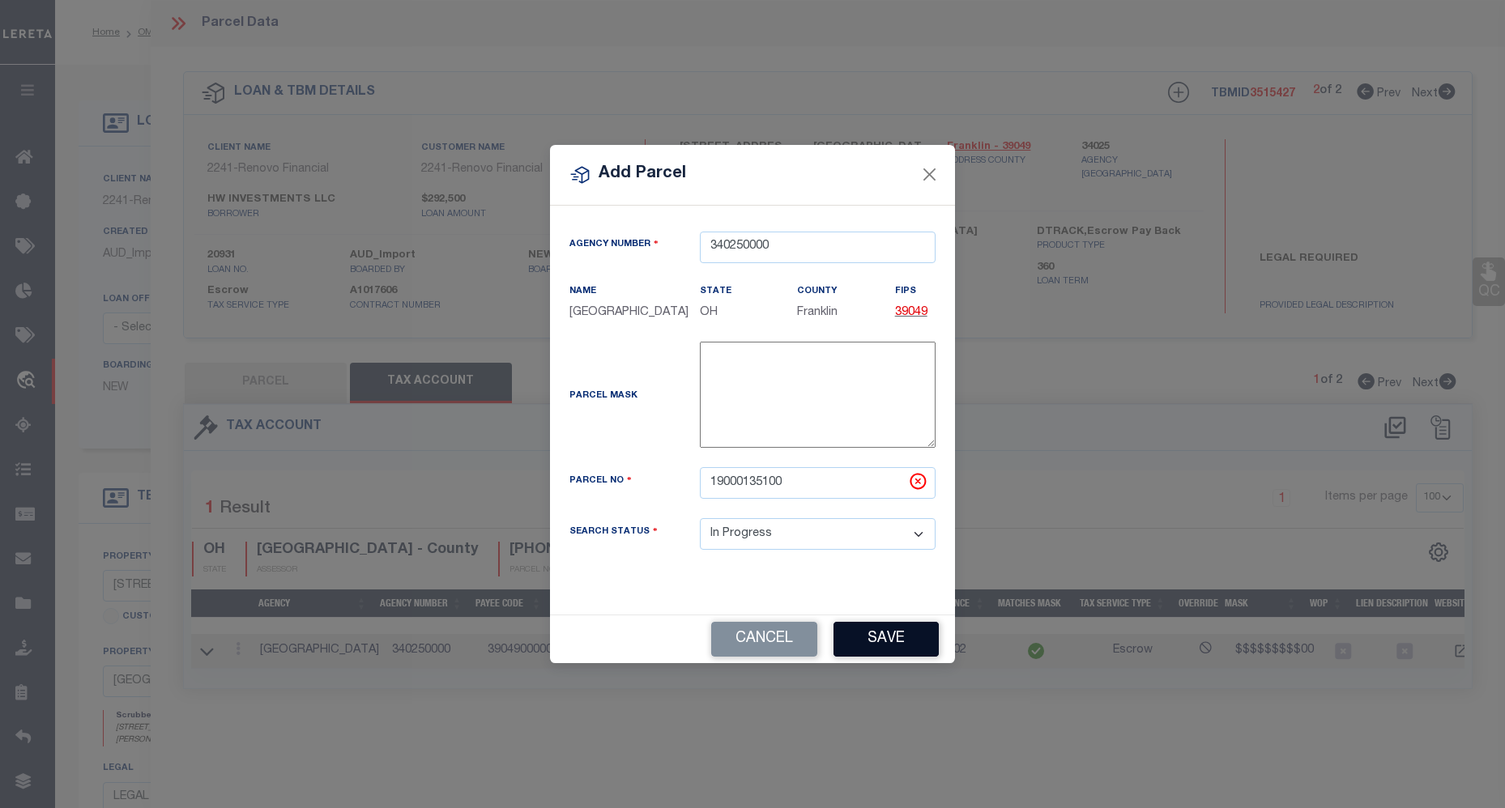
click at [899, 646] on button "Save" at bounding box center [886, 639] width 105 height 35
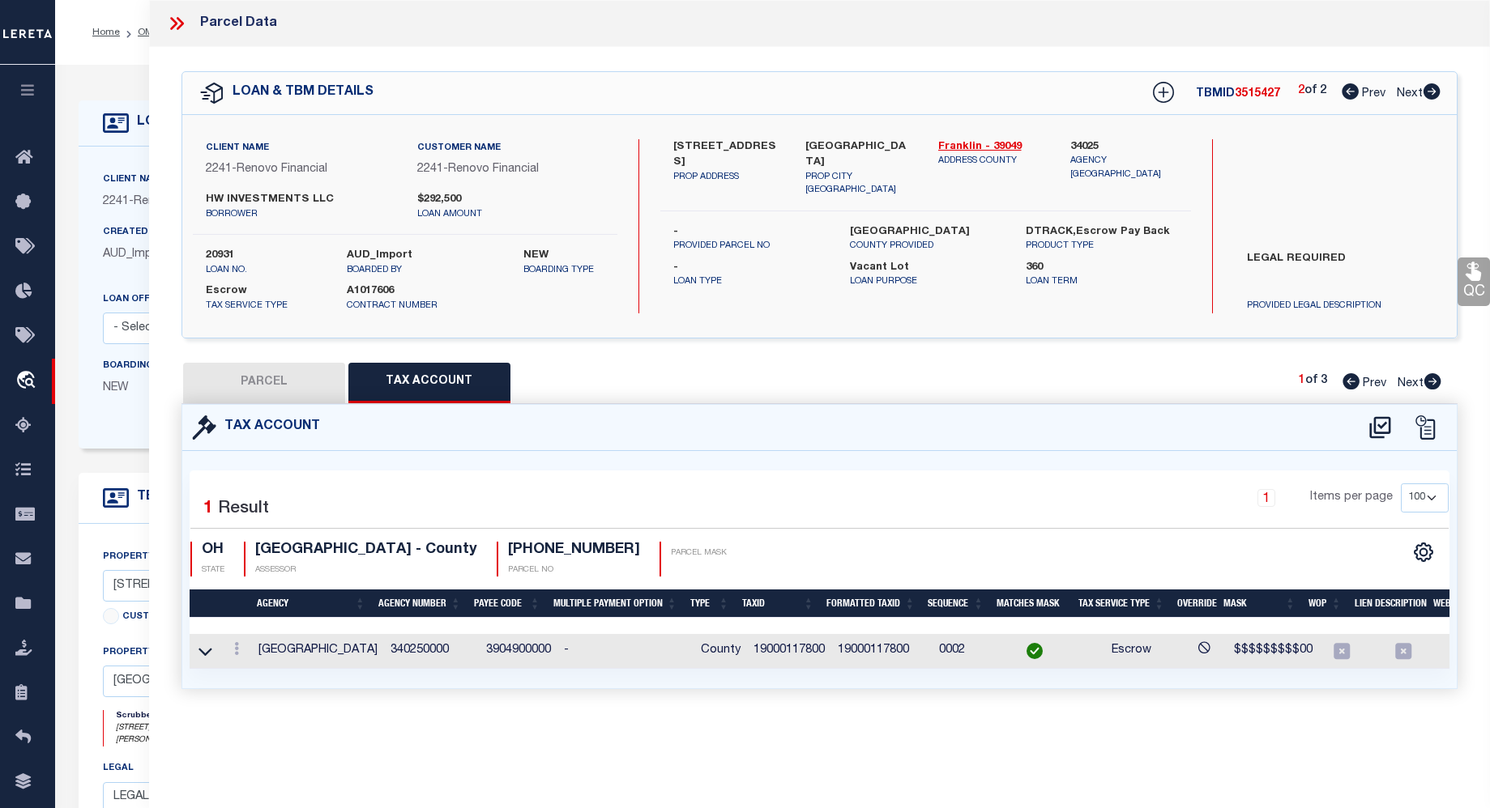
click at [1431, 380] on icon at bounding box center [1432, 381] width 17 height 16
select select "AS"
checkbox input "false"
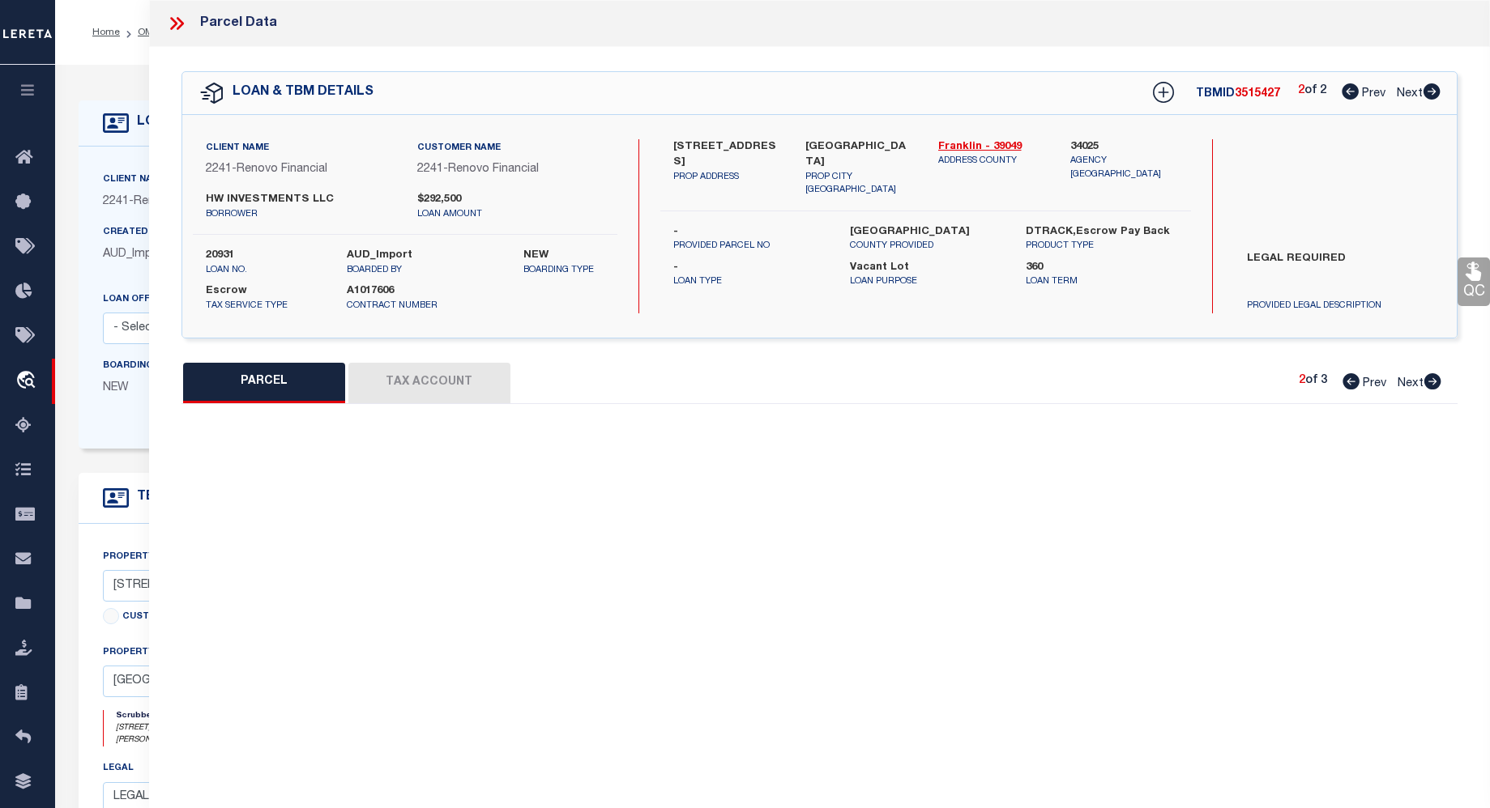
select select "CP"
type input "HW INVESTMENTS LLC"
select select "AGW"
select select "ADD"
type input "MELROSE AV"
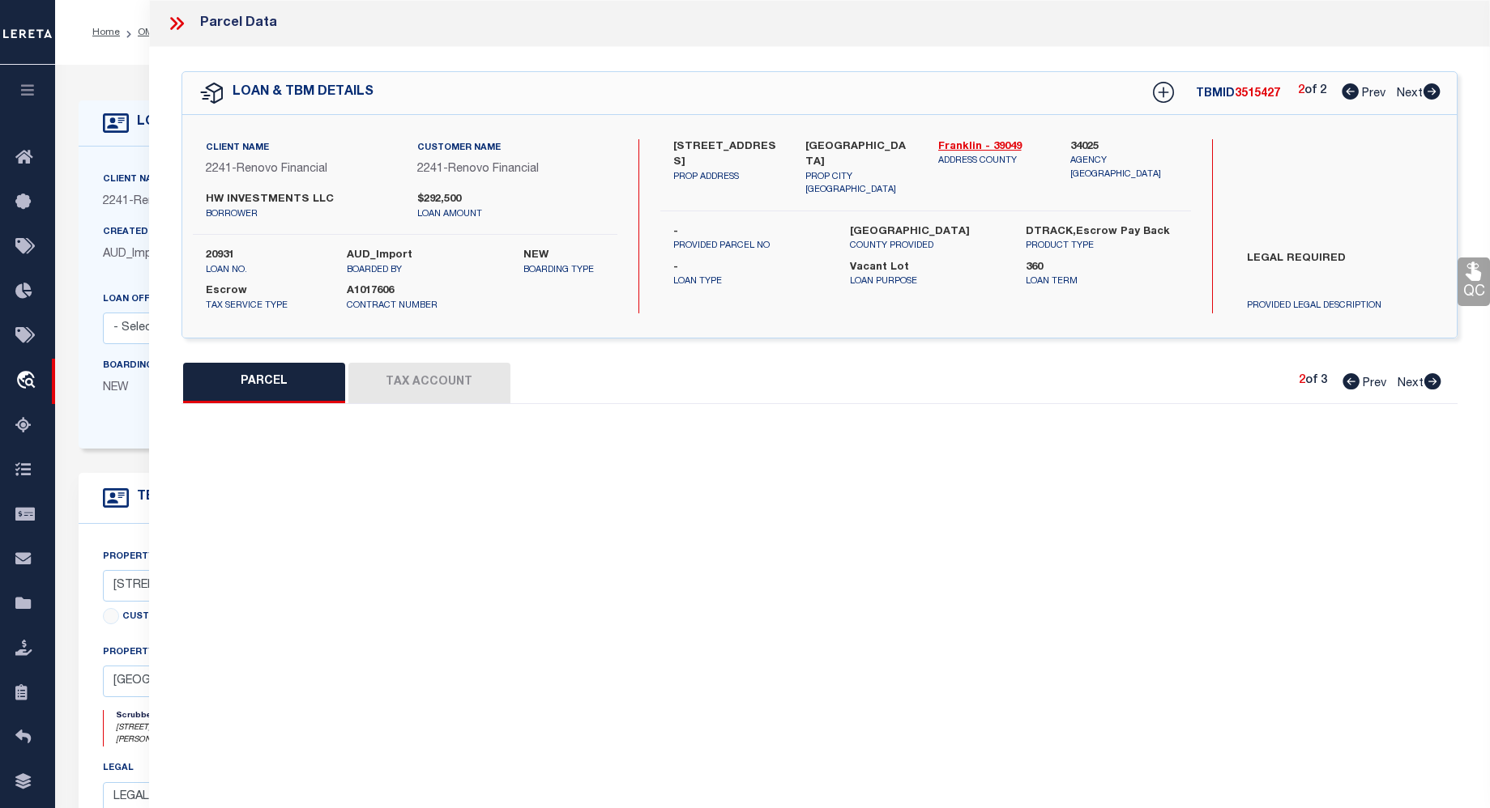
type textarea "MELROSE AVE TUXEDO PARK LOT 109"
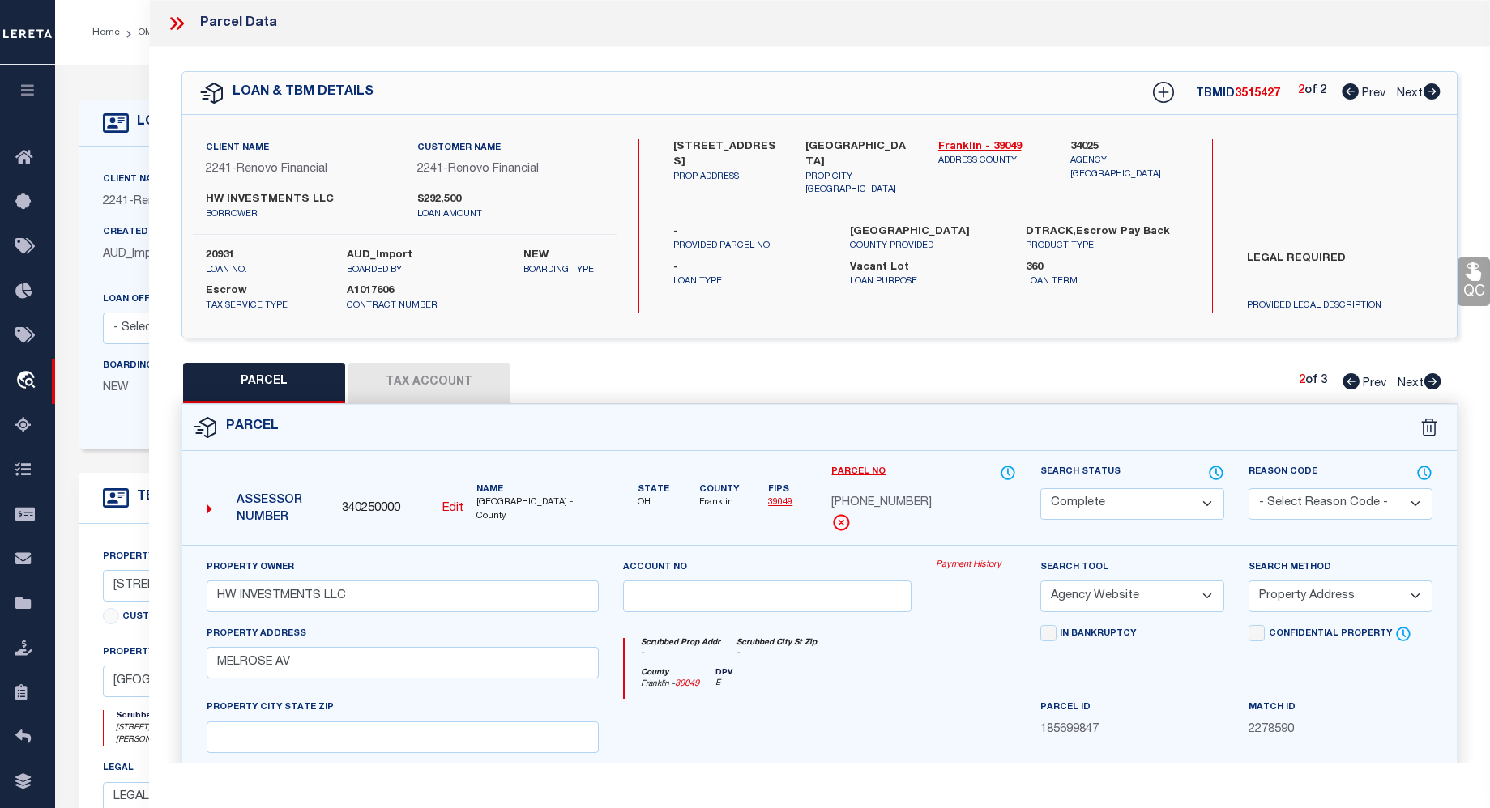
click at [450, 379] on button "Tax Account" at bounding box center [429, 383] width 162 height 41
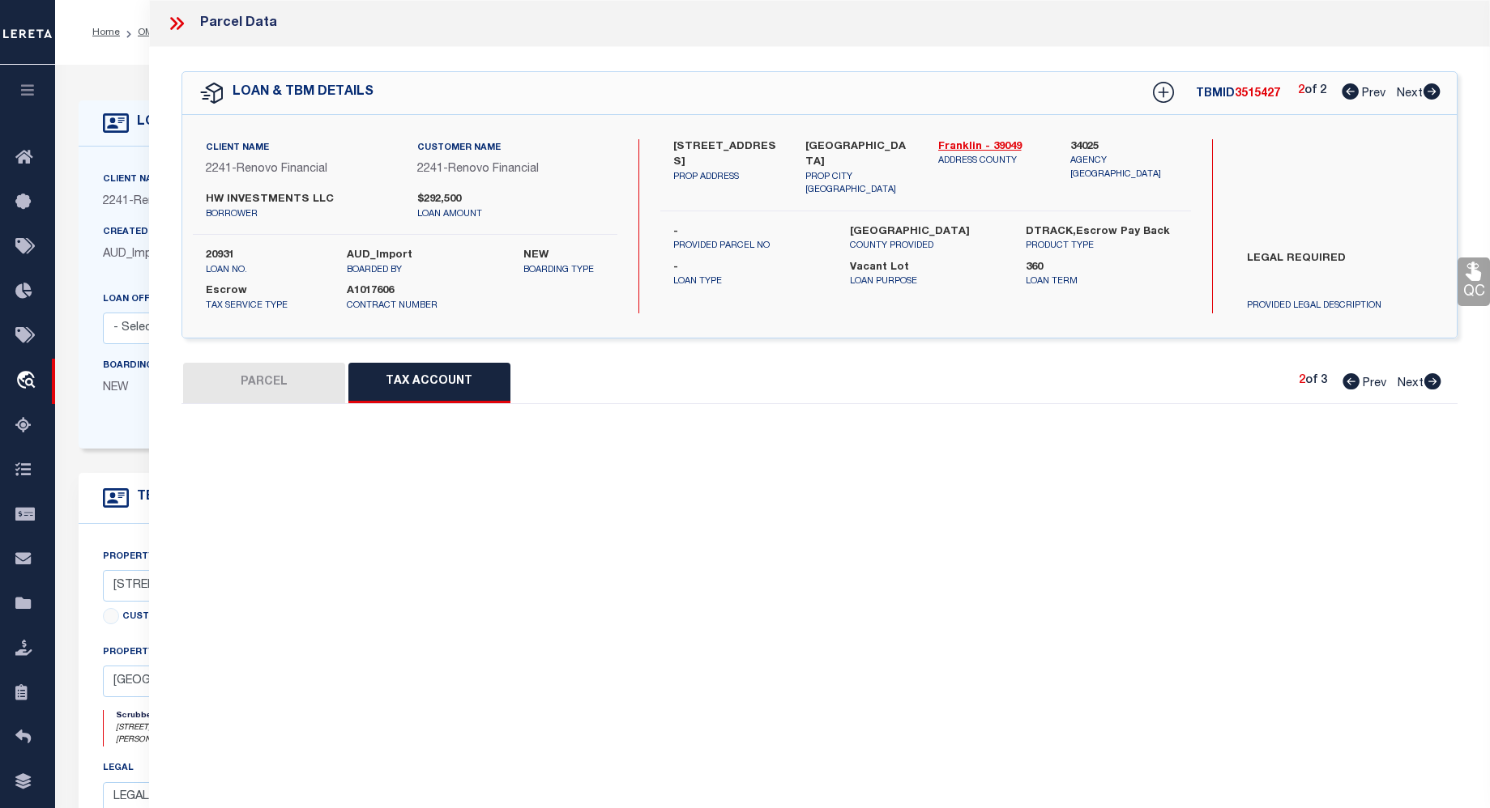
select select "100"
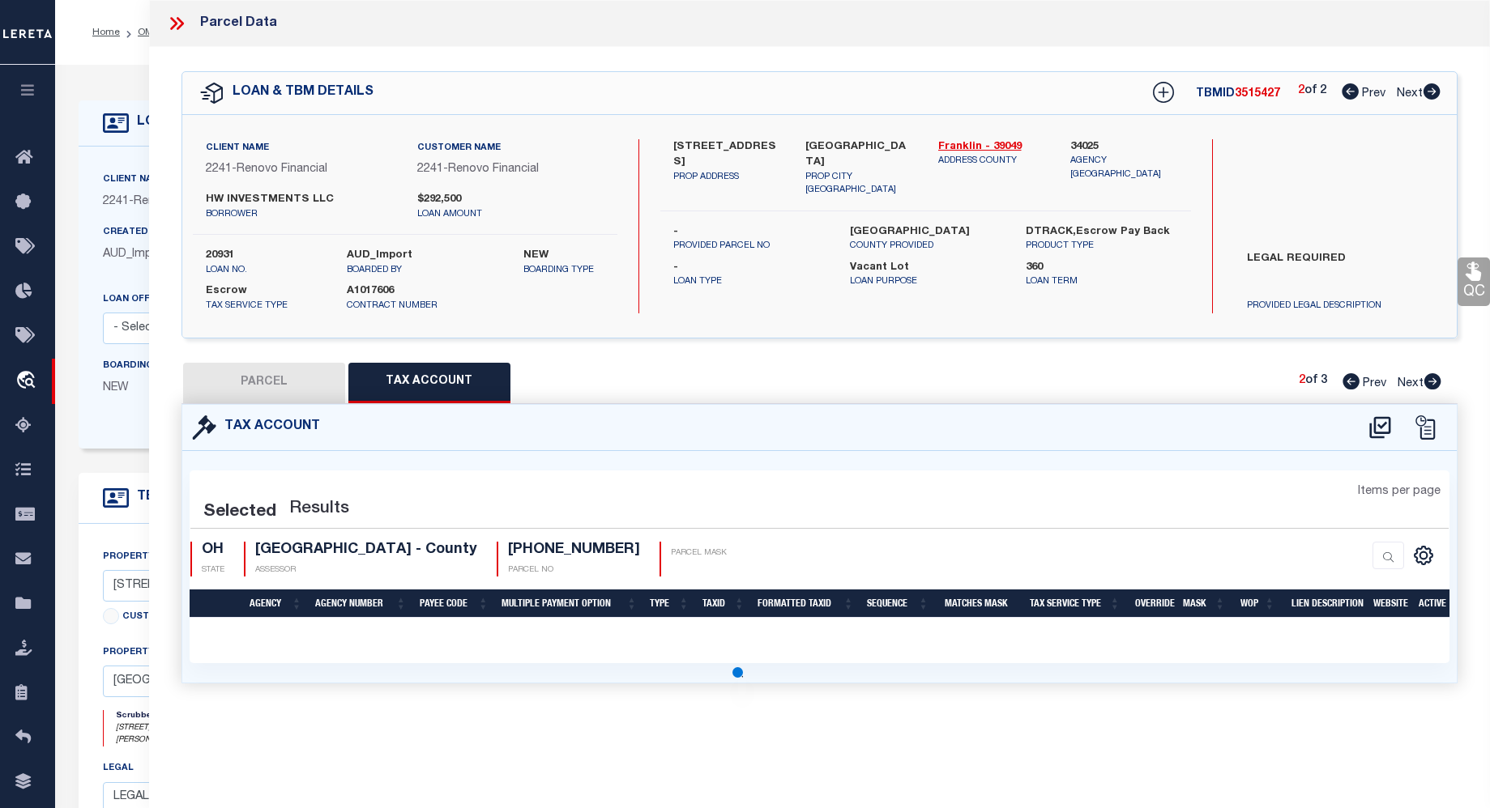
select select "100"
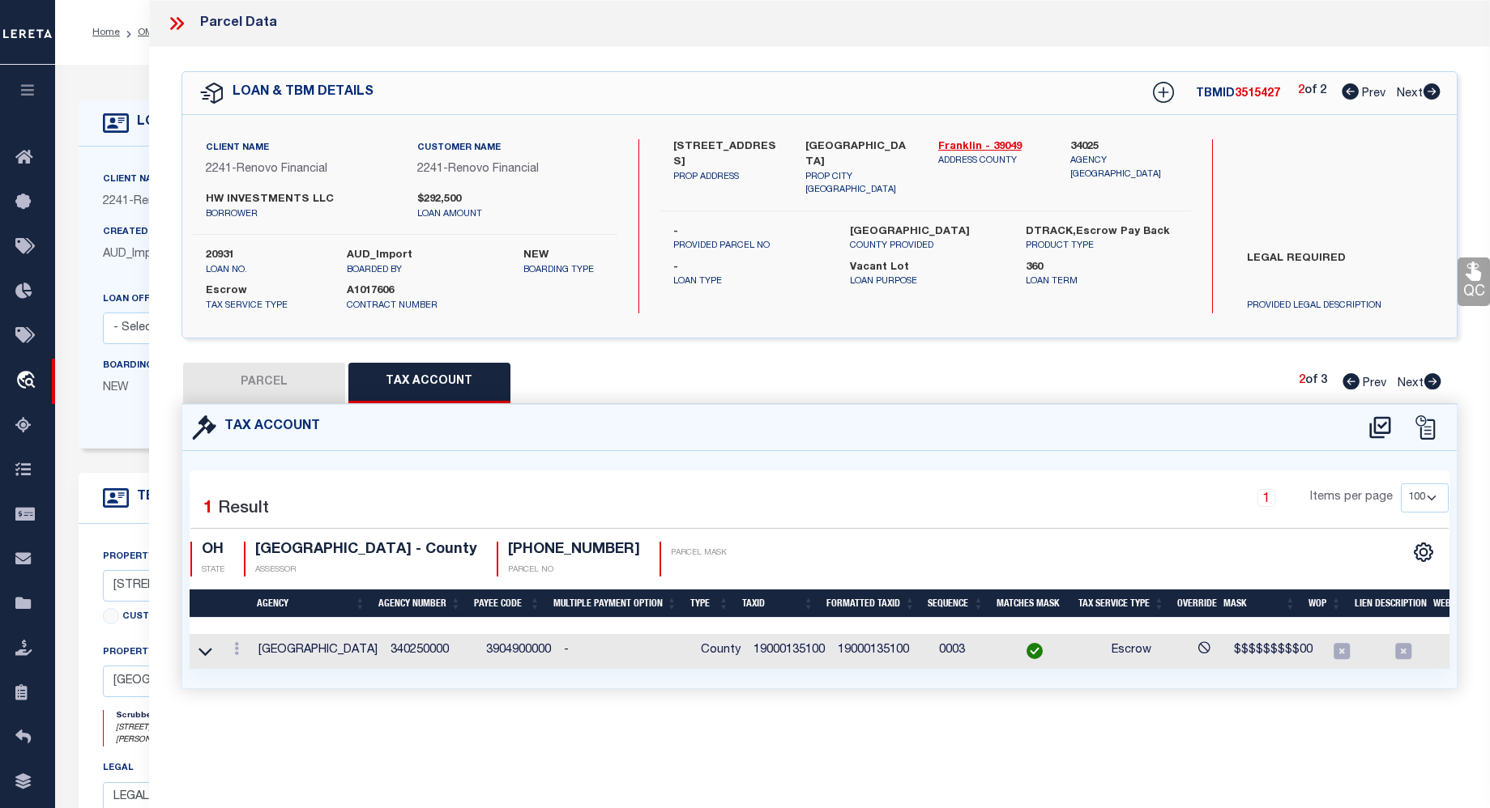
click at [1435, 376] on icon at bounding box center [1432, 381] width 17 height 16
select select "AS"
select select
checkbox input "false"
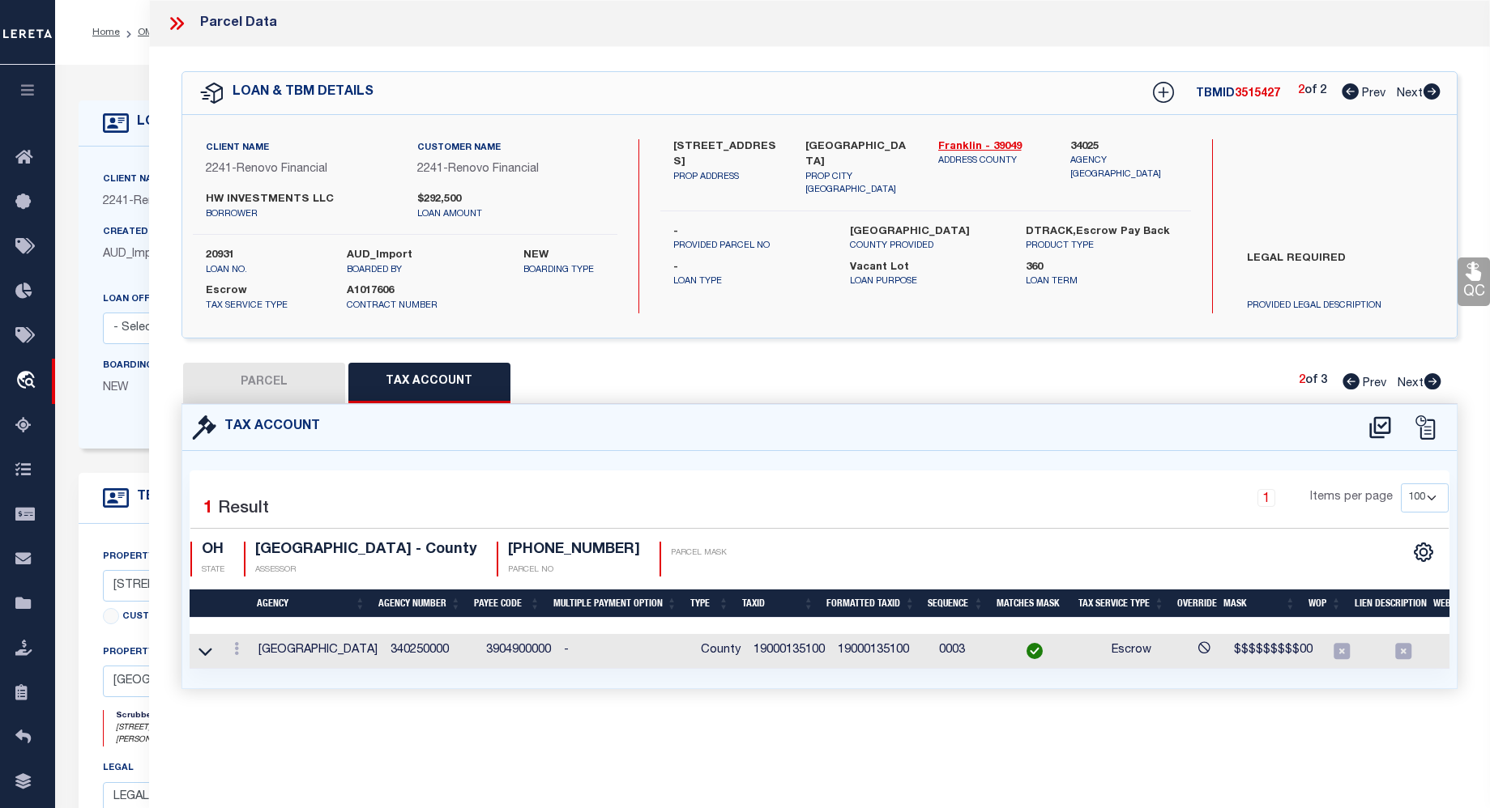
checkbox input "false"
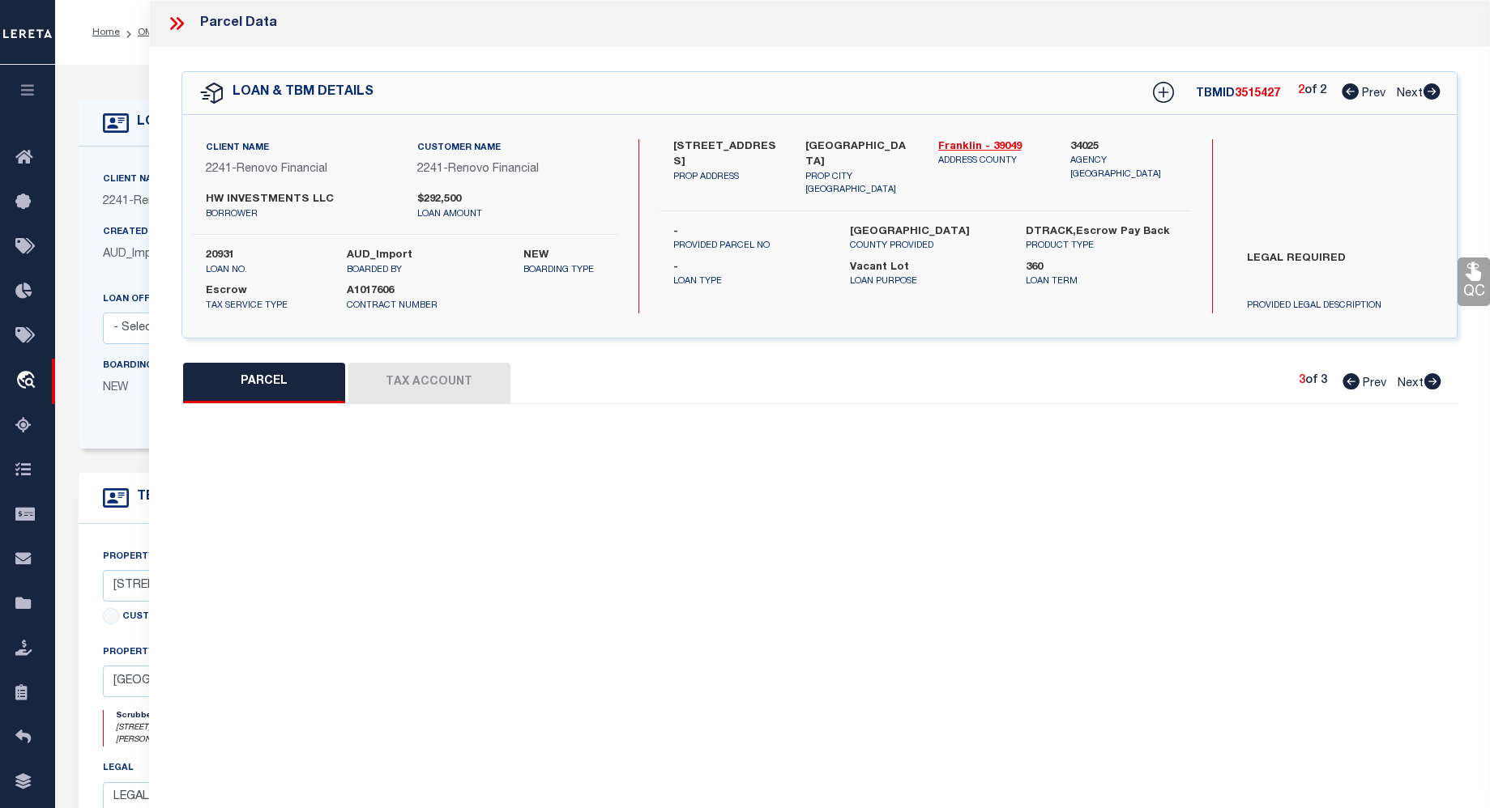
select select "QC"
type input "HW INVESTMENTS LLC"
select select "AGW"
select select "LEG"
type input "2429 MELROSE AV"
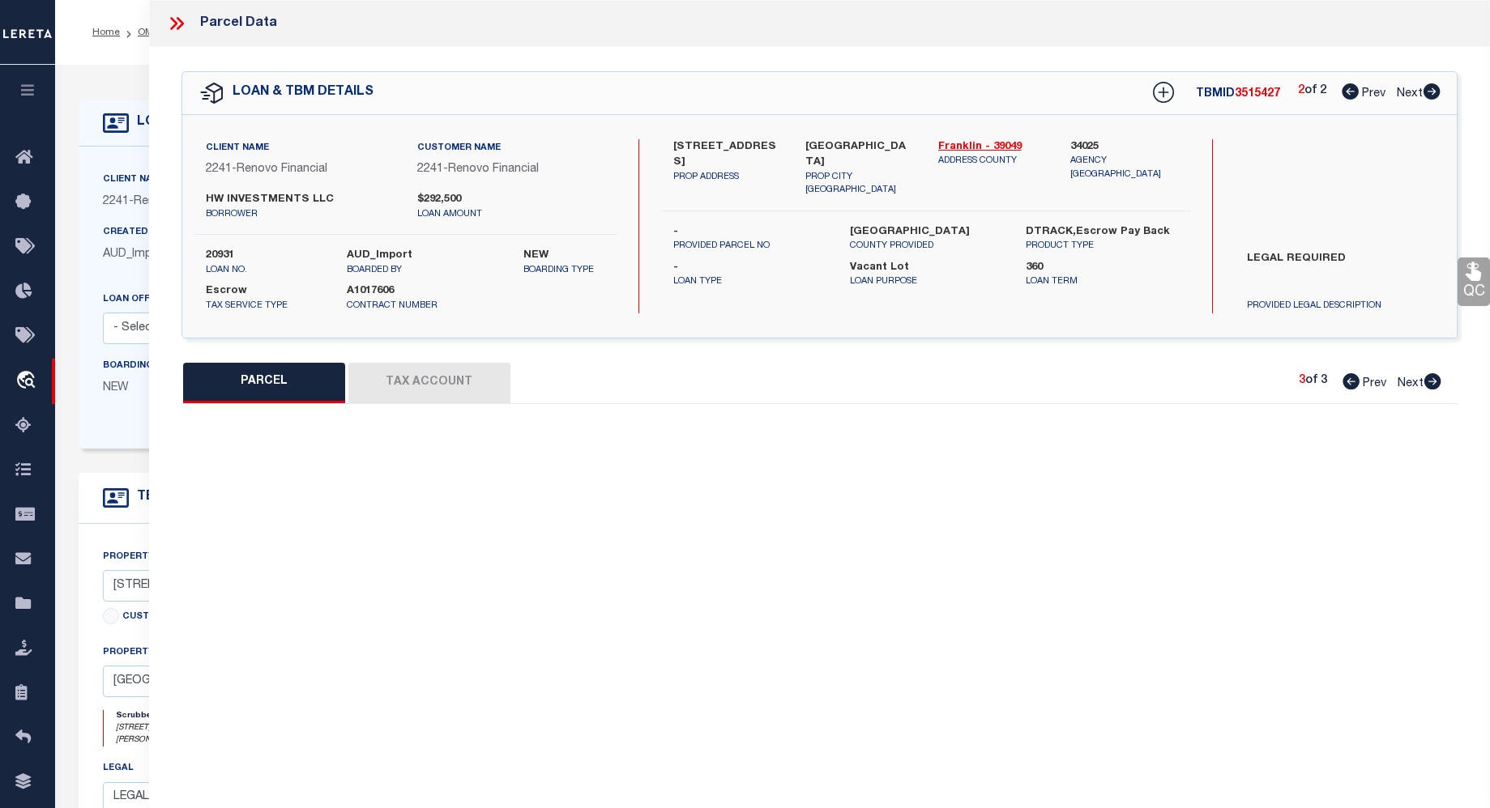
type textarea "MELROSE AVE 2429 TUXEDO PARK 108 Calculated Acres .11"
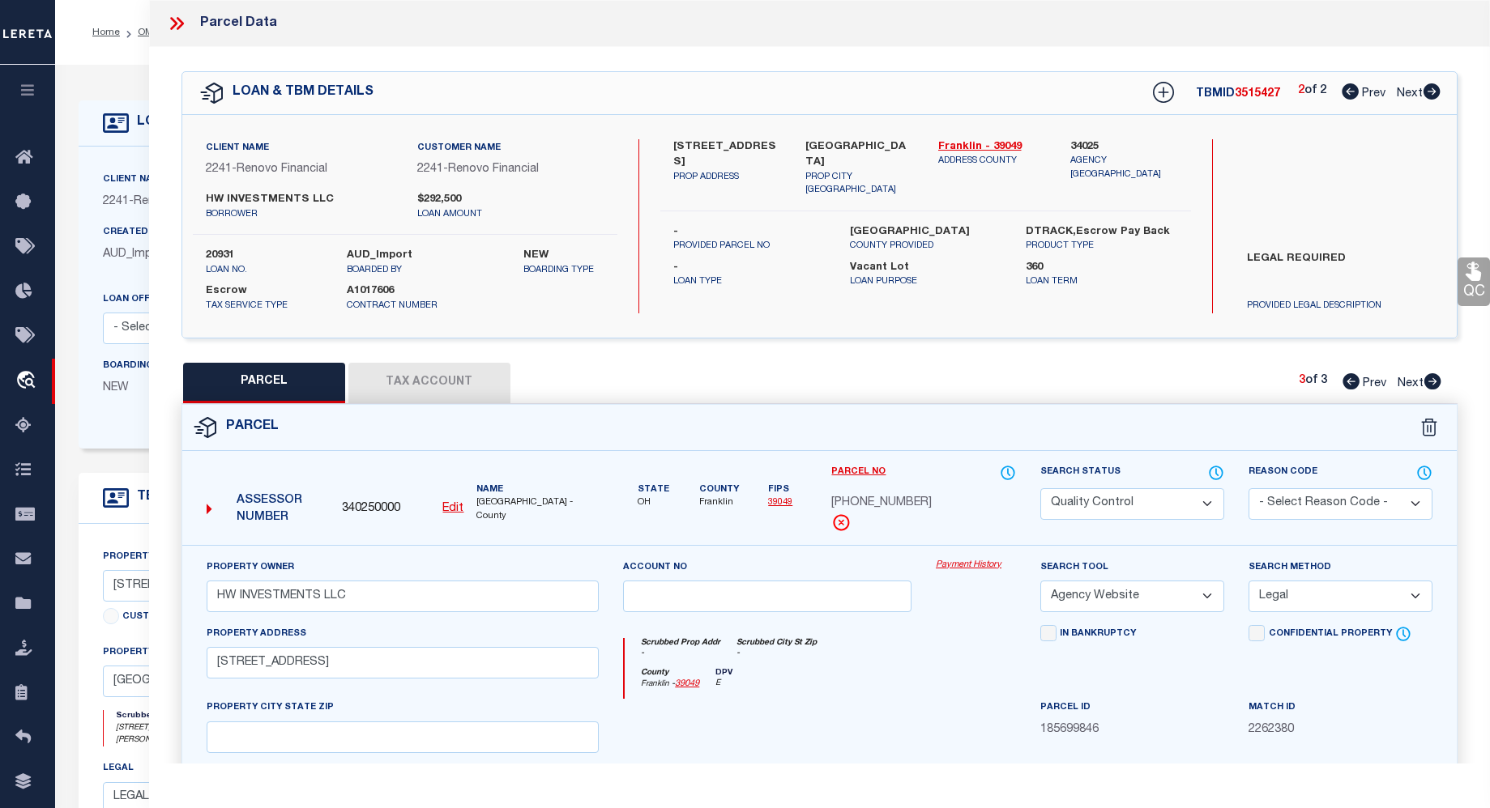
click at [445, 375] on button "Tax Account" at bounding box center [429, 383] width 162 height 41
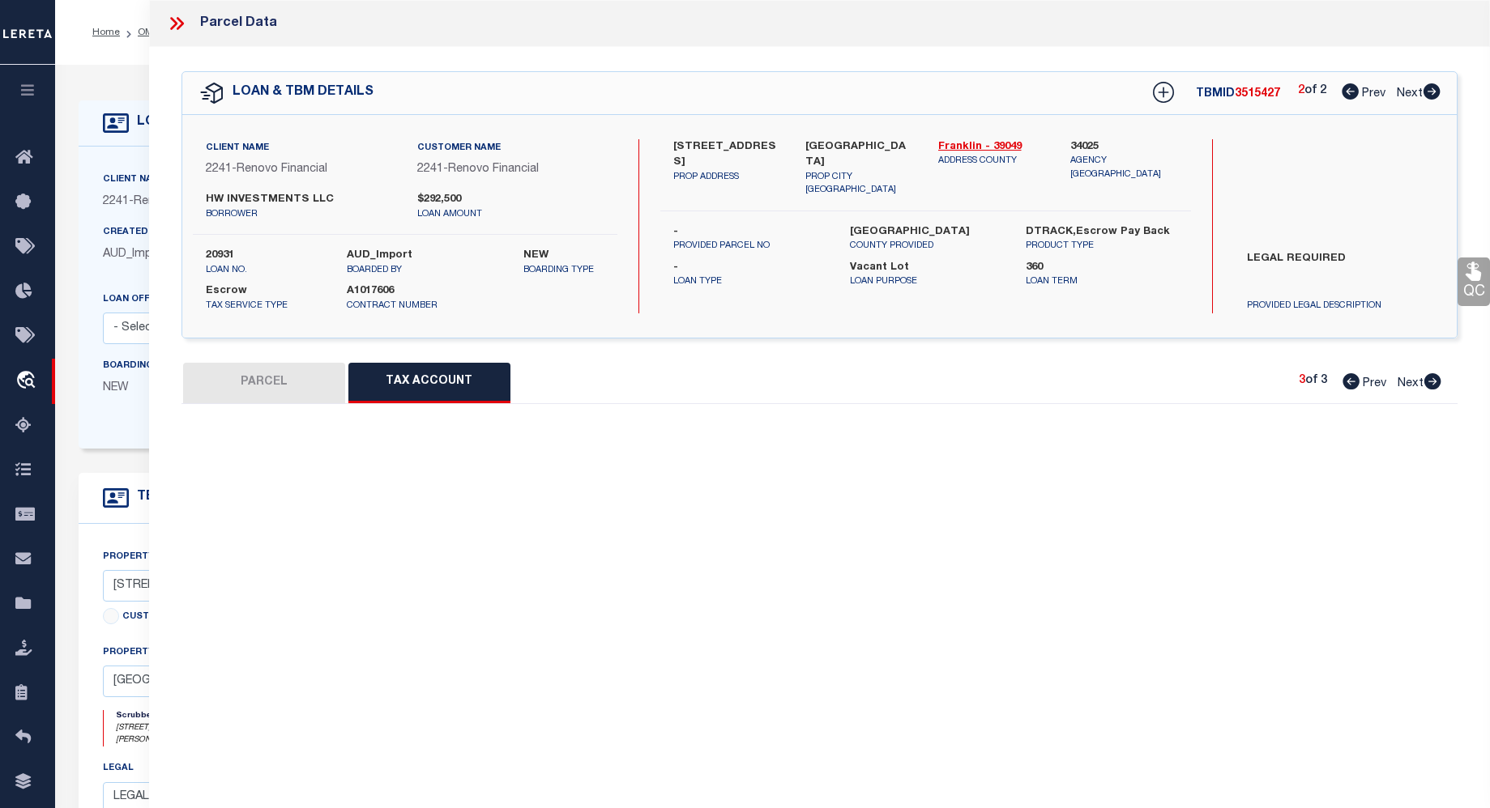
select select "100"
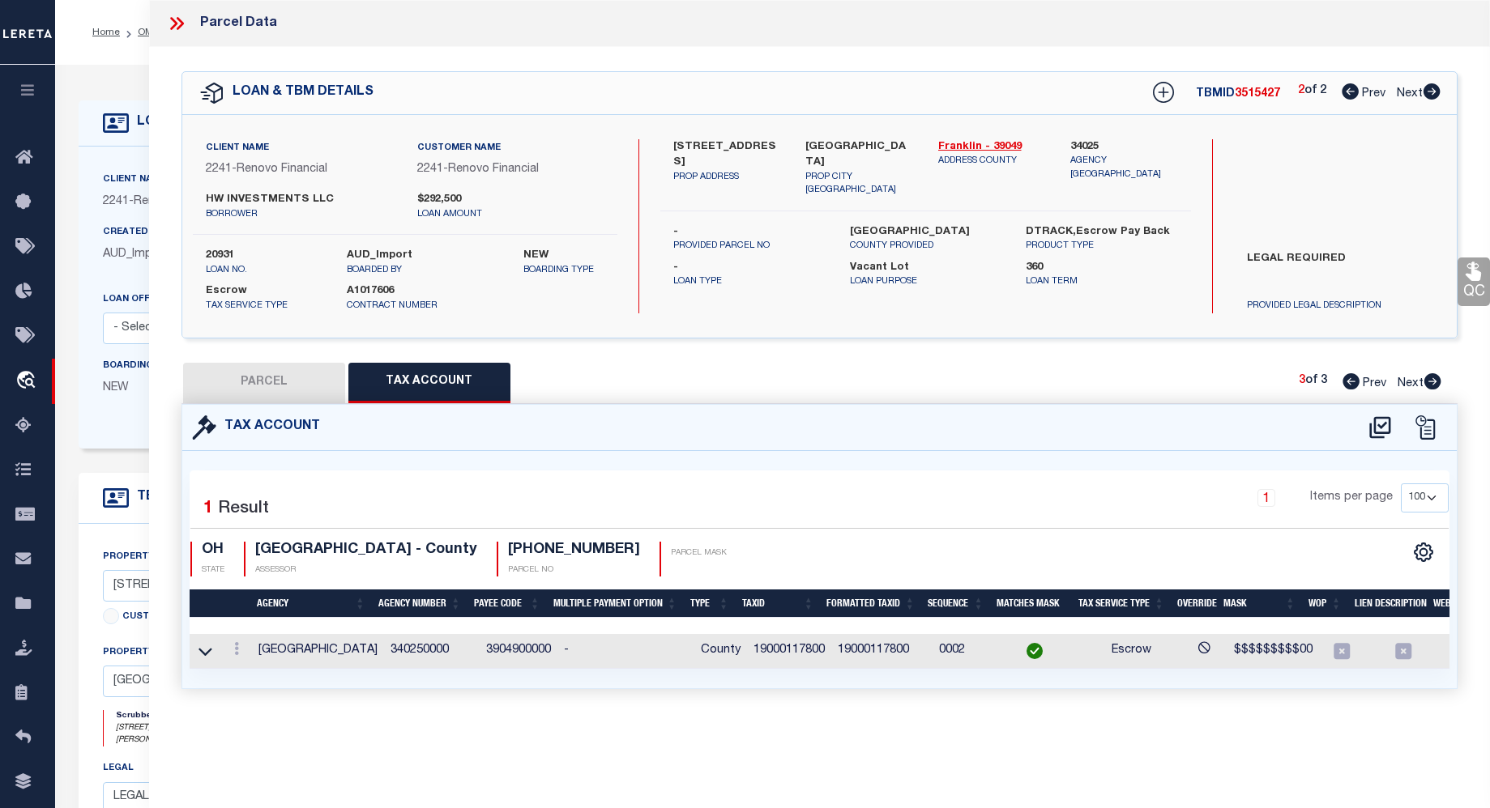
click at [1431, 100] on icon at bounding box center [1431, 91] width 17 height 16
click at [1351, 380] on icon at bounding box center [1350, 381] width 17 height 16
select select "AS"
select select
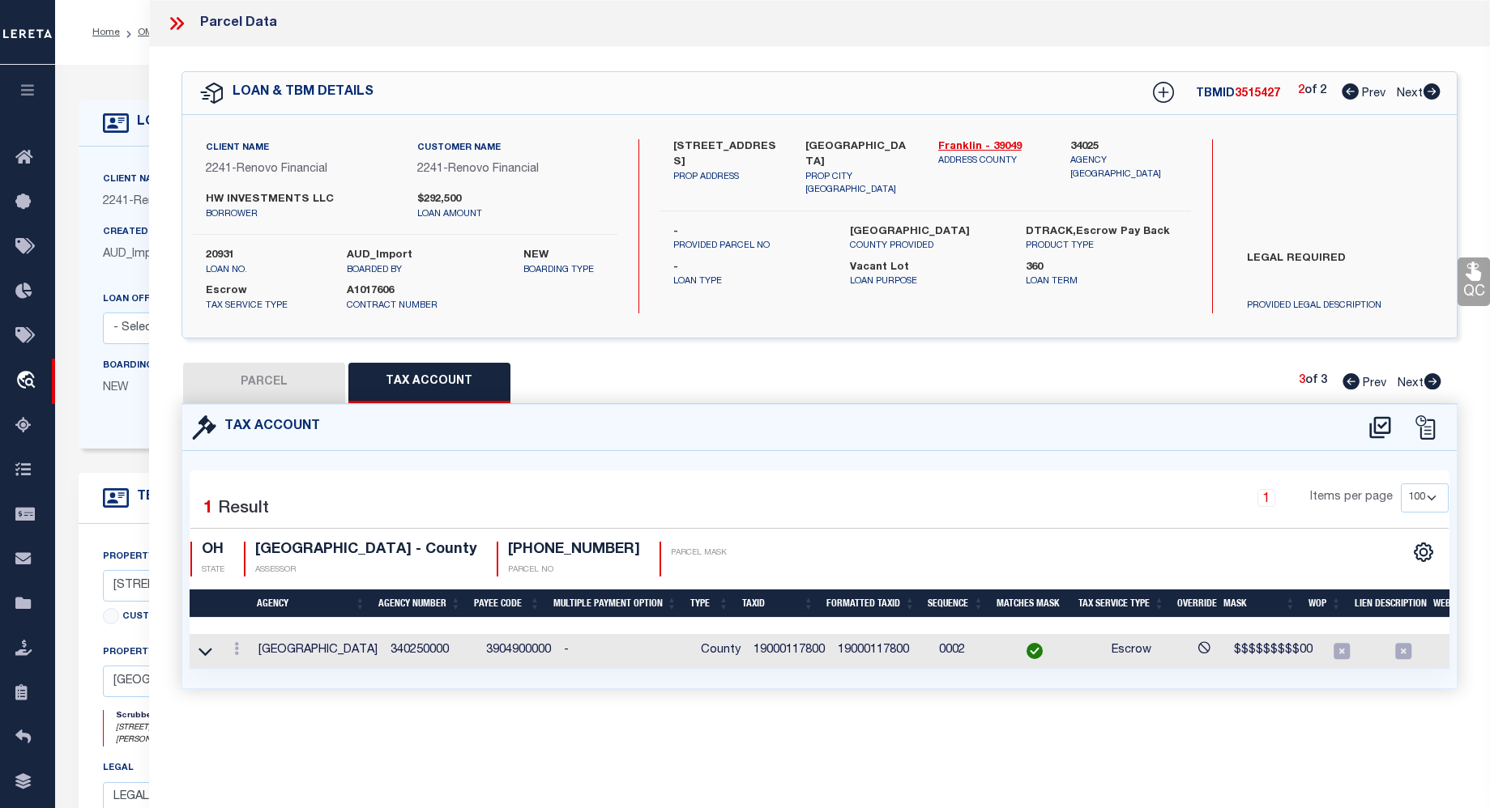
checkbox input "false"
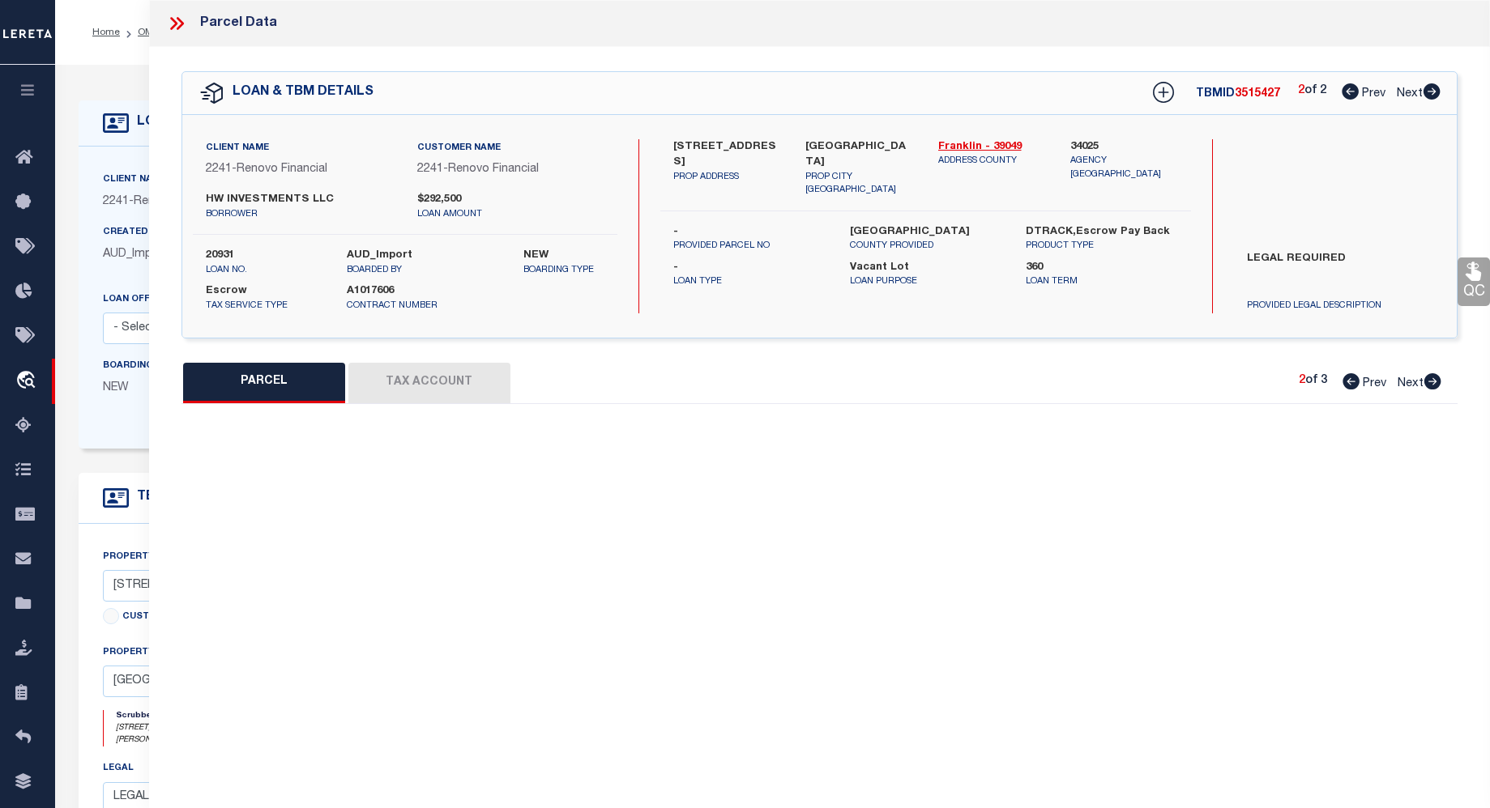
select select "CP"
type input "HW INVESTMENTS LLC"
select select "AGW"
select select "ADD"
type input "MELROSE AV"
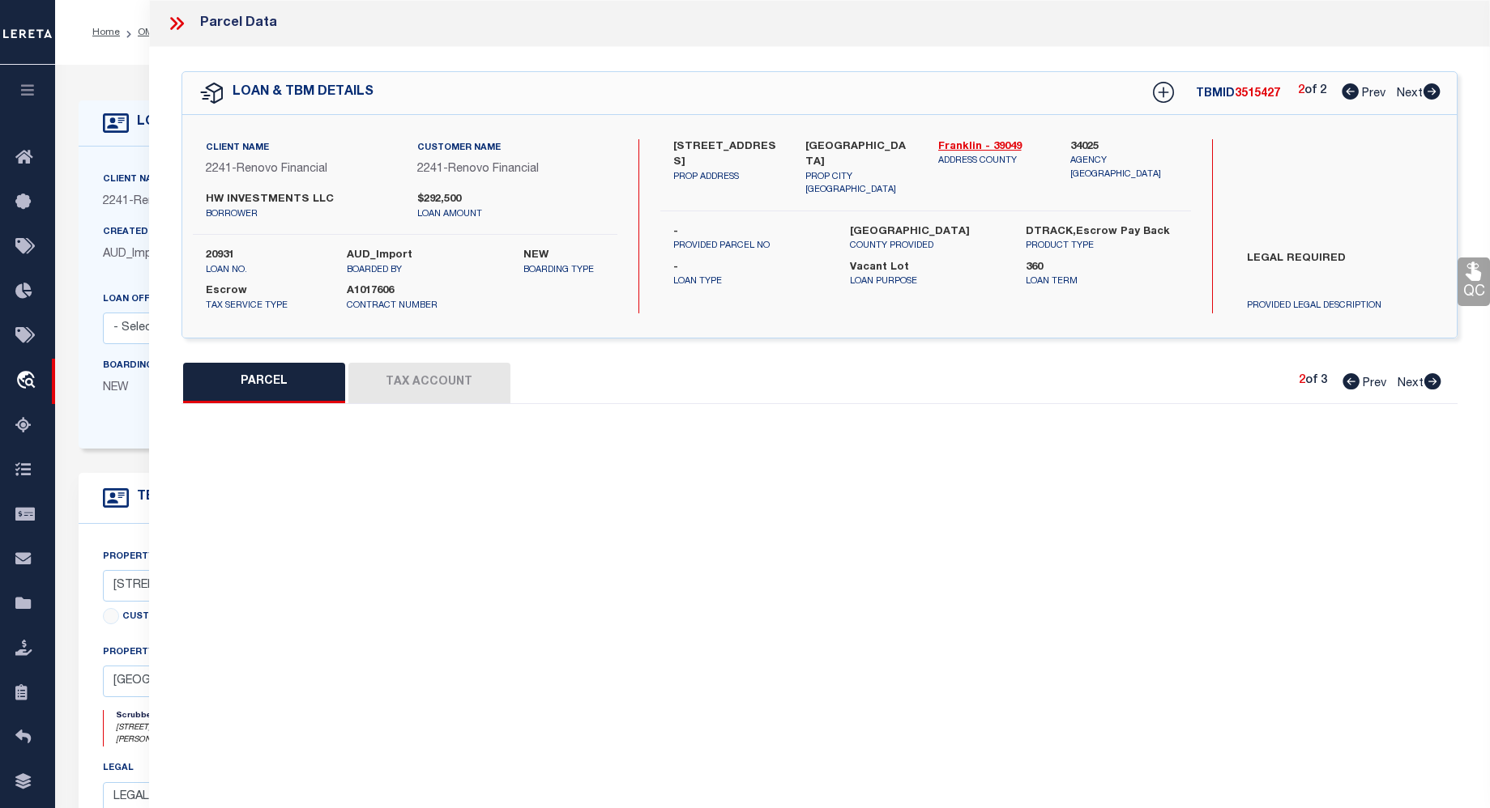
type textarea "MELROSE AVE TUXEDO PARK LOT 109"
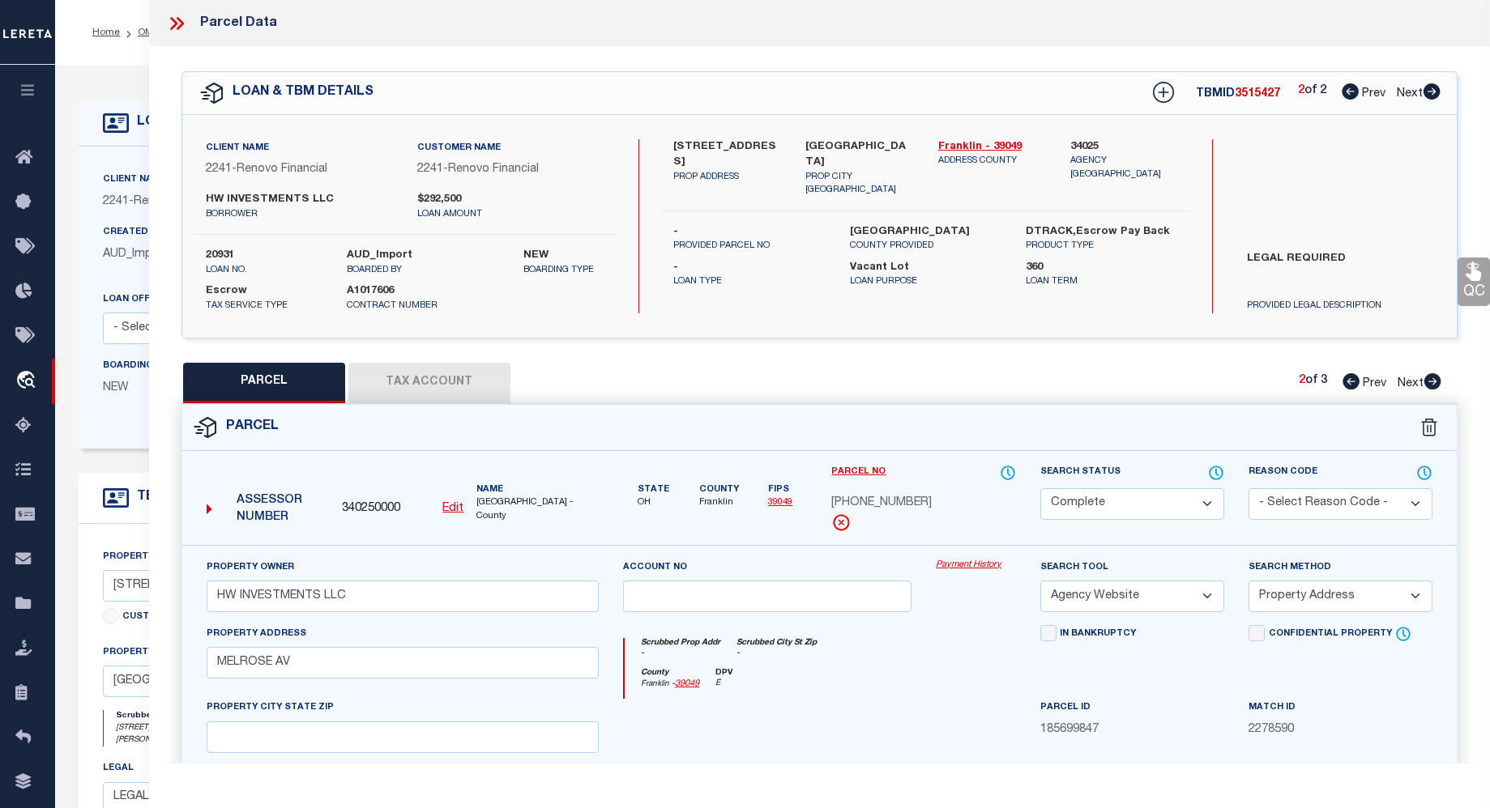
click at [1351, 383] on icon at bounding box center [1350, 381] width 17 height 16
select select "AS"
select select
checkbox input "false"
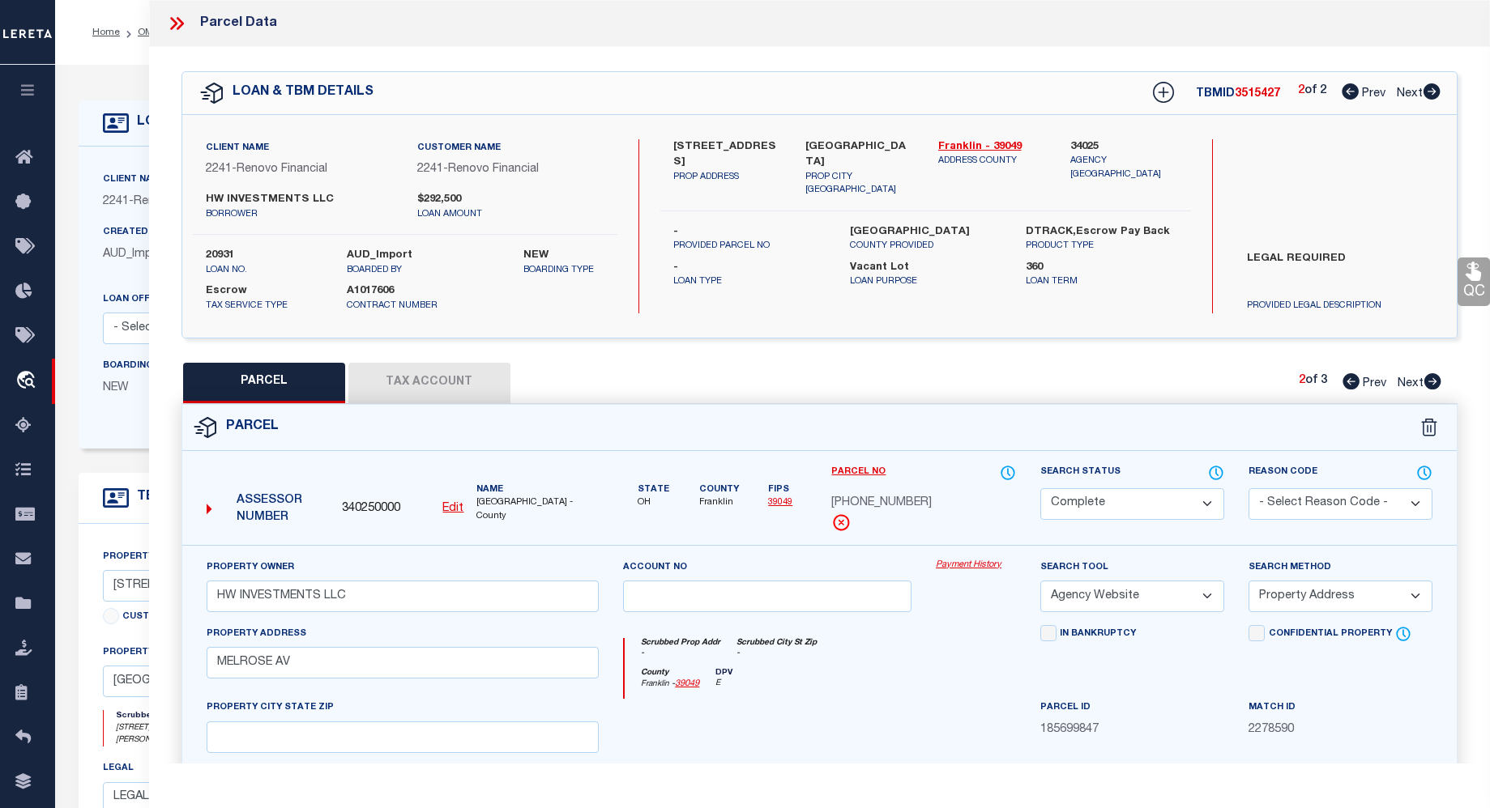
checkbox input "false"
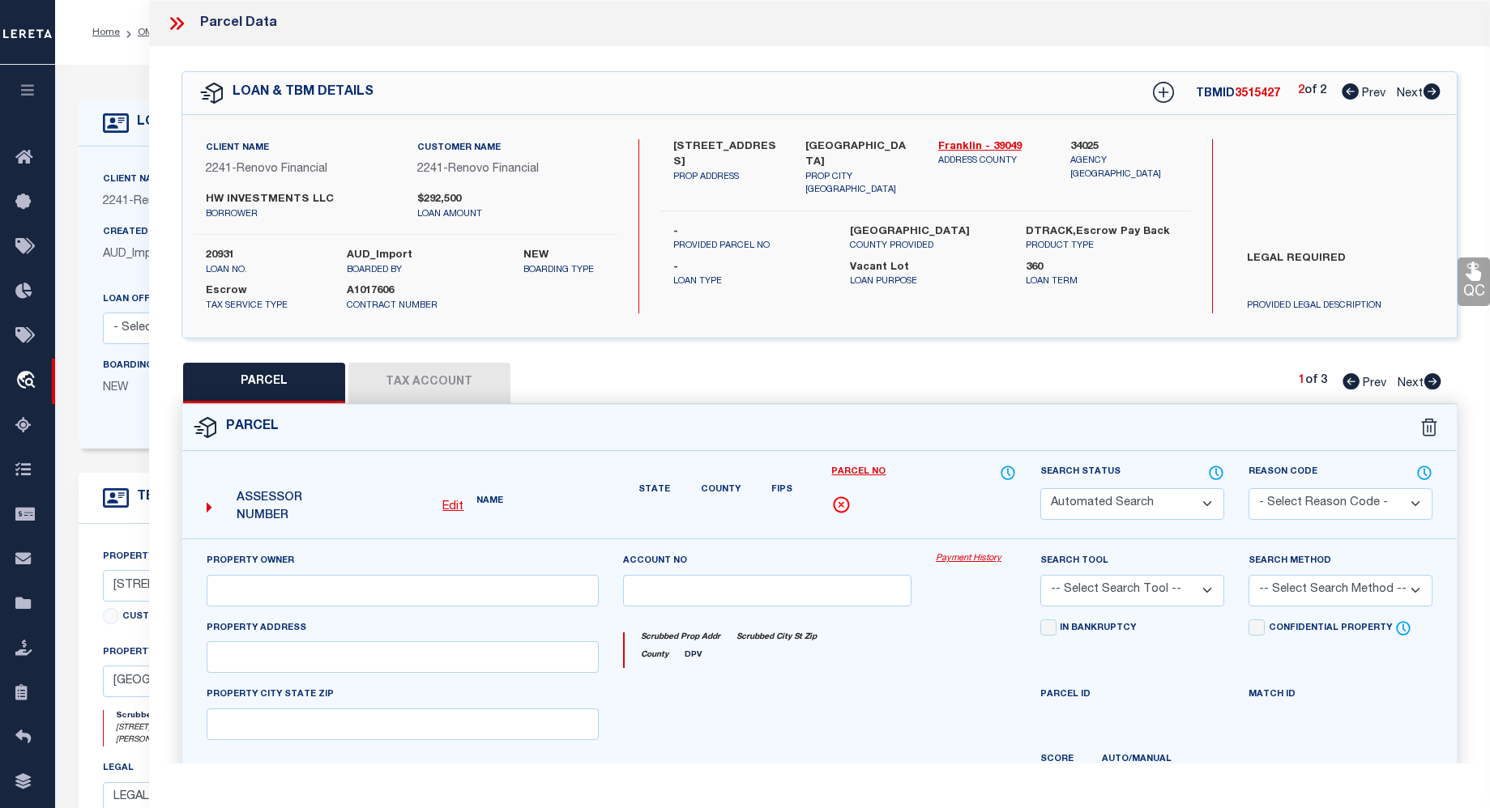
select select "IP"
checkbox input "false"
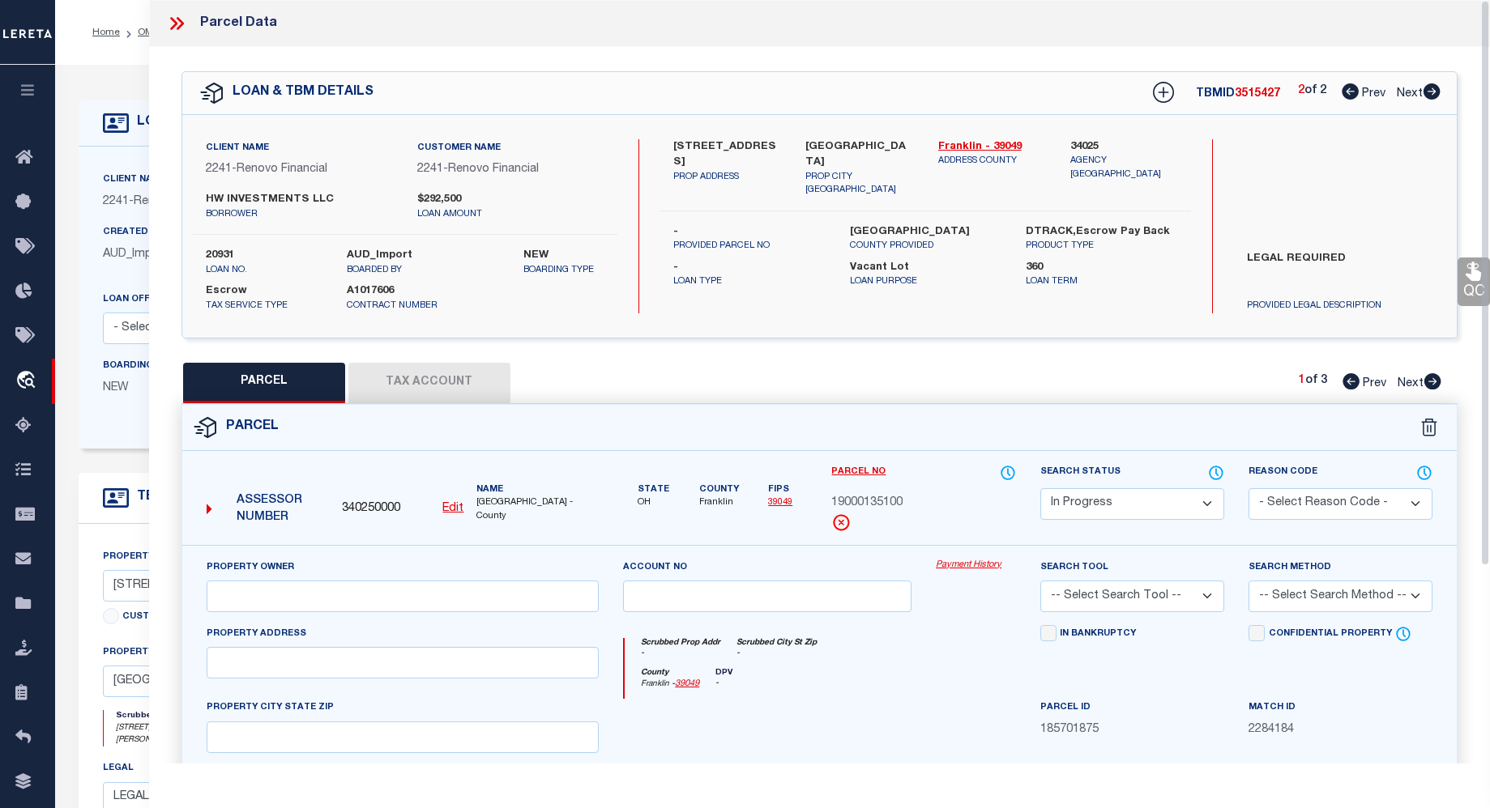
click at [1487, 222] on div "QC QC QC" at bounding box center [819, 537] width 1341 height 981
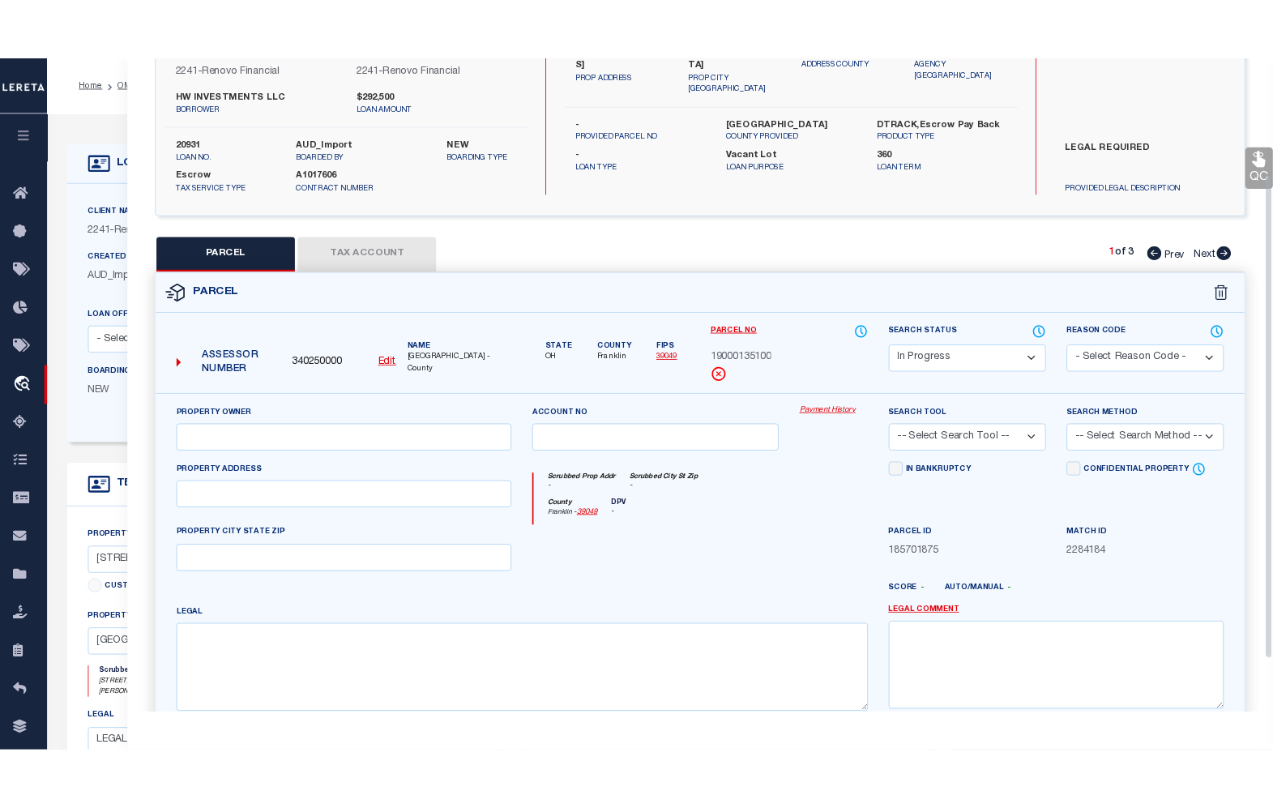
scroll to position [185, 0]
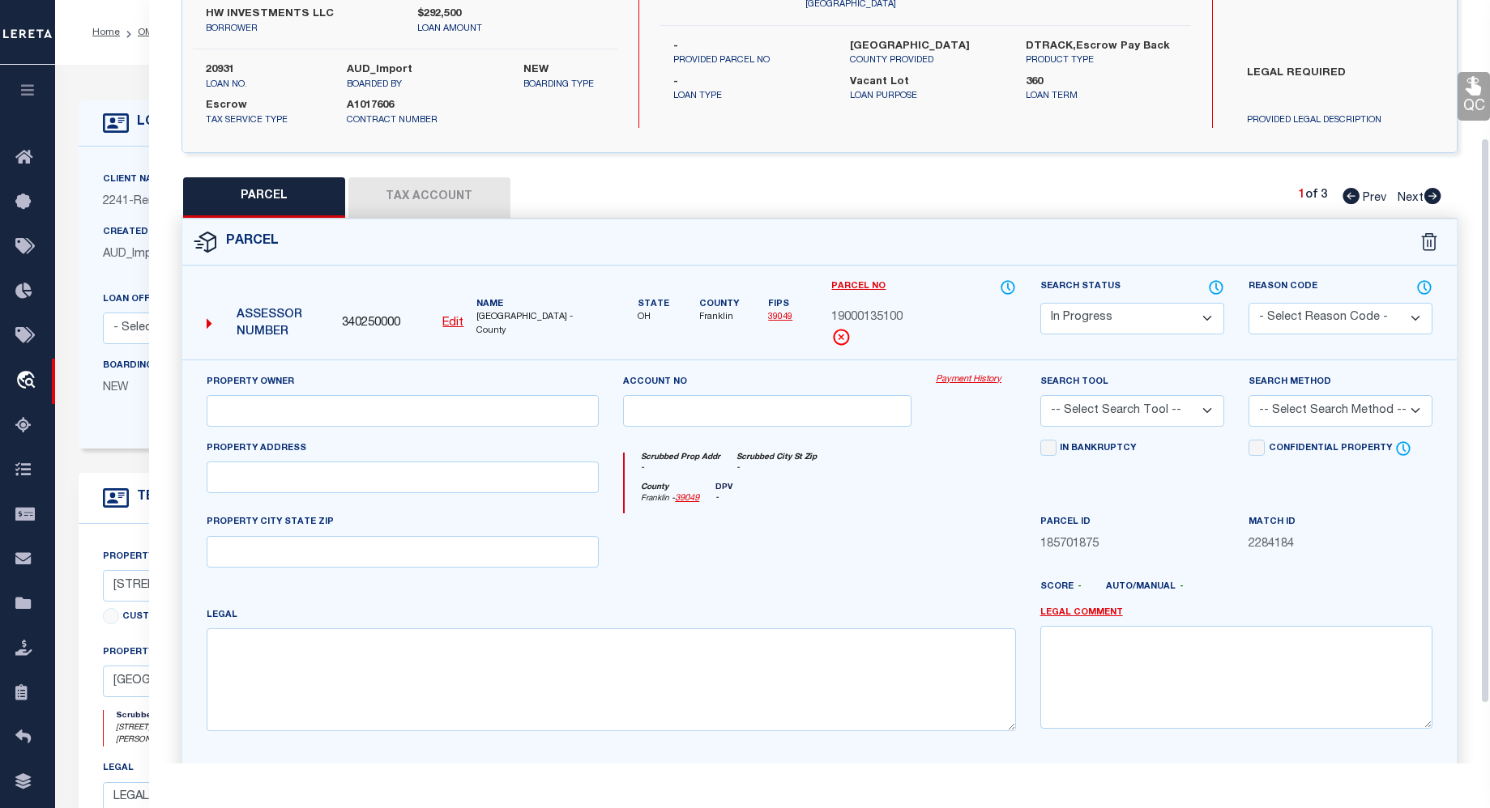
drag, startPoint x: 1486, startPoint y: 532, endPoint x: 1498, endPoint y: 670, distance: 138.2
click at [1489, 670] on html "Home OMS Detail" at bounding box center [745, 622] width 1490 height 1244
click at [1213, 412] on select "-- Select Search Tool -- 3rd Party Website Agency File Agency Website ATLS CNV-…" at bounding box center [1132, 411] width 184 height 32
select select "AGW"
click at [1040, 395] on select "-- Select Search Tool -- 3rd Party Website Agency File Agency Website ATLS CNV-…" at bounding box center [1132, 411] width 184 height 32
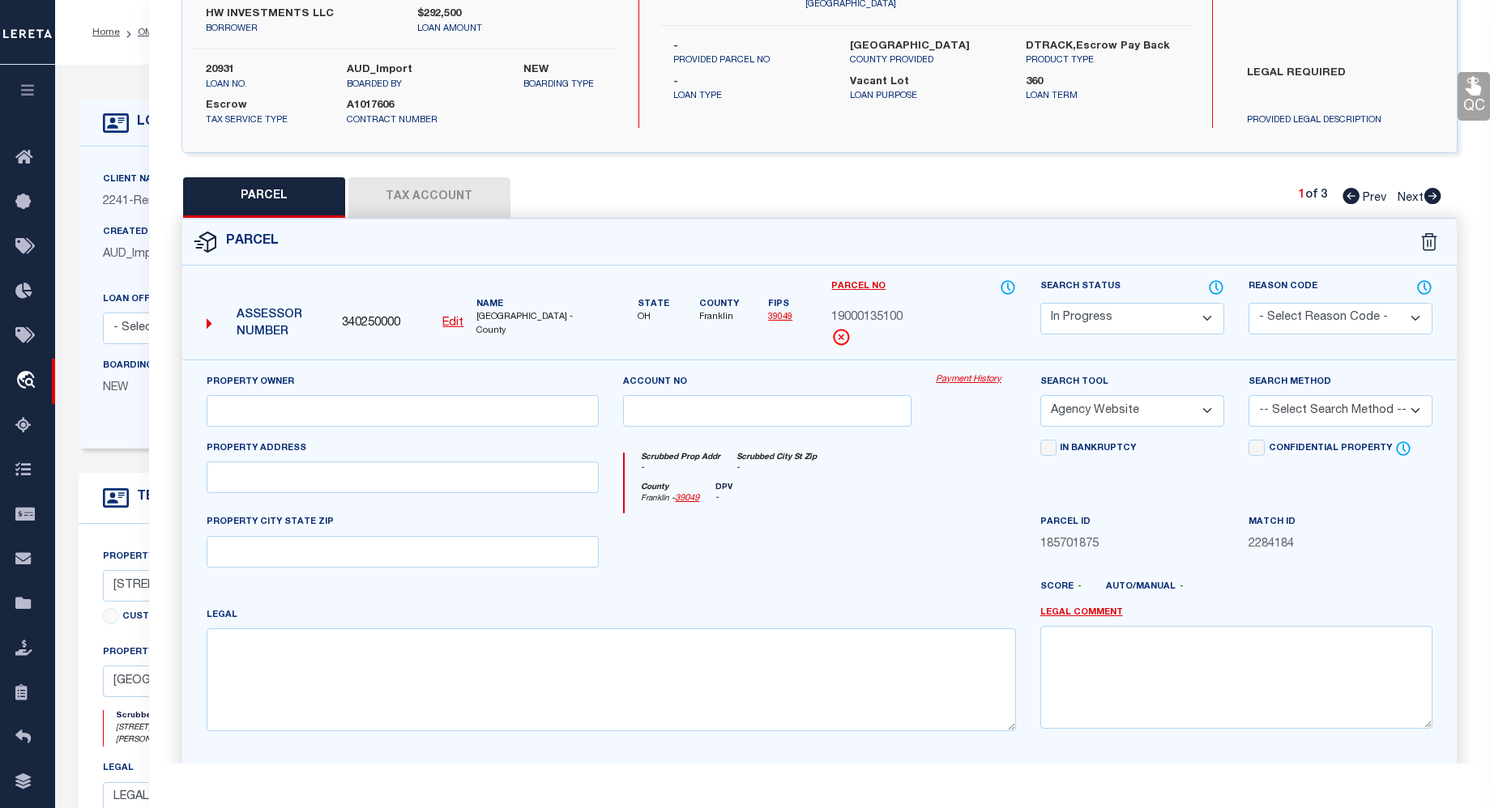
click at [1416, 414] on select "-- Select Search Method -- Property Address Legal Liability Info Provided" at bounding box center [1340, 411] width 184 height 32
select select "LEG"
click at [1248, 395] on select "-- Select Search Method -- Property Address Legal Liability Info Provided" at bounding box center [1340, 411] width 184 height 32
click at [1418, 317] on select "- Select Reason Code - 099 - Other (Provide additional detail) ACT - Agency Cha…" at bounding box center [1340, 319] width 184 height 32
select select "ADL"
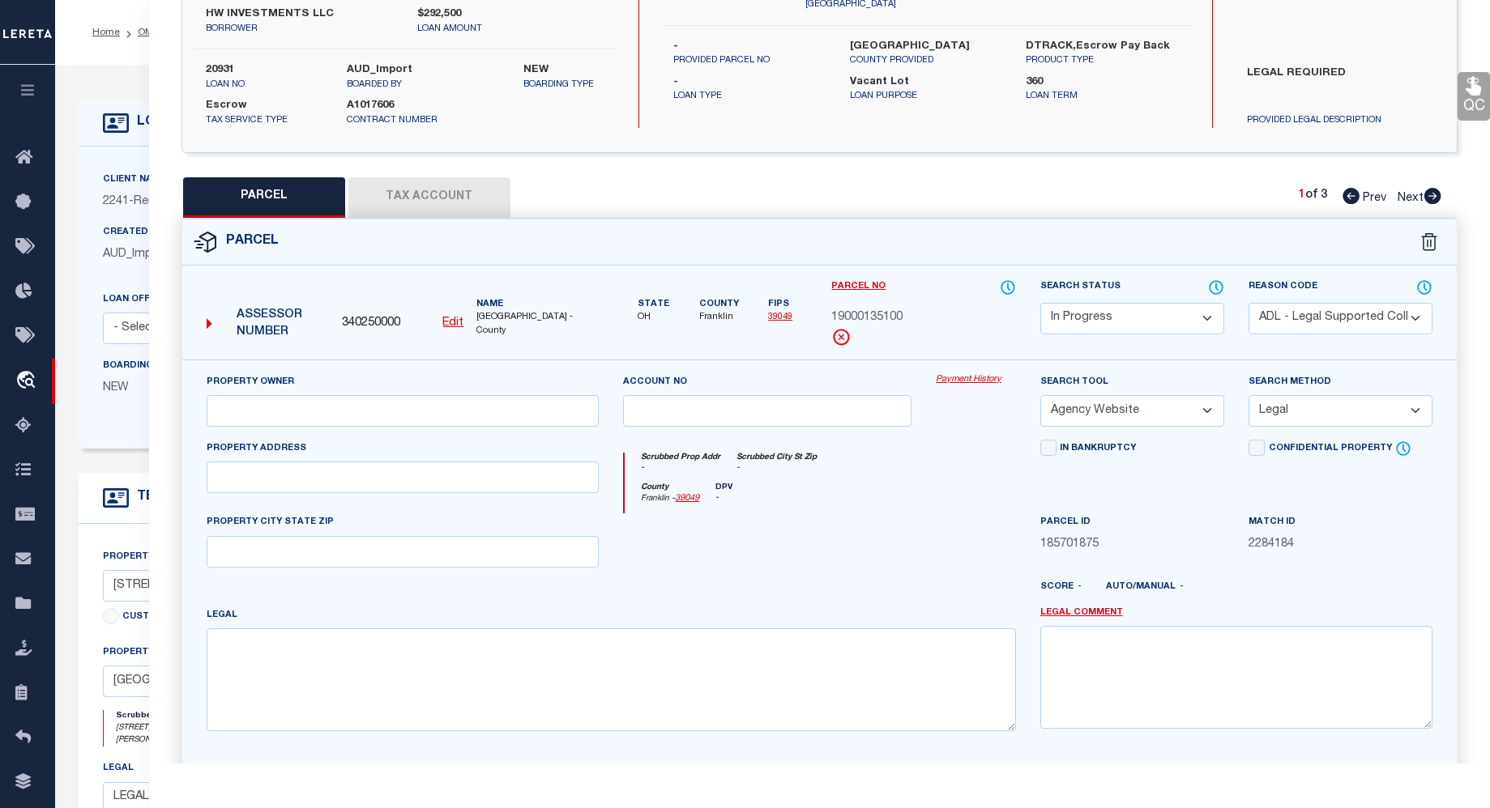
click at [1248, 303] on select "- Select Reason Code - 099 - Other (Provide additional detail) ACT - Agency Cha…" at bounding box center [1340, 319] width 184 height 32
click at [1207, 315] on select "Automated Search Bad Parcel Complete Duplicate Parcel High Dollar Reporting In …" at bounding box center [1132, 319] width 184 height 32
select select "QC"
click at [1040, 303] on select "Automated Search Bad Parcel Complete Duplicate Parcel High Dollar Reporting In …" at bounding box center [1132, 319] width 184 height 32
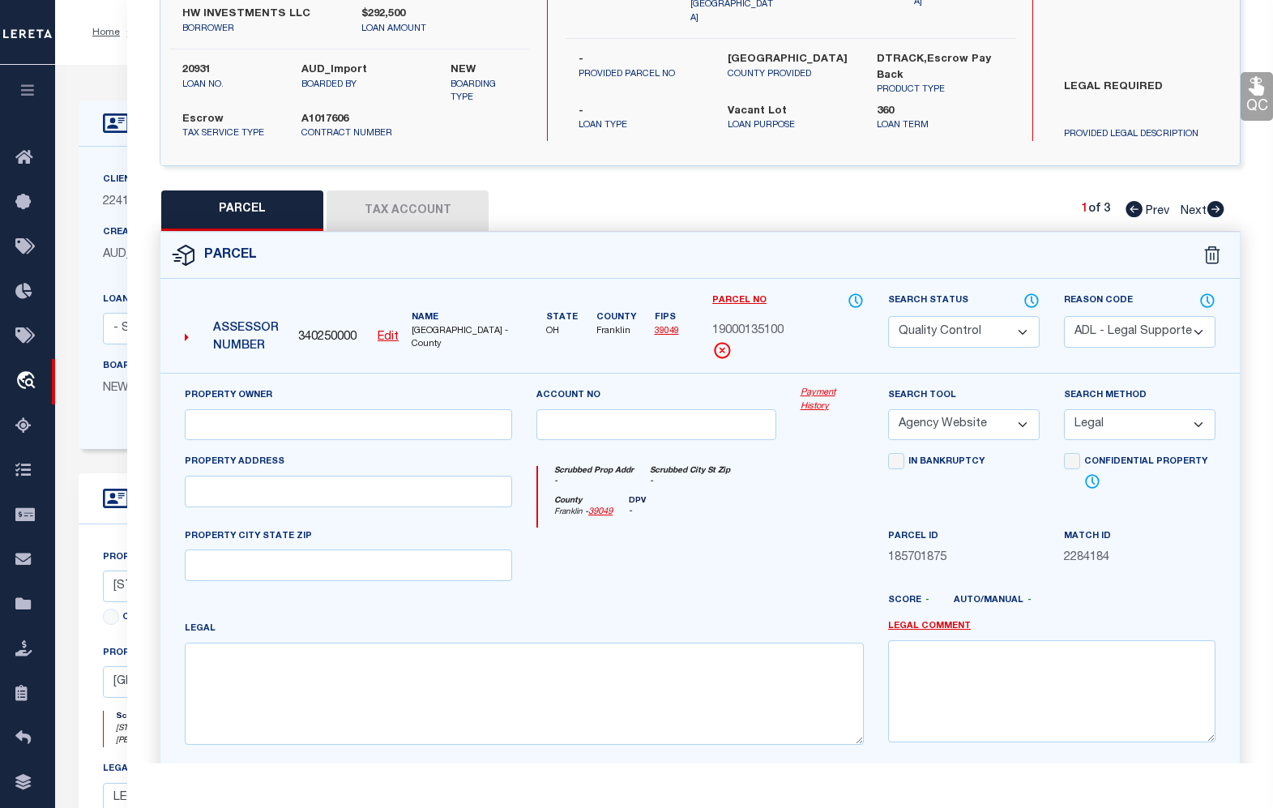
click at [1208, 207] on icon at bounding box center [1215, 209] width 17 height 16
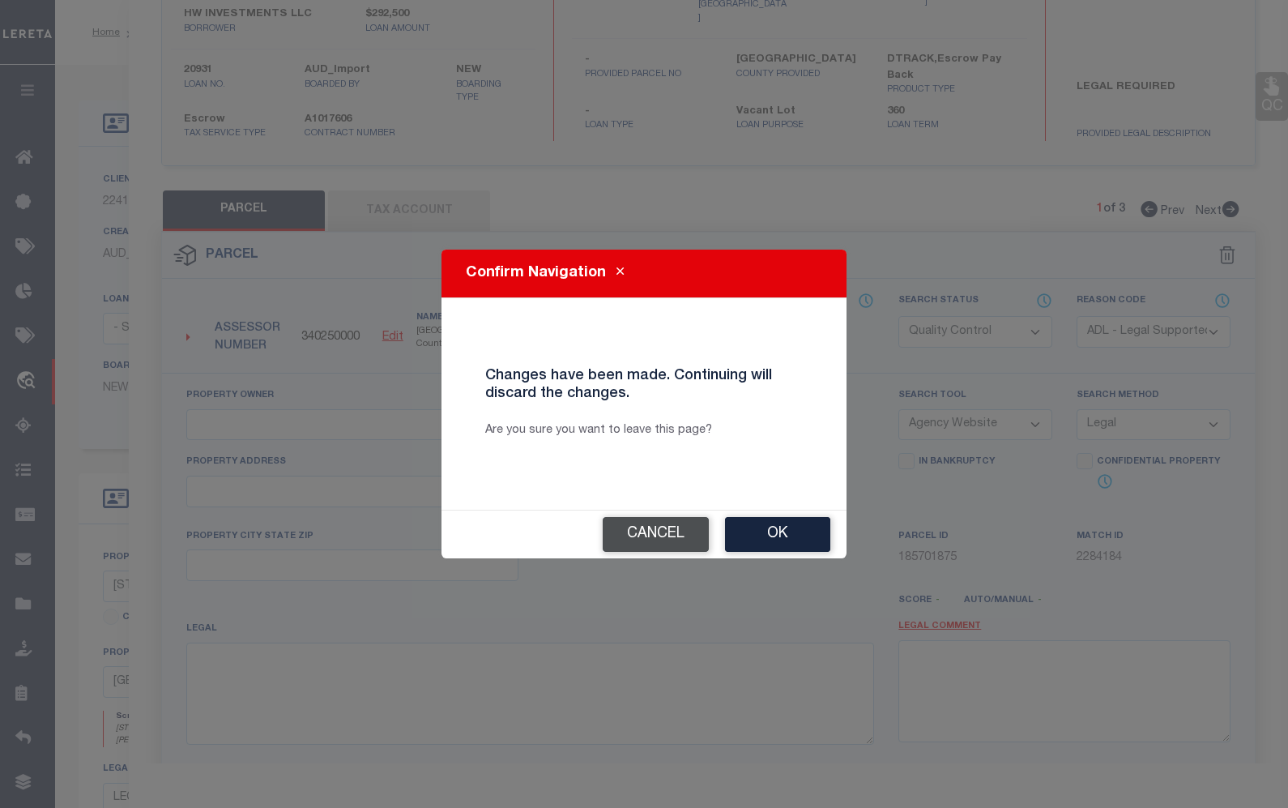
drag, startPoint x: 646, startPoint y: 533, endPoint x: 629, endPoint y: 525, distance: 18.1
click at [645, 533] on div "Confirm Navigation Changes have been made. Continuing will discard the changes.…" at bounding box center [643, 403] width 405 height 309
click at [634, 524] on button "Cancel" at bounding box center [656, 534] width 106 height 35
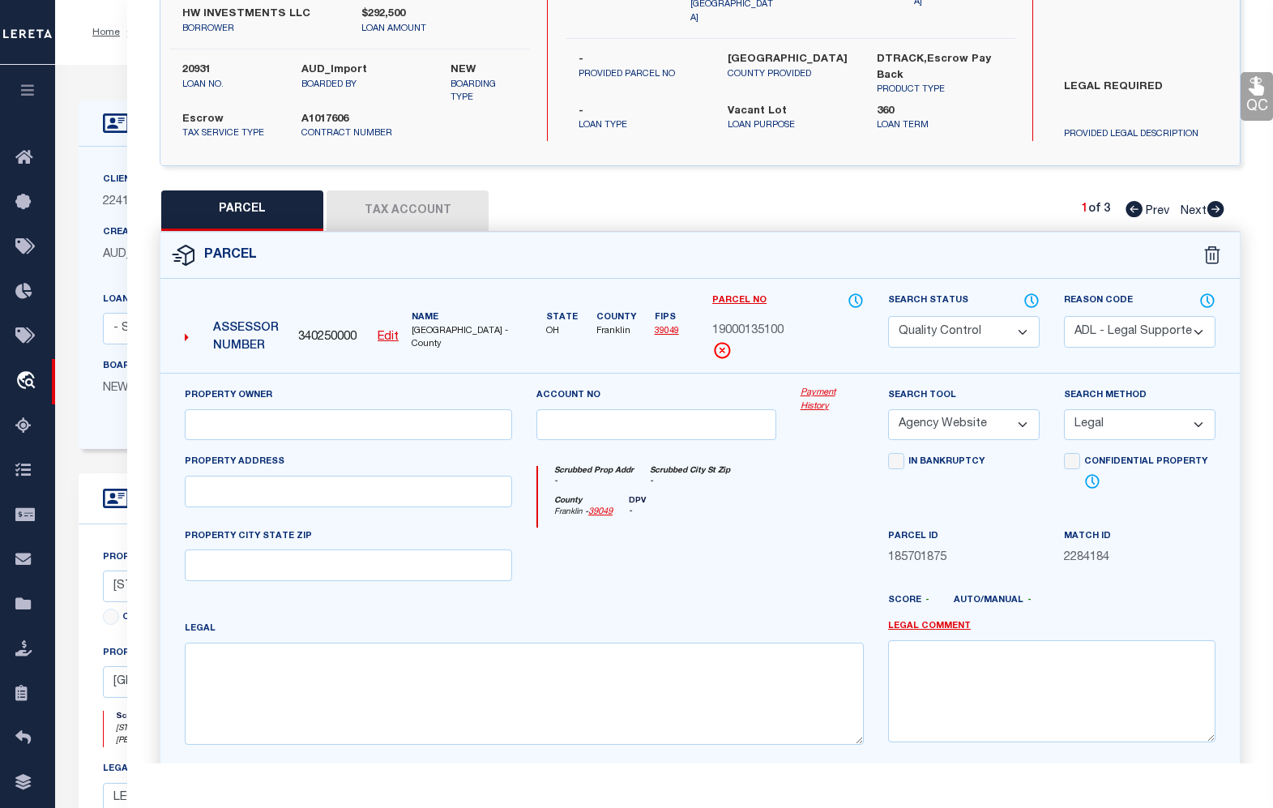
click at [424, 207] on button "Tax Account" at bounding box center [407, 210] width 162 height 41
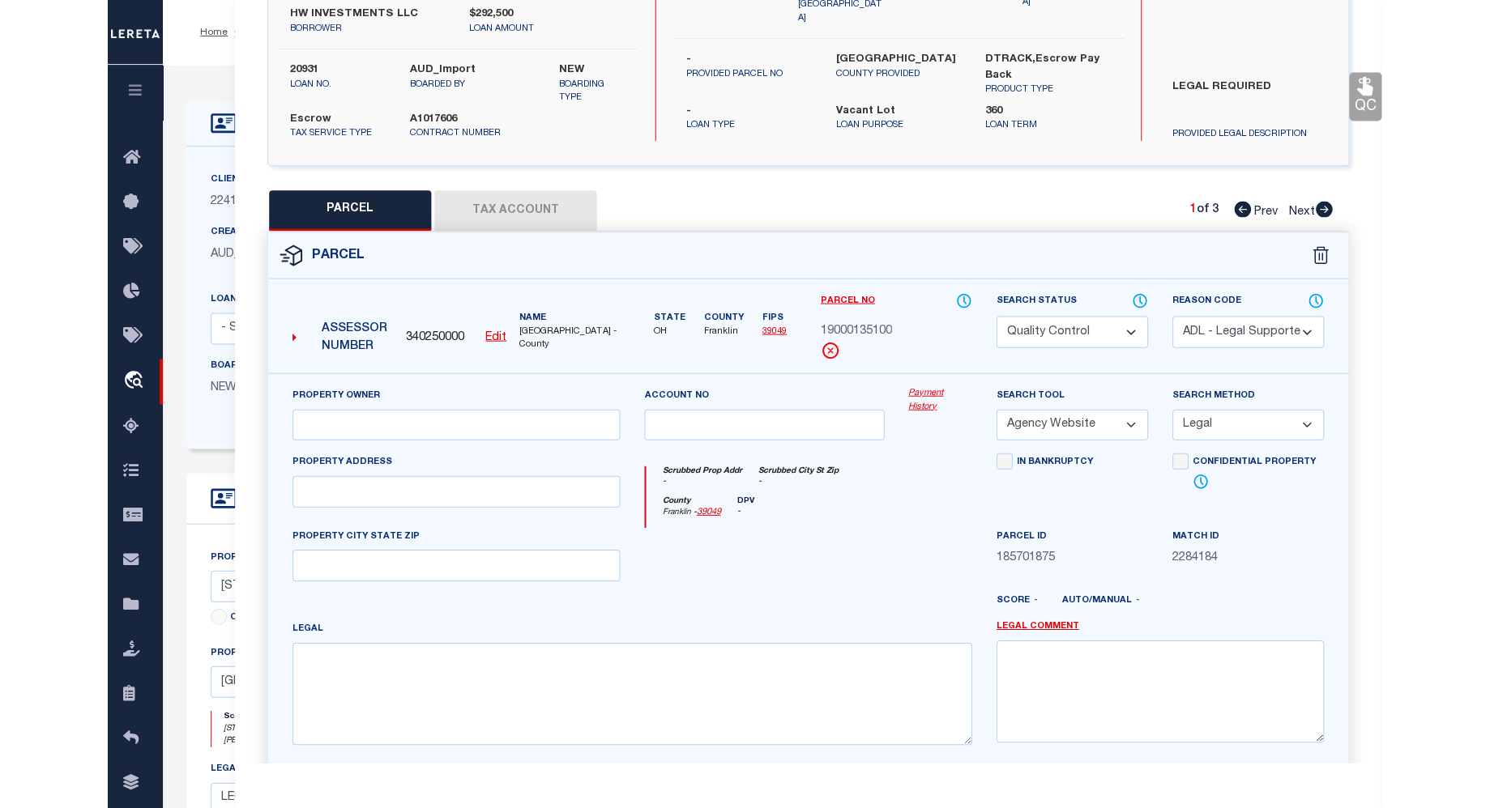
scroll to position [0, 0]
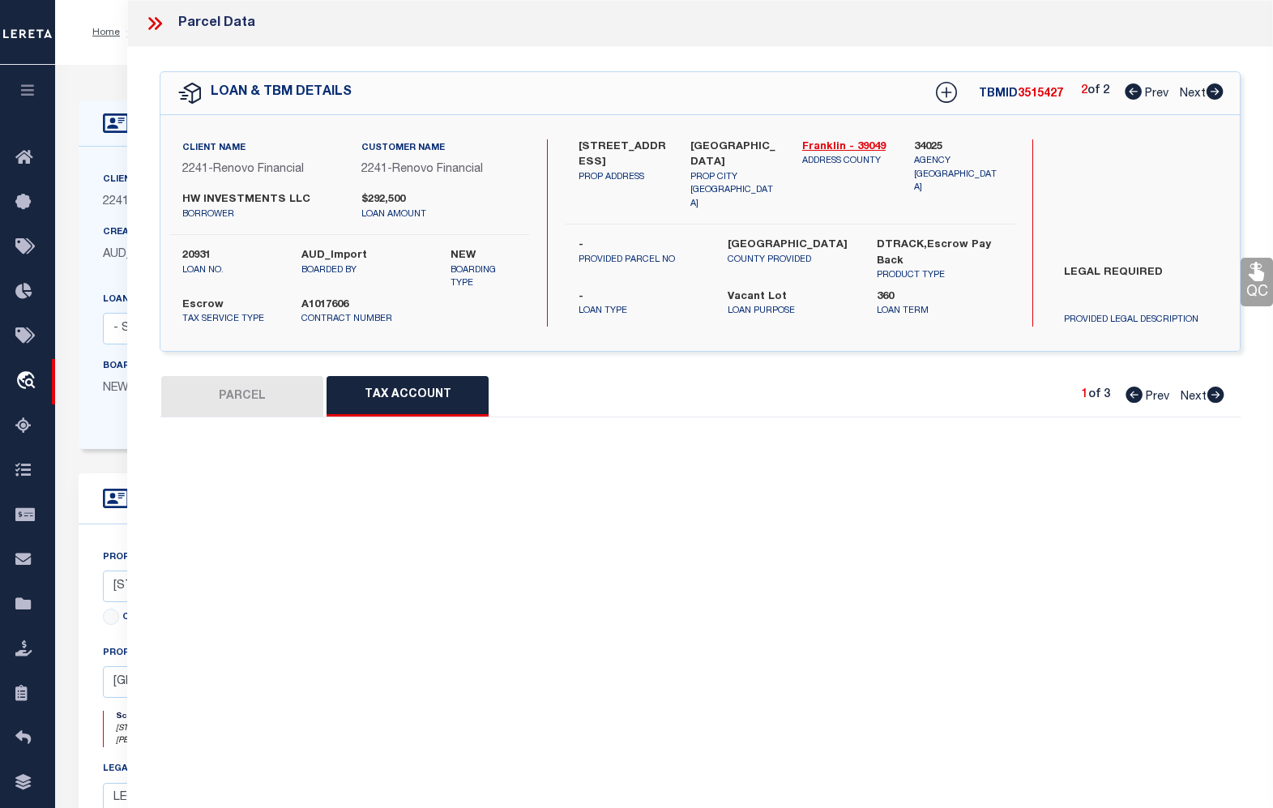
select select "100"
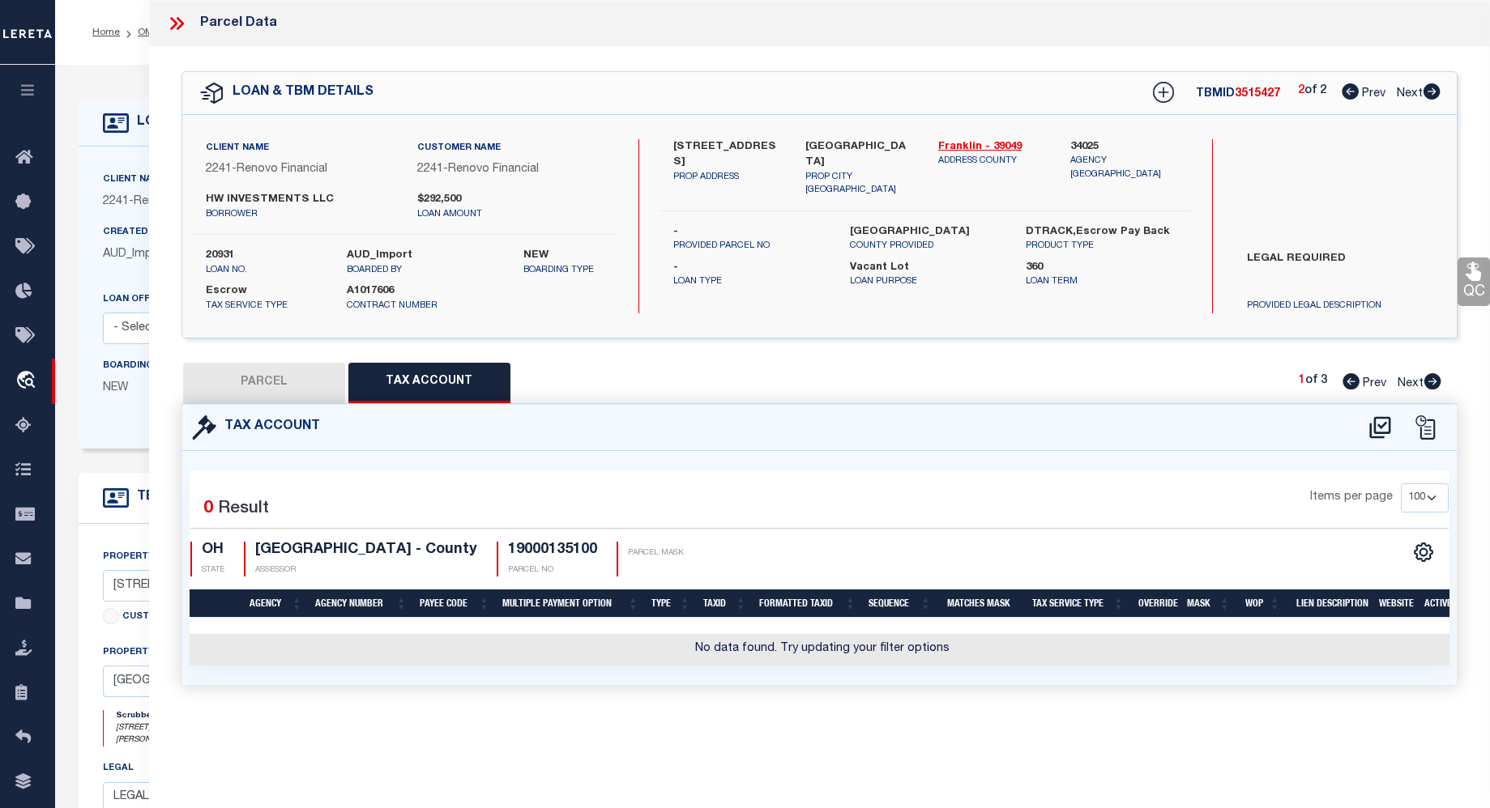
click at [1429, 382] on icon at bounding box center [1432, 381] width 18 height 16
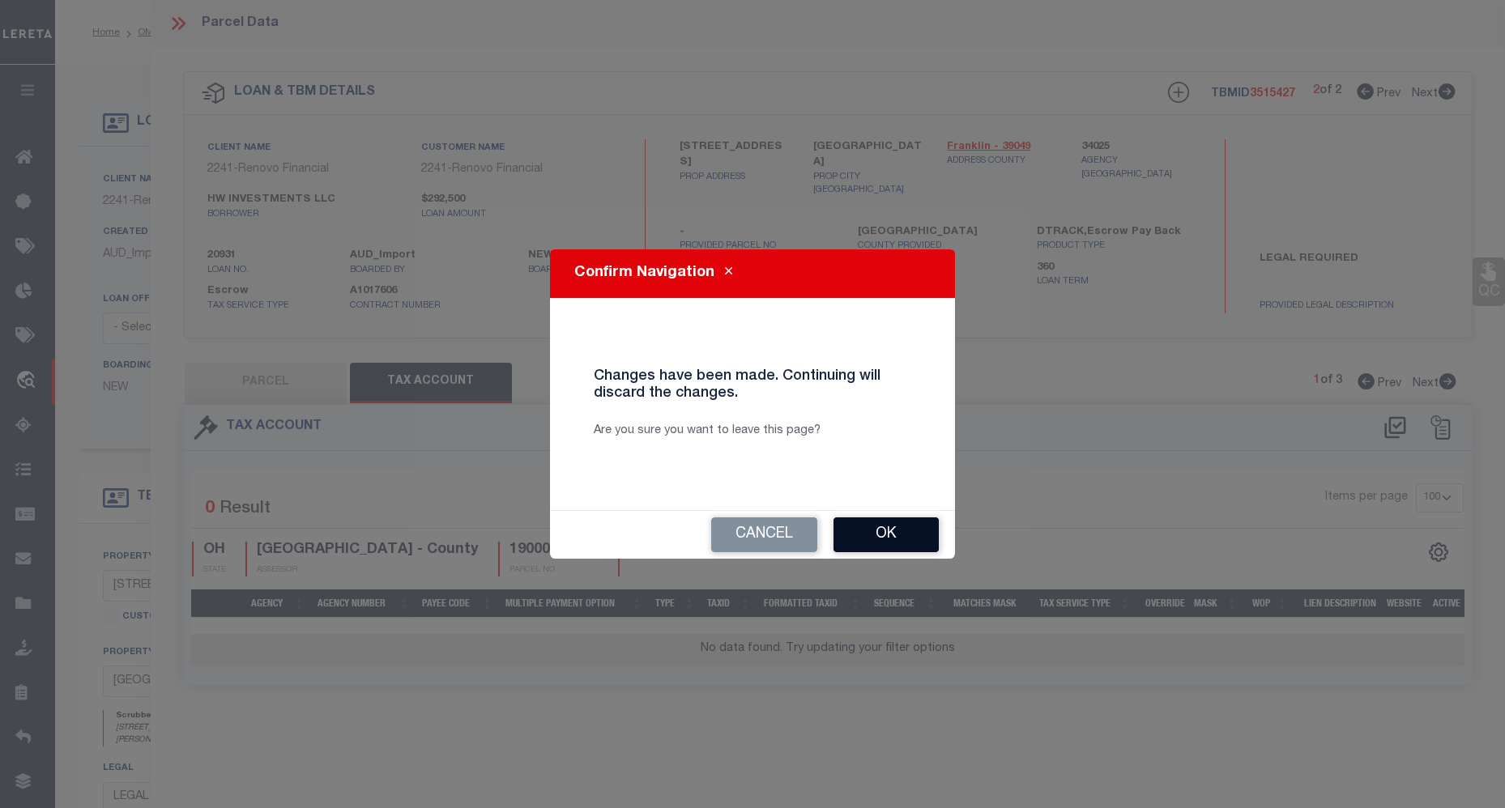
click at [917, 538] on button "Ok" at bounding box center [886, 535] width 105 height 35
select select "IP"
select select
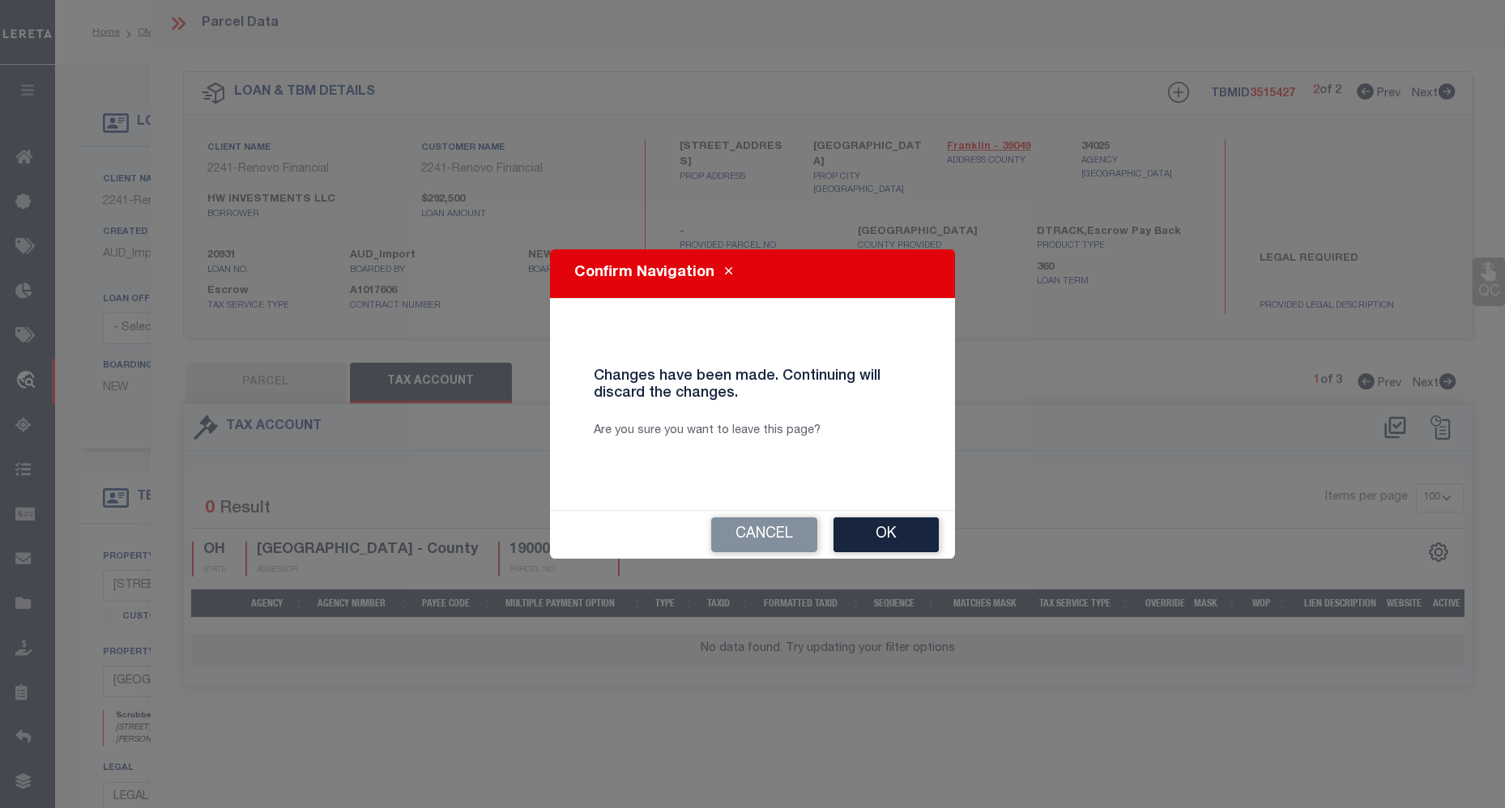
select select "AS"
checkbox input "false"
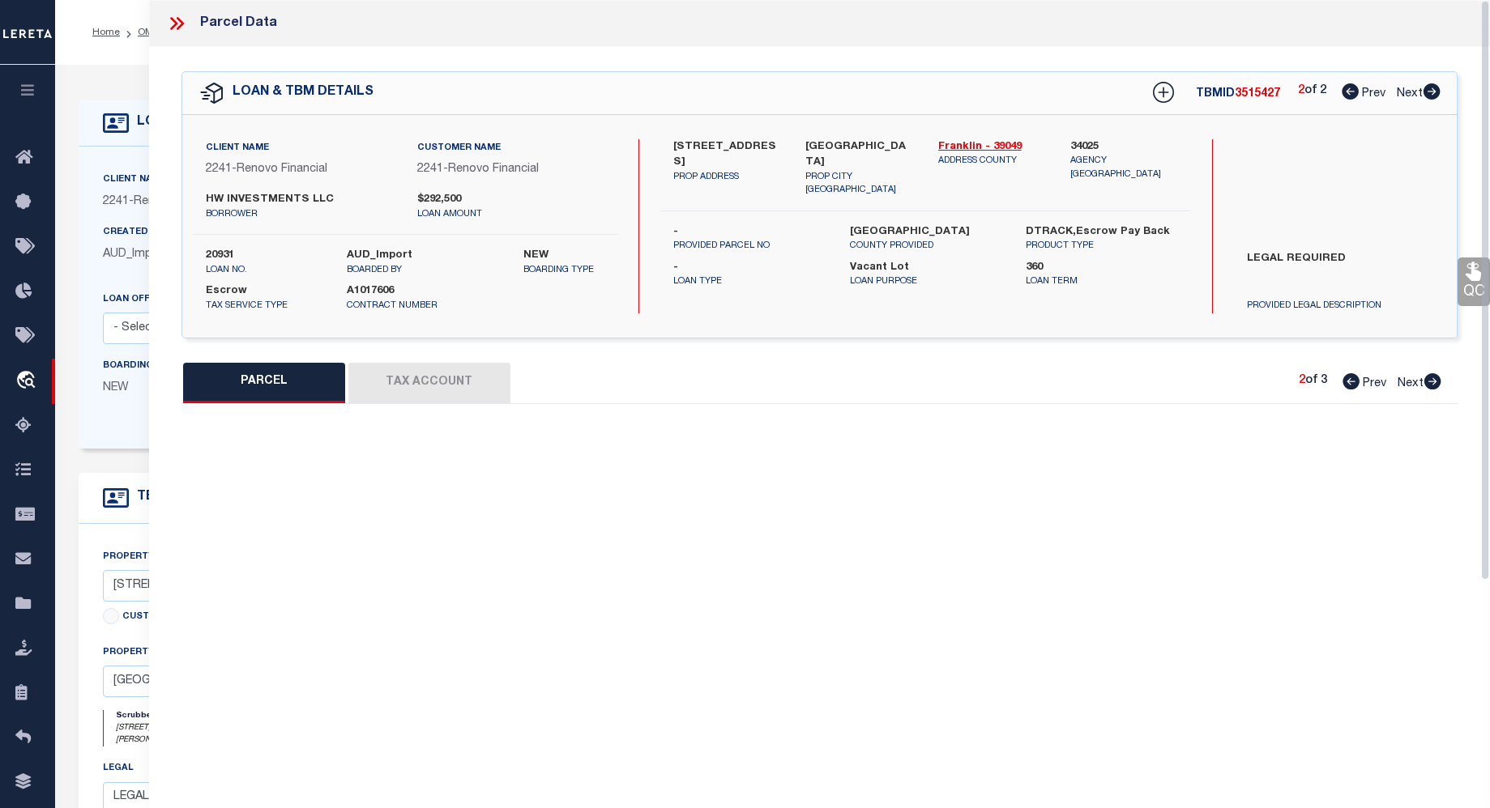
select select "CP"
type input "HW INVESTMENTS LLC"
select select "AGW"
select select "ADD"
type input "MELROSE AV"
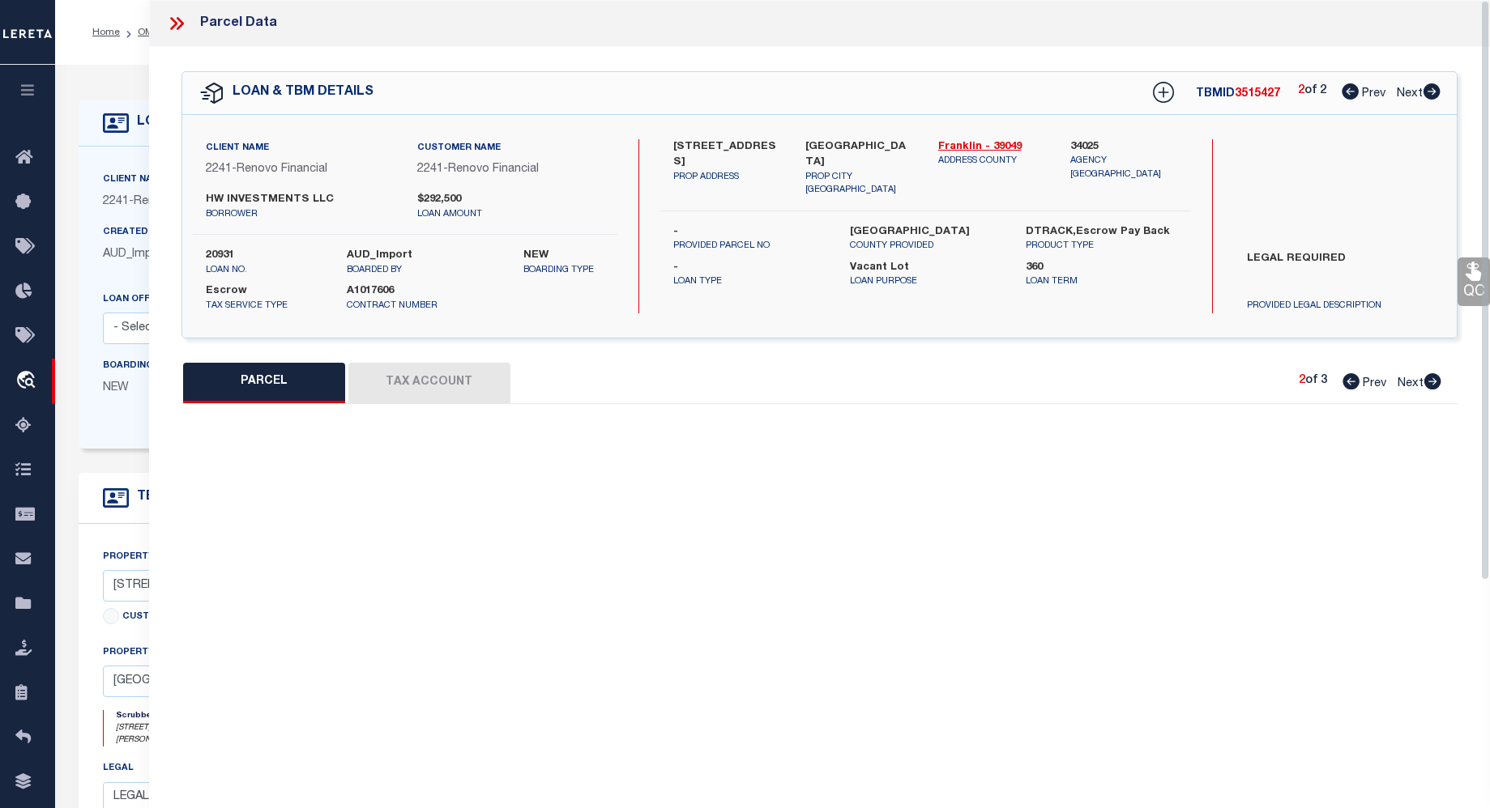
type textarea "MELROSE AVE TUXEDO PARK LOT 109"
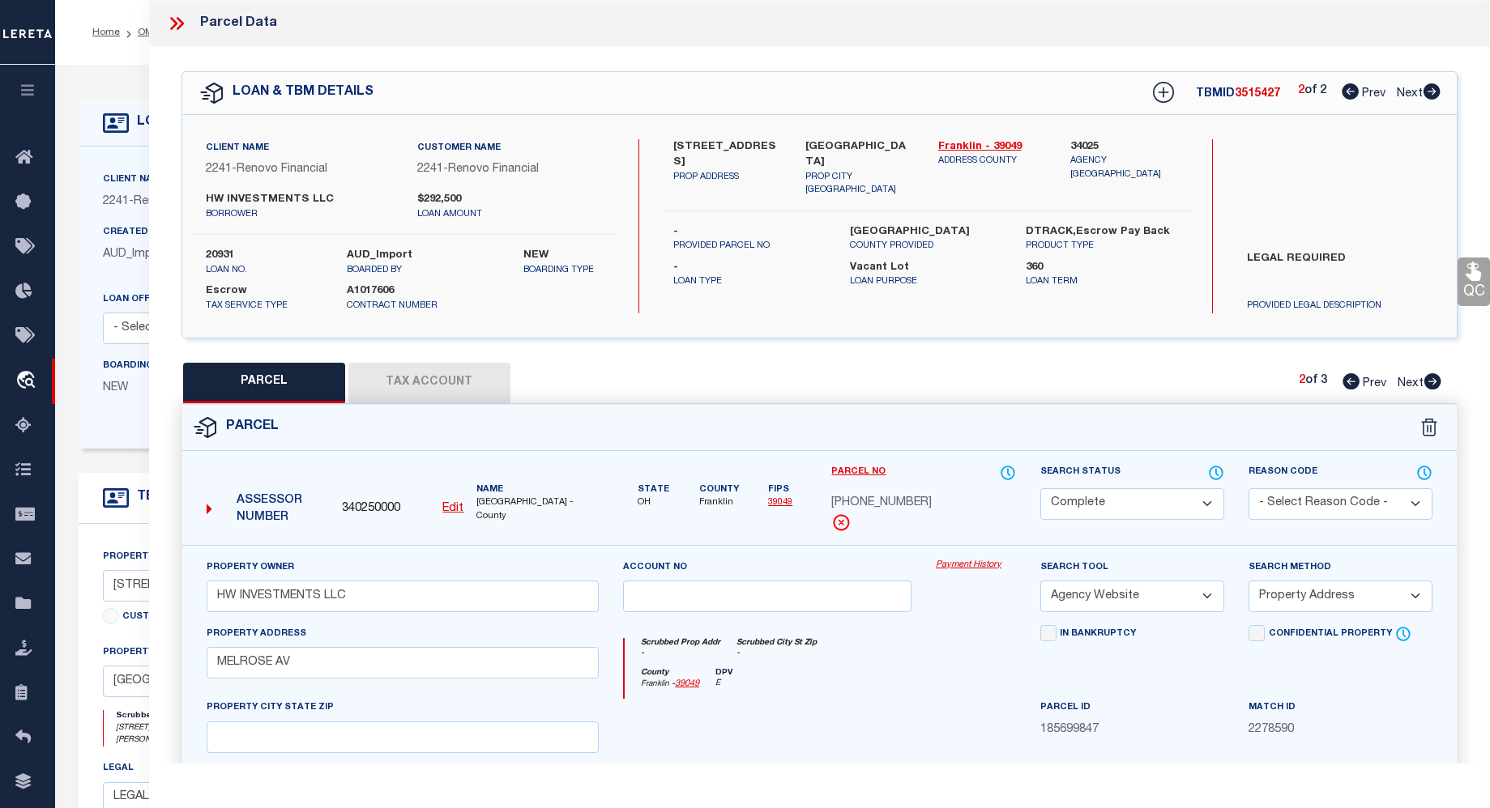
drag, startPoint x: 429, startPoint y: 388, endPoint x: 423, endPoint y: 382, distance: 9.2
click at [429, 387] on button "Tax Account" at bounding box center [429, 383] width 162 height 41
select select "100"
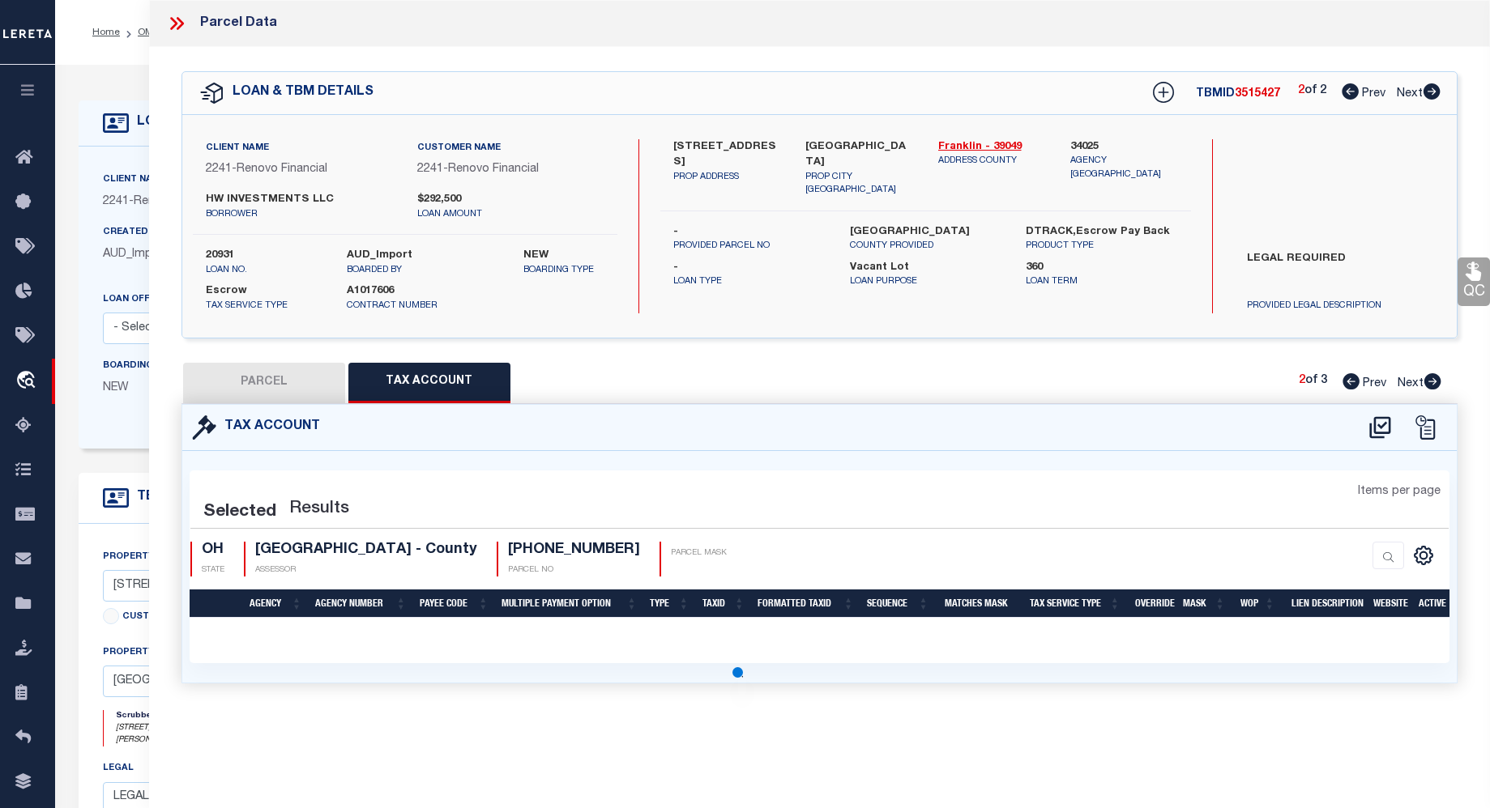
select select "100"
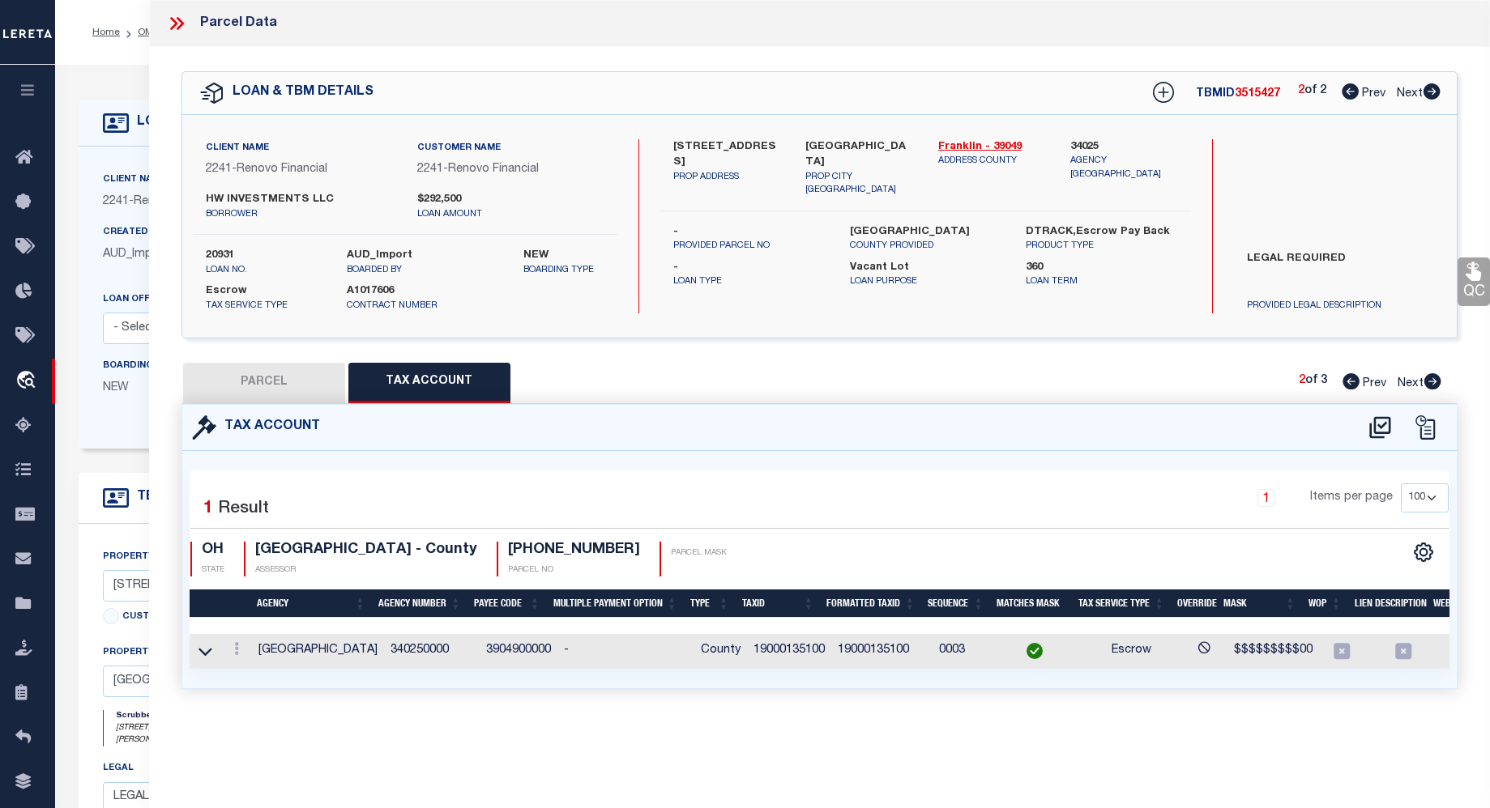
click at [1431, 96] on icon at bounding box center [1431, 91] width 17 height 16
click at [298, 370] on button "PARCEL" at bounding box center [264, 383] width 162 height 41
select select "AS"
select select
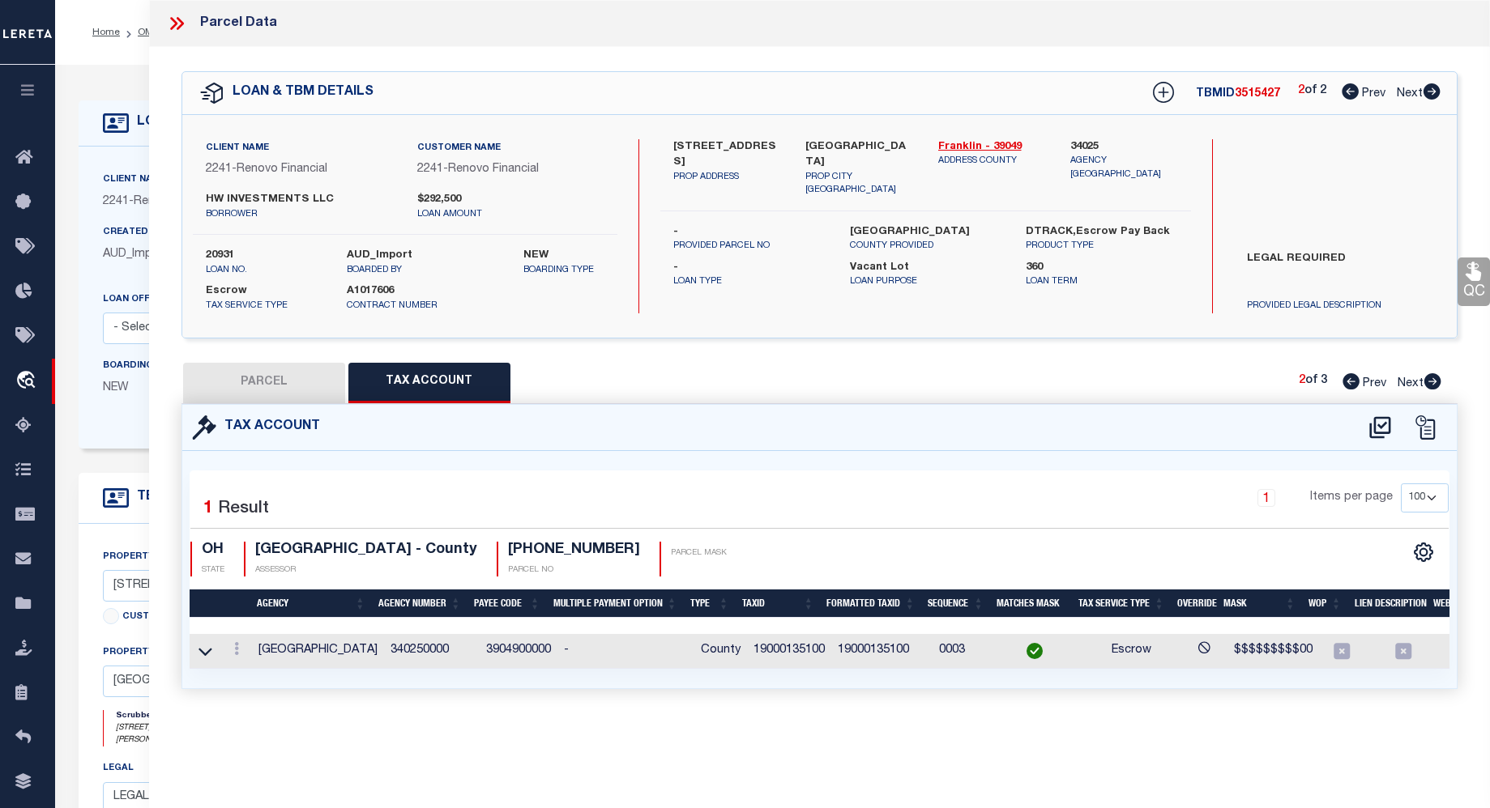
checkbox input "false"
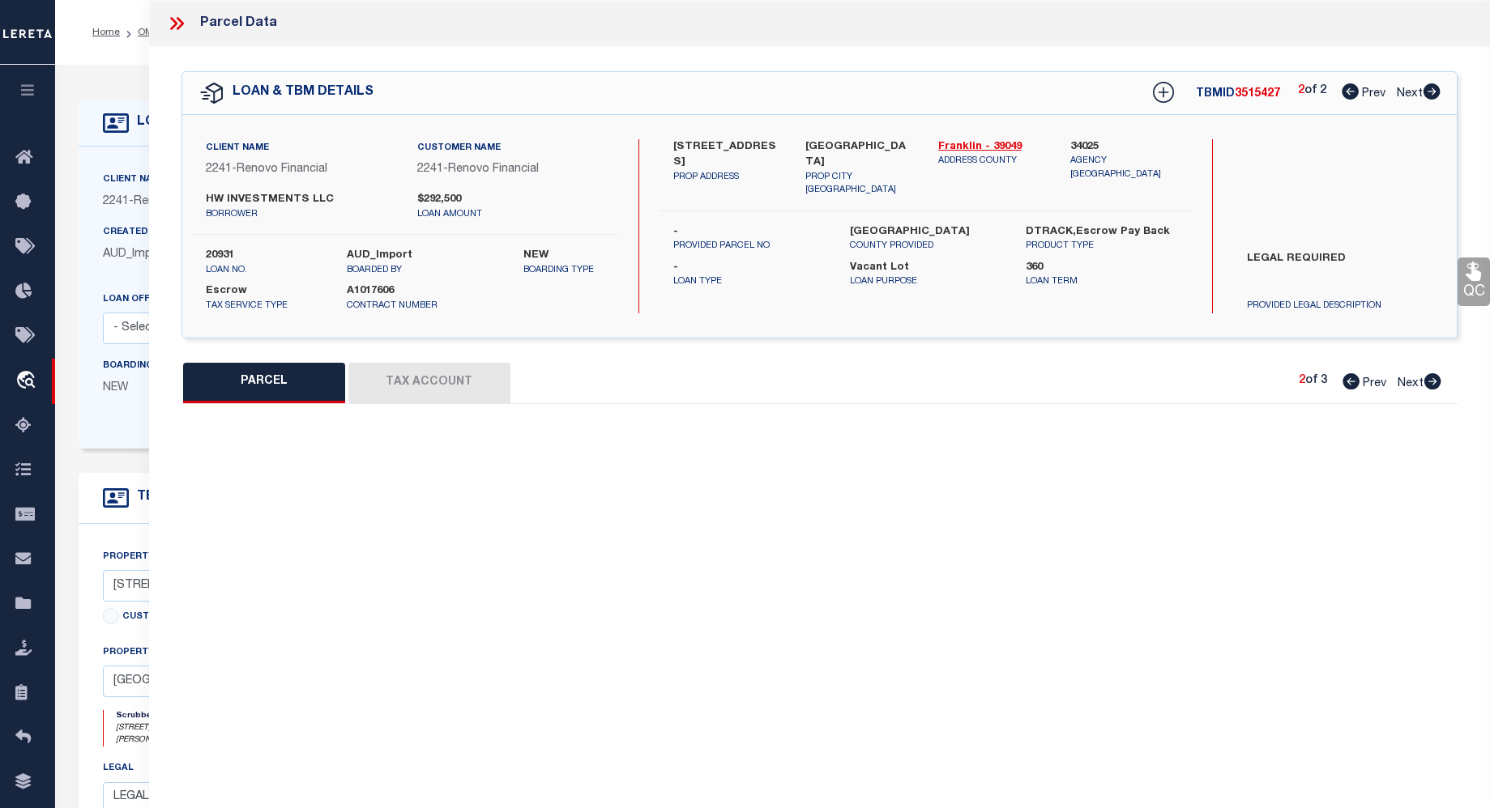
select select "CP"
type input "HW INVESTMENTS LLC"
select select "AGW"
select select "ADD"
type input "MELROSE AV"
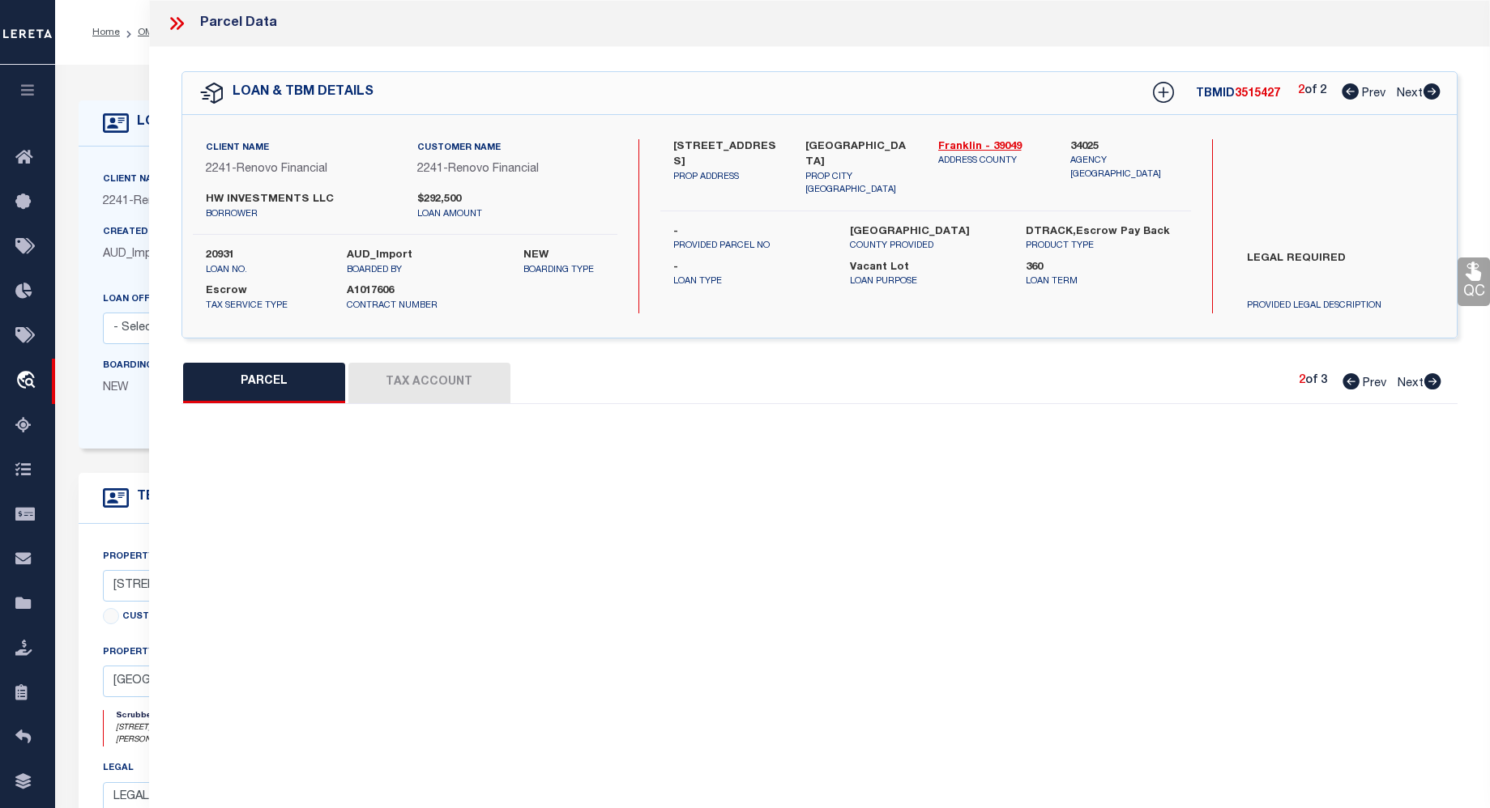
type textarea "MELROSE AVE TUXEDO PARK LOT 109"
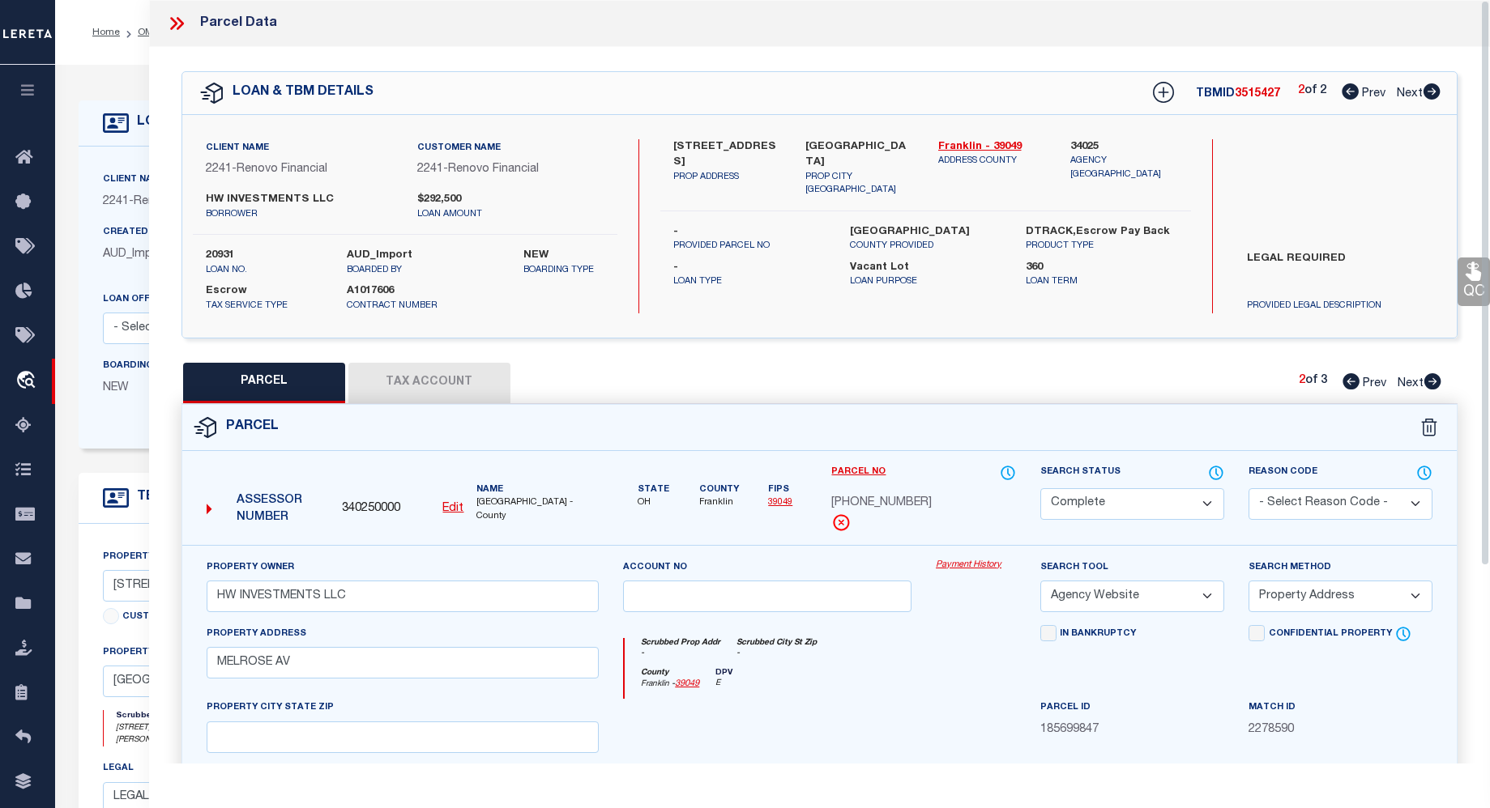
drag, startPoint x: 1485, startPoint y: 418, endPoint x: 1501, endPoint y: 318, distance: 101.7
click at [1489, 318] on html "Home OMS Detail" at bounding box center [745, 622] width 1490 height 1244
click at [1428, 96] on icon at bounding box center [1431, 91] width 17 height 16
click at [171, 23] on icon at bounding box center [176, 23] width 21 height 21
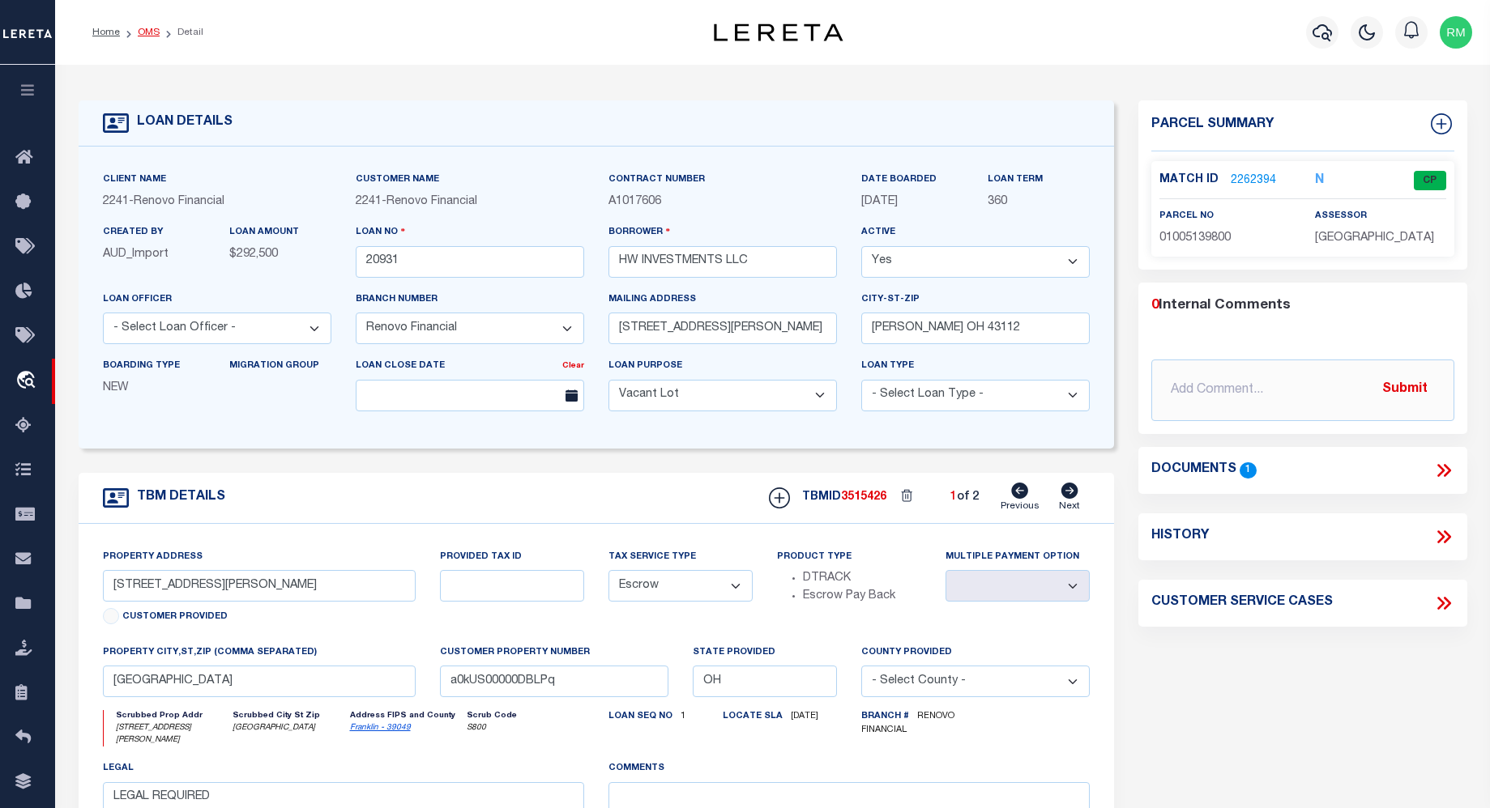
click at [152, 28] on link "OMS" at bounding box center [149, 33] width 22 height 10
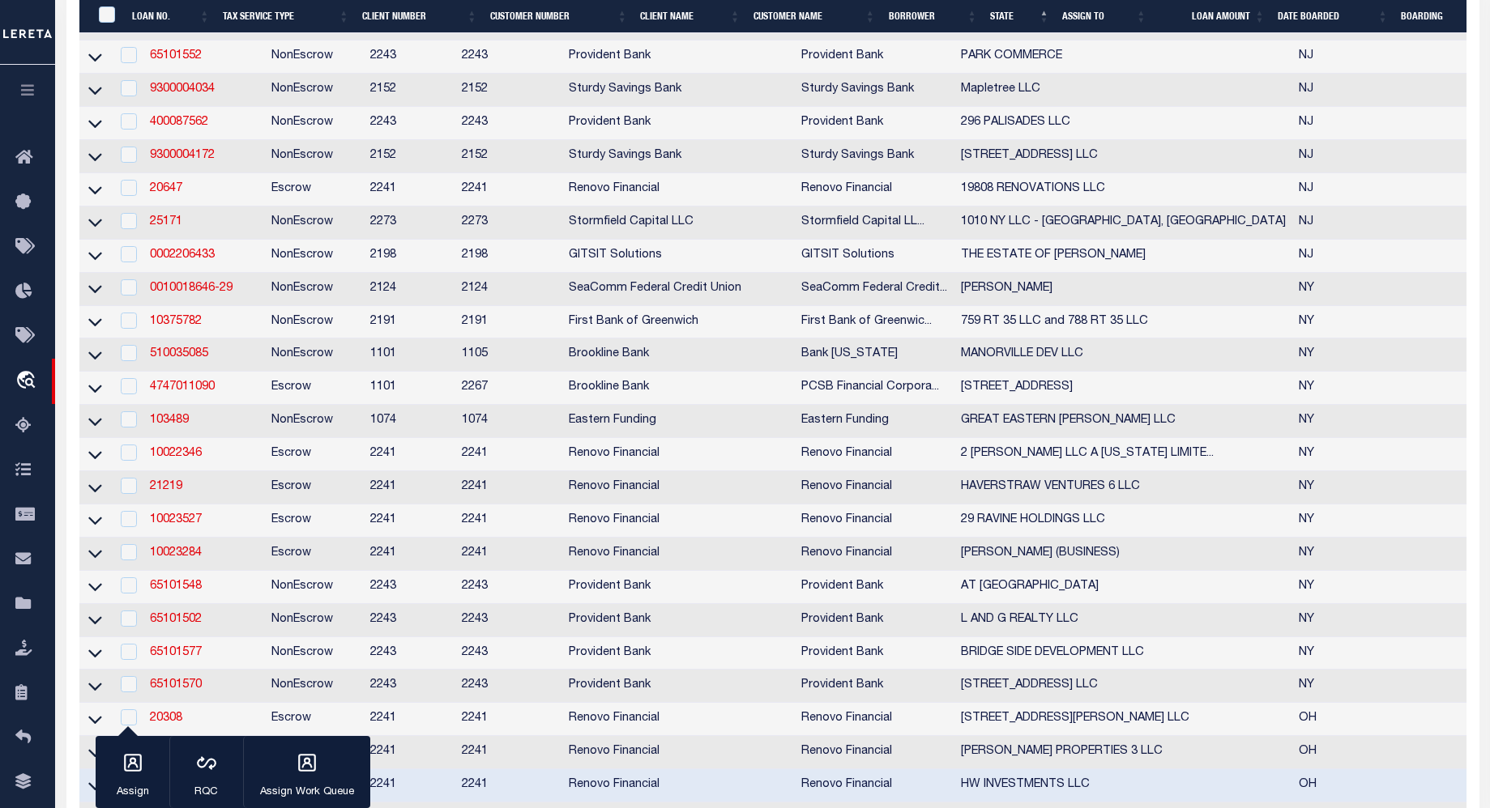
scroll to position [2818, 0]
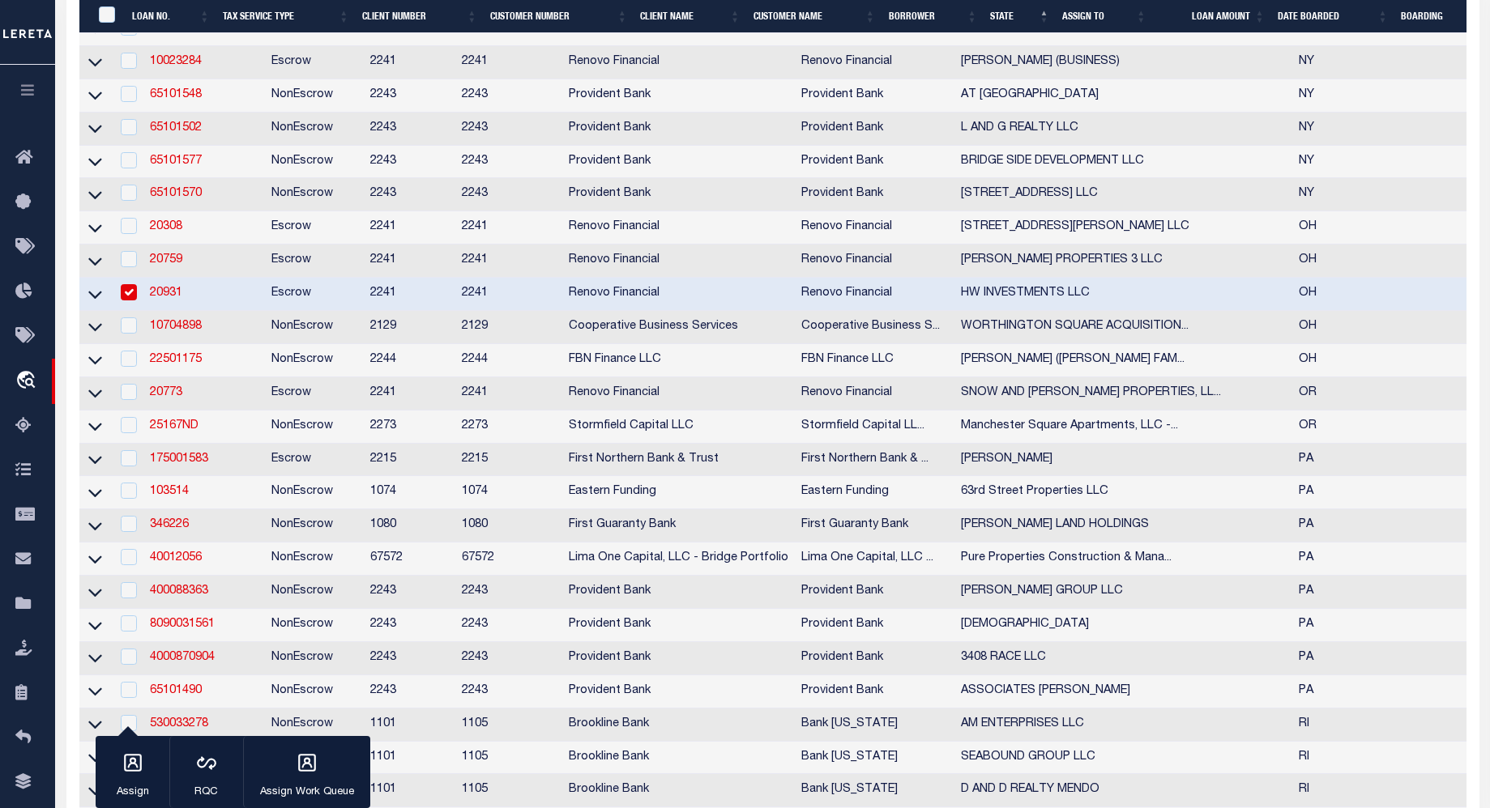
click at [158, 299] on link "20931" at bounding box center [166, 293] width 32 height 11
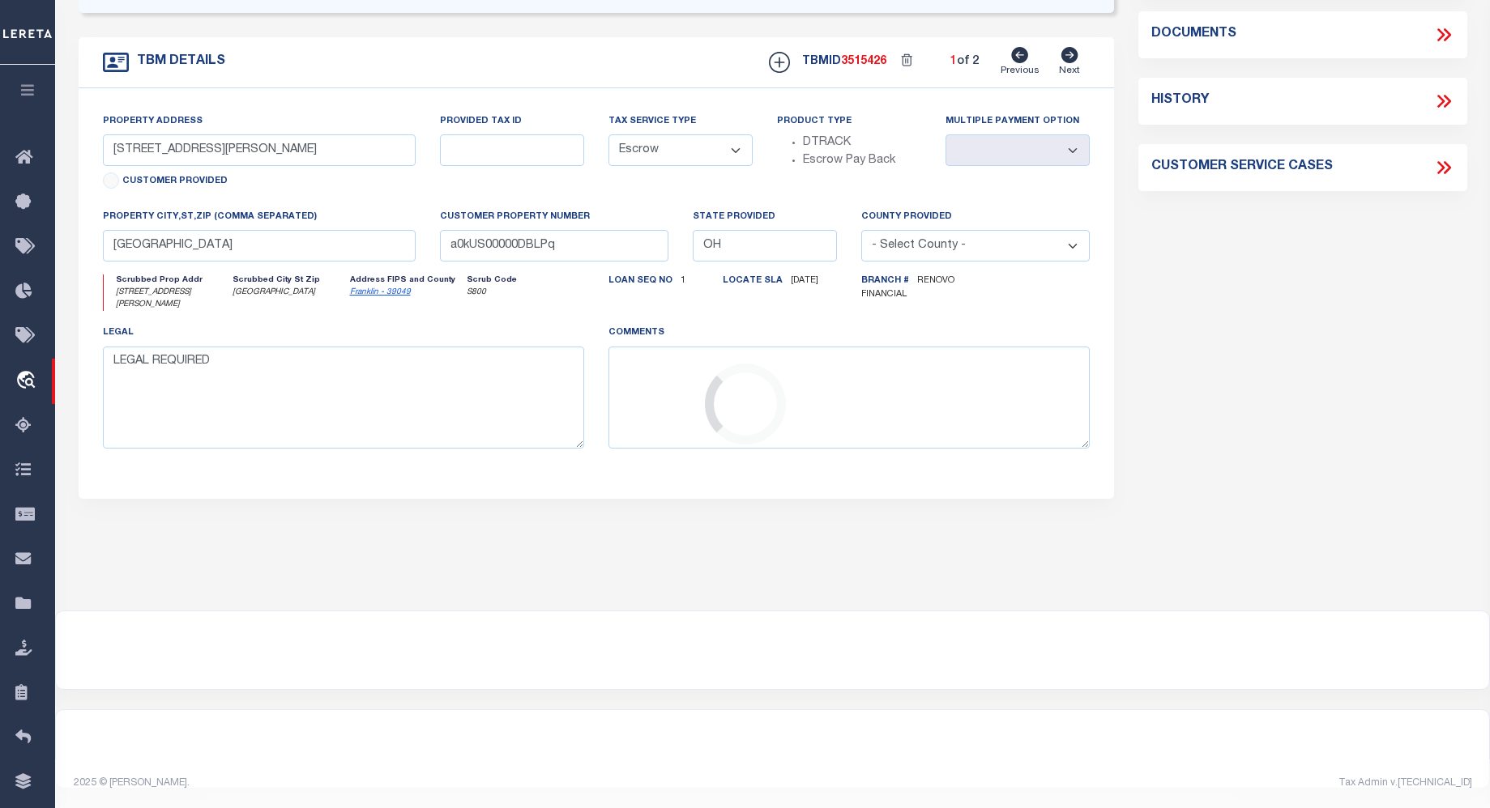
select select
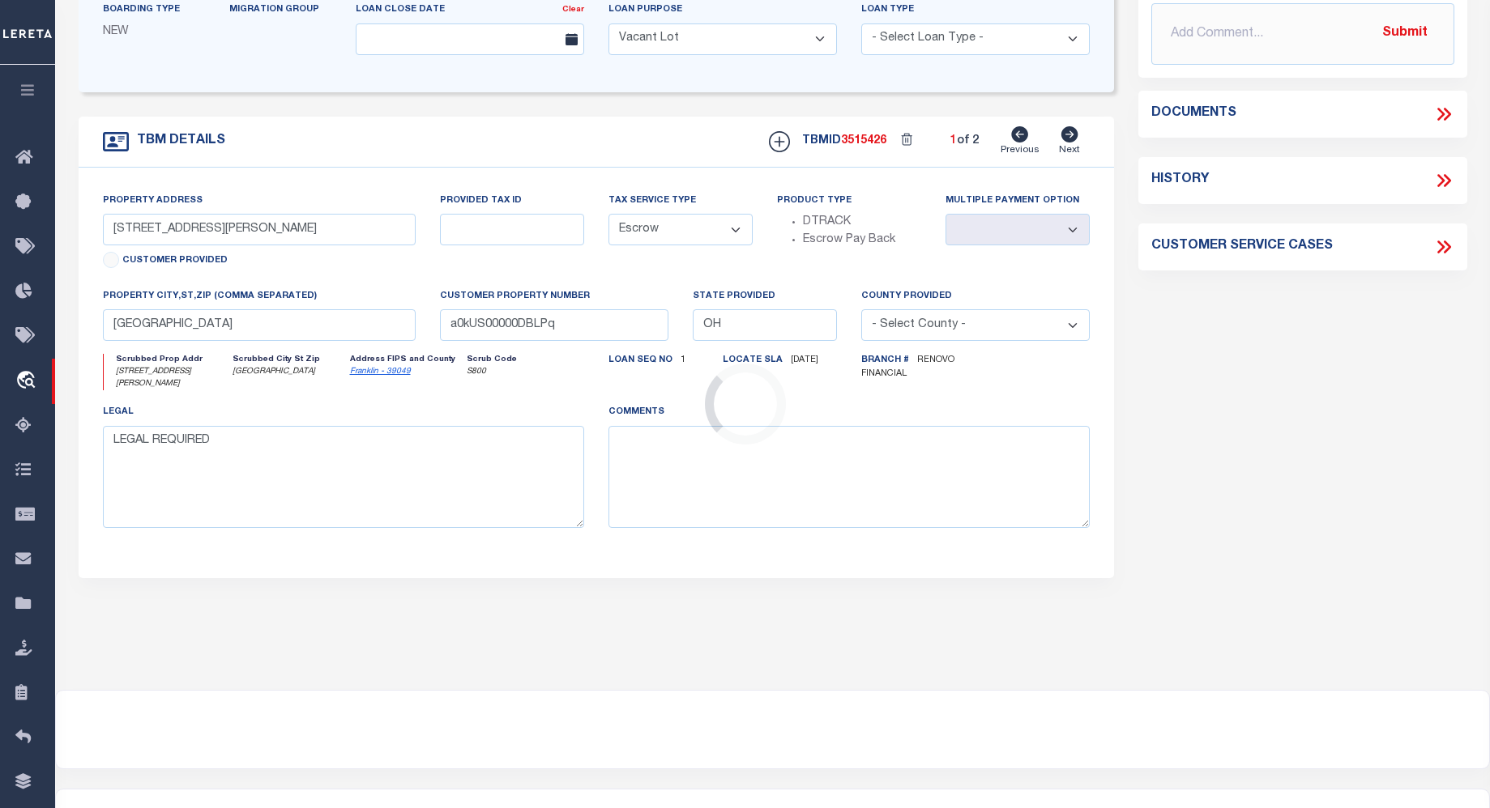
select select "25066"
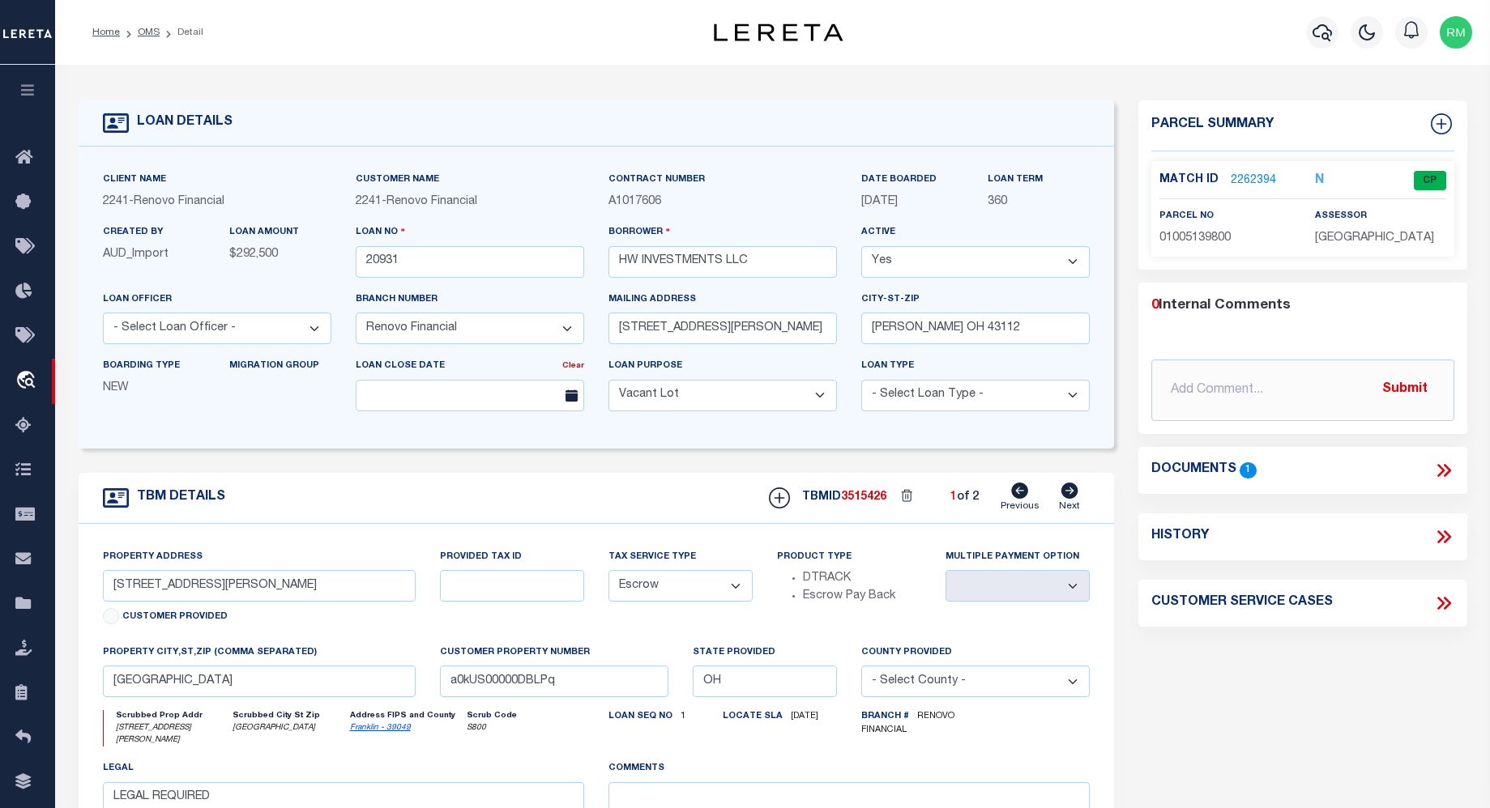
click at [1069, 497] on icon at bounding box center [1068, 491] width 17 height 16
type input "2429 Melrose Avenue"
select select
type input "Columbus, OH 43211"
type input "a0kUS00000DBNmb"
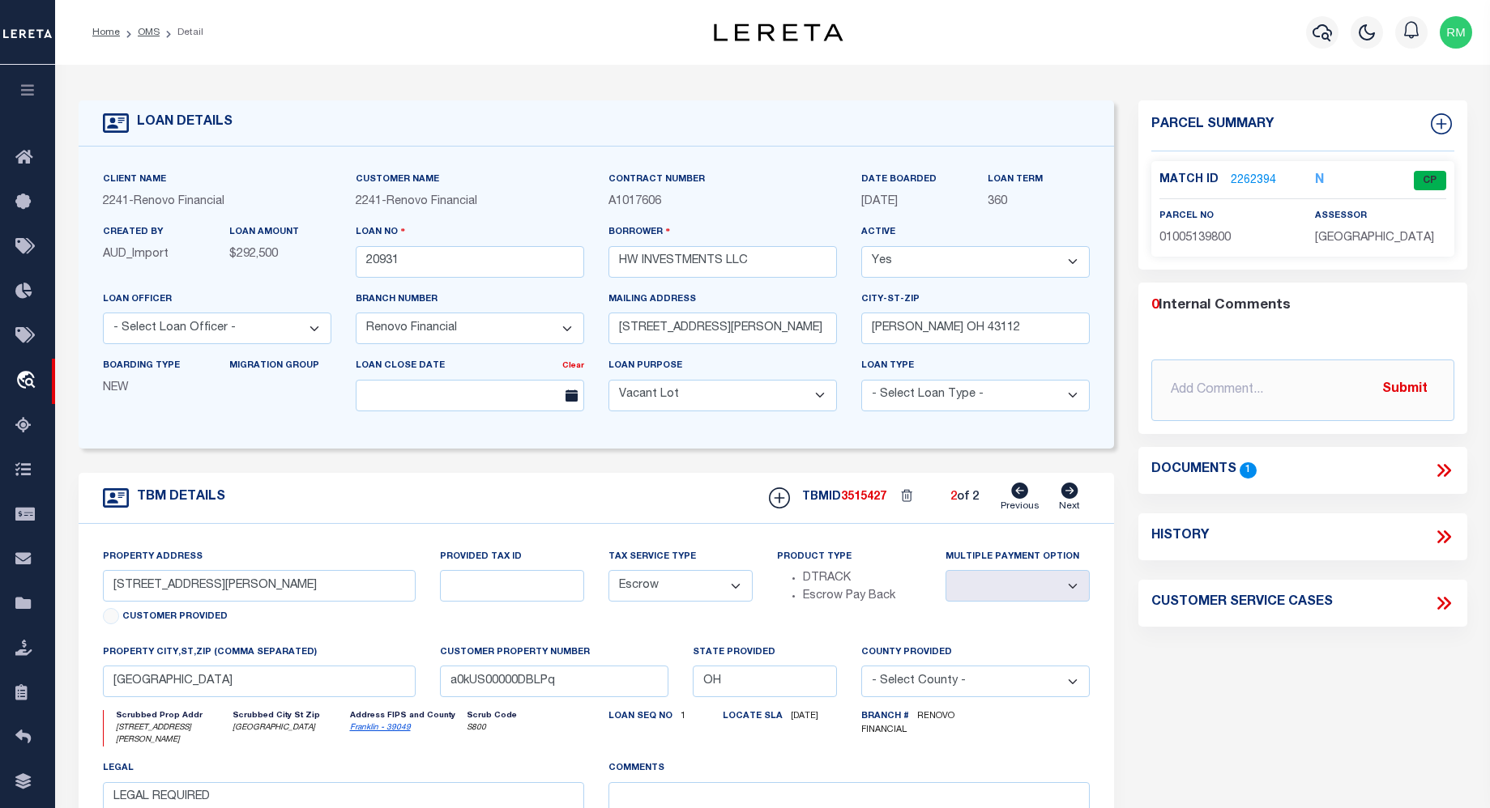
select select
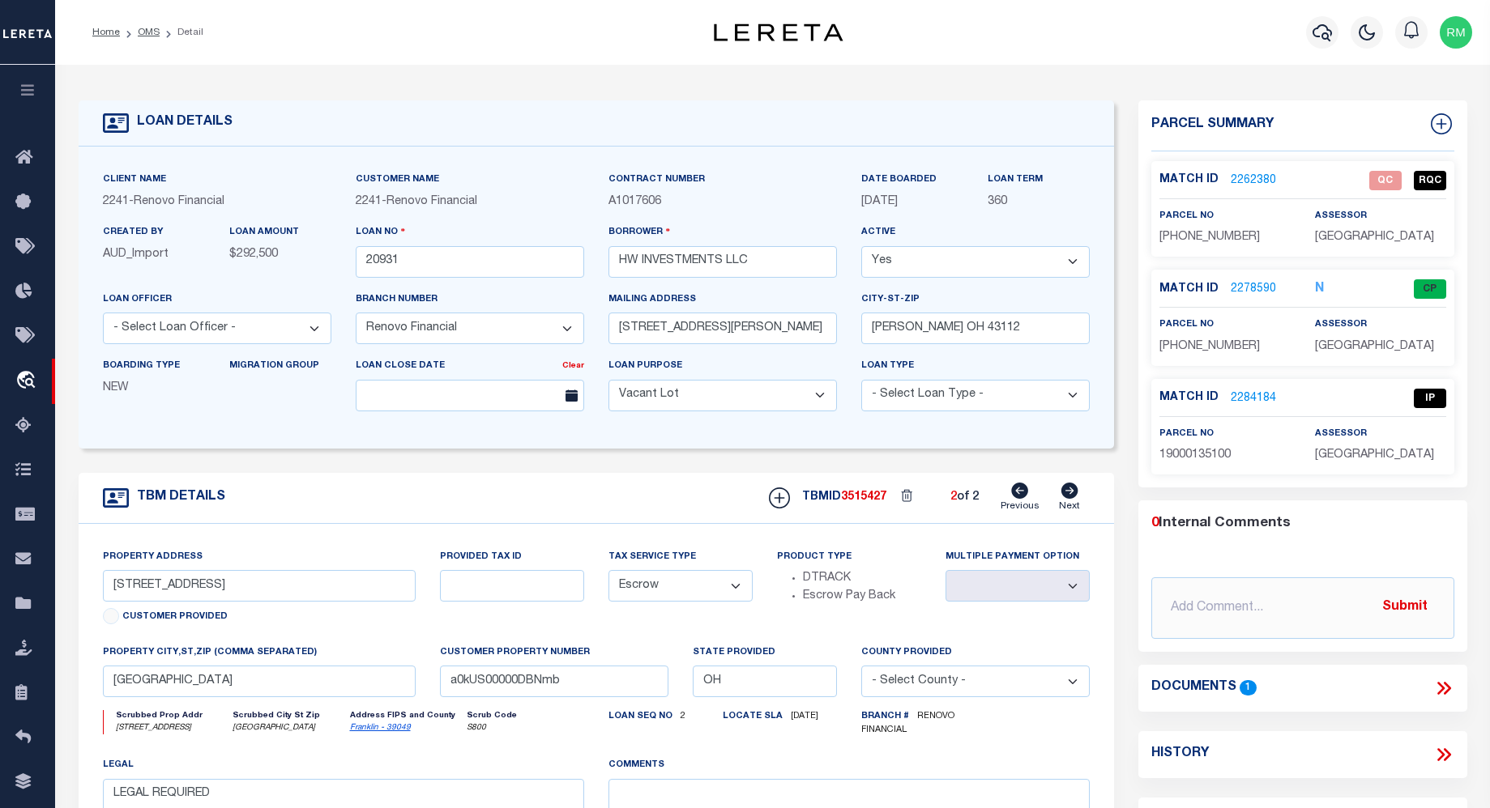
click at [1251, 395] on link "2284184" at bounding box center [1252, 398] width 45 height 17
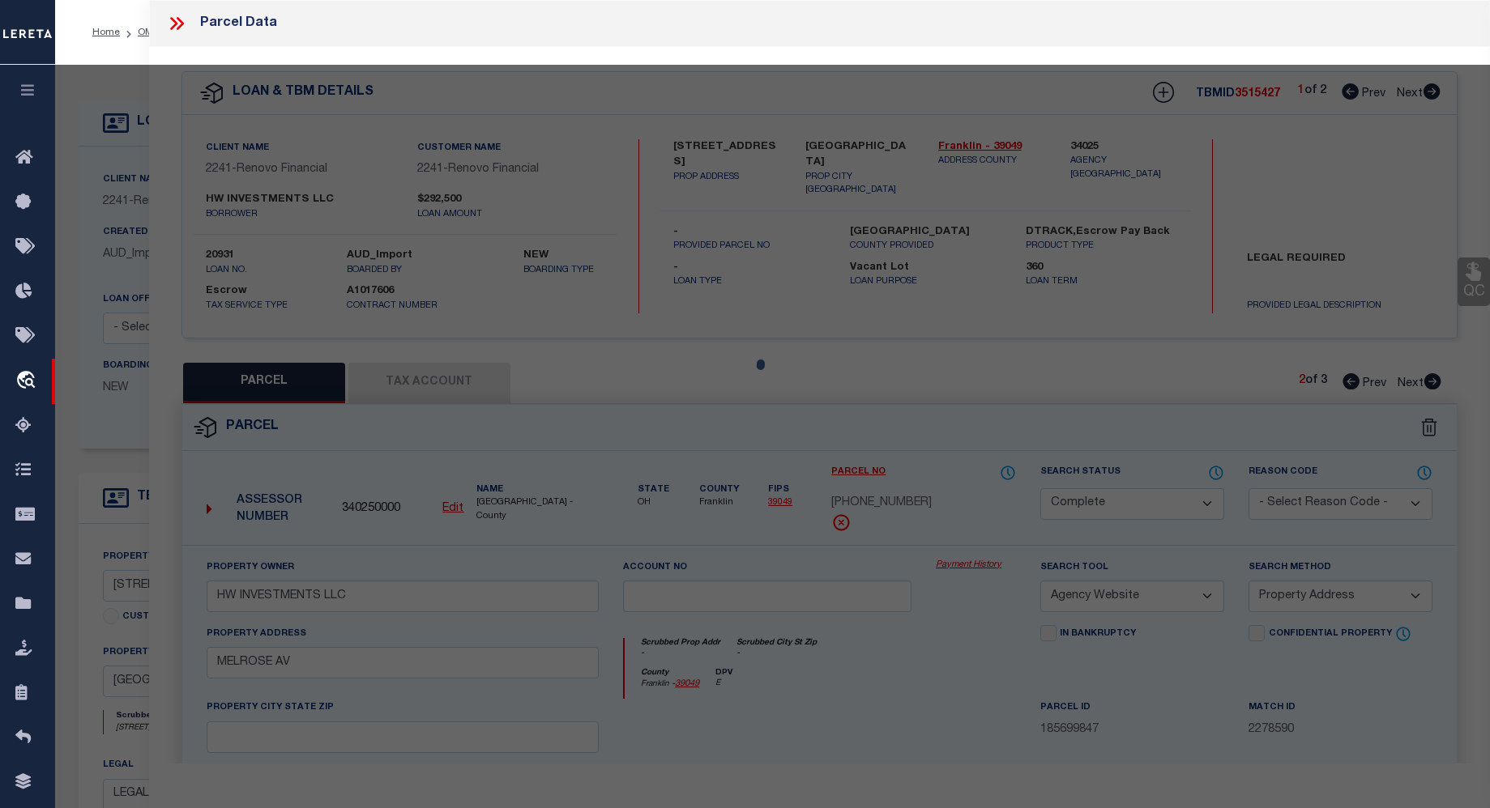
select select "AS"
select select
checkbox input "false"
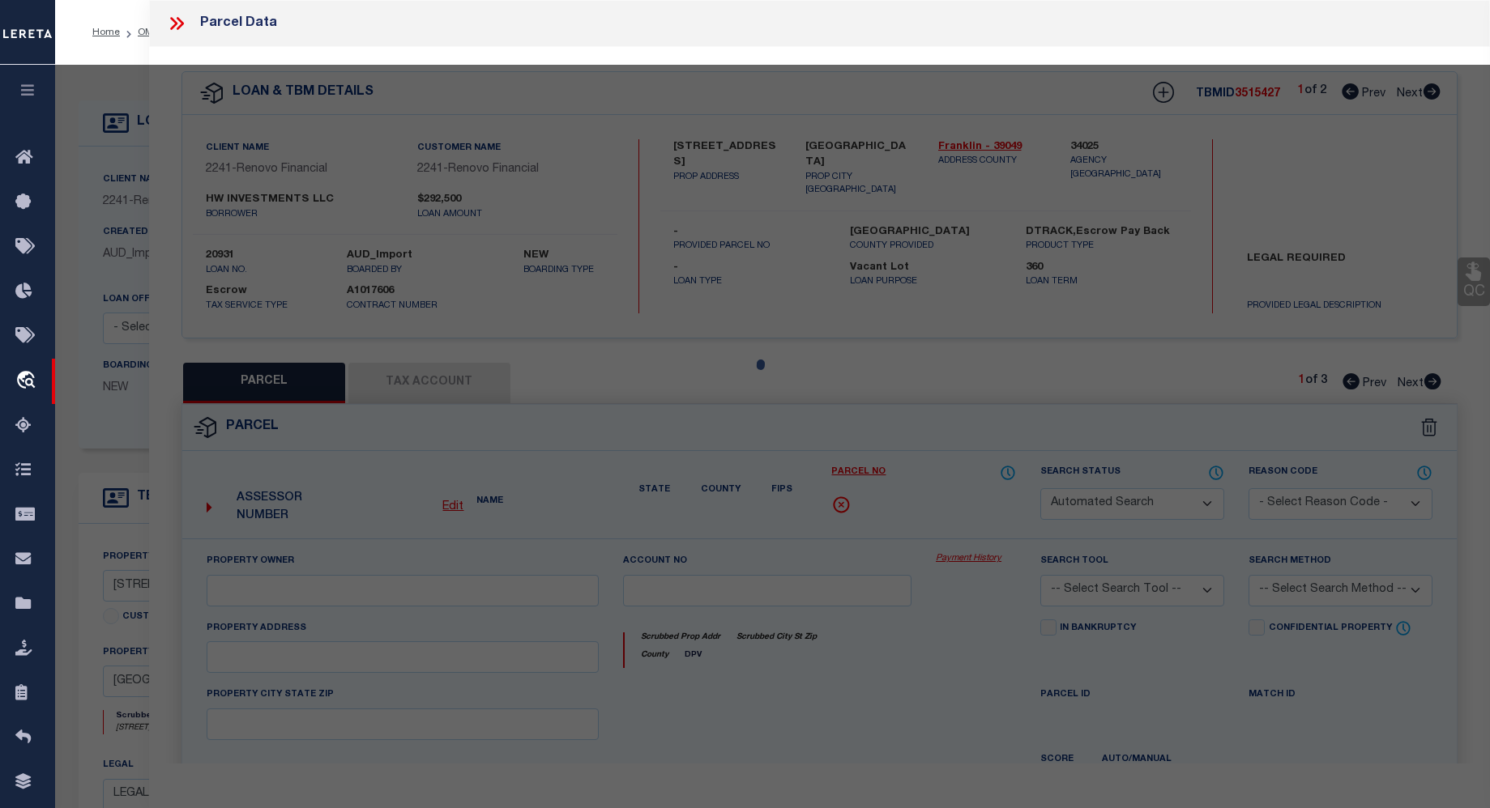
select select "IP"
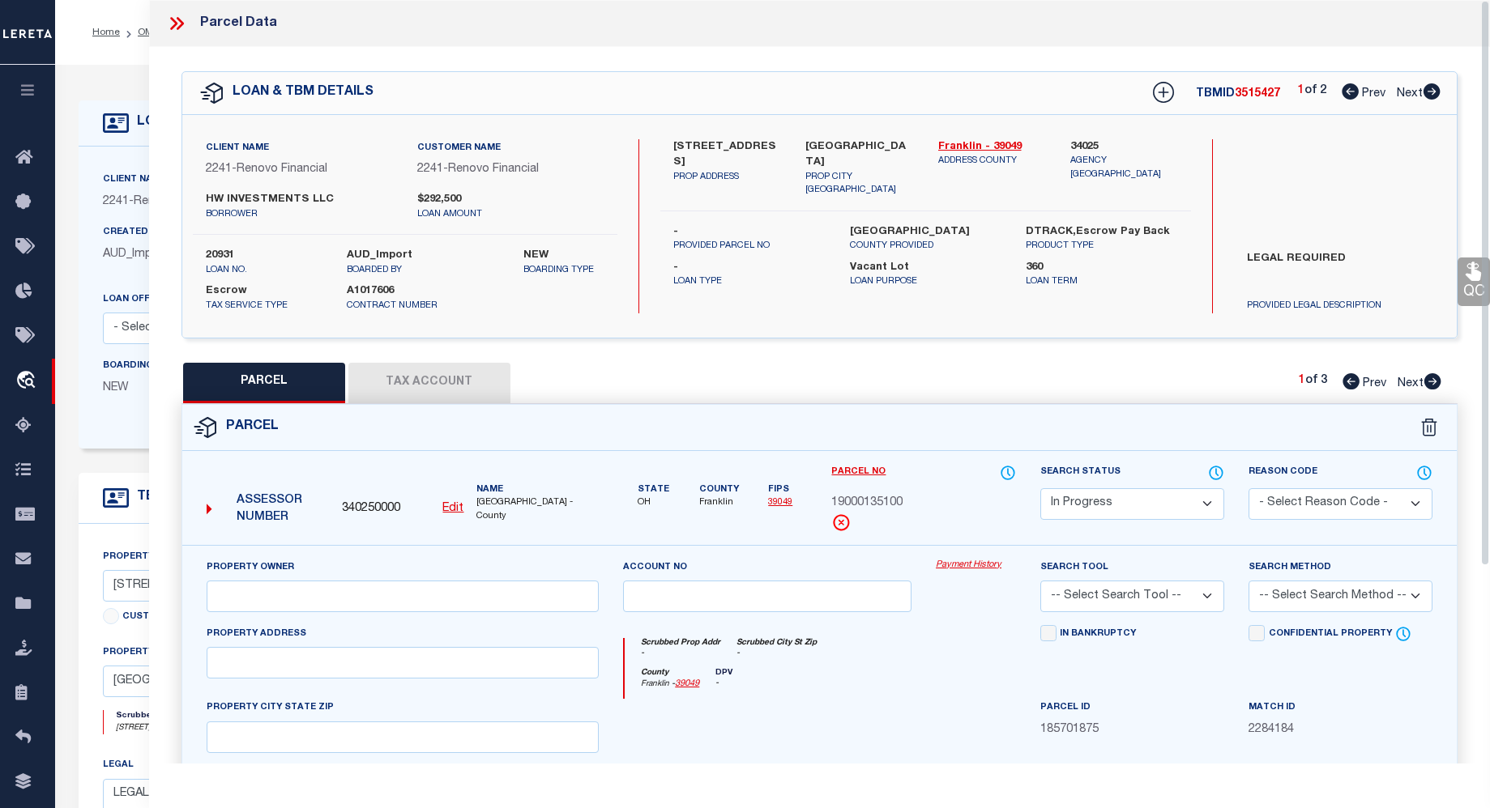
drag, startPoint x: 1484, startPoint y: 478, endPoint x: 1483, endPoint y: 434, distance: 43.7
click at [1483, 434] on div "Parcel Data QC QC QC - Select Status - Ready to QC" at bounding box center [819, 382] width 1341 height 764
click at [1426, 423] on icon at bounding box center [1429, 428] width 16 height 18
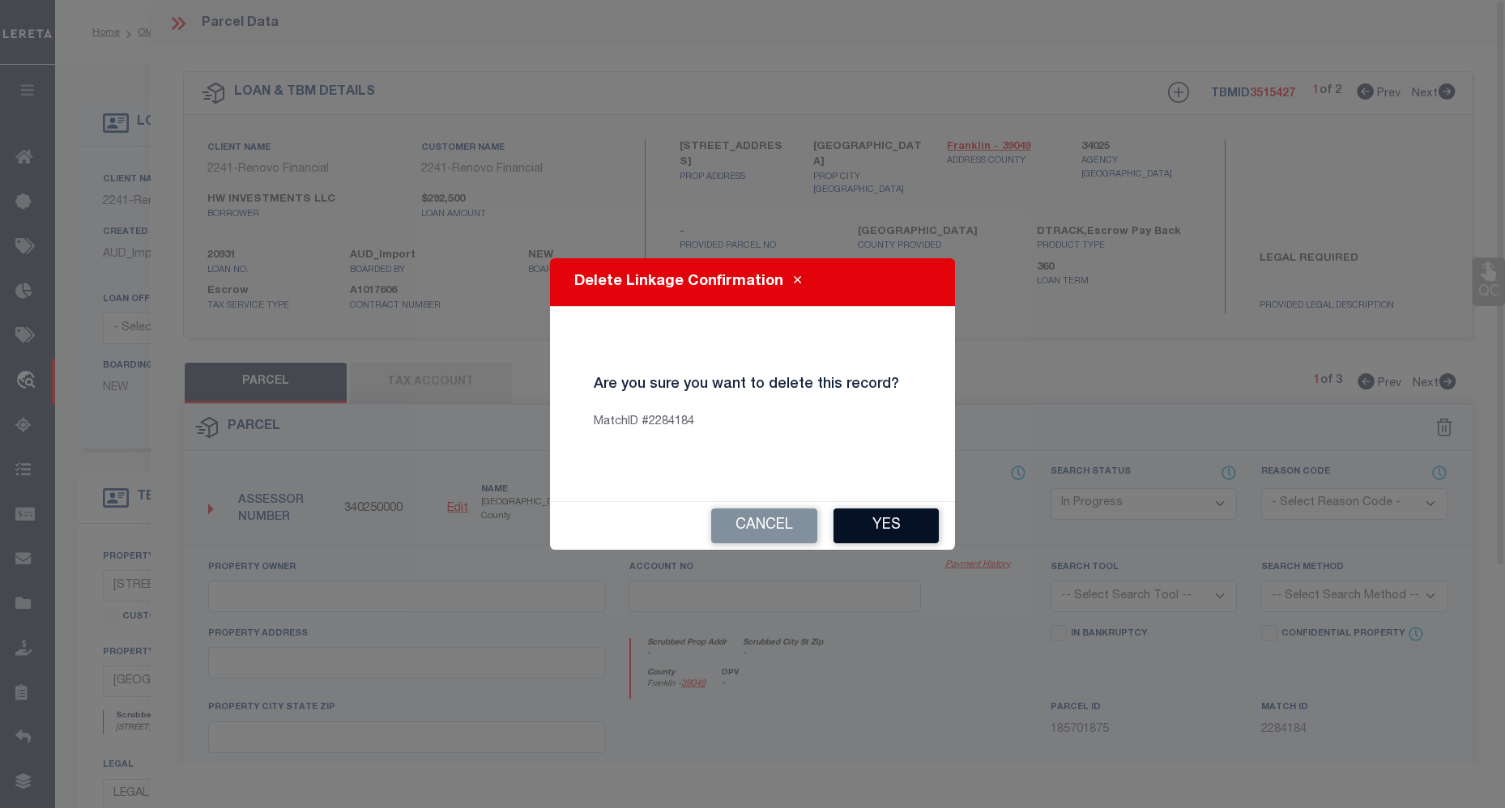
click at [876, 529] on button "Yes" at bounding box center [886, 526] width 105 height 35
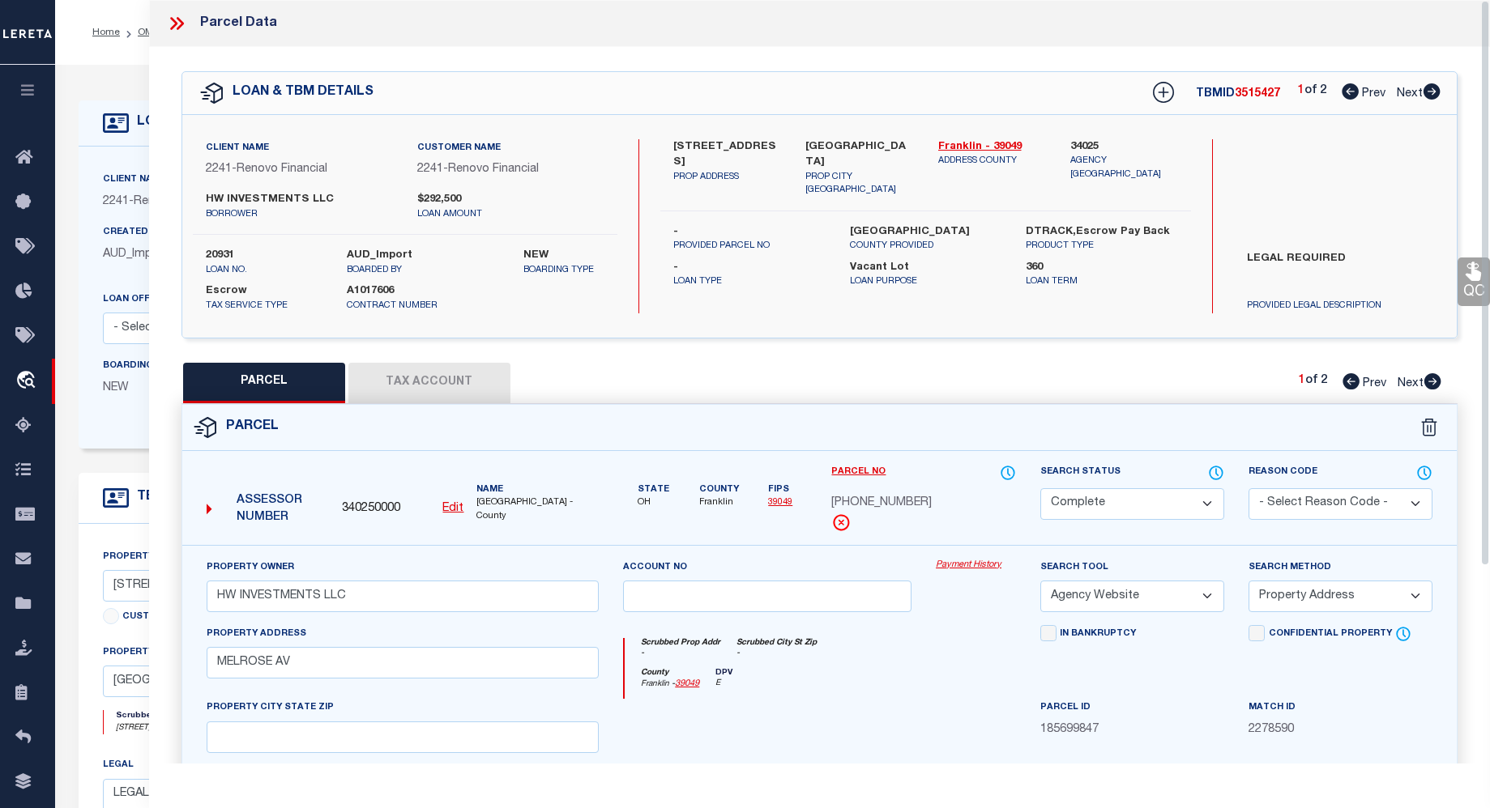
click at [174, 22] on icon at bounding box center [173, 23] width 7 height 13
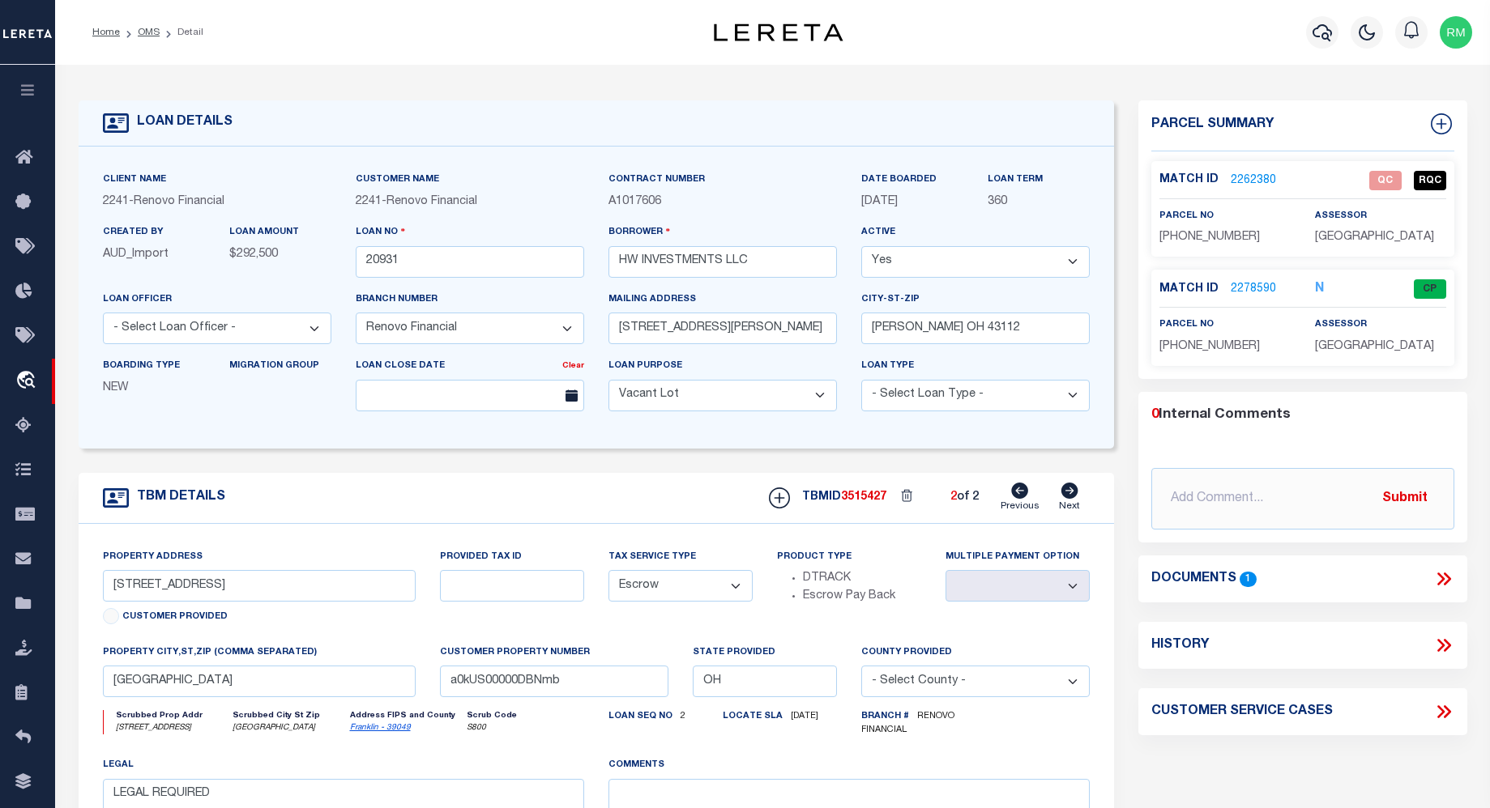
click at [1017, 493] on icon at bounding box center [1019, 491] width 17 height 16
click at [1025, 504] on link "Previous" at bounding box center [1019, 498] width 39 height 31
click at [1068, 491] on icon at bounding box center [1068, 491] width 17 height 16
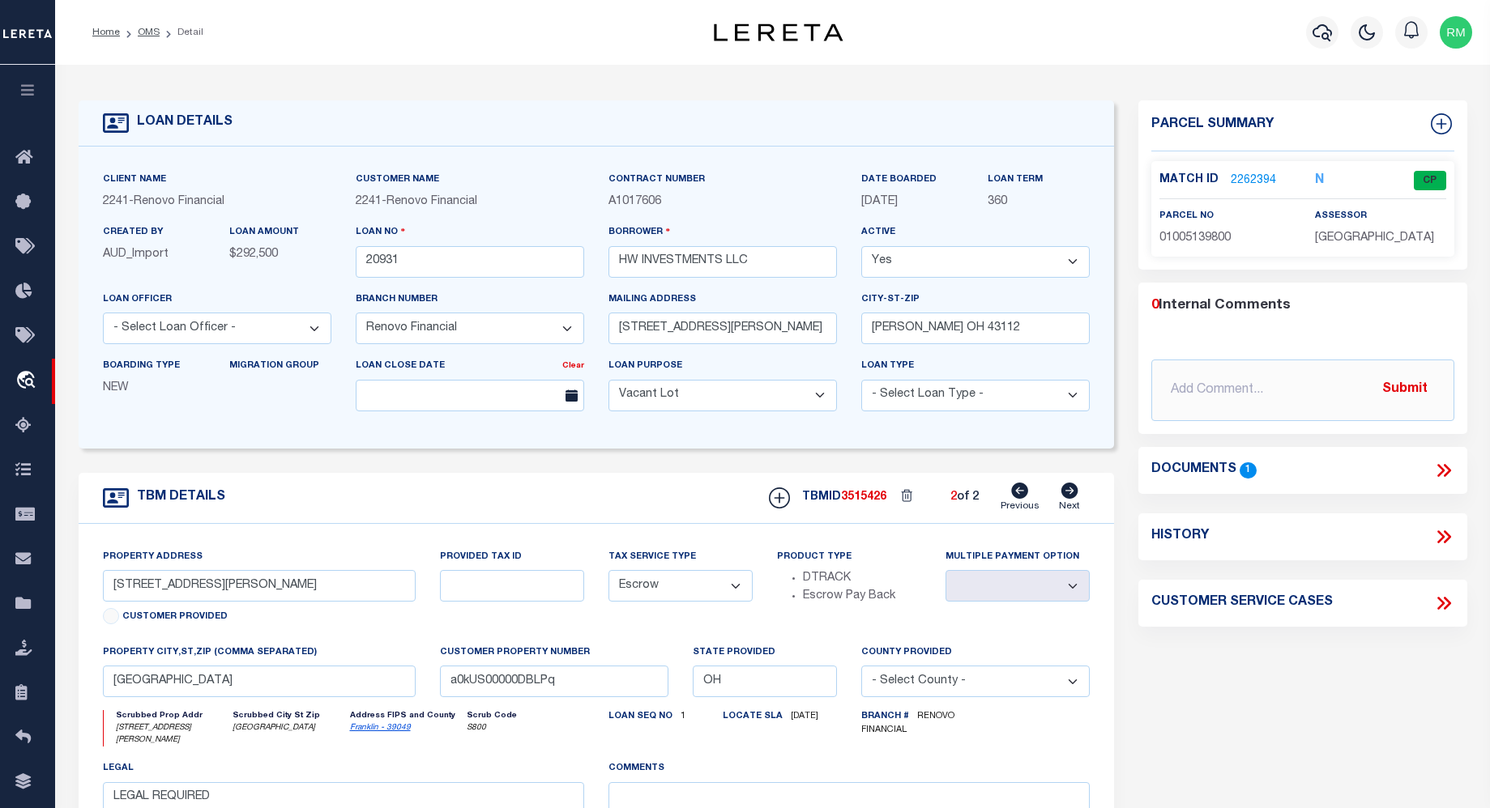
click at [1019, 490] on icon at bounding box center [1019, 491] width 17 height 16
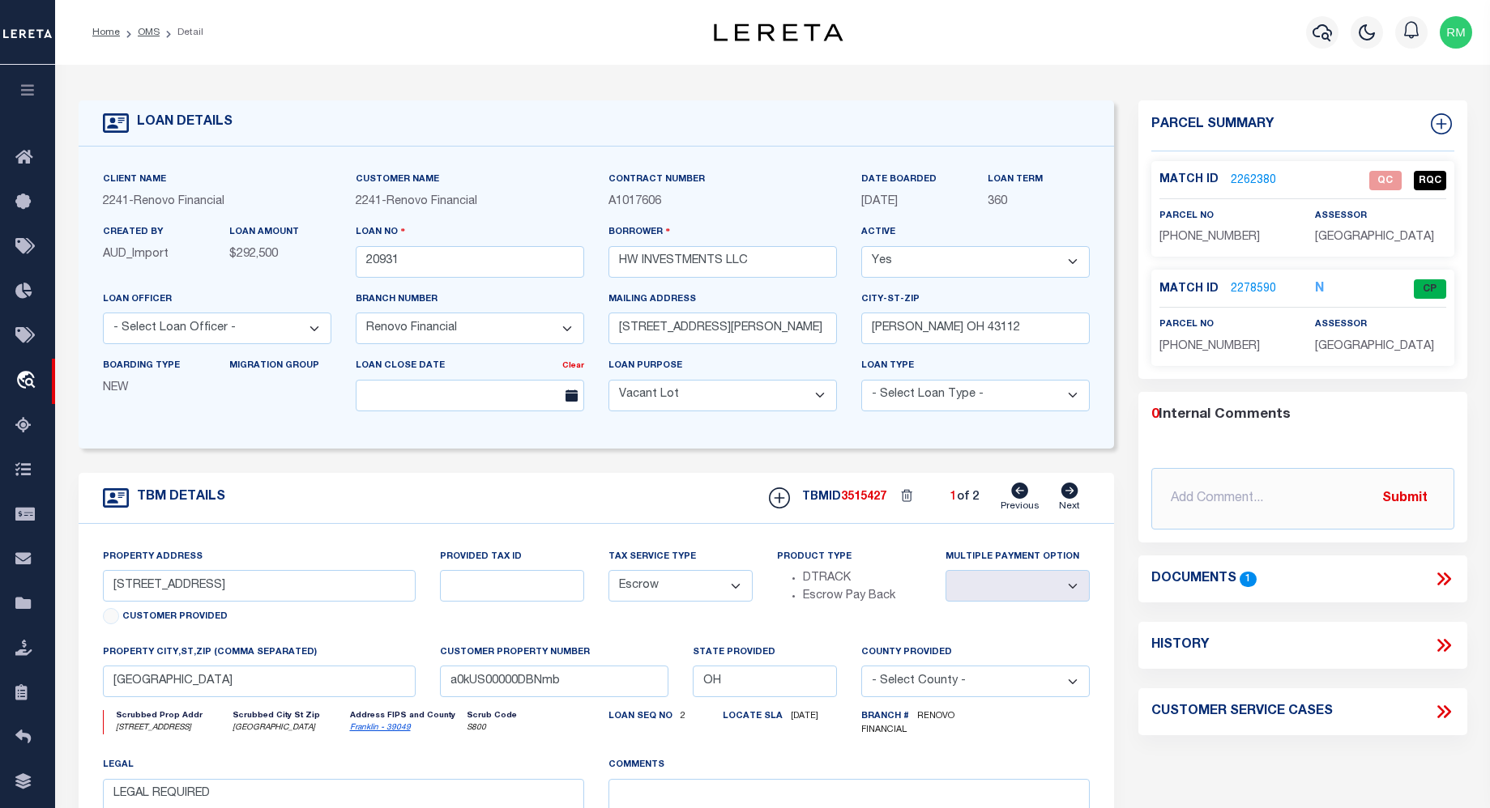
click at [1070, 488] on icon at bounding box center [1068, 491] width 17 height 16
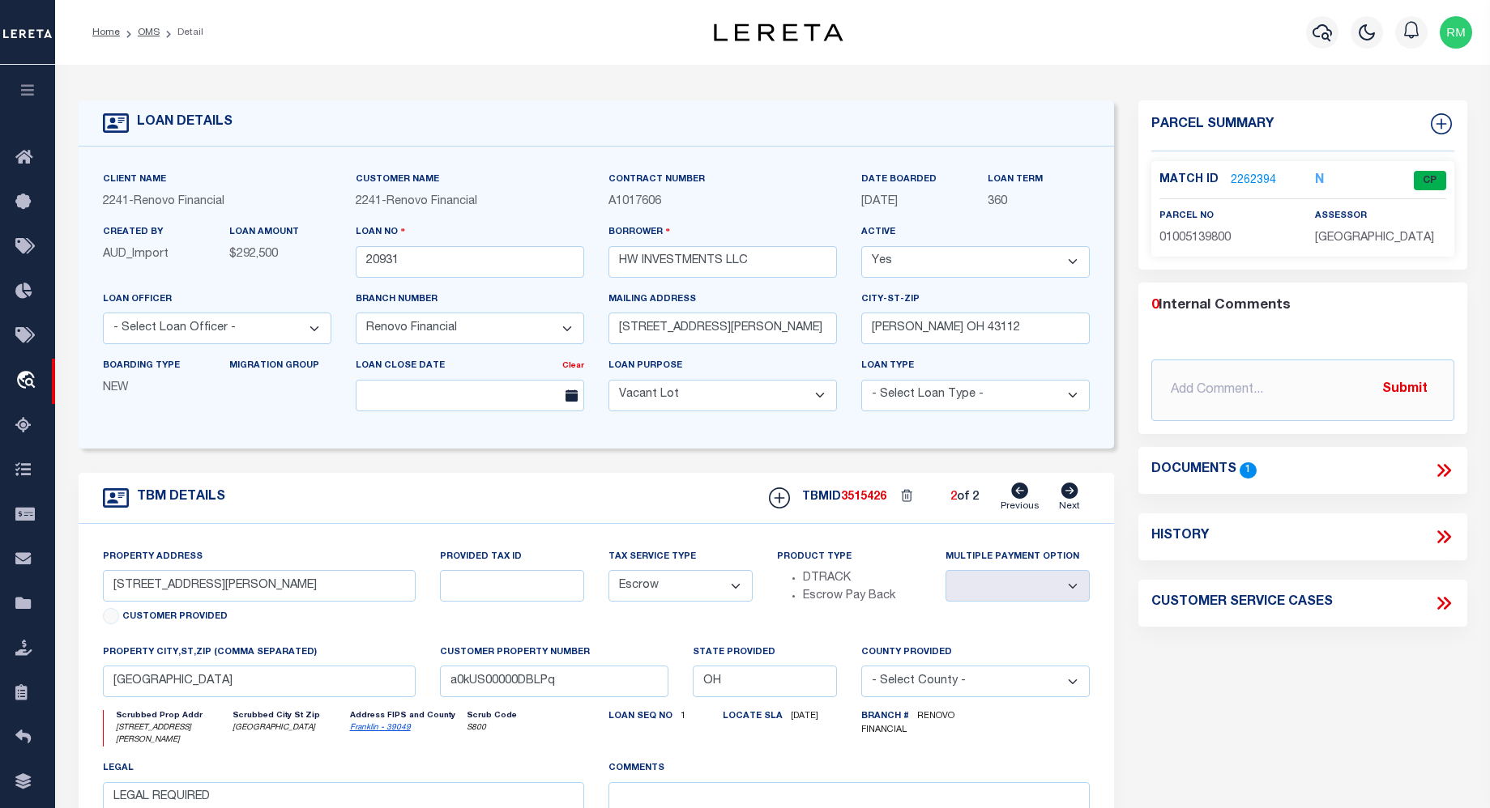
click at [1017, 501] on link "Previous" at bounding box center [1019, 498] width 39 height 31
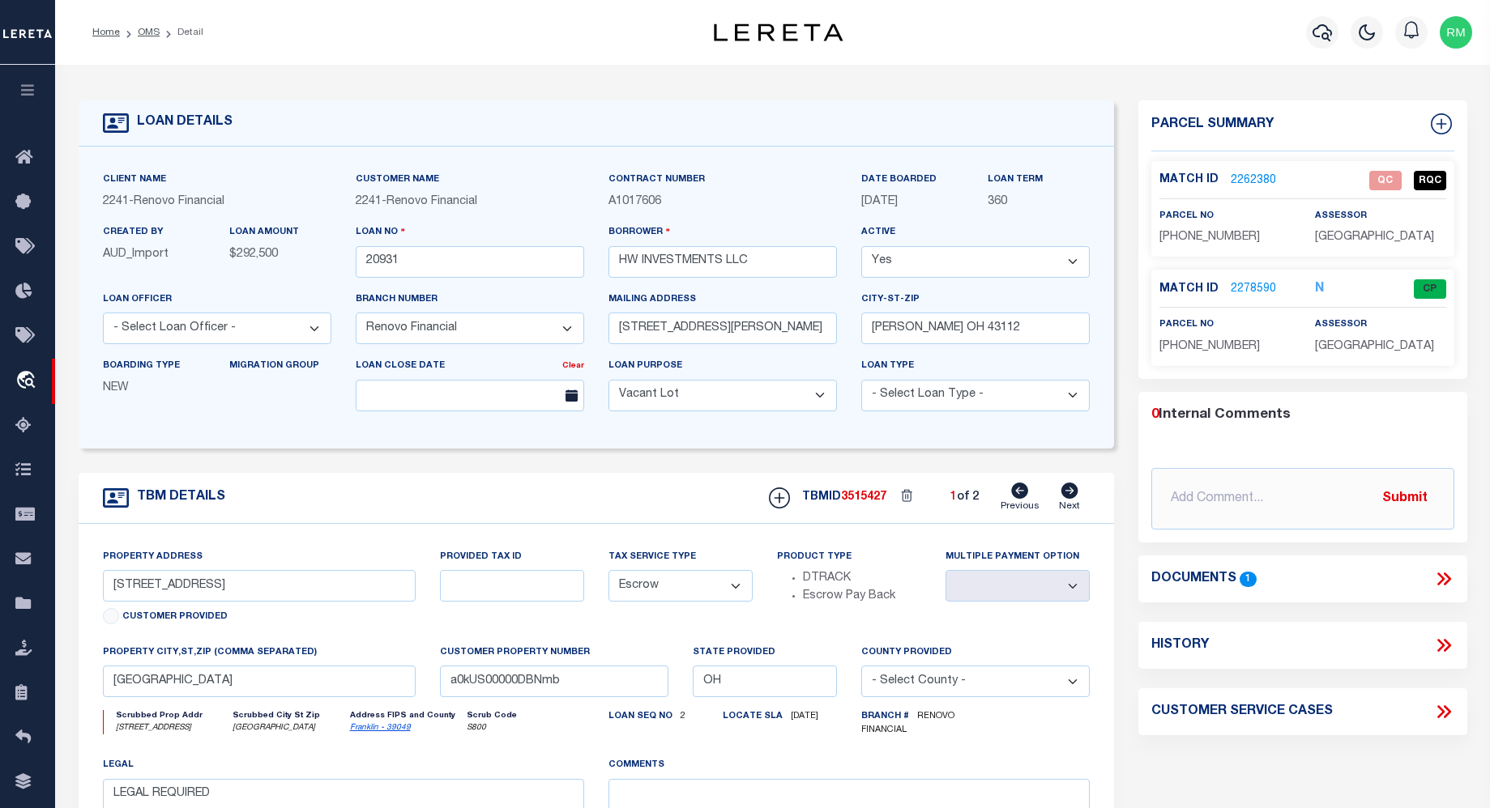
click at [1069, 494] on icon at bounding box center [1069, 491] width 18 height 16
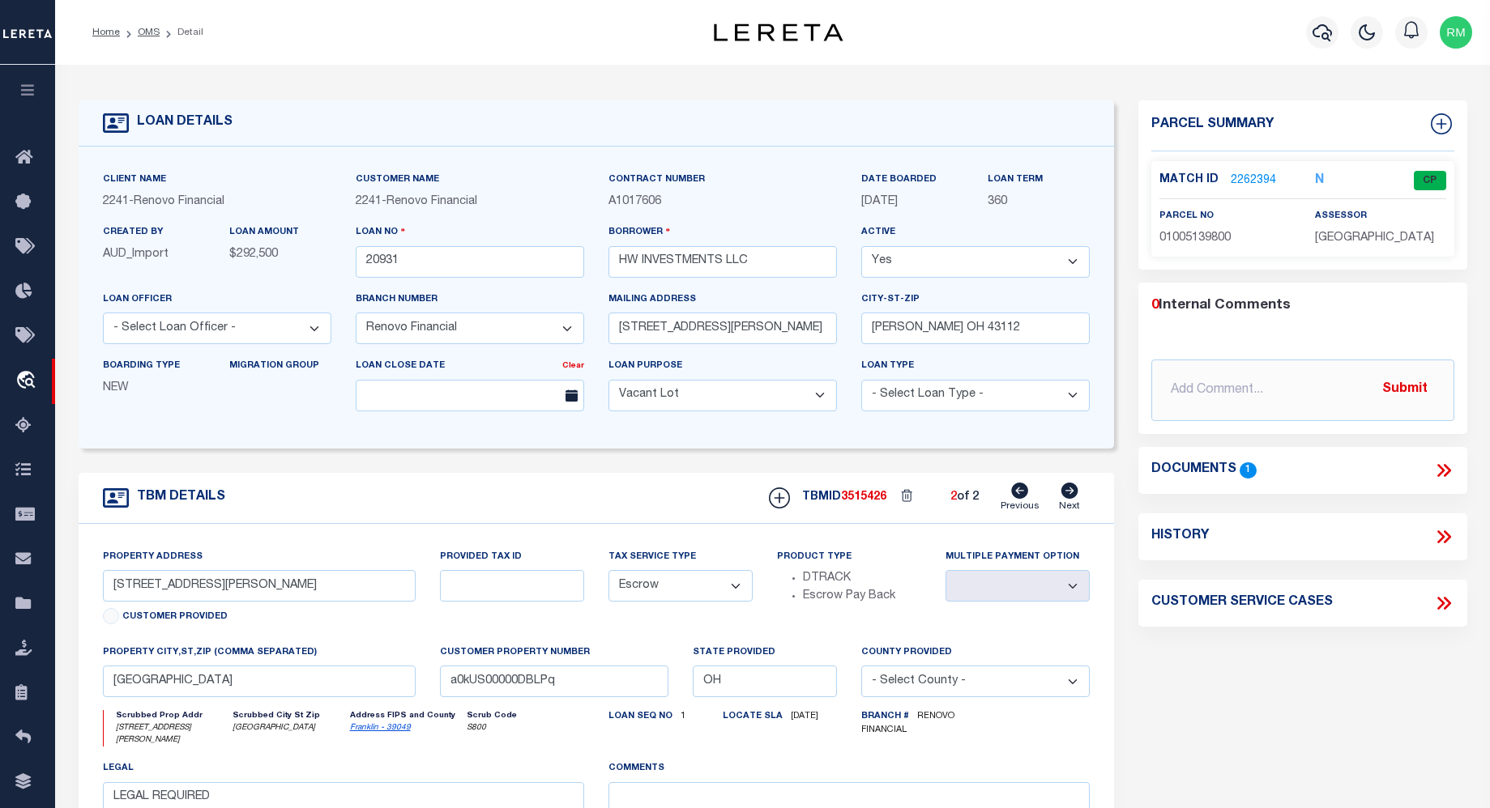
click at [1247, 176] on link "2262394" at bounding box center [1252, 181] width 45 height 17
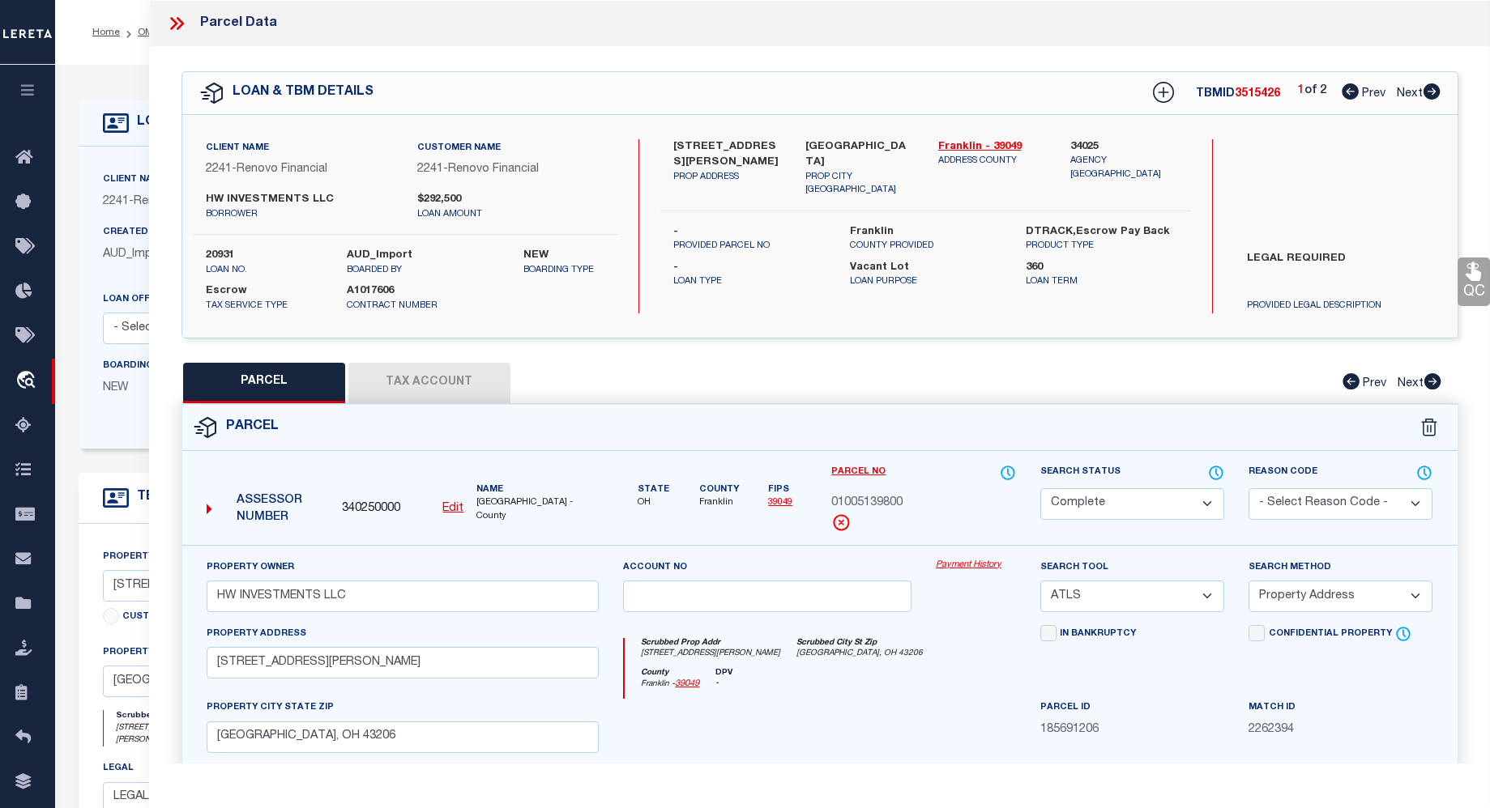
click at [435, 379] on button "Tax Account" at bounding box center [429, 383] width 162 height 41
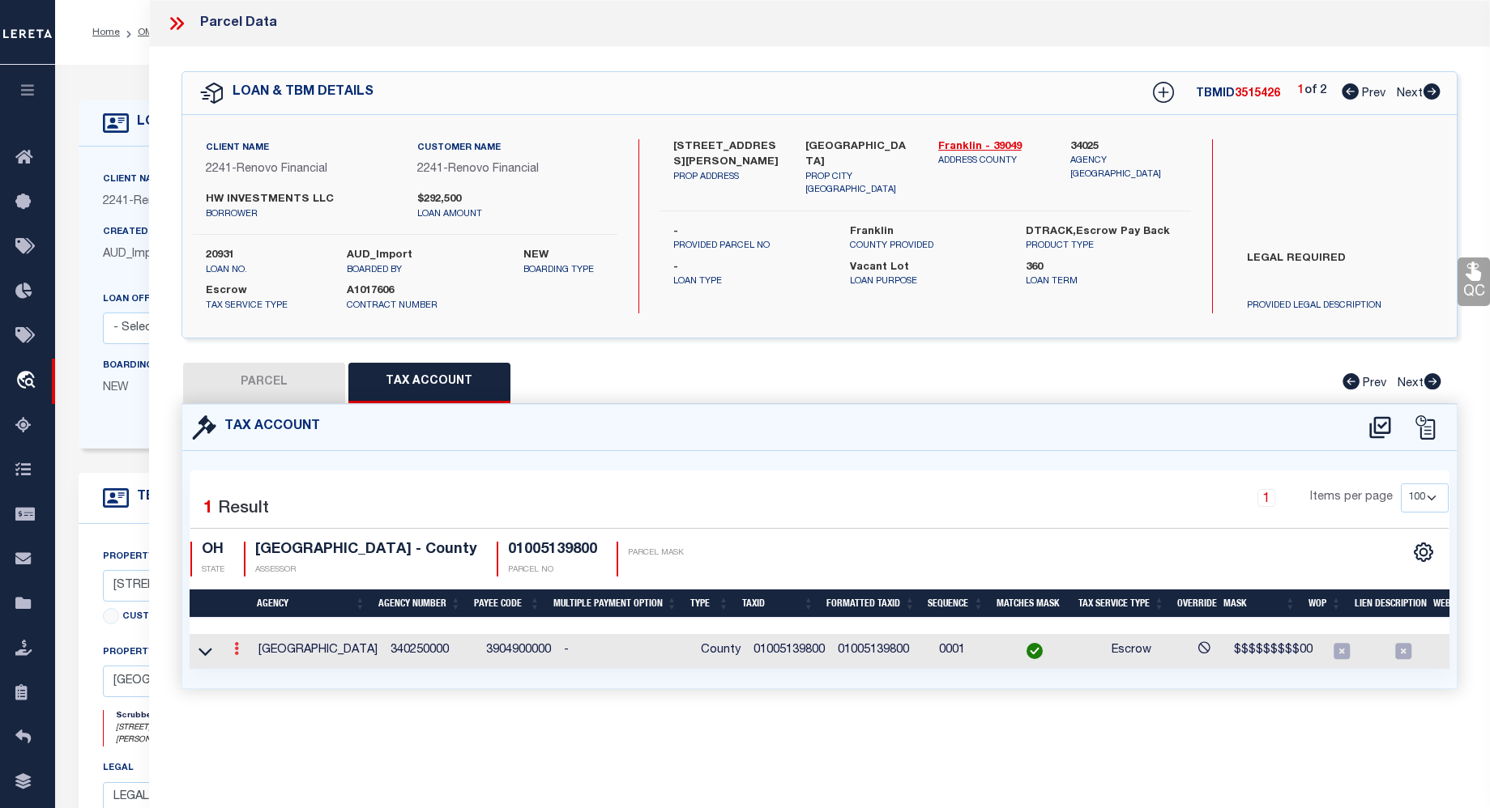
click at [232, 650] on link at bounding box center [237, 651] width 18 height 13
click at [256, 669] on icon "" at bounding box center [254, 673] width 12 height 12
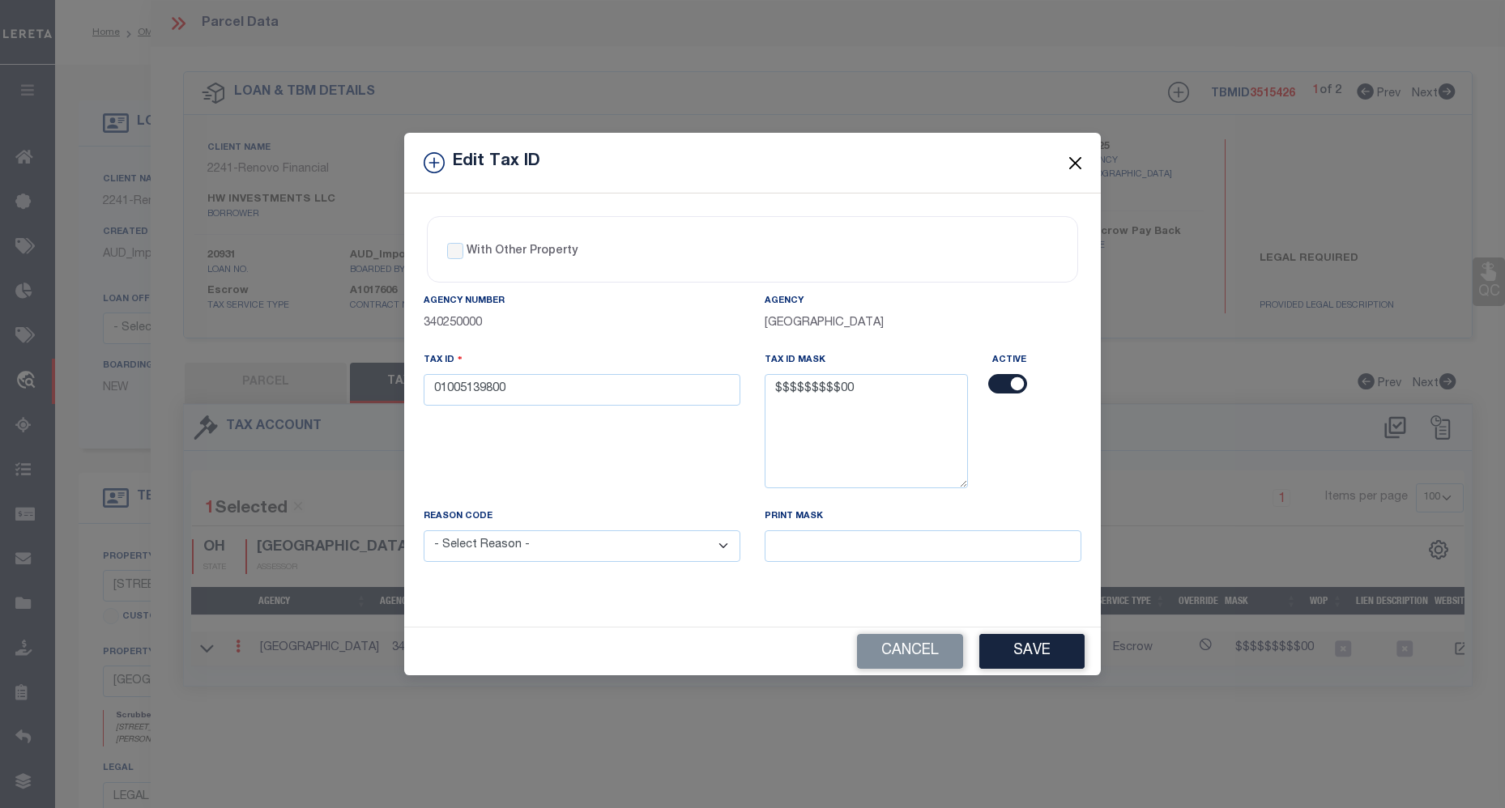
click at [1072, 164] on button "Close" at bounding box center [1075, 162] width 21 height 21
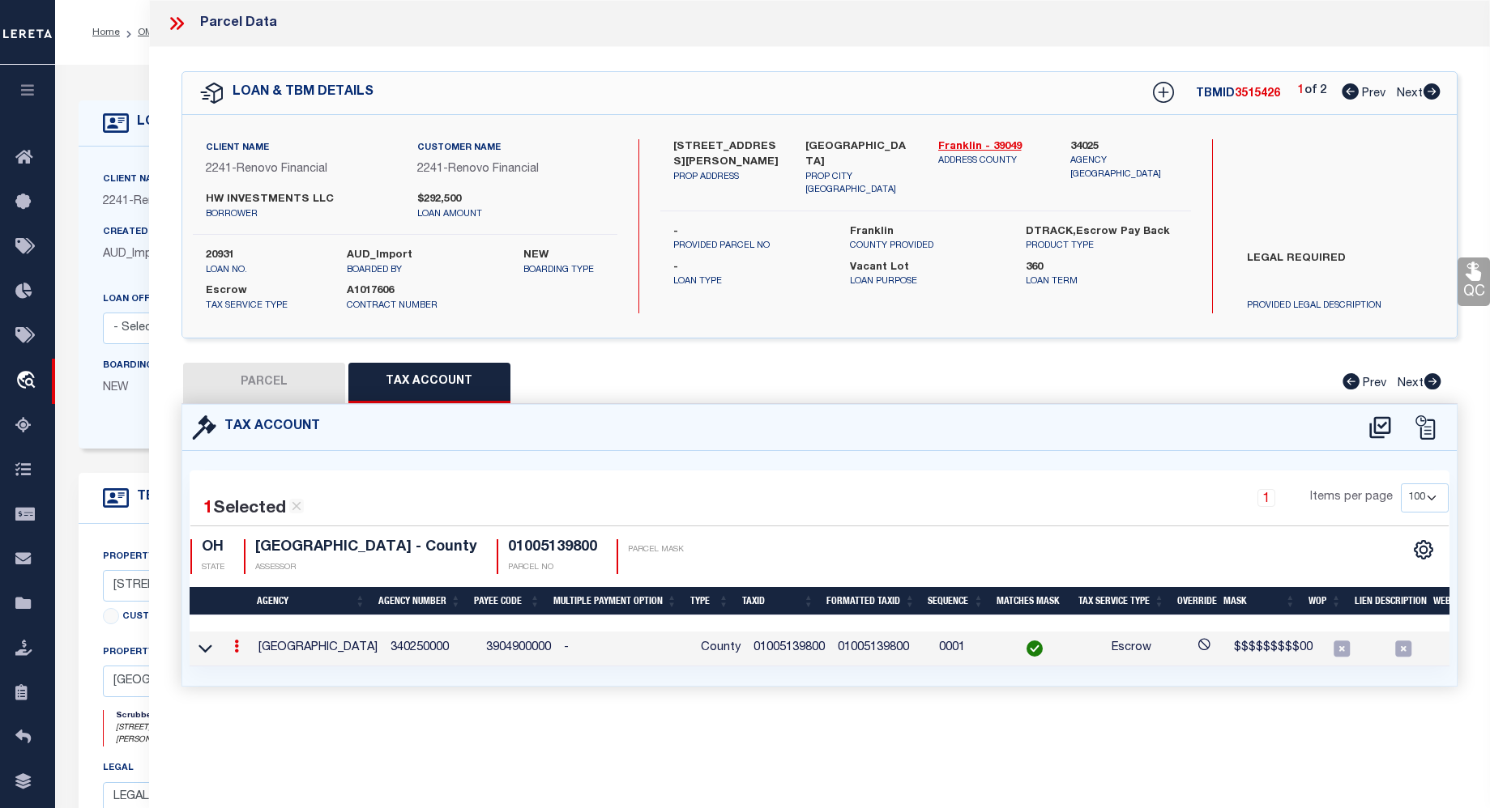
click at [239, 379] on button "PARCEL" at bounding box center [264, 383] width 162 height 41
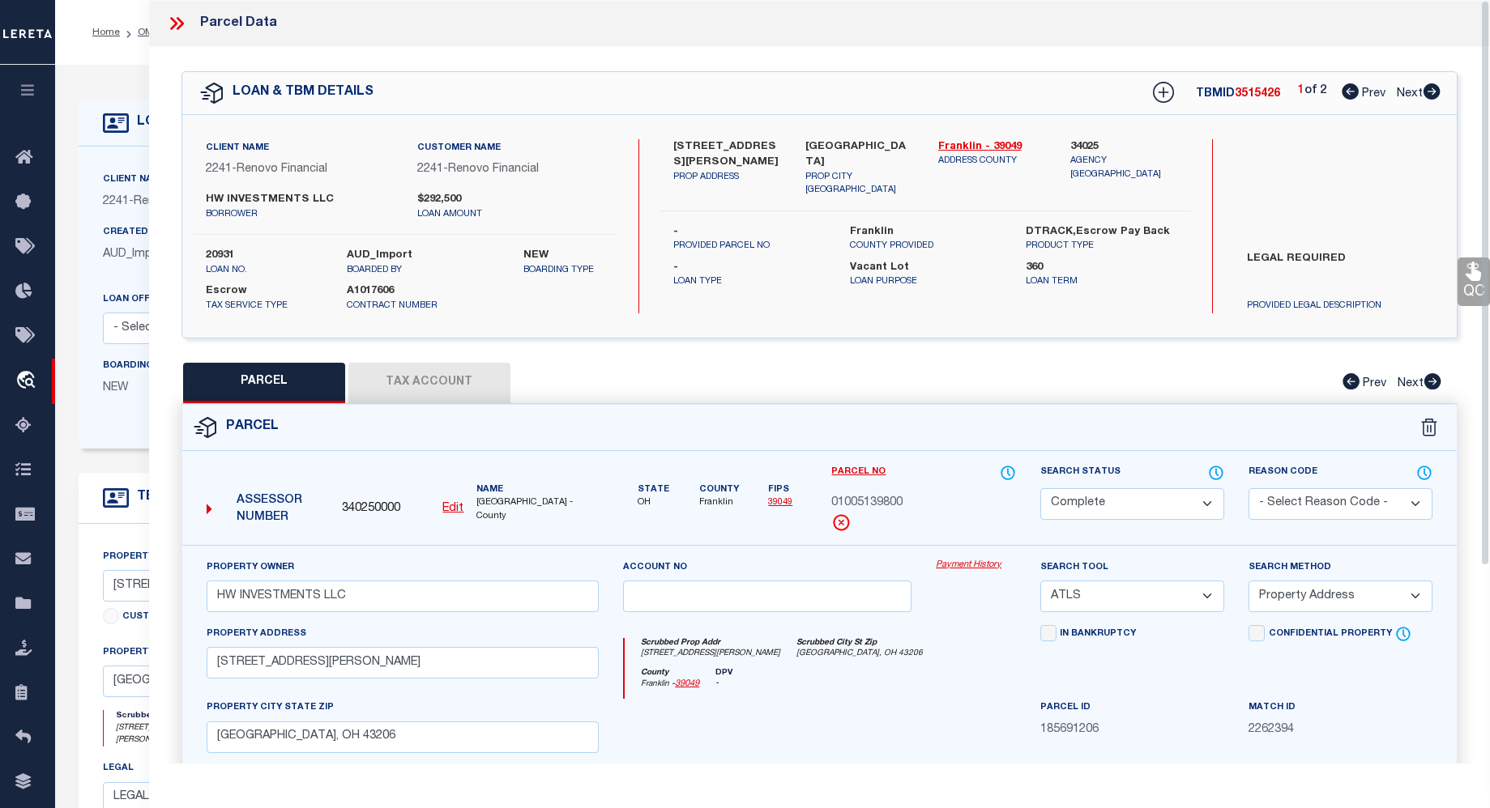
click at [177, 24] on icon at bounding box center [173, 23] width 7 height 13
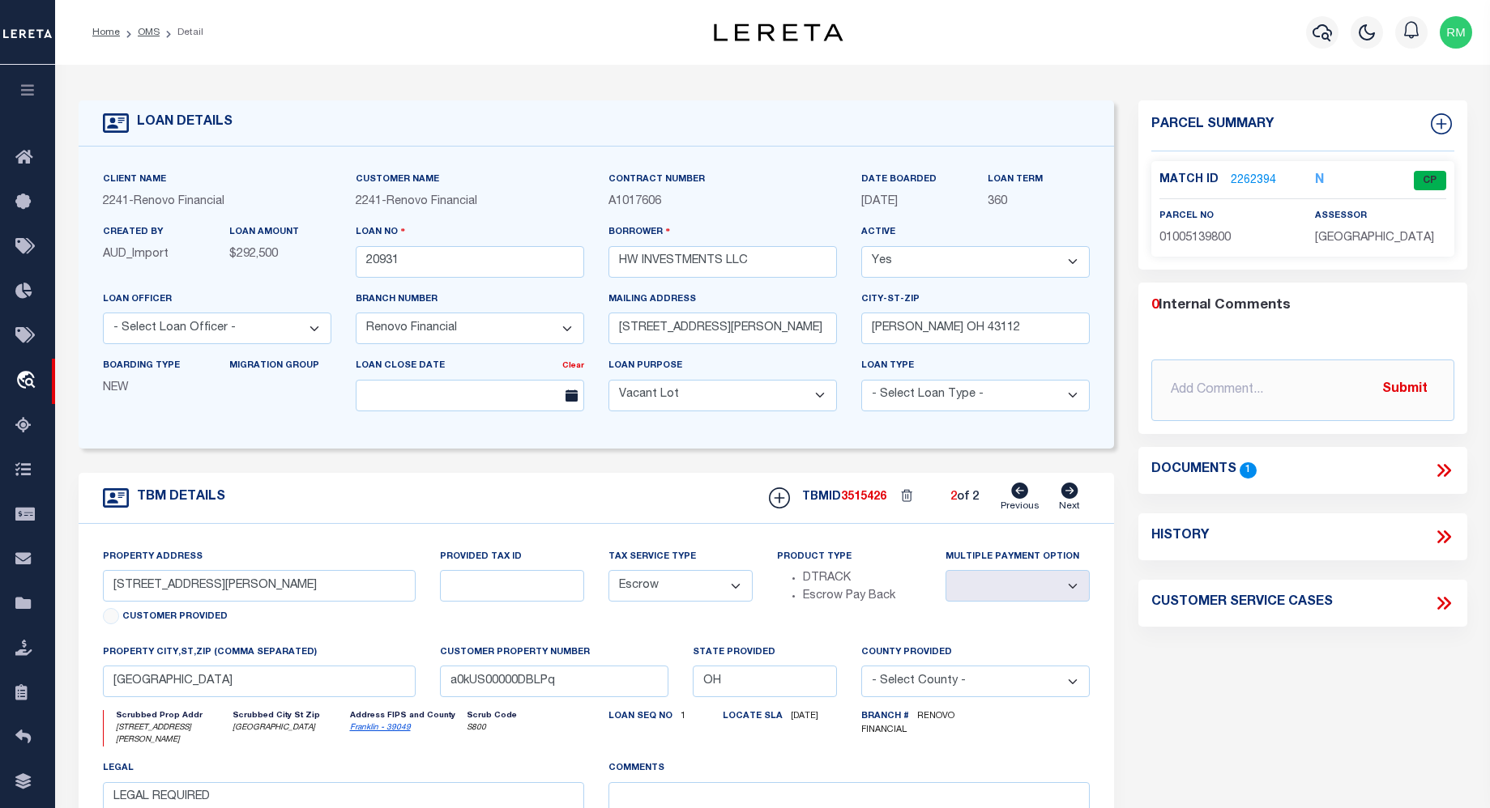
click at [1018, 493] on icon at bounding box center [1019, 491] width 17 height 16
click at [1024, 497] on icon at bounding box center [1019, 491] width 17 height 16
click at [1022, 497] on icon at bounding box center [1019, 491] width 17 height 16
click at [1068, 490] on icon at bounding box center [1068, 491] width 17 height 16
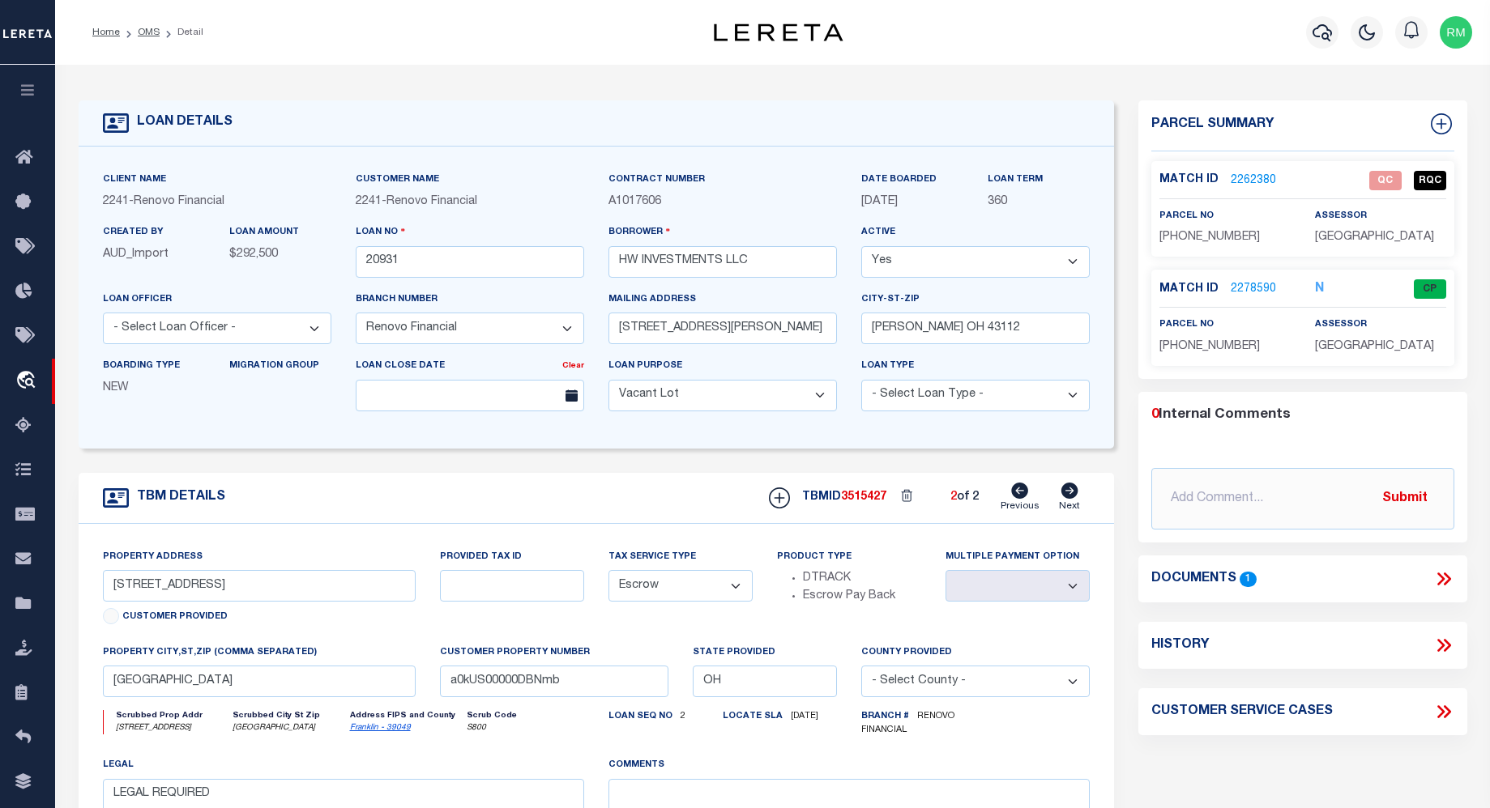
click at [1247, 177] on link "2262380" at bounding box center [1252, 181] width 45 height 17
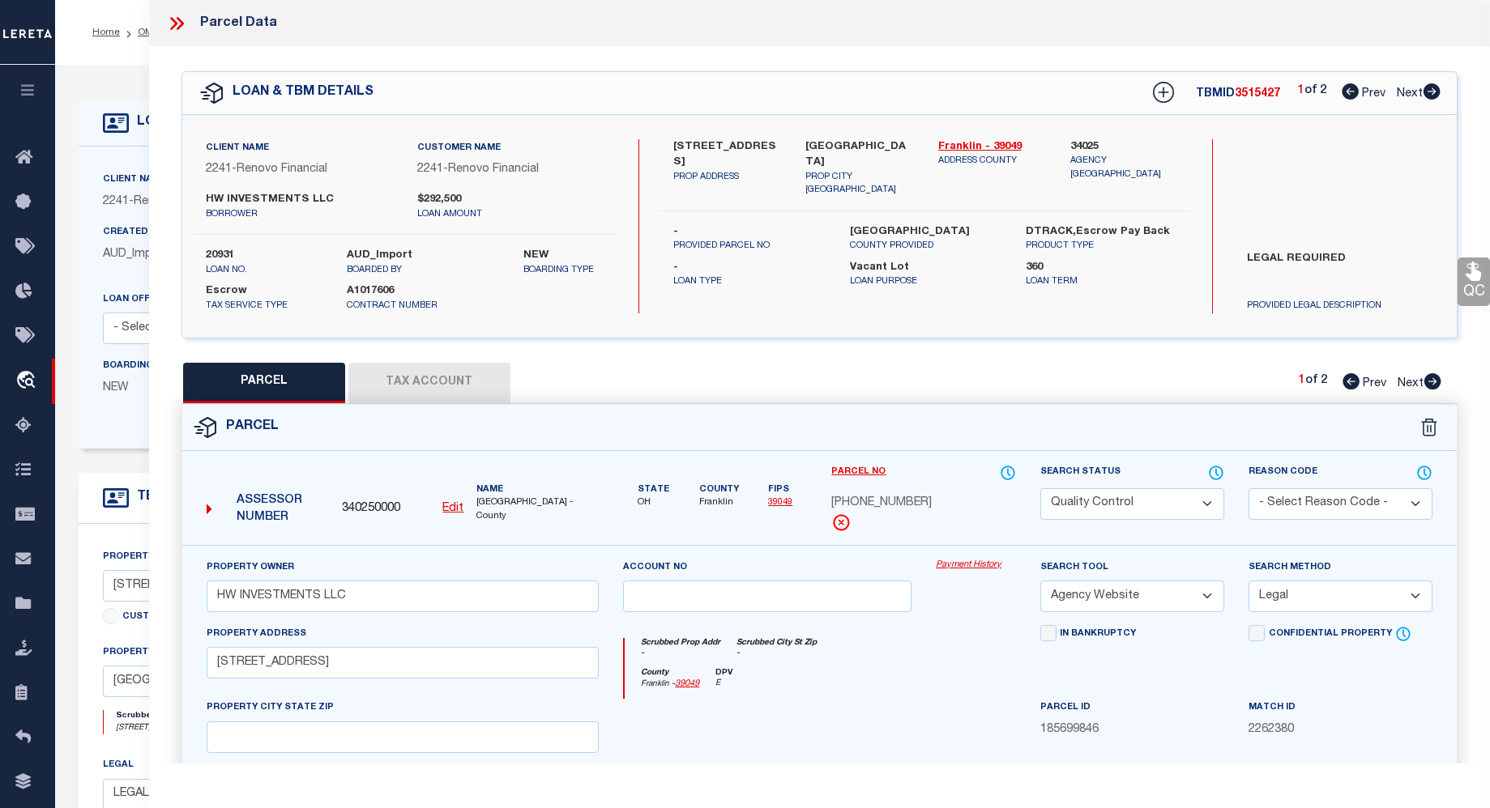
click at [438, 381] on button "Tax Account" at bounding box center [429, 383] width 162 height 41
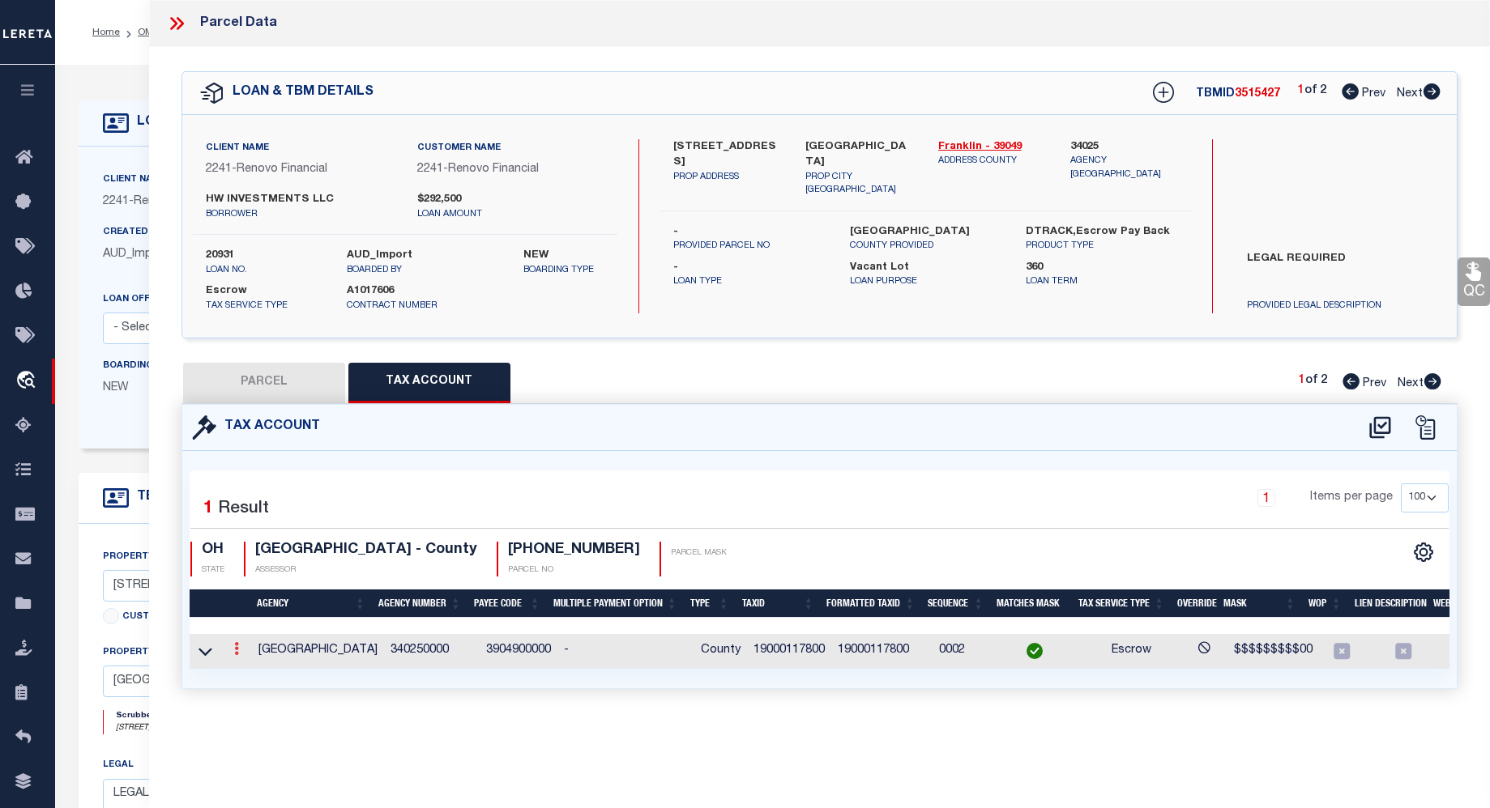
click at [239, 651] on link at bounding box center [237, 651] width 18 height 13
click at [246, 667] on link at bounding box center [258, 675] width 60 height 27
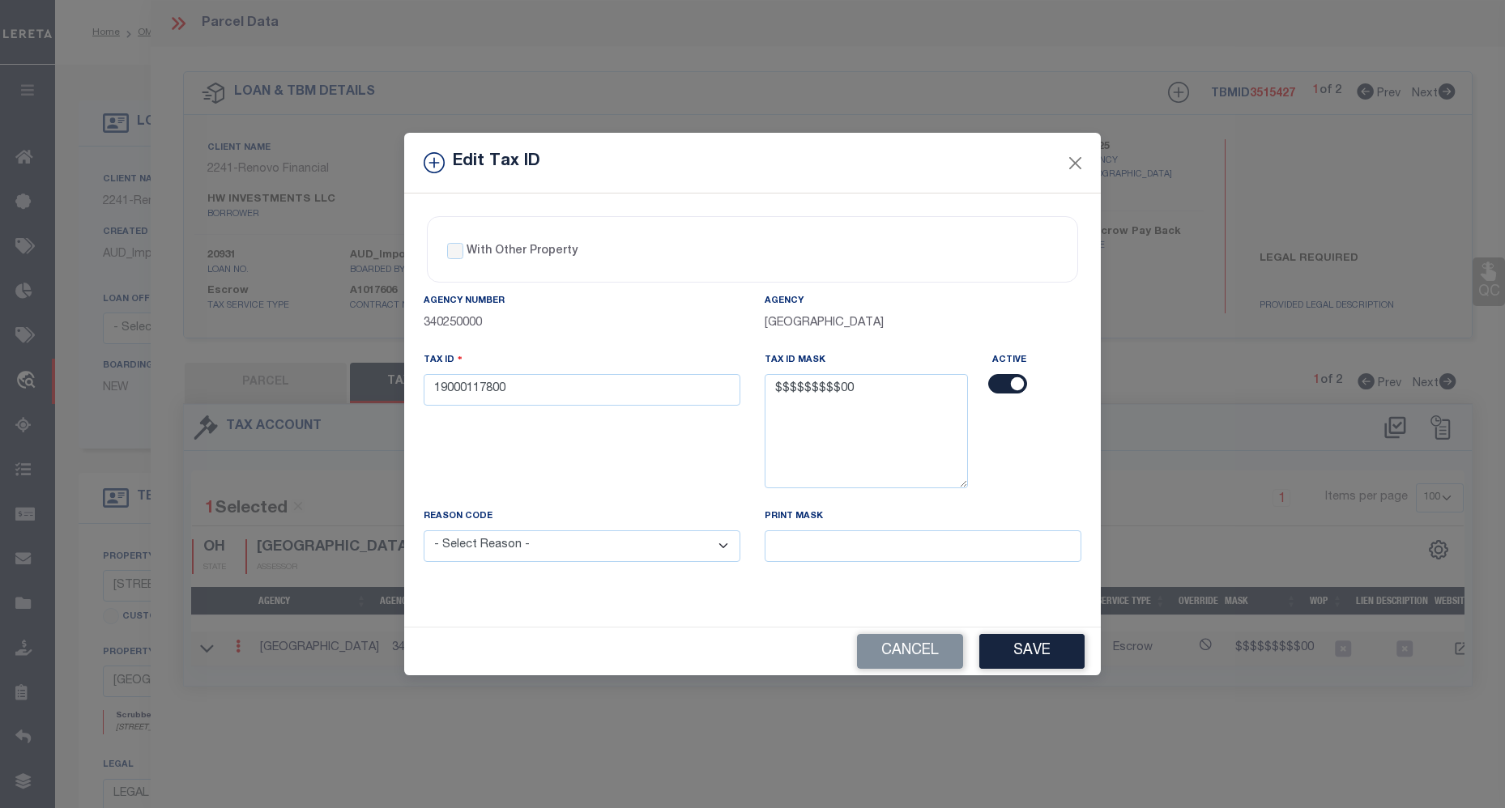
click at [1062, 151] on div "Edit Tax ID" at bounding box center [752, 163] width 697 height 61
click at [1071, 159] on button "Close" at bounding box center [1075, 162] width 21 height 21
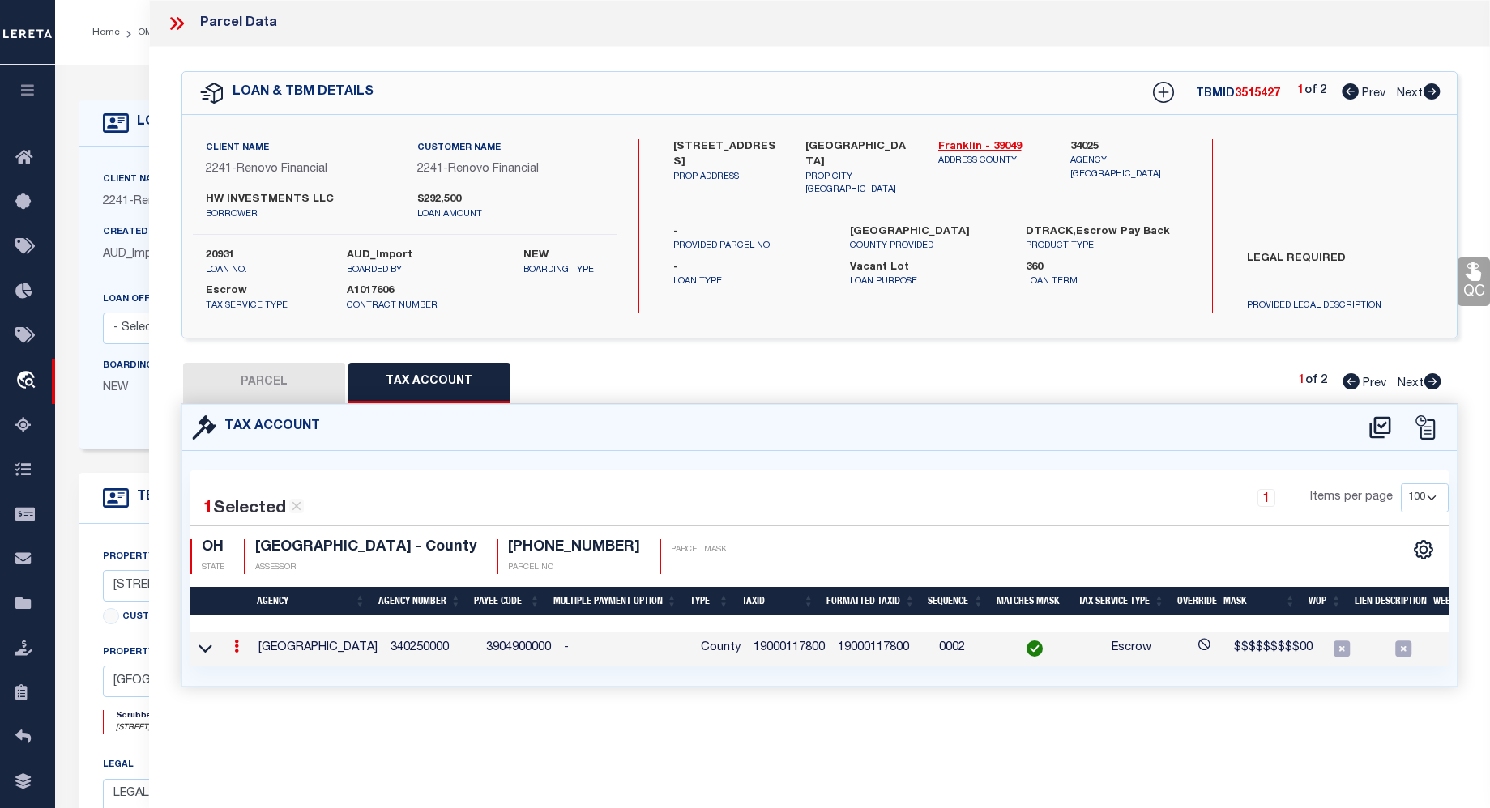
click at [180, 19] on icon at bounding box center [176, 23] width 21 height 21
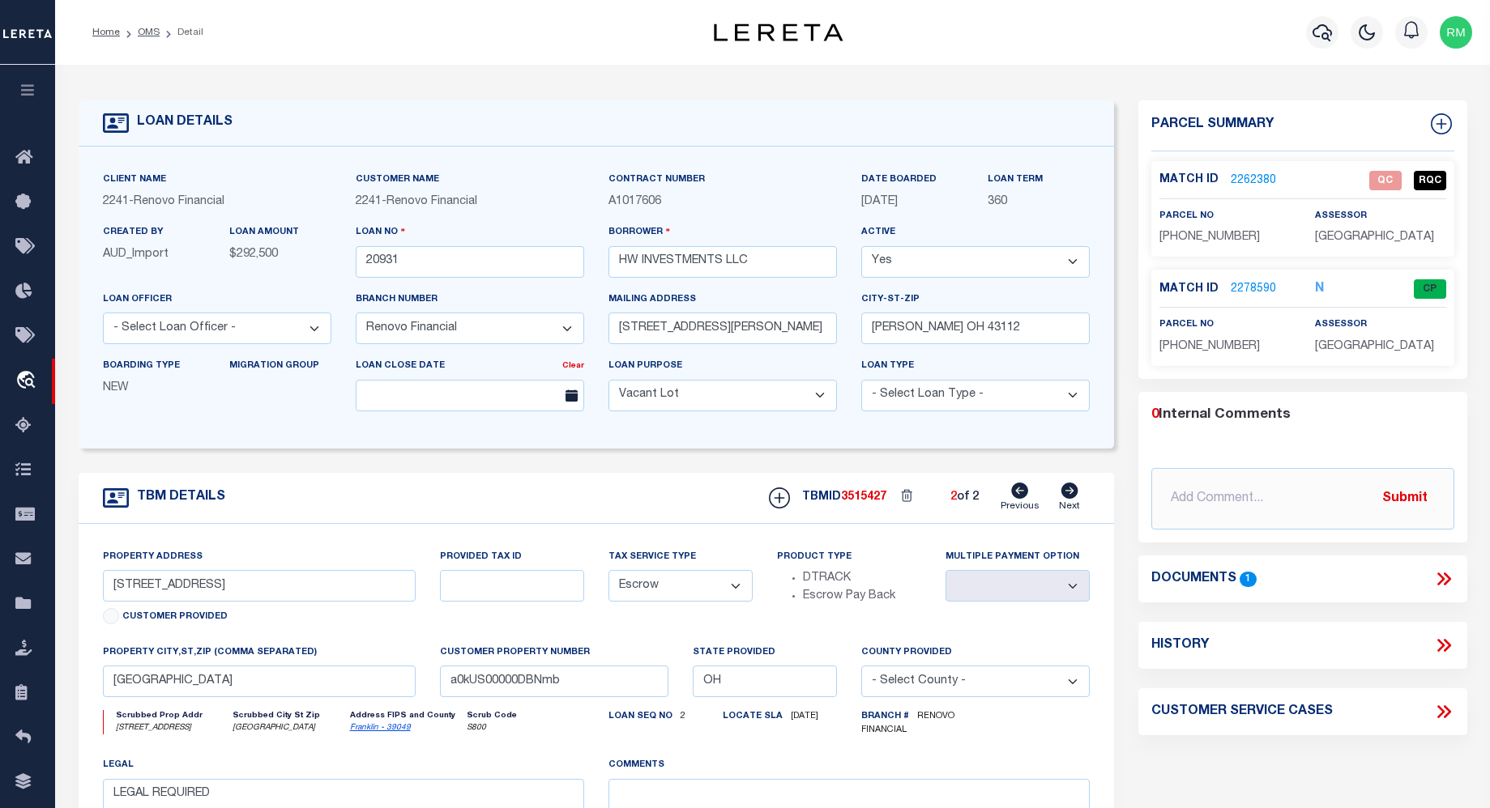
click at [1020, 489] on icon at bounding box center [1019, 491] width 17 height 16
click at [1075, 494] on icon at bounding box center [1068, 491] width 17 height 16
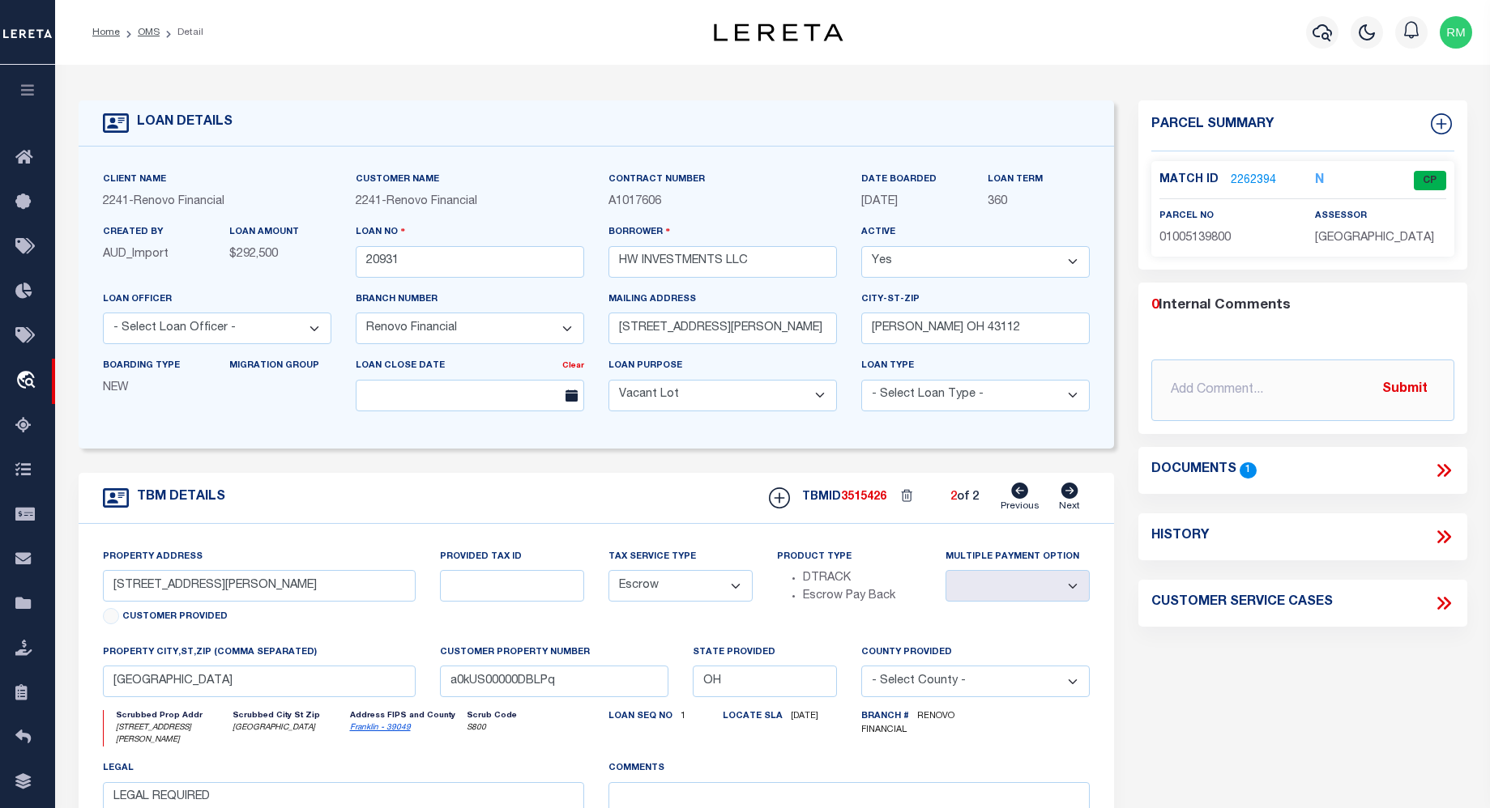
click at [1019, 497] on icon at bounding box center [1019, 491] width 17 height 16
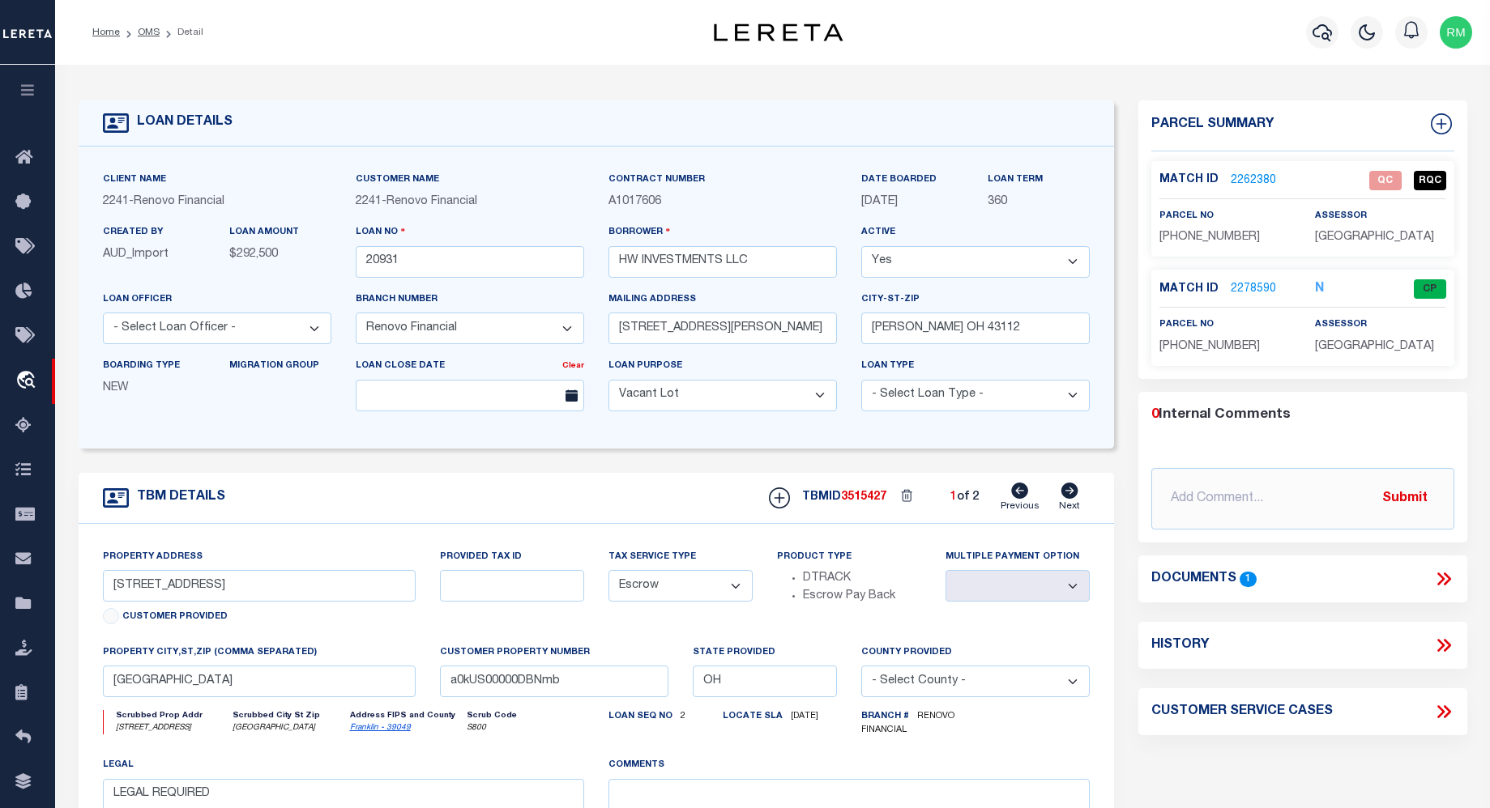
click at [1257, 177] on link "2262380" at bounding box center [1252, 181] width 45 height 17
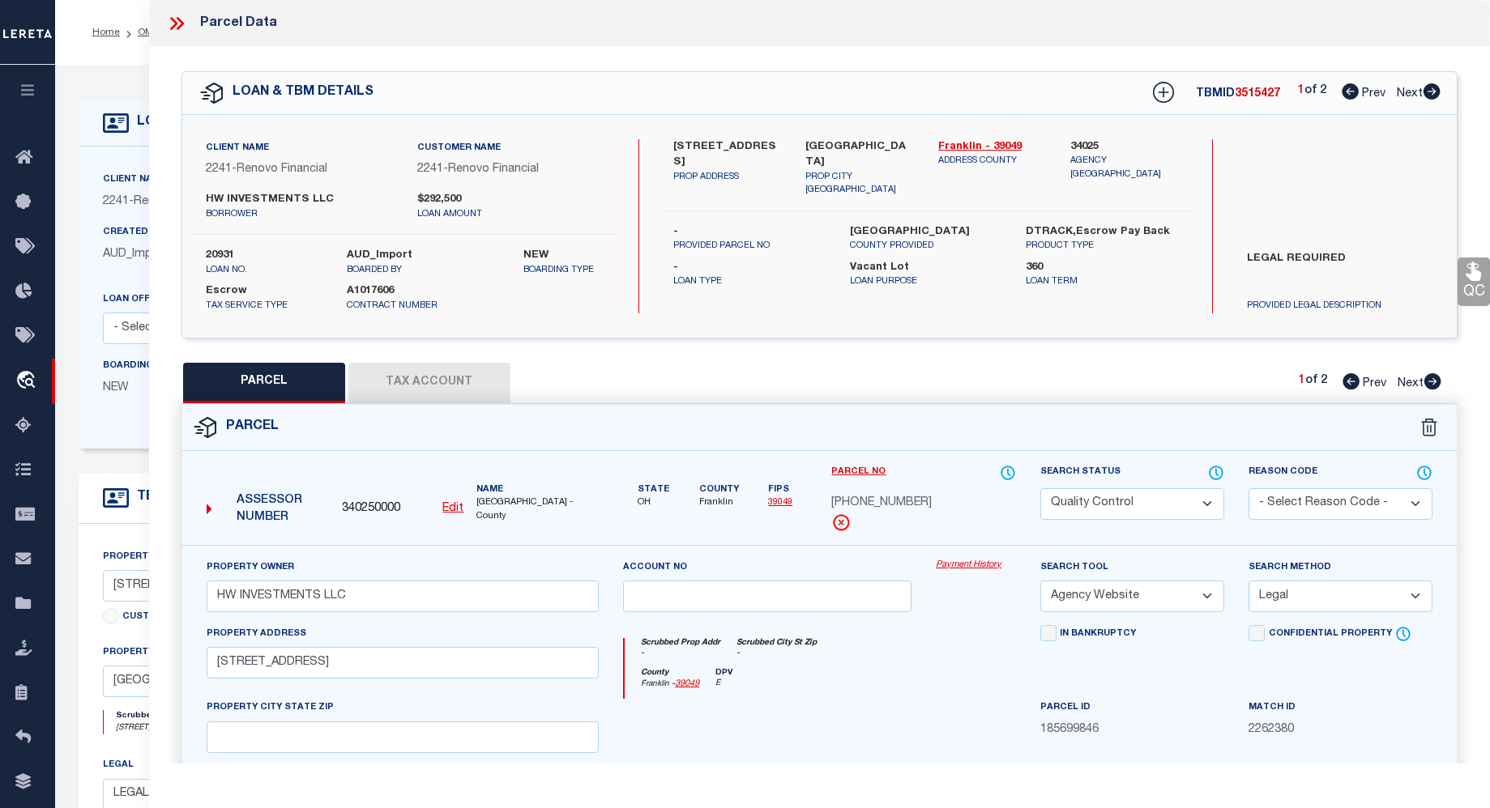
click at [1210, 505] on select "Automated Search Bad Parcel Complete Duplicate Parcel High Dollar Reporting In …" at bounding box center [1132, 504] width 184 height 32
click at [1040, 488] on select "Automated Search Bad Parcel Complete Duplicate Parcel High Dollar Reporting In …" at bounding box center [1132, 504] width 184 height 32
click at [1414, 500] on select "- Select Reason Code - 099 - Other (Provide additional detail) ACT - Agency Cha…" at bounding box center [1340, 504] width 184 height 32
click at [1414, 494] on select "- Select Reason Code - 099 - Other (Provide additional detail) ACT - Agency Cha…" at bounding box center [1340, 504] width 184 height 32
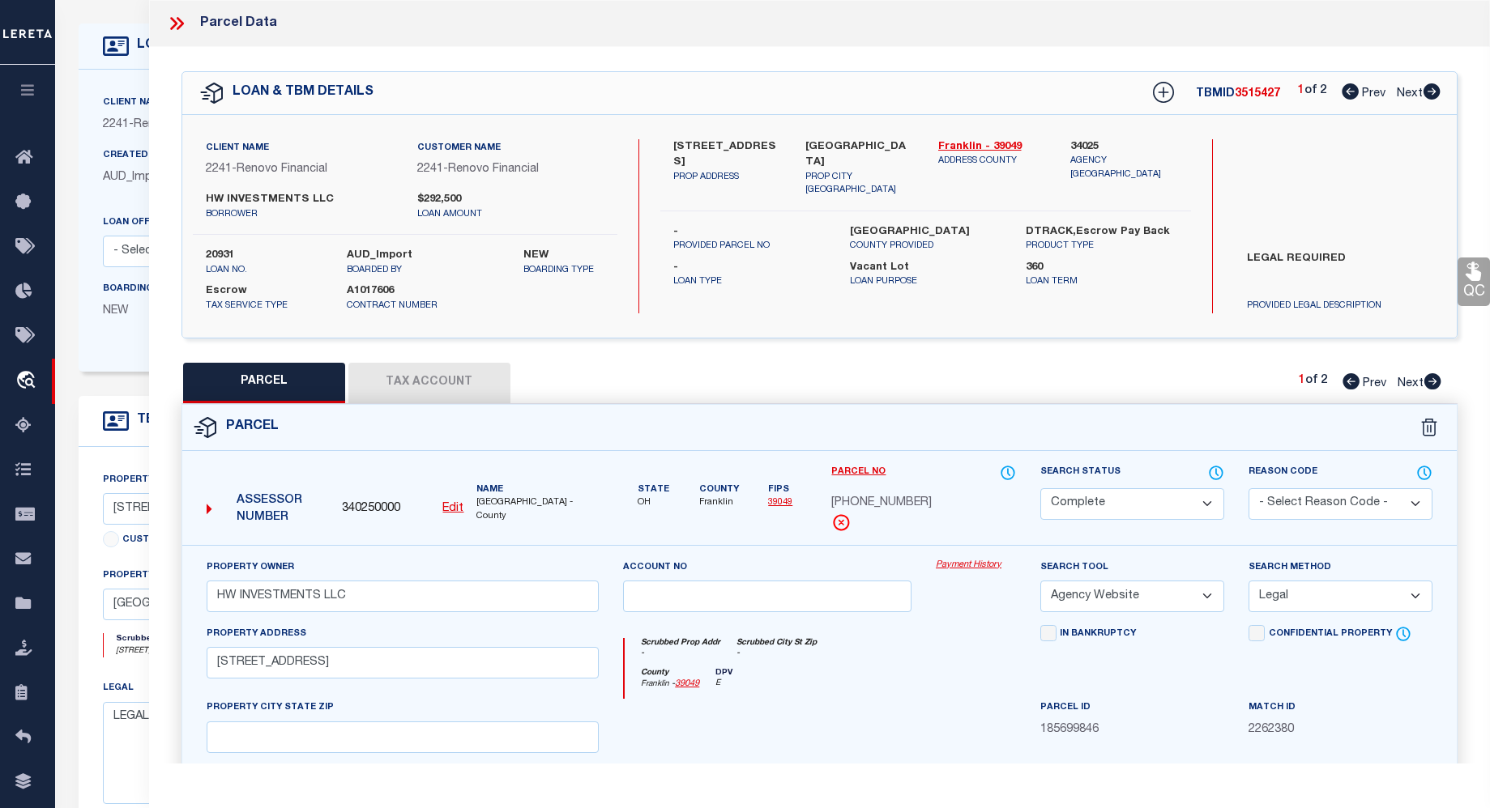
scroll to position [75, 0]
drag, startPoint x: 1481, startPoint y: 459, endPoint x: 1501, endPoint y: 641, distance: 182.6
click at [1489, 641] on html "Home OMS Detail" at bounding box center [745, 545] width 1490 height 1241
click at [1452, 510] on div "Assessor Number 340250000 Edit Name FRANKLIN COUNTY -County" at bounding box center [819, 504] width 1298 height 81
click at [1466, 492] on div "Assessor Number 340250000 Edit Name FRANKLIN COUNTY -County" at bounding box center [819, 504] width 1298 height 81
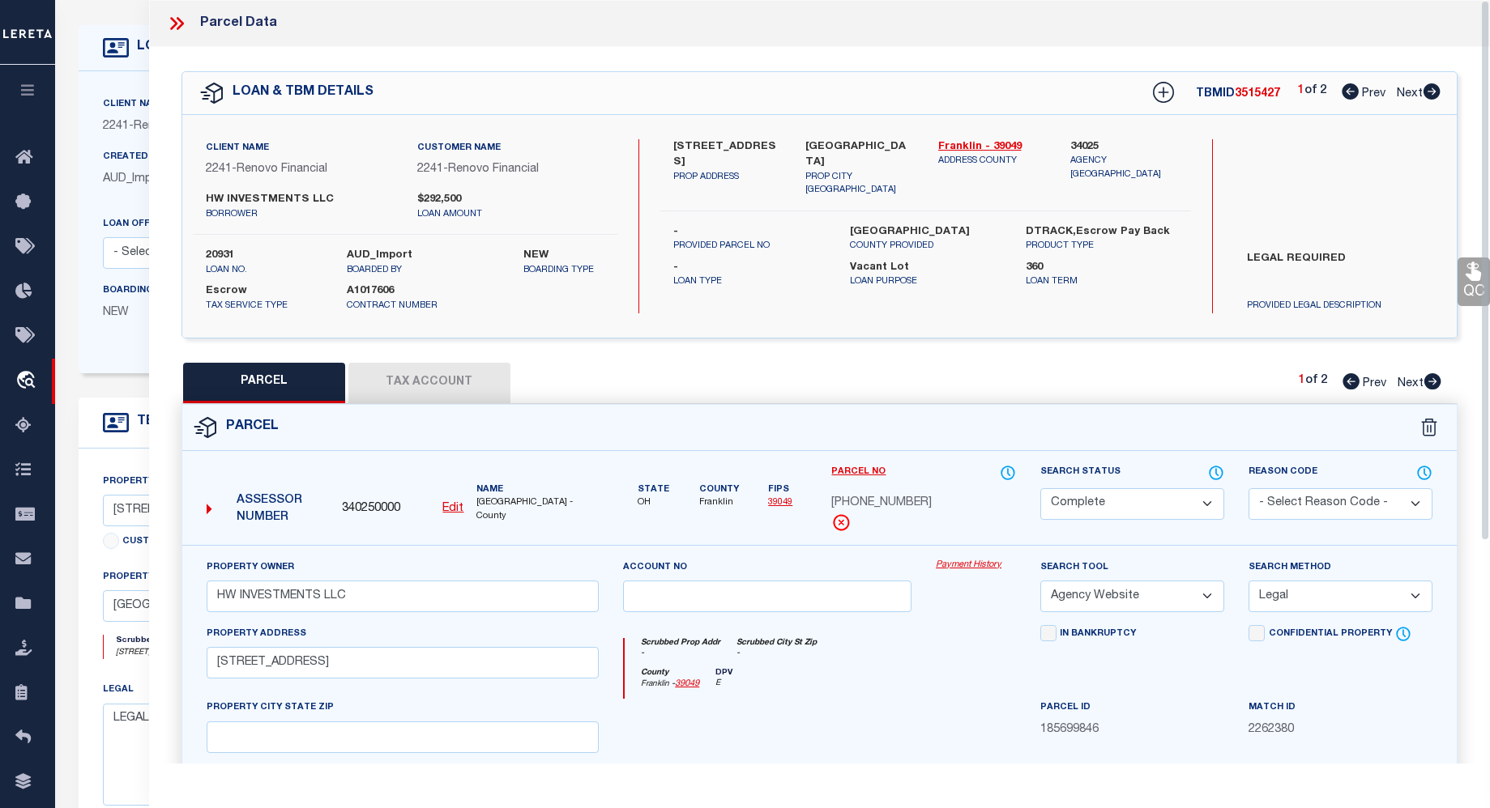
click at [1469, 292] on link "QC" at bounding box center [1473, 282] width 32 height 49
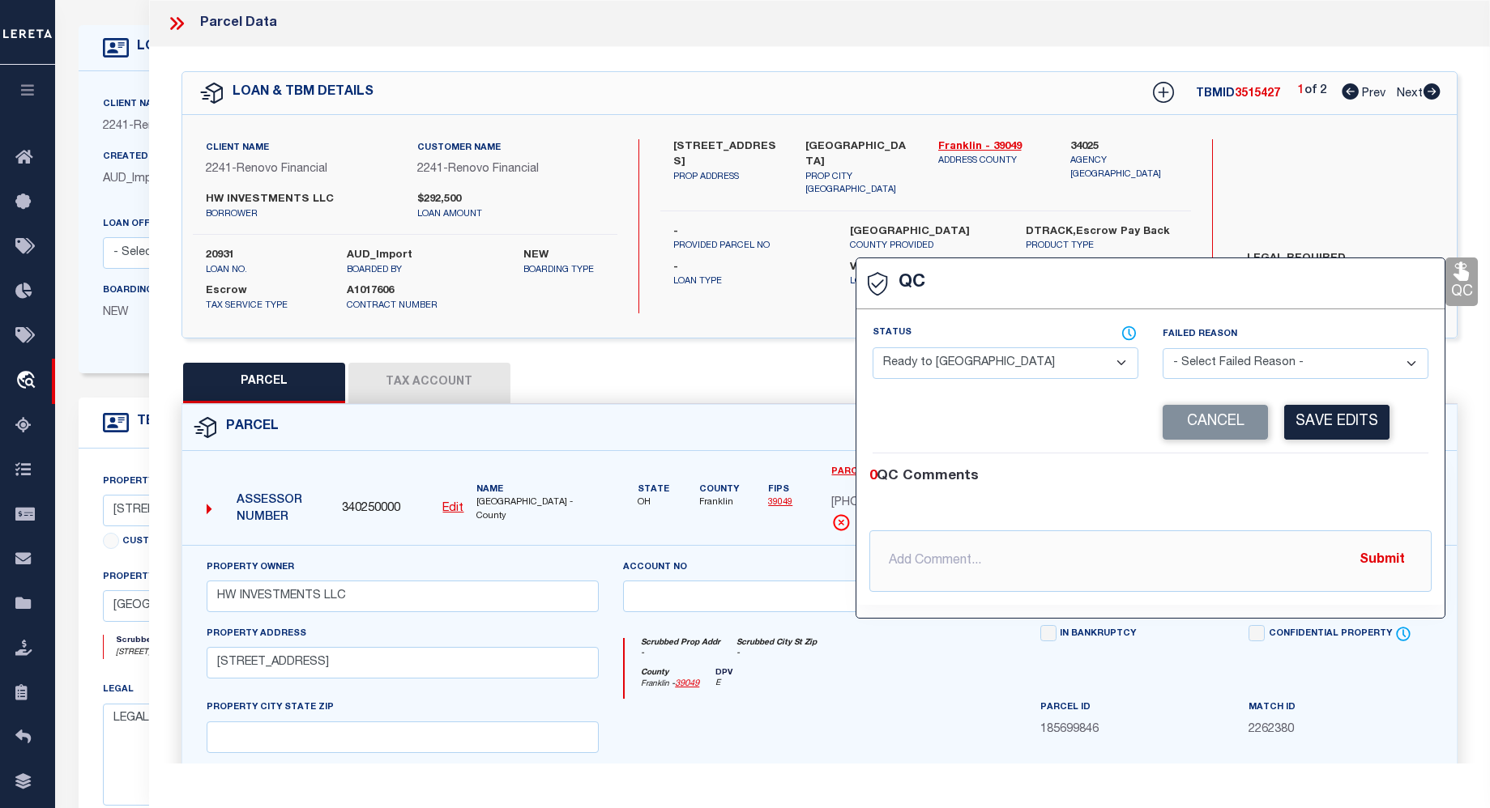
click at [1119, 365] on select "- Select Status - Ready to QC Correct Incorrect" at bounding box center [1005, 364] width 266 height 32
click at [872, 348] on select "- Select Status - Ready to QC Correct Incorrect" at bounding box center [1005, 364] width 266 height 32
click at [1345, 424] on button "Save Edits" at bounding box center [1336, 422] width 105 height 35
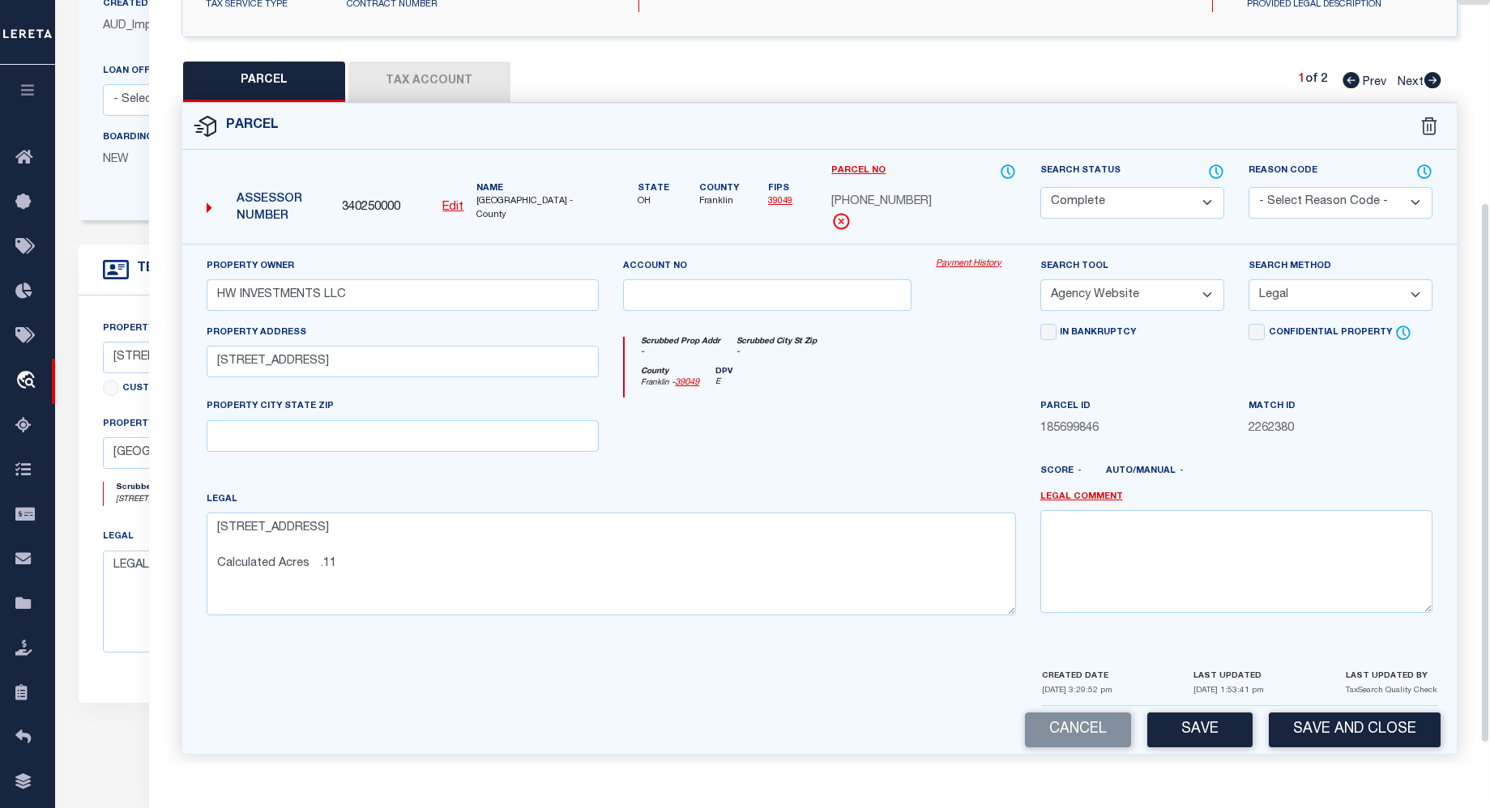
scroll to position [313, 0]
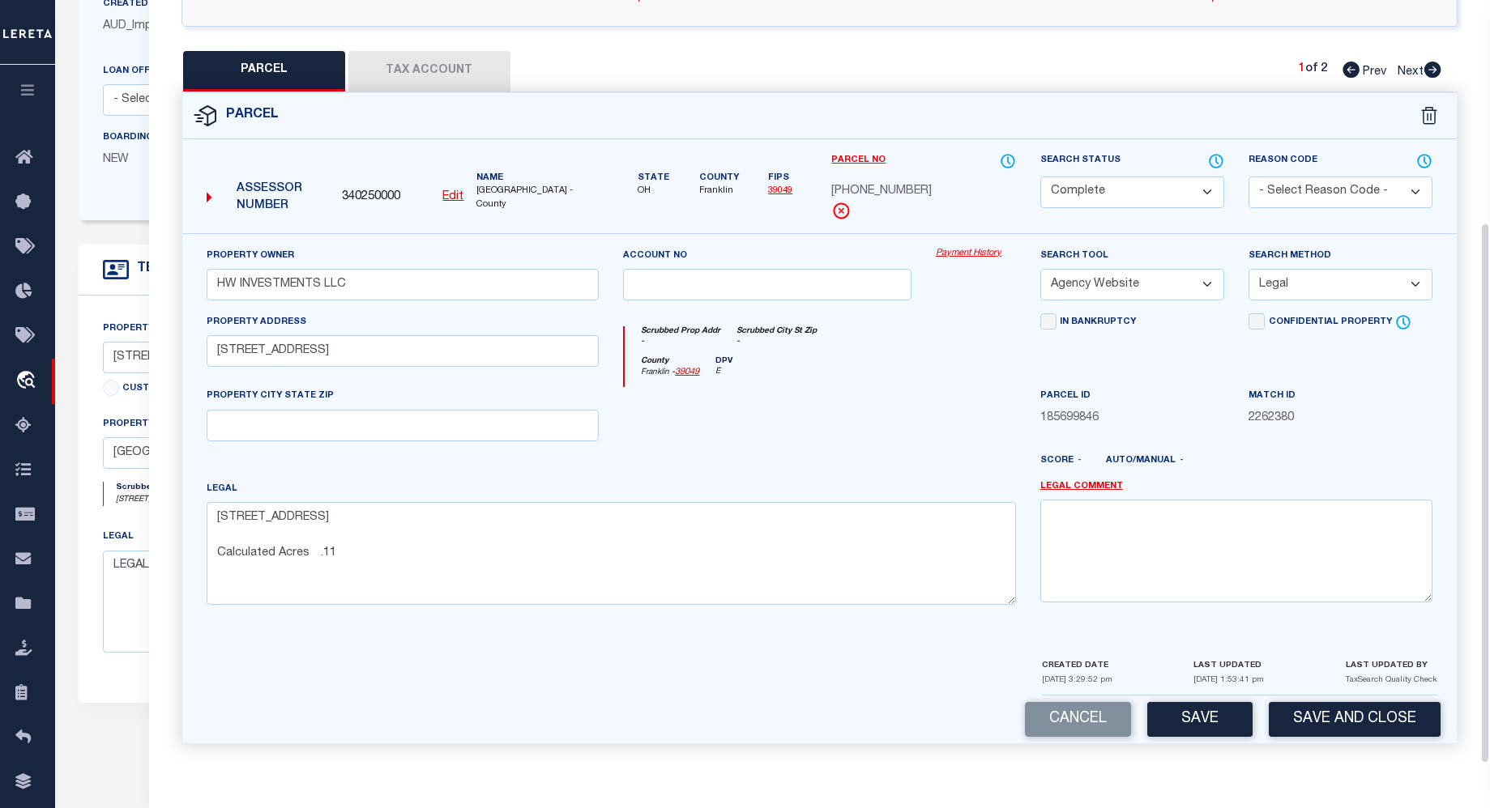
drag, startPoint x: 1482, startPoint y: 437, endPoint x: 1158, endPoint y: 816, distance: 498.6
click at [1158, 808] on html "Home OMS Detail" at bounding box center [745, 392] width 1490 height 1241
click at [1187, 720] on button "Save" at bounding box center [1199, 719] width 105 height 35
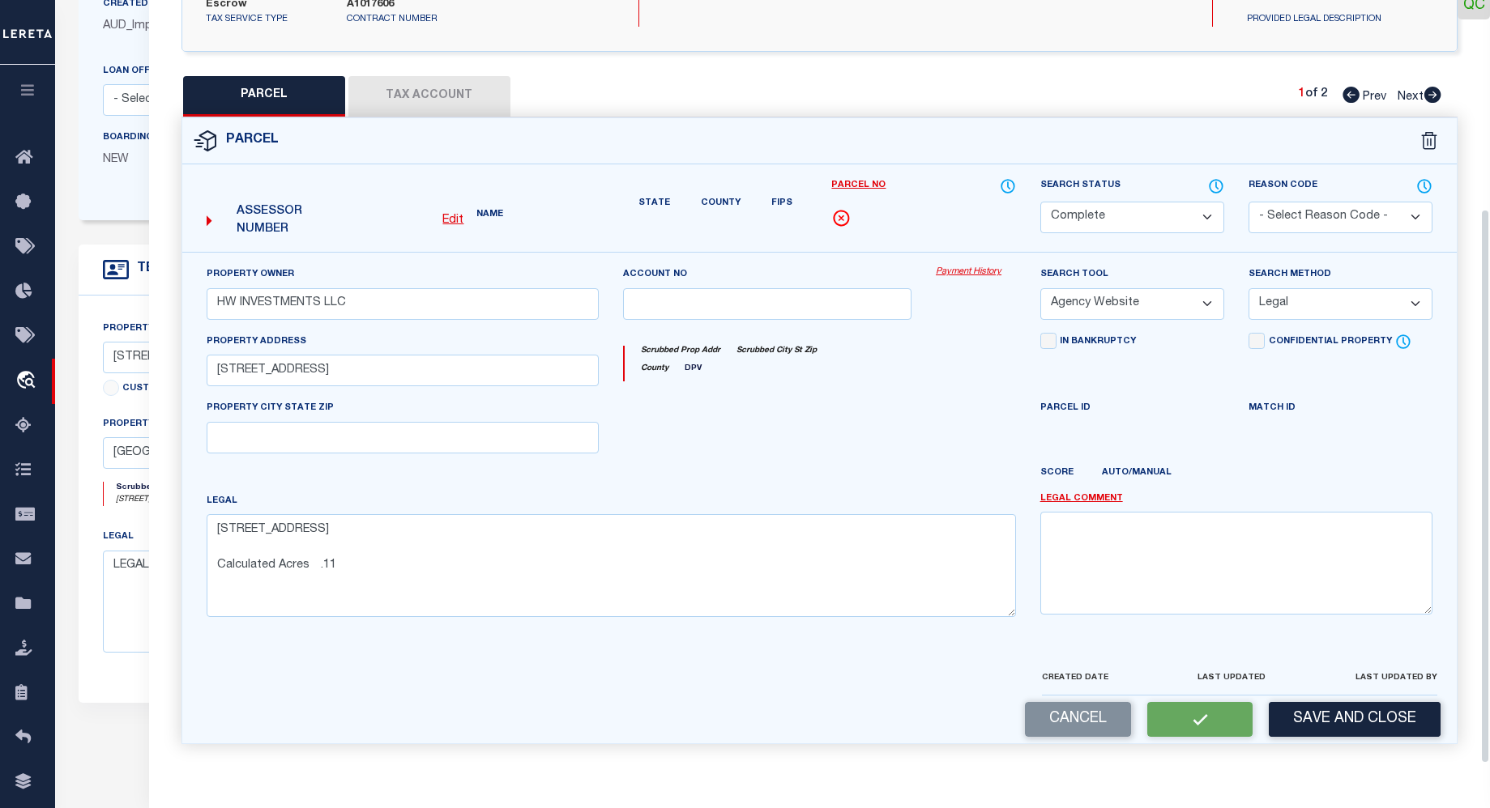
click at [1357, 723] on button "Save and Close" at bounding box center [1354, 719] width 172 height 35
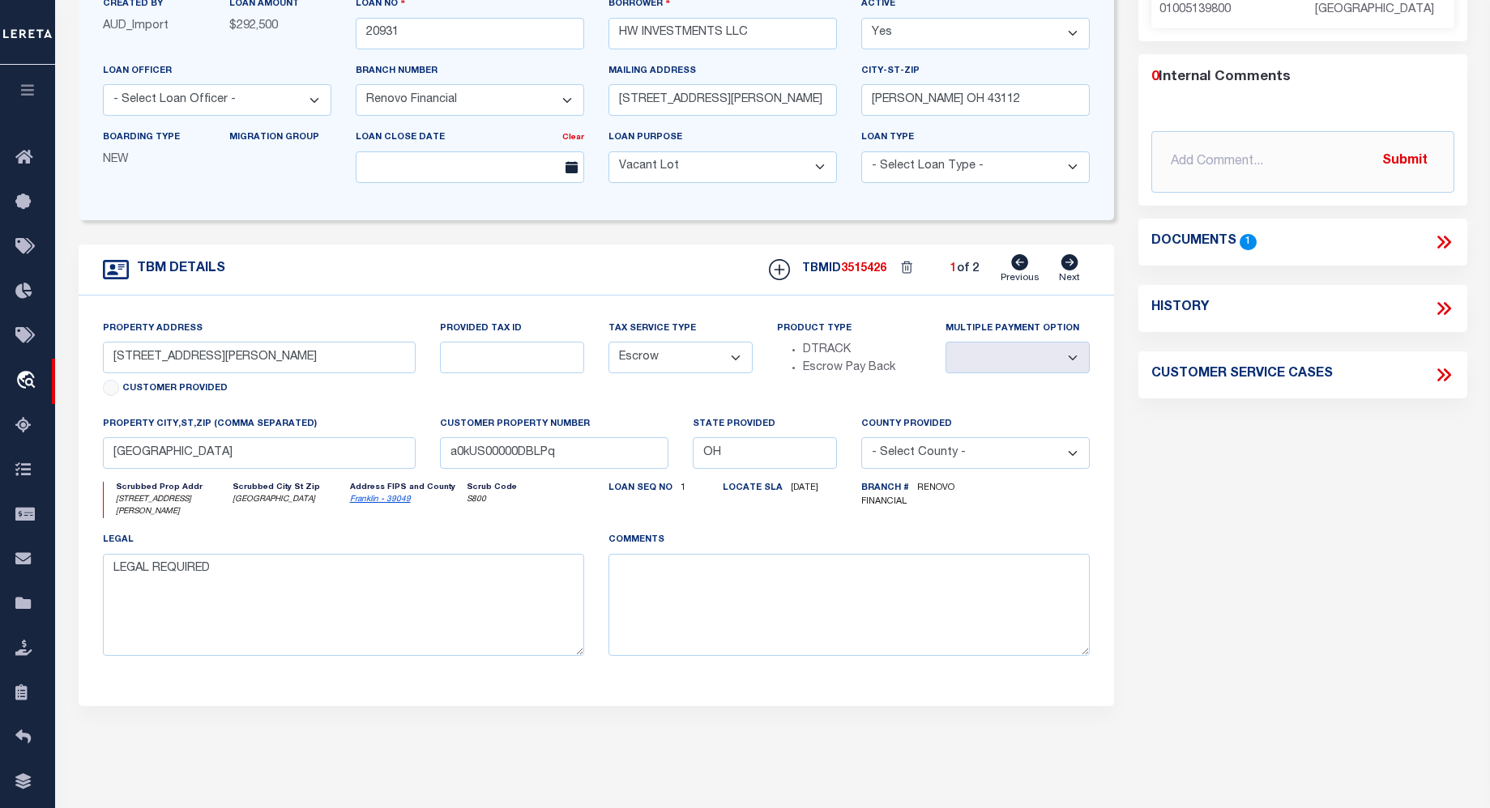
scroll to position [0, 0]
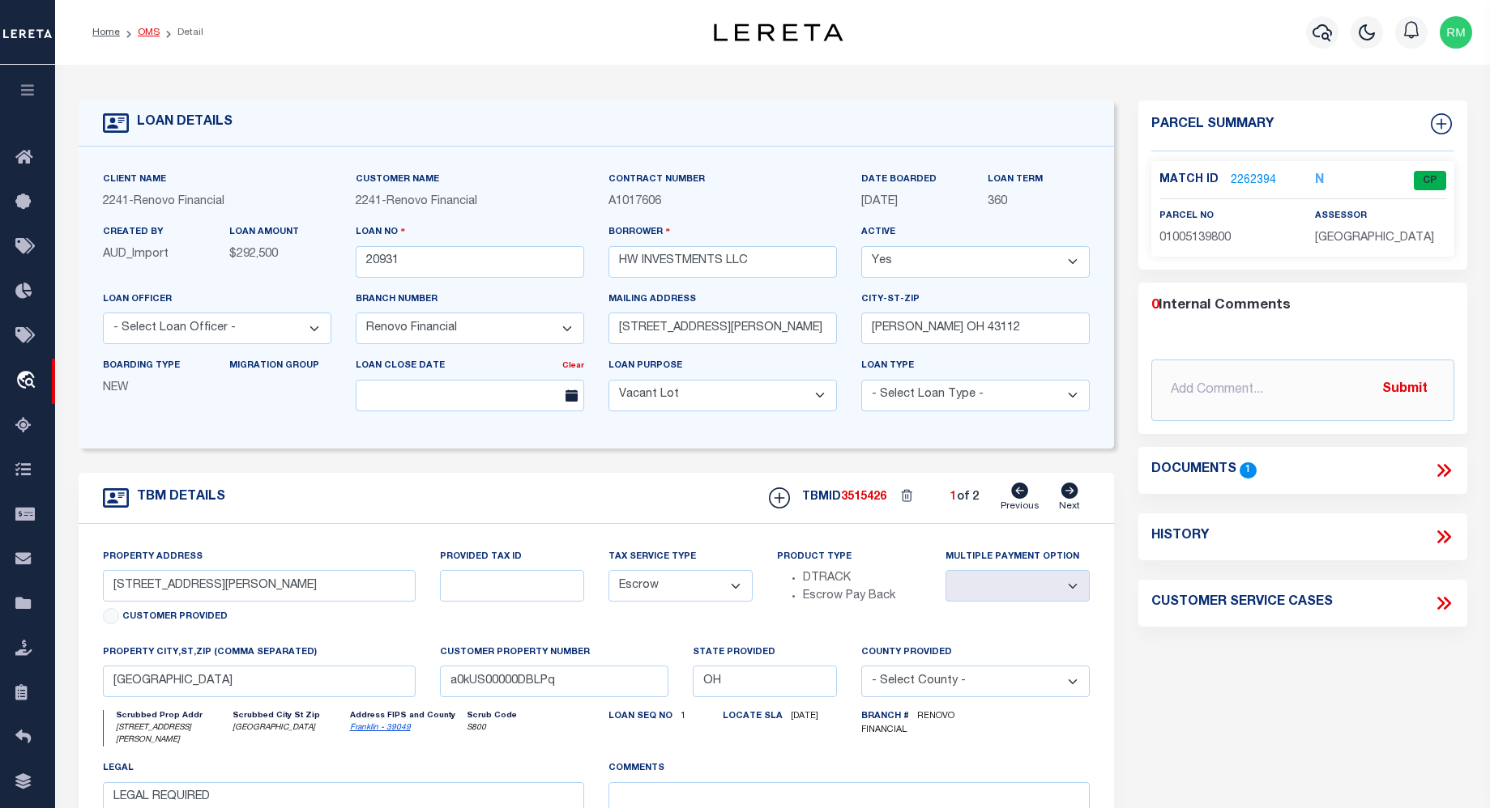
click at [147, 33] on link "OMS" at bounding box center [149, 33] width 22 height 10
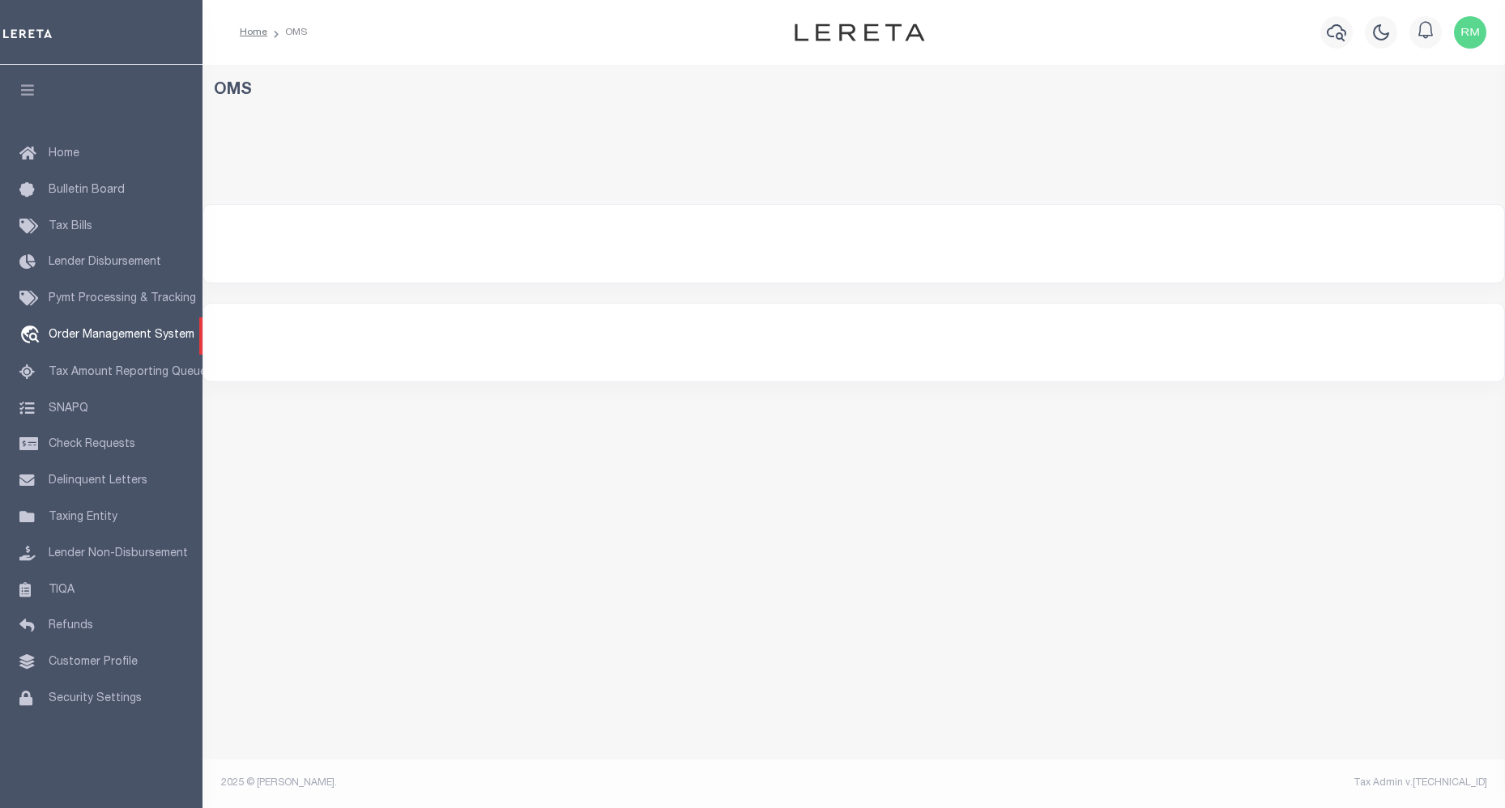
select select "200"
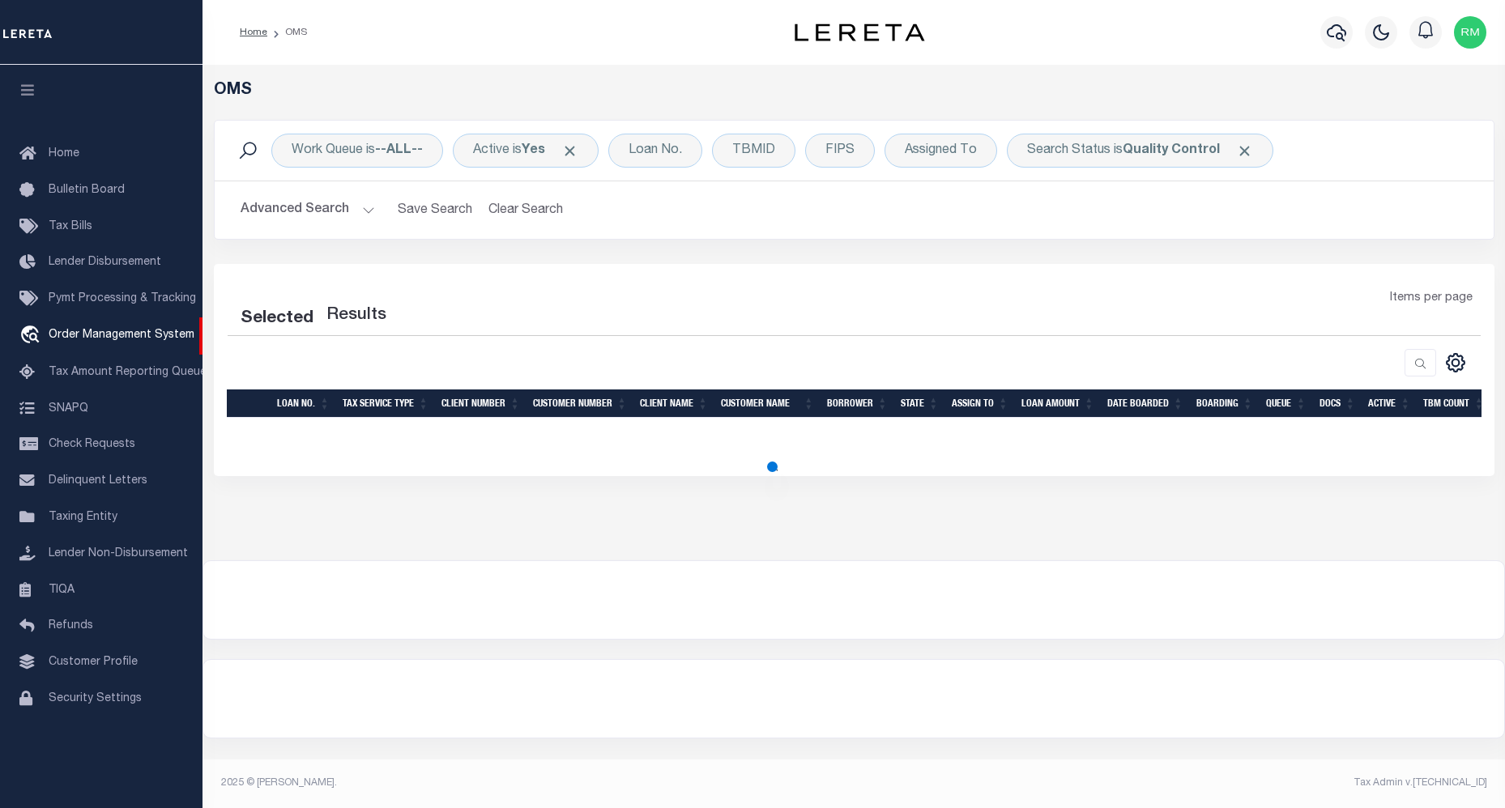
select select "200"
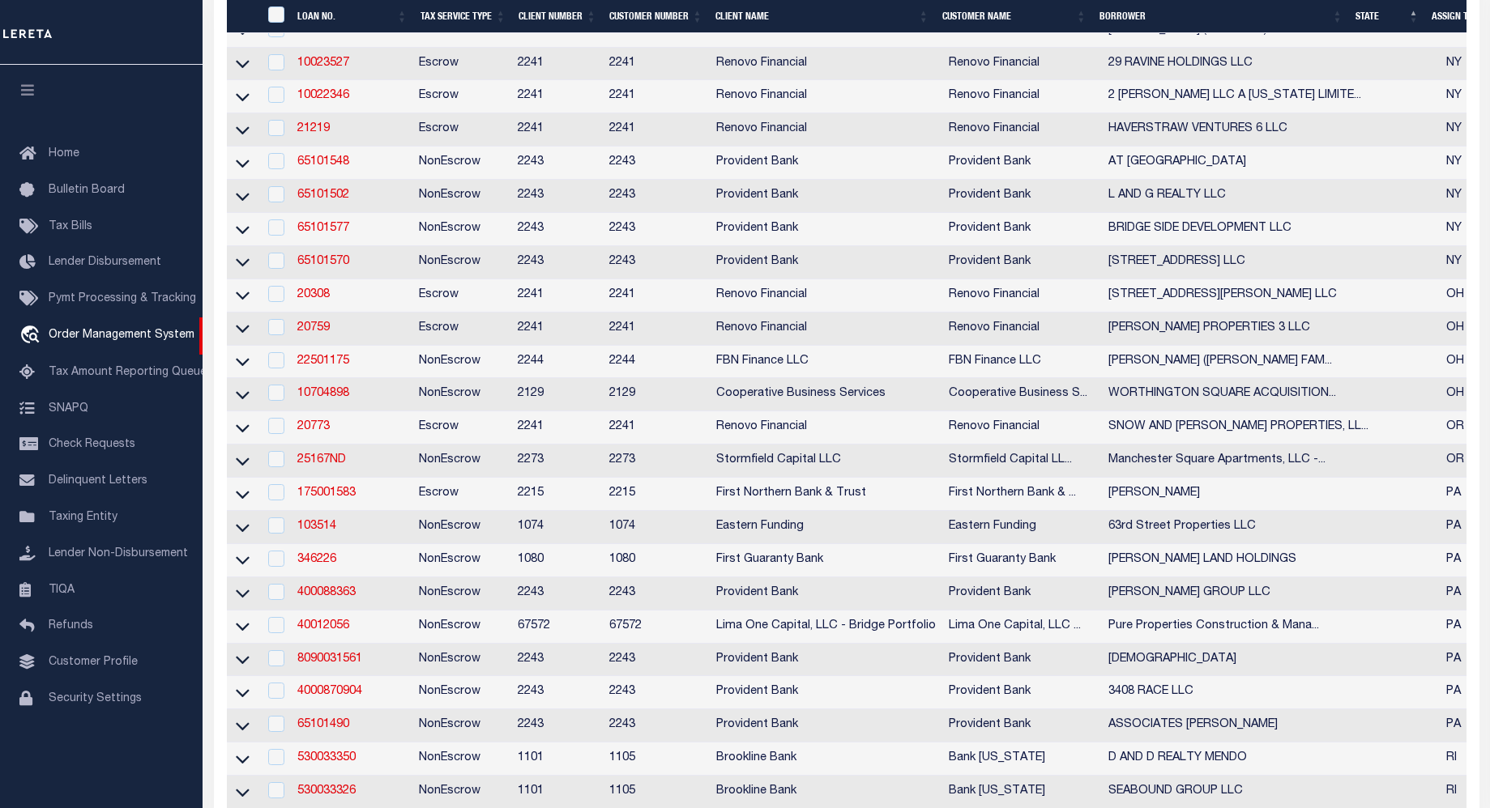
scroll to position [2758, 0]
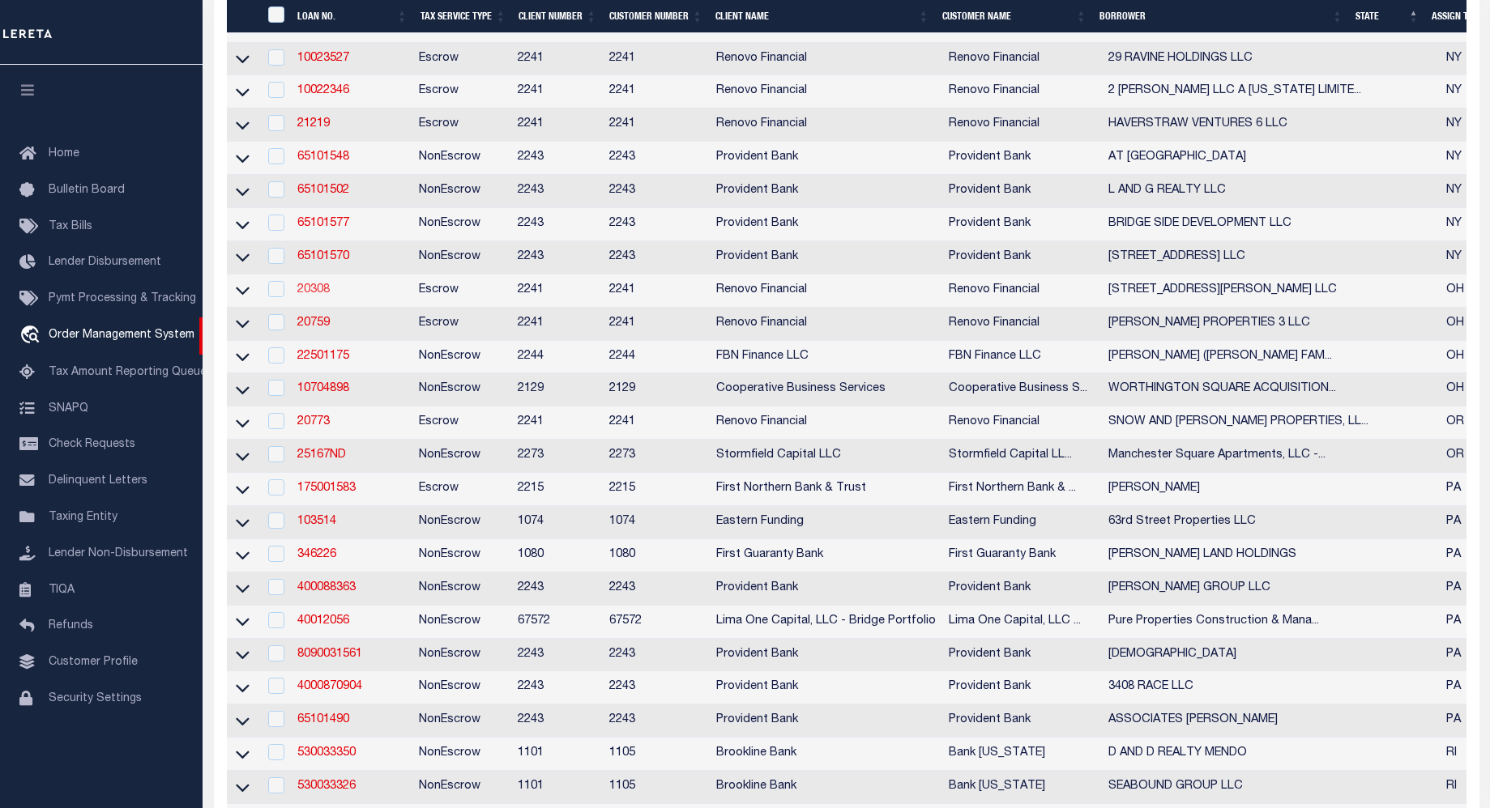
click at [322, 296] on link "20308" at bounding box center [313, 289] width 32 height 11
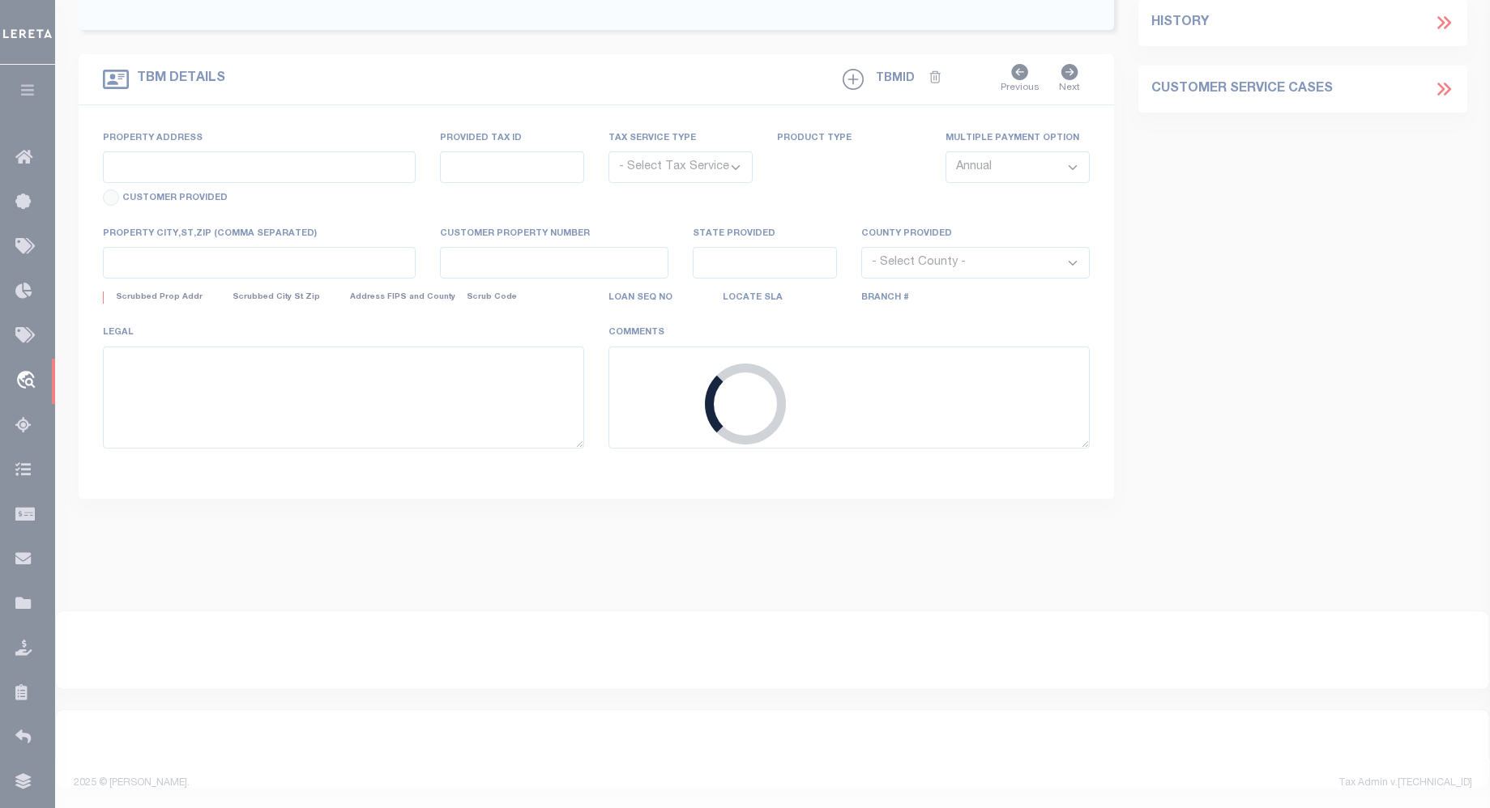
type input "20308"
type input "[STREET_ADDRESS][PERSON_NAME] LLC"
select select
type input "8351 12th Ave"
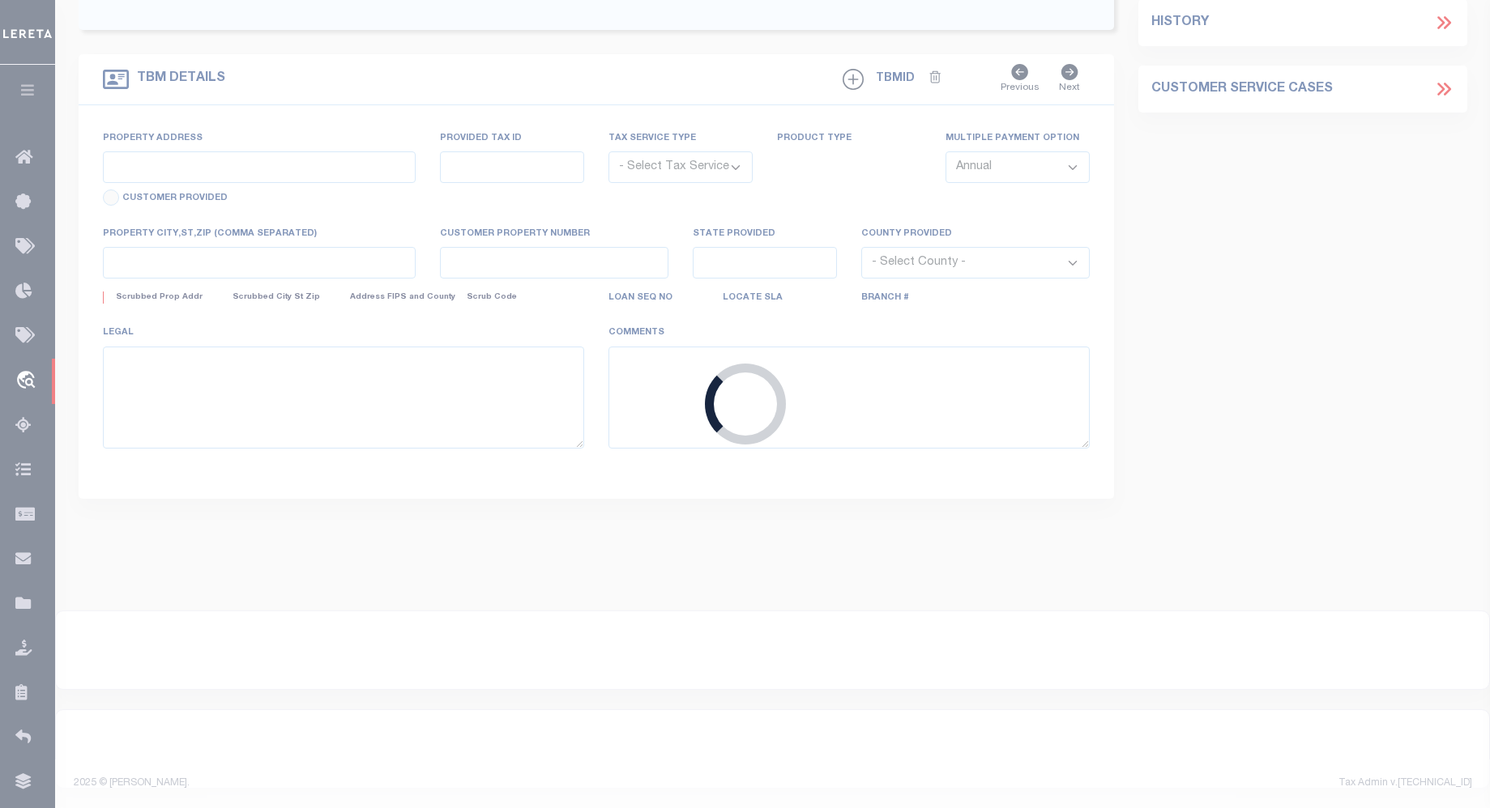
type input "Seattle WA 98117"
select select "400"
select select "Escrow"
select select "164194"
select select "25066"
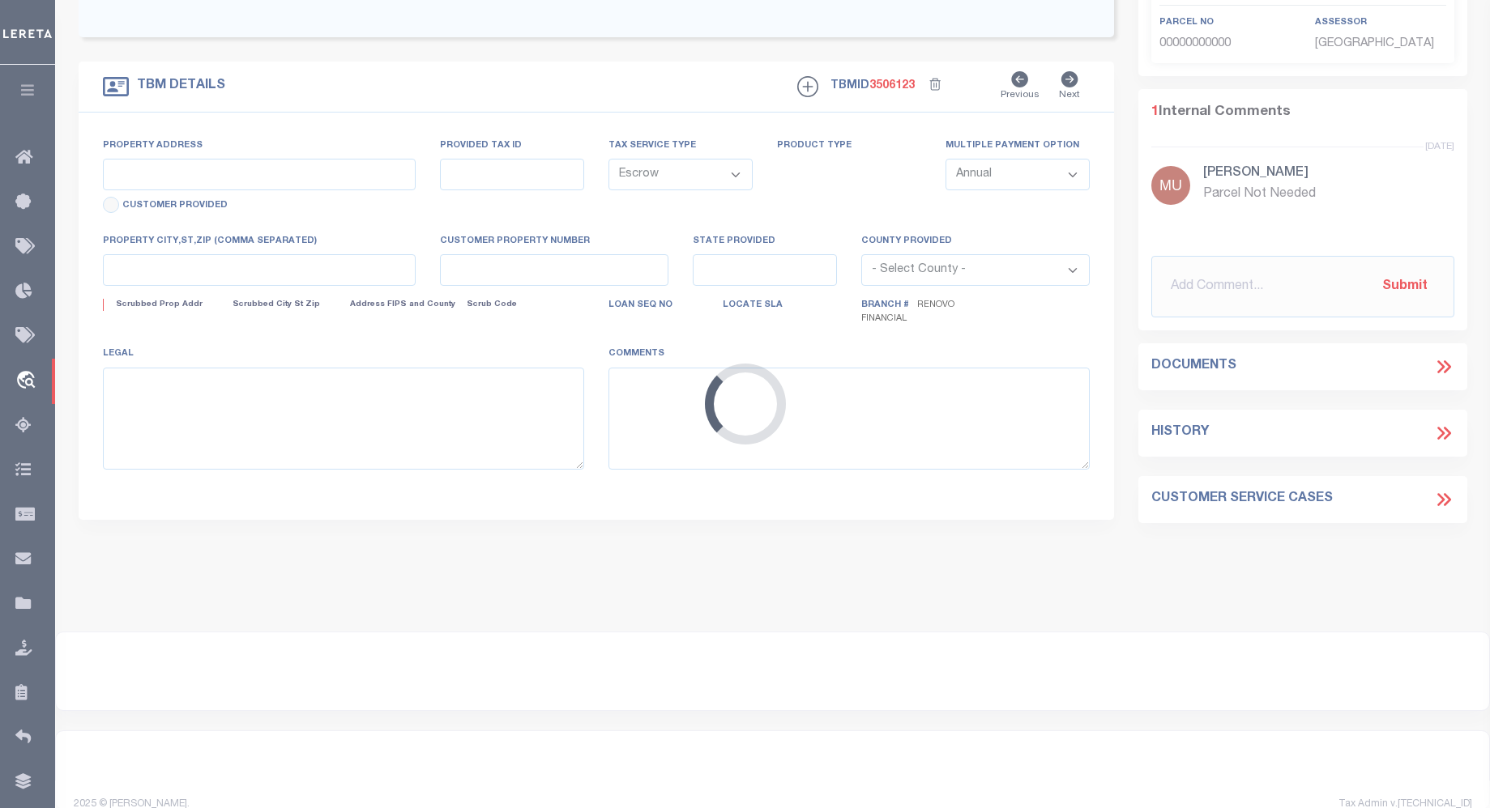
type input "1009 Lilley Avenue"
select select
type input "[GEOGRAPHIC_DATA]"
type input "a0kUS00000CZwob"
type input "OH"
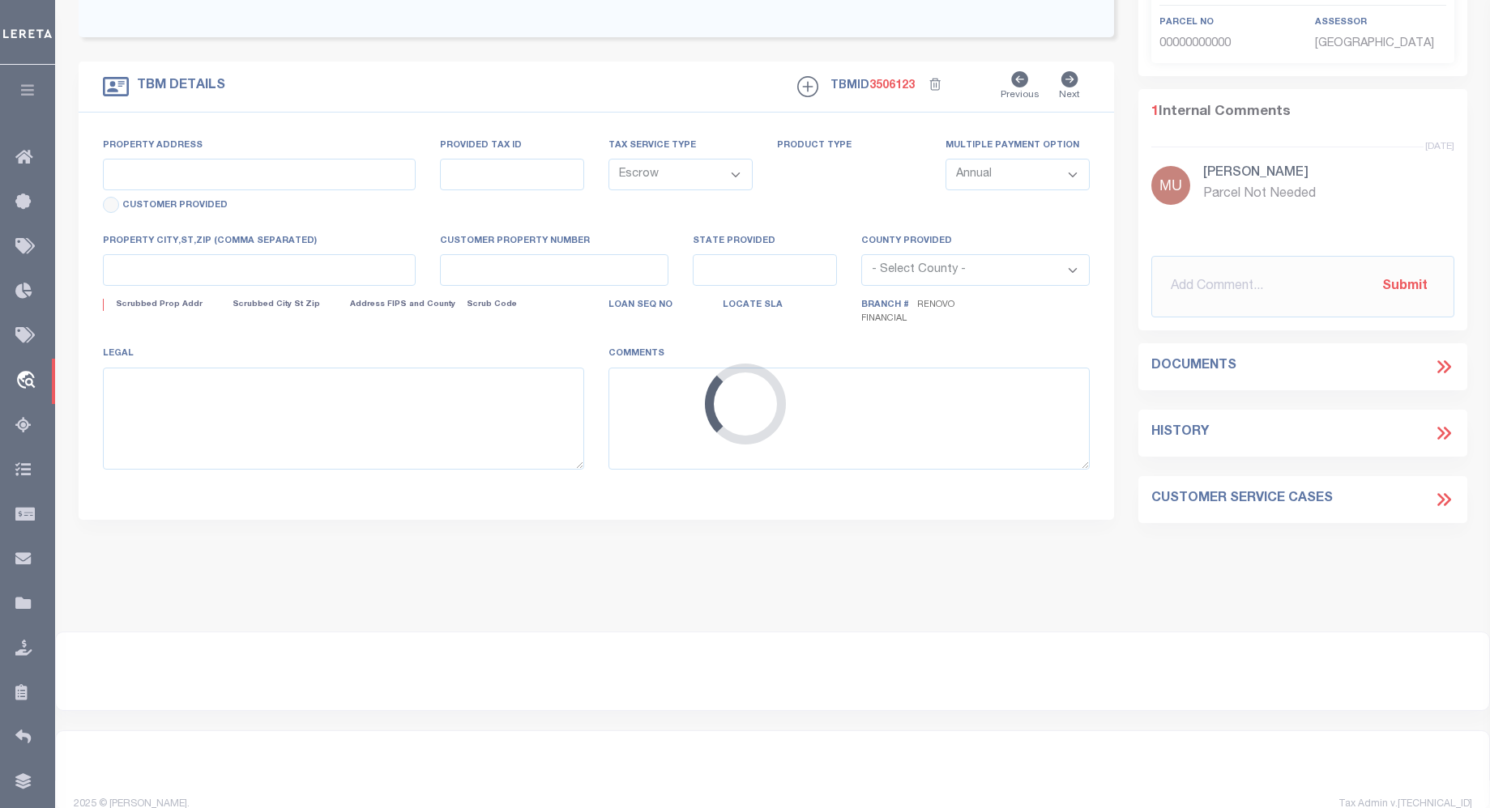
select select
type textarea "LEGAL REQUIRED"
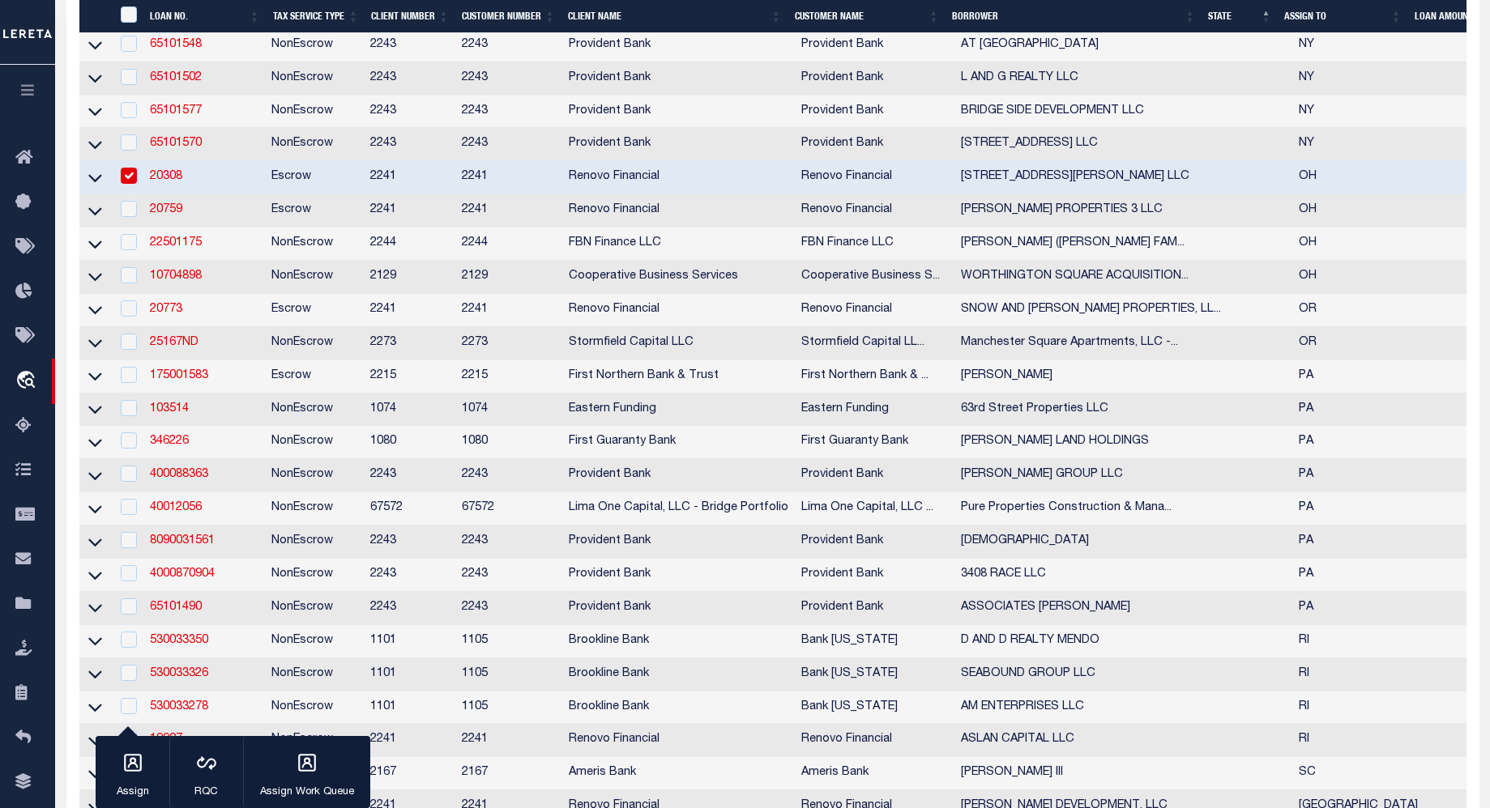
scroll to position [2874, 0]
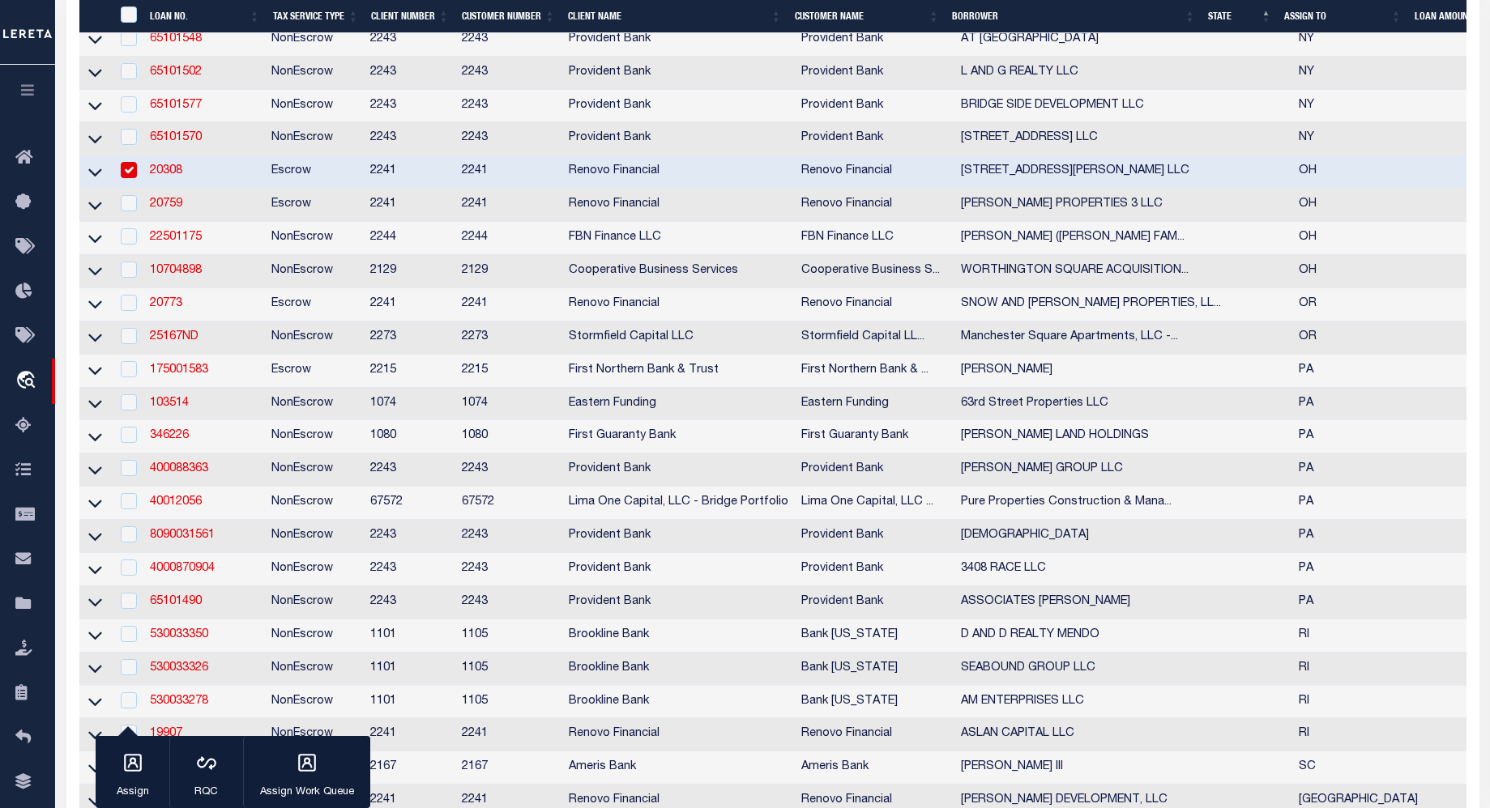
click at [130, 178] on input "checkbox" at bounding box center [129, 170] width 16 height 16
checkbox input "false"
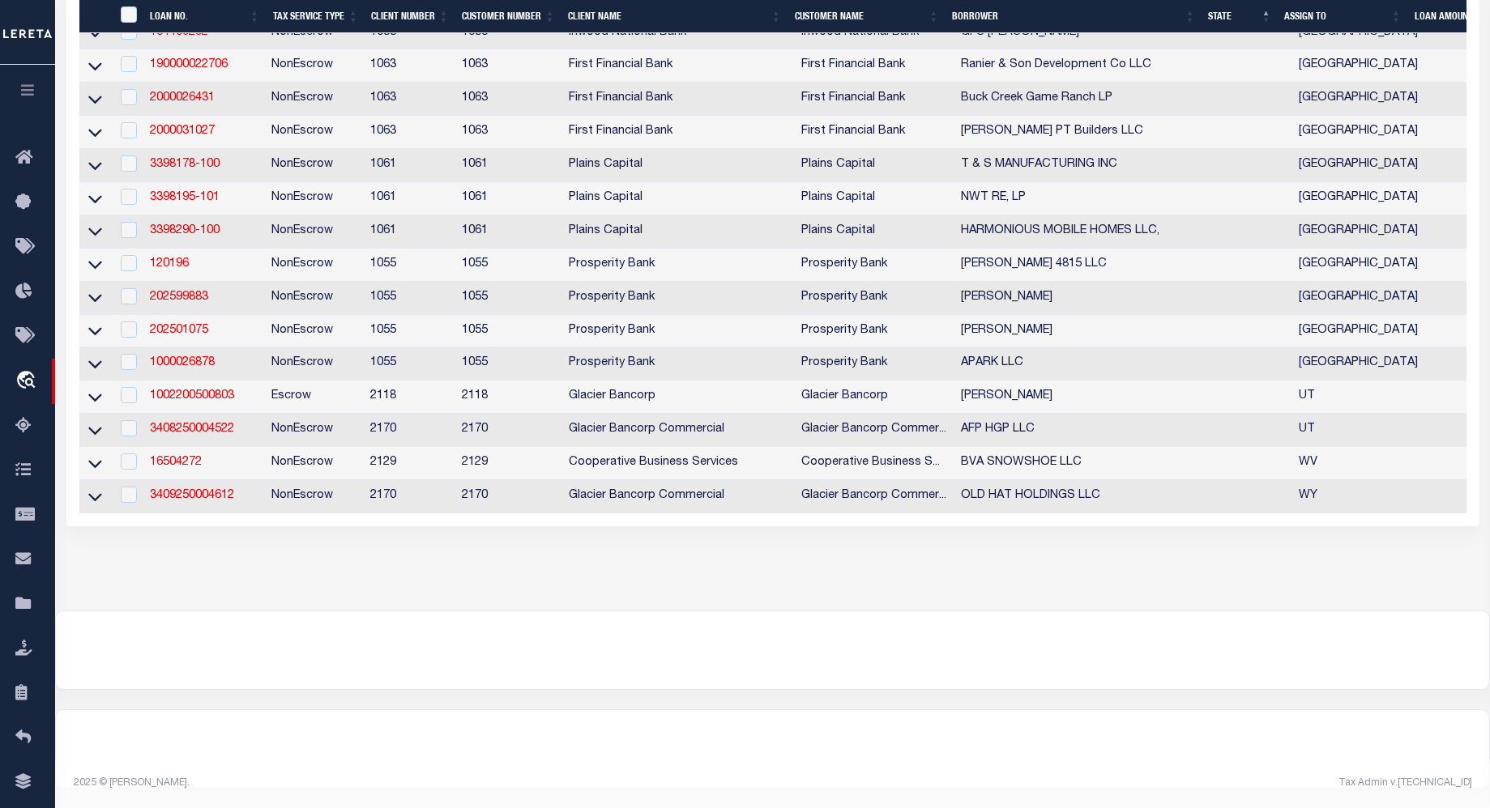
scroll to position [4383, 0]
click at [189, 514] on td "3409250004612" at bounding box center [204, 496] width 122 height 33
checkbox input "true"
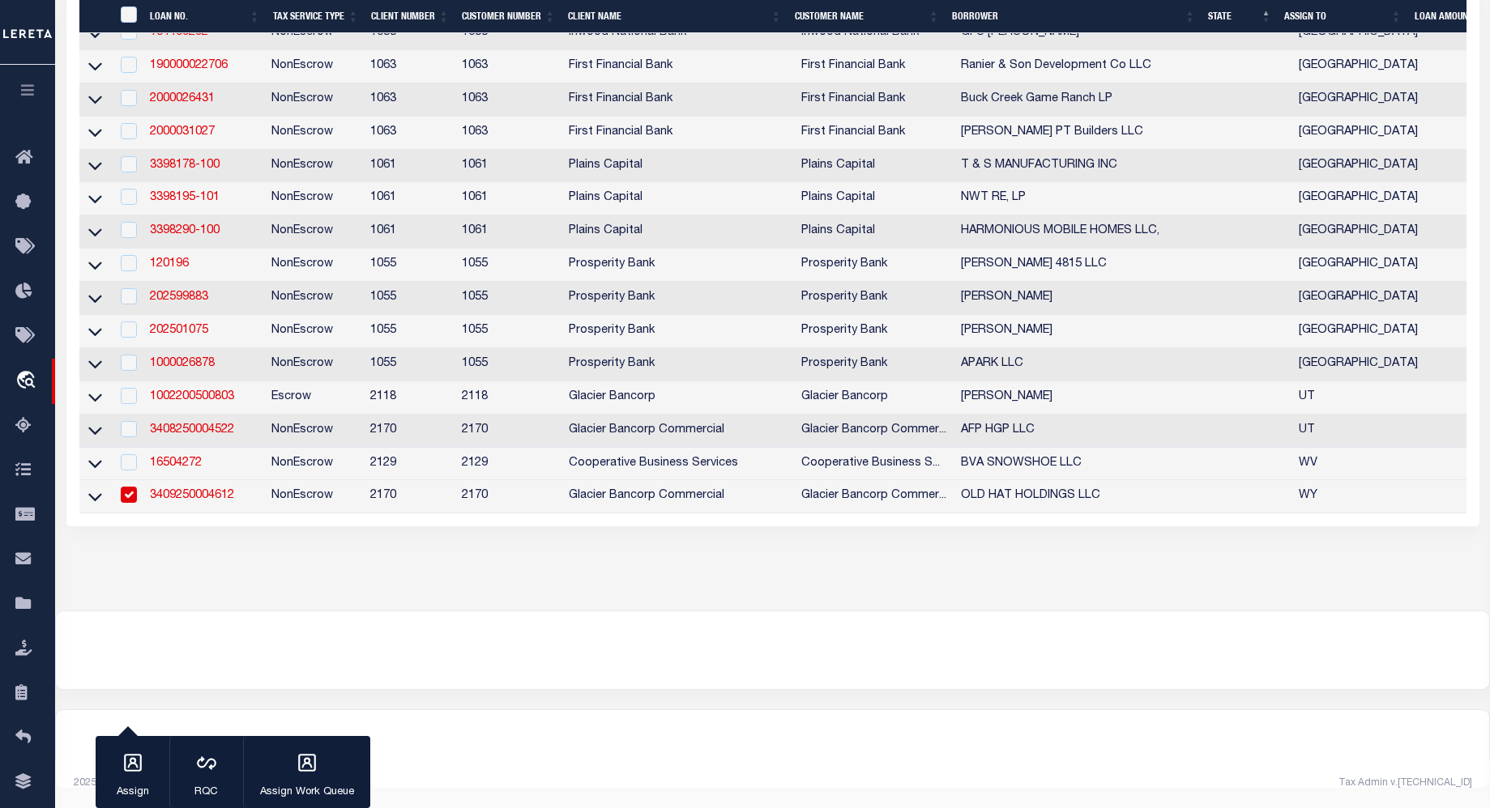
scroll to position [4444, 0]
click at [198, 490] on link "3409250004612" at bounding box center [192, 495] width 84 height 11
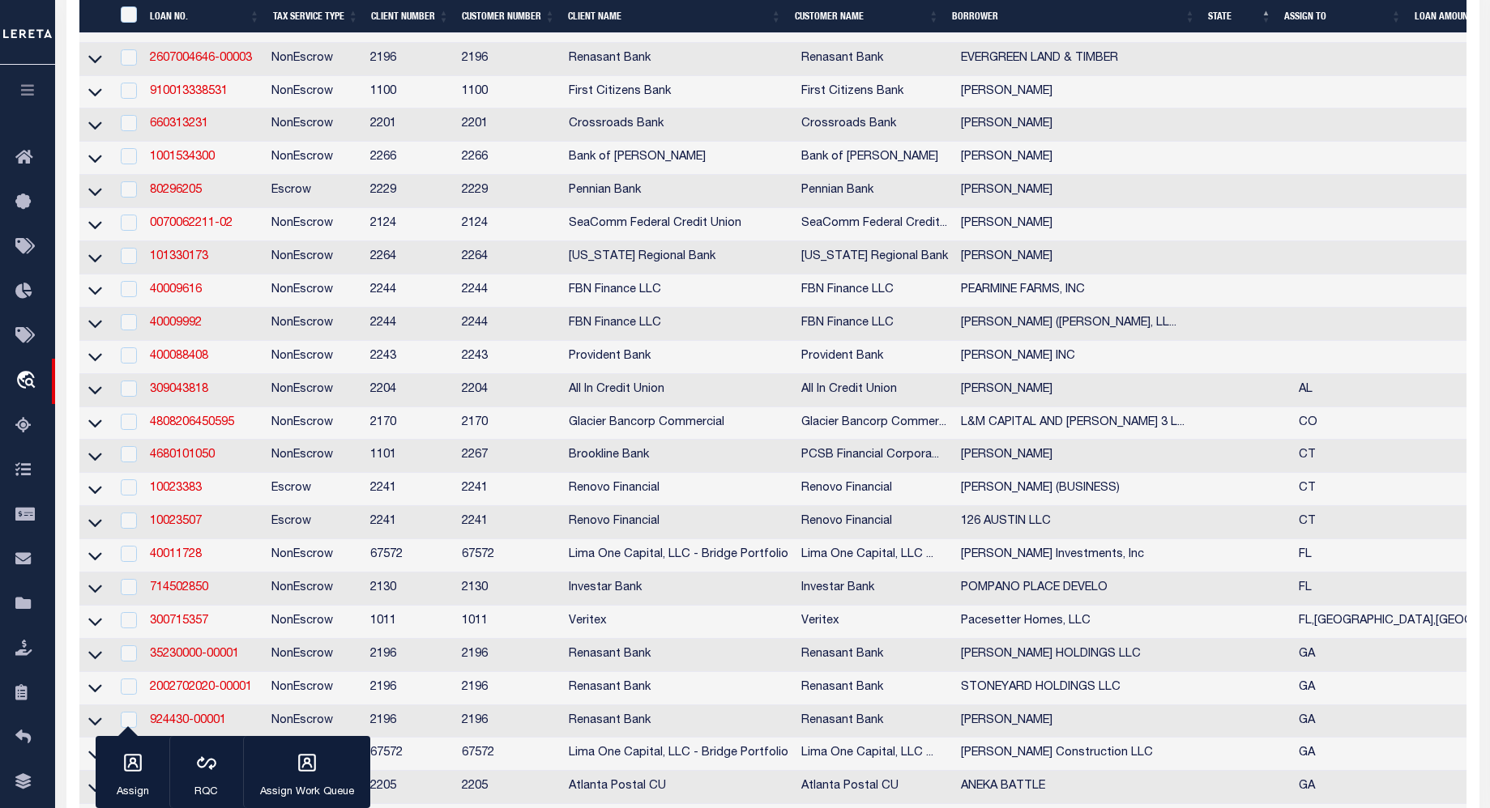
type input "3409250004612"
type input "OLD HAT HOLDINGS LLC"
select select
type input "[STREET_ADDRESS]"
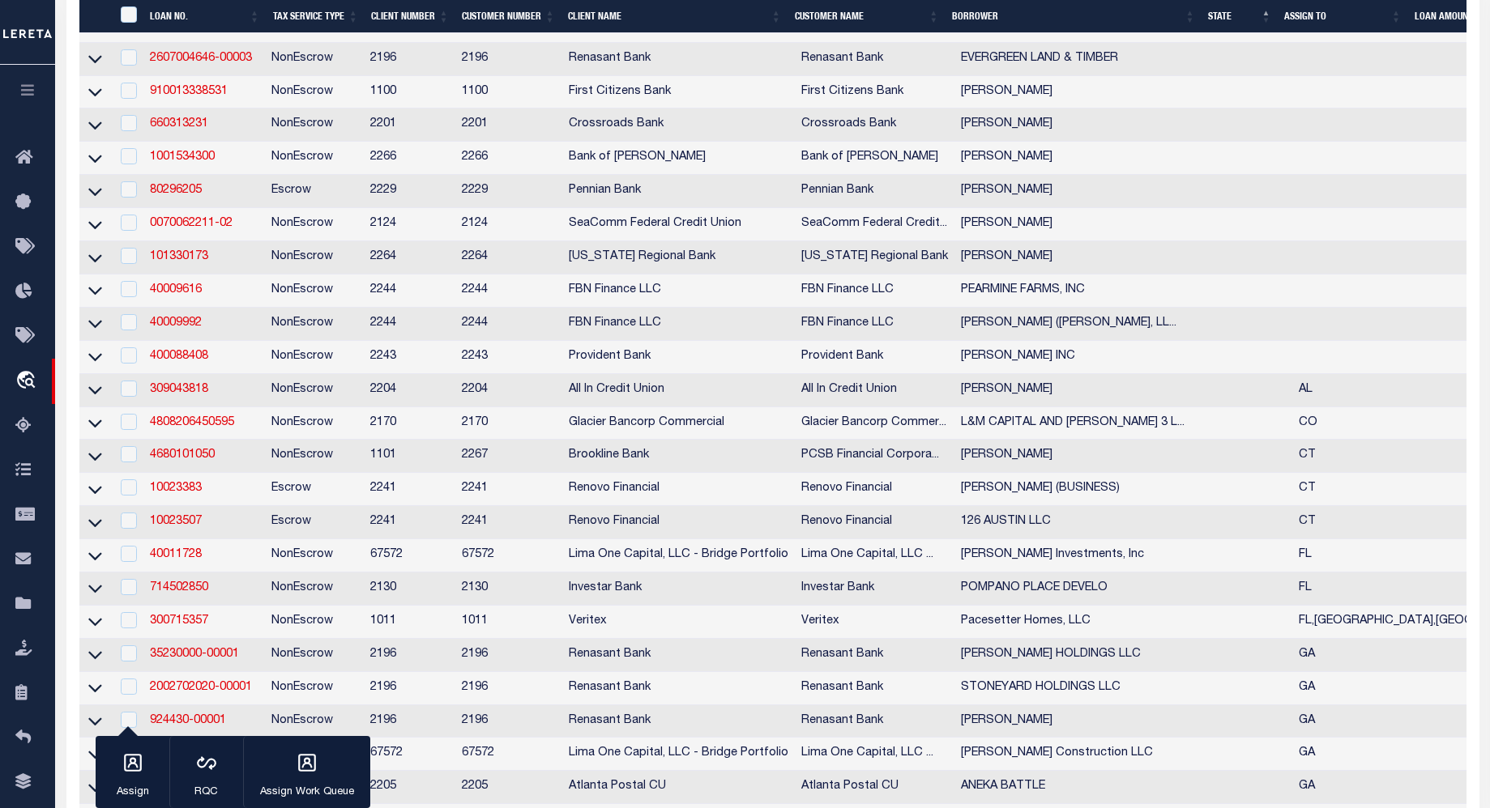
type input "[PERSON_NAME] WY 82332-8903"
type input "[DATE]"
select select
select select "20"
select select "NonEscrow"
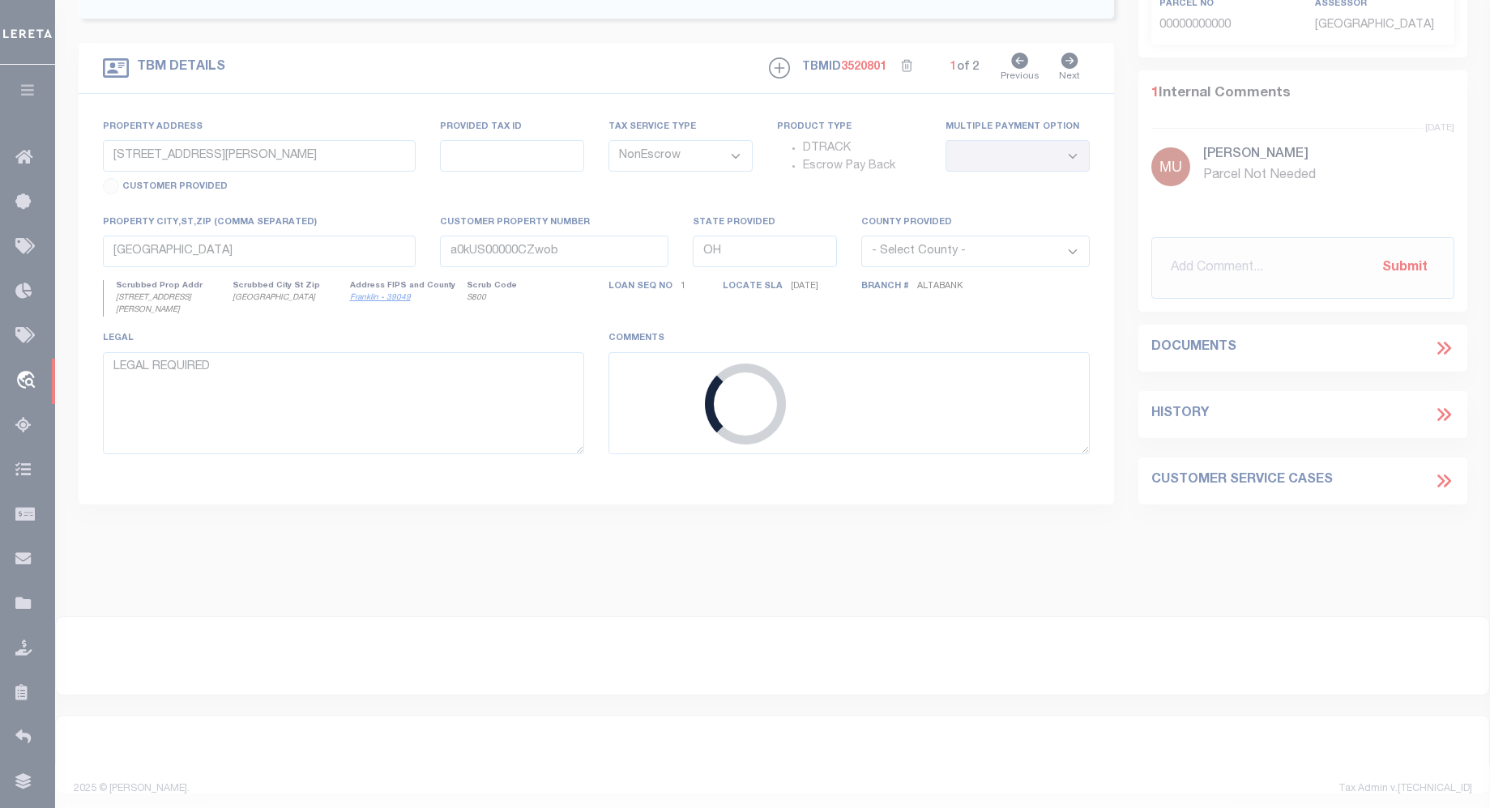
type input "[GEOGRAPHIC_DATA] 503"
type input "P0013849, 10010613, 10010927"
select select
type input "BAGGS WY 82321"
type input "WY"
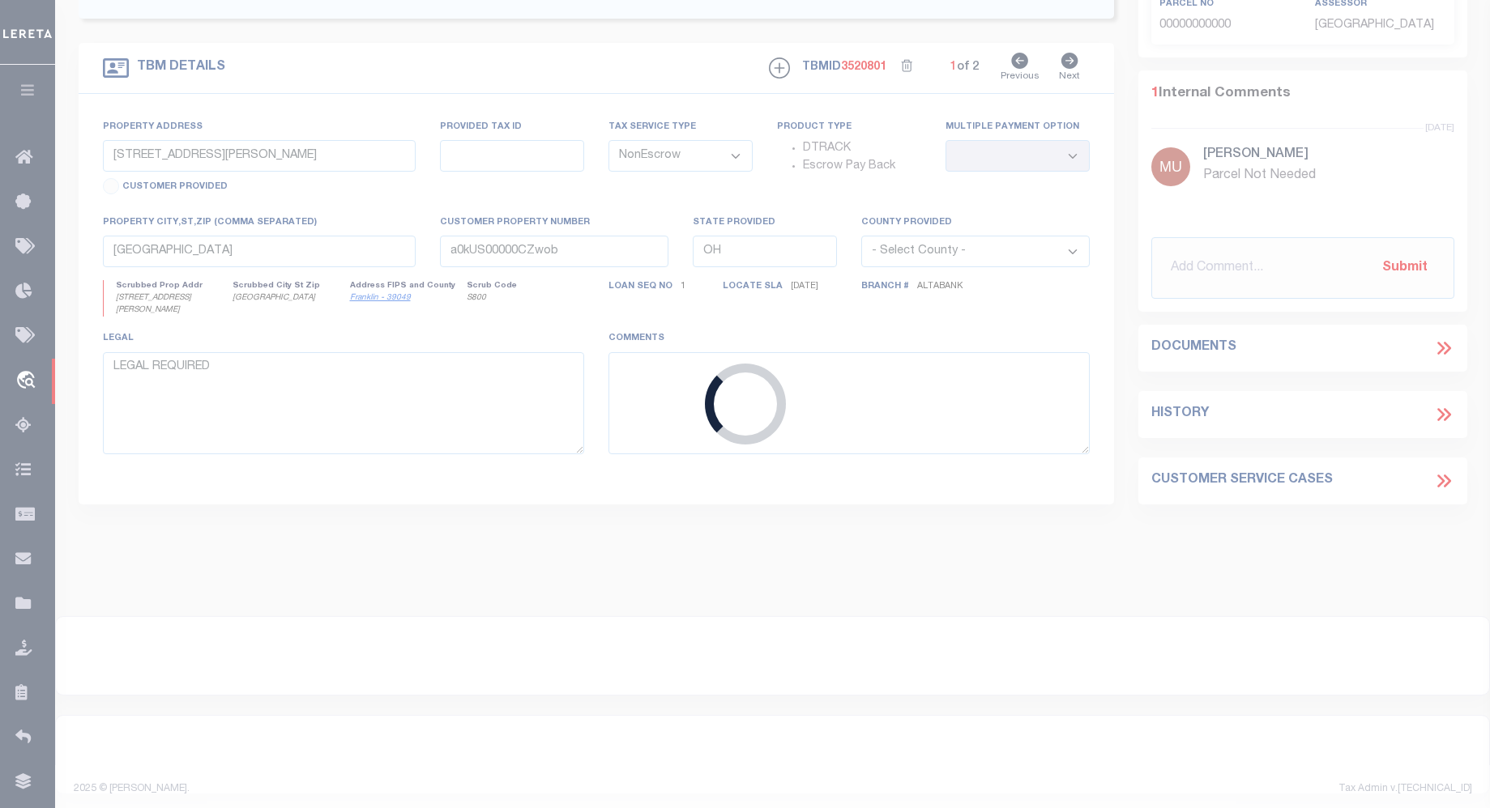
type textarea "LARGE LEGAL TAX ID# P0013849, 10010613, 10010927"
select select "5655"
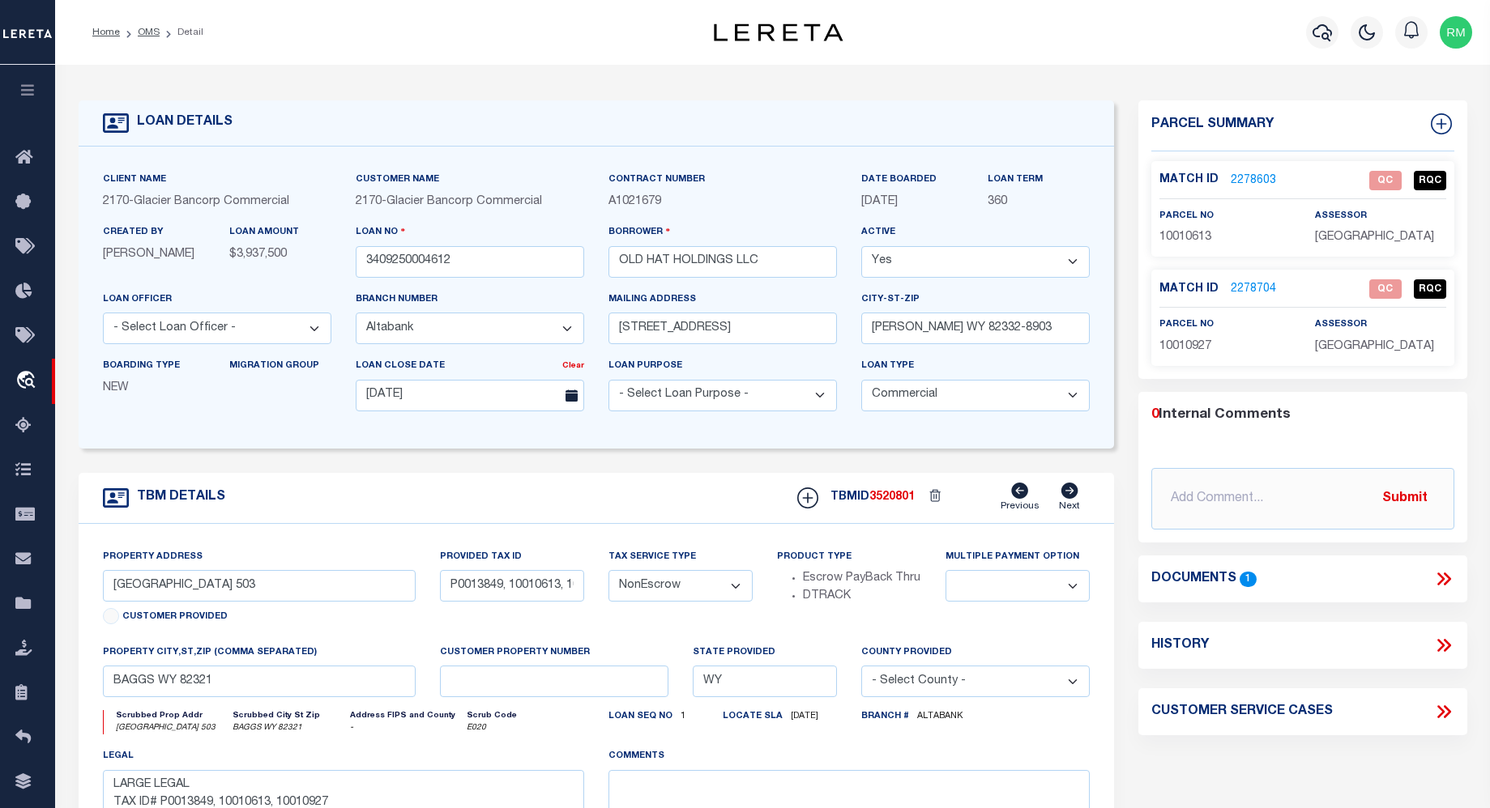
click at [1443, 578] on icon at bounding box center [1440, 579] width 7 height 13
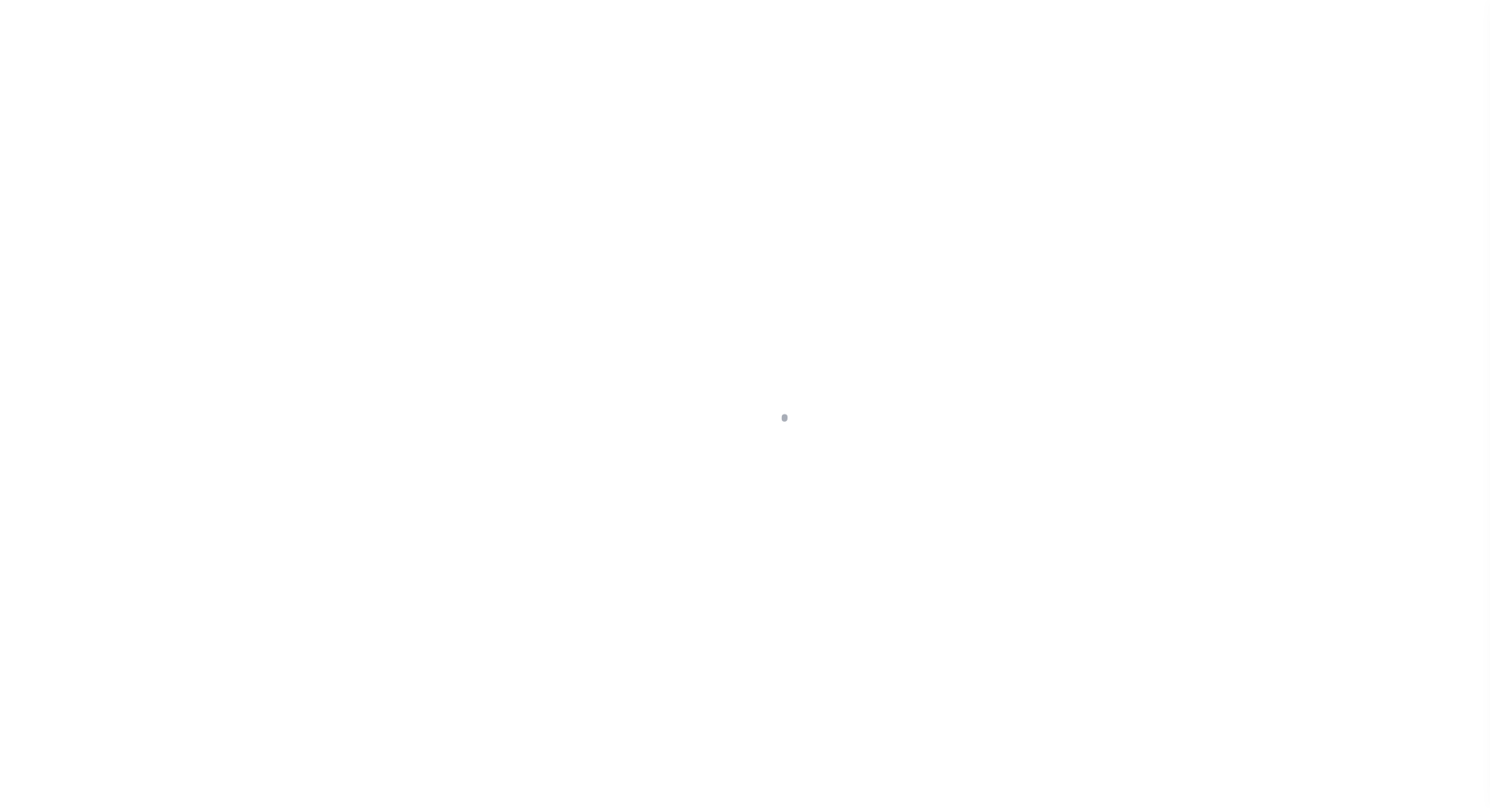
select select "20"
select select "NonEscrow"
type input "[GEOGRAPHIC_DATA] 503"
type input "P0013849, 10010613, 10010927"
select select
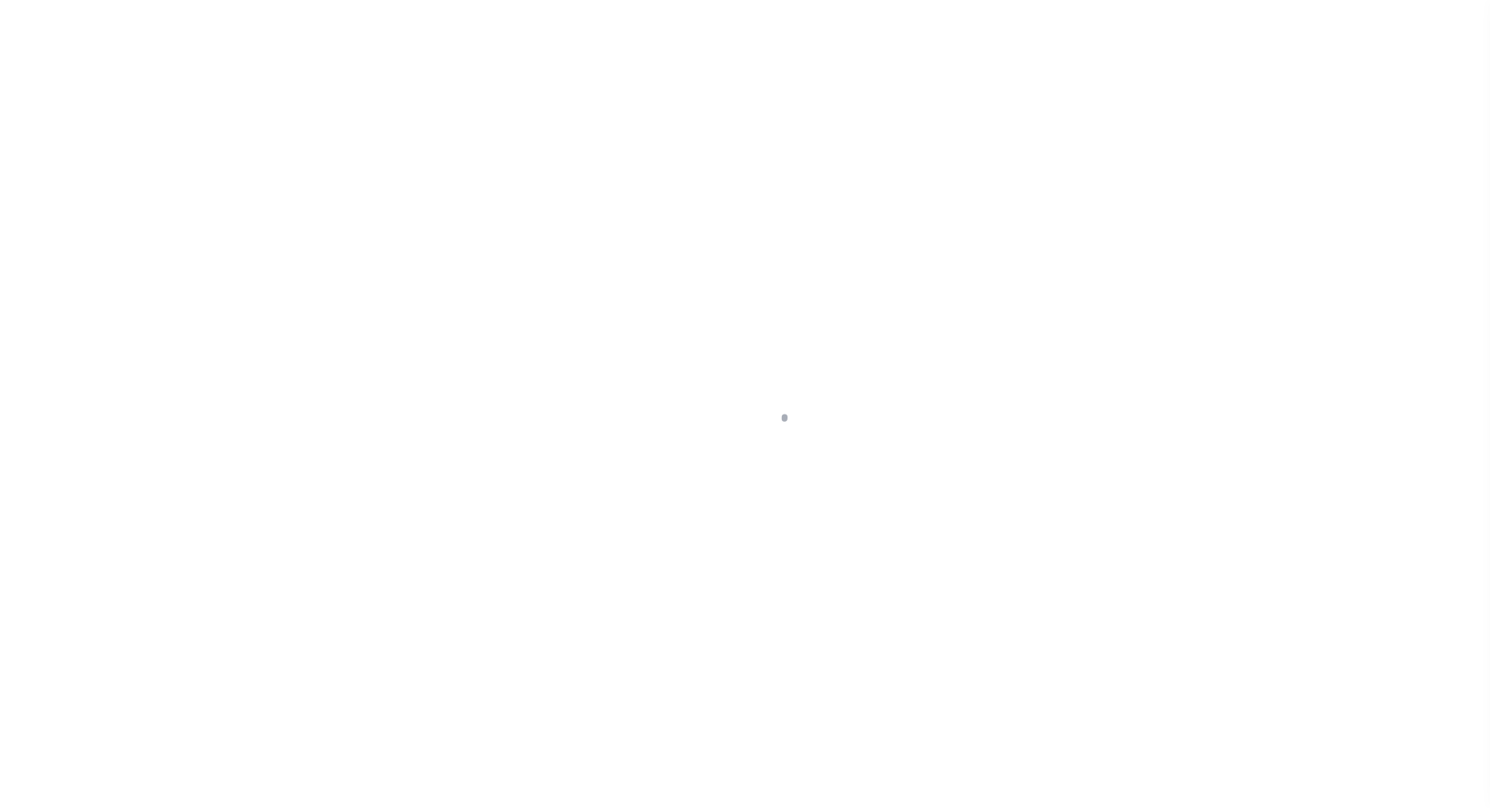
type input "BAGGS WY 82321"
type input "WY"
type textarea "LARGE LEGAL TAX ID# P0013849, 10010613, 10010927"
select select "5655"
